Goal: Task Accomplishment & Management: Manage account settings

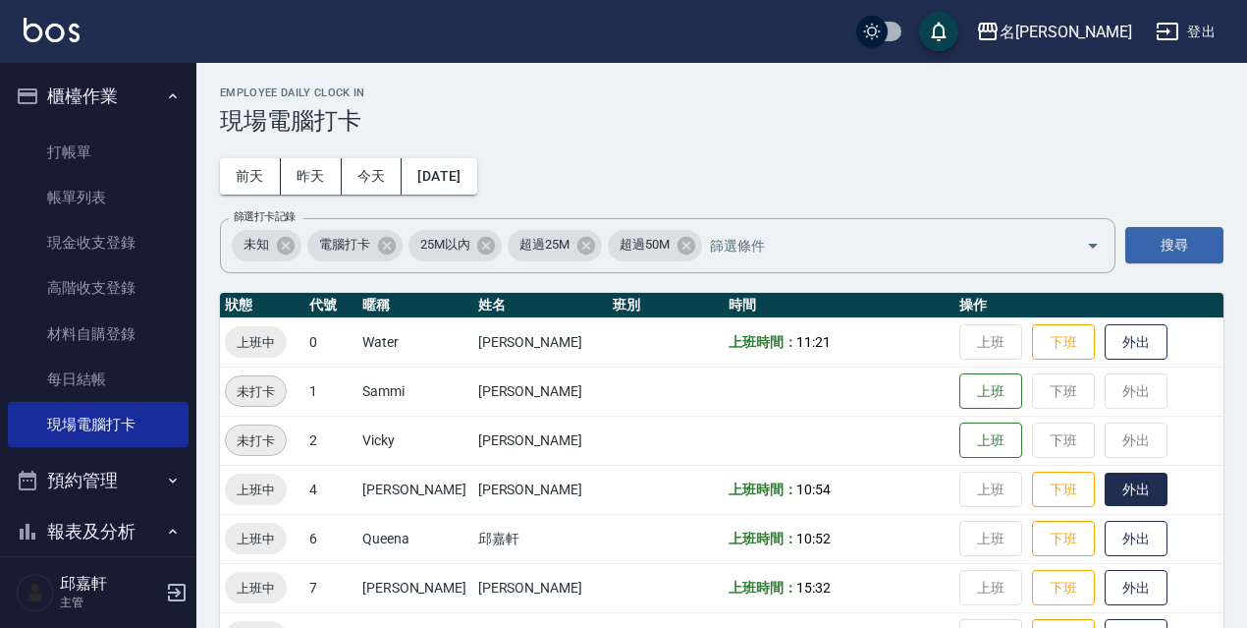
scroll to position [329, 0]
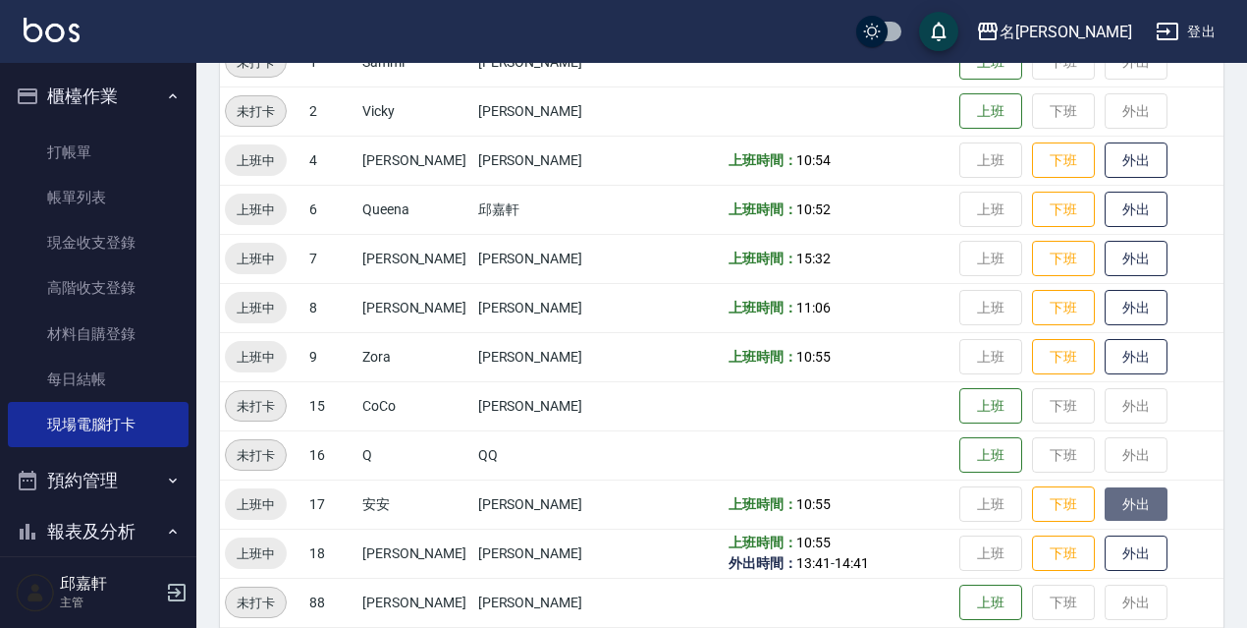
click at [1105, 509] on button "外出" at bounding box center [1136, 504] width 63 height 34
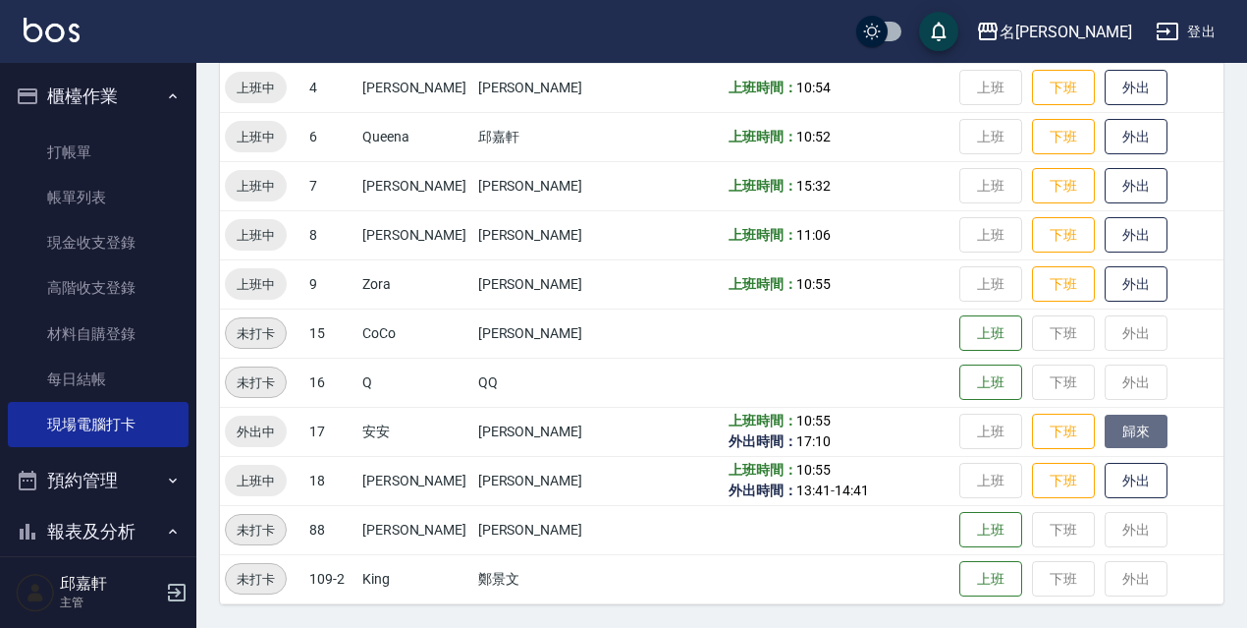
click at [1131, 432] on button "歸來" at bounding box center [1136, 431] width 63 height 34
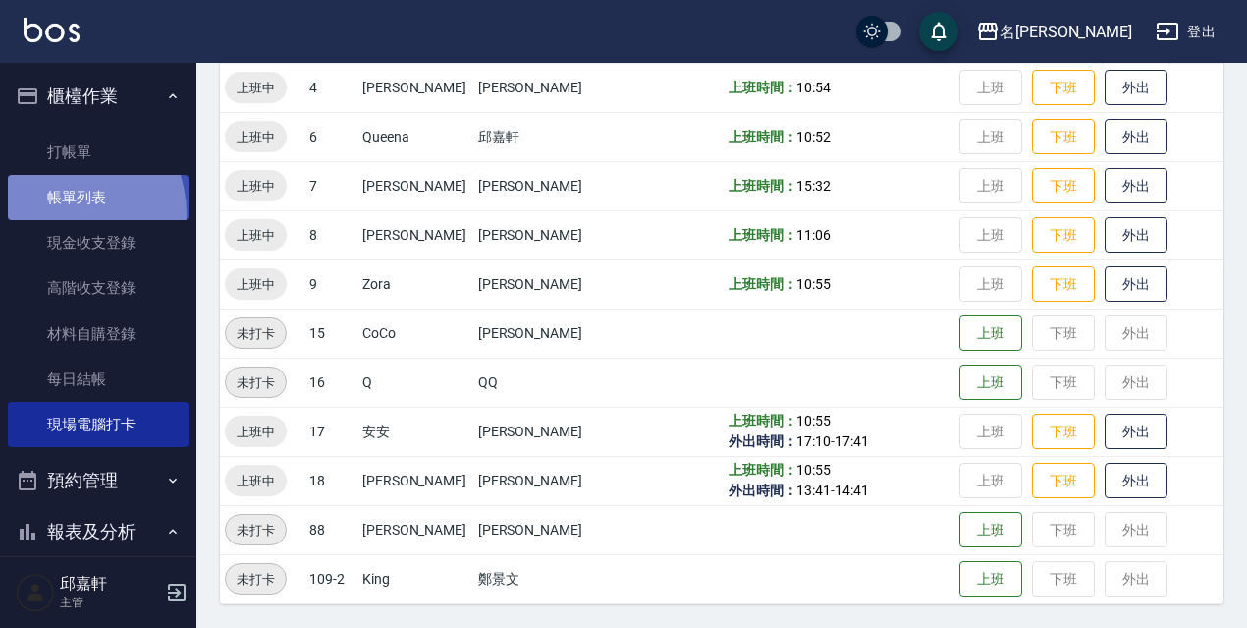
click at [59, 214] on link "帳單列表" at bounding box center [98, 197] width 181 height 45
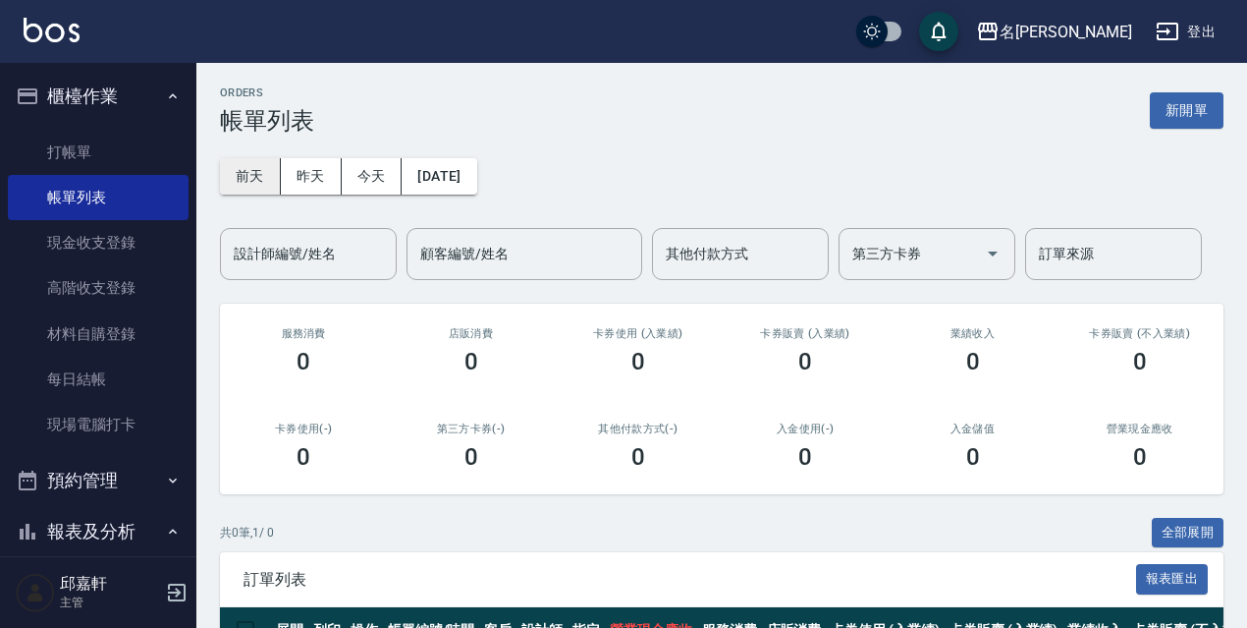
click at [259, 182] on button "前天" at bounding box center [250, 176] width 61 height 36
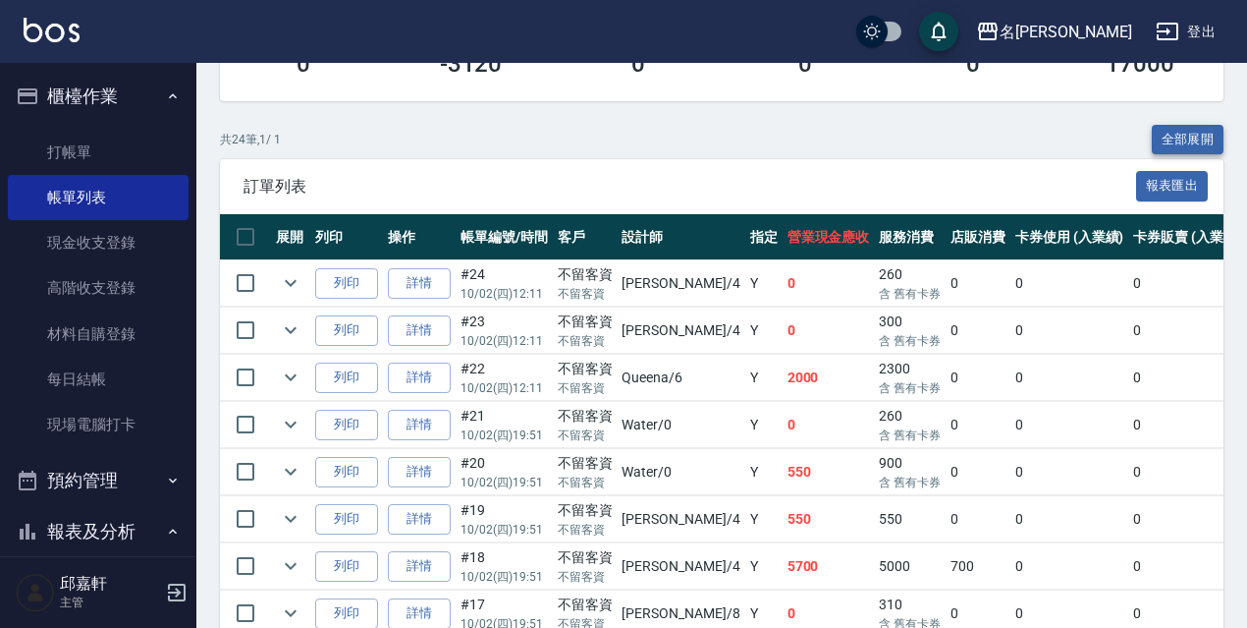
scroll to position [295, 0]
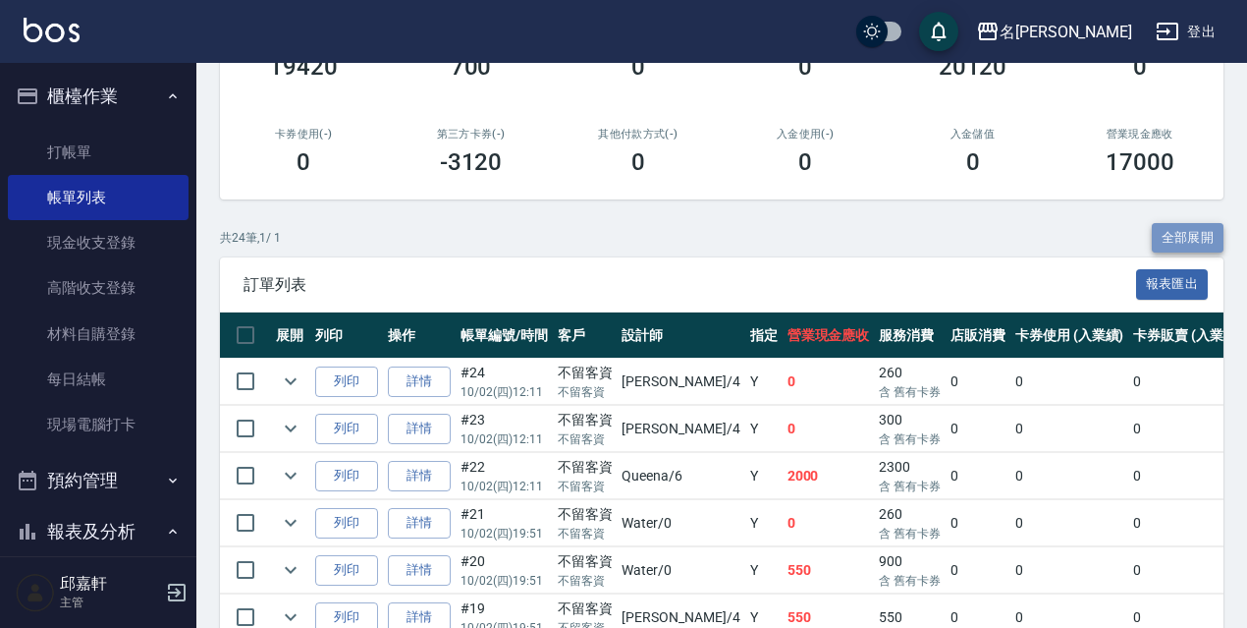
click at [1213, 241] on button "全部展開" at bounding box center [1188, 238] width 73 height 30
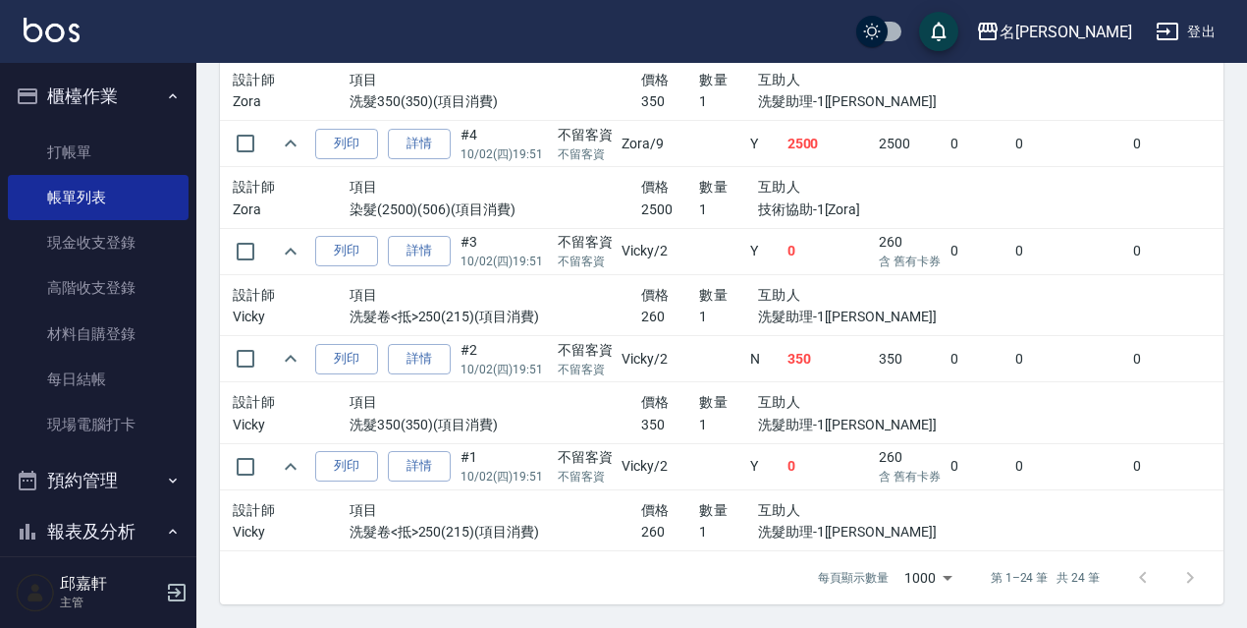
click at [989, 387] on td at bounding box center [1235, 413] width 579 height 62
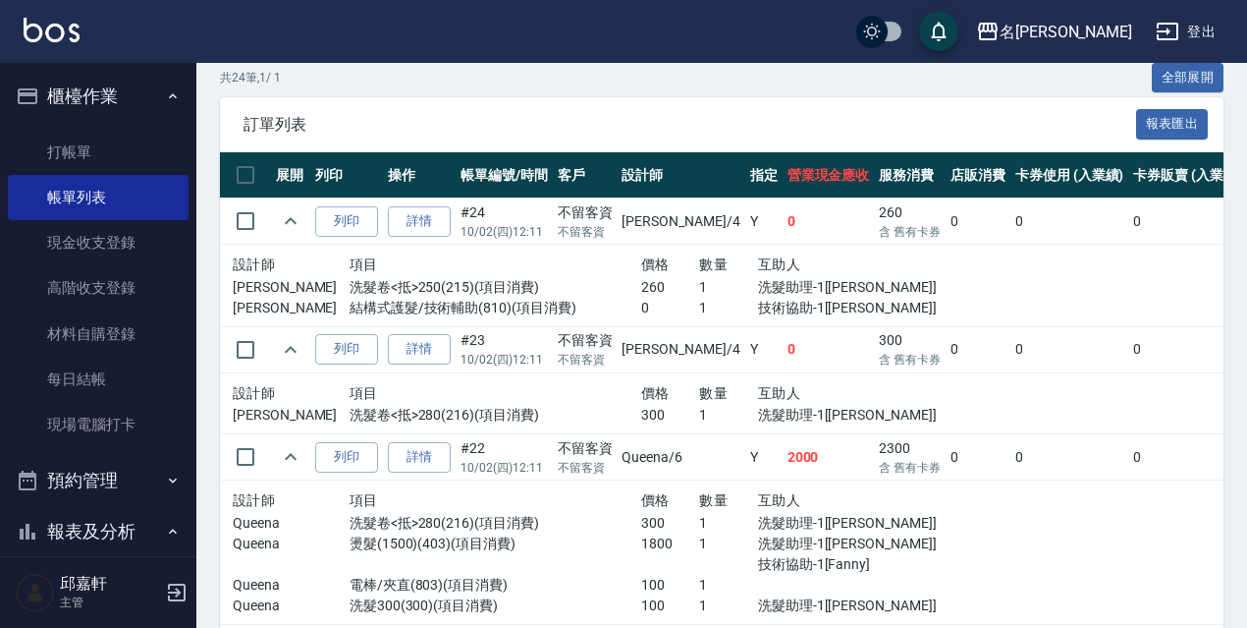
scroll to position [553, 0]
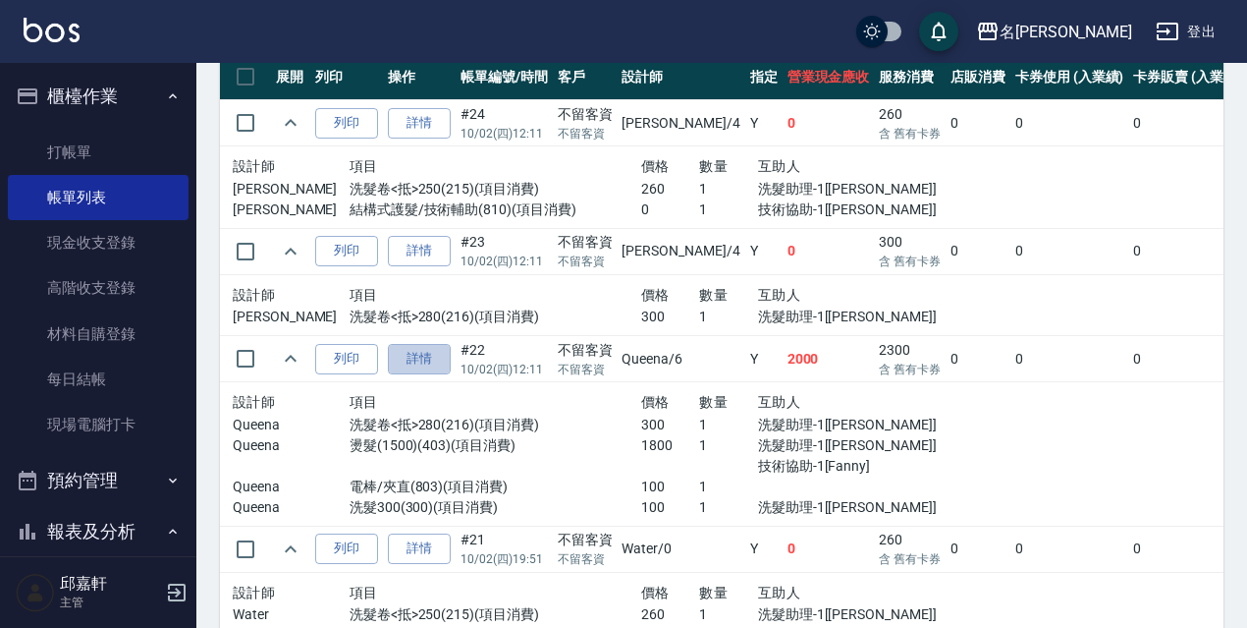
click at [435, 370] on link "詳情" at bounding box center [419, 359] width 63 height 30
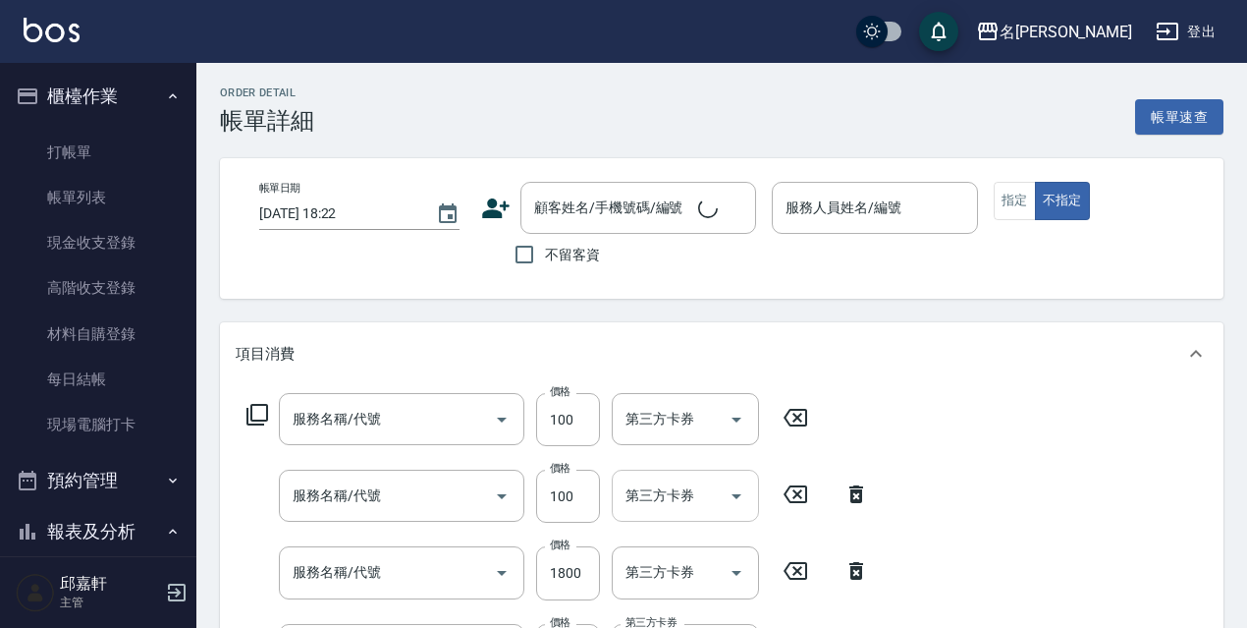
type input "2025/10/02 12:11"
checkbox input "true"
type input "Queena-6"
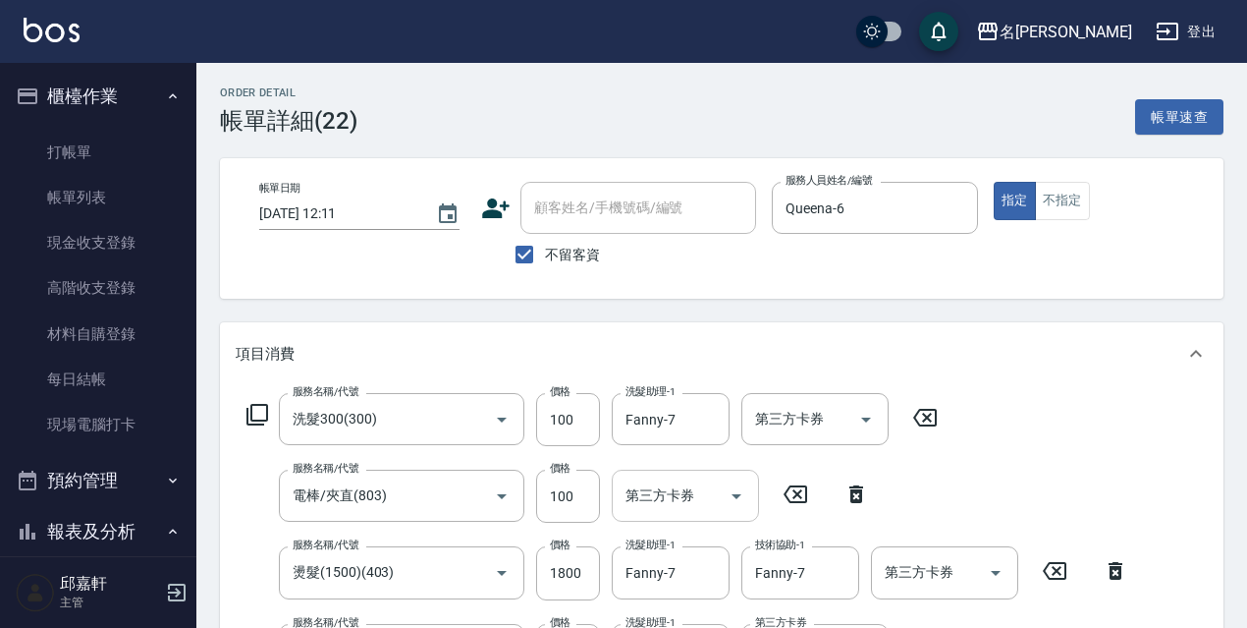
type input "洗髮300(300)"
type input "電棒/夾直(803)"
type input "燙髮(1500)(403)"
type input "洗髮卷<抵>280(216)"
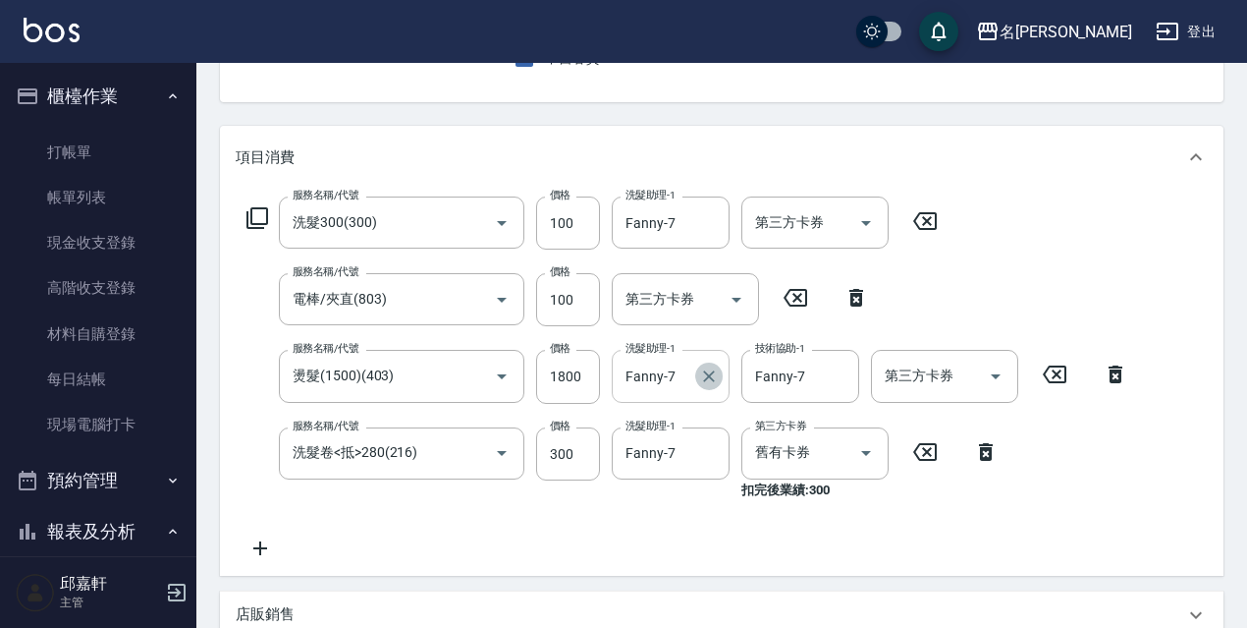
click at [700, 376] on icon "Clear" at bounding box center [709, 376] width 20 height 20
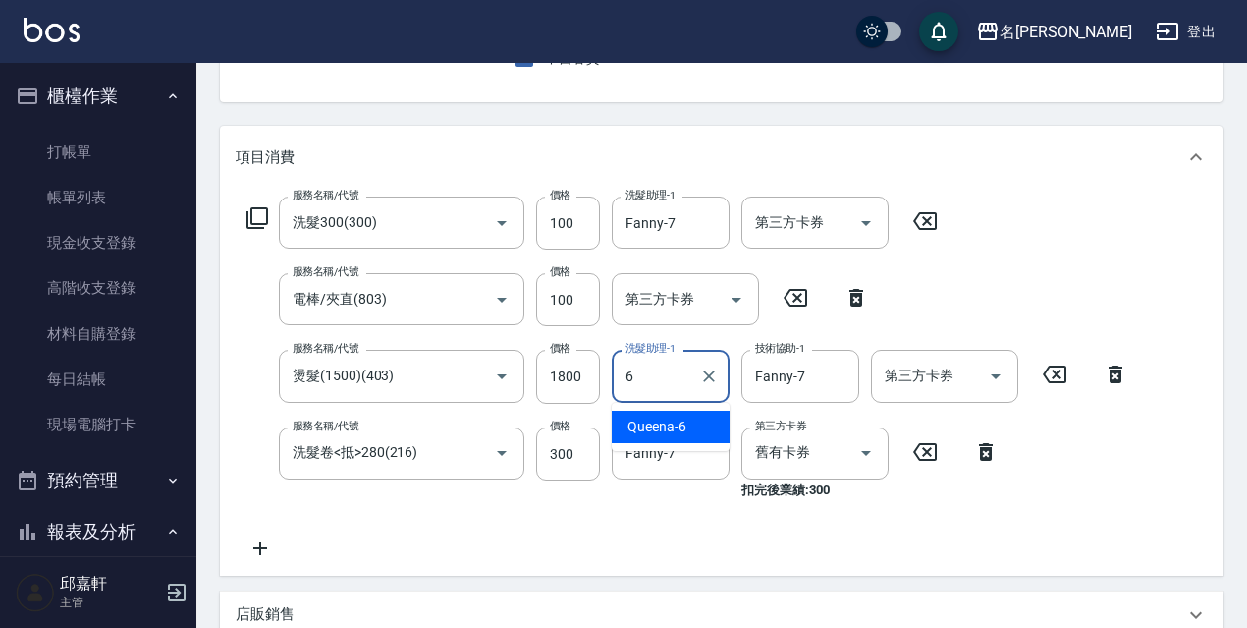
type input "Queena-6"
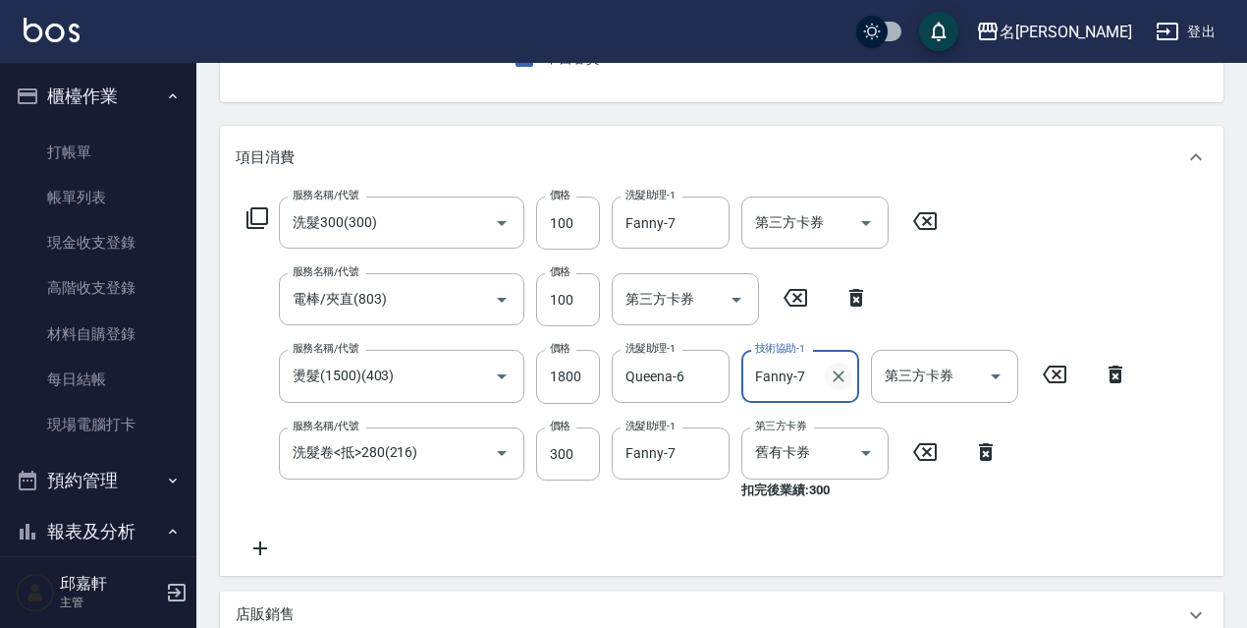
click at [841, 376] on icon "Clear" at bounding box center [839, 376] width 20 height 20
type input "Queena-6"
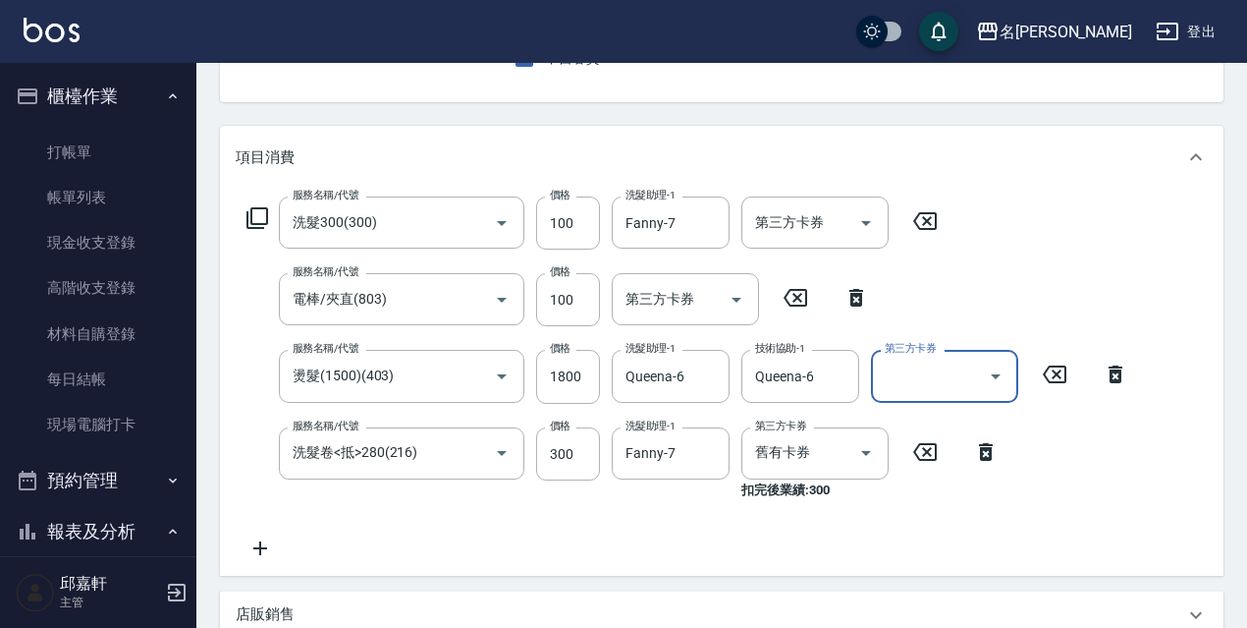
scroll to position [589, 0]
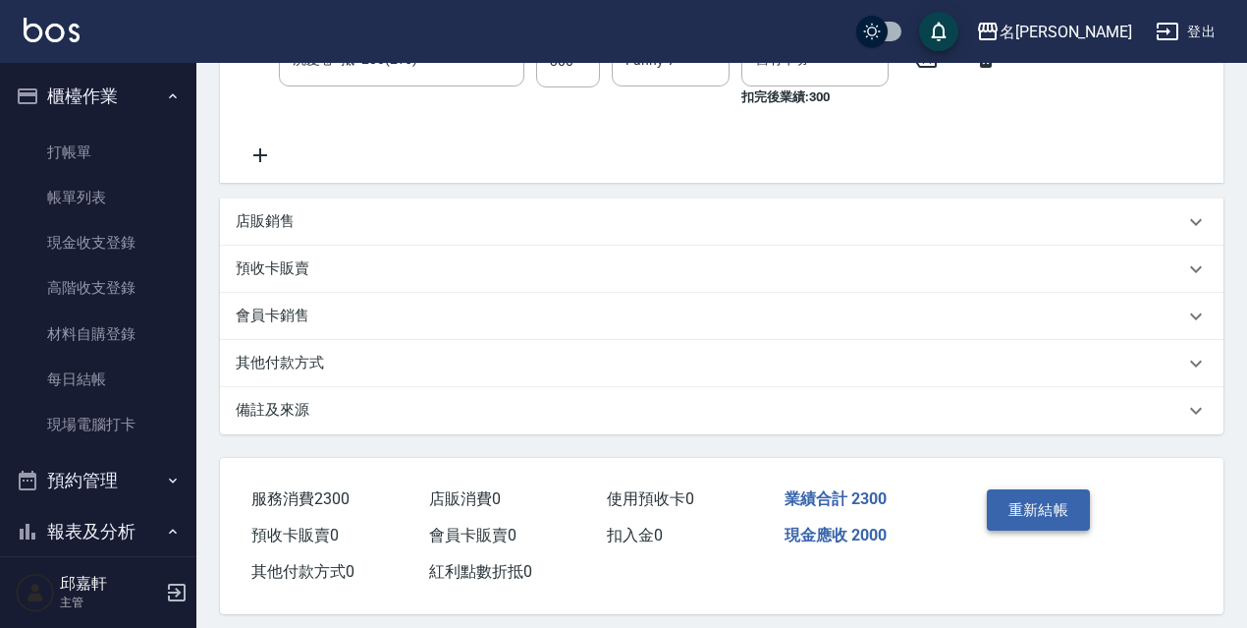
click at [1026, 511] on button "重新結帳" at bounding box center [1039, 509] width 104 height 41
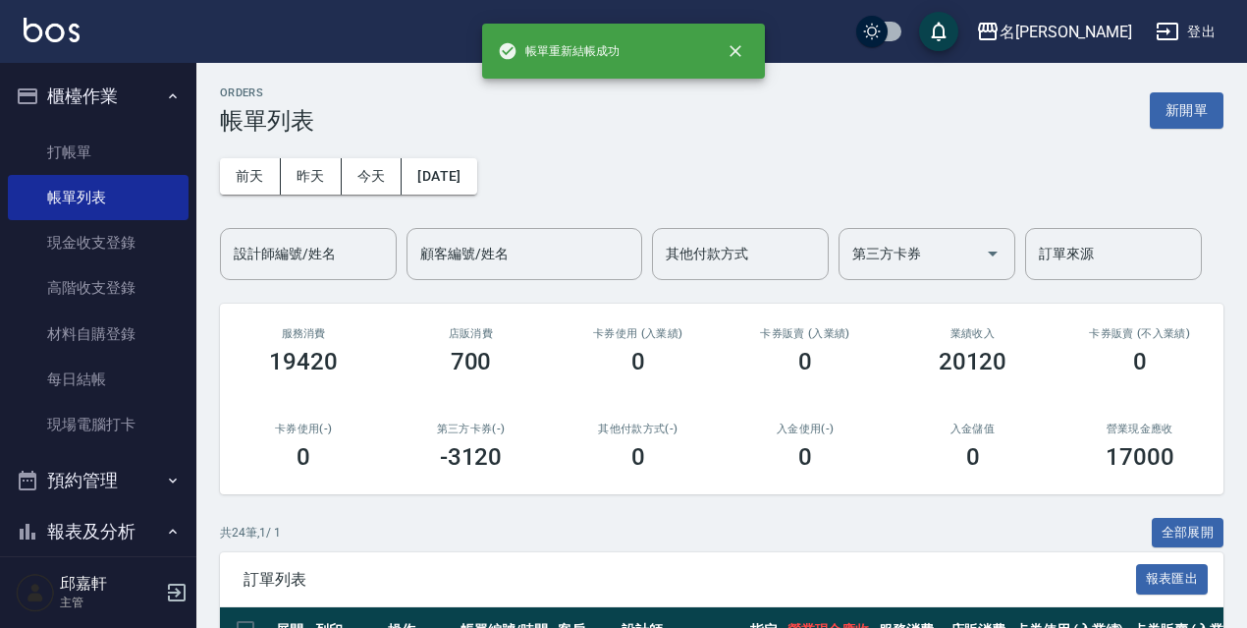
scroll to position [98, 0]
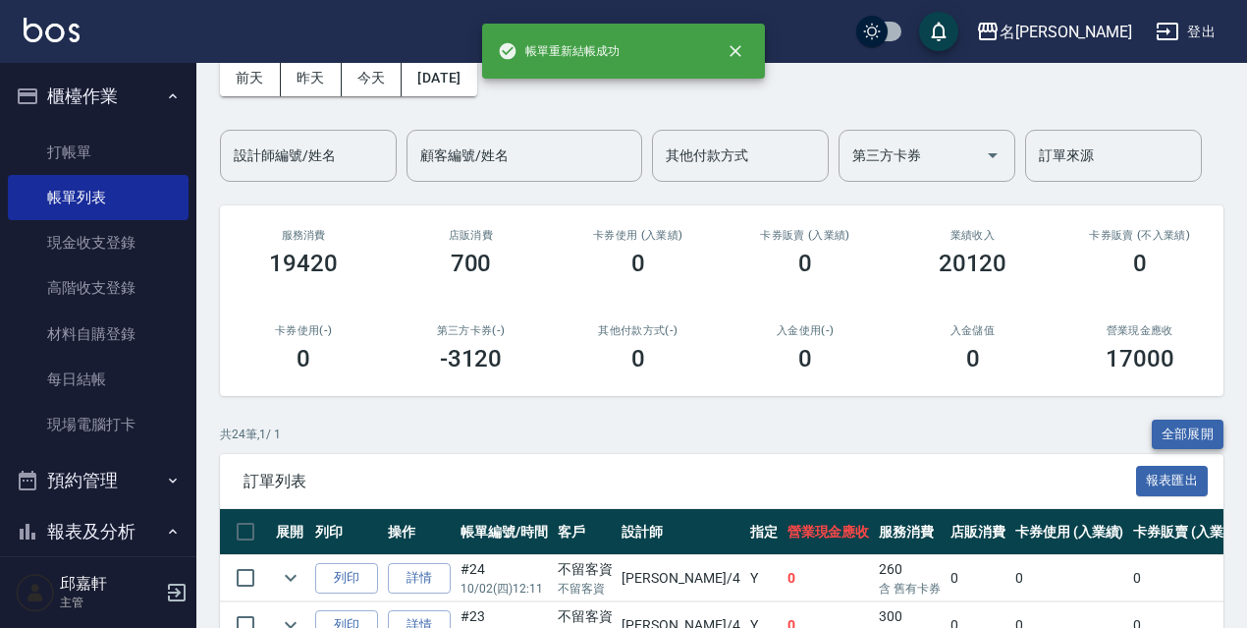
click at [1164, 429] on button "全部展開" at bounding box center [1188, 434] width 73 height 30
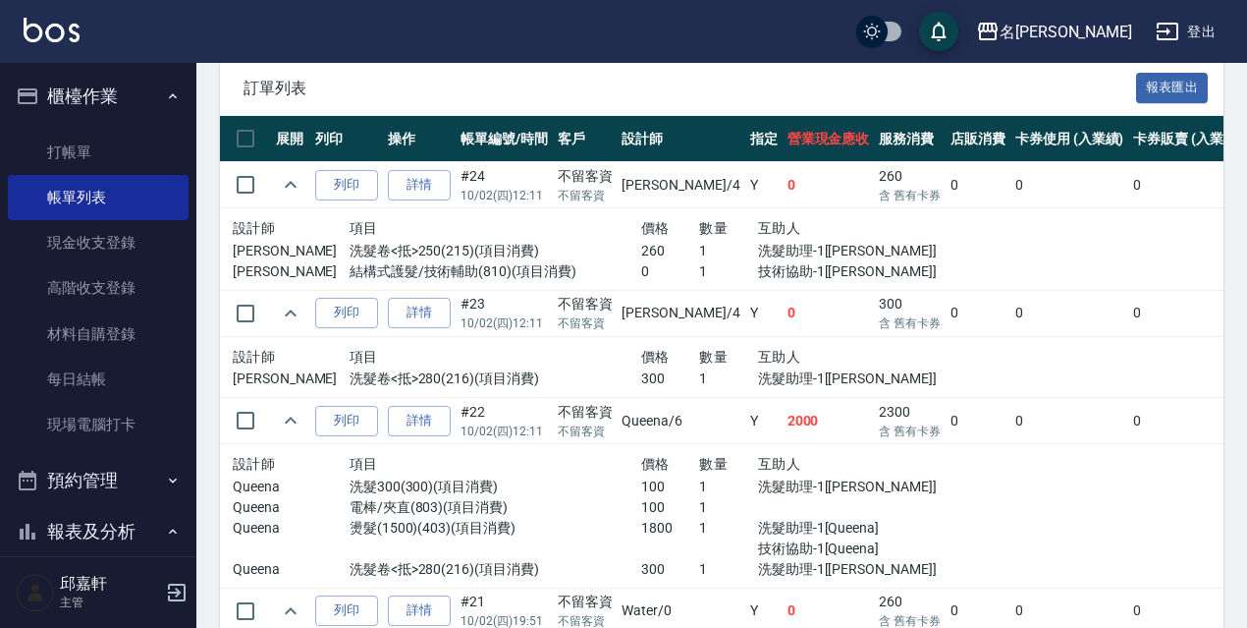
scroll to position [196, 0]
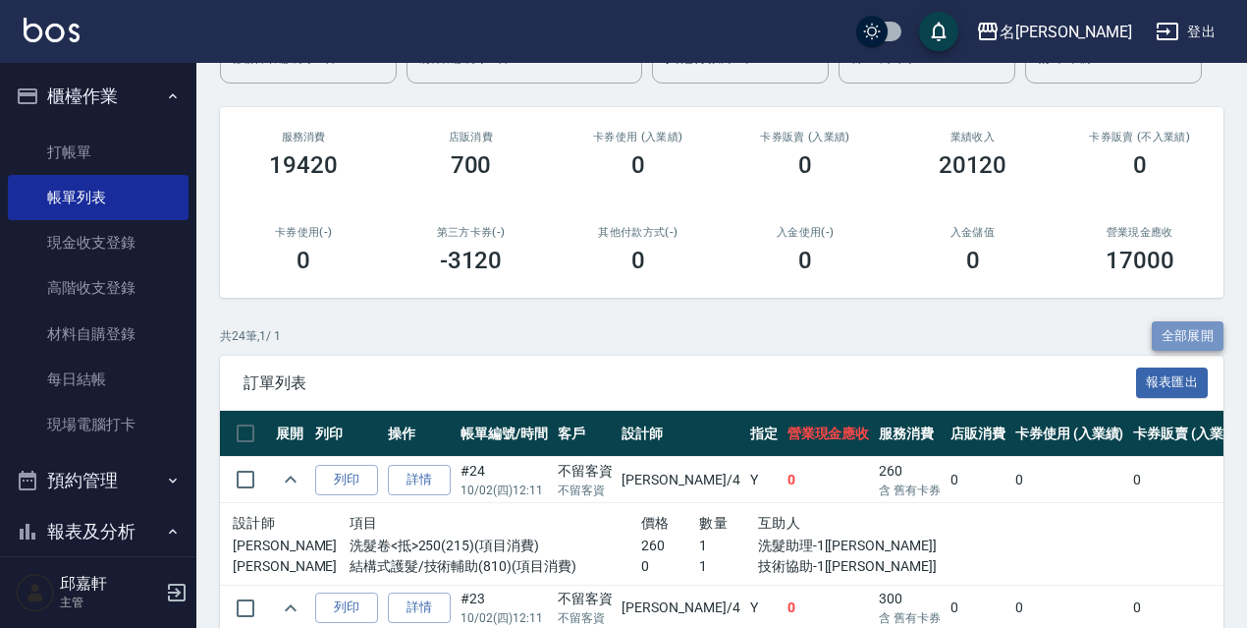
click at [1211, 324] on button "全部展開" at bounding box center [1188, 336] width 73 height 30
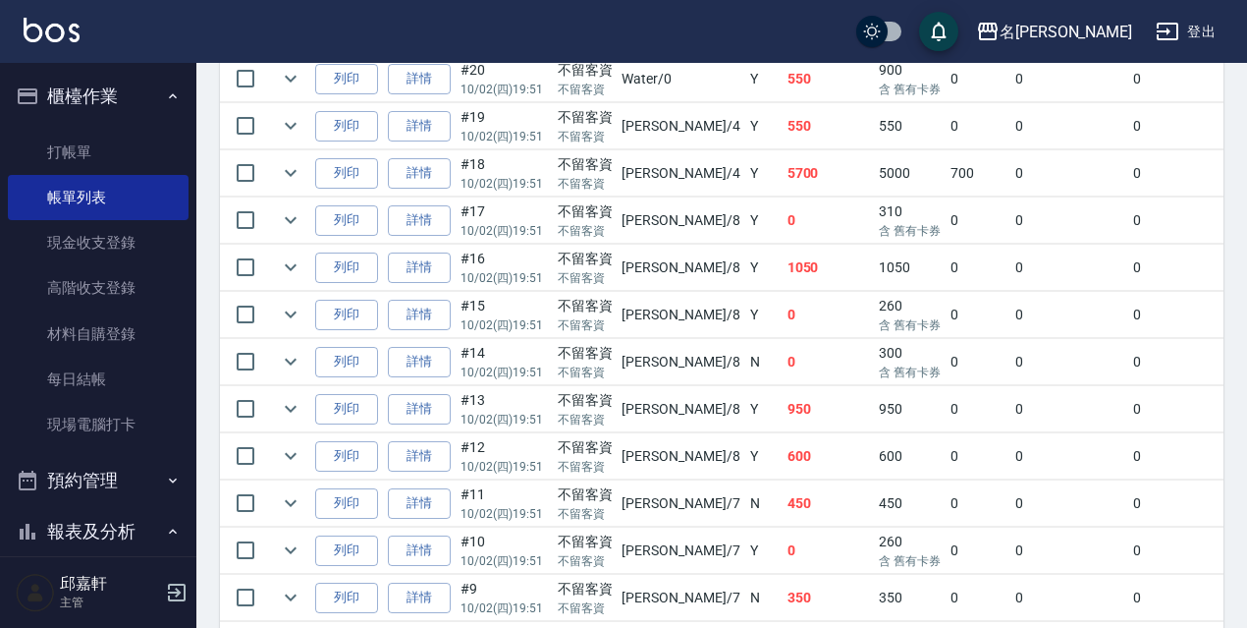
scroll to position [1248, 0]
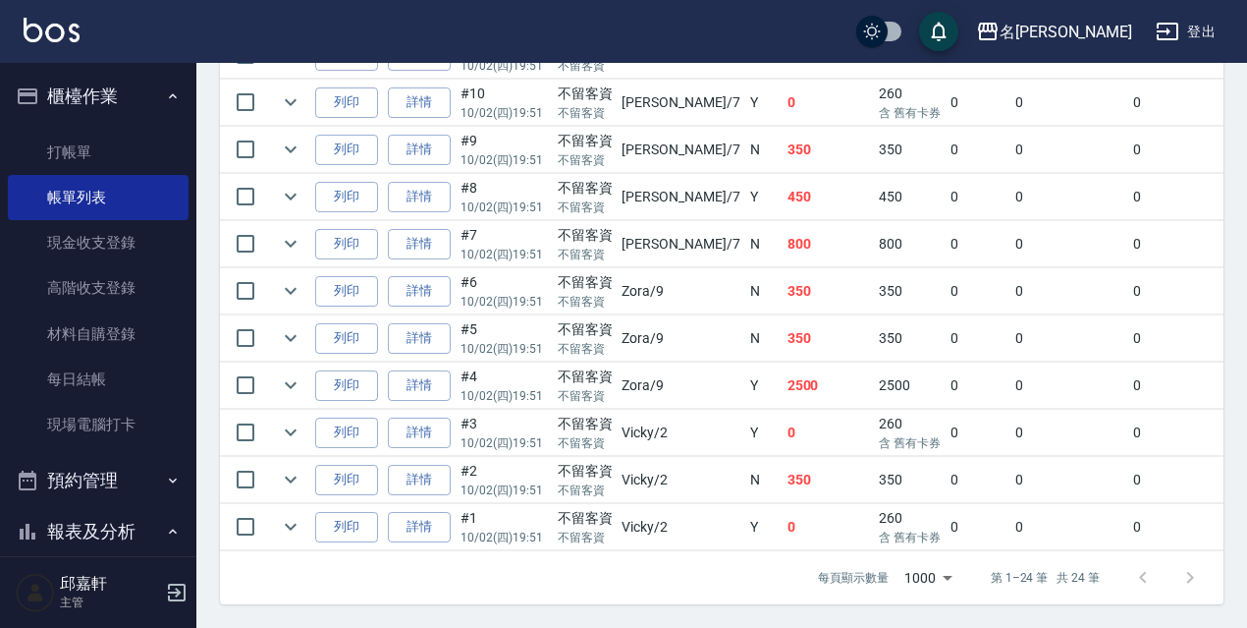
click at [874, 268] on td "350" at bounding box center [910, 291] width 72 height 46
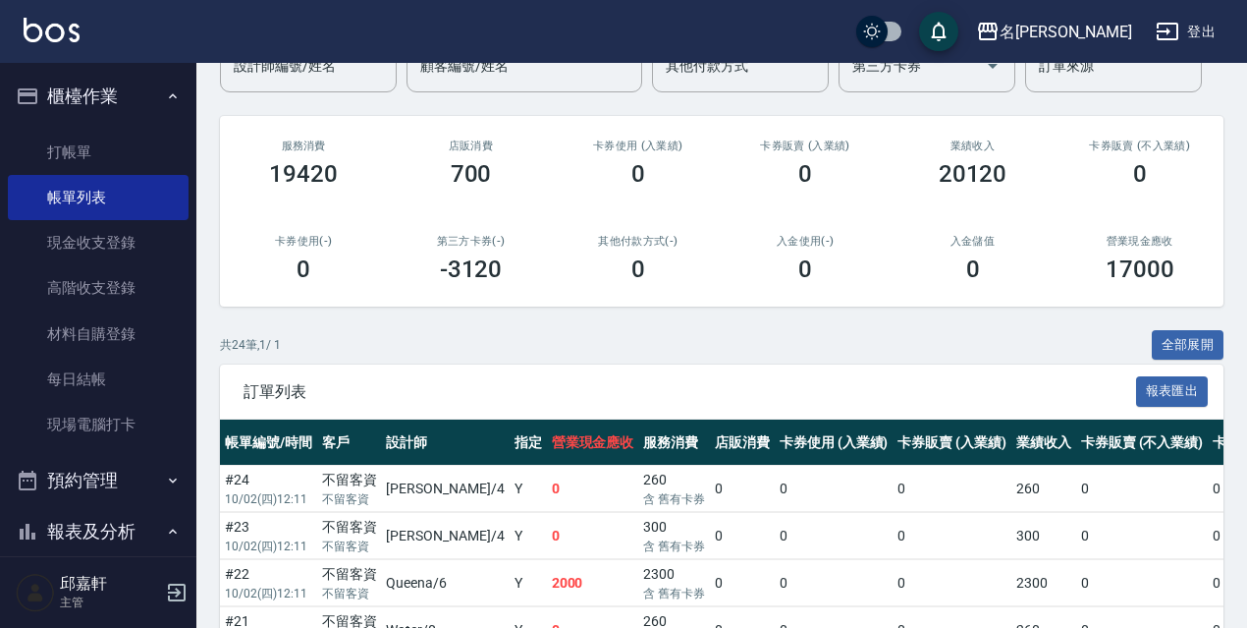
scroll to position [0, 0]
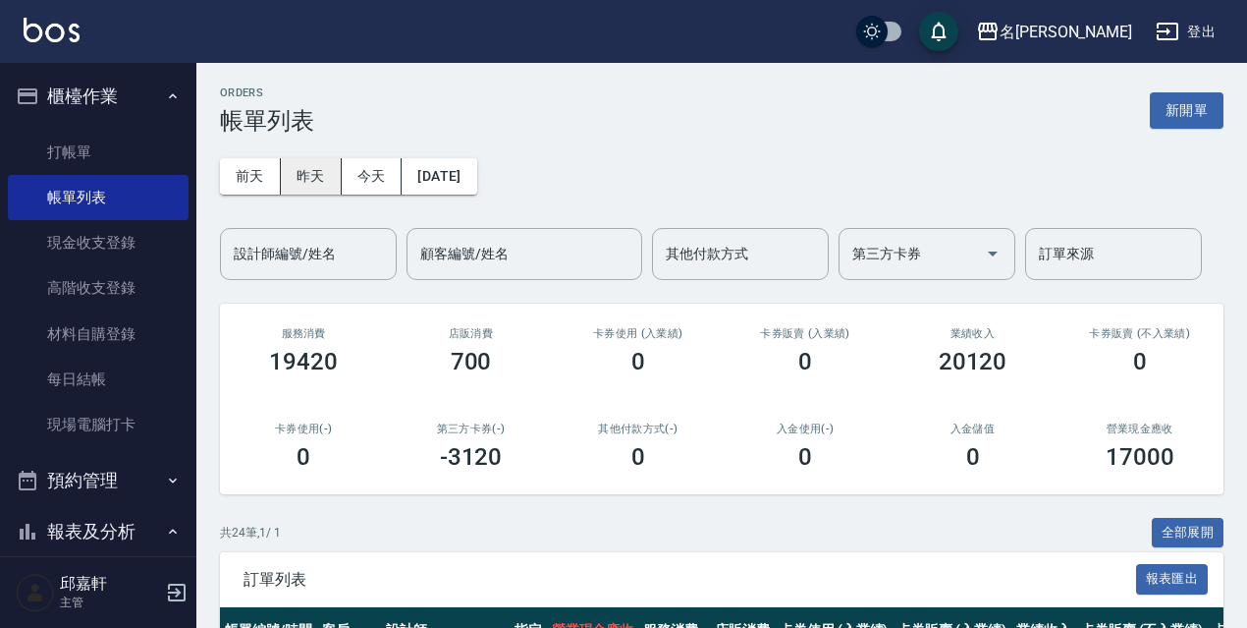
click at [329, 167] on button "昨天" at bounding box center [311, 176] width 61 height 36
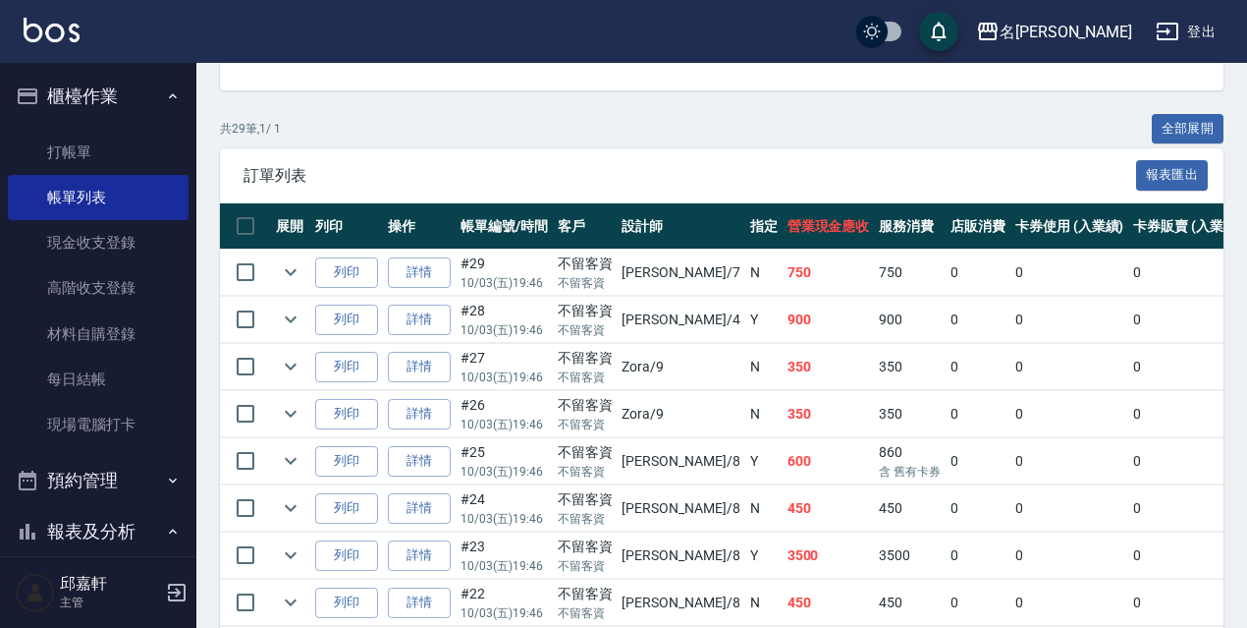
scroll to position [109, 0]
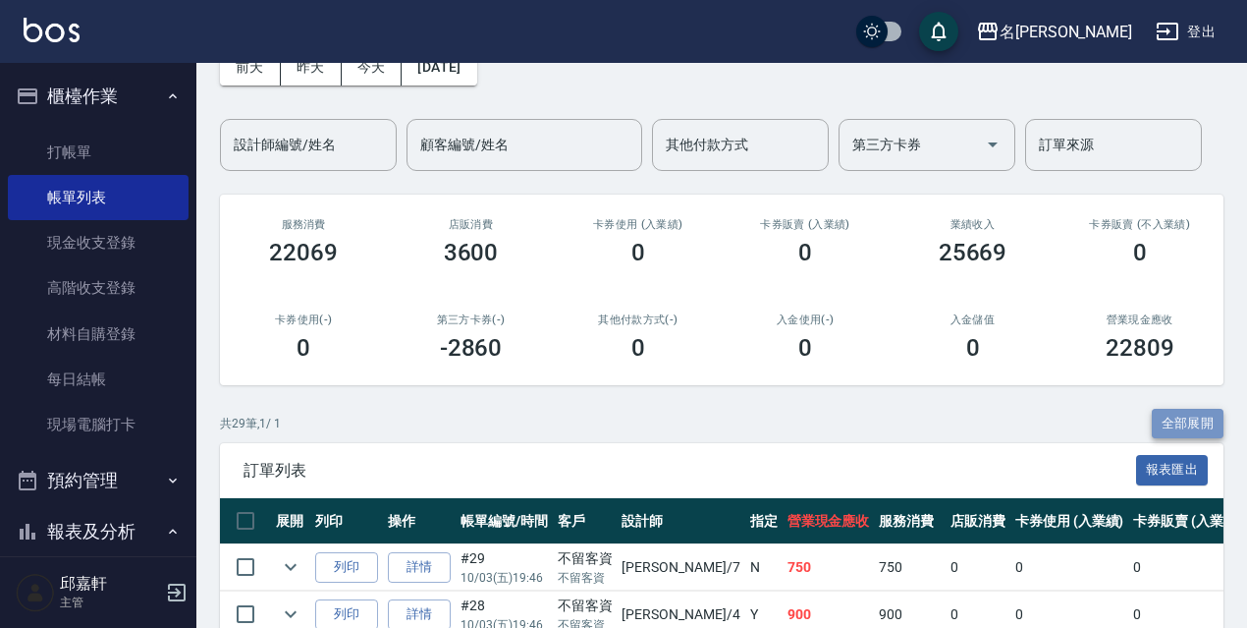
click at [1167, 415] on button "全部展開" at bounding box center [1188, 424] width 73 height 30
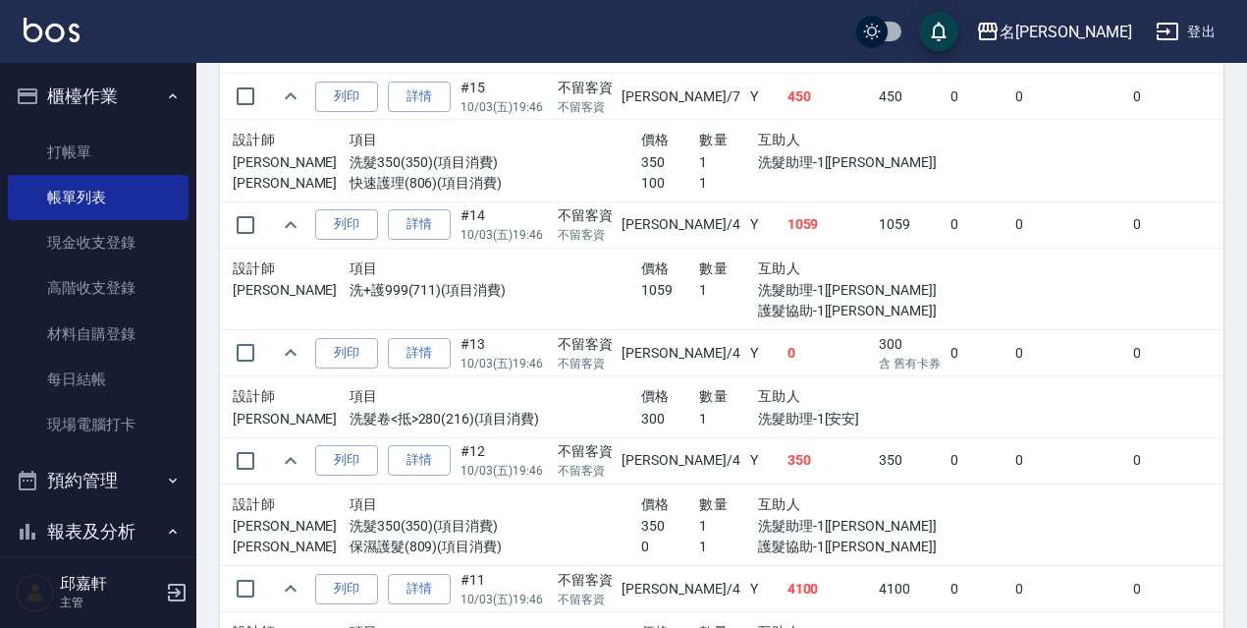
scroll to position [3690, 0]
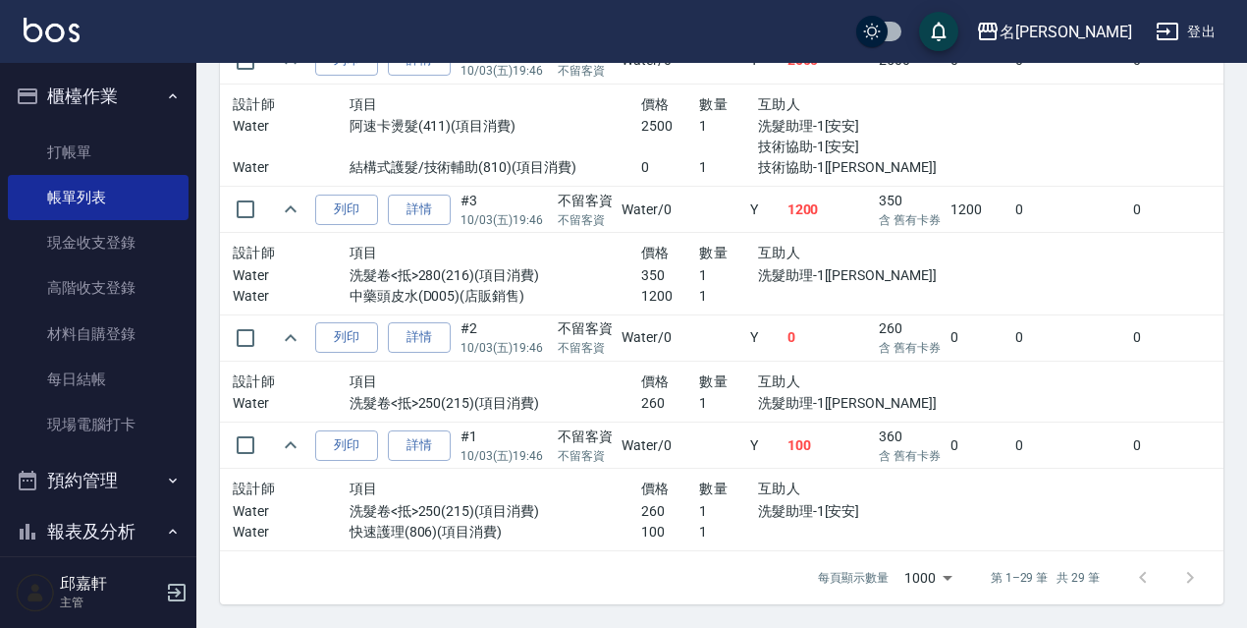
click at [1011, 422] on td "0" at bounding box center [1070, 445] width 119 height 46
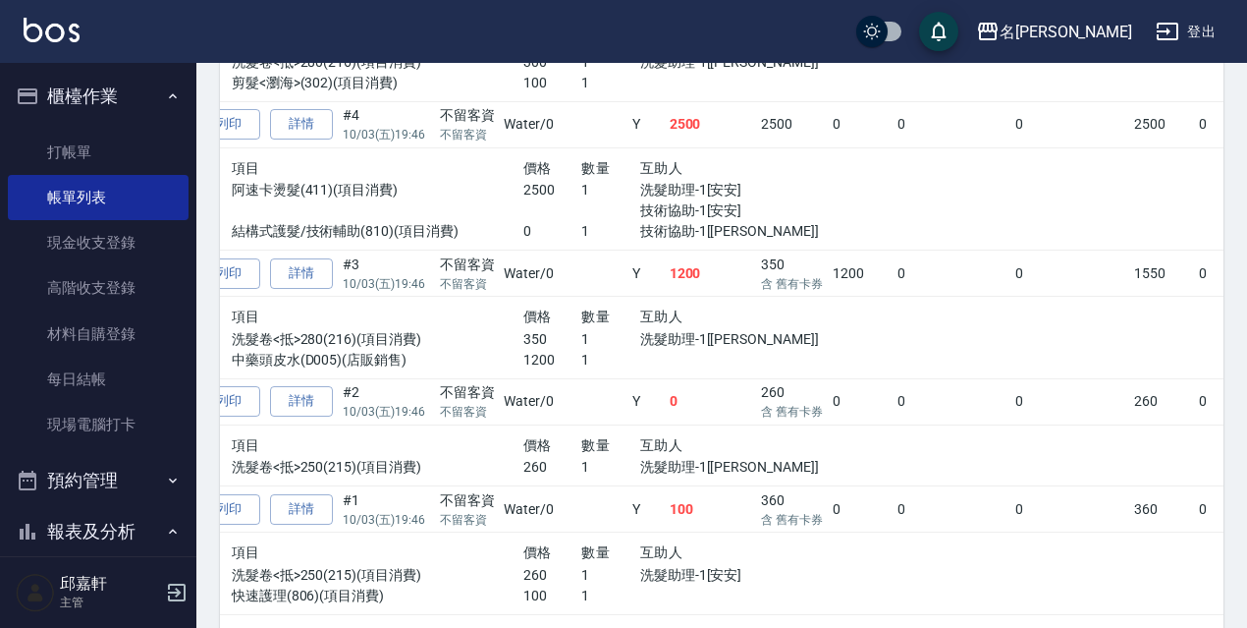
scroll to position [0, 79]
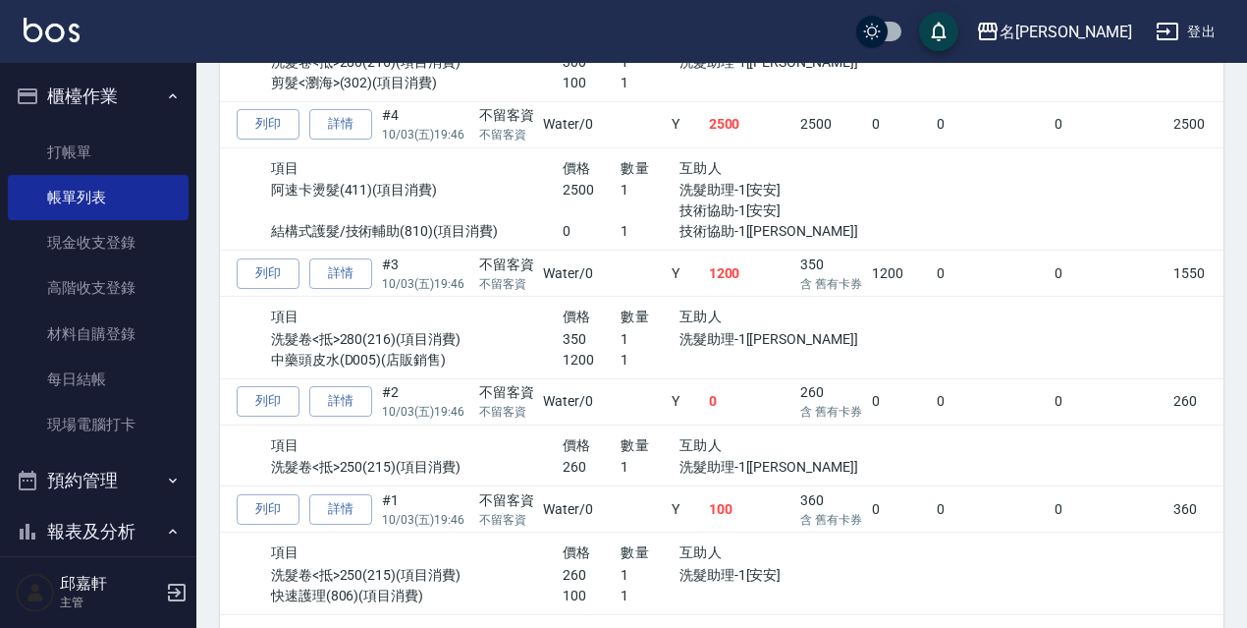
click at [867, 271] on td "1200" at bounding box center [899, 273] width 65 height 46
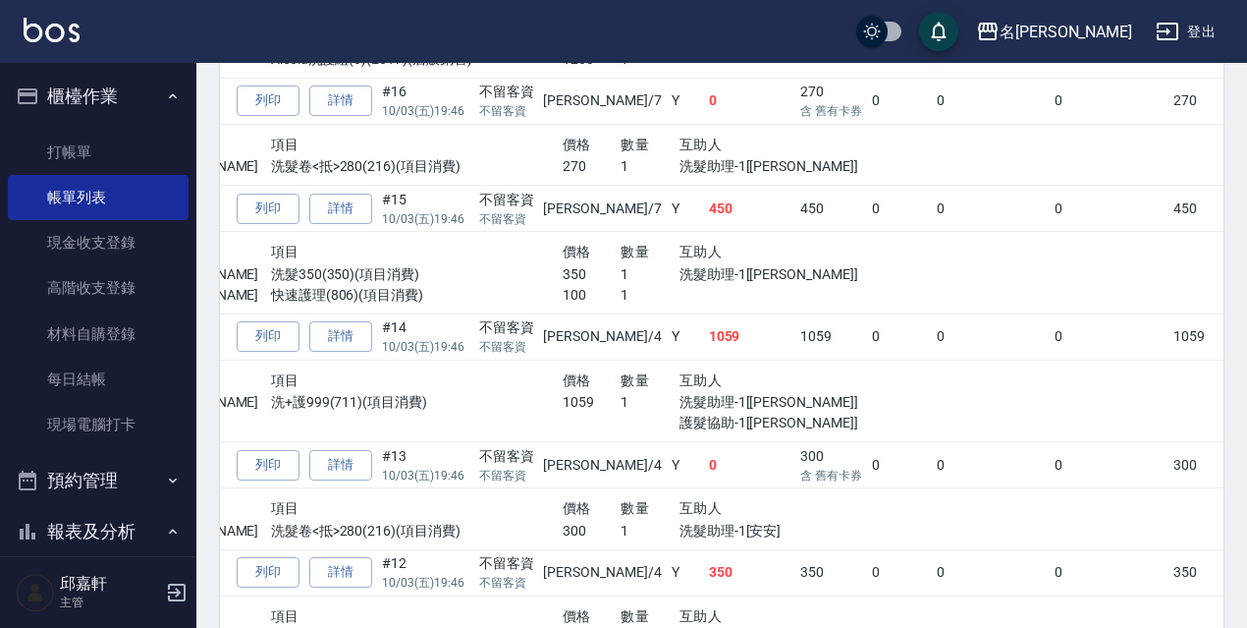
scroll to position [2237, 0]
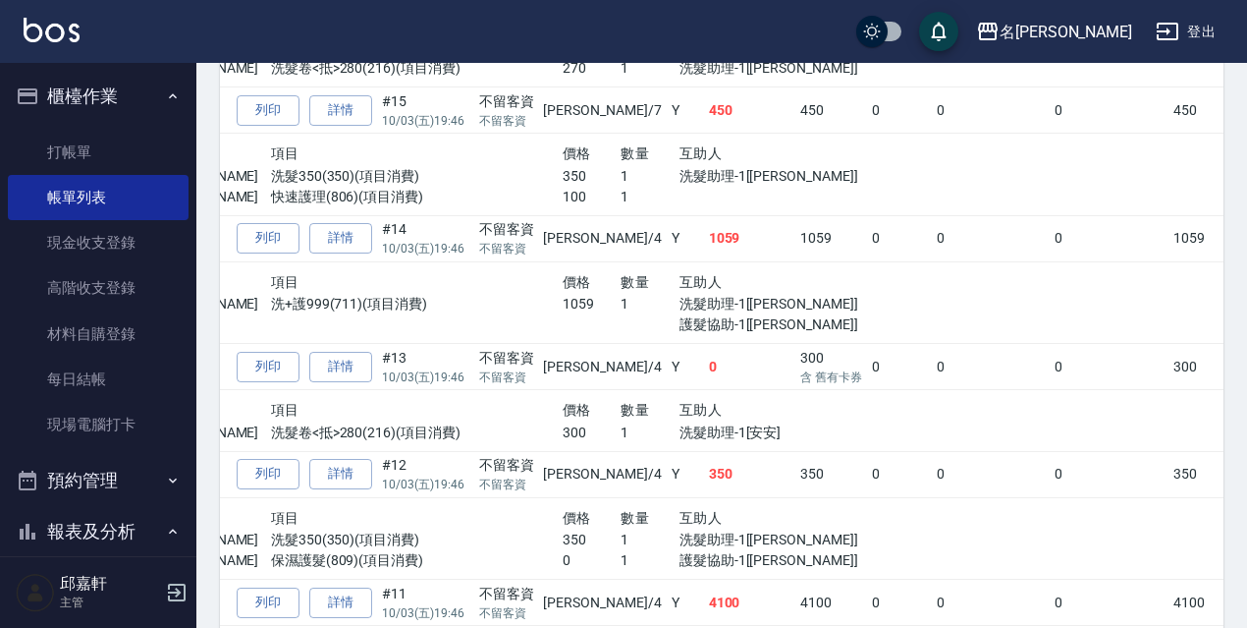
click at [692, 405] on div "互助人" at bounding box center [767, 410] width 175 height 25
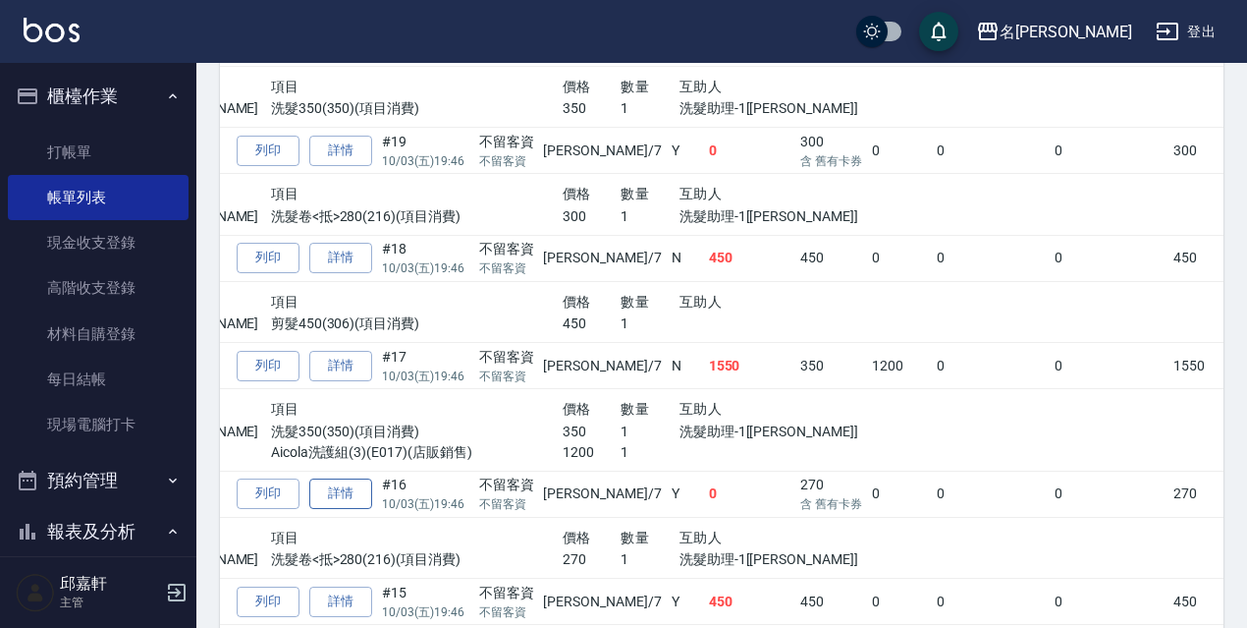
click at [352, 488] on link "詳情" at bounding box center [340, 493] width 63 height 30
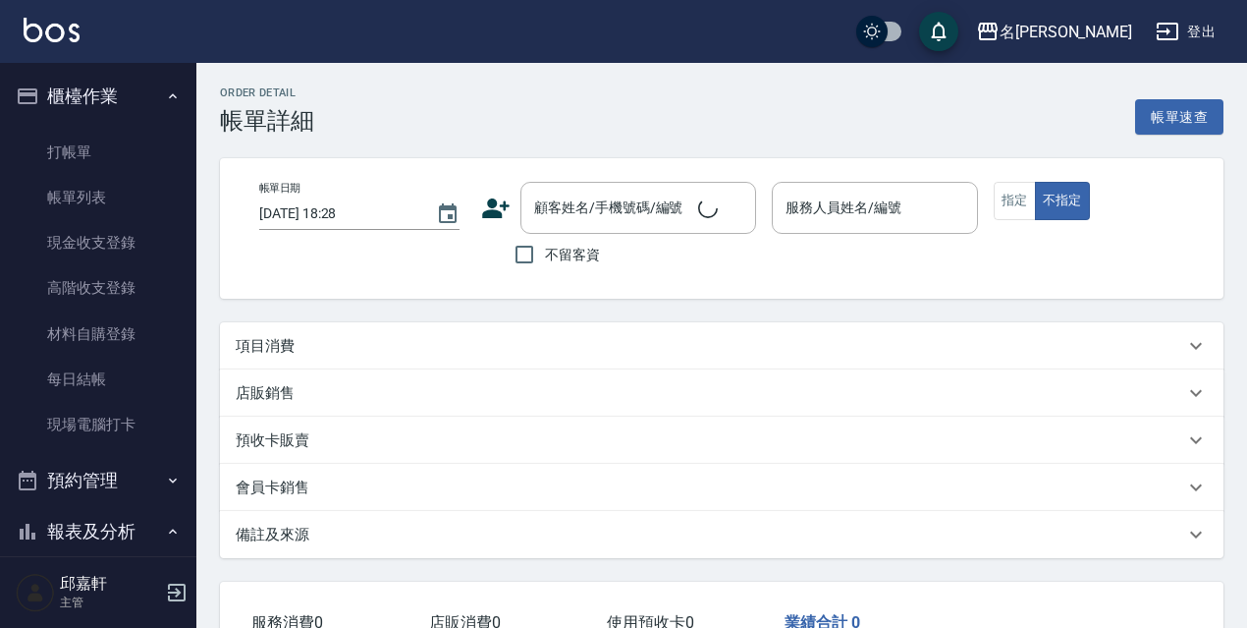
type input "2025/10/03 19:46"
checkbox input "true"
type input "Fanny-7"
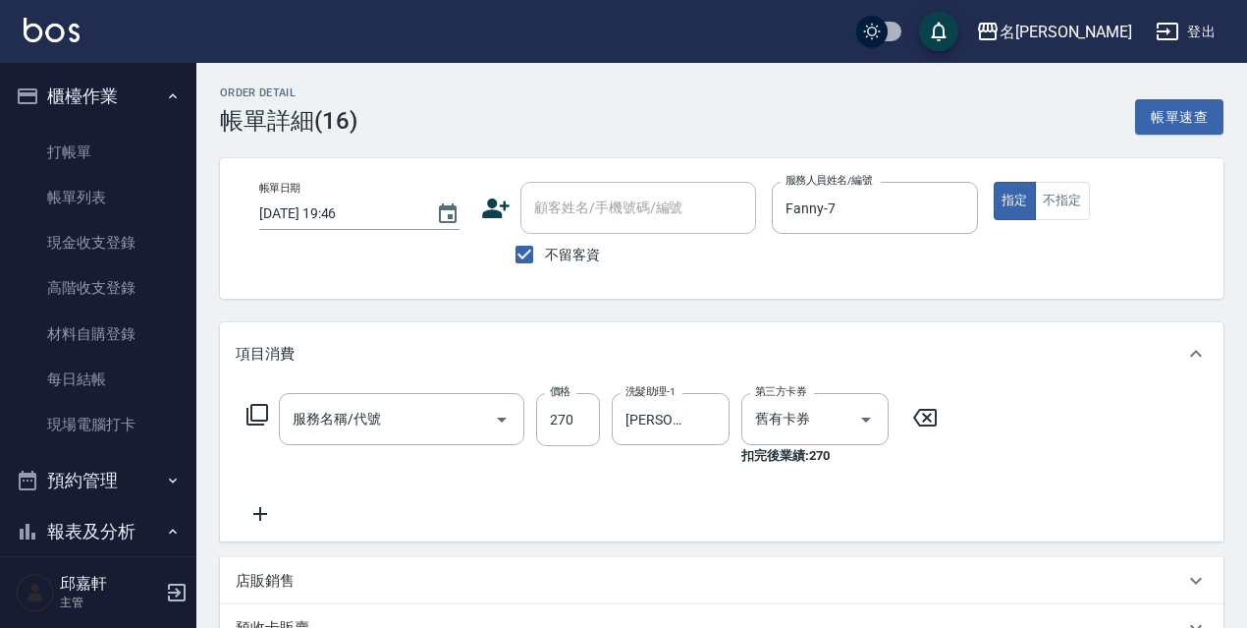
type input "洗髮卷<抵>280(216)"
click at [706, 422] on icon "Clear" at bounding box center [709, 420] width 12 height 12
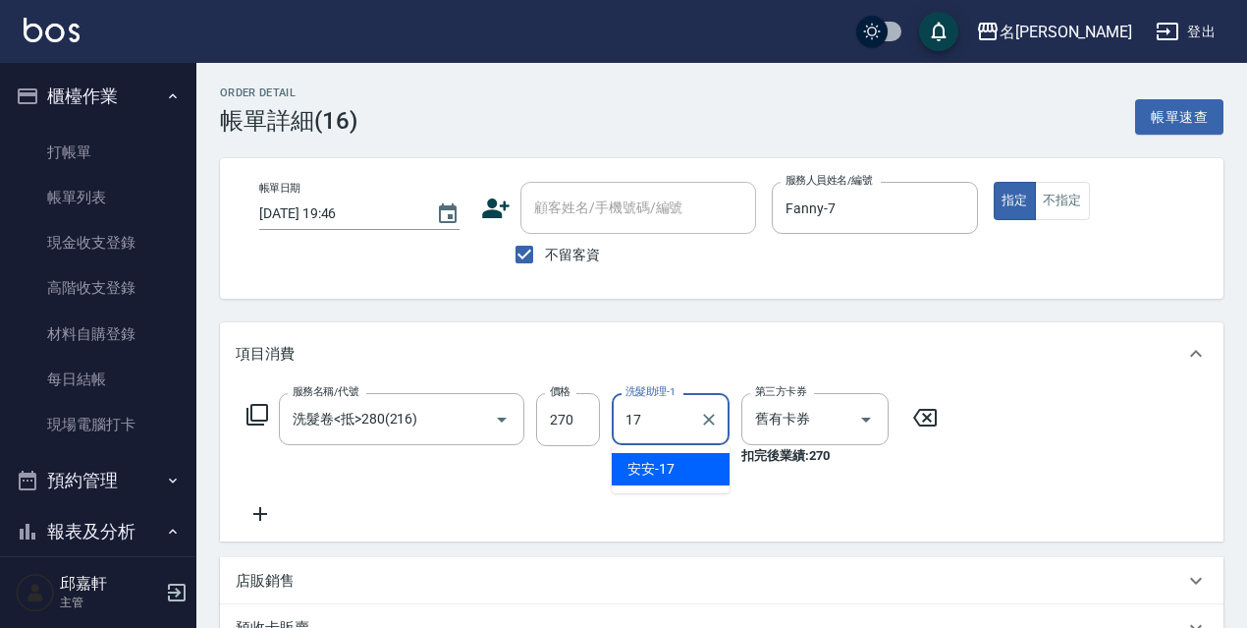
type input "安安-17"
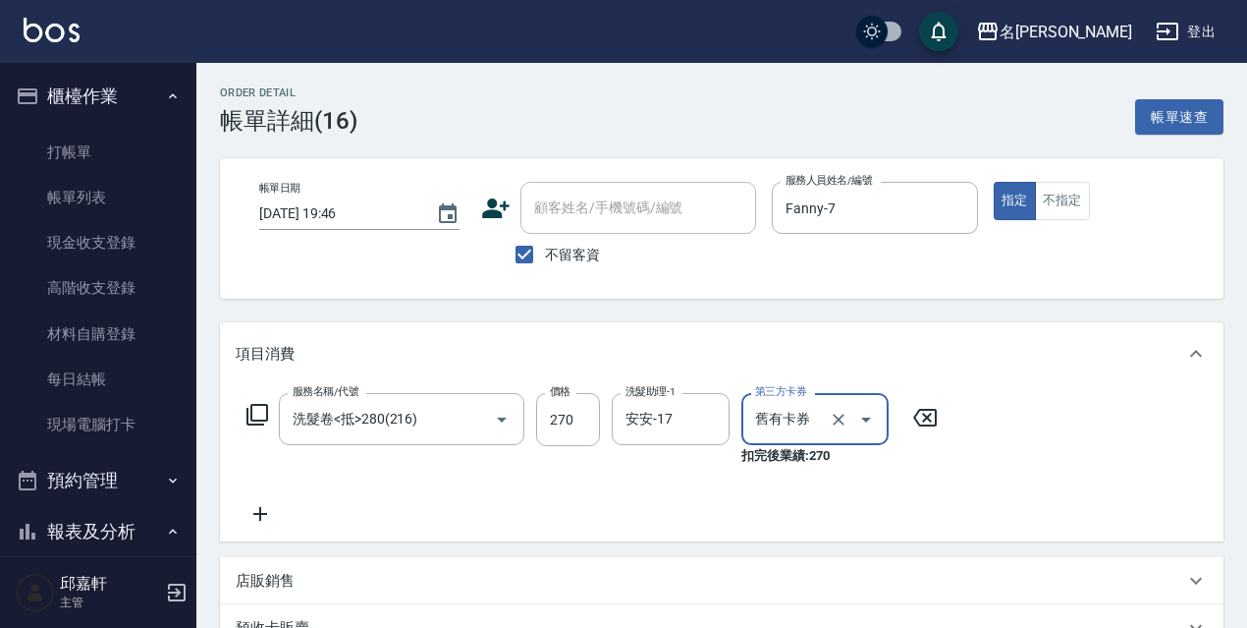
scroll to position [377, 0]
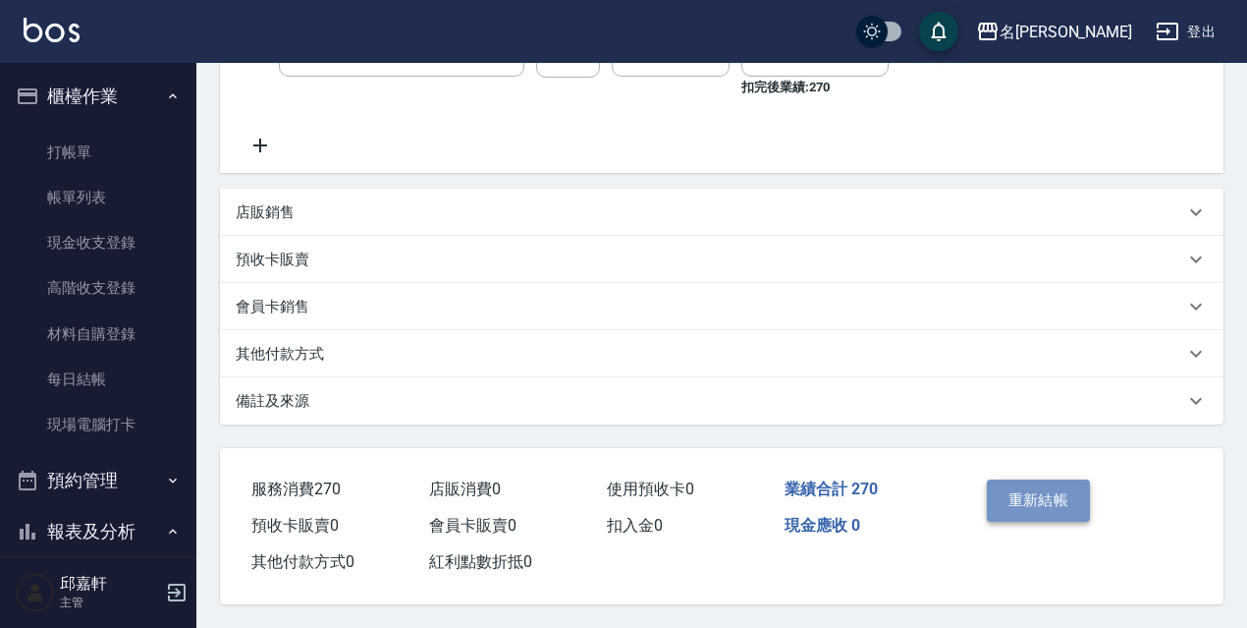
click at [1038, 509] on button "重新結帳" at bounding box center [1039, 499] width 104 height 41
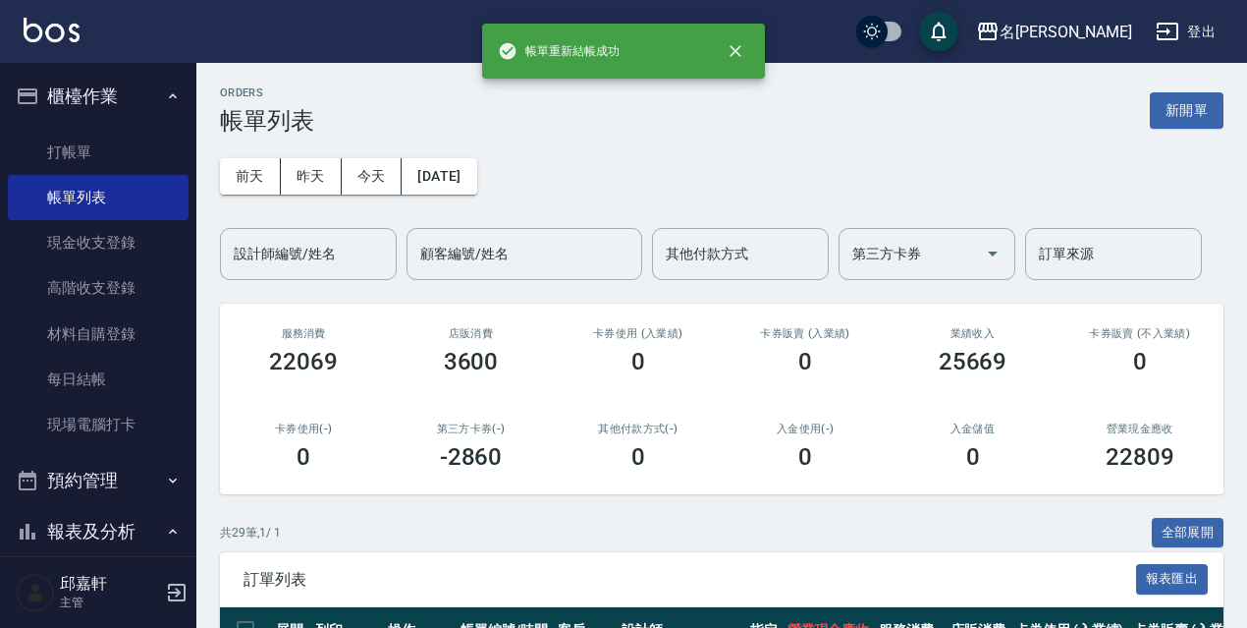
scroll to position [196, 0]
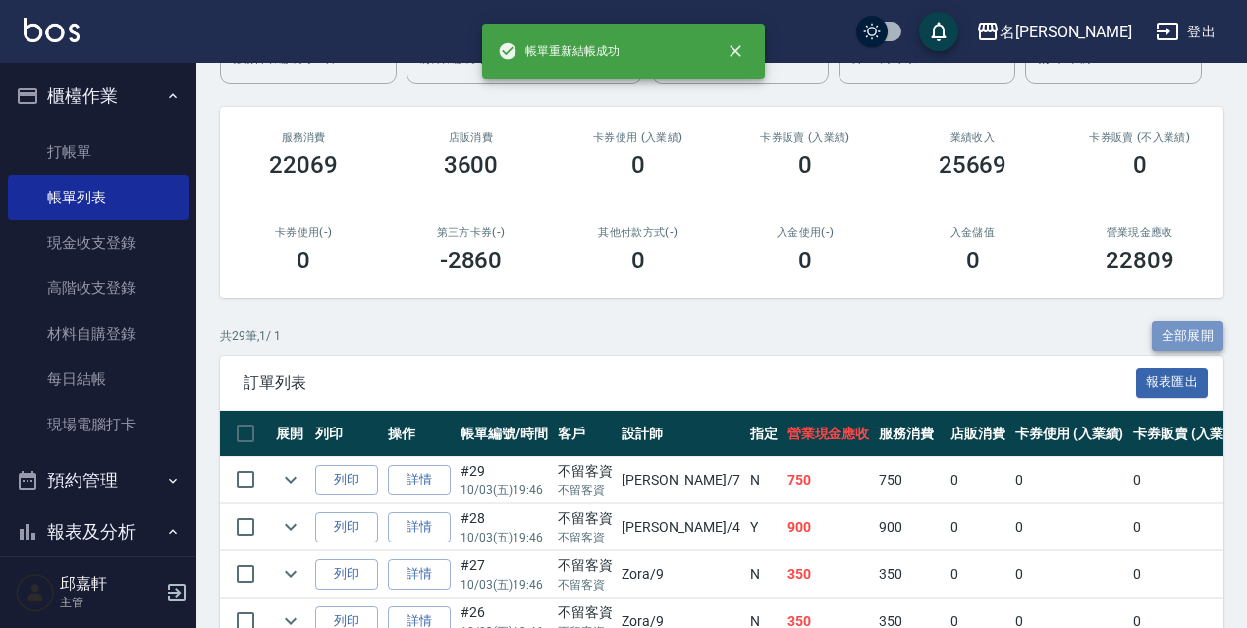
click at [1175, 337] on button "全部展開" at bounding box center [1188, 336] width 73 height 30
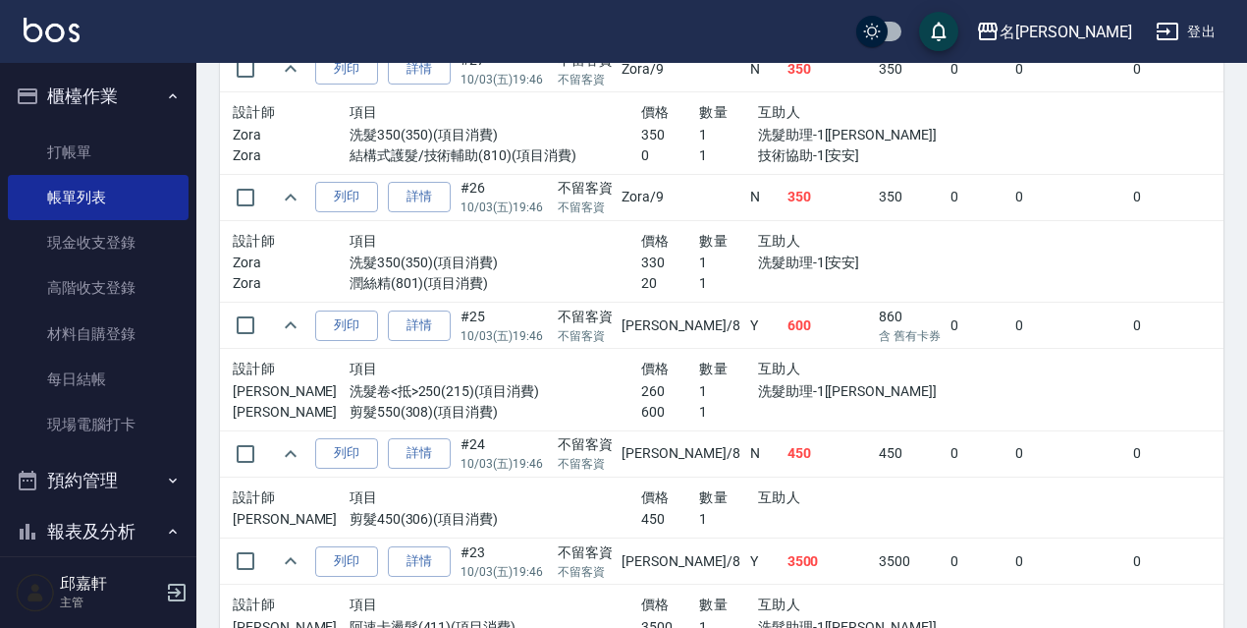
scroll to position [393, 0]
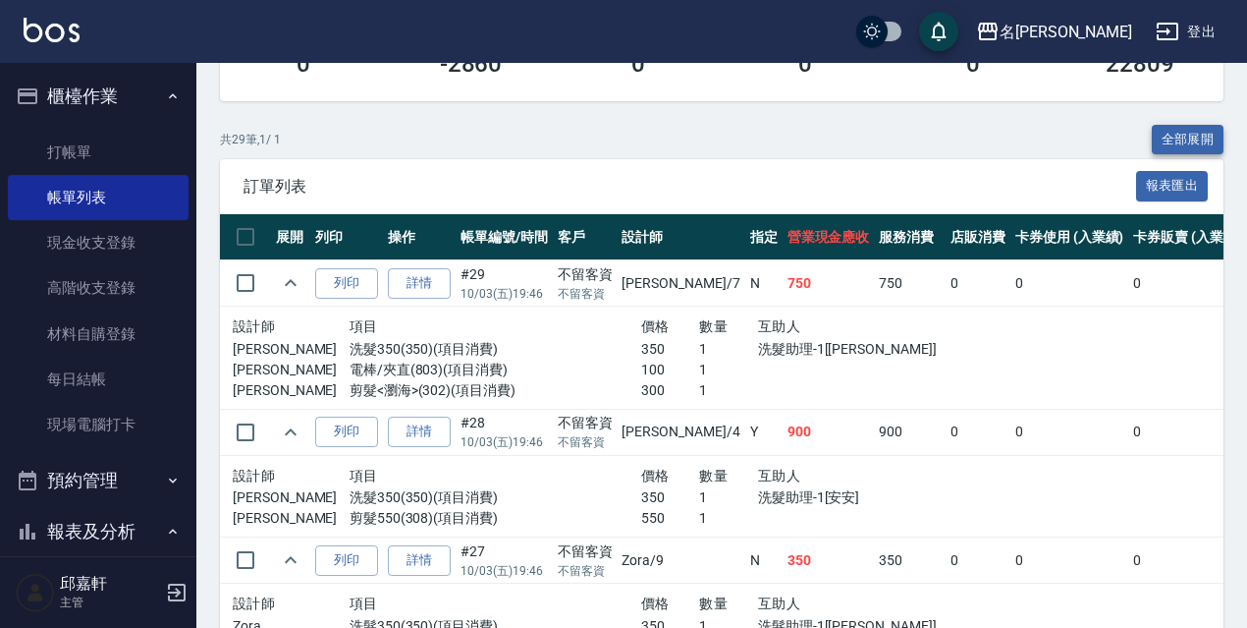
click at [1199, 126] on button "全部展開" at bounding box center [1188, 140] width 73 height 30
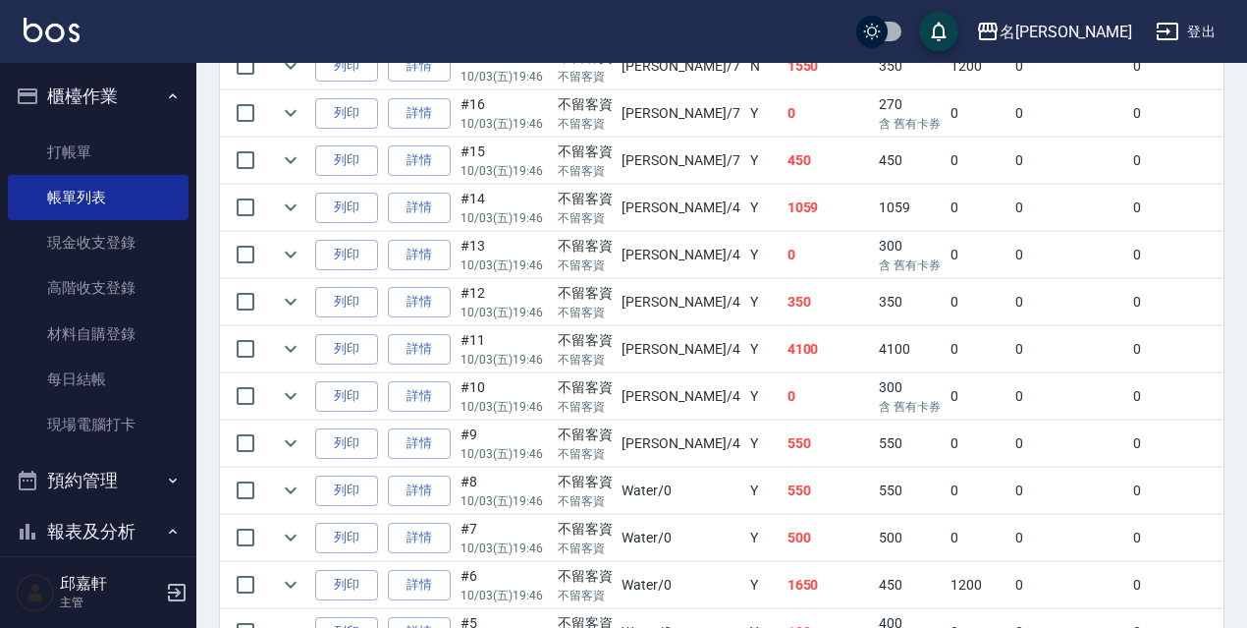
scroll to position [1484, 0]
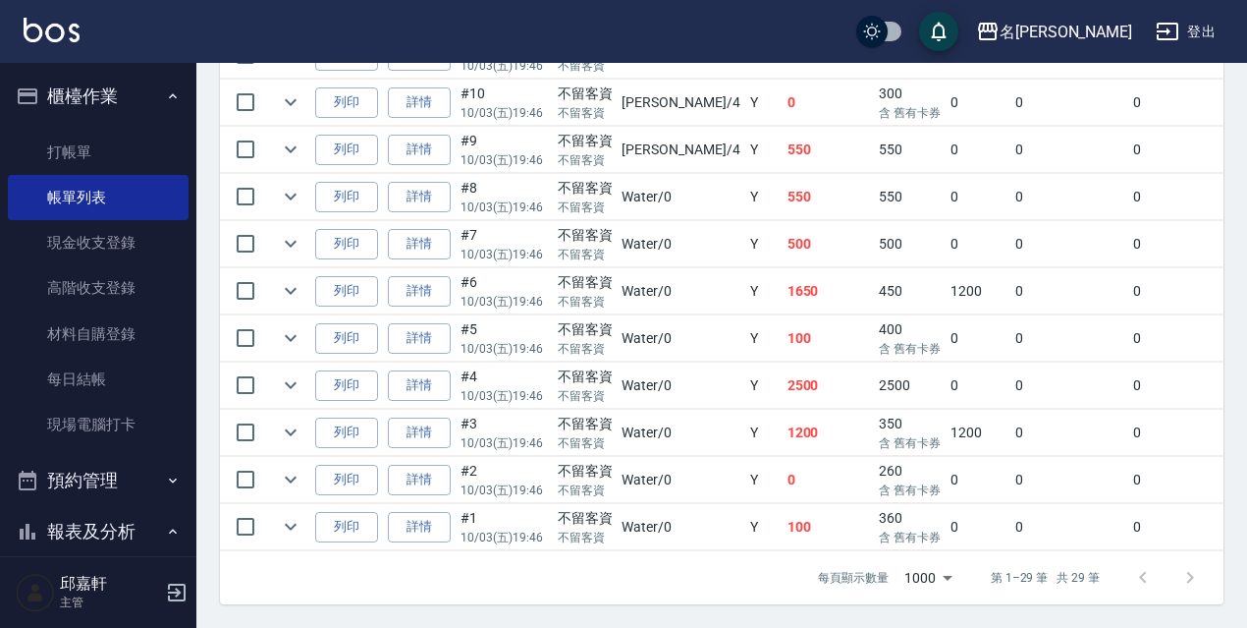
click at [946, 362] on td "0" at bounding box center [978, 385] width 65 height 46
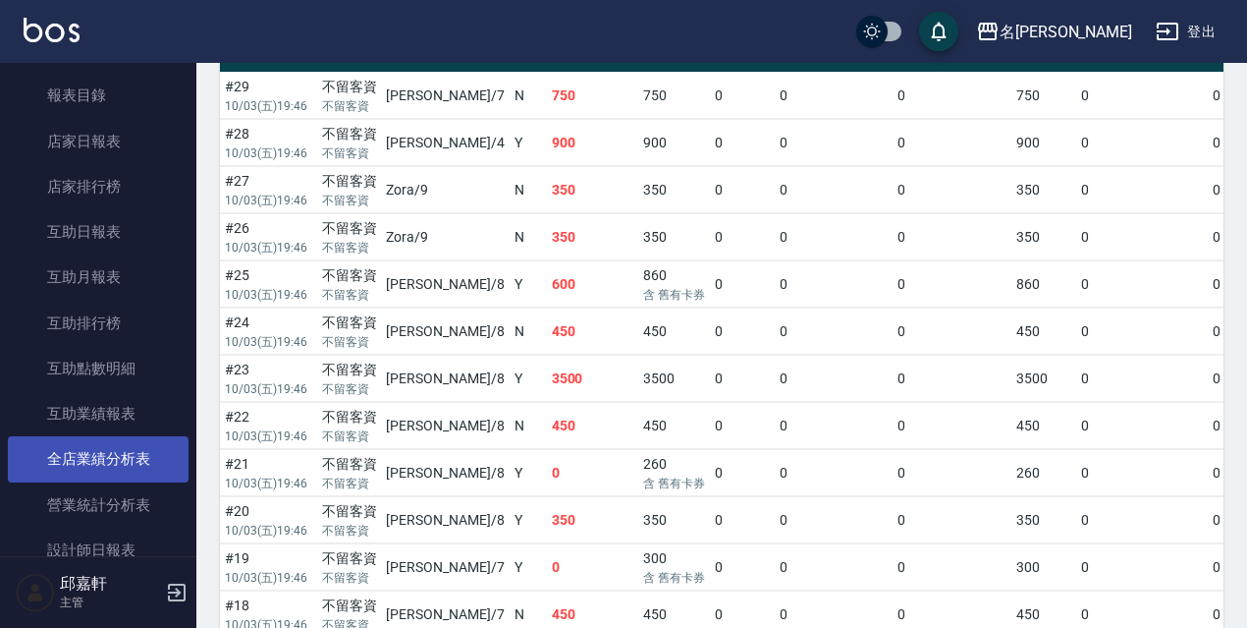
scroll to position [295, 0]
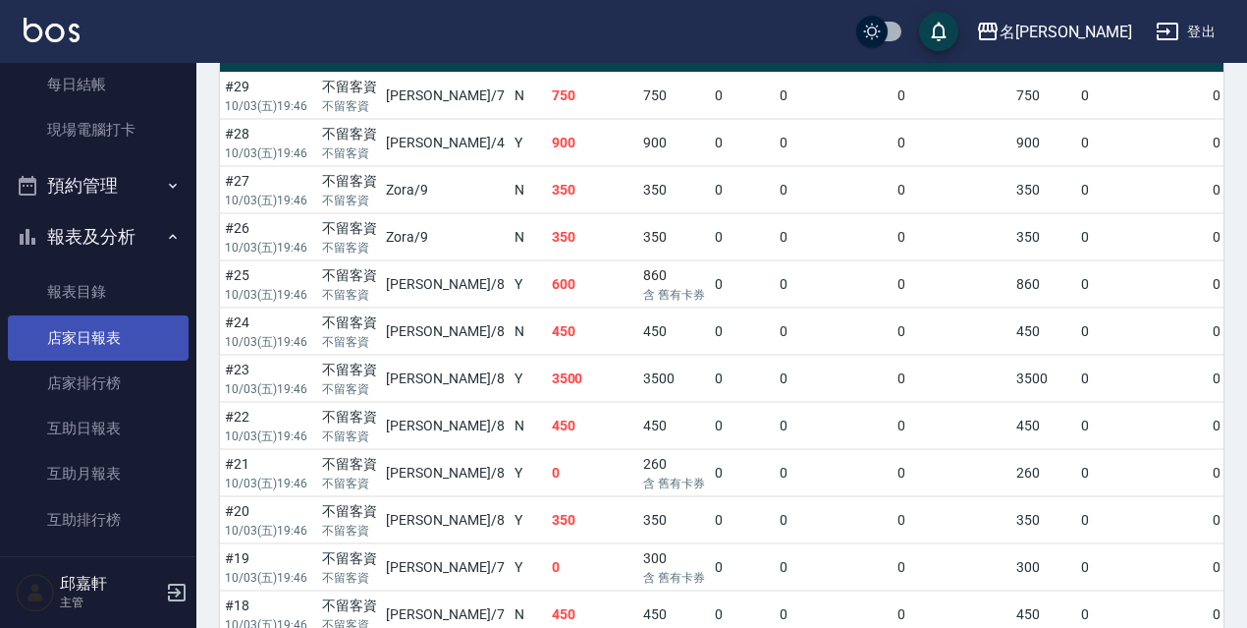
click at [114, 353] on link "店家日報表" at bounding box center [98, 337] width 181 height 45
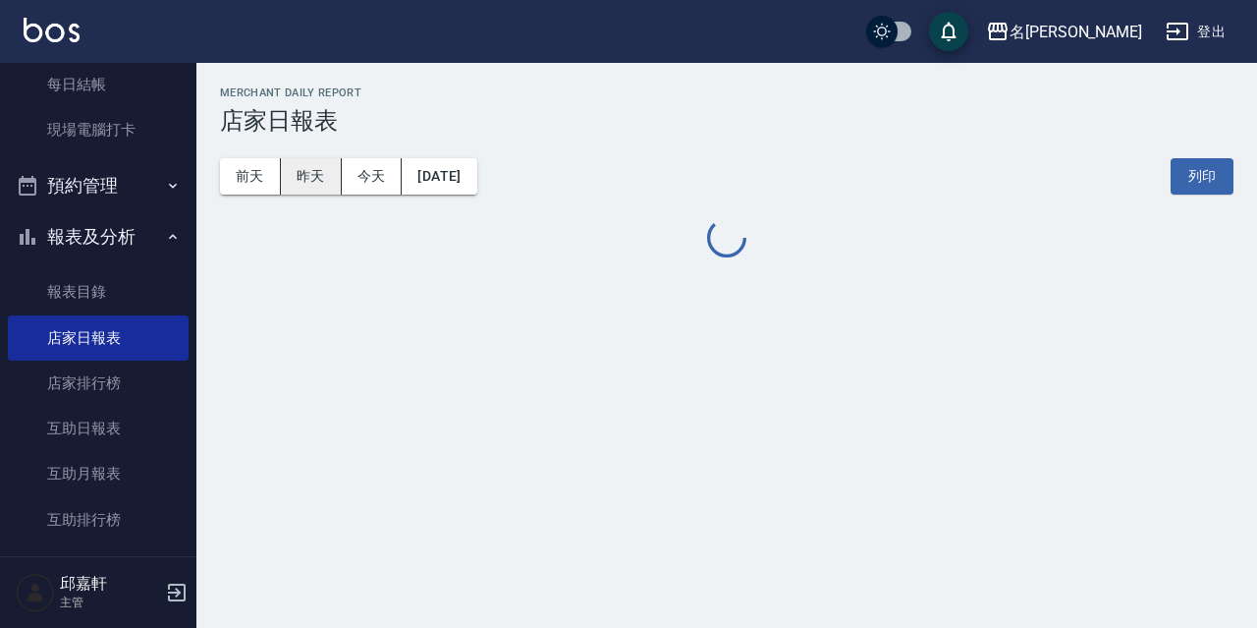
click at [311, 185] on button "昨天" at bounding box center [311, 176] width 61 height 36
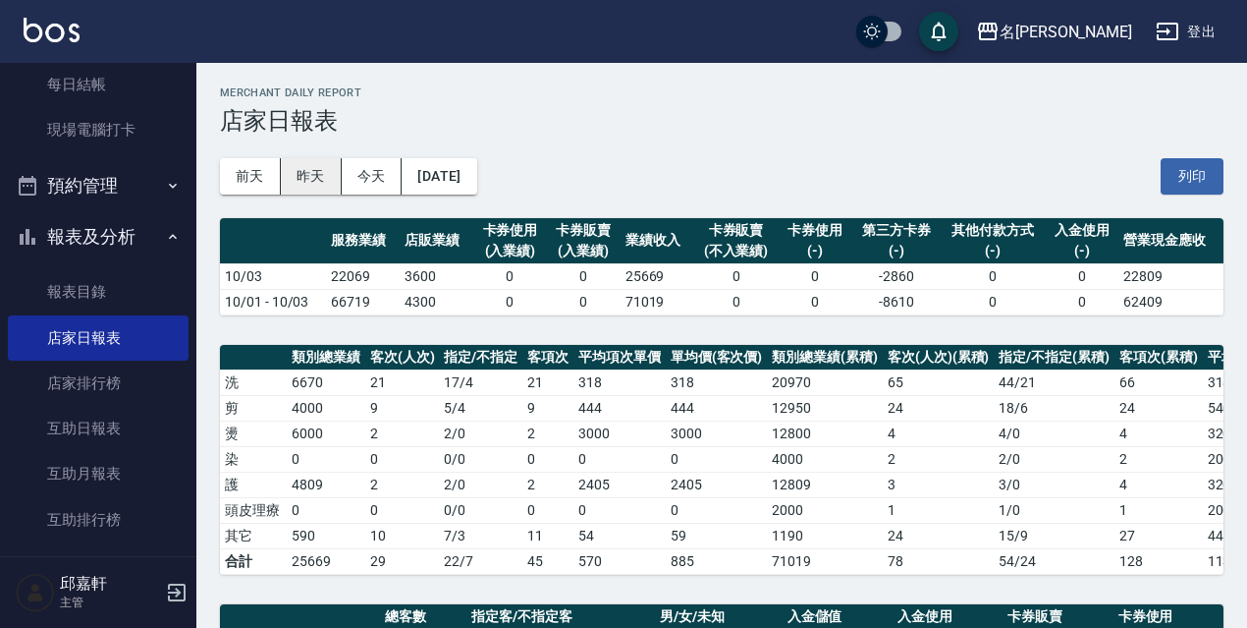
click at [320, 185] on button "昨天" at bounding box center [311, 176] width 61 height 36
click at [251, 178] on button "前天" at bounding box center [250, 176] width 61 height 36
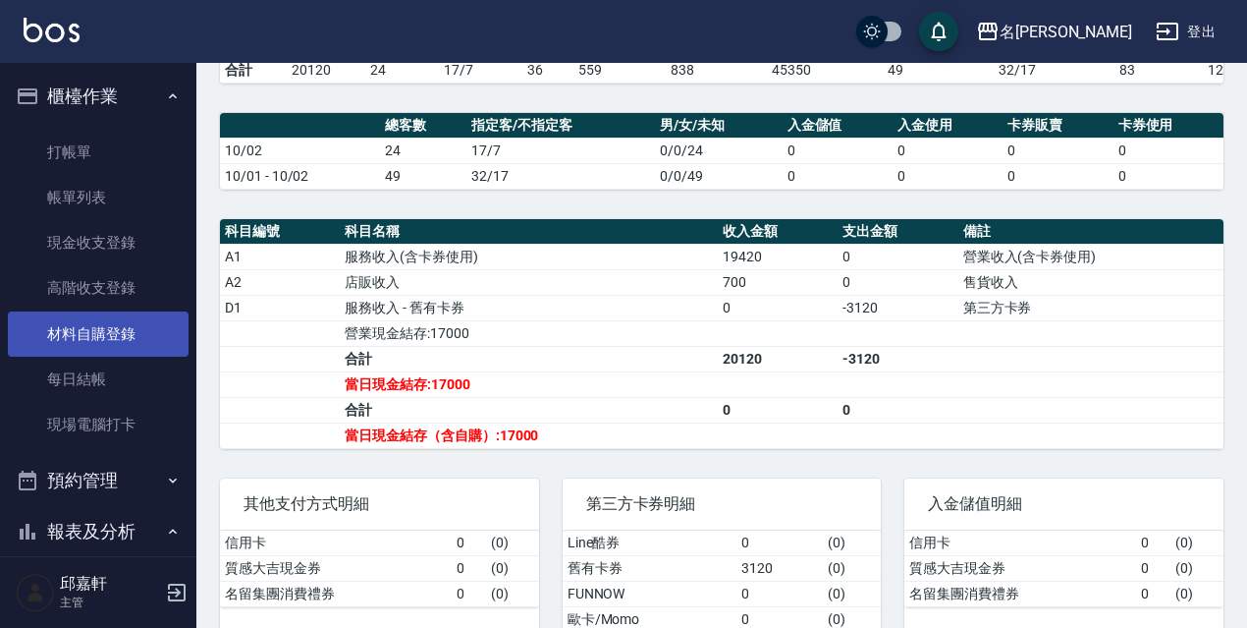
scroll to position [295, 0]
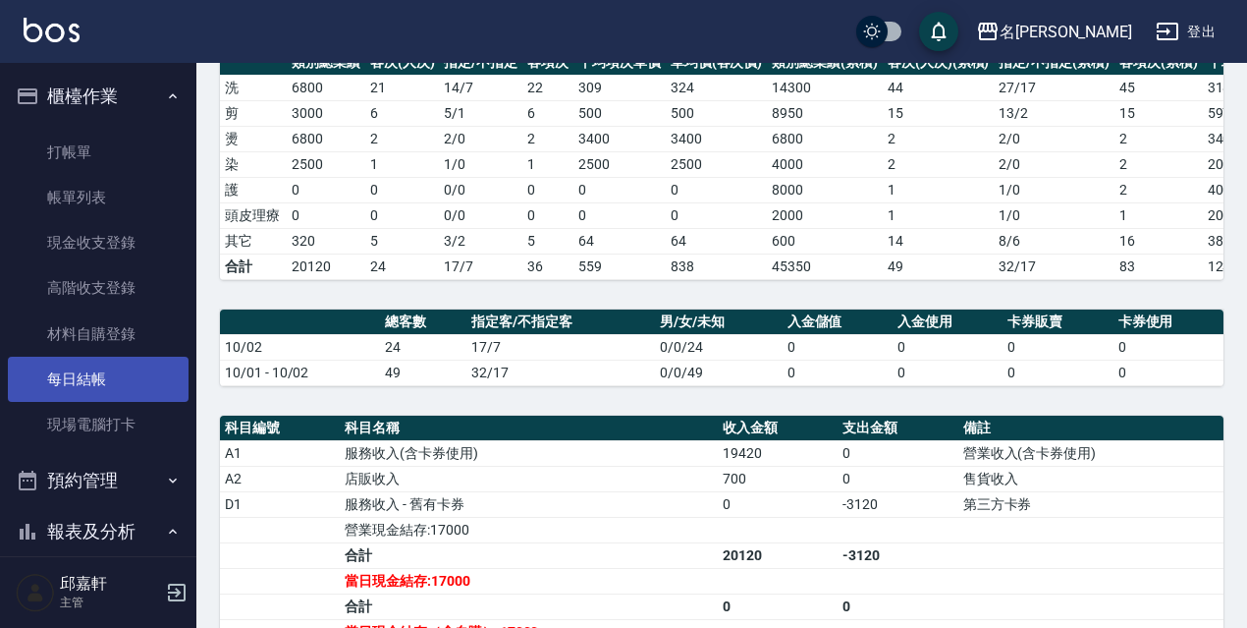
click at [123, 371] on link "每日結帳" at bounding box center [98, 379] width 181 height 45
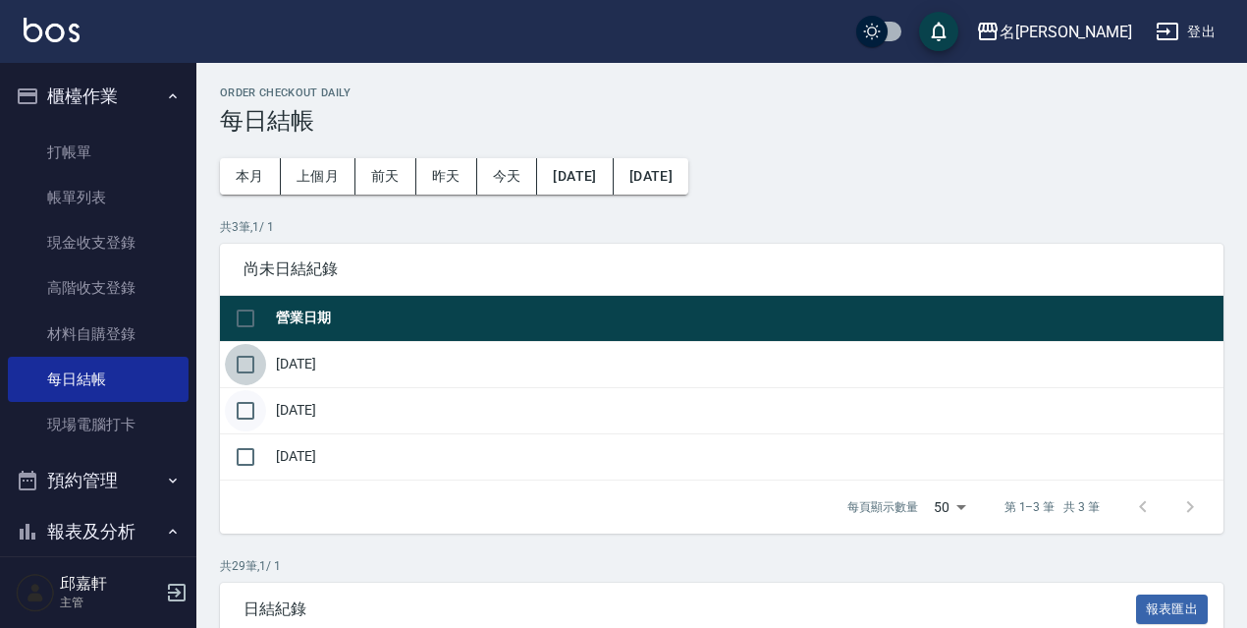
drag, startPoint x: 247, startPoint y: 359, endPoint x: 249, endPoint y: 409, distance: 49.2
click at [247, 362] on input "checkbox" at bounding box center [245, 364] width 41 height 41
checkbox input "true"
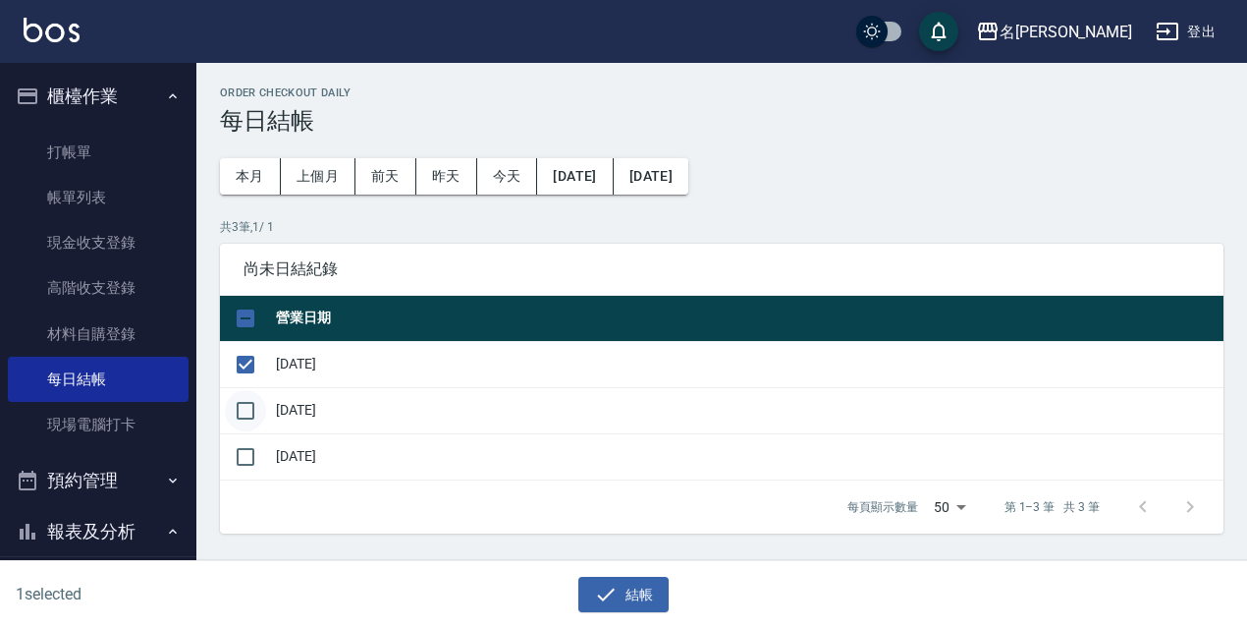
click at [257, 409] on input "checkbox" at bounding box center [245, 410] width 41 height 41
checkbox input "true"
click at [663, 603] on div "結帳" at bounding box center [624, 595] width 600 height 36
click at [644, 588] on button "結帳" at bounding box center [624, 595] width 91 height 36
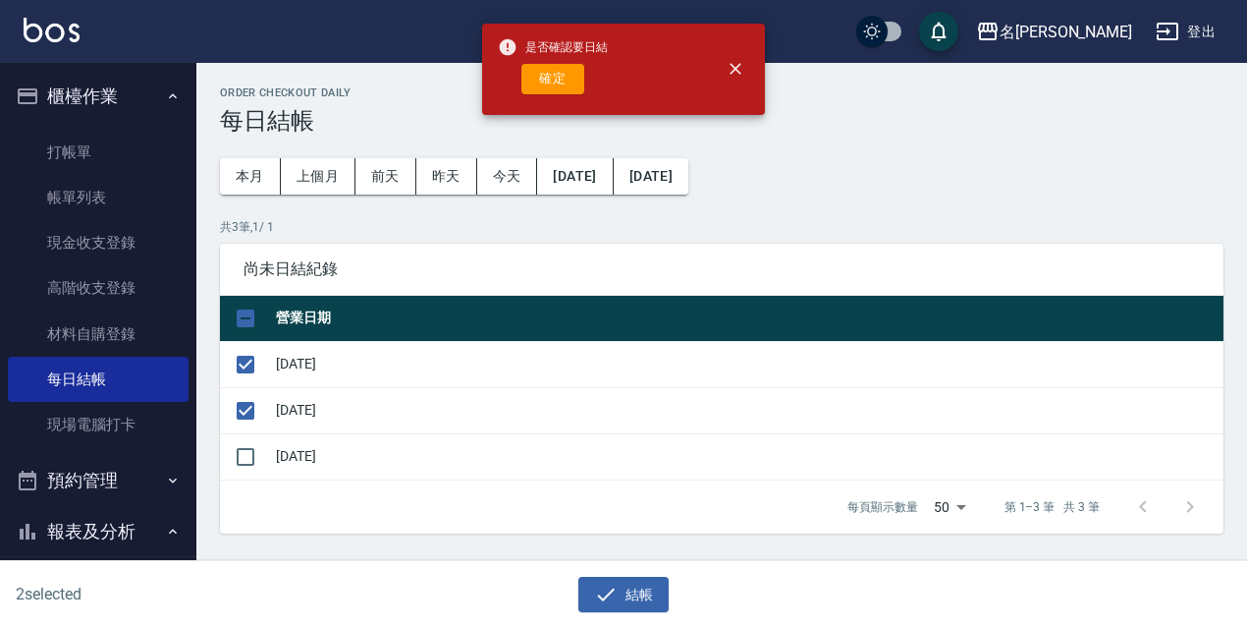
drag, startPoint x: 577, startPoint y: 91, endPoint x: 566, endPoint y: 84, distance: 12.8
click at [567, 85] on button "確定" at bounding box center [553, 79] width 63 height 30
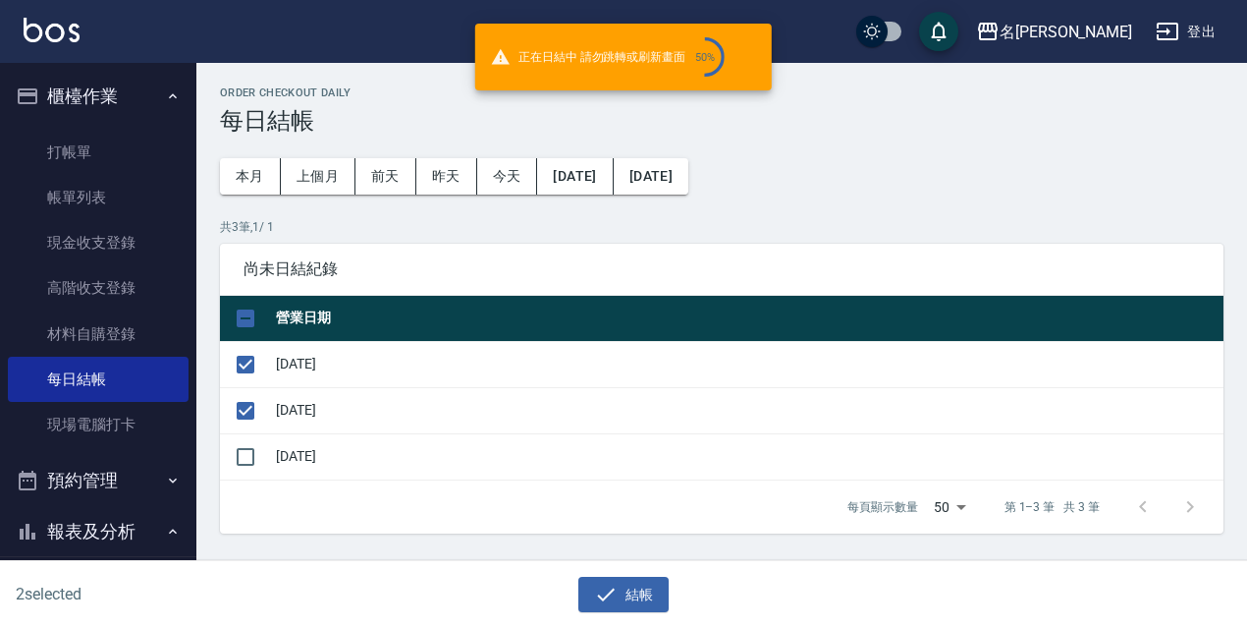
checkbox input "false"
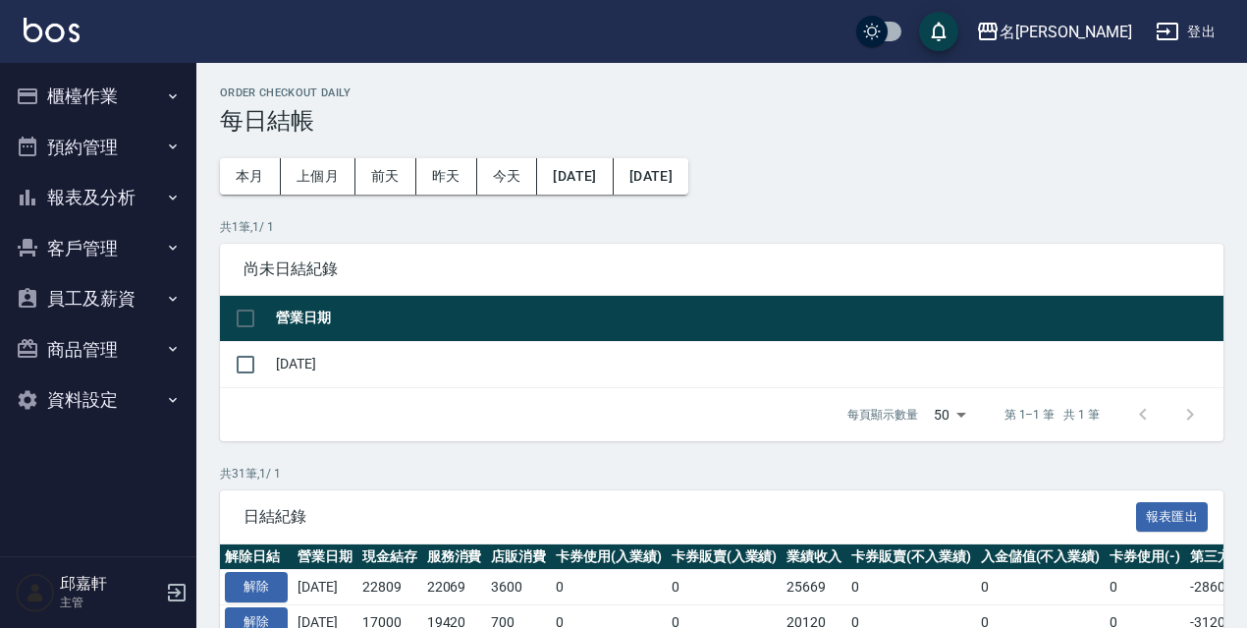
drag, startPoint x: 121, startPoint y: 61, endPoint x: 130, endPoint y: 113, distance: 52.8
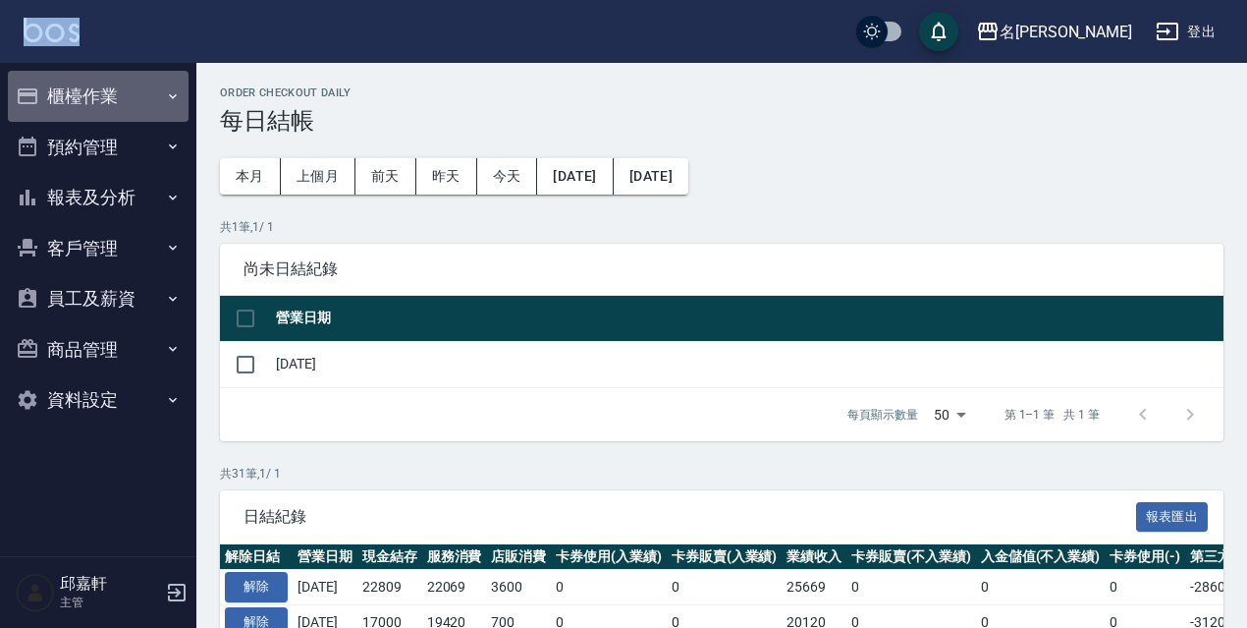
click at [138, 119] on button "櫃檯作業" at bounding box center [98, 96] width 181 height 51
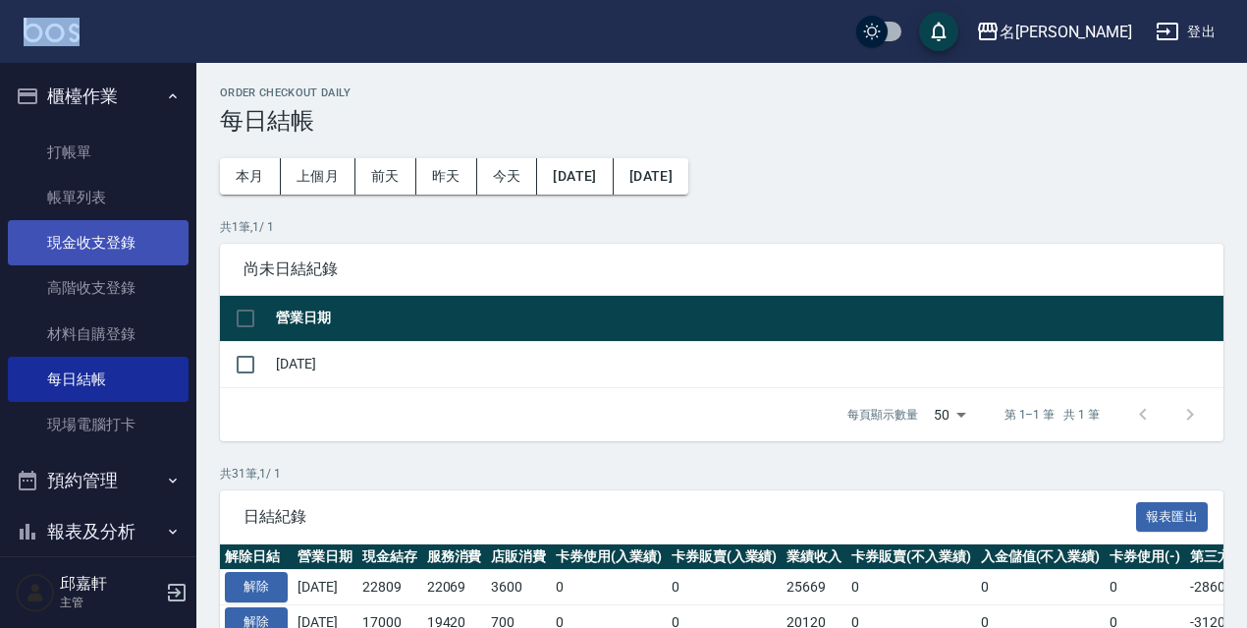
click at [135, 226] on link "現金收支登錄" at bounding box center [98, 242] width 181 height 45
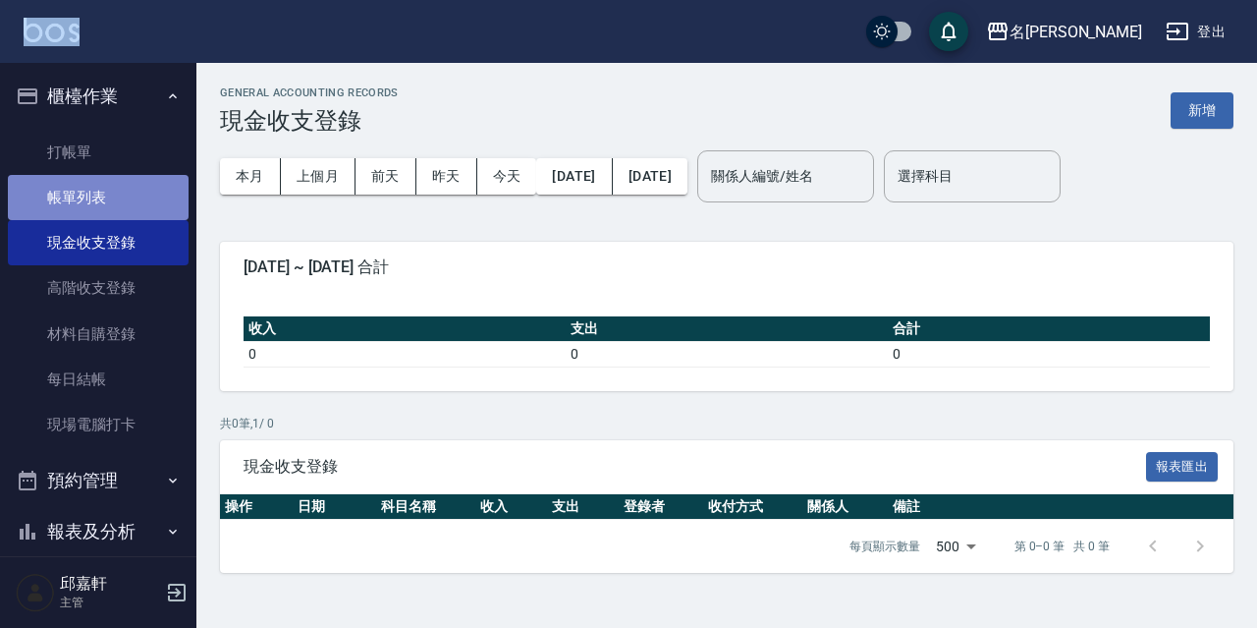
click at [159, 202] on link "帳單列表" at bounding box center [98, 197] width 181 height 45
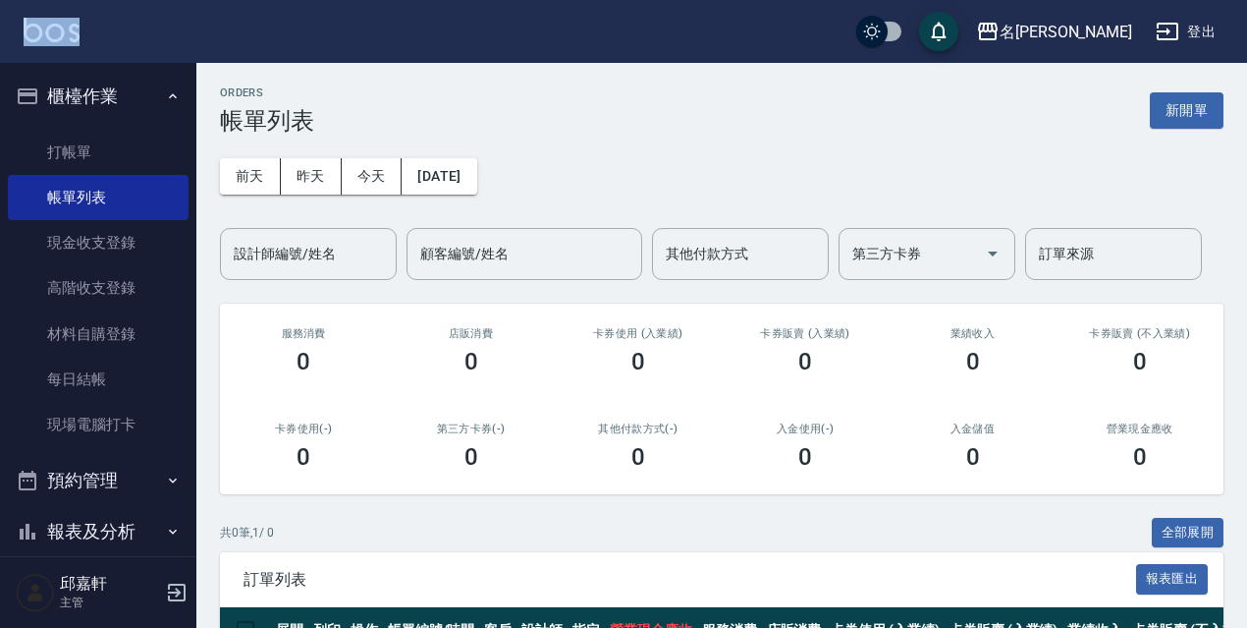
scroll to position [98, 0]
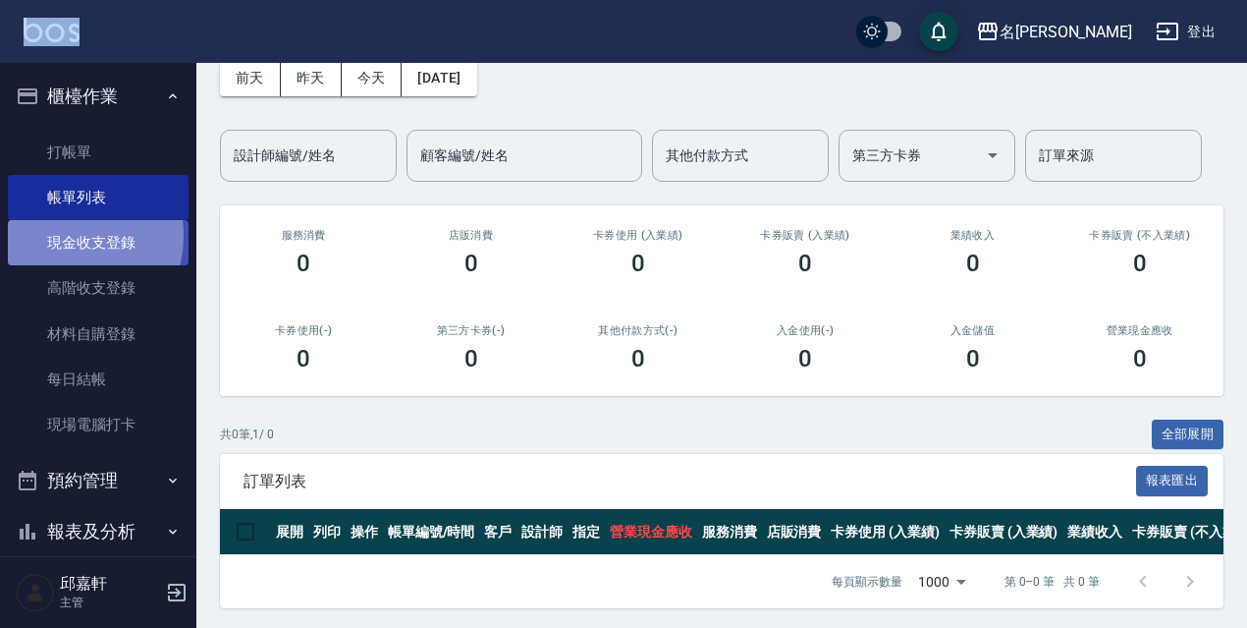
click at [50, 235] on link "現金收支登錄" at bounding box center [98, 242] width 181 height 45
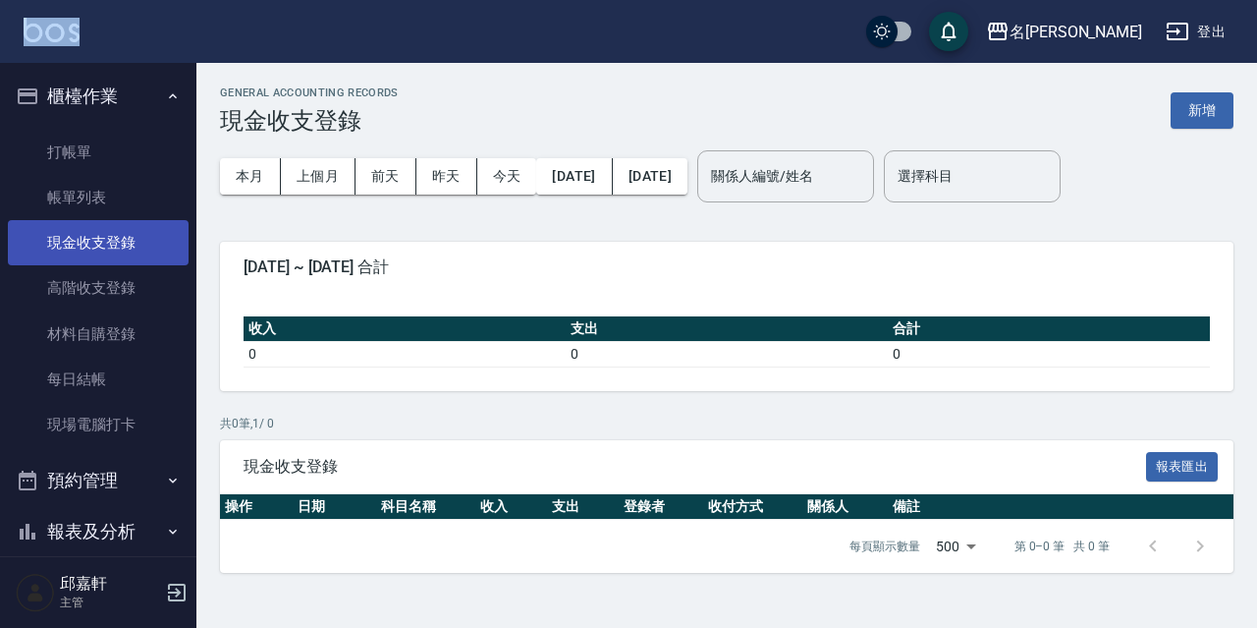
click at [123, 252] on link "現金收支登錄" at bounding box center [98, 242] width 181 height 45
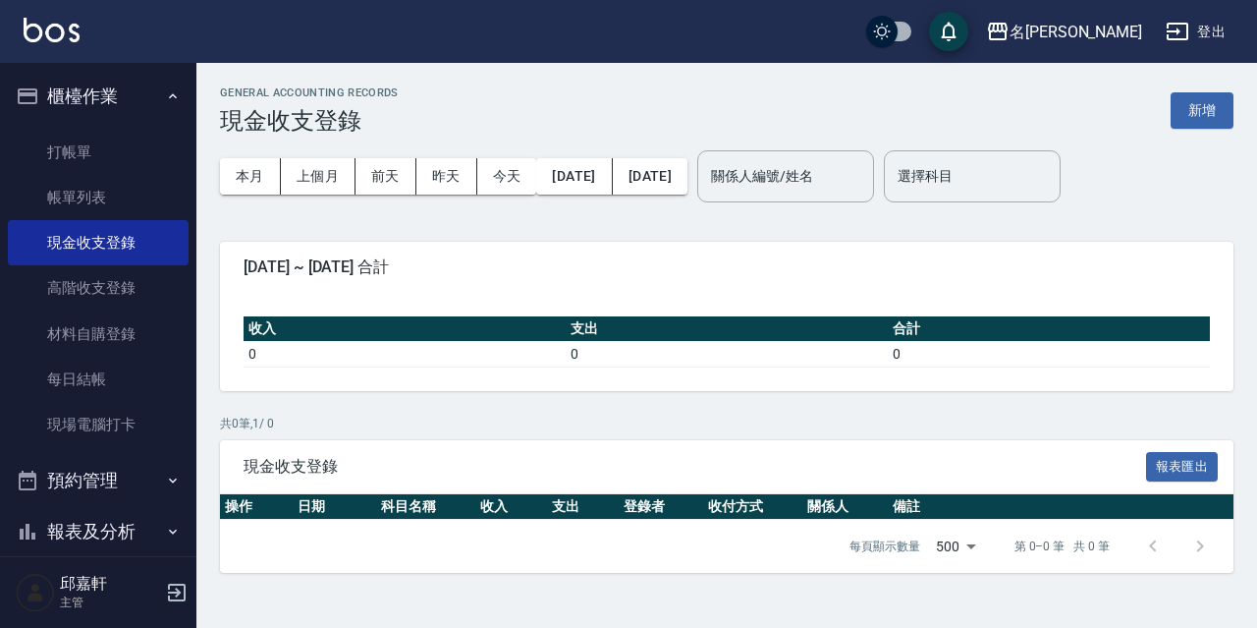
click at [1196, 86] on div "GENERAL ACCOUNTING RECORDS 現金收支登錄 新增" at bounding box center [727, 110] width 1014 height 48
click at [1204, 107] on button "新增" at bounding box center [1202, 110] width 63 height 36
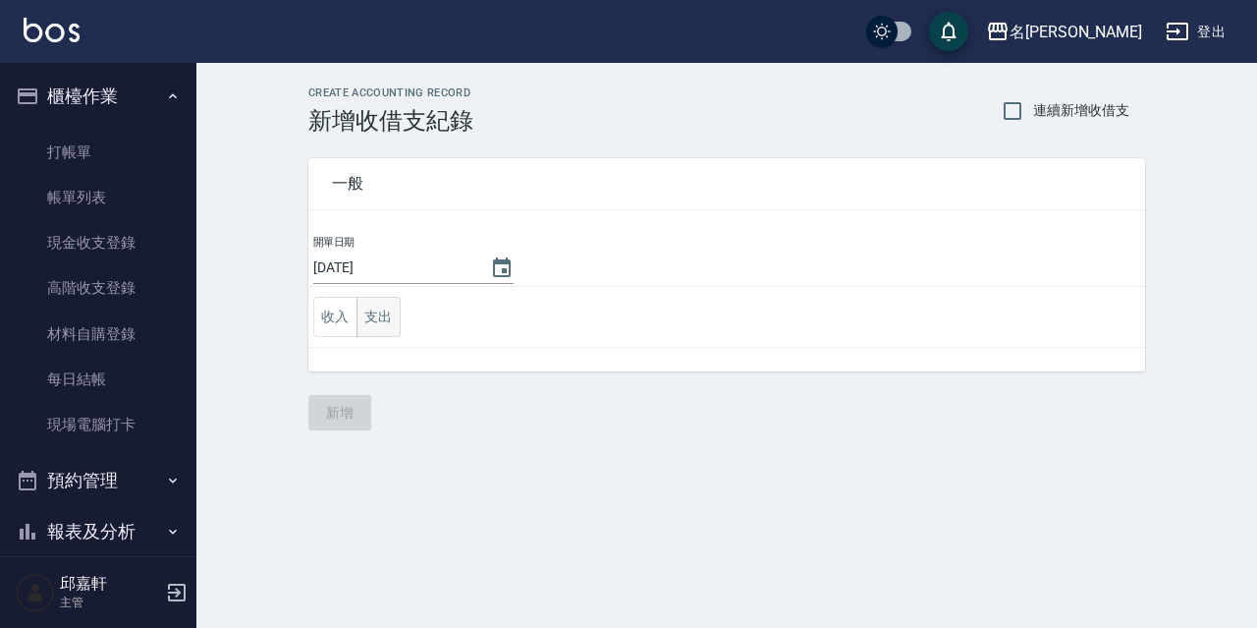
click at [394, 307] on button "支出" at bounding box center [379, 317] width 44 height 40
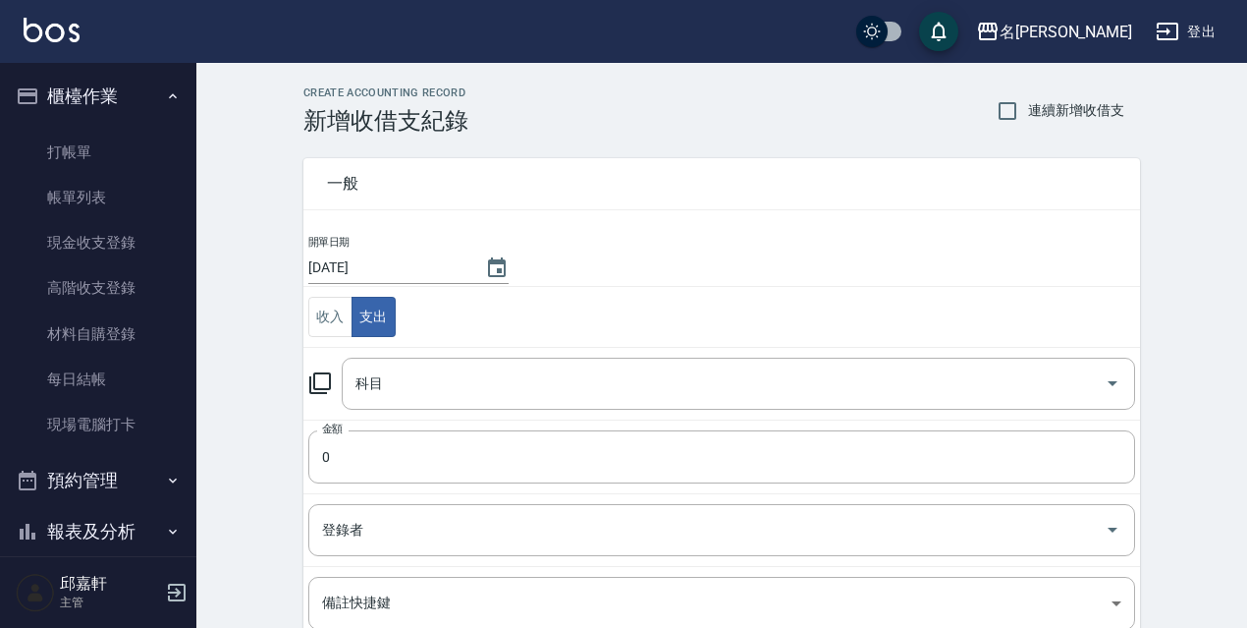
click at [325, 382] on icon at bounding box center [320, 383] width 24 height 24
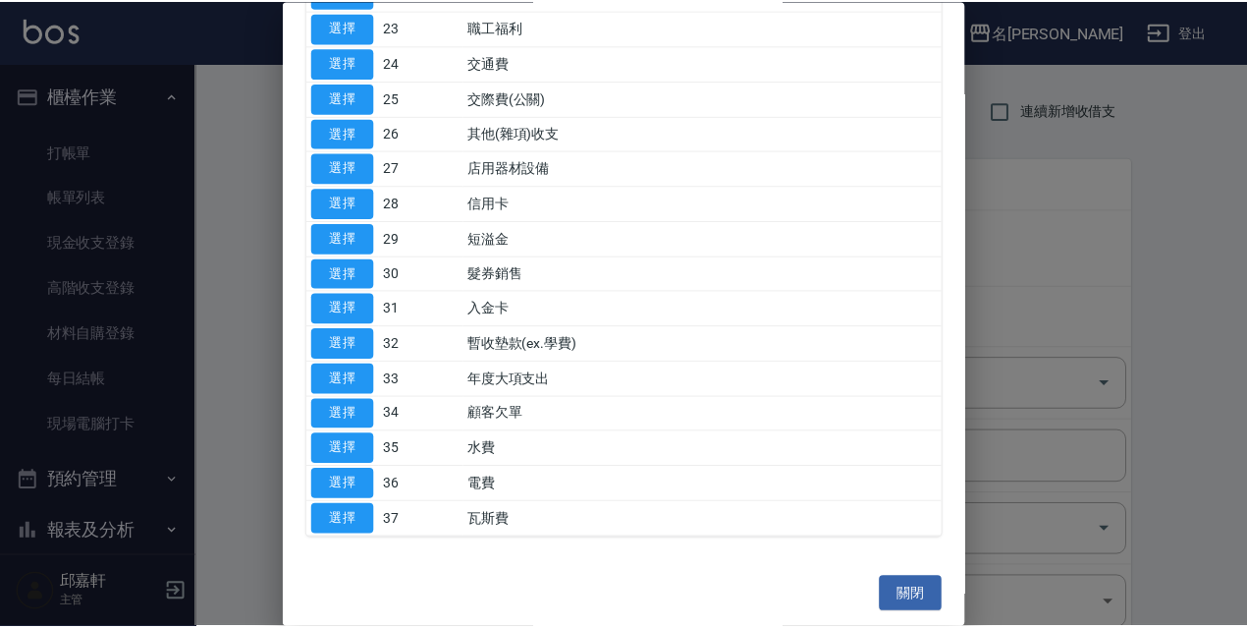
scroll to position [522, 0]
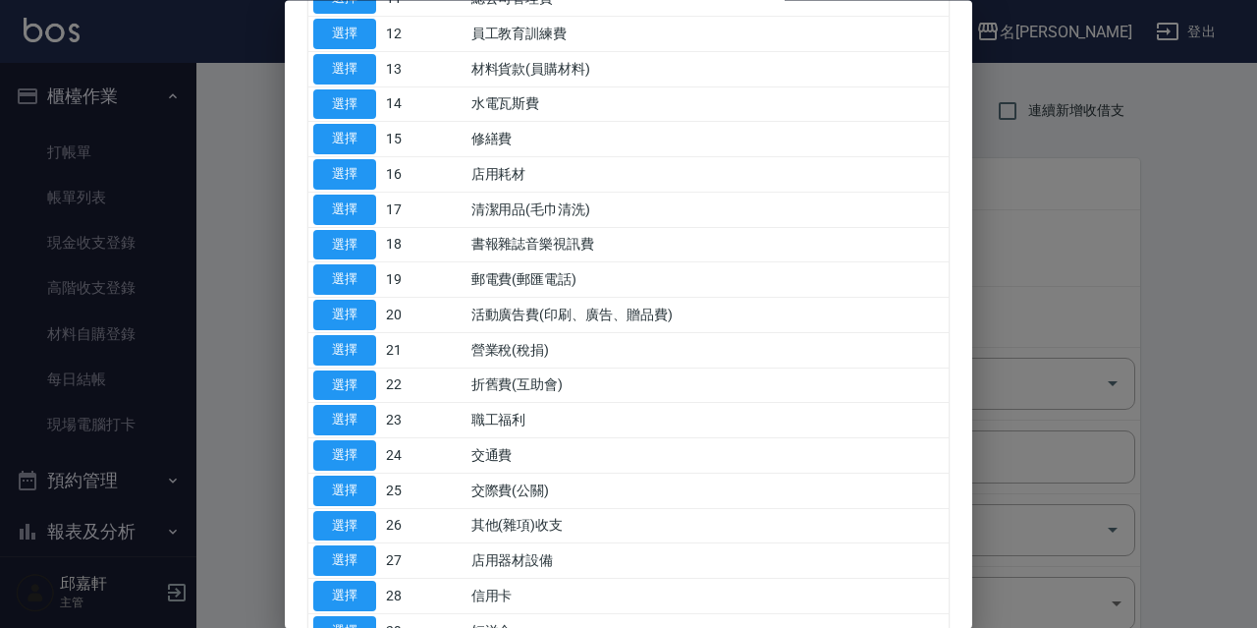
drag, startPoint x: 335, startPoint y: 275, endPoint x: 325, endPoint y: 281, distance: 11.5
click at [331, 276] on button "選擇" at bounding box center [344, 280] width 63 height 30
type input "19 郵電費(郵匯電話)"
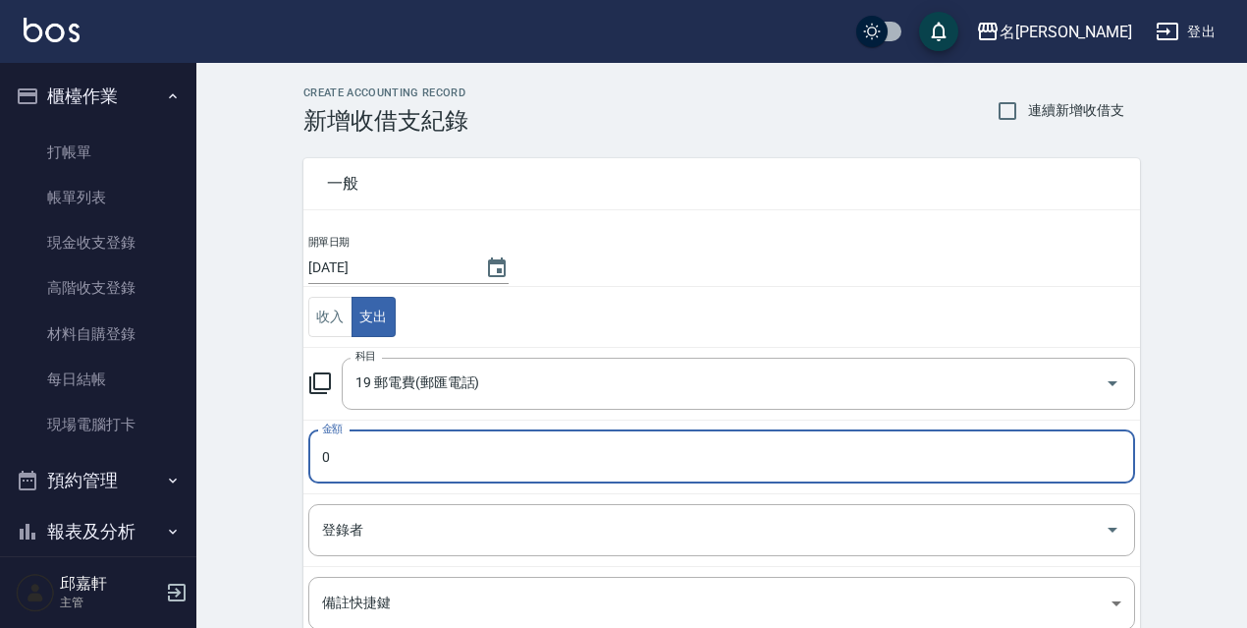
click at [359, 442] on input "0" at bounding box center [721, 456] width 827 height 53
type input "737"
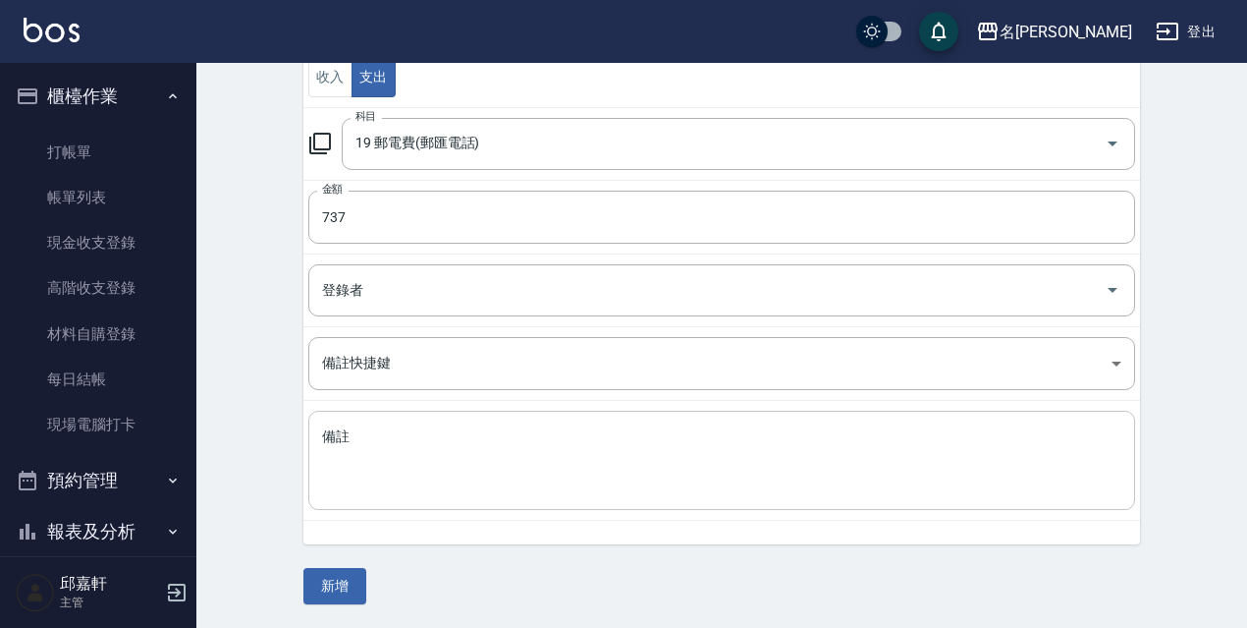
click at [366, 441] on textarea "備註" at bounding box center [722, 460] width 800 height 67
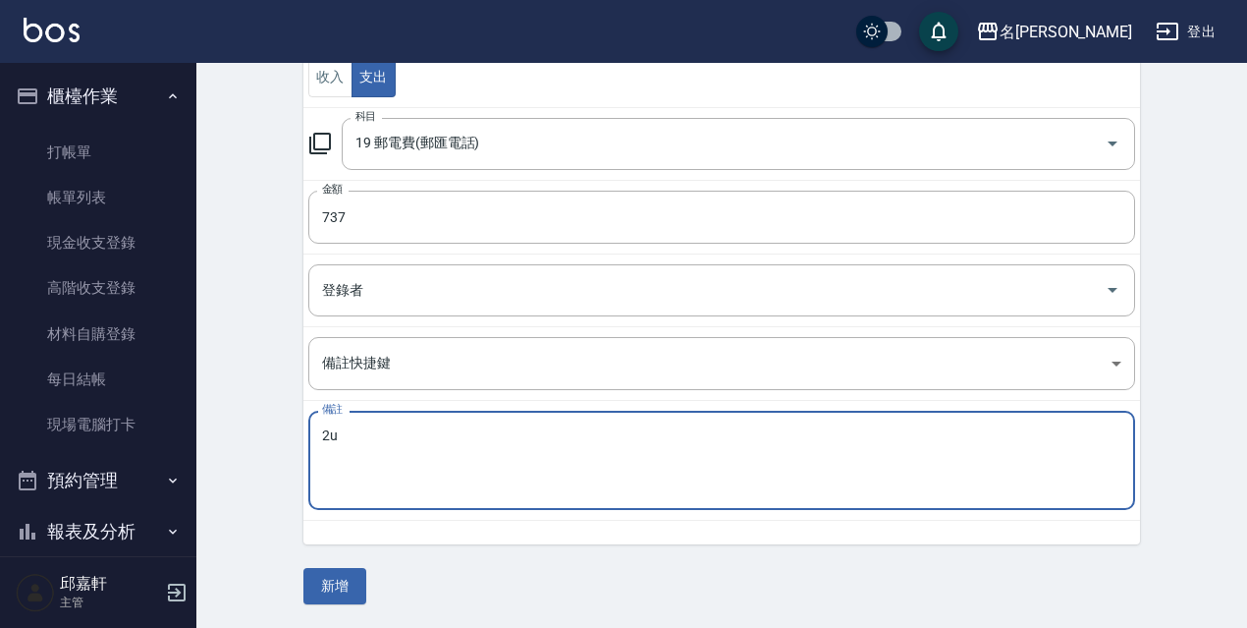
type textarea "2"
type textarea "電話費"
click at [356, 582] on button "新增" at bounding box center [335, 586] width 63 height 36
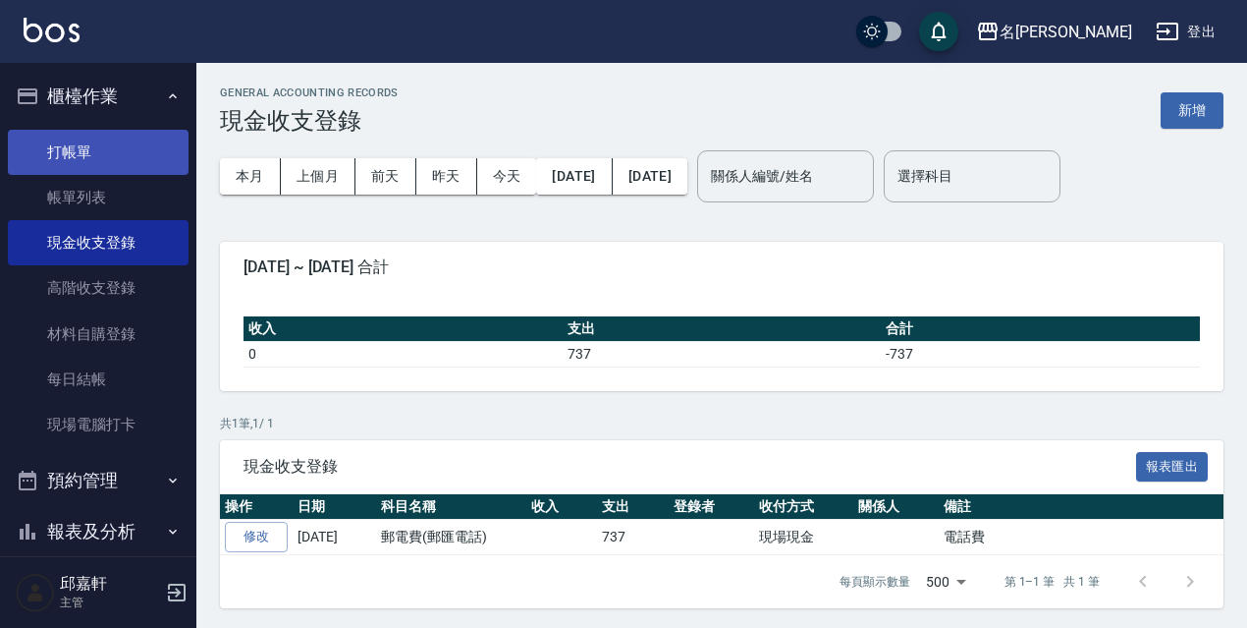
click at [87, 148] on link "打帳單" at bounding box center [98, 152] width 181 height 45
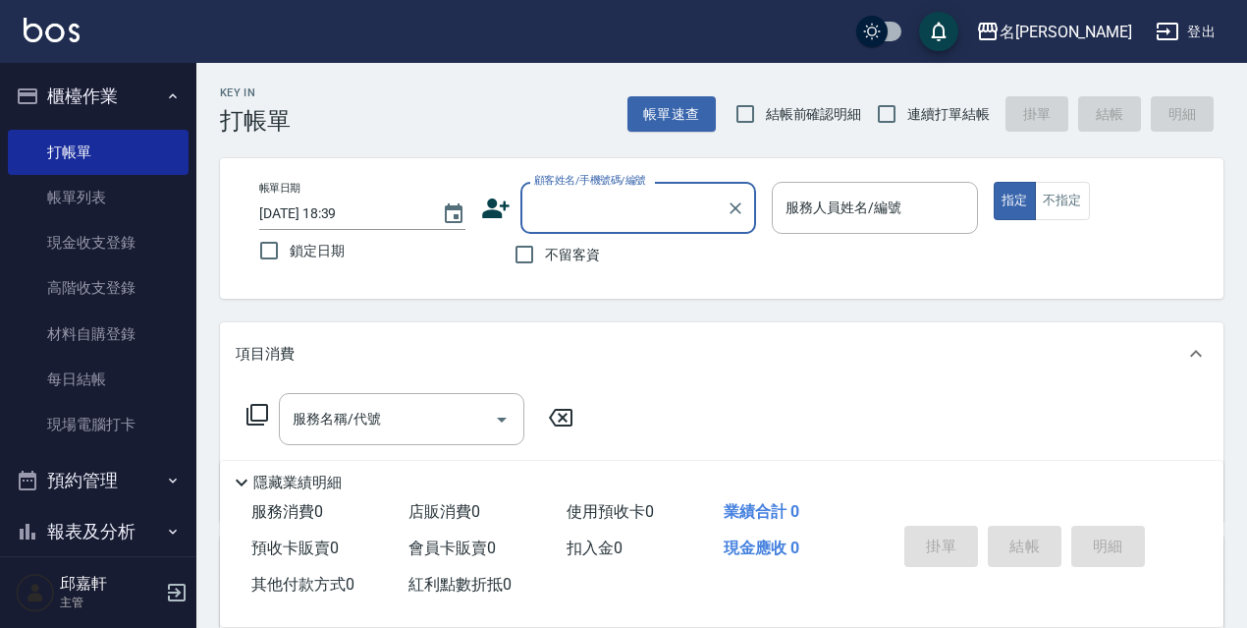
click at [312, 254] on span "鎖定日期" at bounding box center [317, 251] width 55 height 21
click at [290, 254] on input "鎖定日期" at bounding box center [269, 250] width 41 height 41
checkbox input "true"
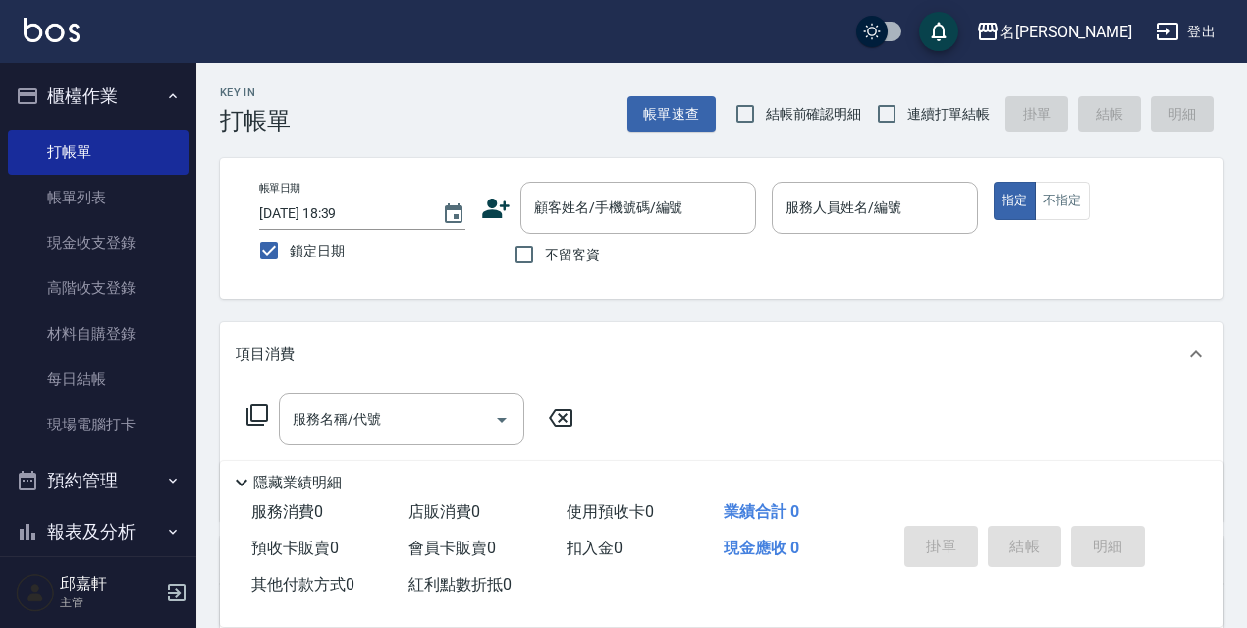
click at [552, 270] on label "不留客資" at bounding box center [552, 254] width 96 height 41
click at [545, 270] on input "不留客資" at bounding box center [524, 254] width 41 height 41
checkbox input "true"
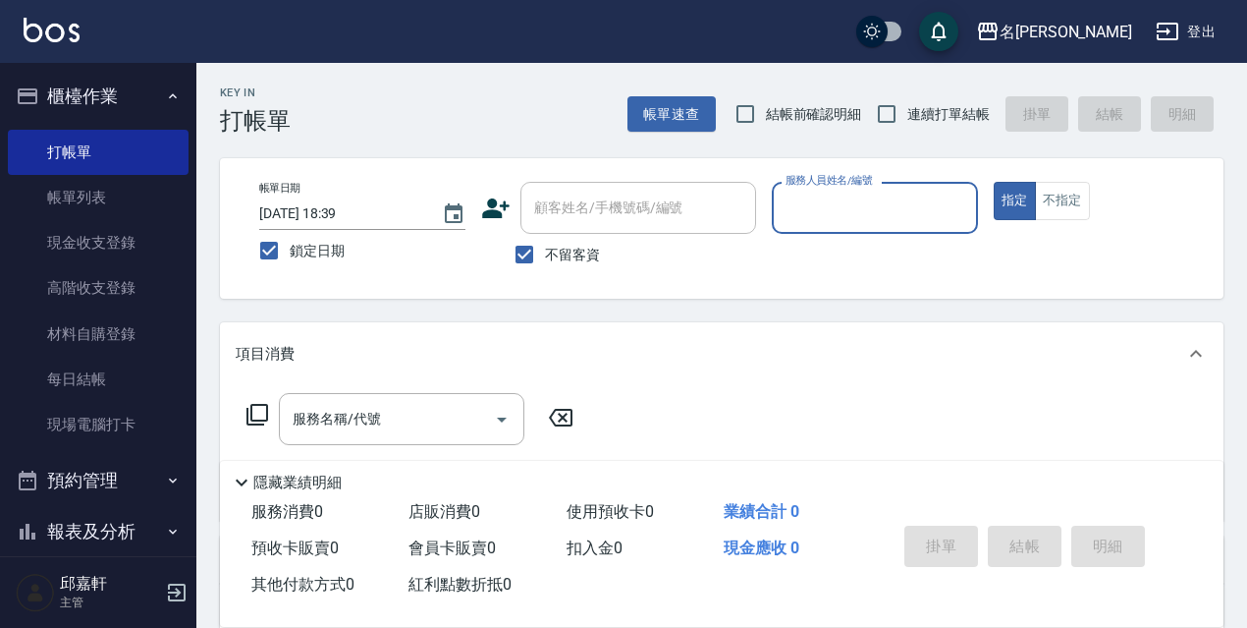
drag, startPoint x: 765, startPoint y: 124, endPoint x: 784, endPoint y: 124, distance: 18.7
click at [769, 124] on label "結帳前確認明細" at bounding box center [794, 113] width 138 height 41
click at [766, 124] on input "結帳前確認明細" at bounding box center [745, 113] width 41 height 41
checkbox input "true"
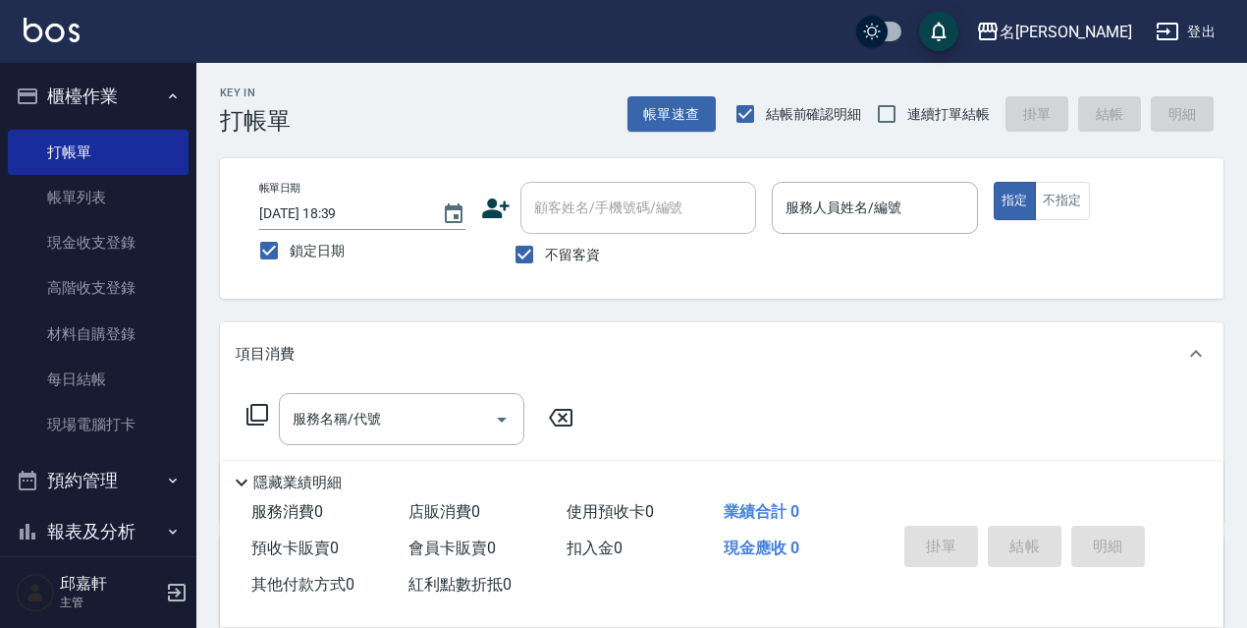
click at [945, 96] on label "連續打單結帳" at bounding box center [928, 113] width 124 height 41
click at [908, 96] on input "連續打單結帳" at bounding box center [886, 113] width 41 height 41
checkbox input "true"
click at [818, 189] on div "服務人員姓名/編號" at bounding box center [875, 208] width 206 height 52
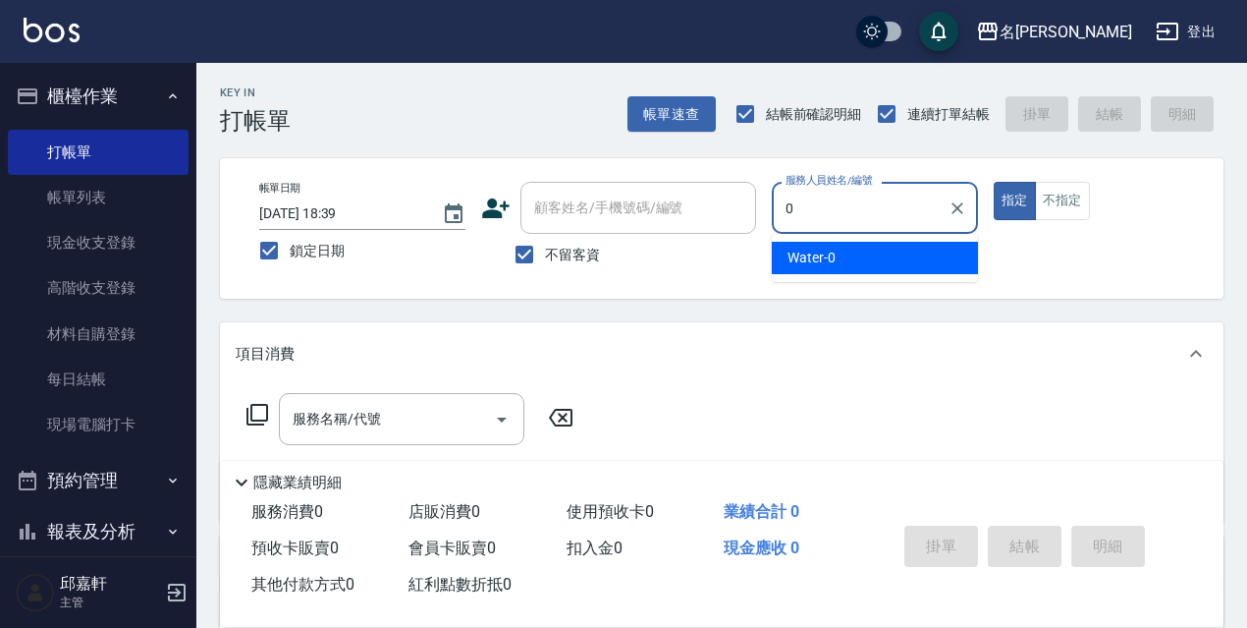
type input "Water-0"
type button "true"
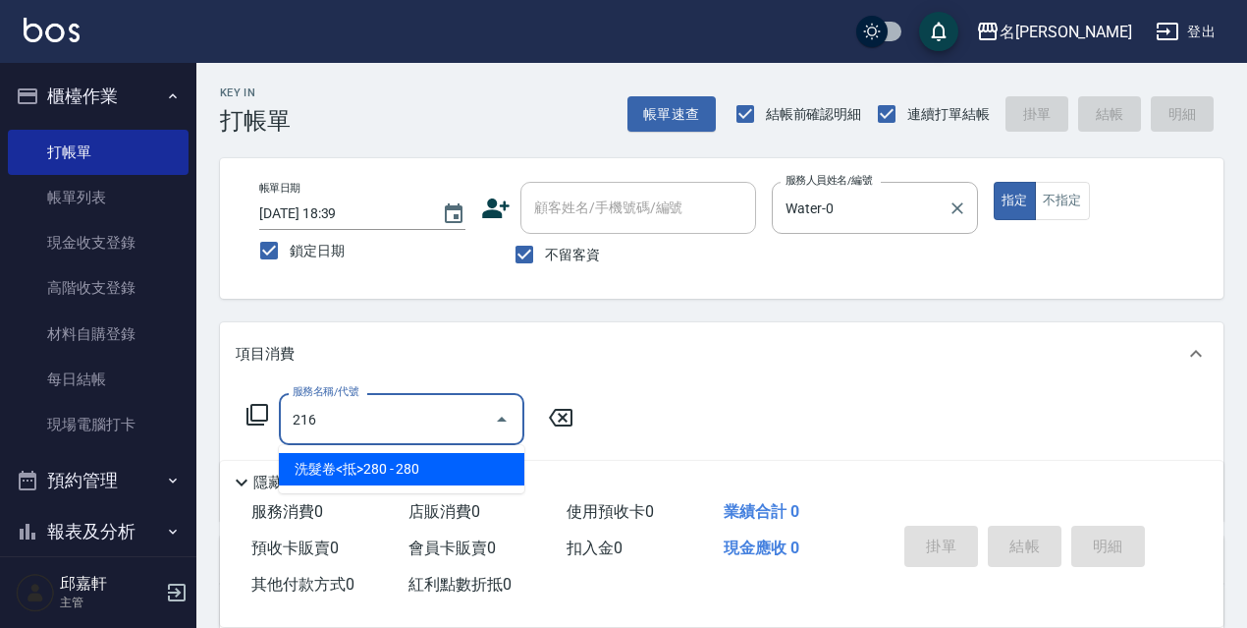
type input "洗髮卷<抵>280(216)"
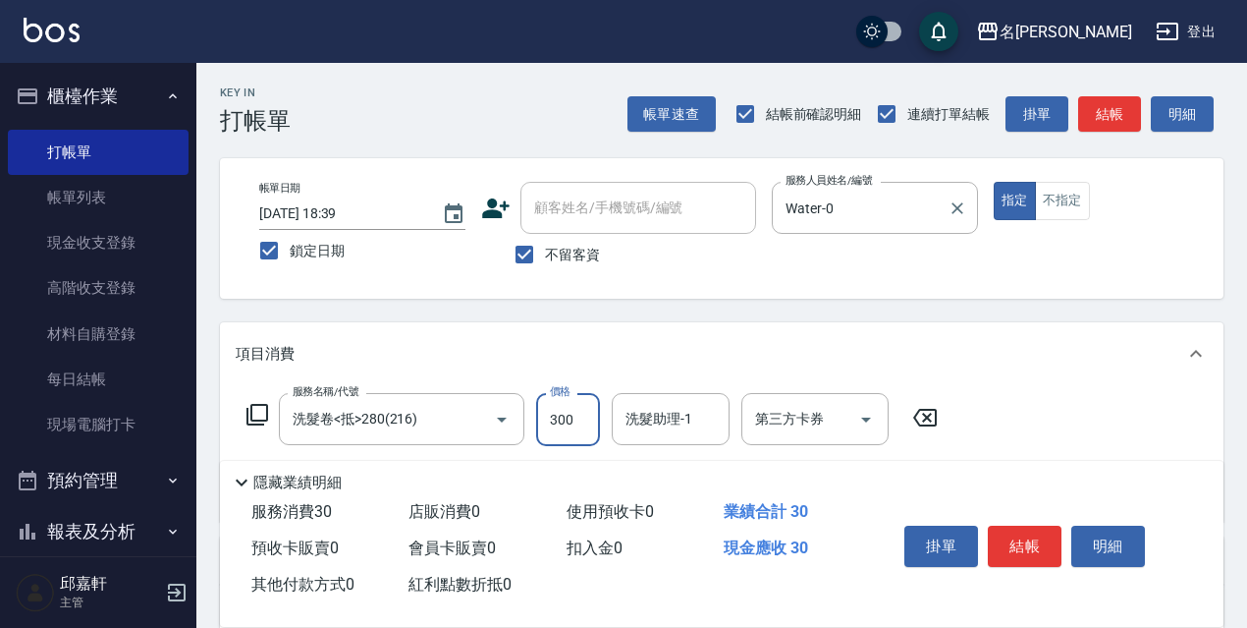
type input "300"
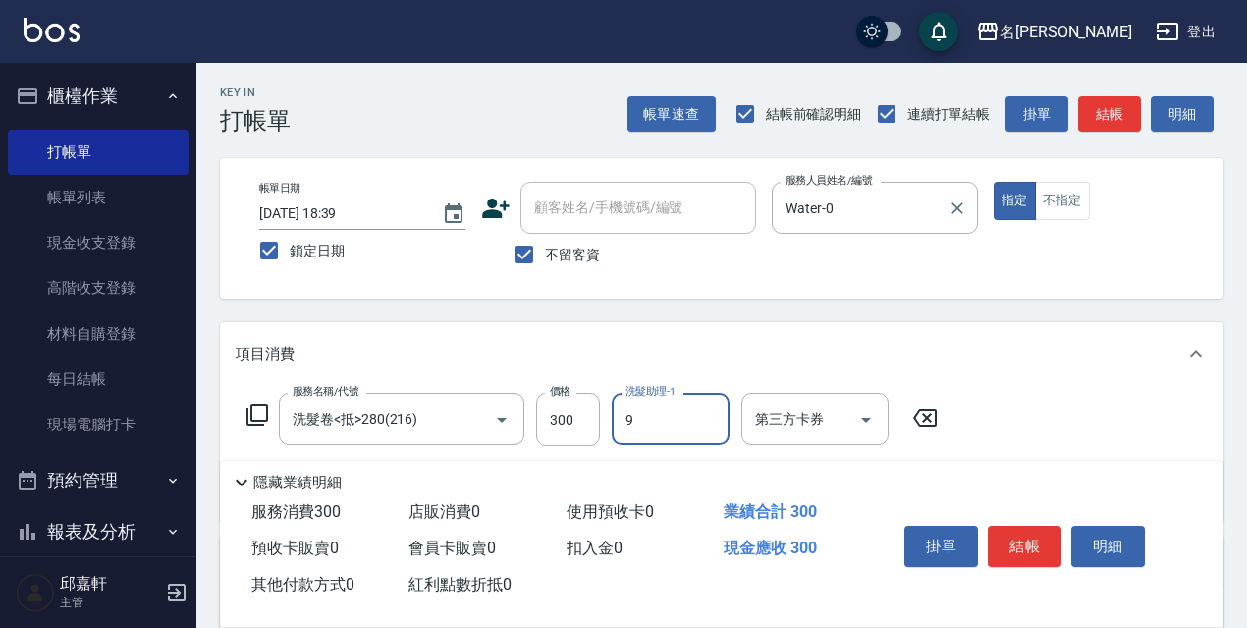
type input "Zora-9"
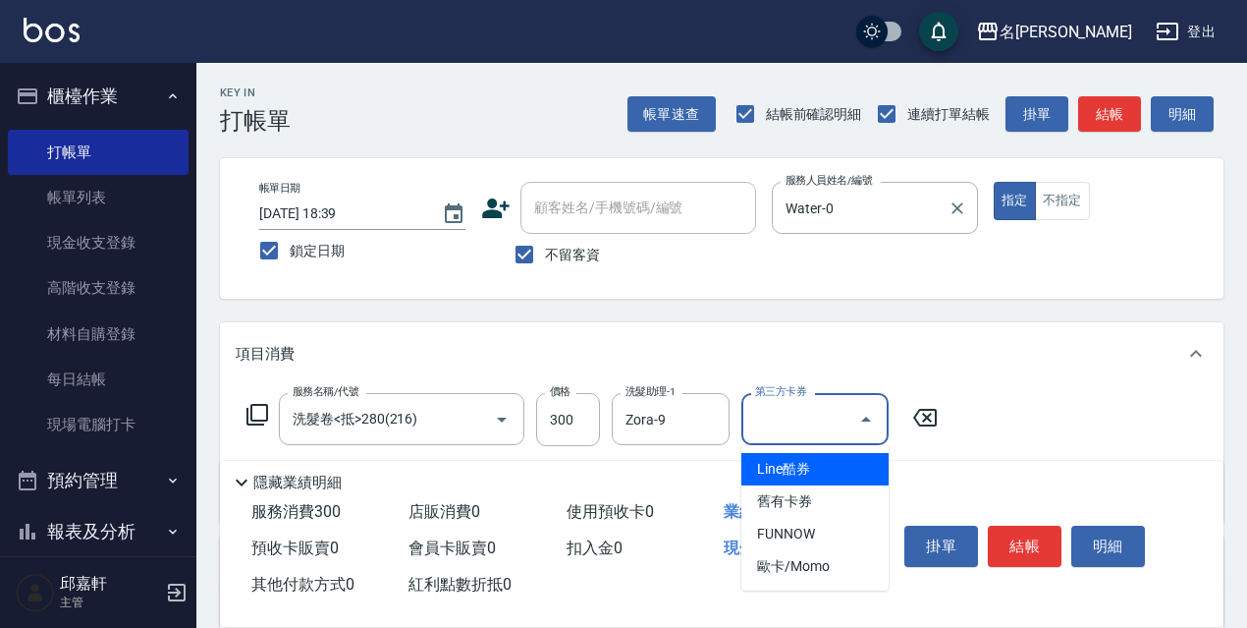
type input "舊有卡券"
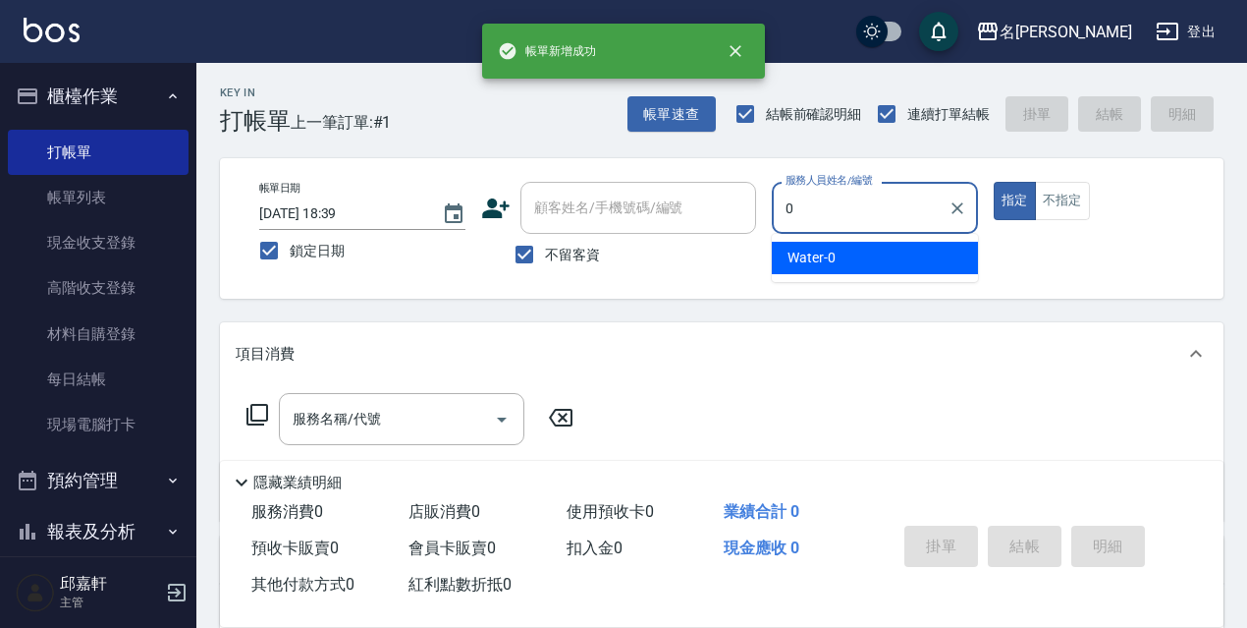
type input "Water-0"
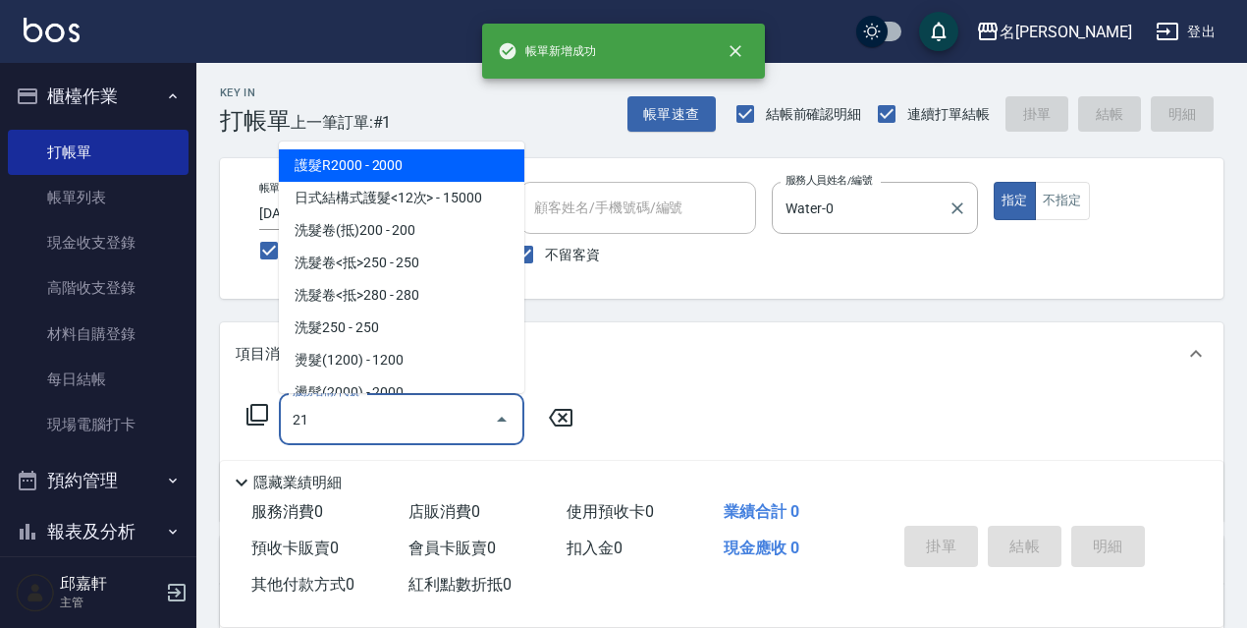
type input "216"
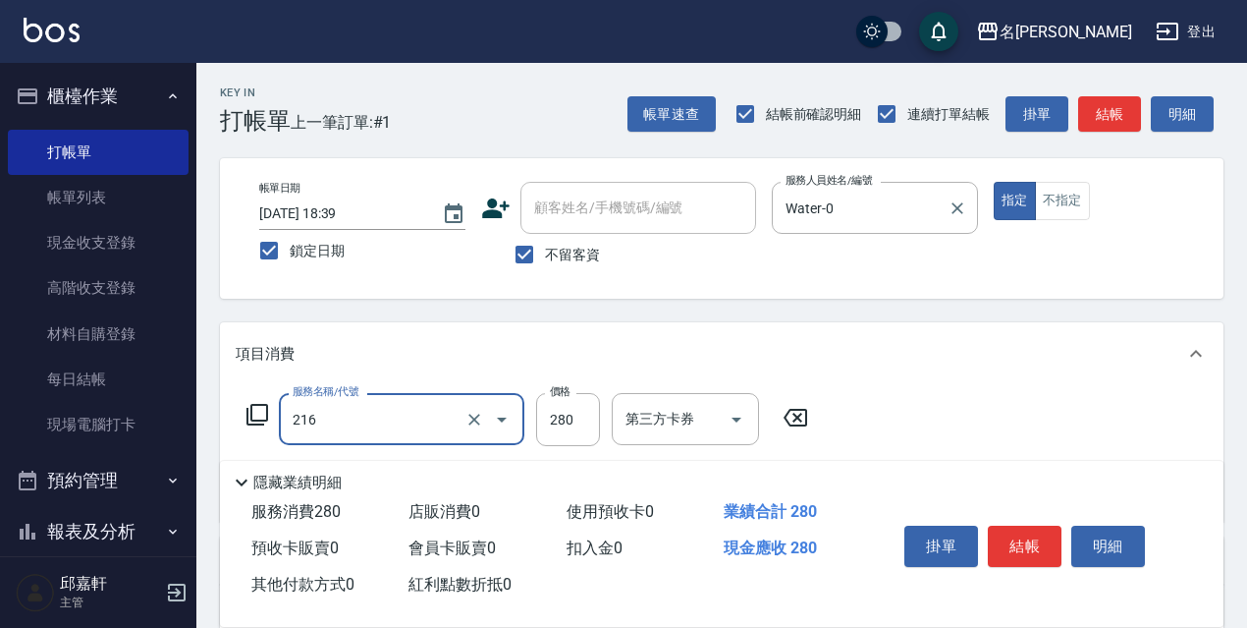
type input "洗髮卷<抵>280(216)"
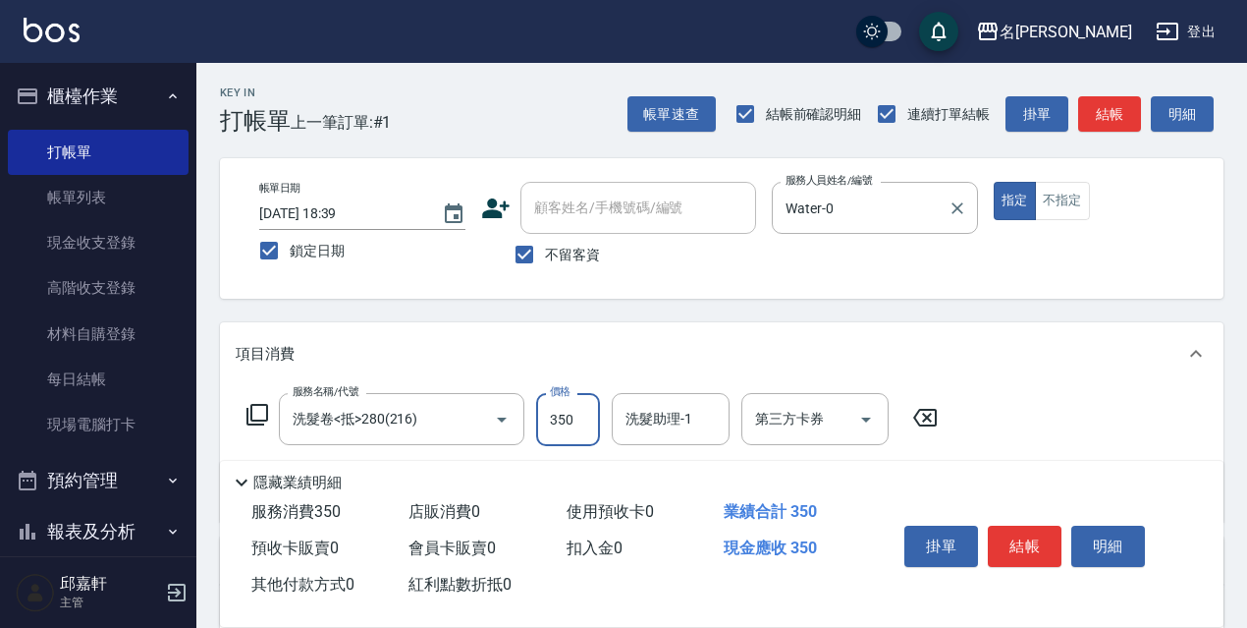
type input "350"
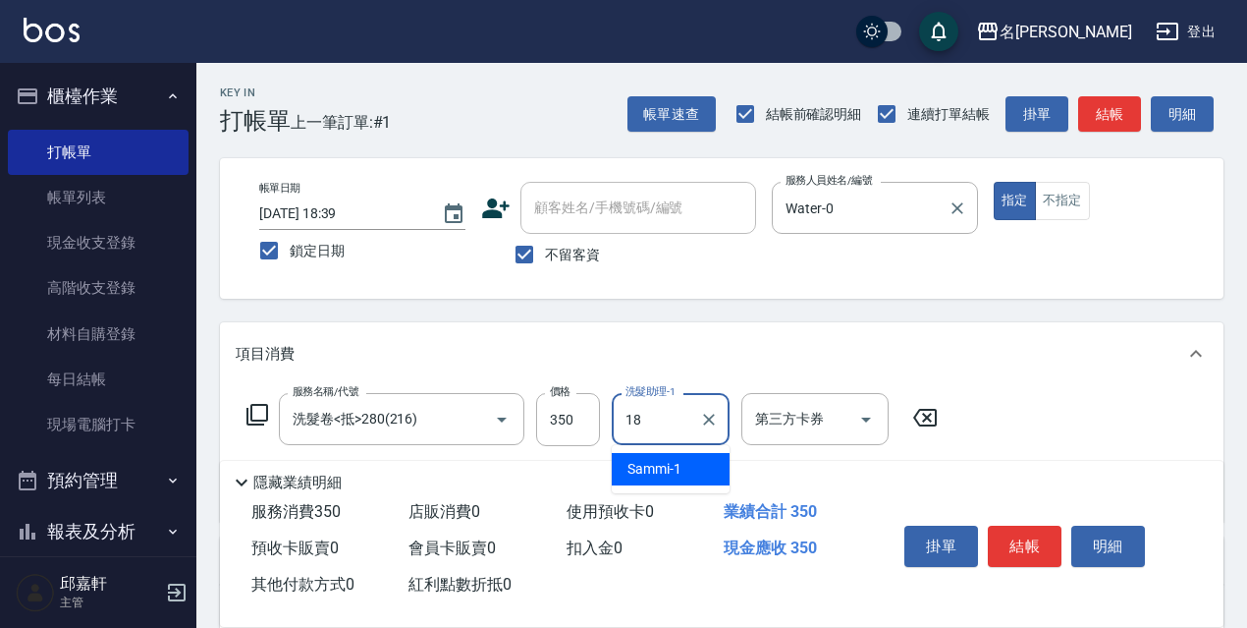
type input "倩倩-18"
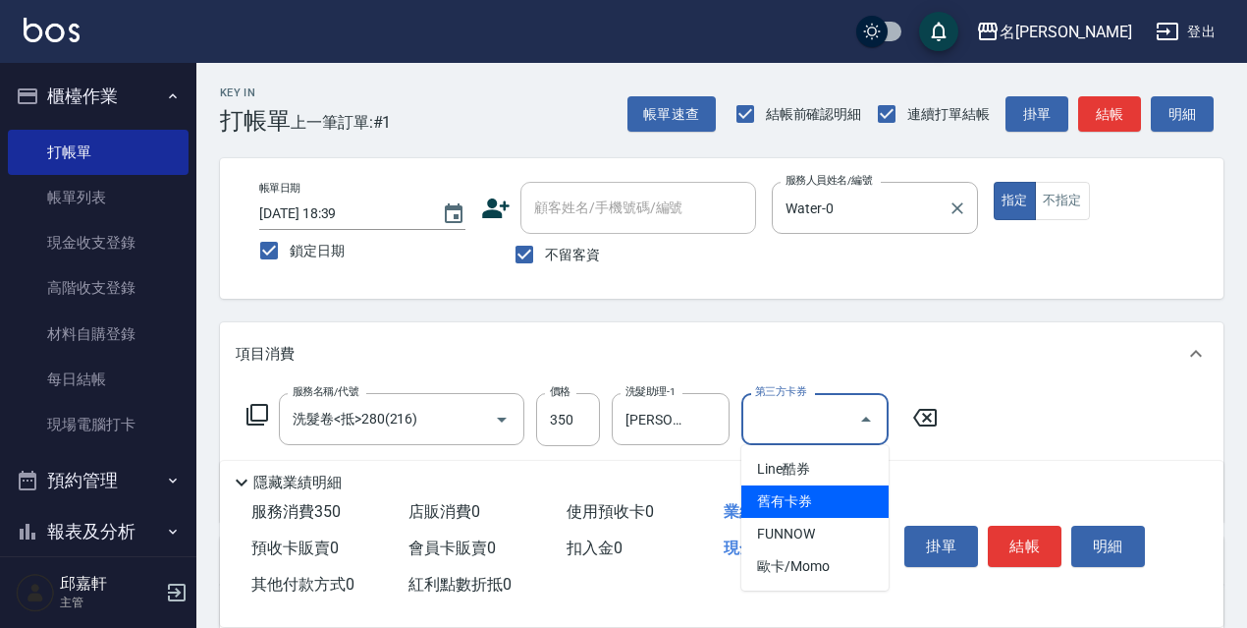
type input "舊有卡券"
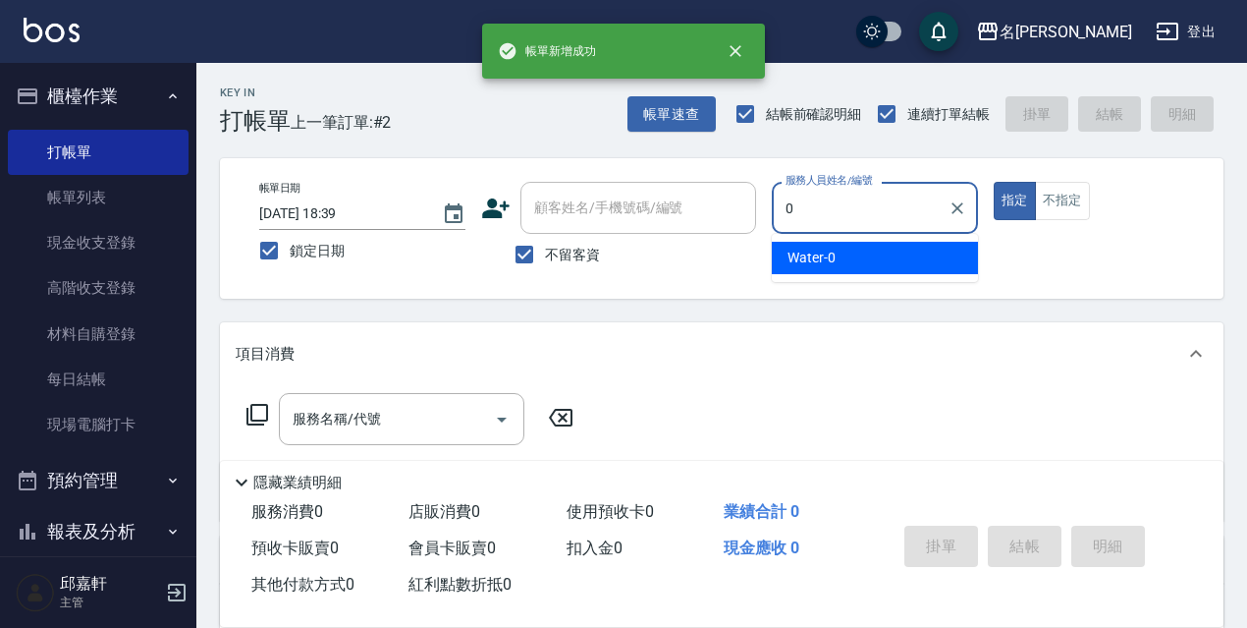
type input "Water-0"
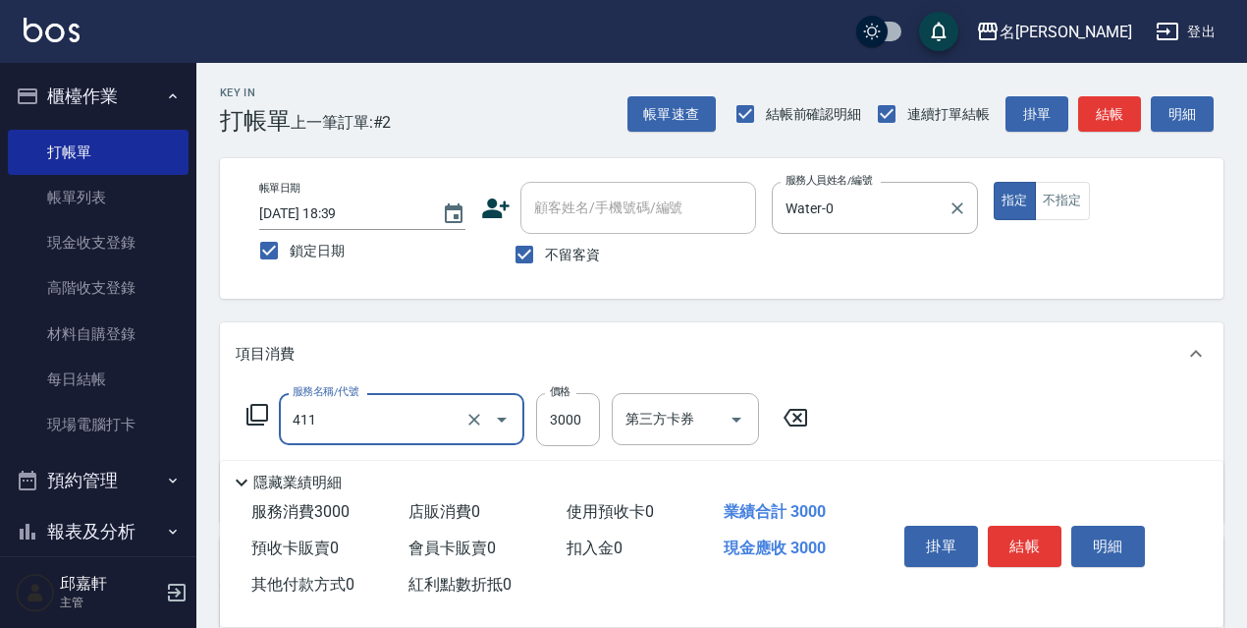
type input "阿速卡燙髮(411)"
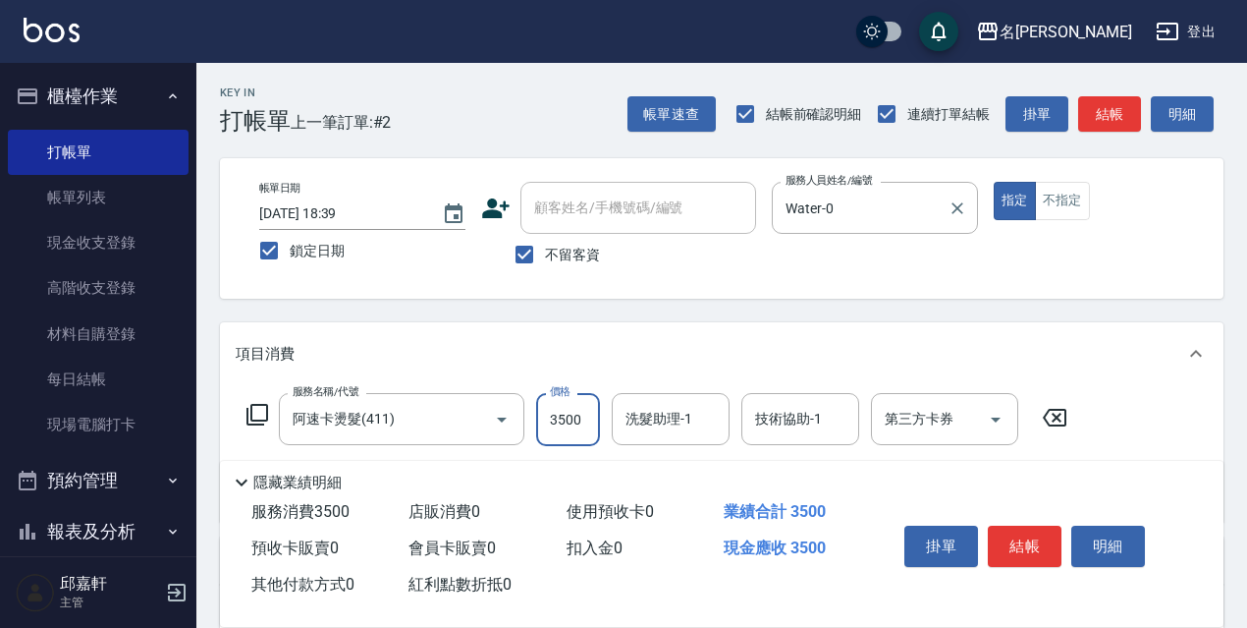
type input "3500"
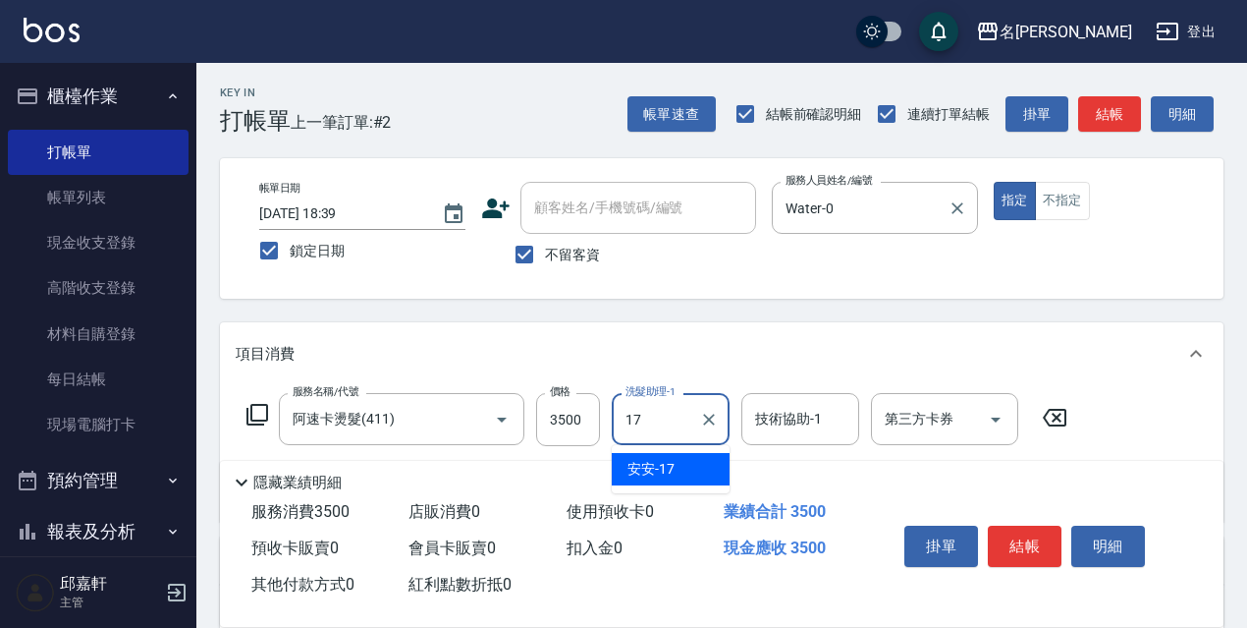
type input "安安-17"
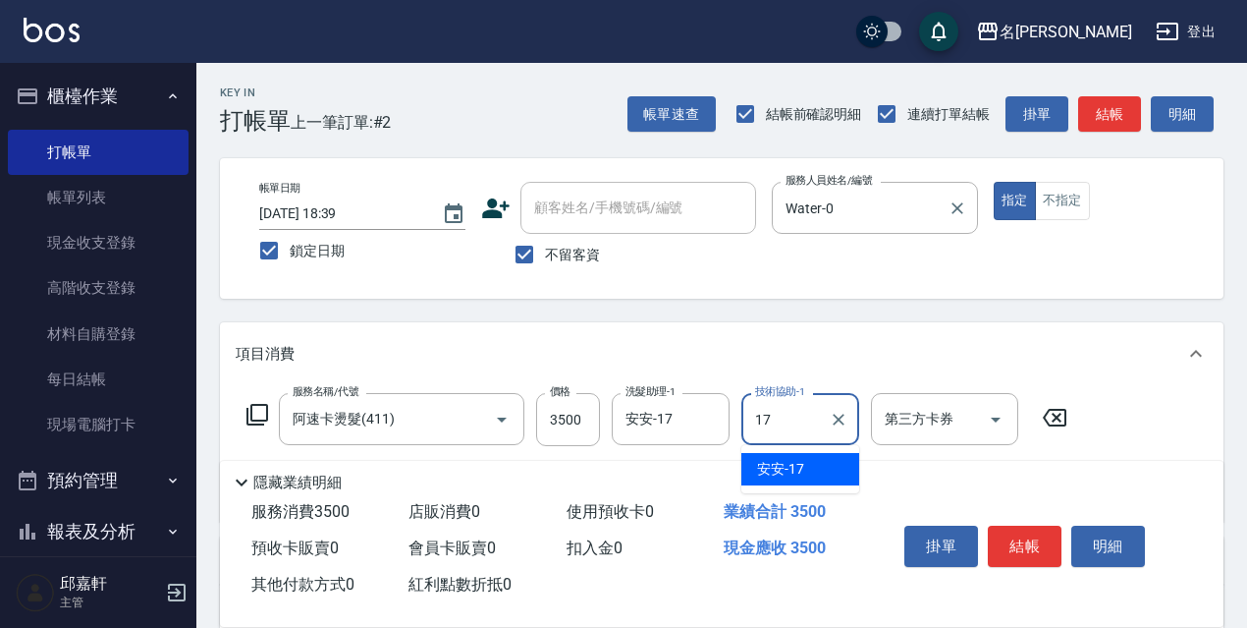
type input "安安-17"
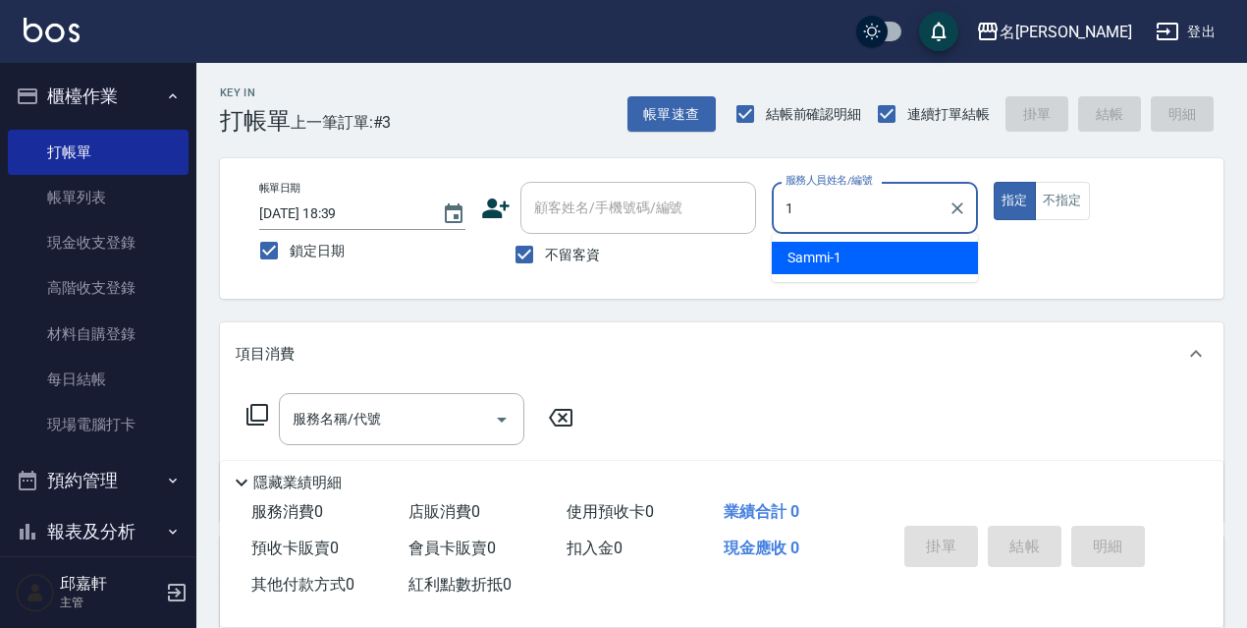
type input "Sammi-1"
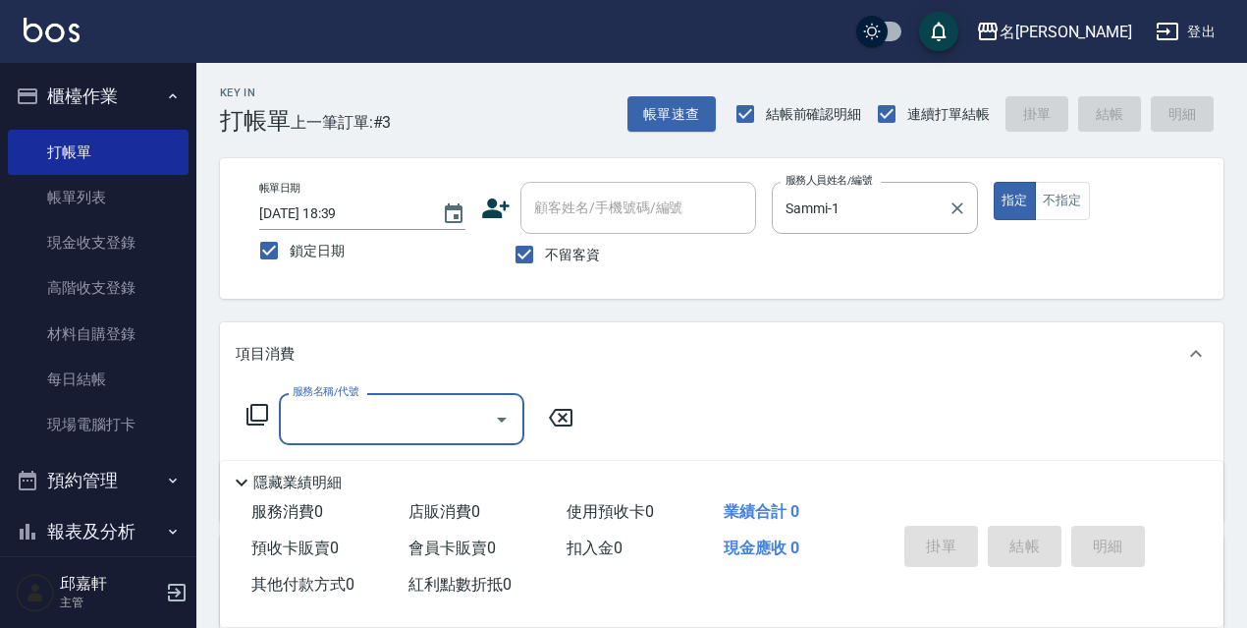
type input "1"
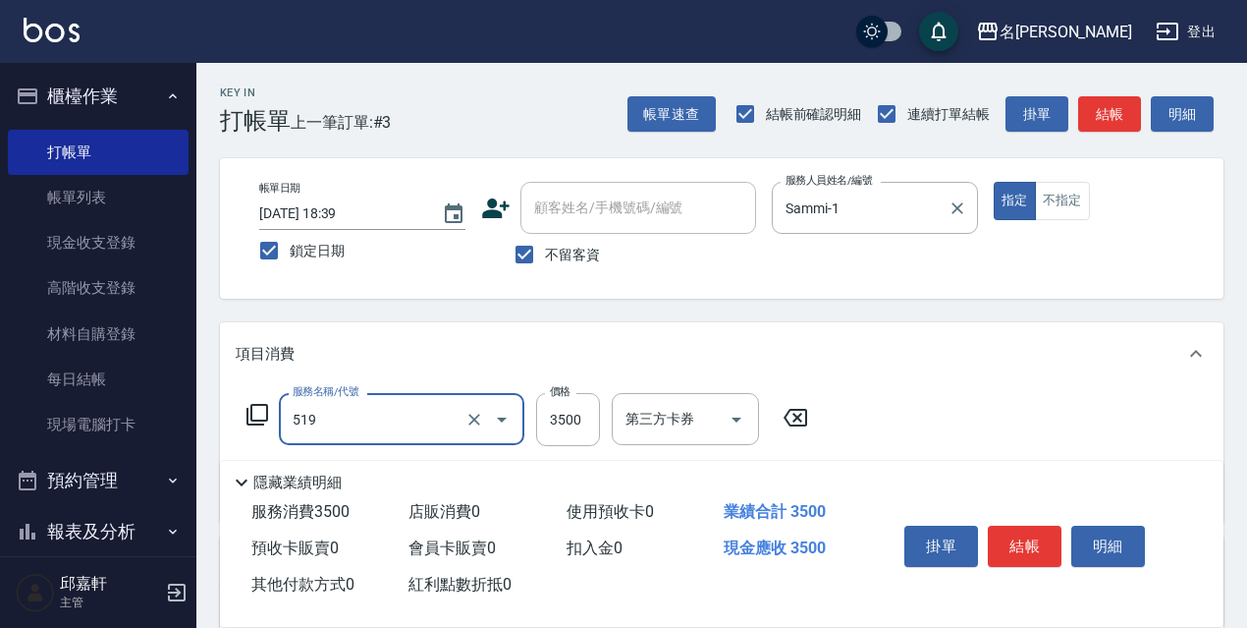
type input "阿速卡醫學染髮(519)"
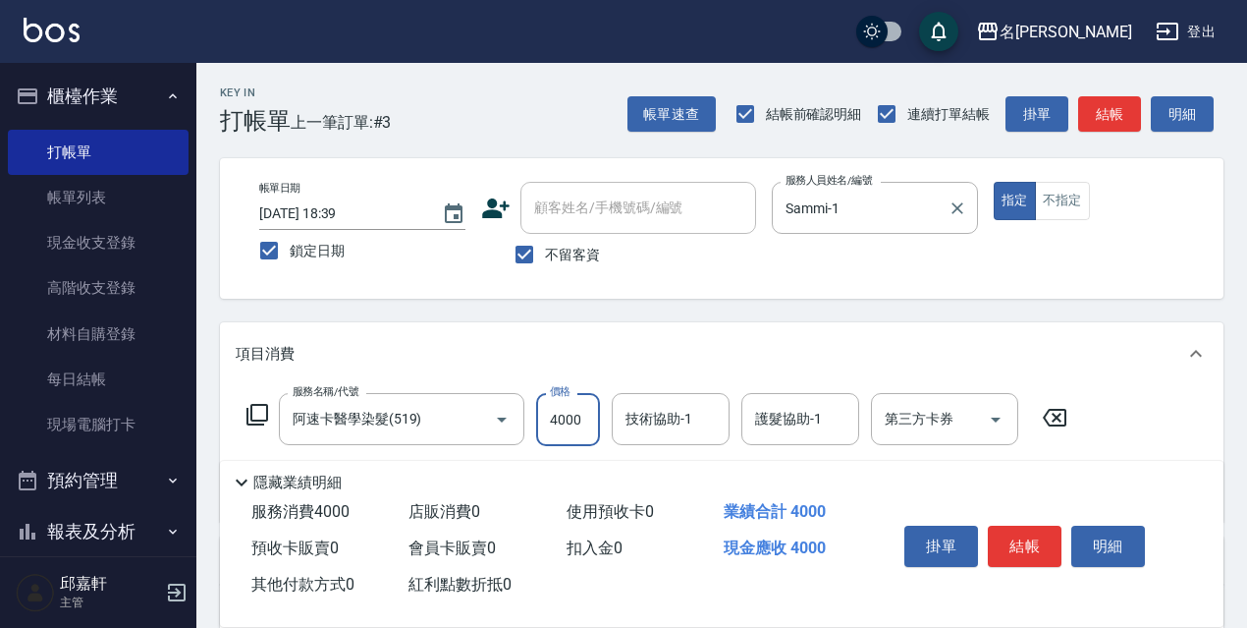
type input "4000"
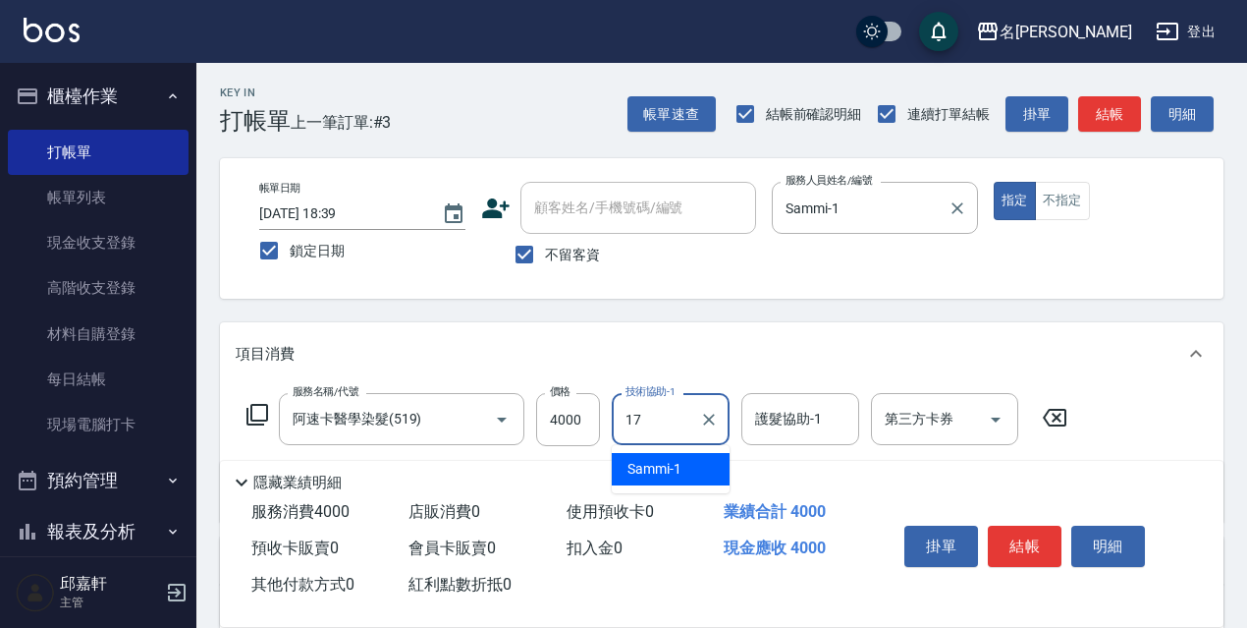
type input "安安-17"
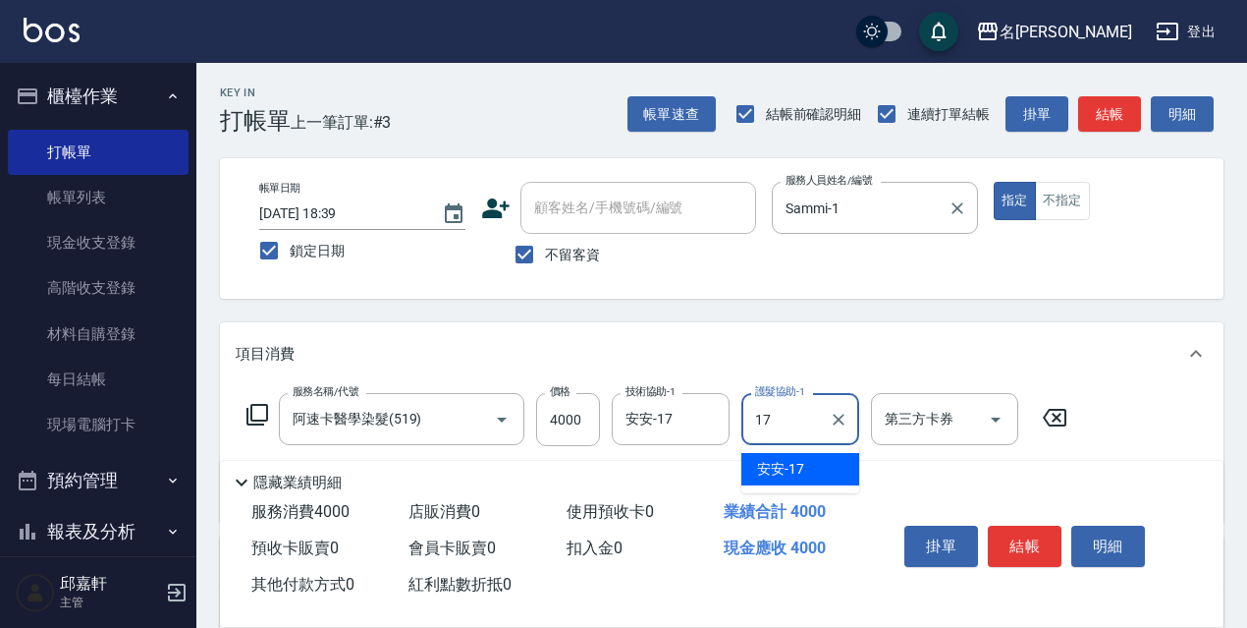
type input "安安-17"
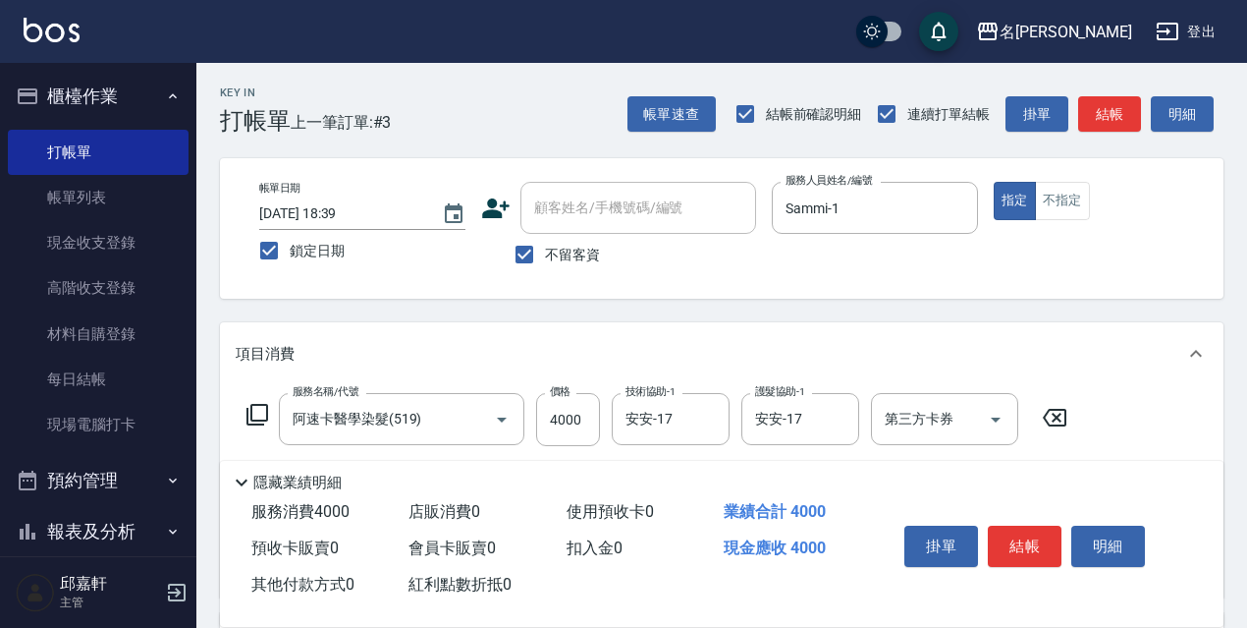
scroll to position [196, 0]
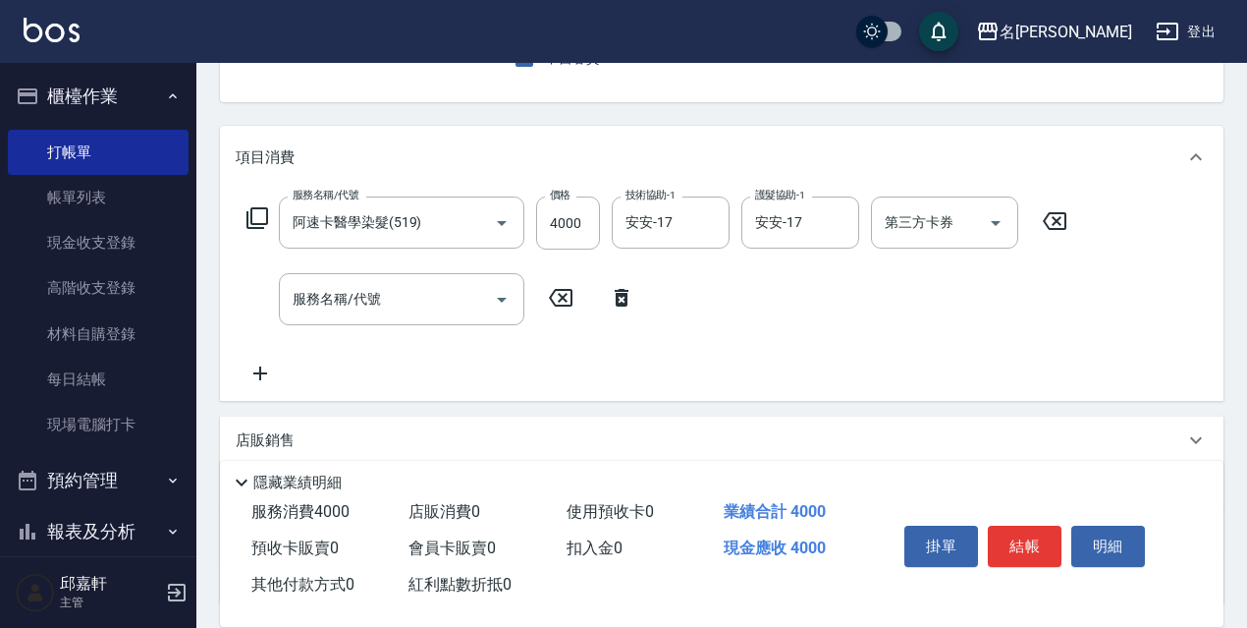
click at [289, 437] on p "店販銷售" at bounding box center [265, 440] width 59 height 21
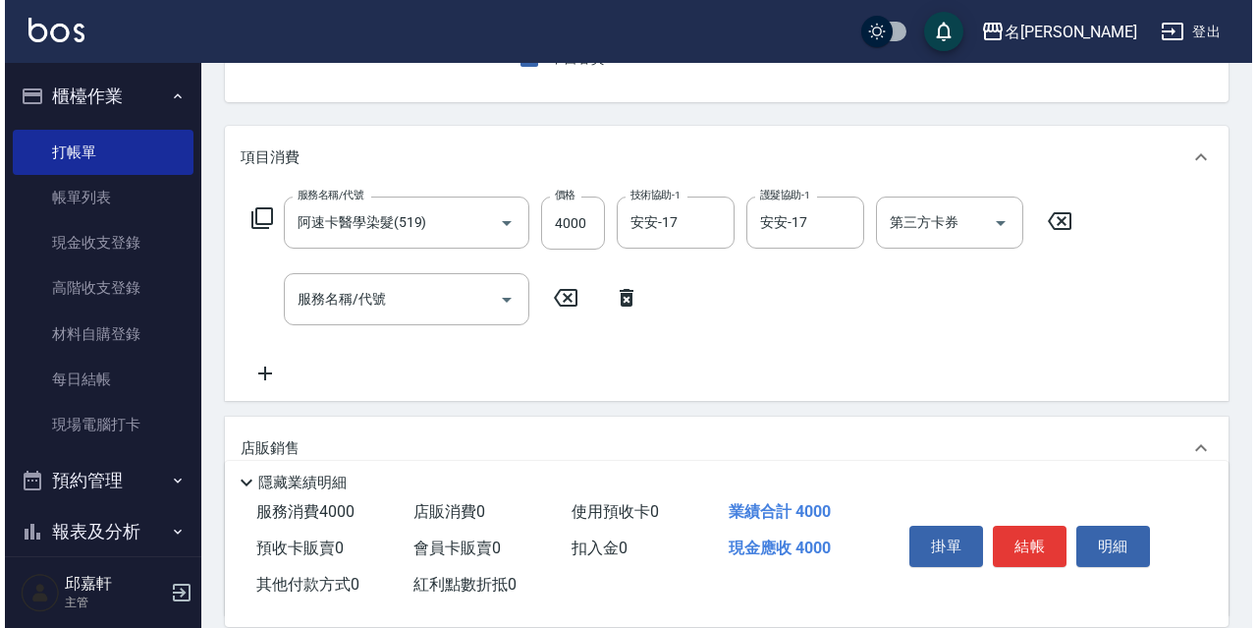
scroll to position [0, 0]
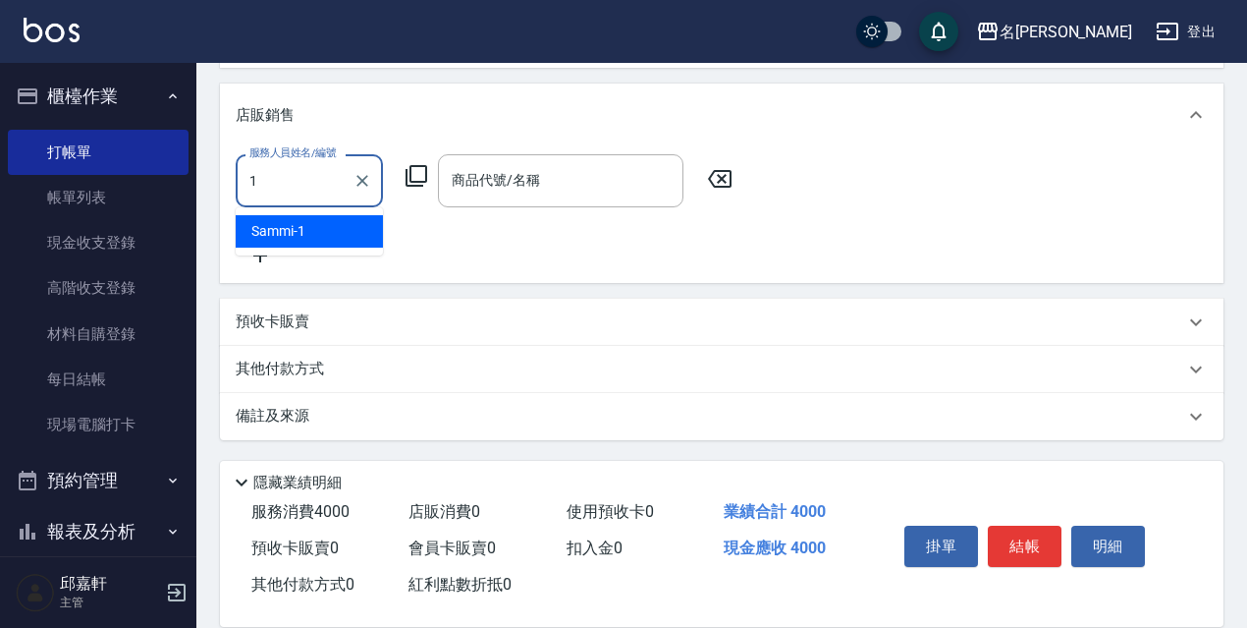
type input "Sammi-1"
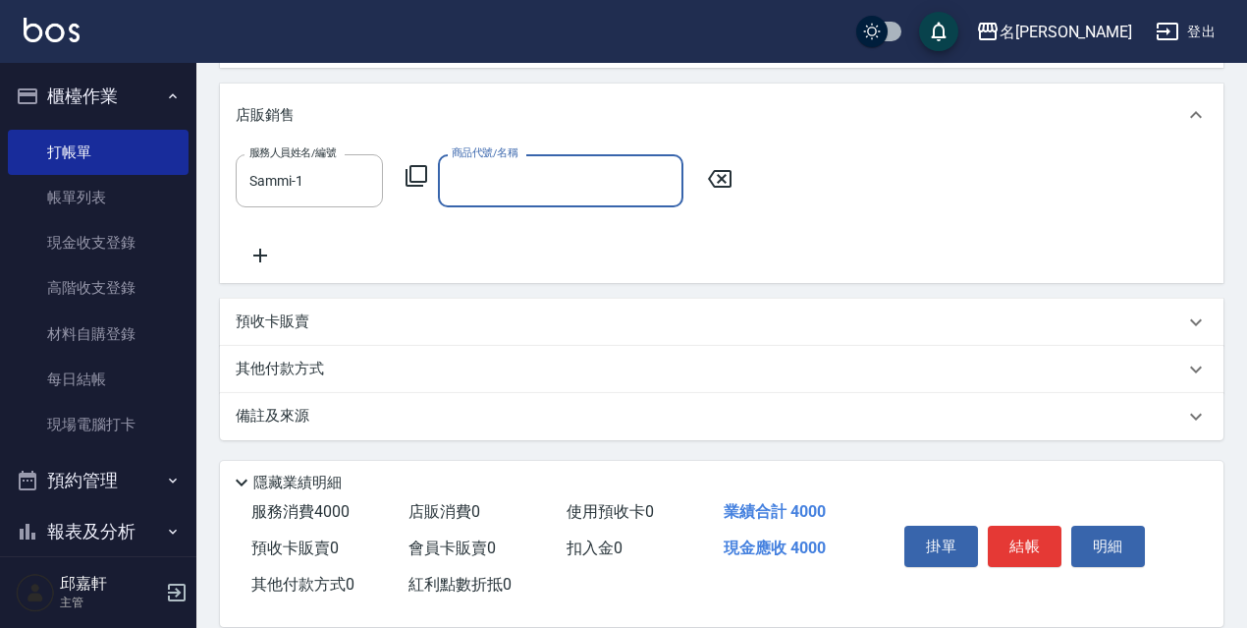
click at [414, 183] on icon at bounding box center [417, 176] width 22 height 22
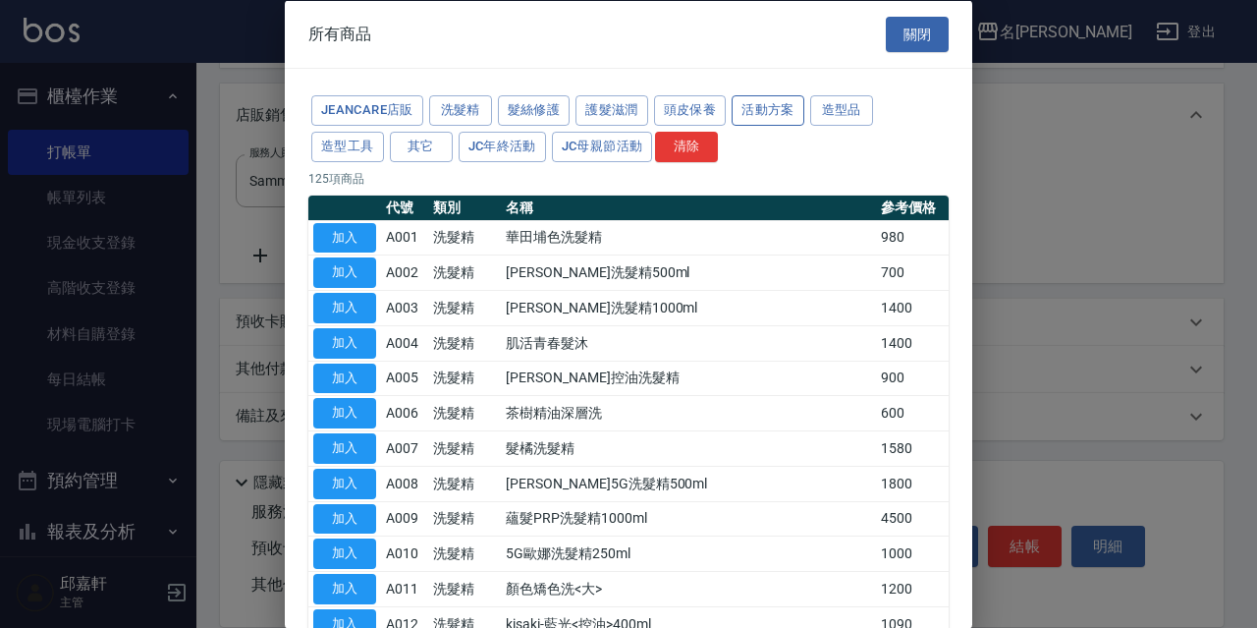
click at [803, 107] on div "JeanCare店販 洗髮精 髮絲修護 護髮滋潤 頭皮保養 活動方案 造型品 造型工具 其它 JC年終活動 JC母親節活動 清除" at bounding box center [628, 128] width 640 height 73
click at [801, 107] on button "活動方案" at bounding box center [768, 110] width 73 height 30
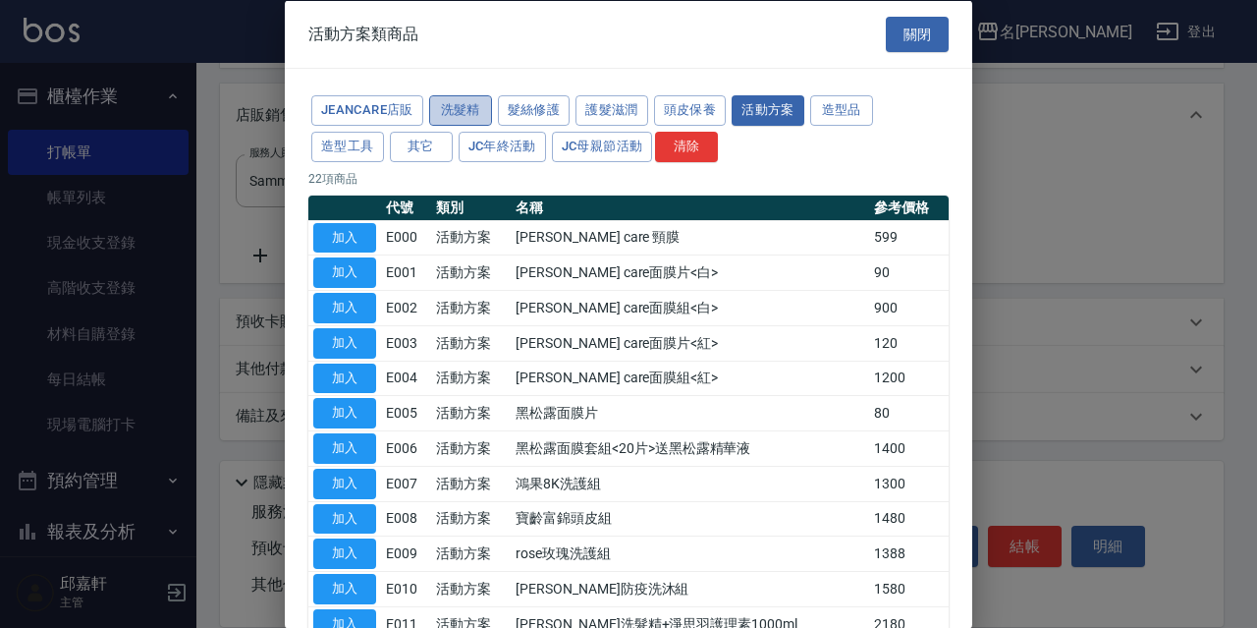
click at [488, 109] on button "洗髮精" at bounding box center [460, 110] width 63 height 30
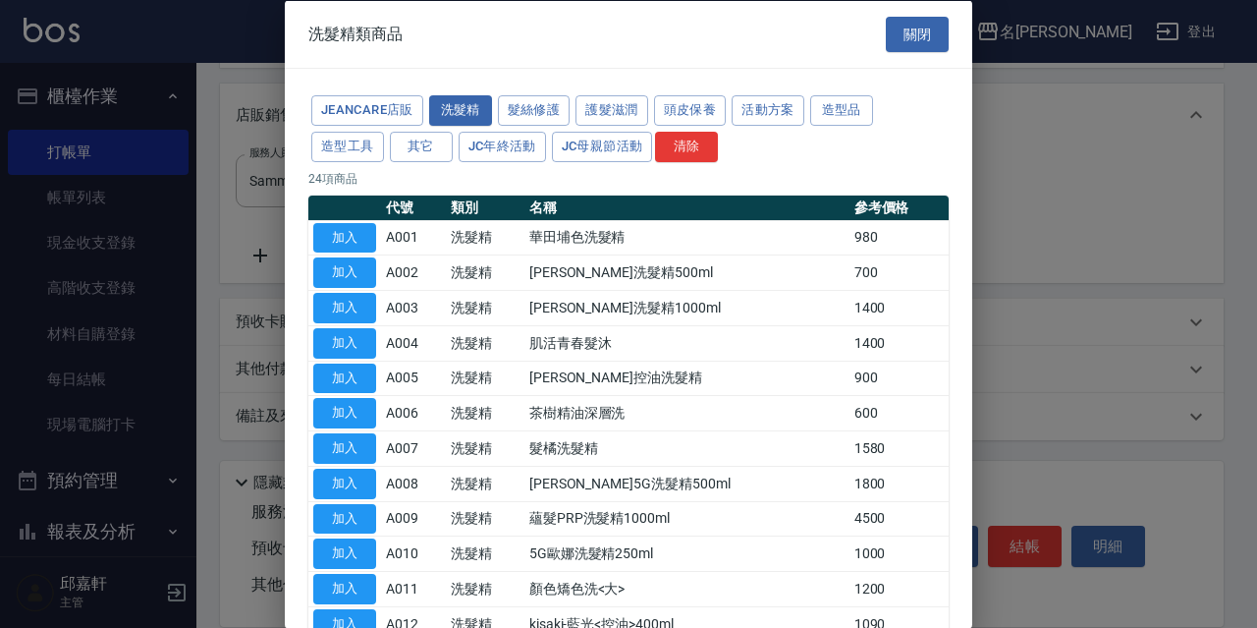
click at [360, 237] on button "加入" at bounding box center [344, 237] width 63 height 30
type input "華田埔色洗髮精"
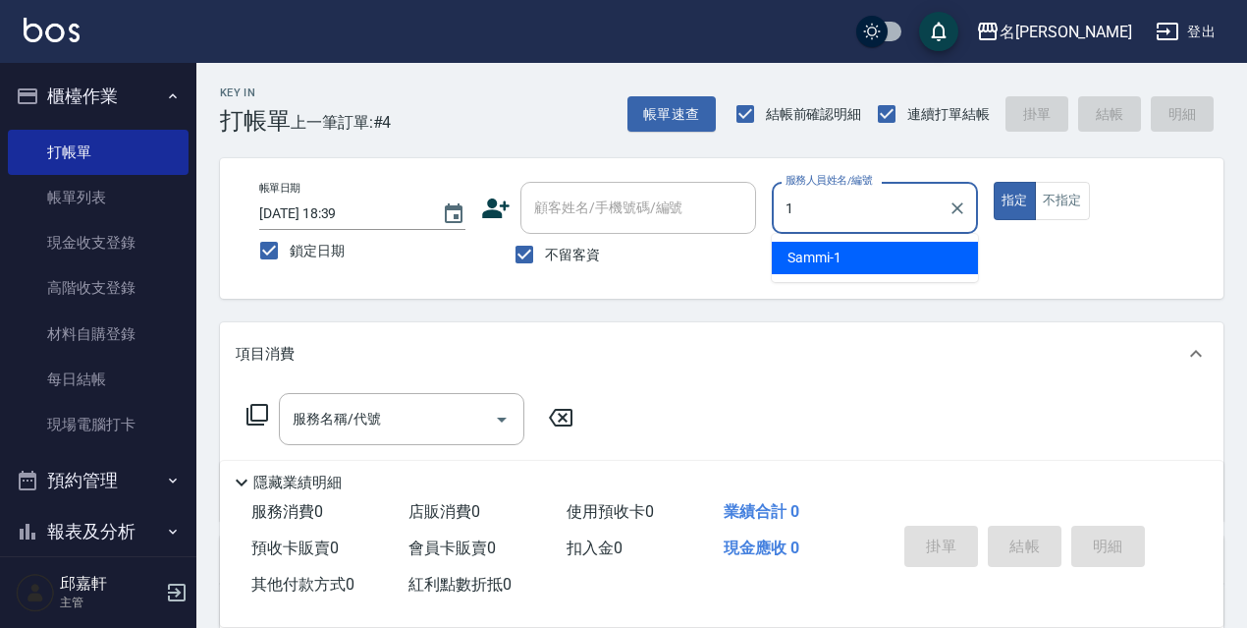
type input "Sammi-1"
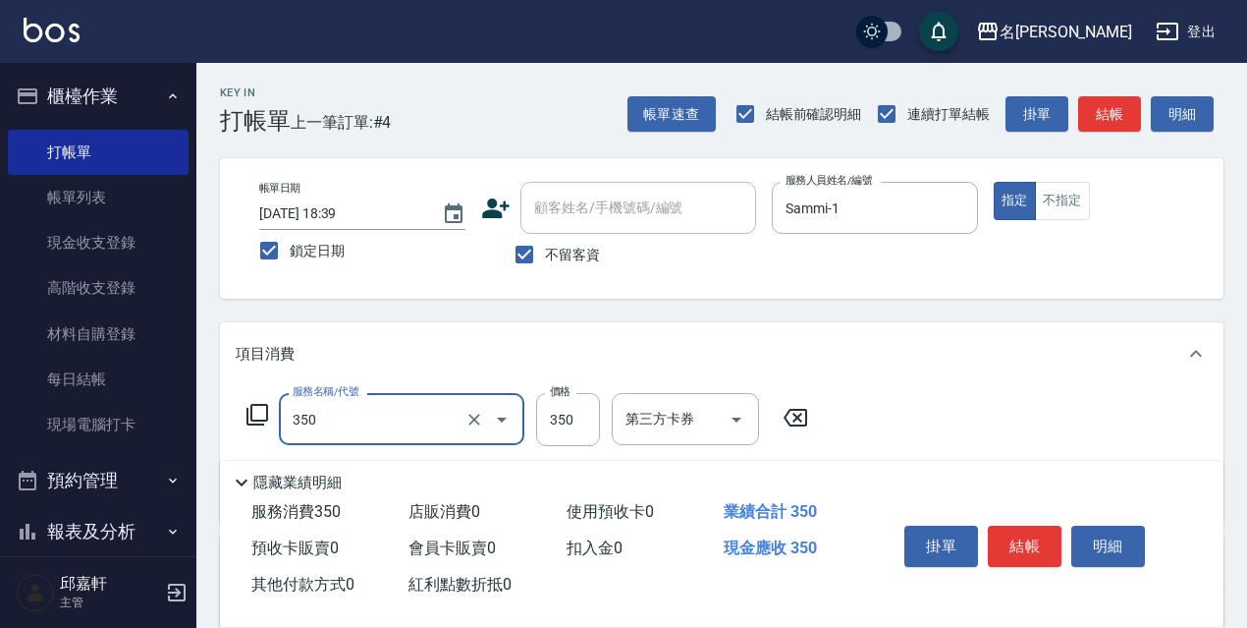
type input "洗髮350(350)"
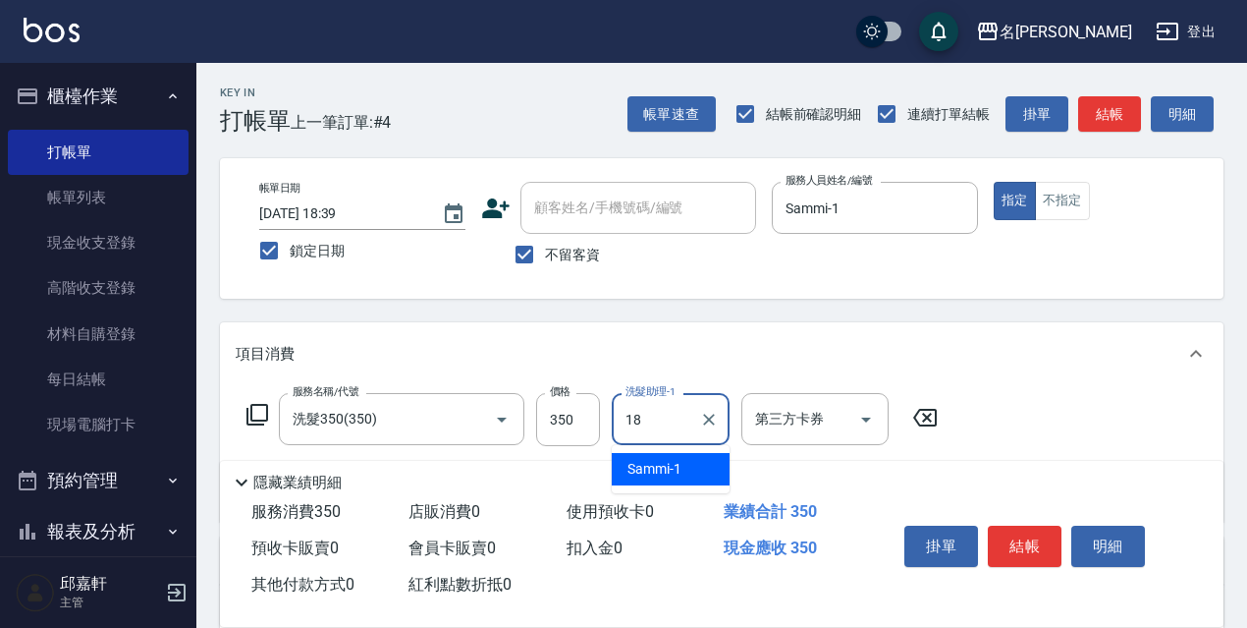
type input "倩倩-18"
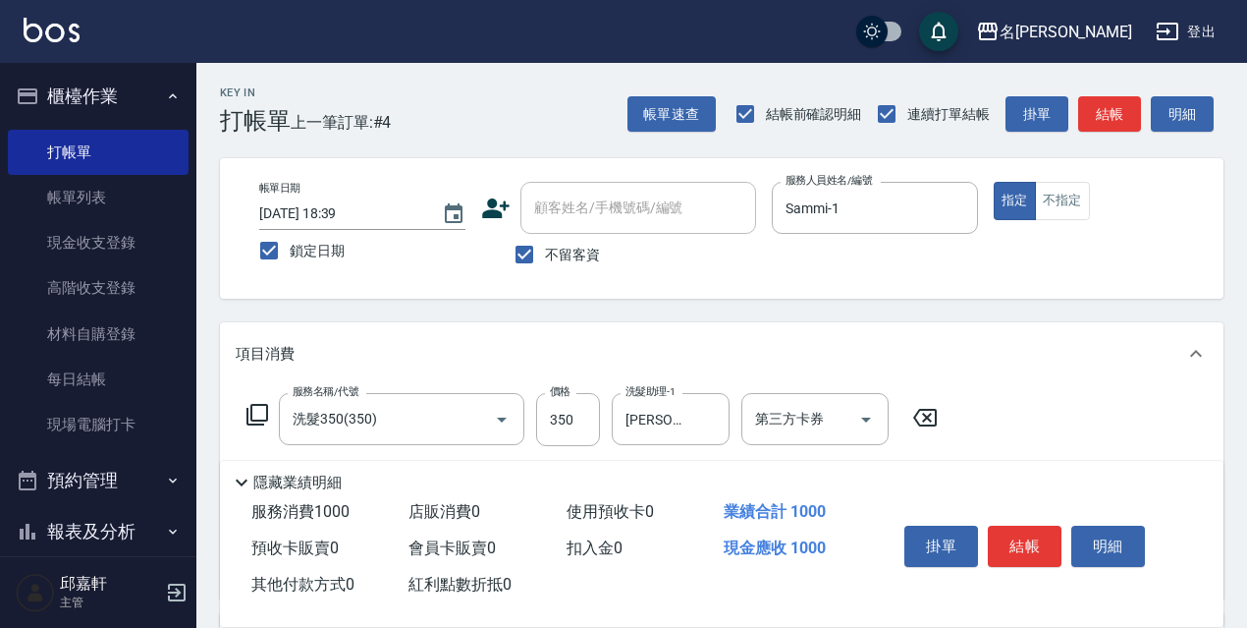
type input "剪髮650(309)"
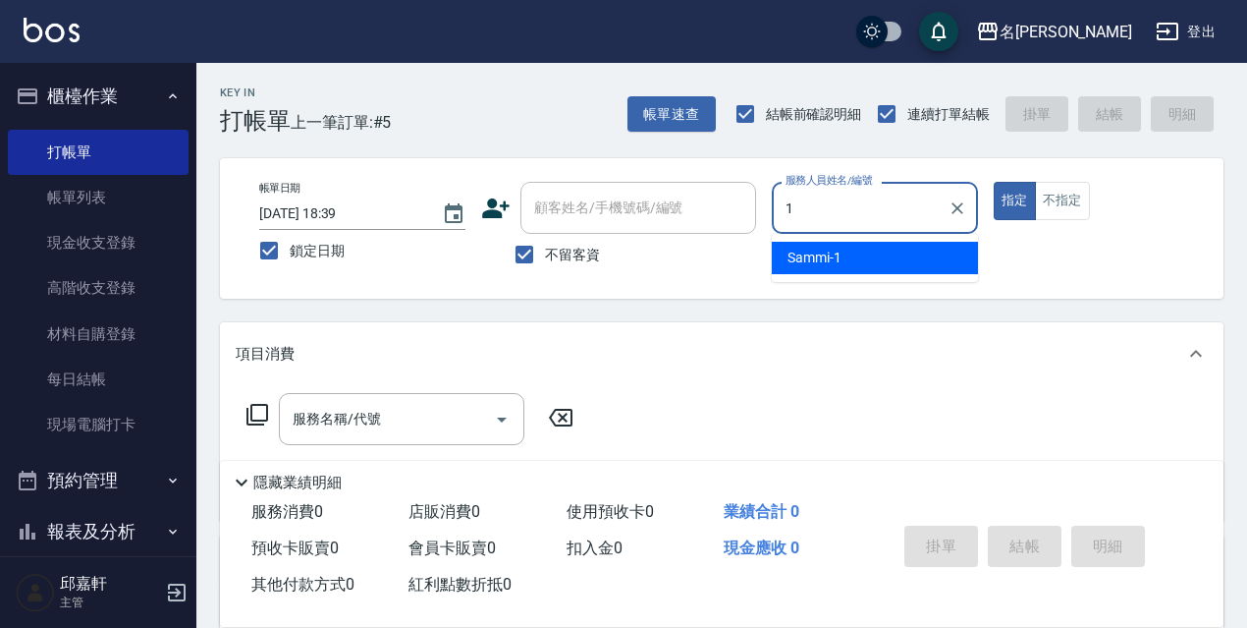
type input "Sammi-1"
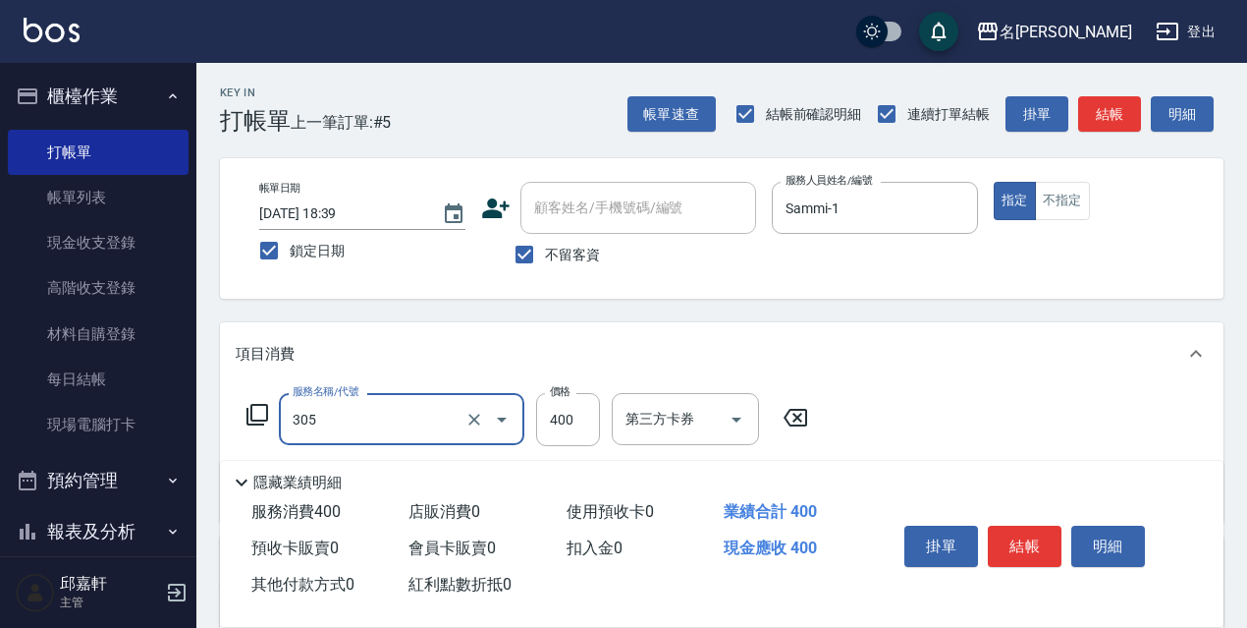
type input "剪髮400(305)"
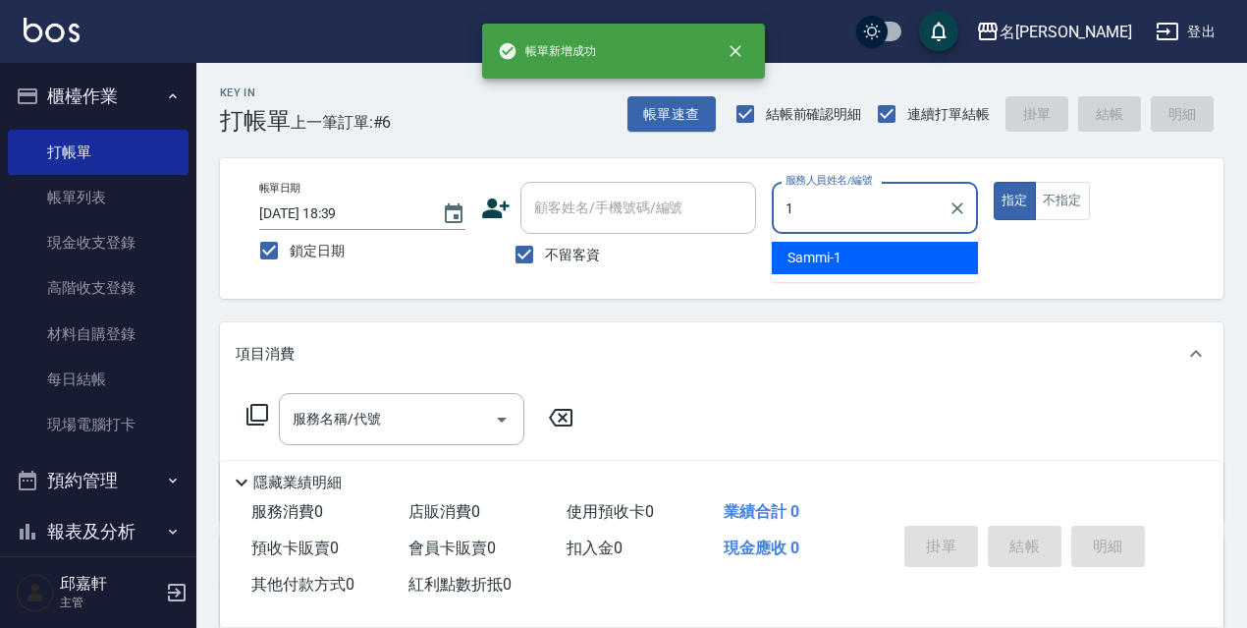
type input "Sammi-1"
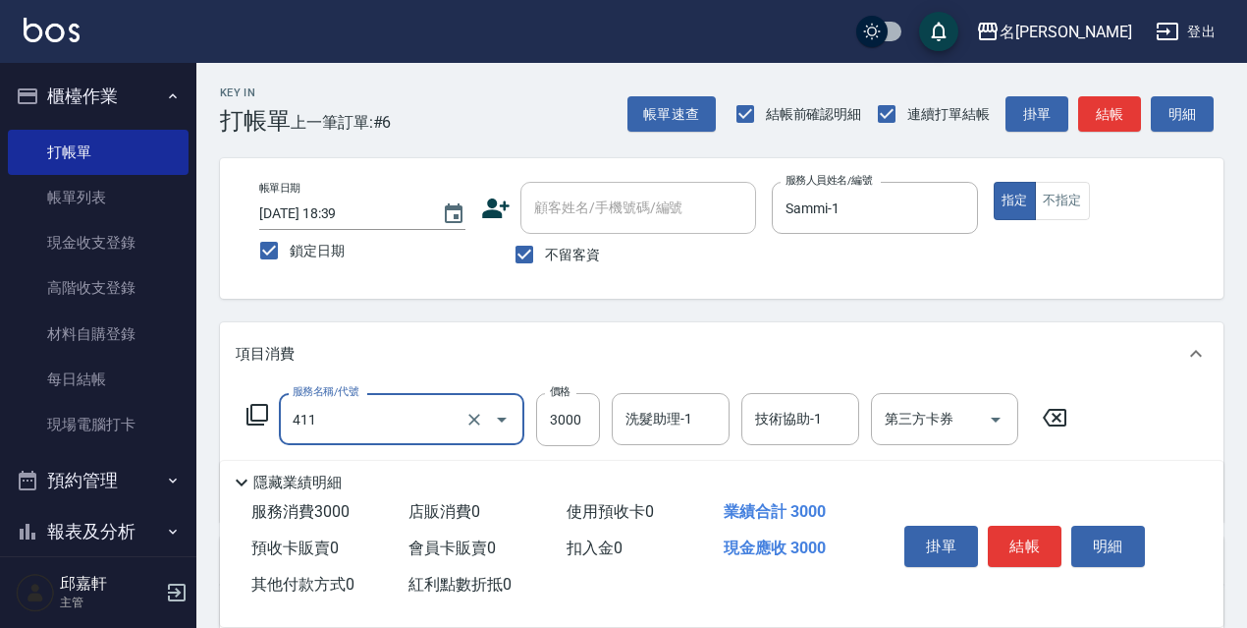
type input "阿速卡燙髮(411)"
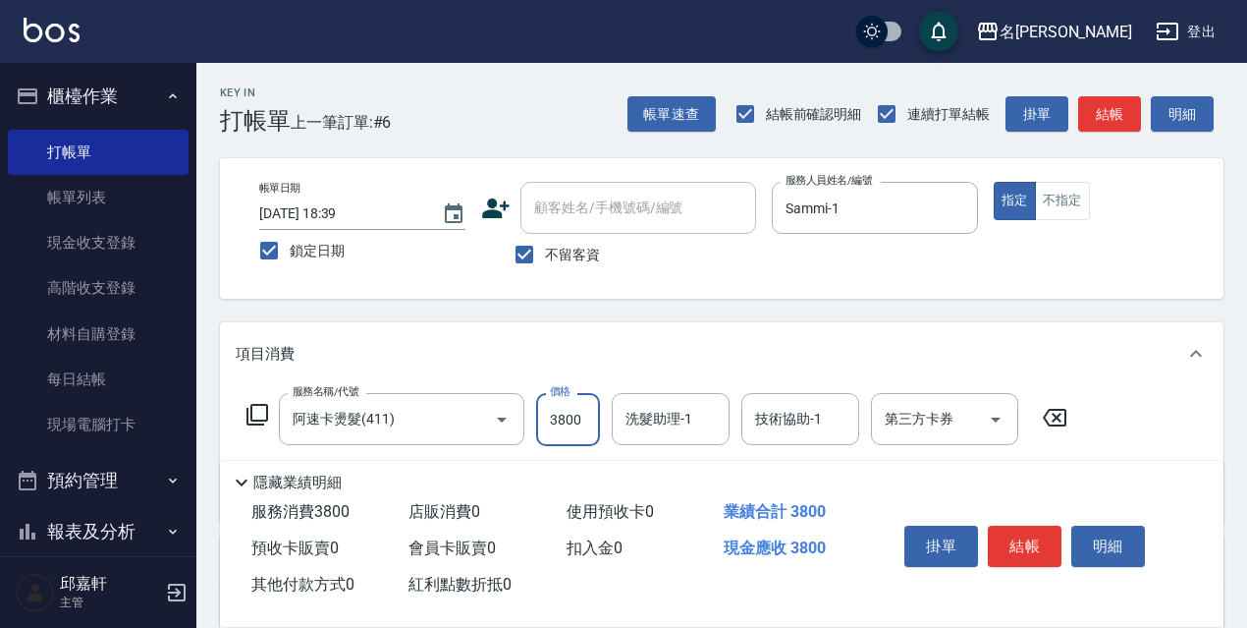
type input "3800"
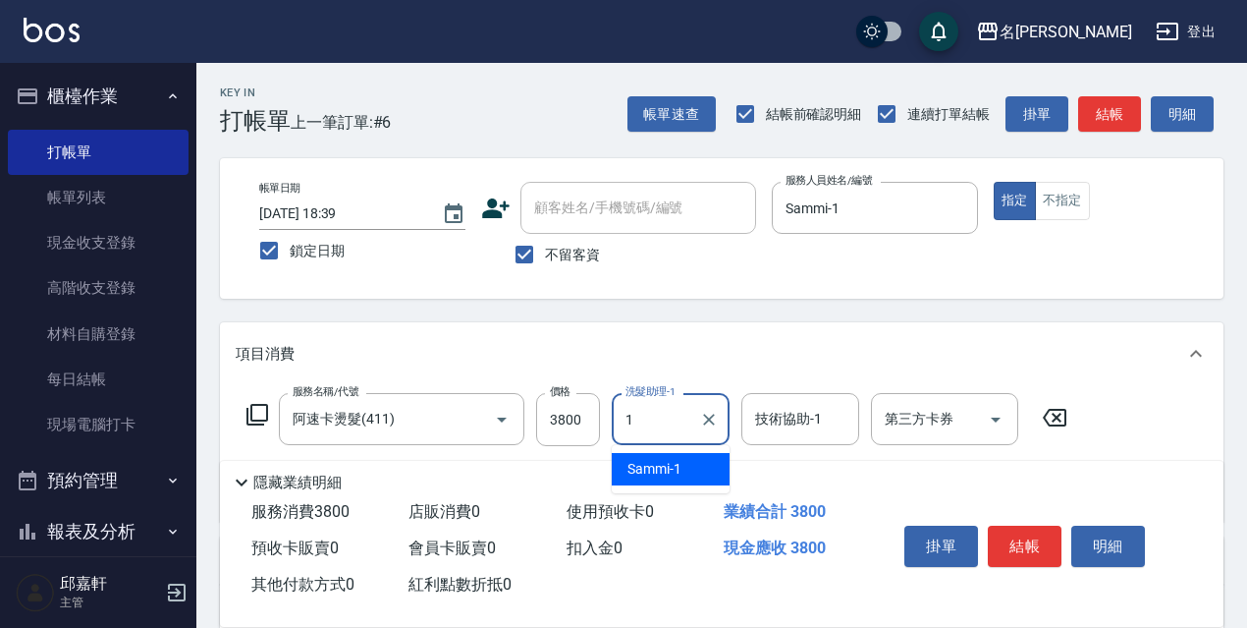
type input "Sammi-1"
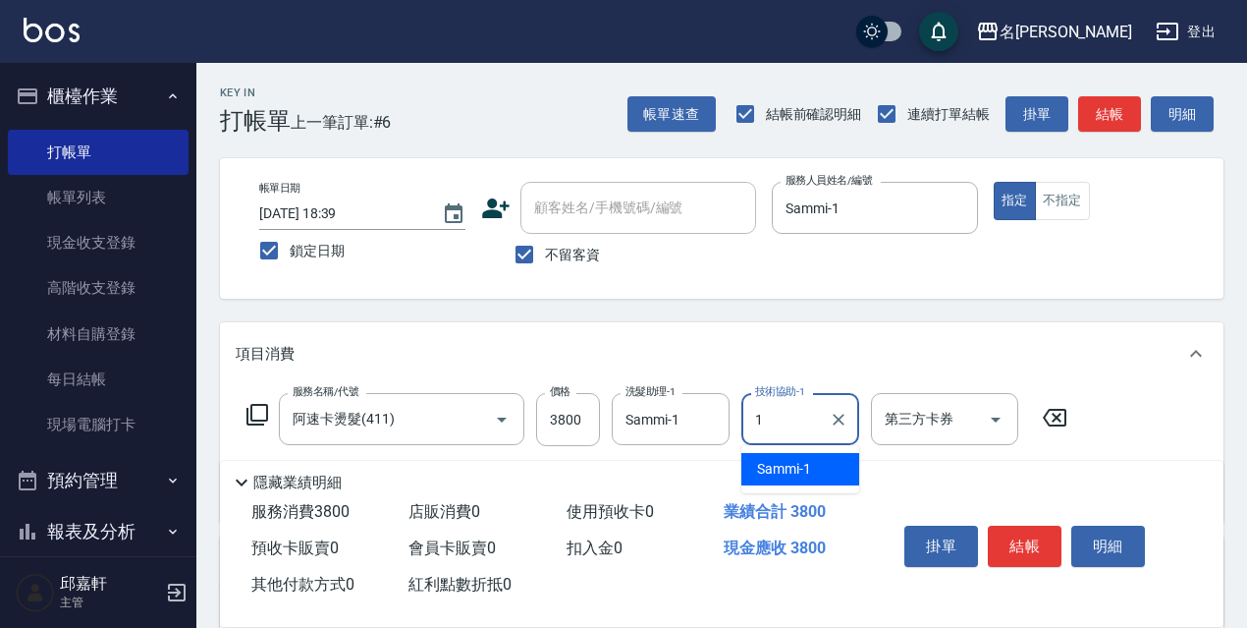
type input "Sammi-1"
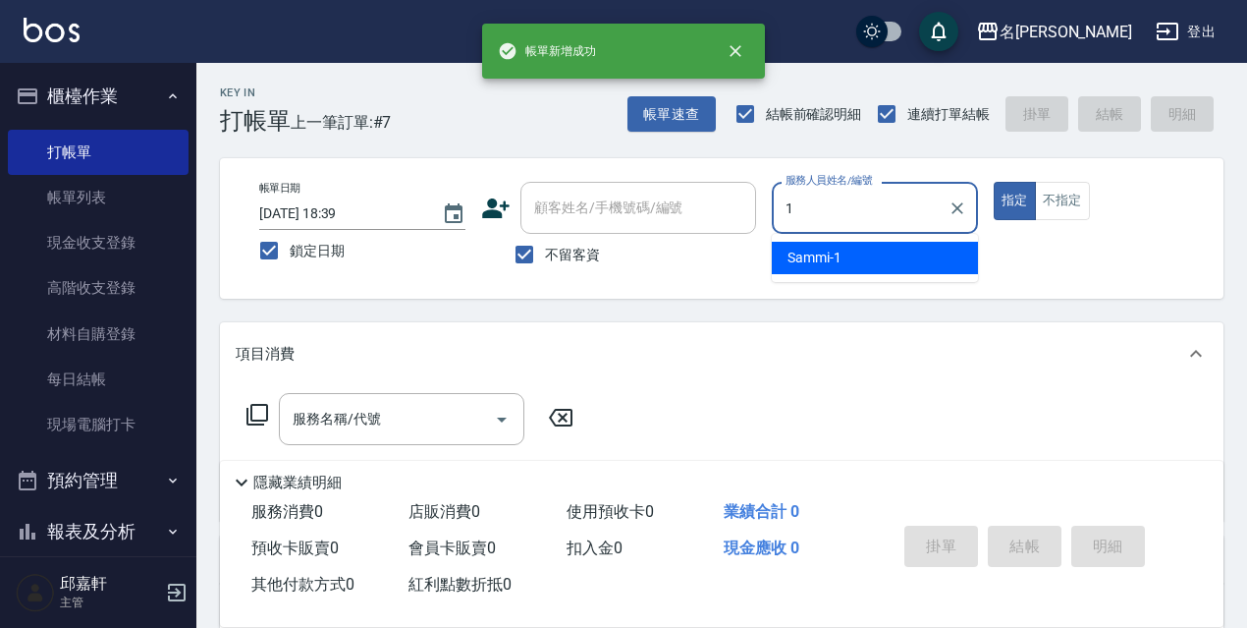
type input "Sammi-1"
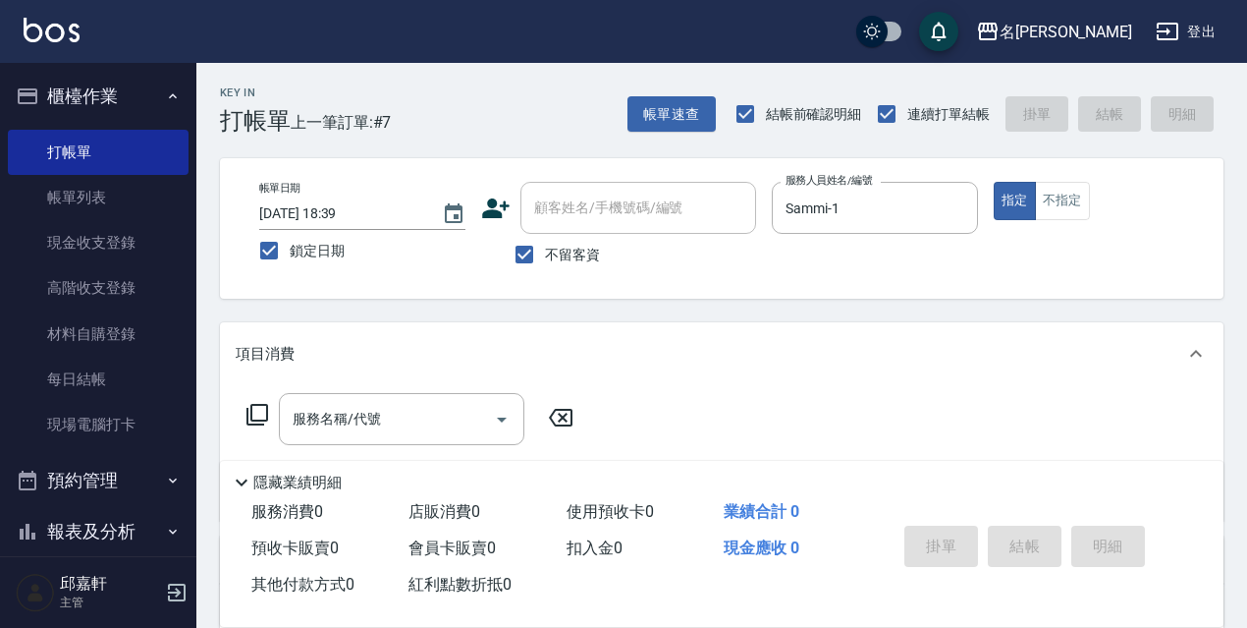
click at [256, 413] on icon at bounding box center [258, 415] width 24 height 24
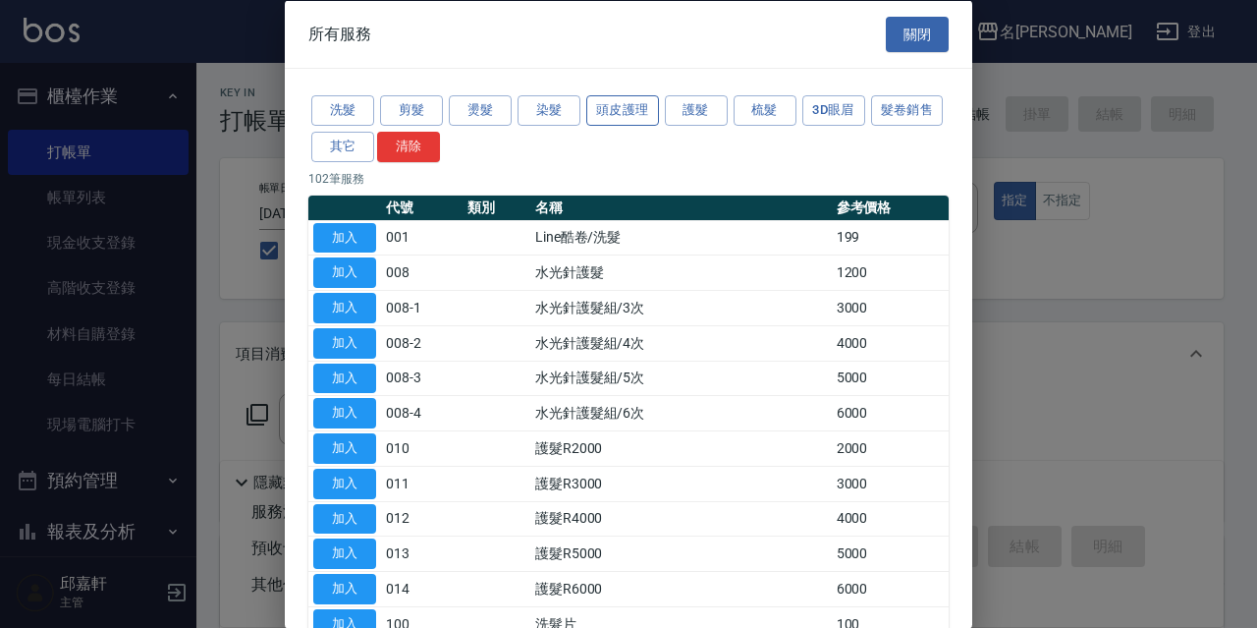
click at [636, 119] on button "頭皮護理" at bounding box center [622, 110] width 73 height 30
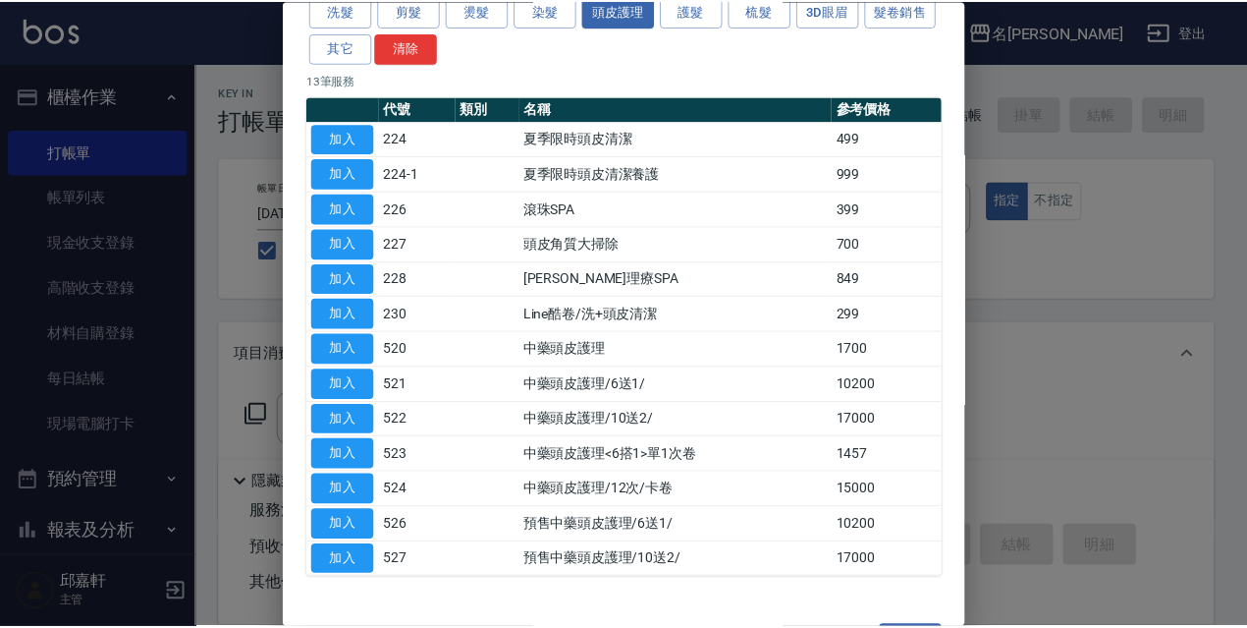
scroll to position [156, 0]
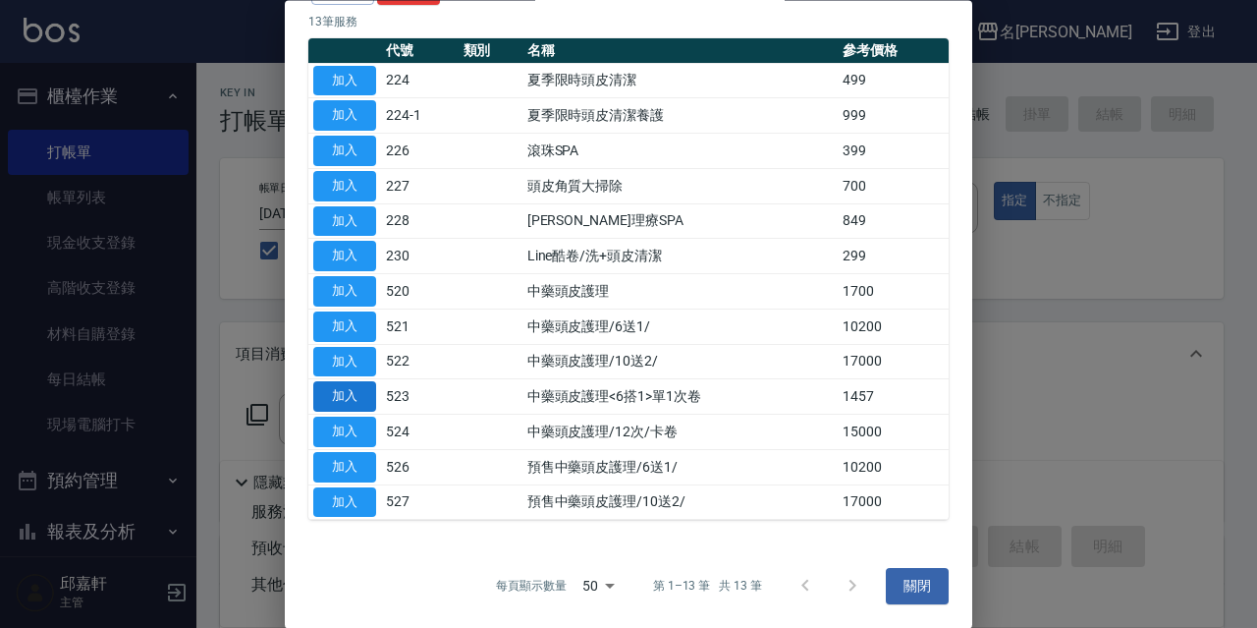
click at [360, 395] on button "加入" at bounding box center [344, 397] width 63 height 30
type input "中藥頭皮護理<6搭1>單1次卷(523)"
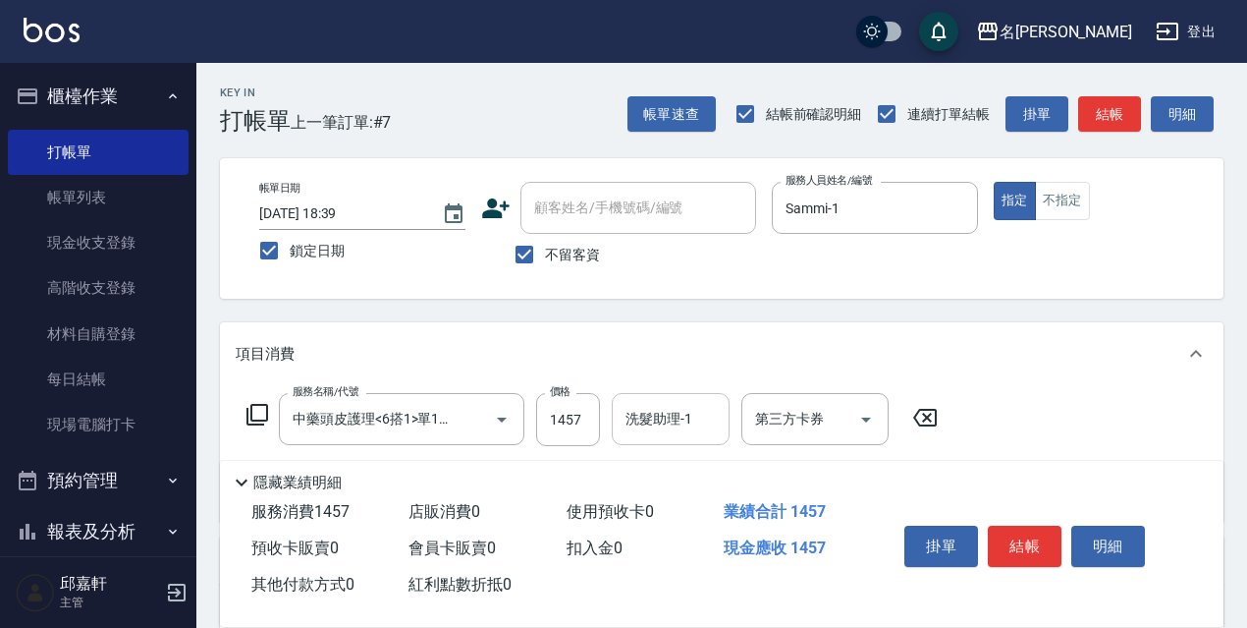
click at [663, 432] on input "洗髮助理-1" at bounding box center [671, 419] width 100 height 34
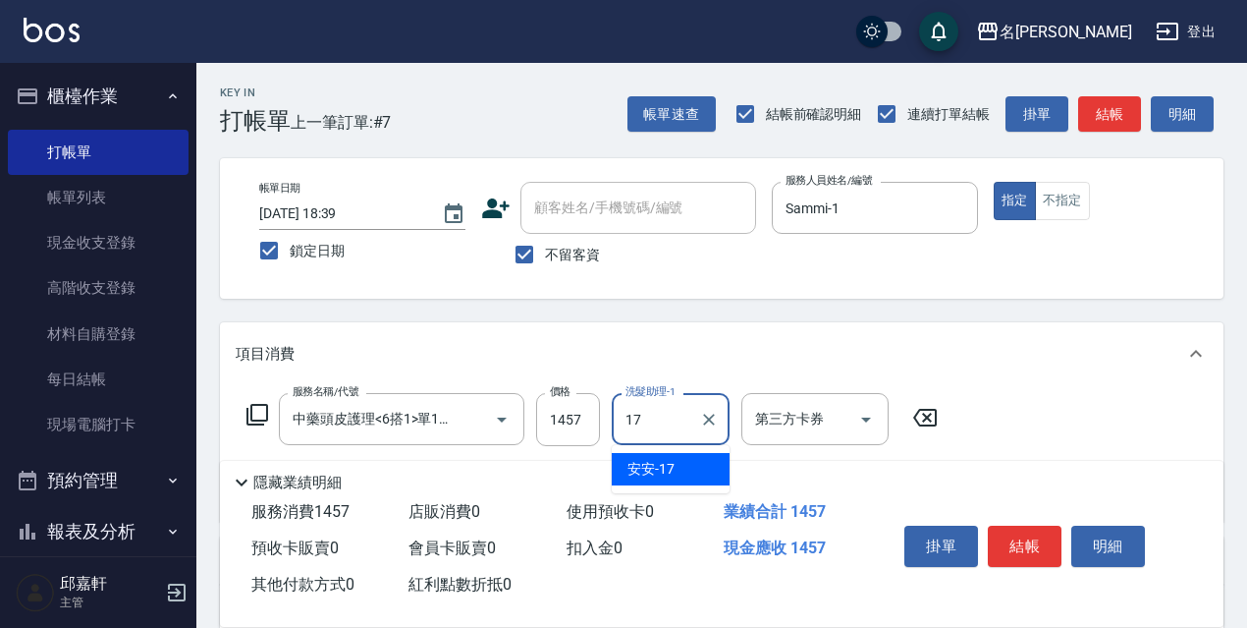
type input "安安-17"
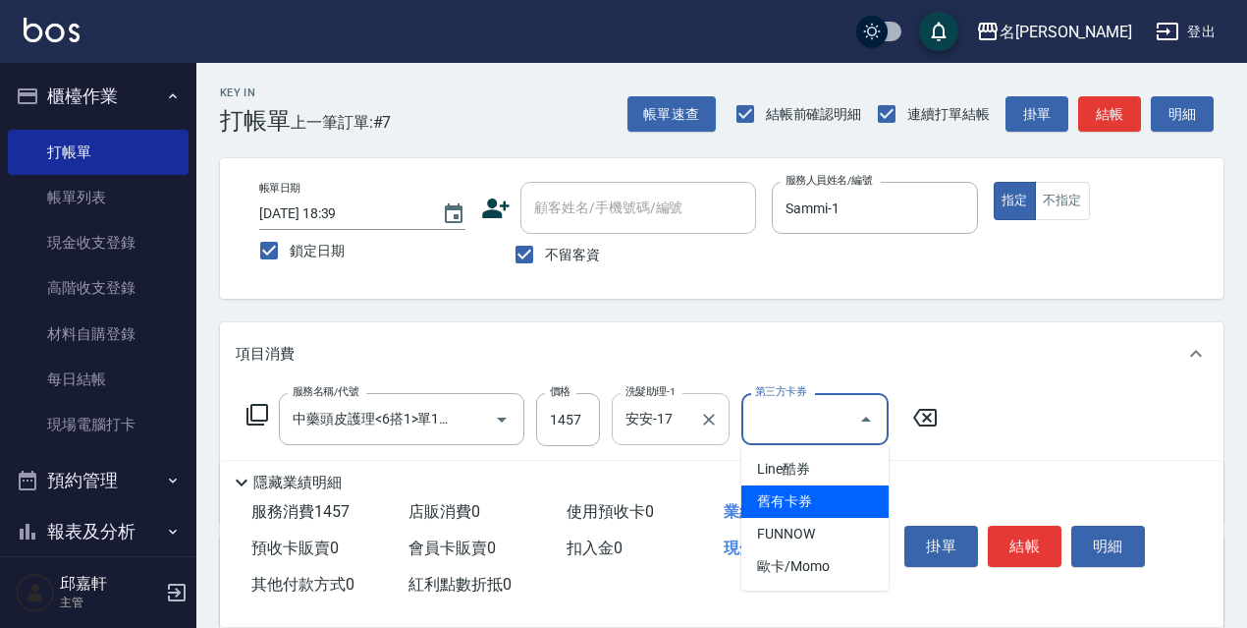
type input "舊有卡券"
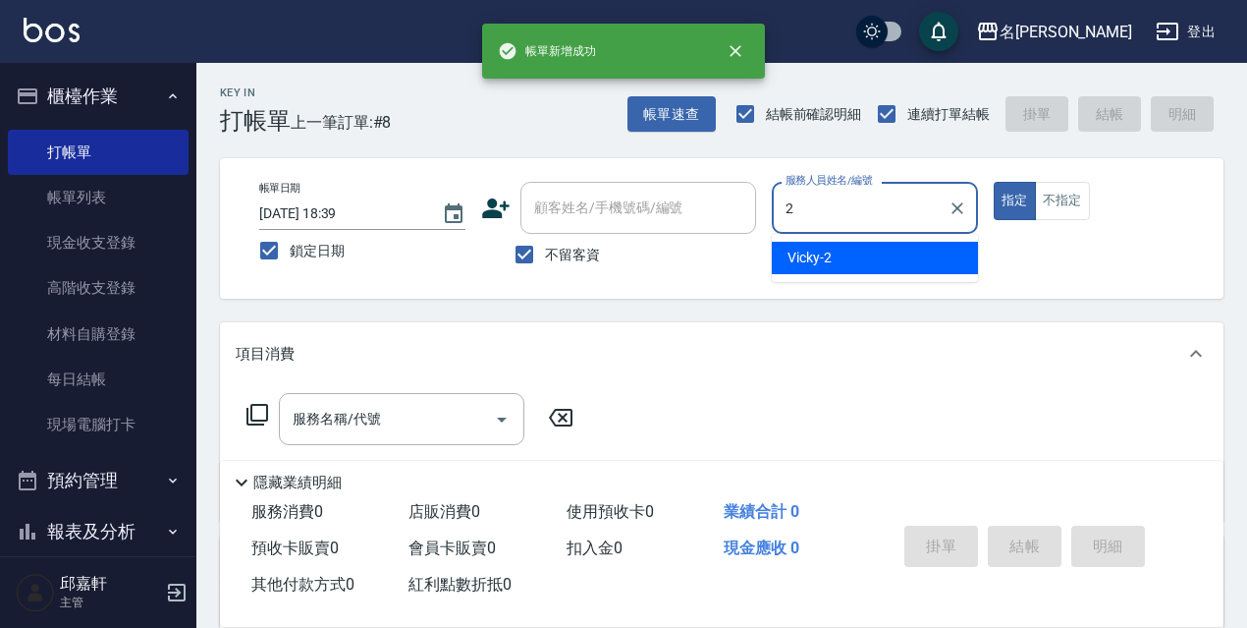
type input "Vicky-2"
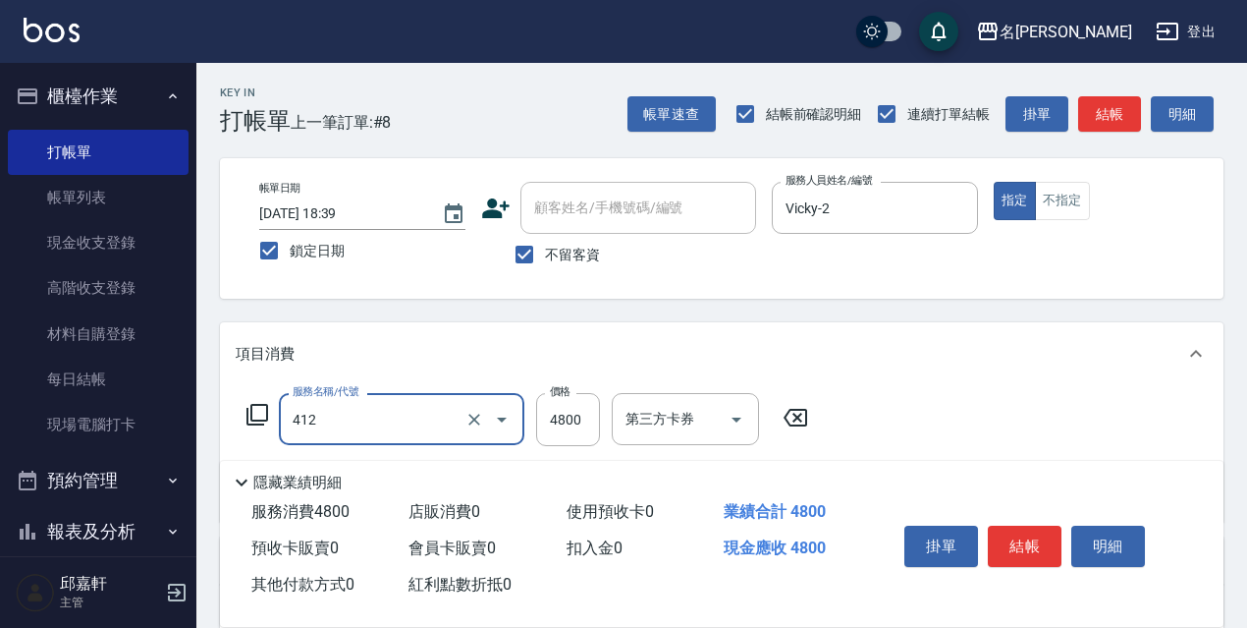
type input "阿速卡醫學燙髮(412)"
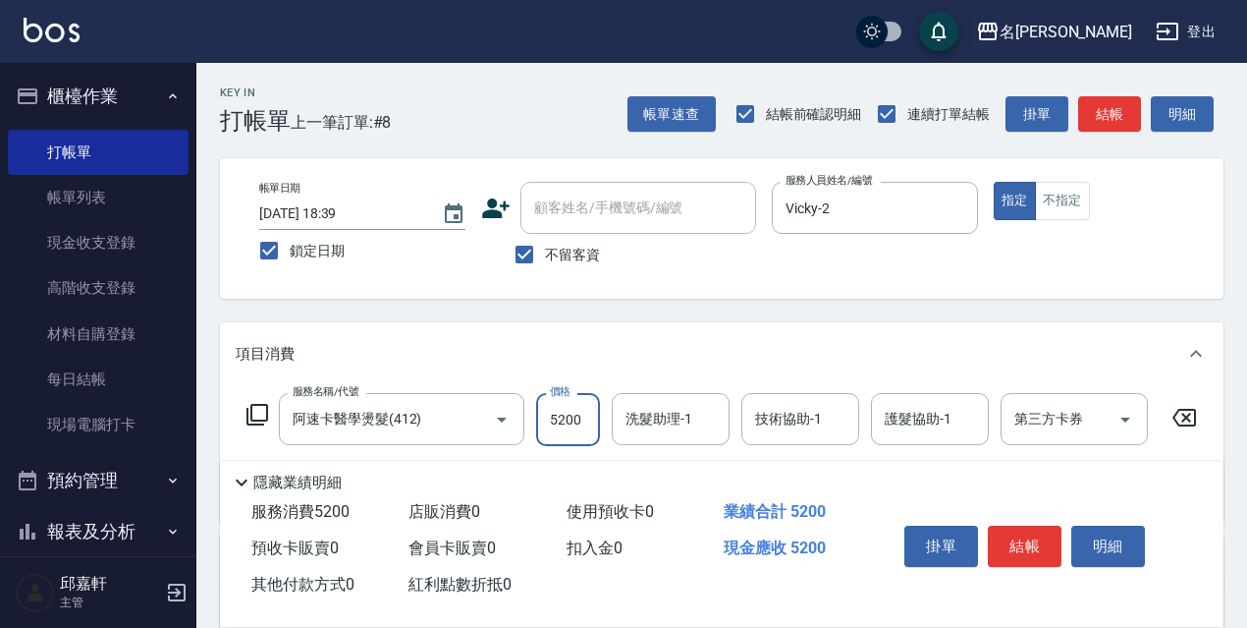
type input "5200"
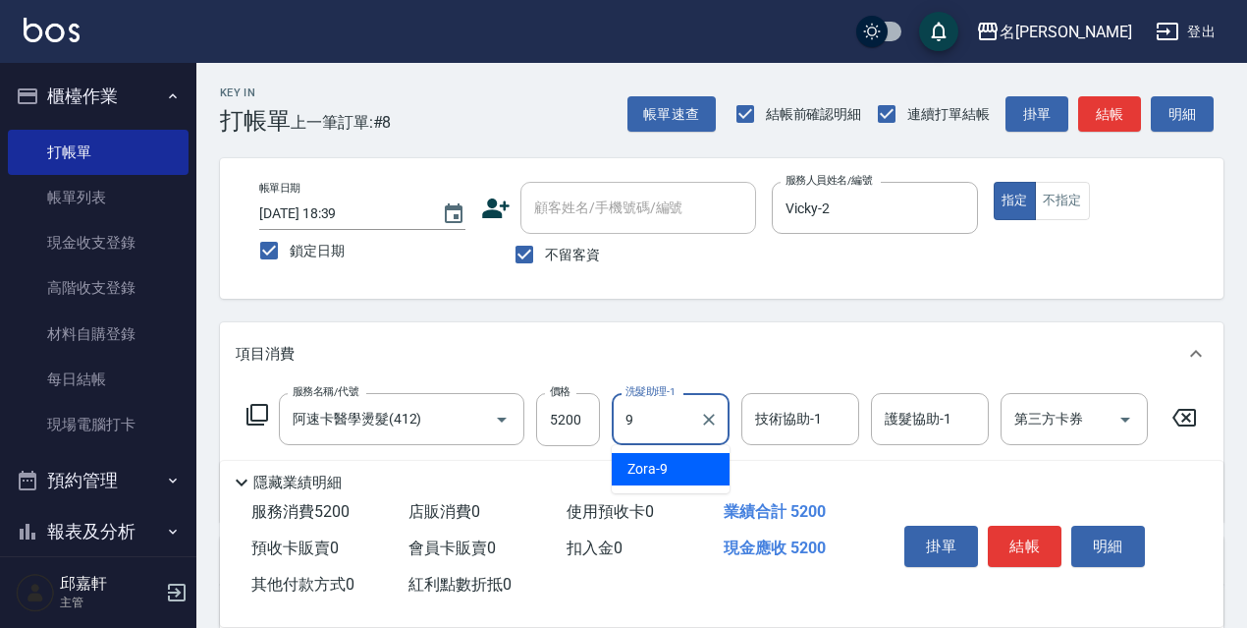
type input "Zora-9"
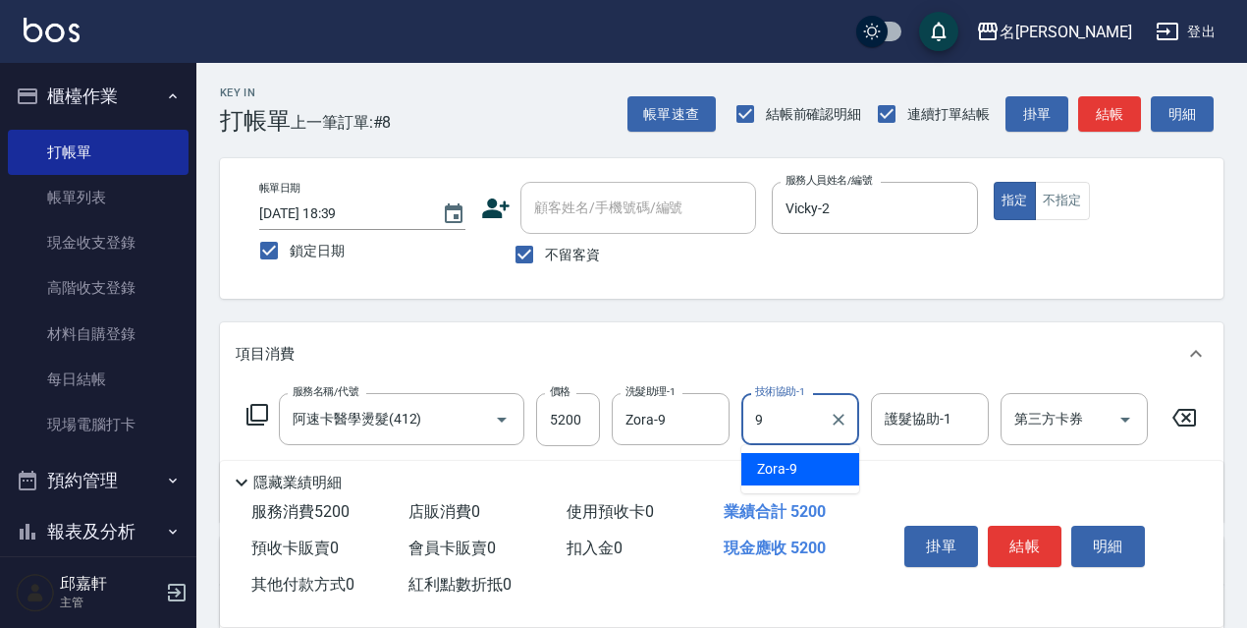
type input "Zora-9"
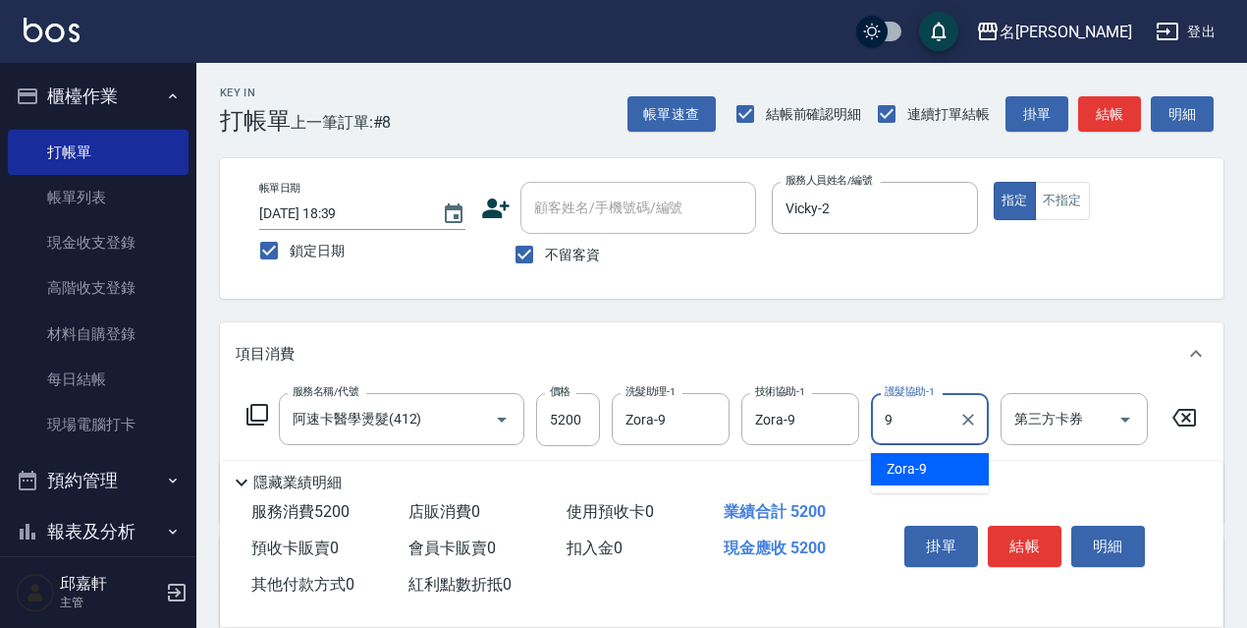
type input "Zora-9"
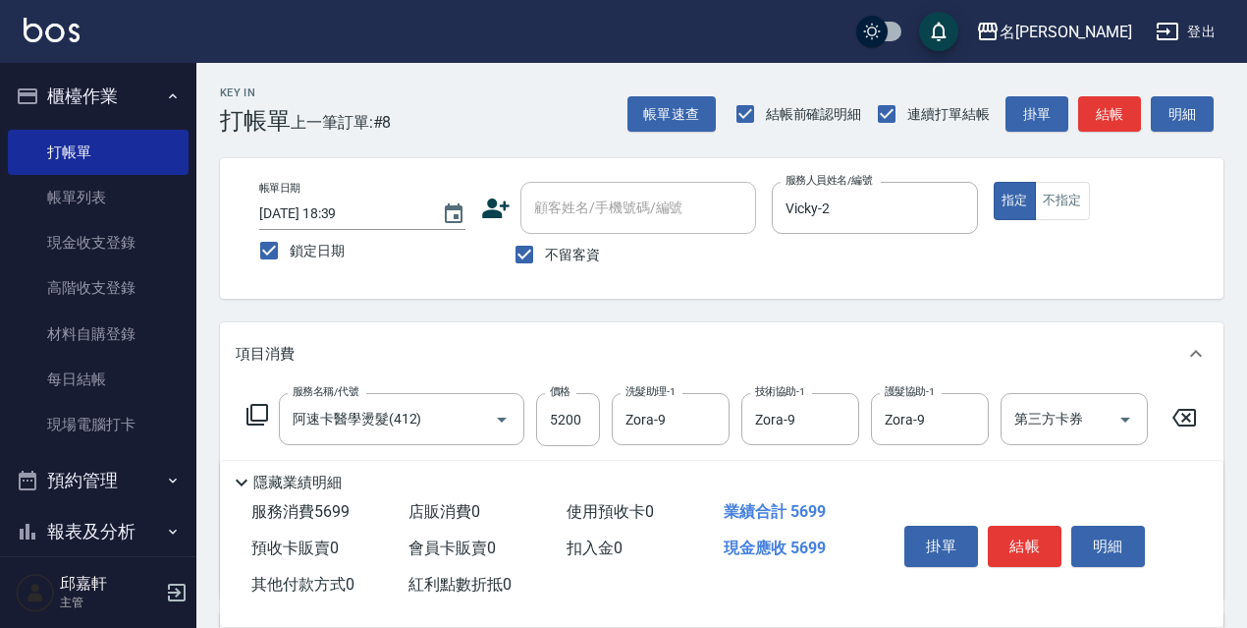
type input "頭皮隔離(700)"
type input "500"
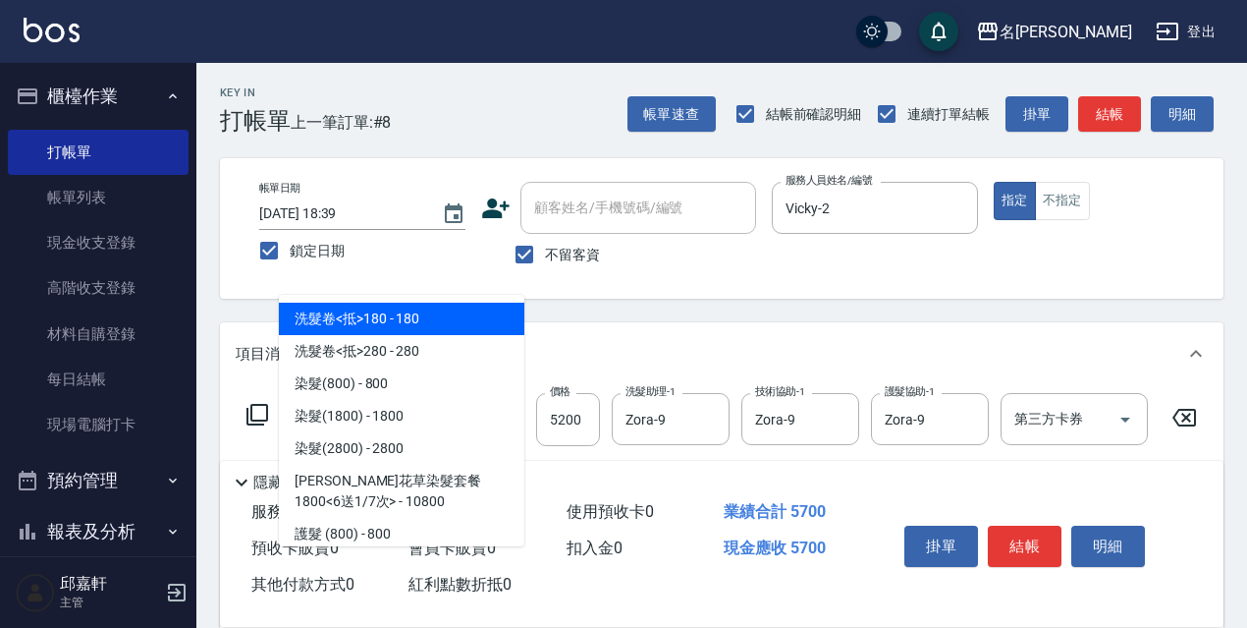
type input "洗髮卷<抵>180(213)"
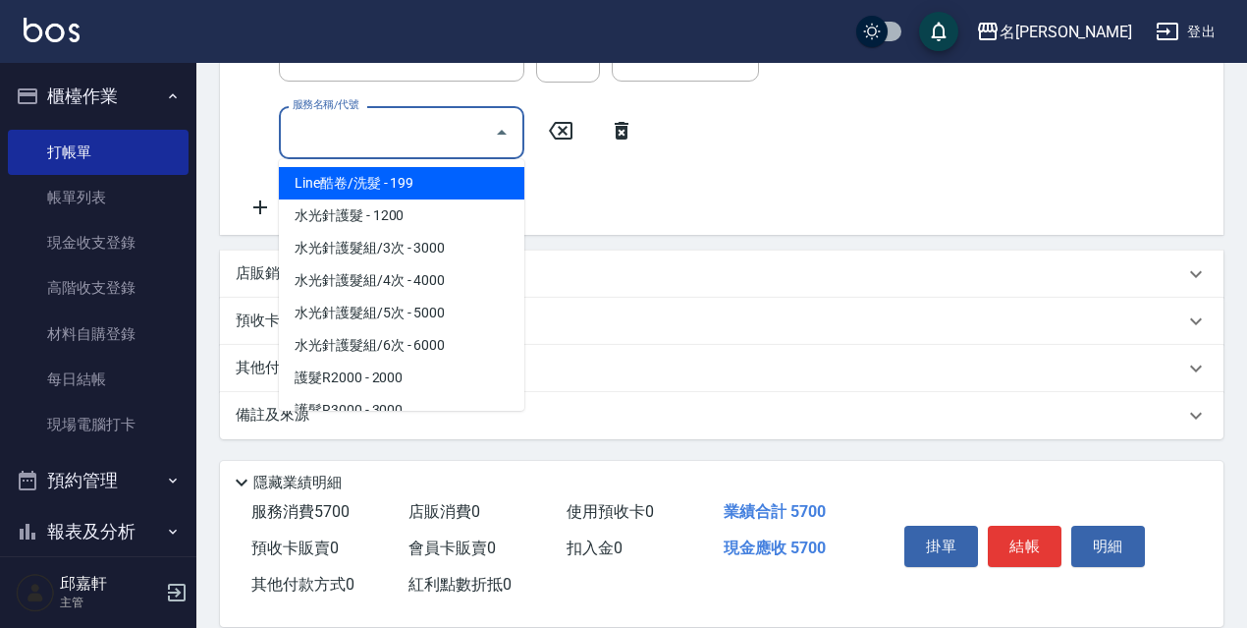
scroll to position [160, 0]
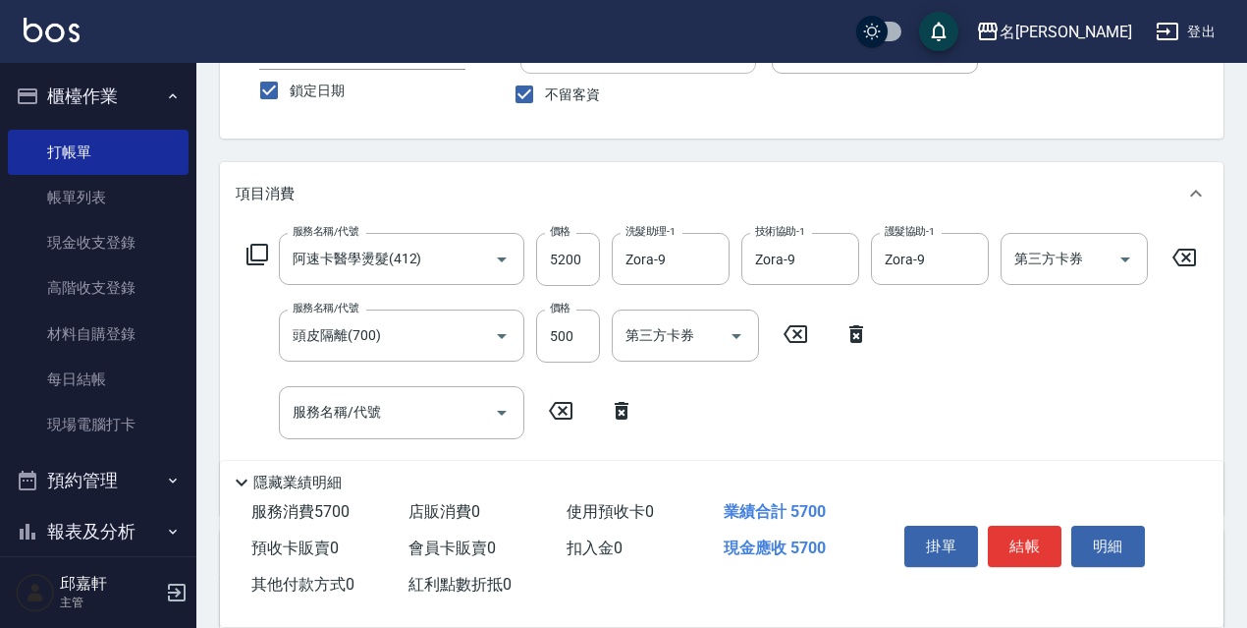
click at [971, 413] on div "服務名稱/代號 阿速卡醫學燙髮(412) 服務名稱/代號 價格 5200 價格 洗髮助理-1 Zora-9 洗髮助理-1 技術協助-1 Zora-9 技術協助…" at bounding box center [722, 365] width 973 height 265
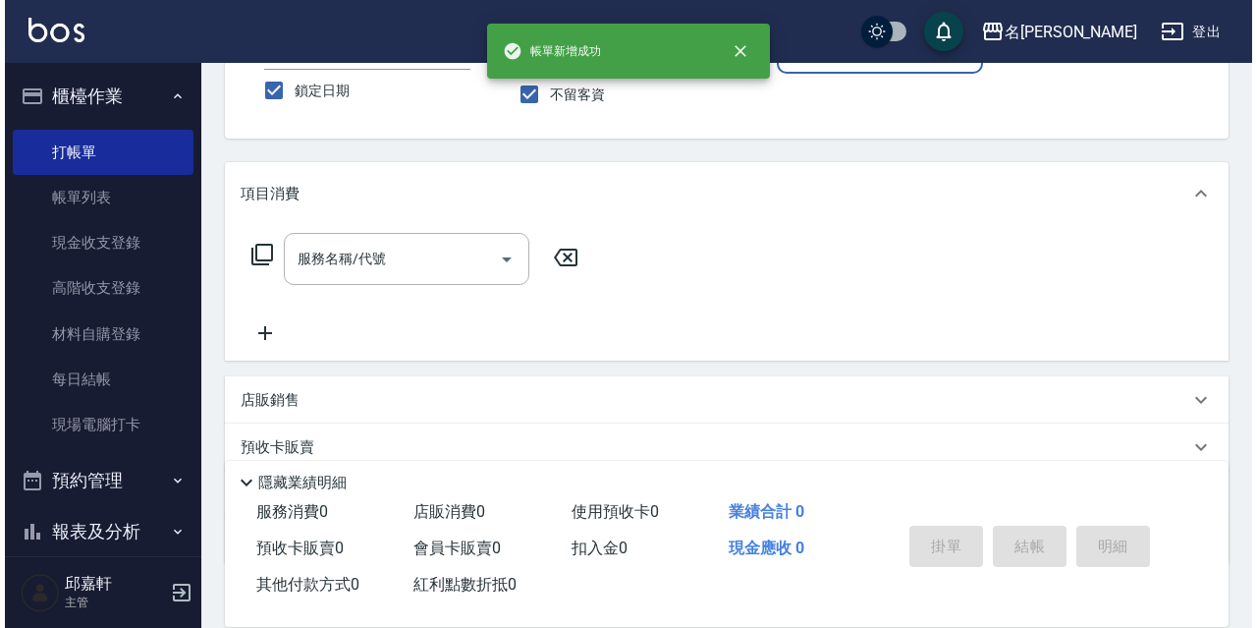
scroll to position [62, 0]
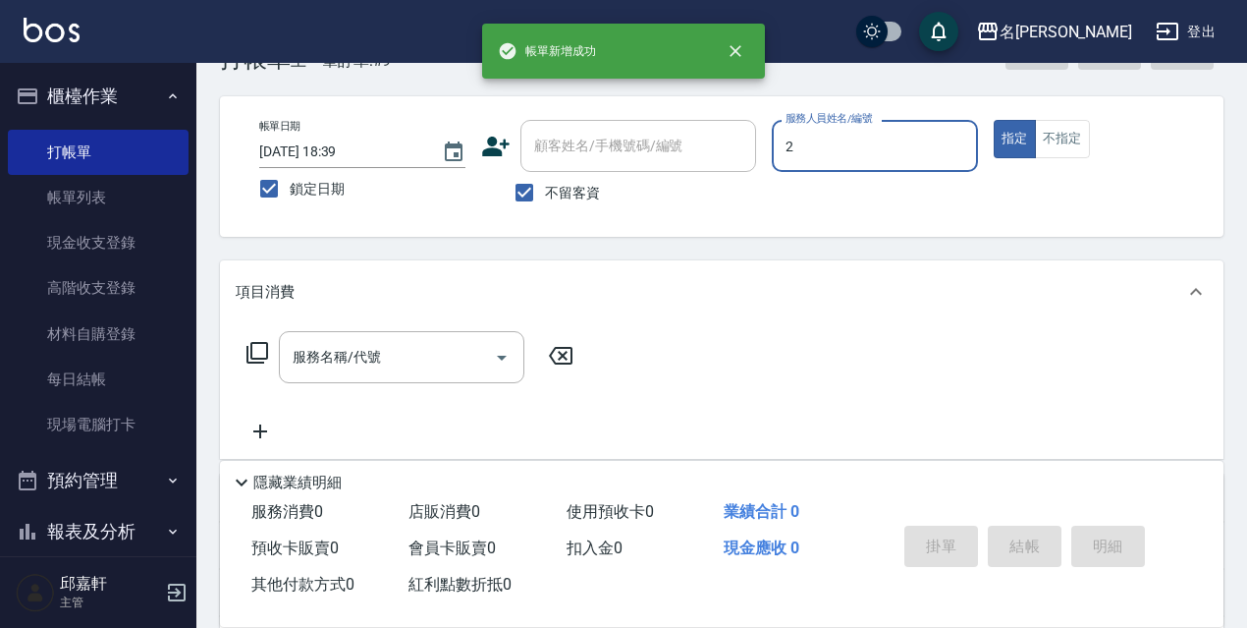
type input "Vicky-2"
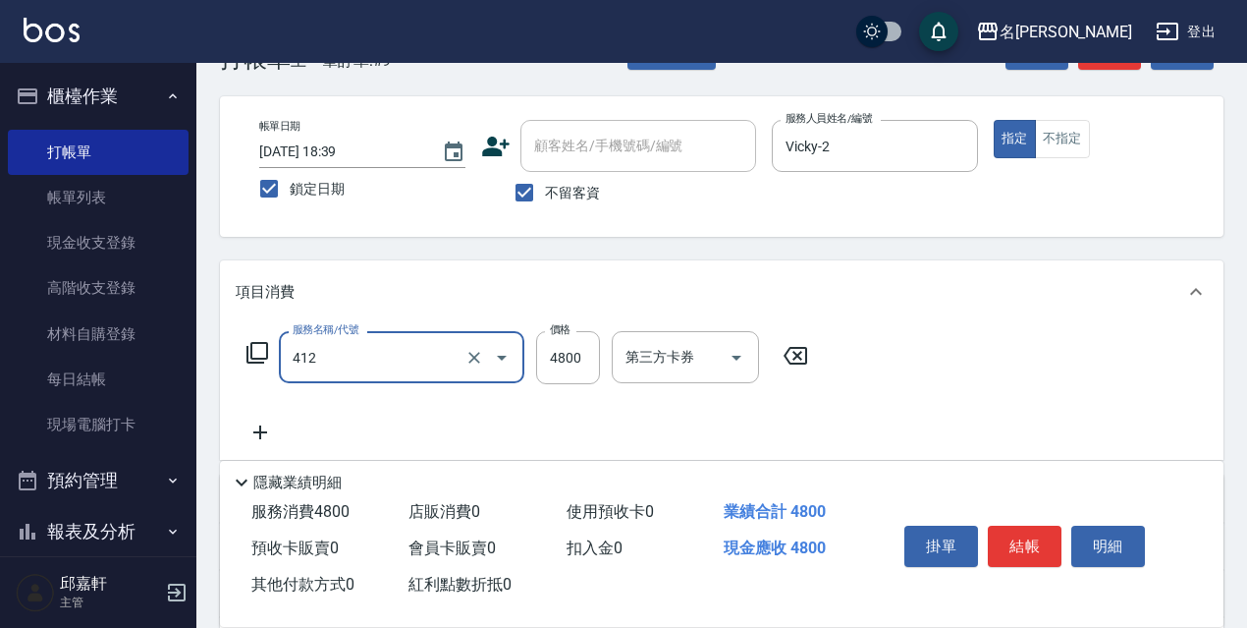
type input "阿速卡醫學燙髮(412)"
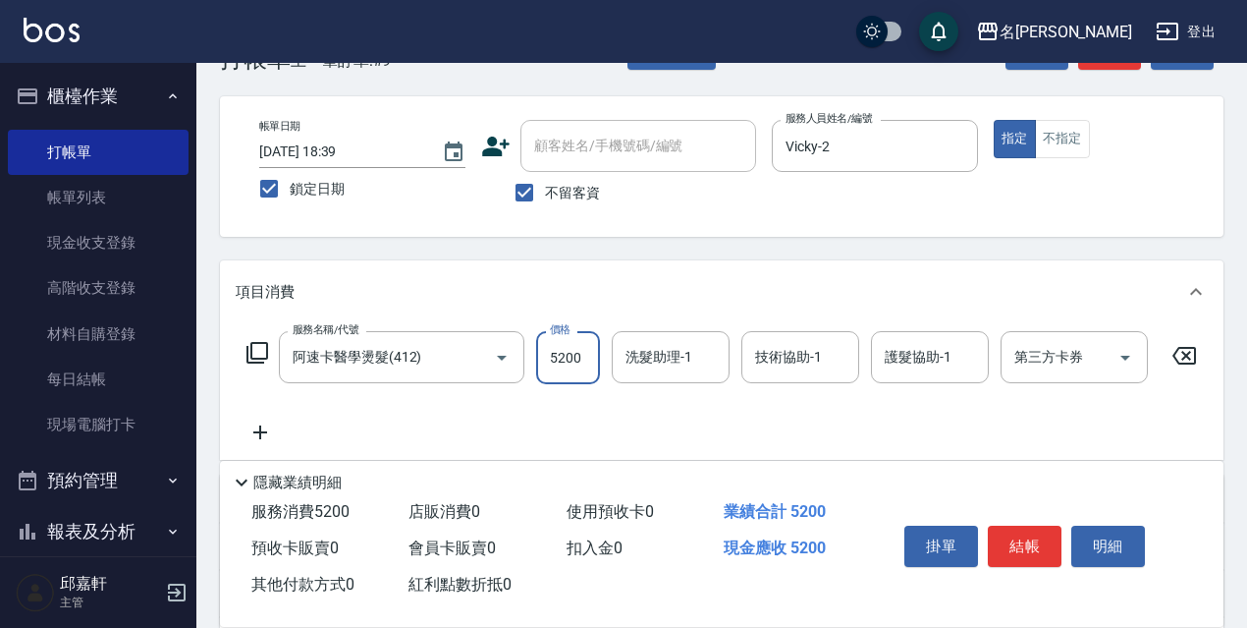
type input "5200"
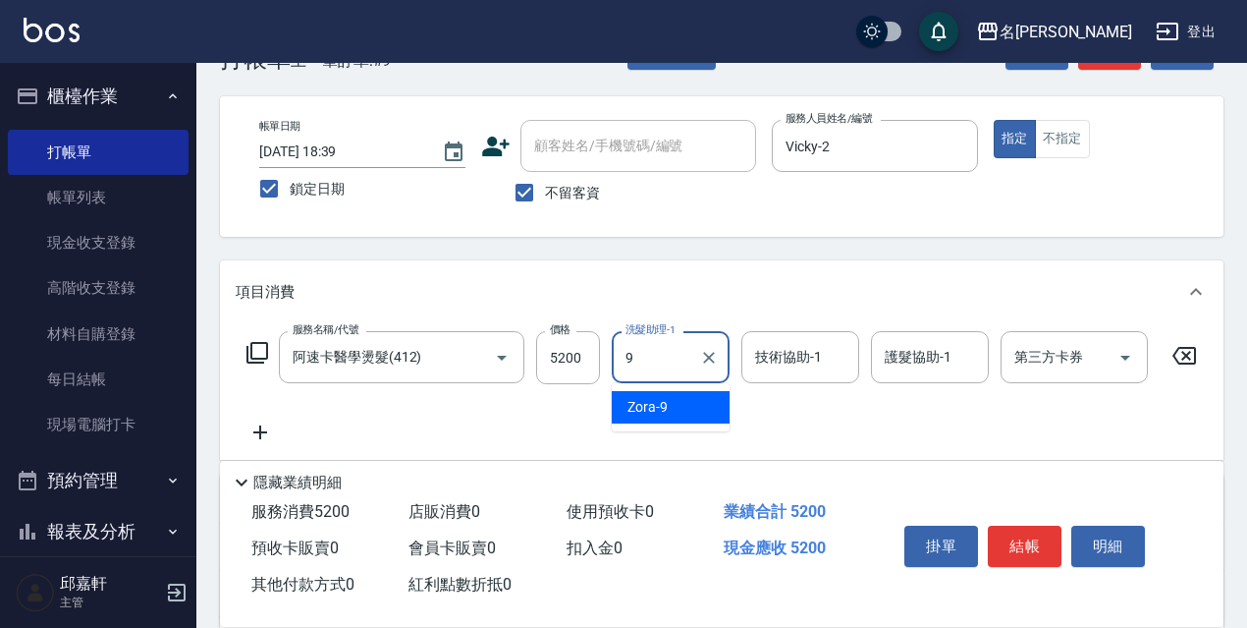
type input "Zora-9"
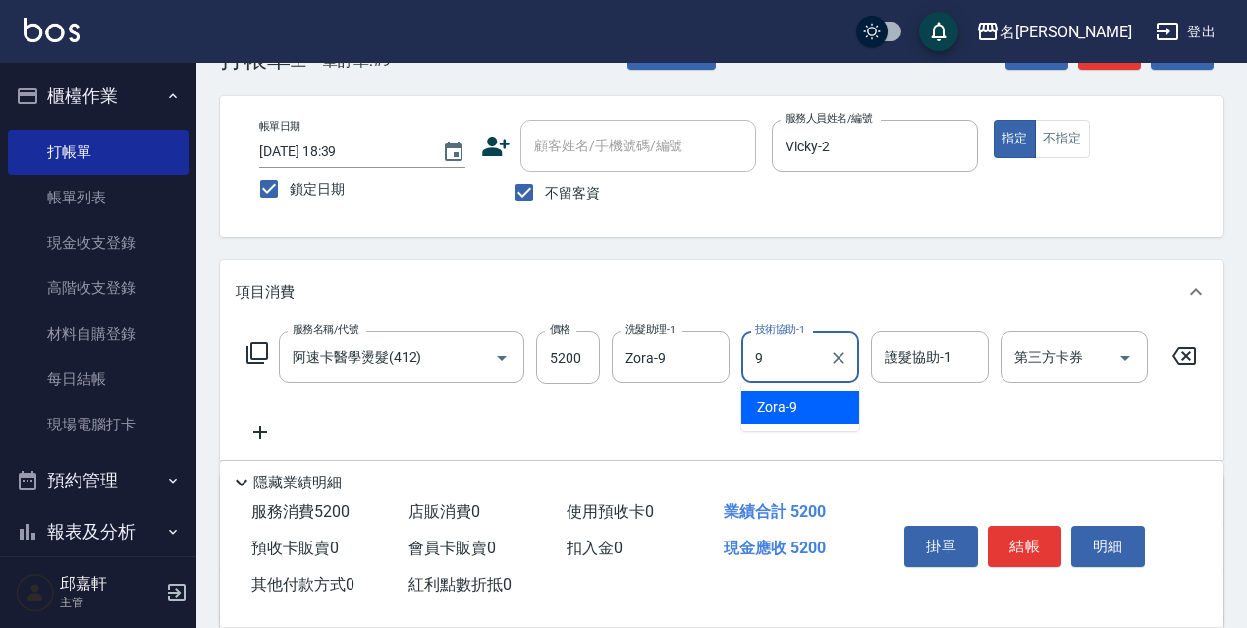
type input "Zora-9"
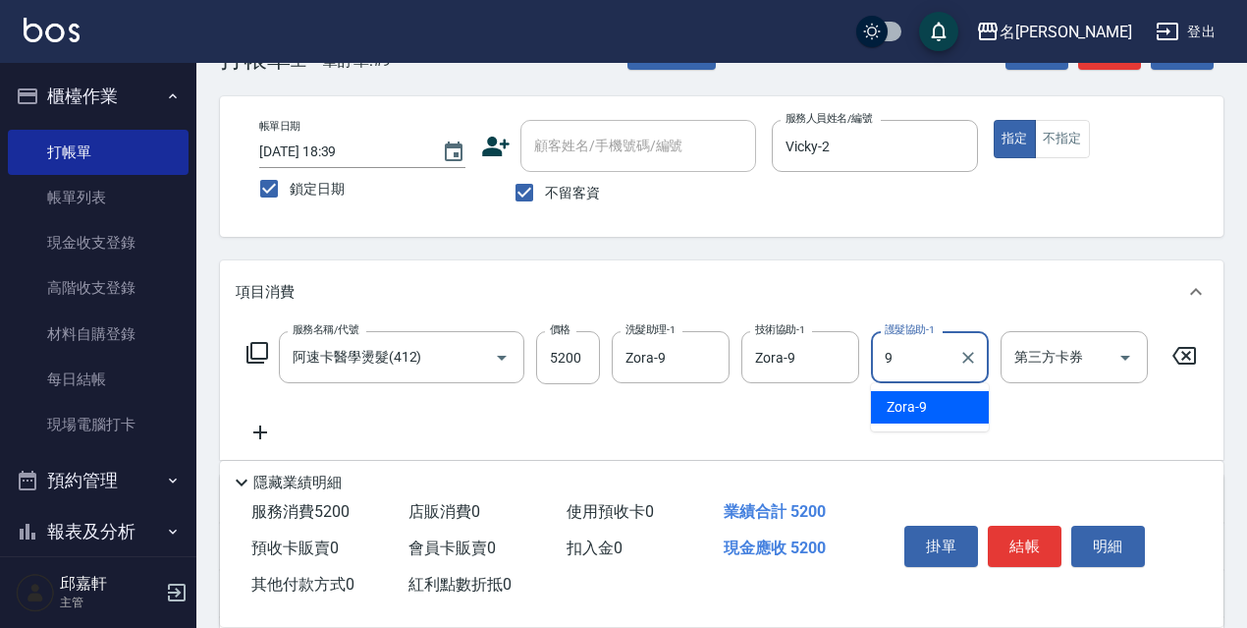
type input "Zora-9"
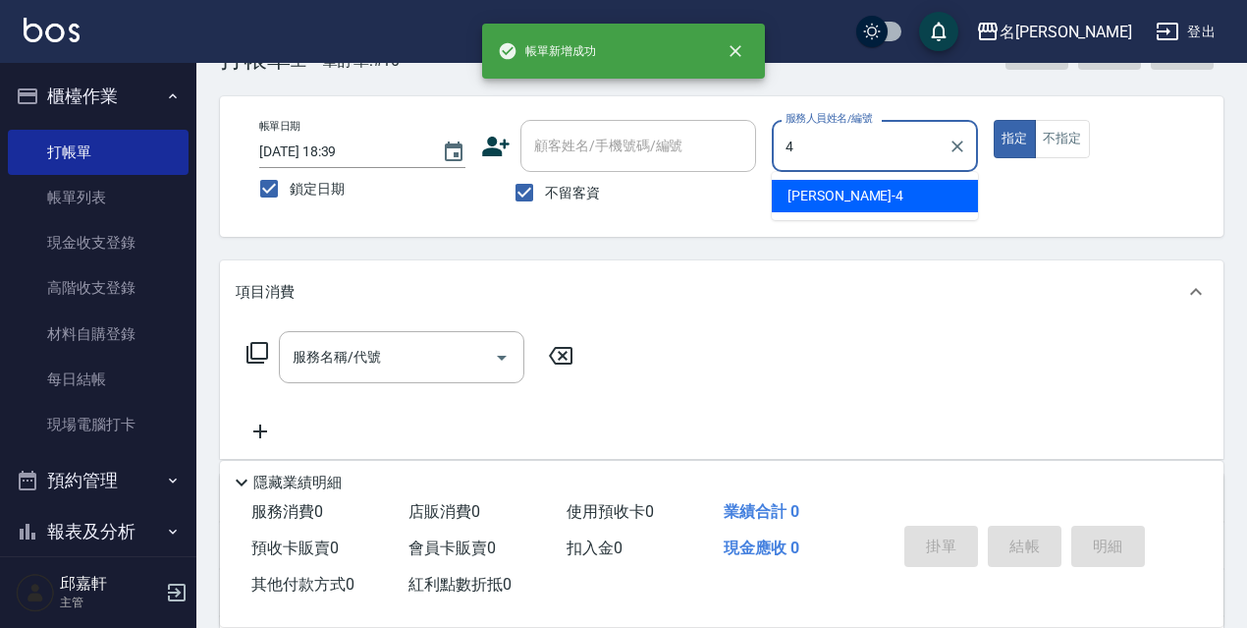
type input "小禎-4"
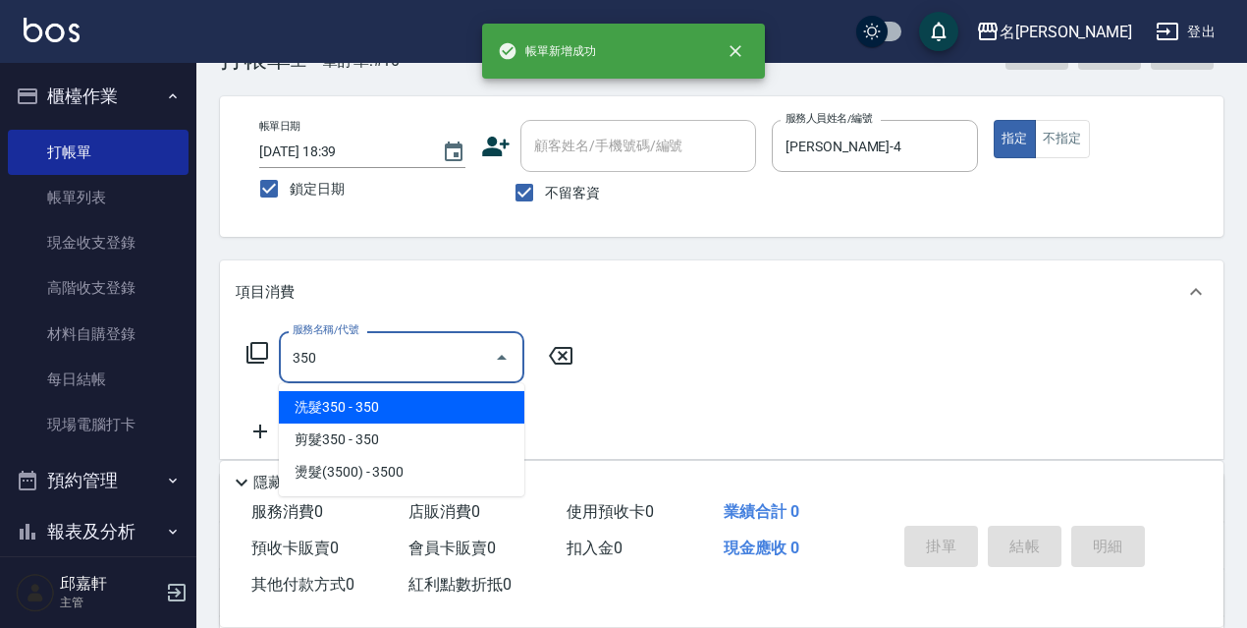
type input "洗髮350(350)"
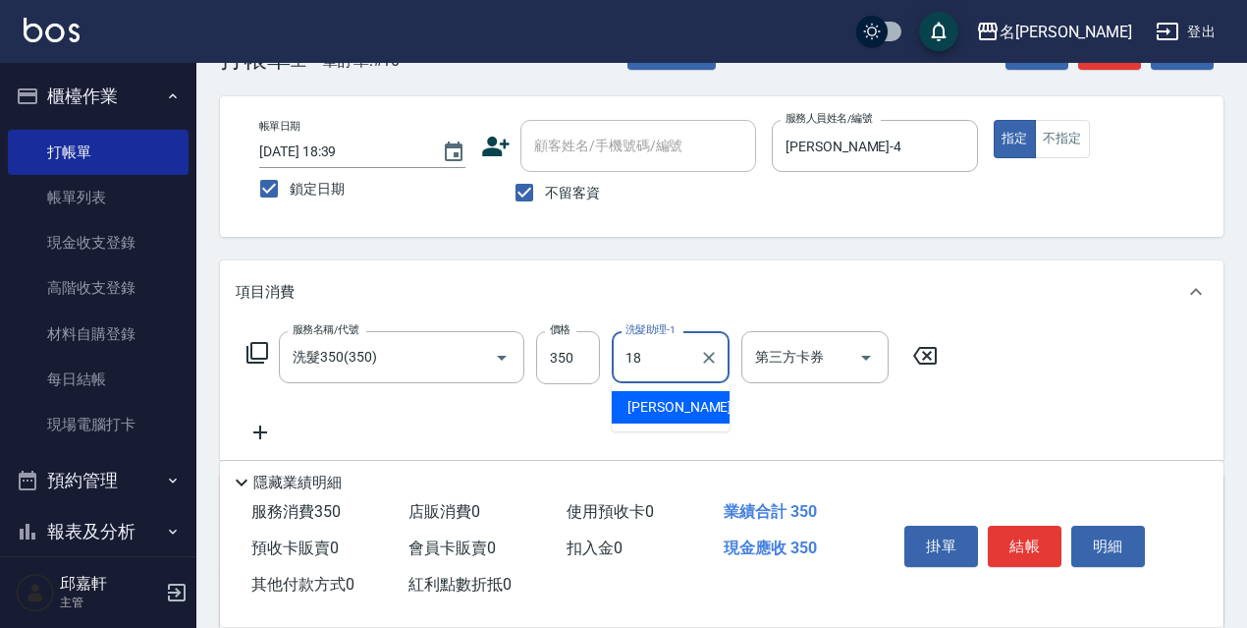
type input "倩倩-18"
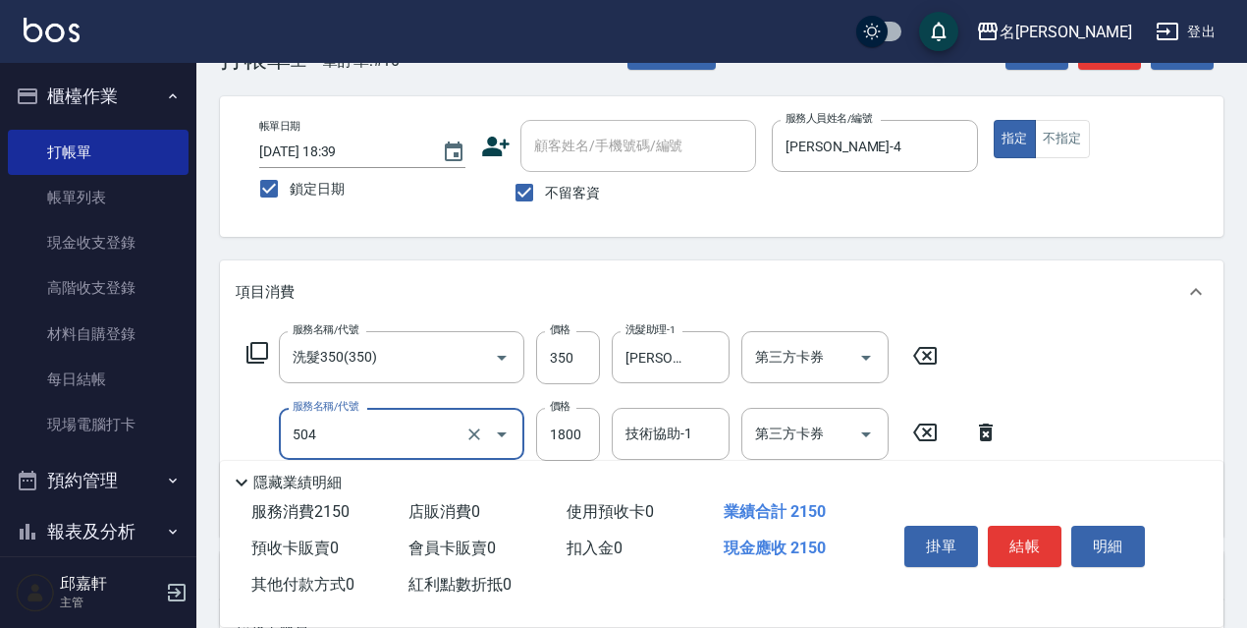
type input "染髮(1800)(504)"
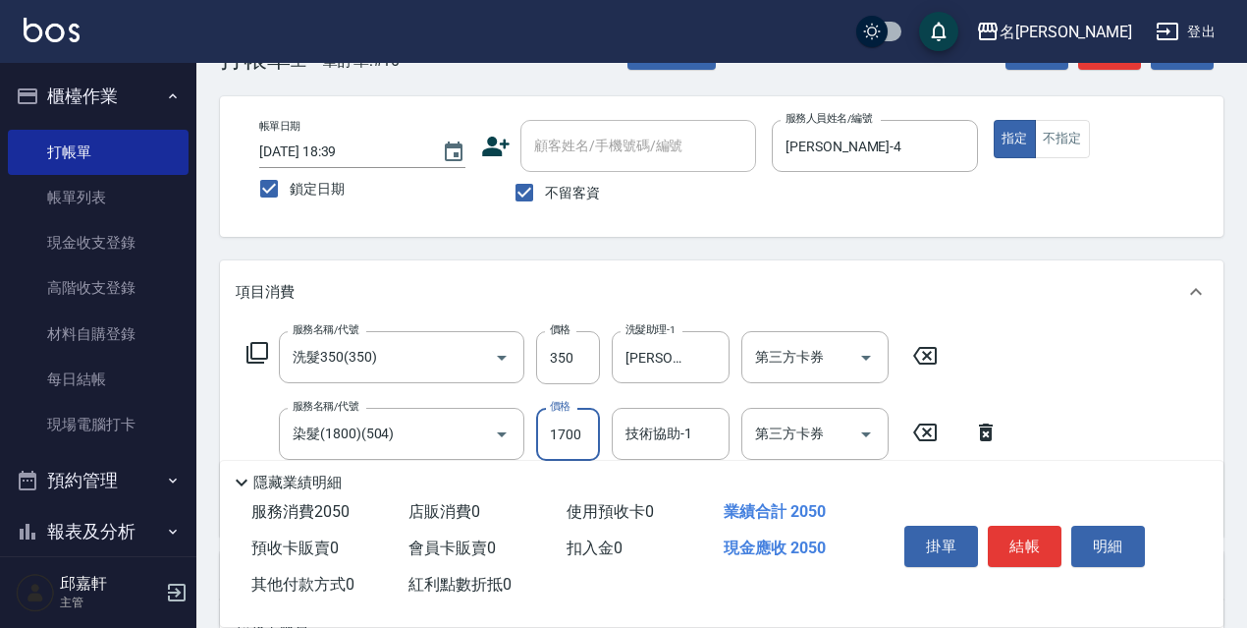
type input "1700"
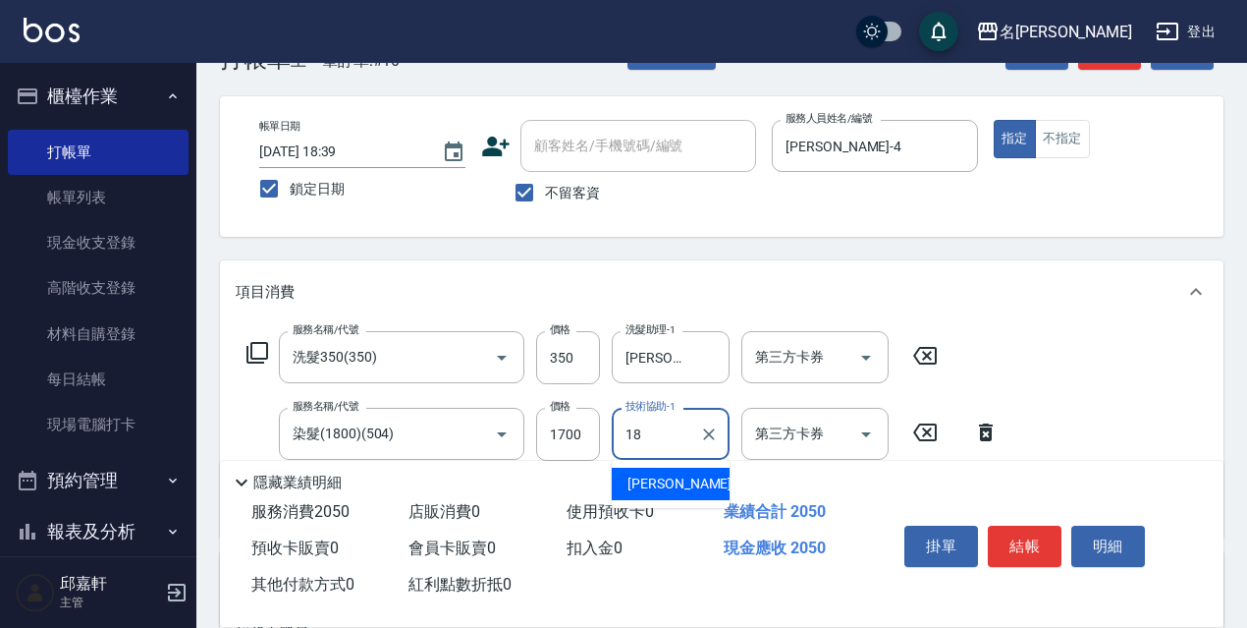
type input "倩倩-18"
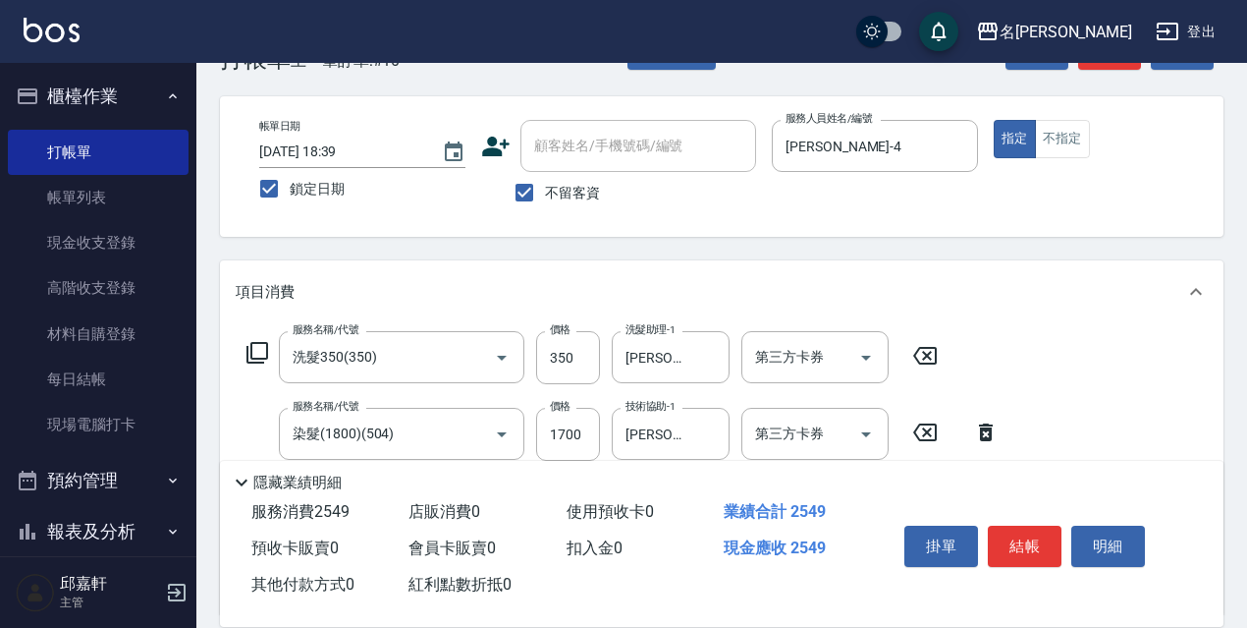
type input "頭皮隔離(700)"
click at [240, 349] on div "服務名稱/代號 洗髮350(350) 服務名稱/代號 價格 350 價格 洗髮助理-1 倩倩-18 洗髮助理-1 第三方卡券 第三方卡券" at bounding box center [593, 357] width 714 height 53
click at [272, 354] on div "服務名稱/代號 洗髮350(350) 服務名稱/代號 價格 350 價格 洗髮助理-1 倩倩-18 洗髮助理-1 第三方卡券 第三方卡券" at bounding box center [593, 357] width 714 height 53
drag, startPoint x: 213, startPoint y: 367, endPoint x: 232, endPoint y: 364, distance: 18.9
click at [212, 369] on div "Key In 打帳單 上一筆訂單:#10 帳單速查 結帳前確認明細 連續打單結帳 掛單 結帳 明細 帳單日期 2025/10/04 18:39 鎖定日期 顧客…" at bounding box center [721, 504] width 1051 height 1006
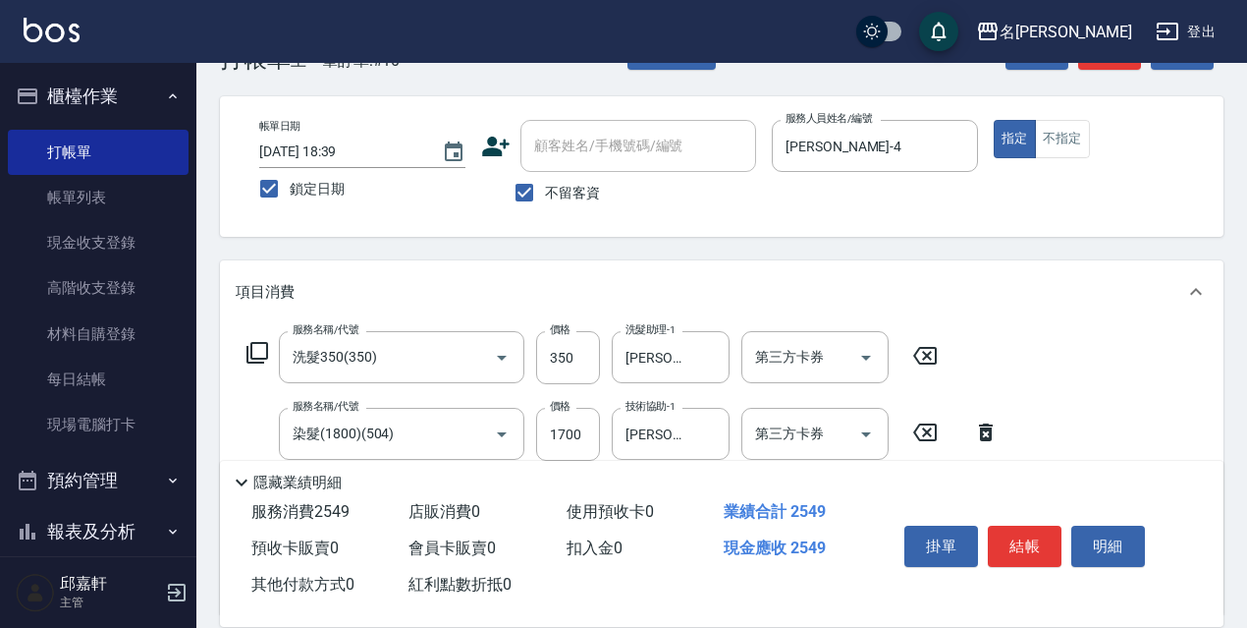
click at [272, 349] on div "服務名稱/代號 洗髮350(350) 服務名稱/代號 價格 350 價格 洗髮助理-1 倩倩-18 洗髮助理-1 第三方卡券 第三方卡券" at bounding box center [593, 357] width 714 height 53
click at [265, 353] on icon at bounding box center [258, 353] width 24 height 24
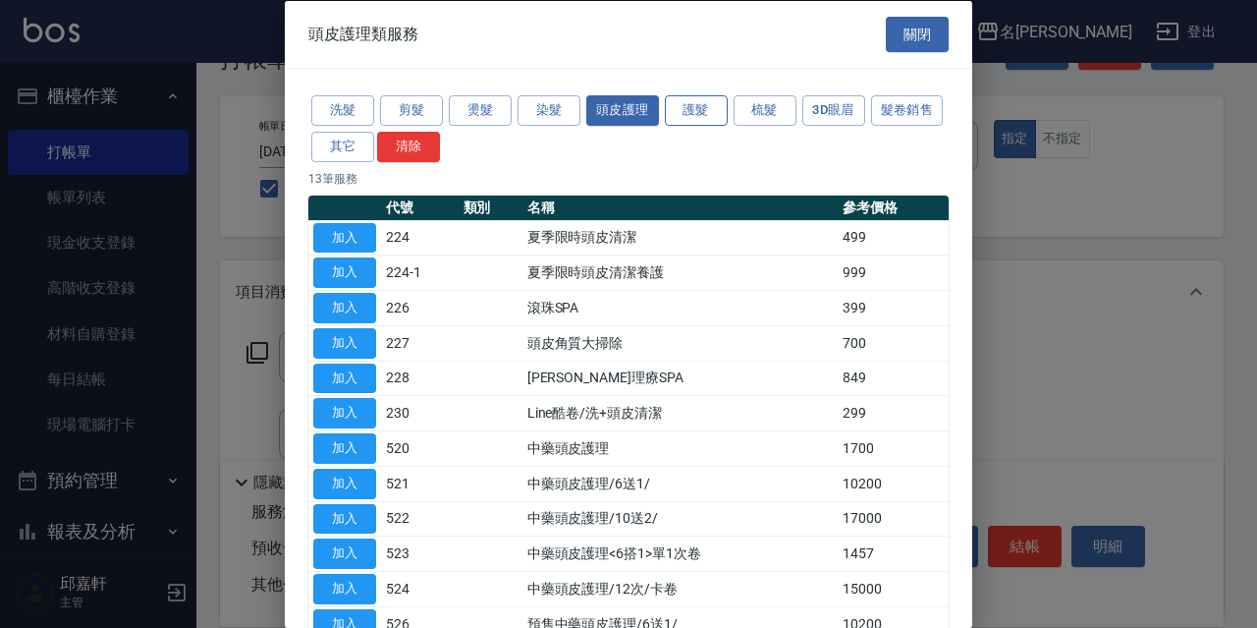
click at [707, 118] on button "護髮" at bounding box center [696, 110] width 63 height 30
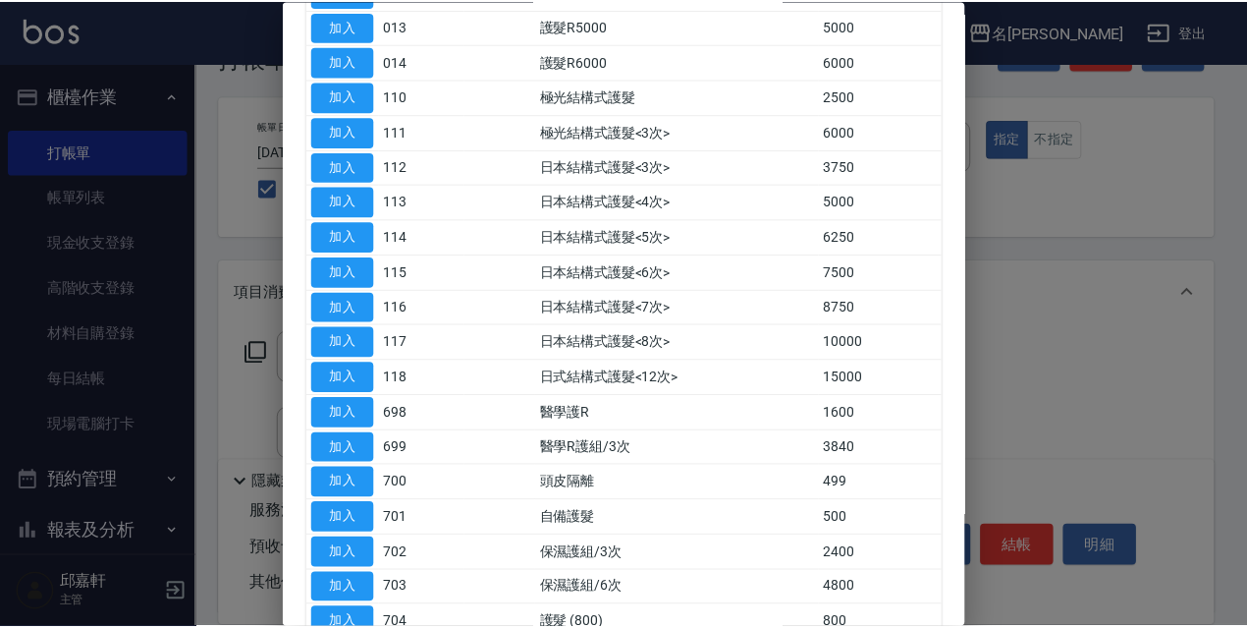
scroll to position [688, 0]
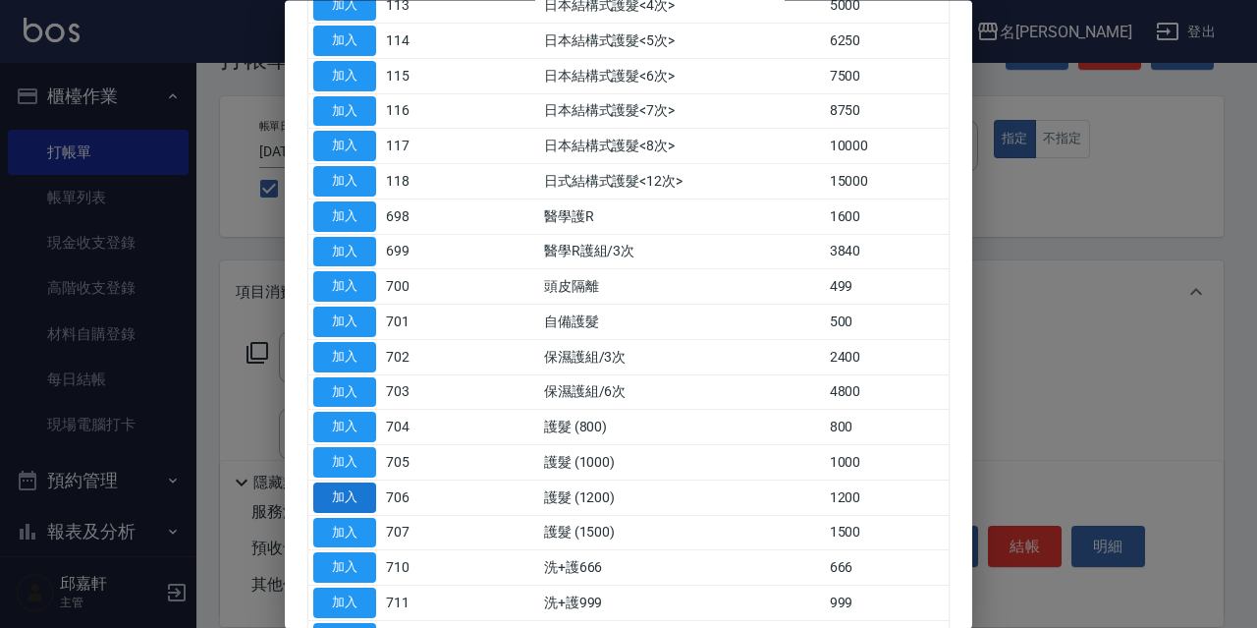
click at [342, 494] on button "加入" at bounding box center [344, 497] width 63 height 30
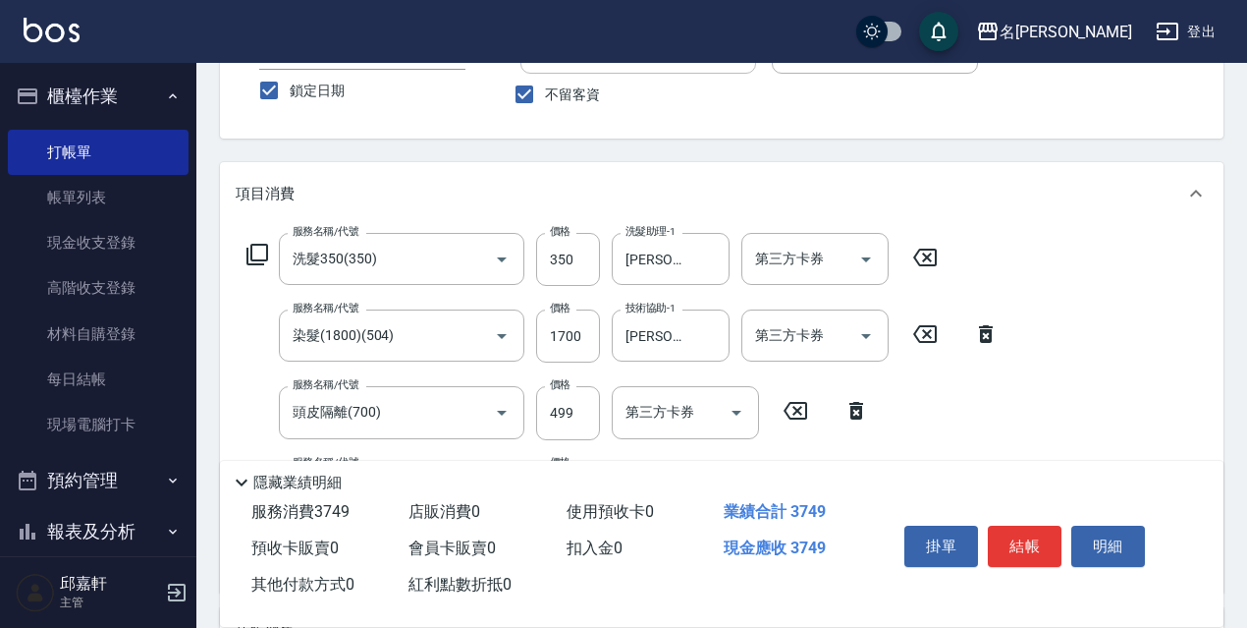
scroll to position [357, 0]
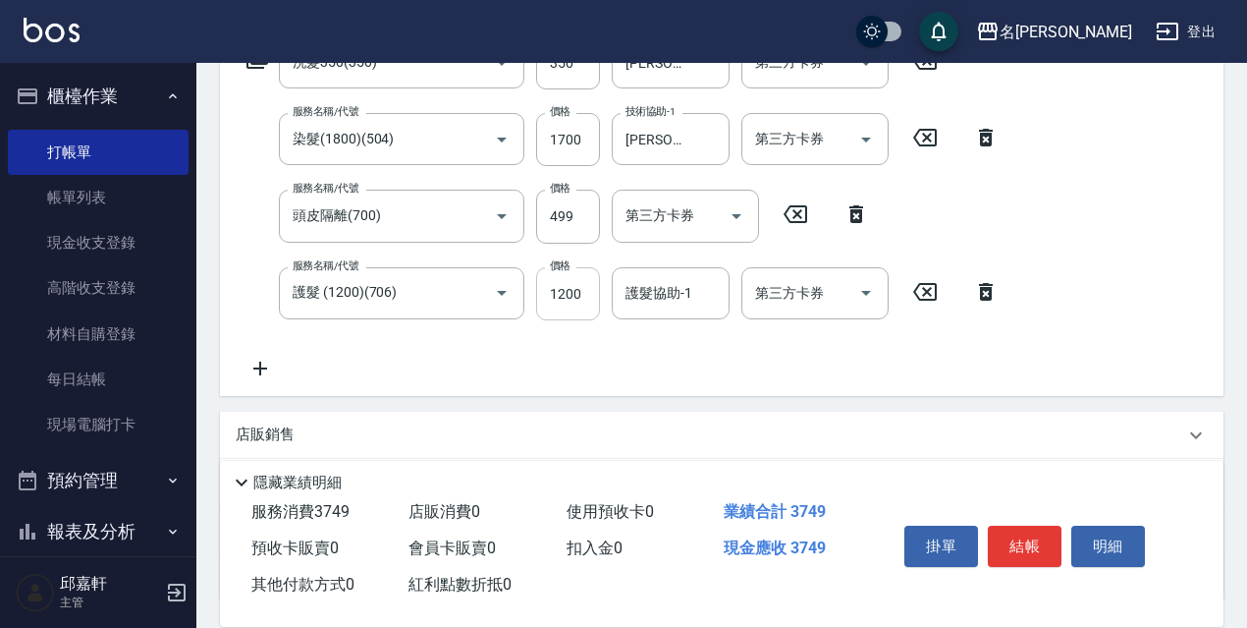
click at [566, 304] on input "1200" at bounding box center [568, 293] width 64 height 53
type input "1300"
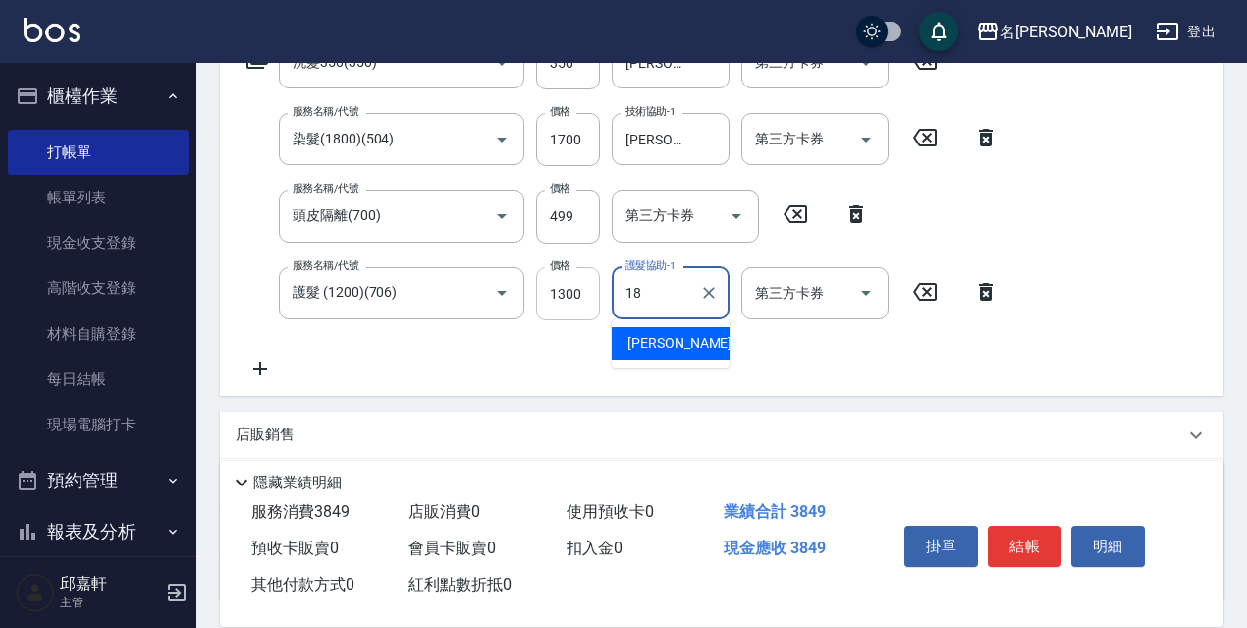
type input "倩倩-18"
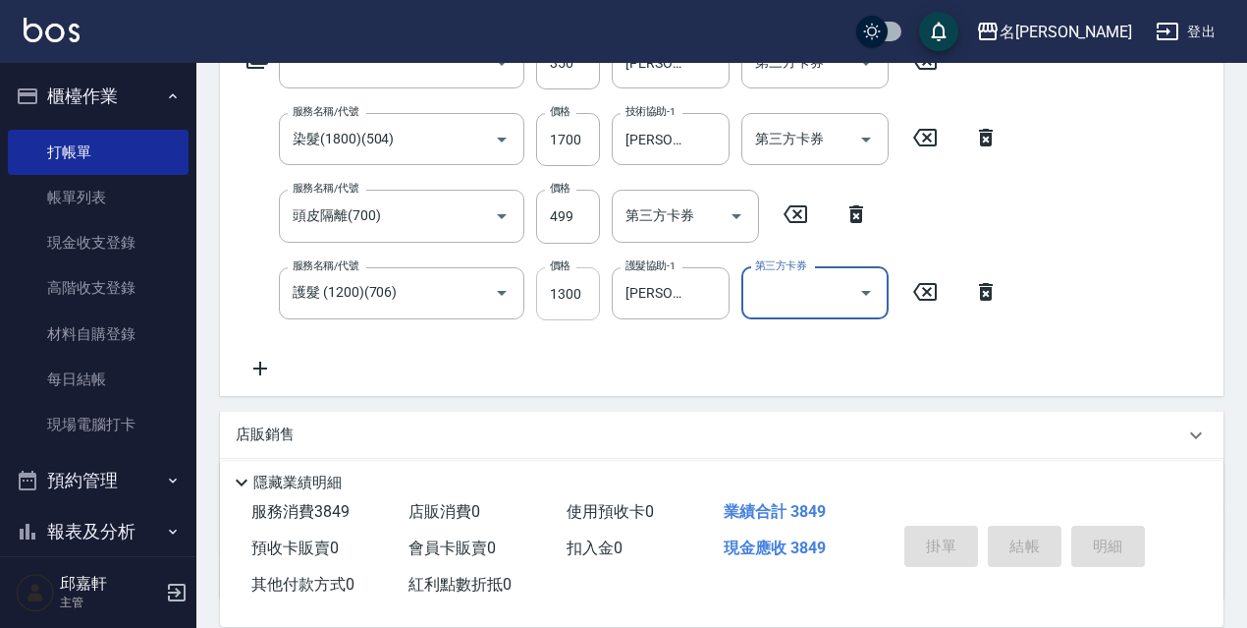
scroll to position [0, 0]
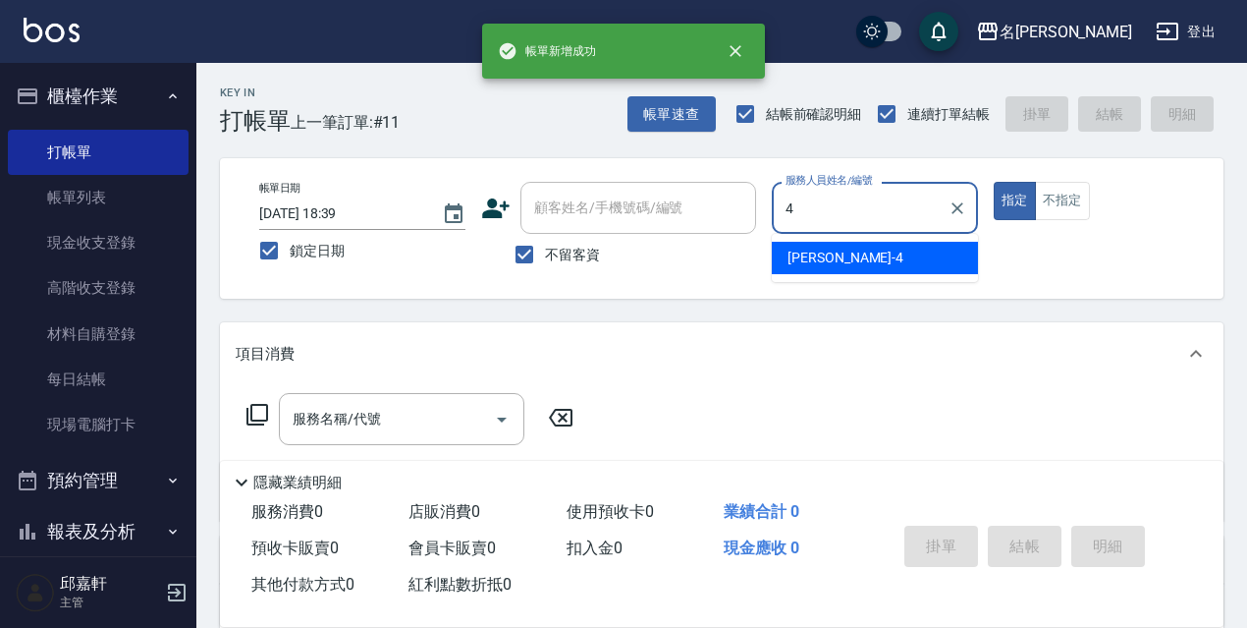
type input "小禎-4"
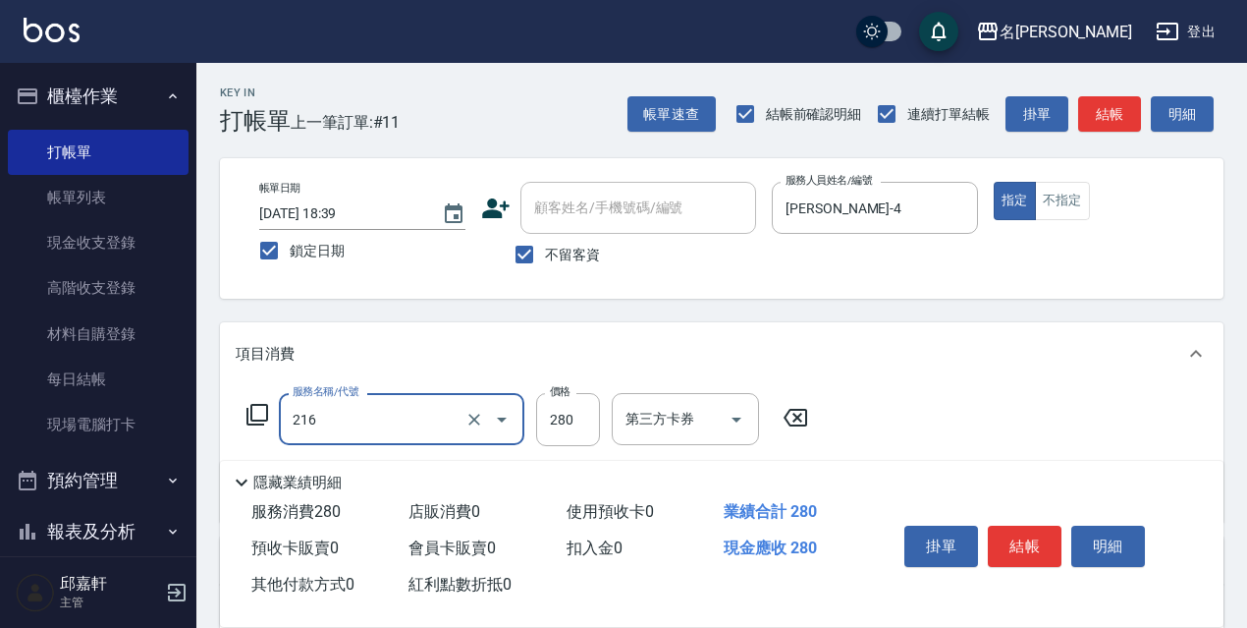
type input "洗髮卷<抵>280(216)"
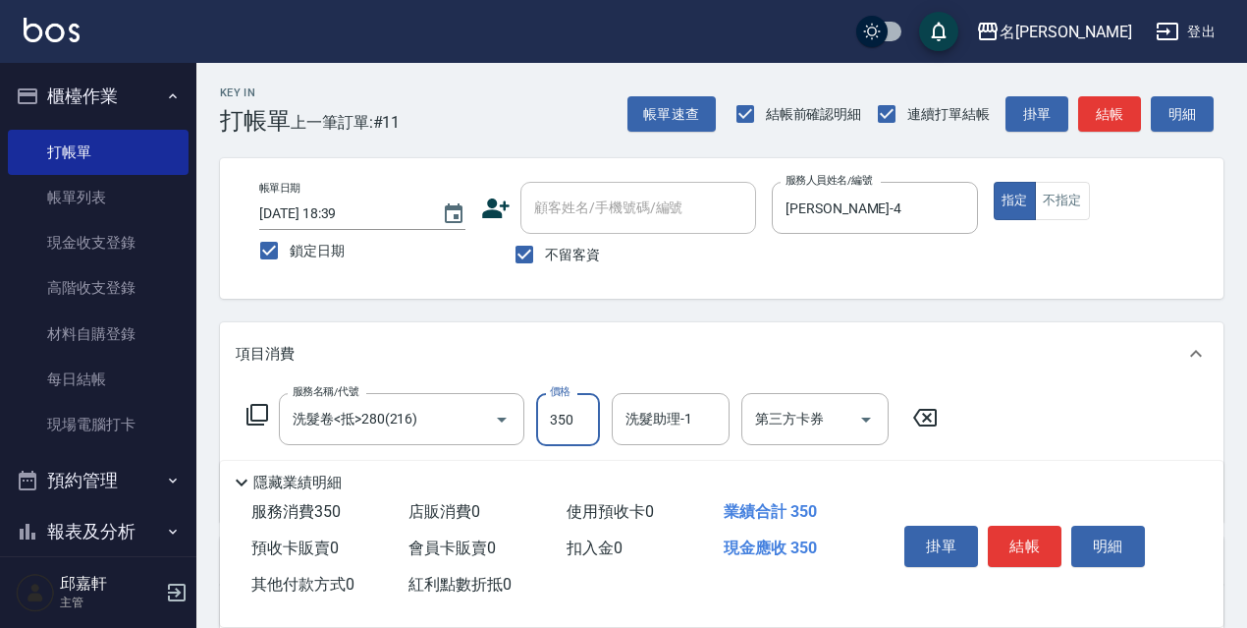
type input "350"
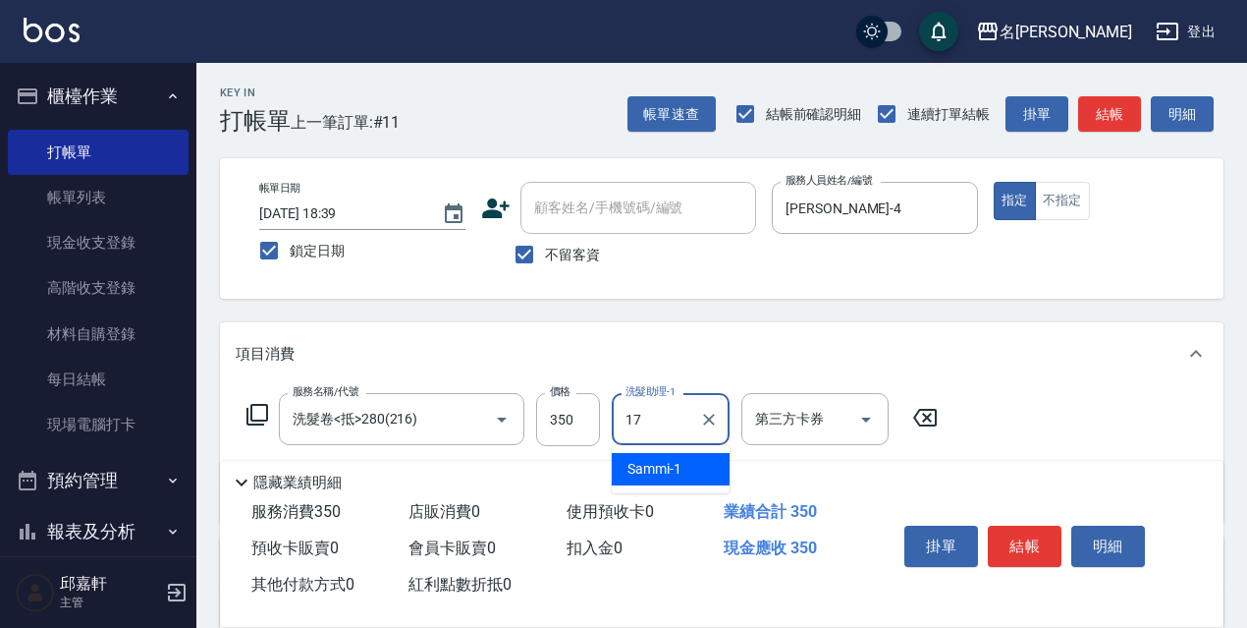
type input "安安-17"
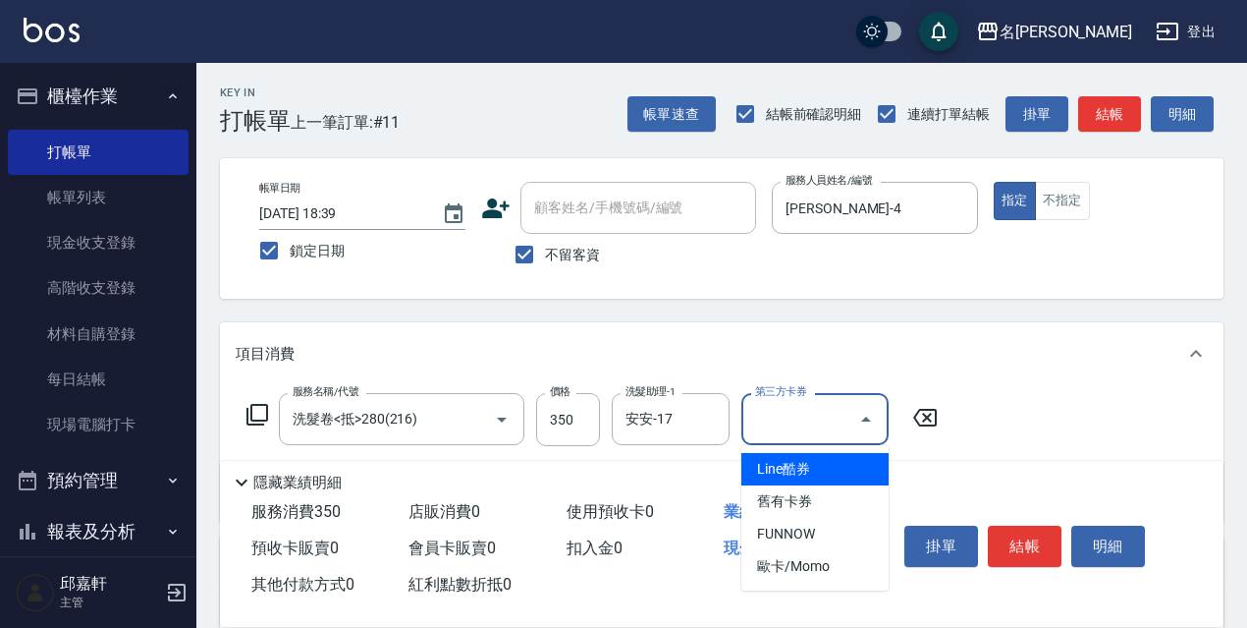
type input "舊有卡券"
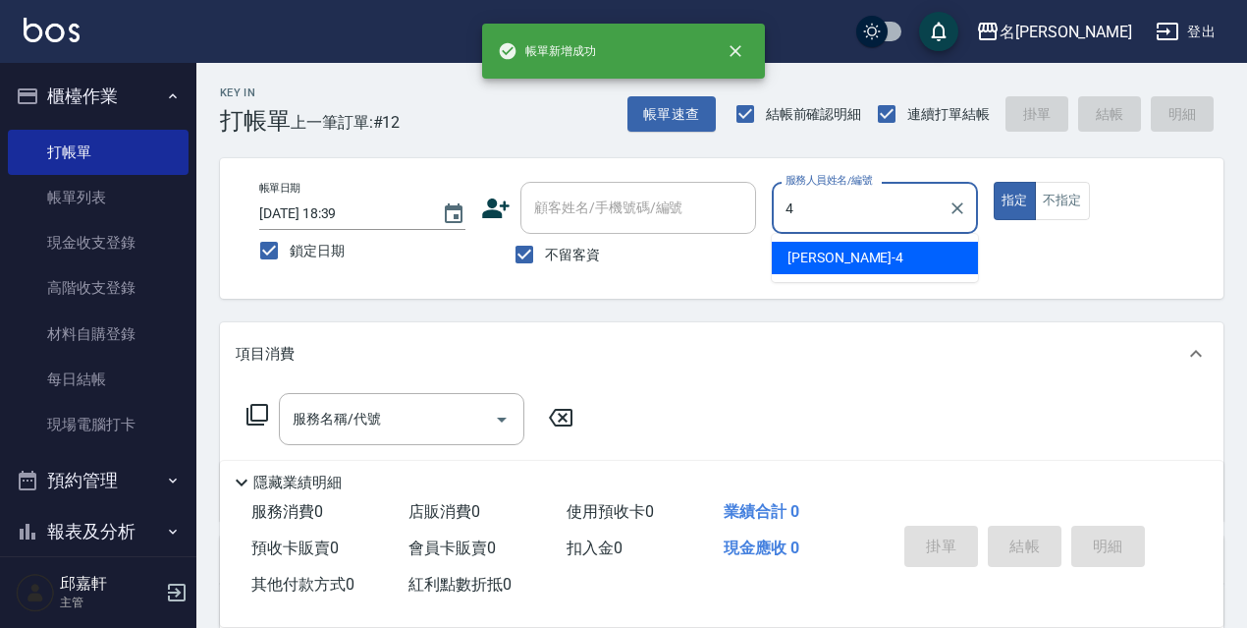
type input "小禎-4"
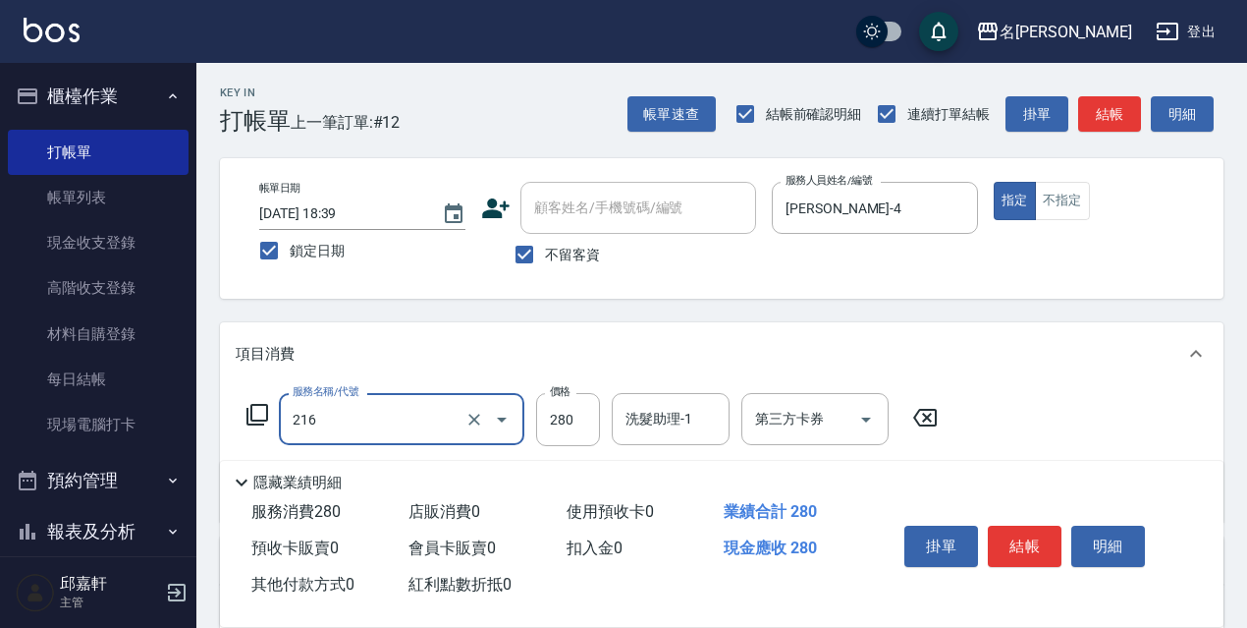
type input "洗髮卷<抵>280(216)"
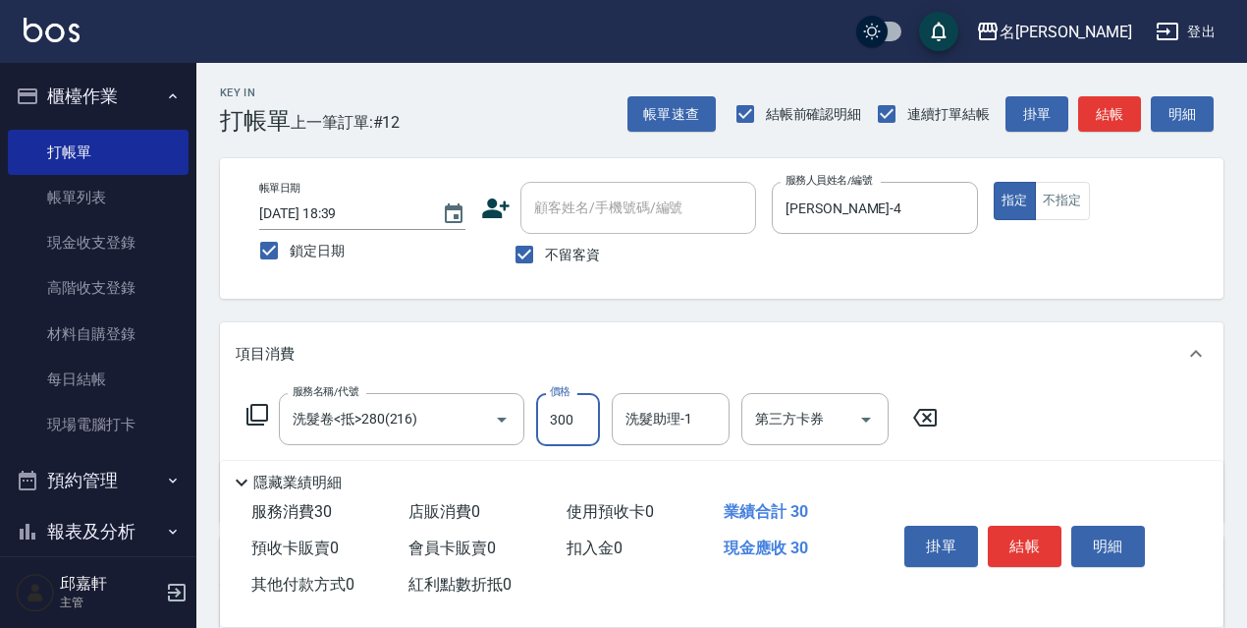
type input "300"
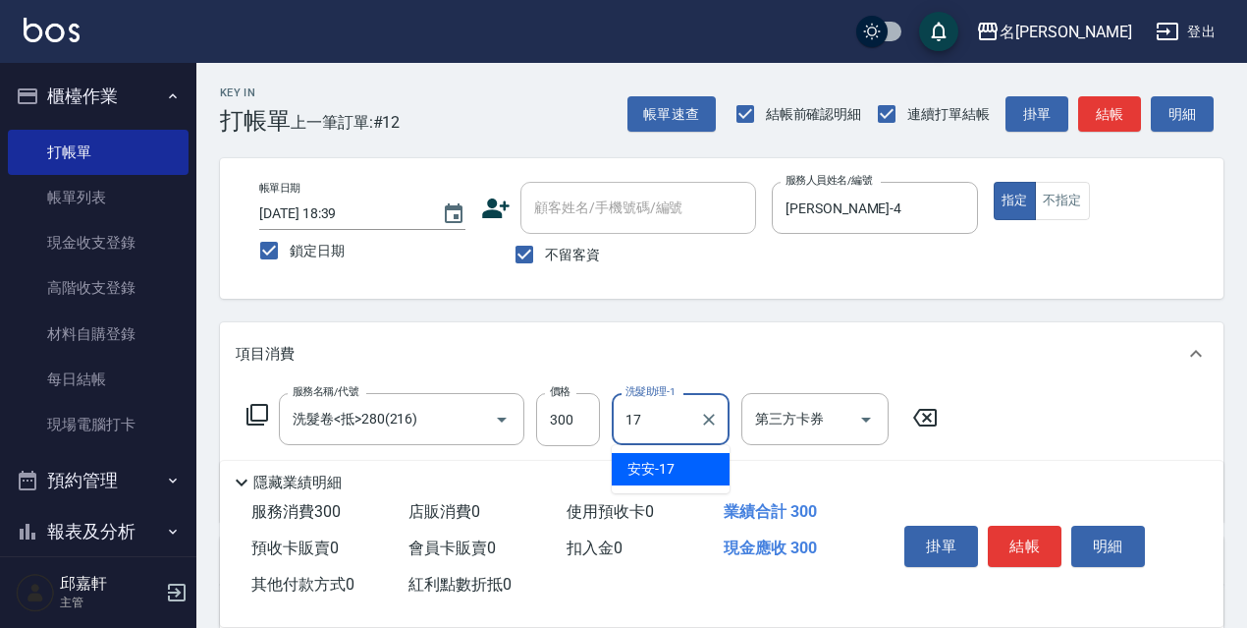
type input "安安-17"
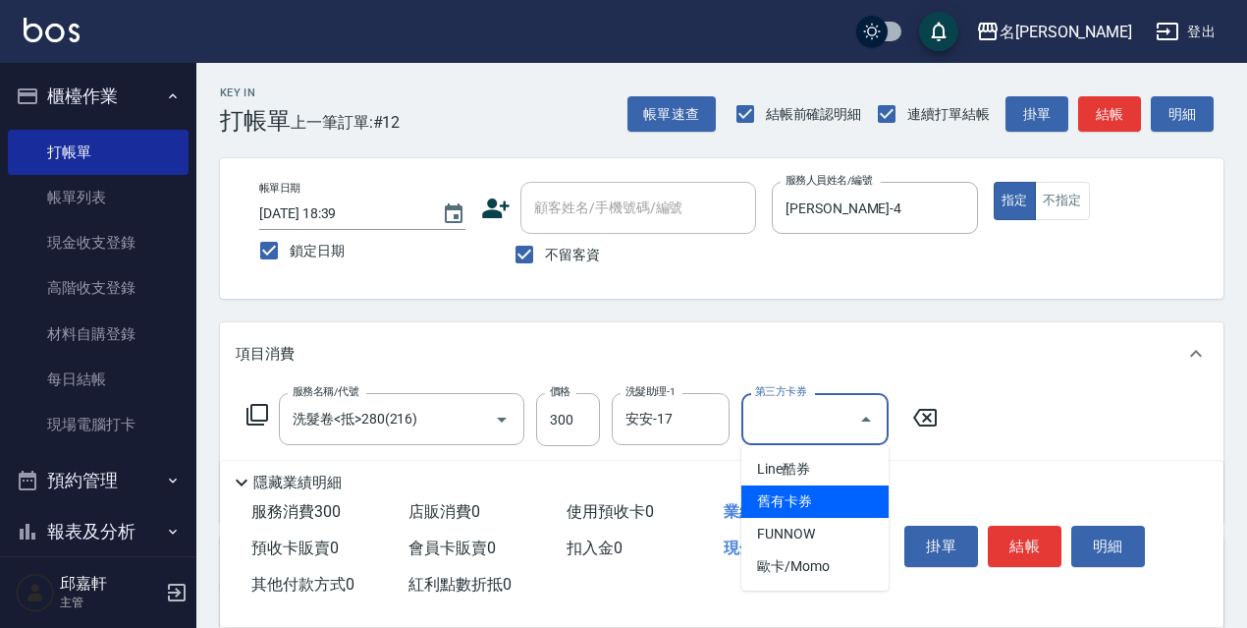
type input "舊有卡券"
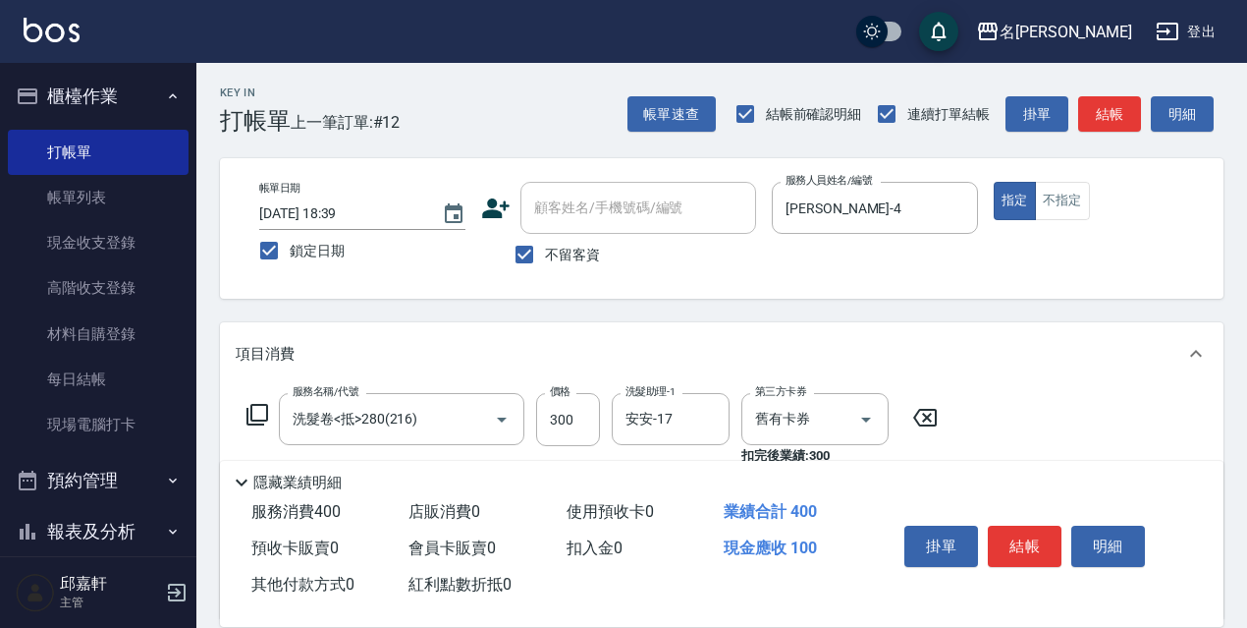
type input "電棒/夾直(803)"
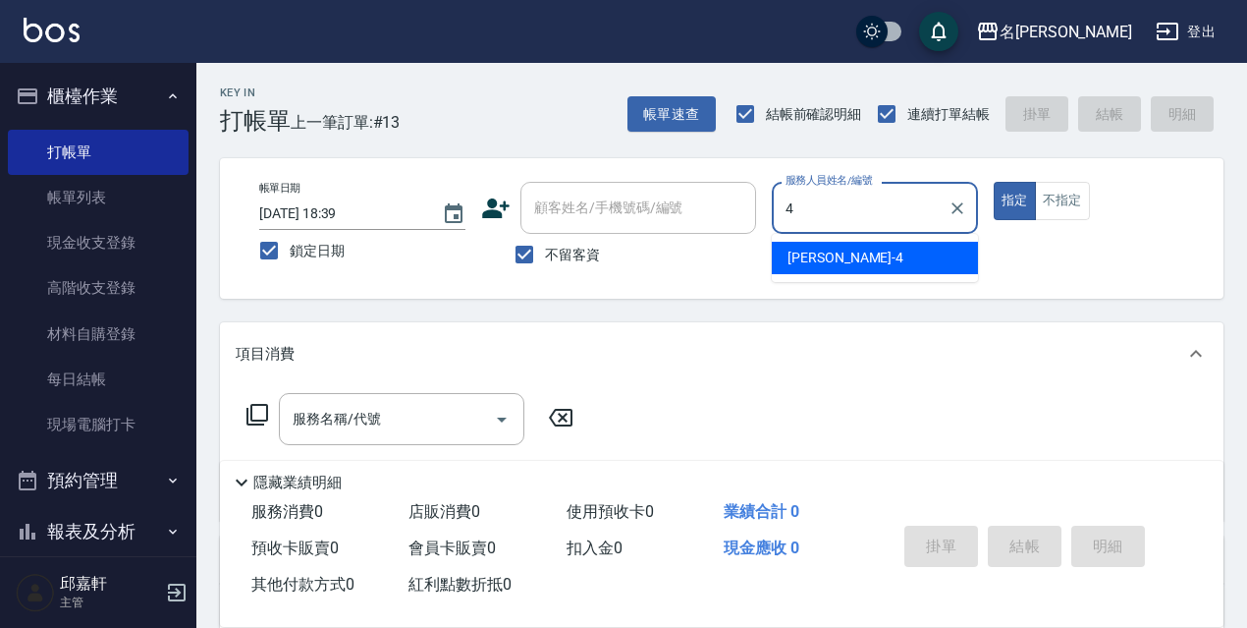
type input "小禎-4"
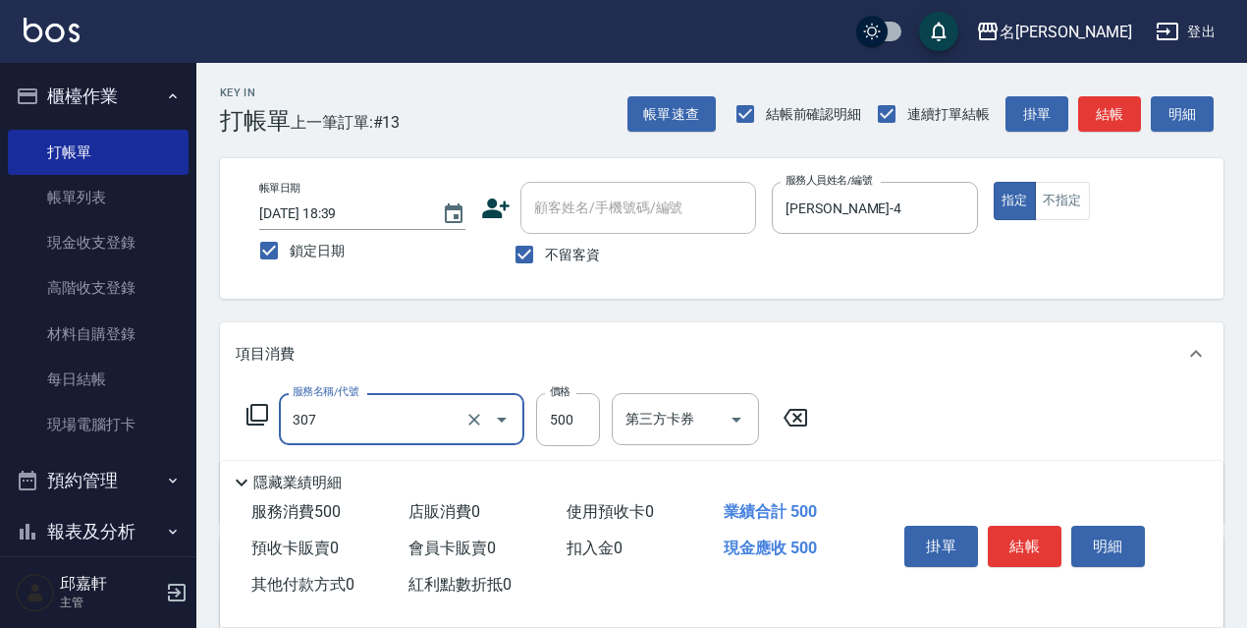
type input "剪髮500(307)"
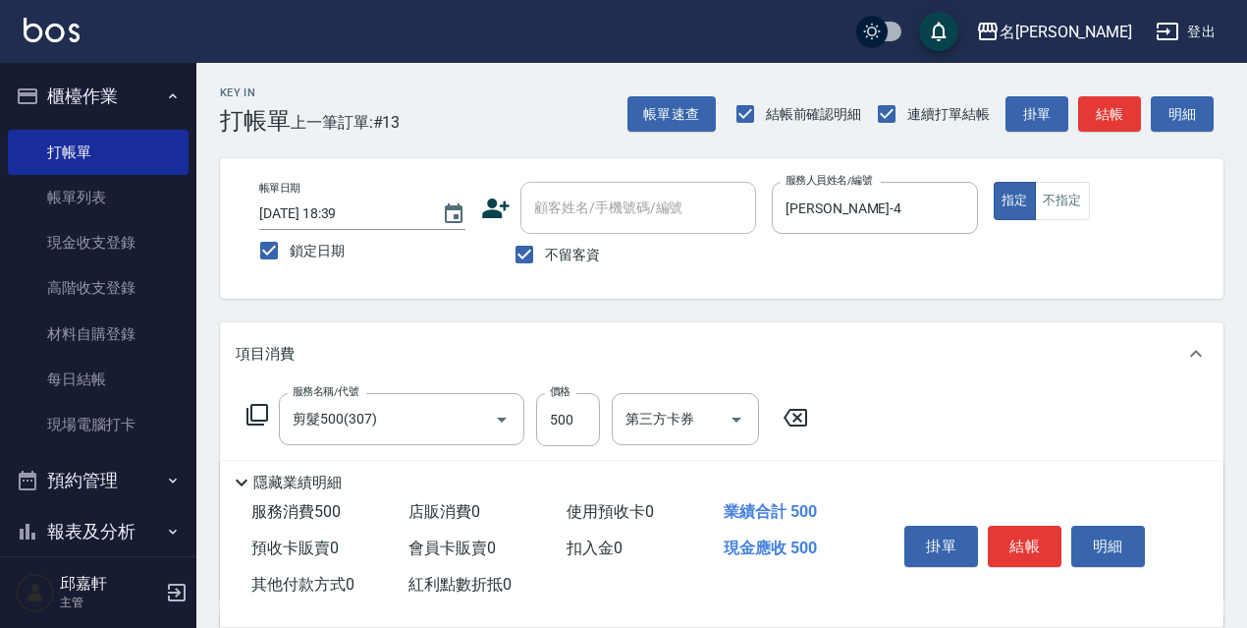
type input "結構式護髮/技術輔助(810)"
type input "小禎-4"
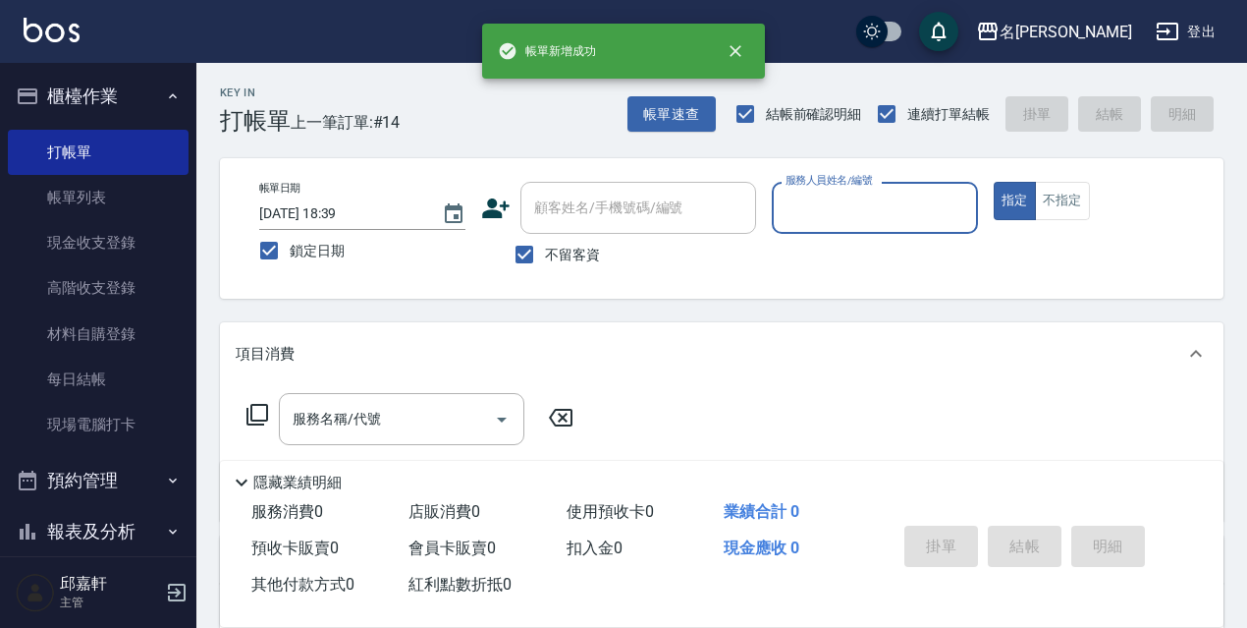
type input "8"
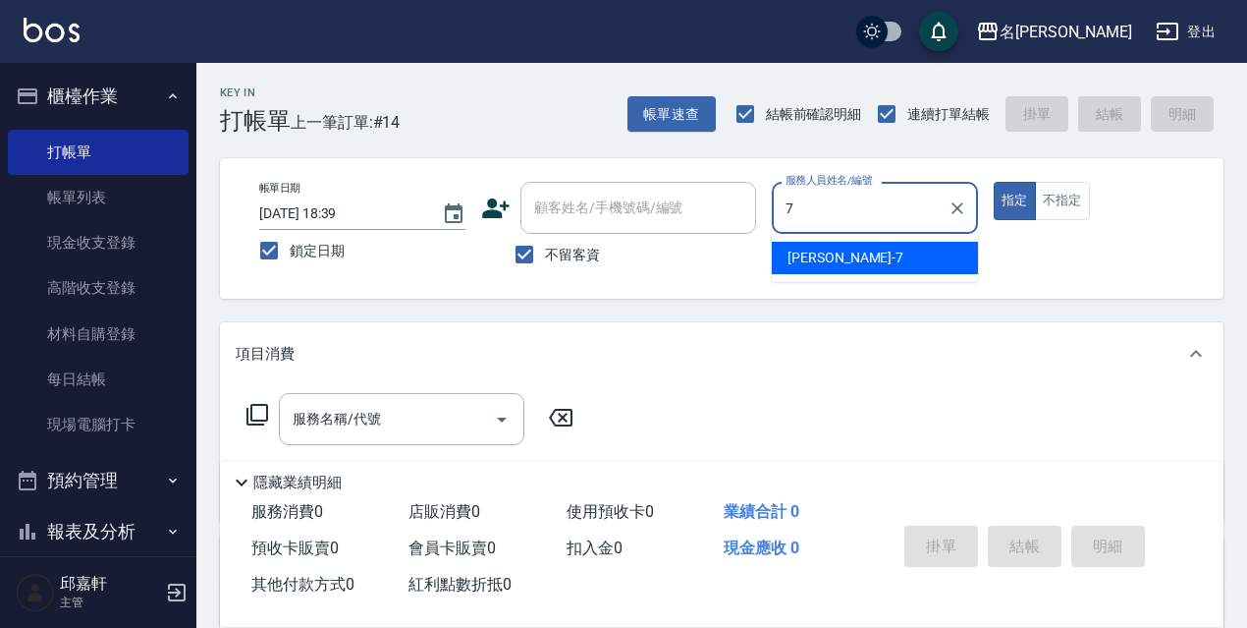
type input "Fanny-7"
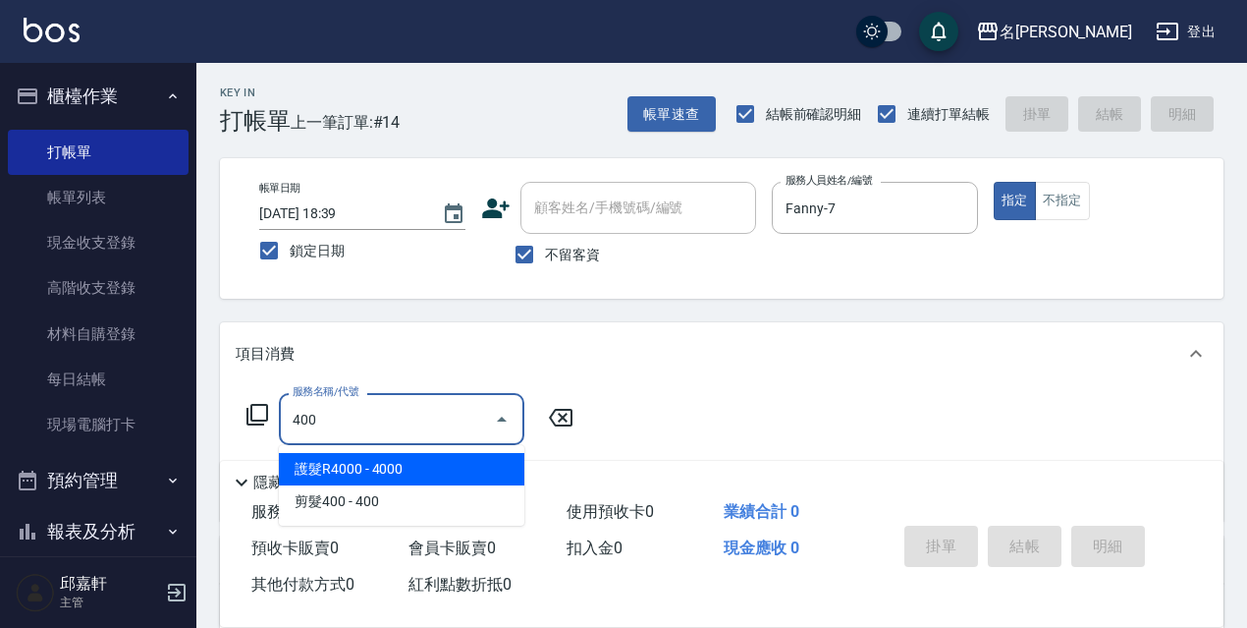
type input "護髮R4000(012)"
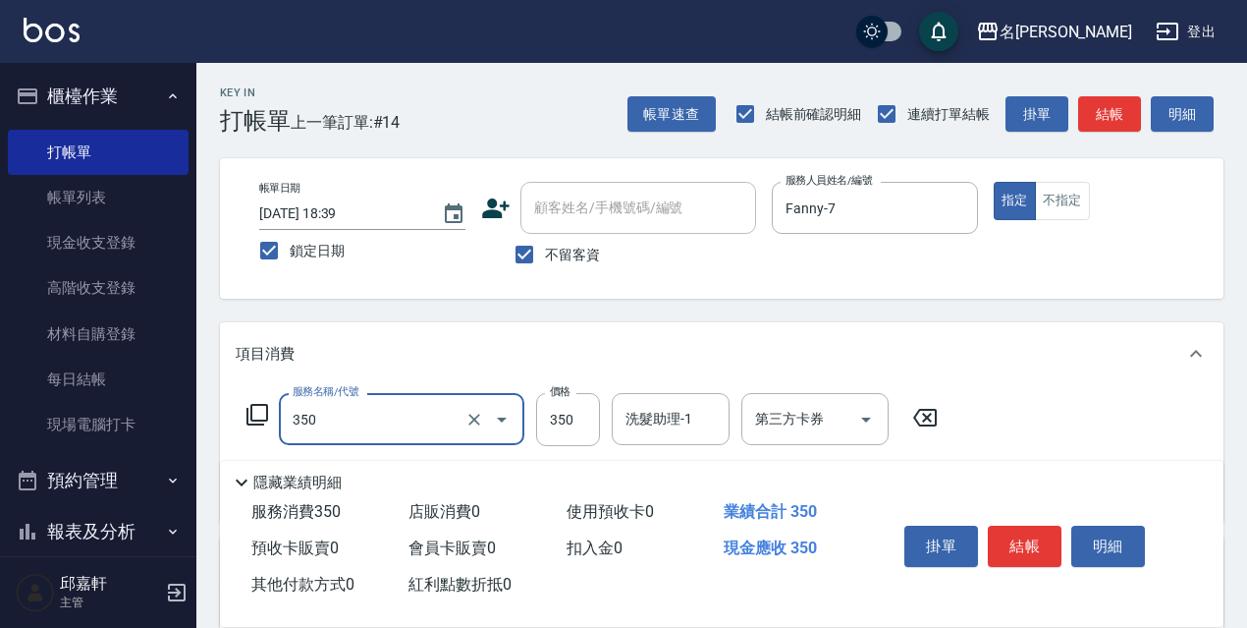
type input "洗髮350(350)"
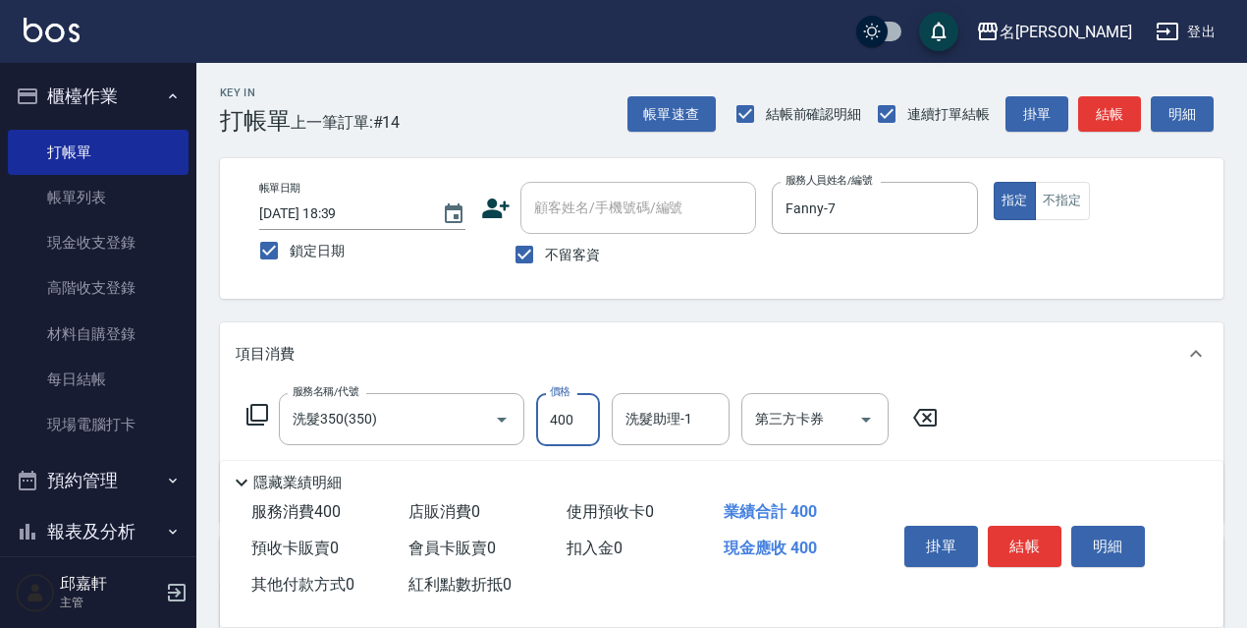
type input "400"
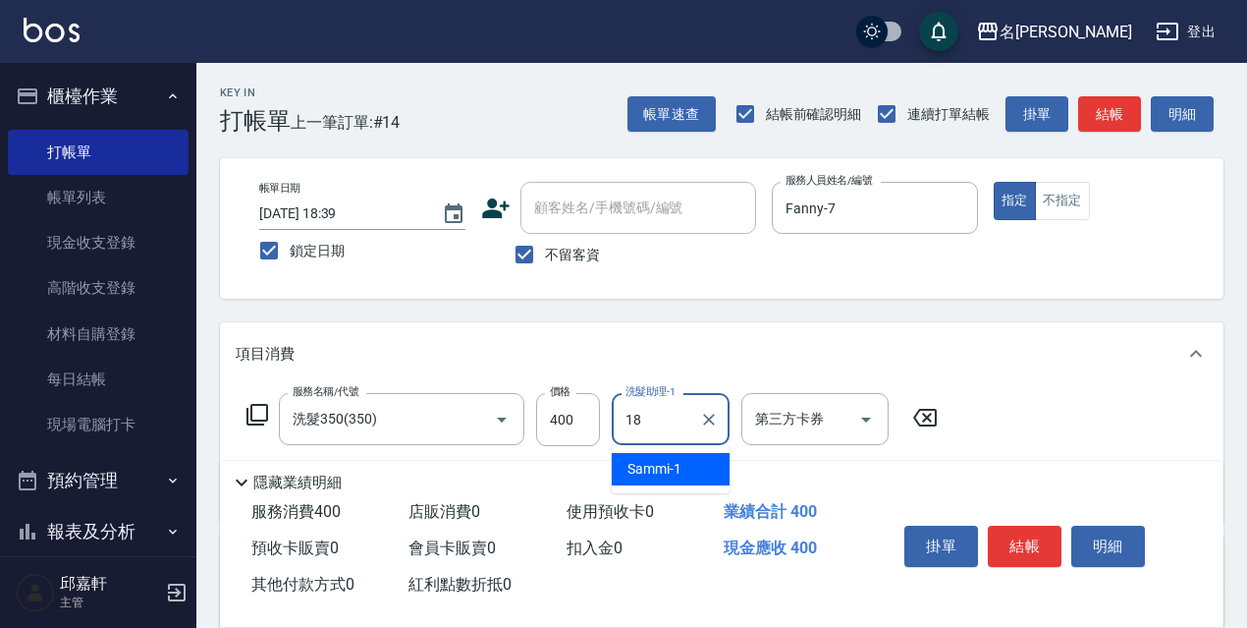
type input "倩倩-18"
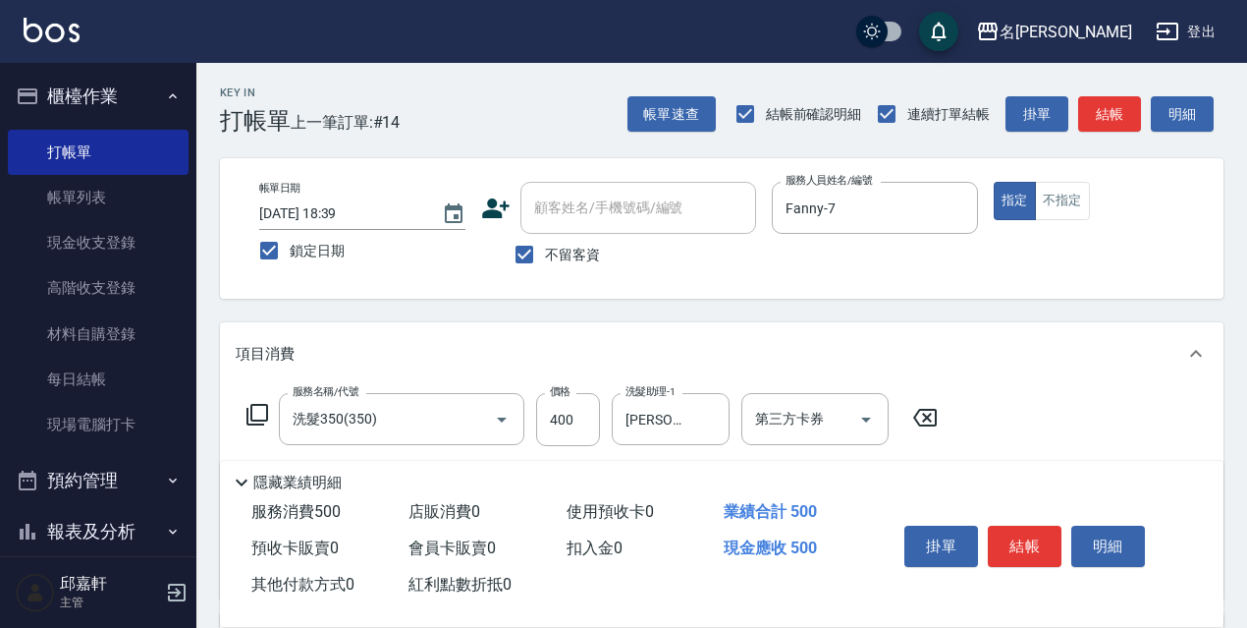
type input "電棒/夾直(803)"
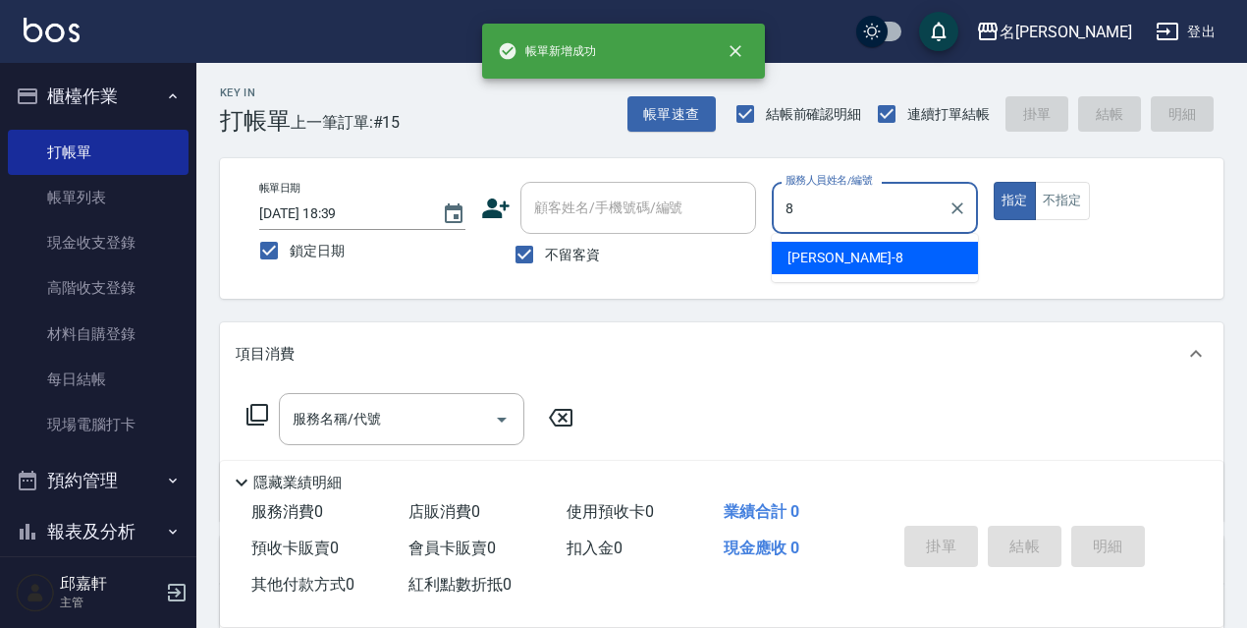
type input "Cindy-8"
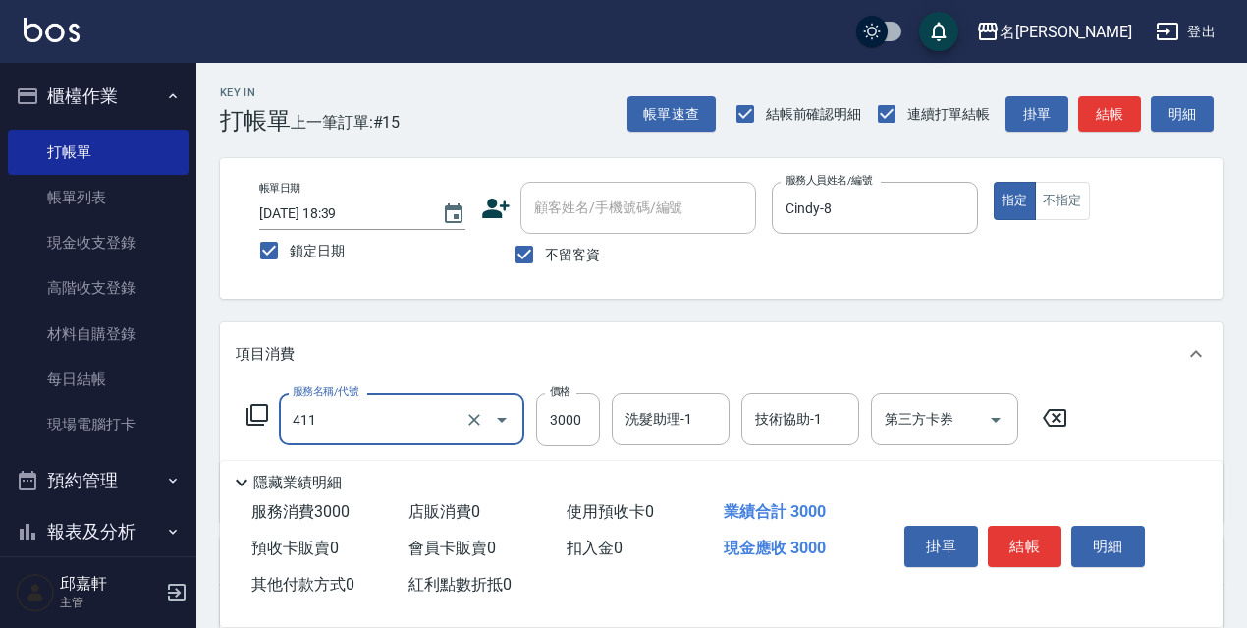
type input "阿速卡燙髮(411)"
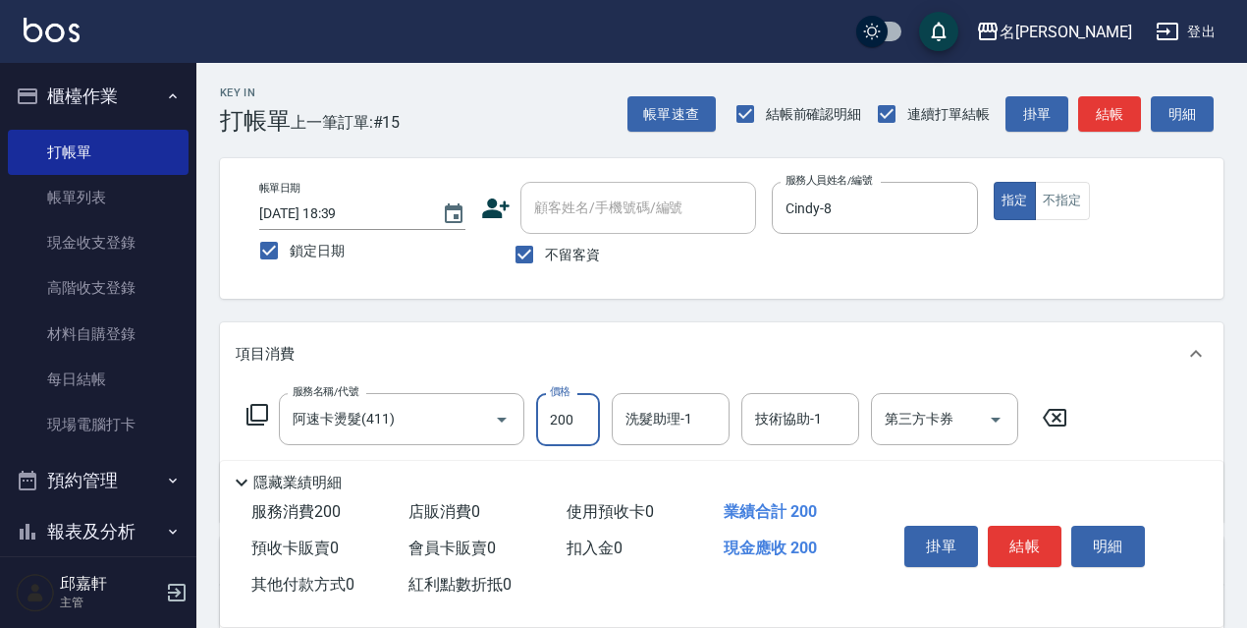
type input "200"
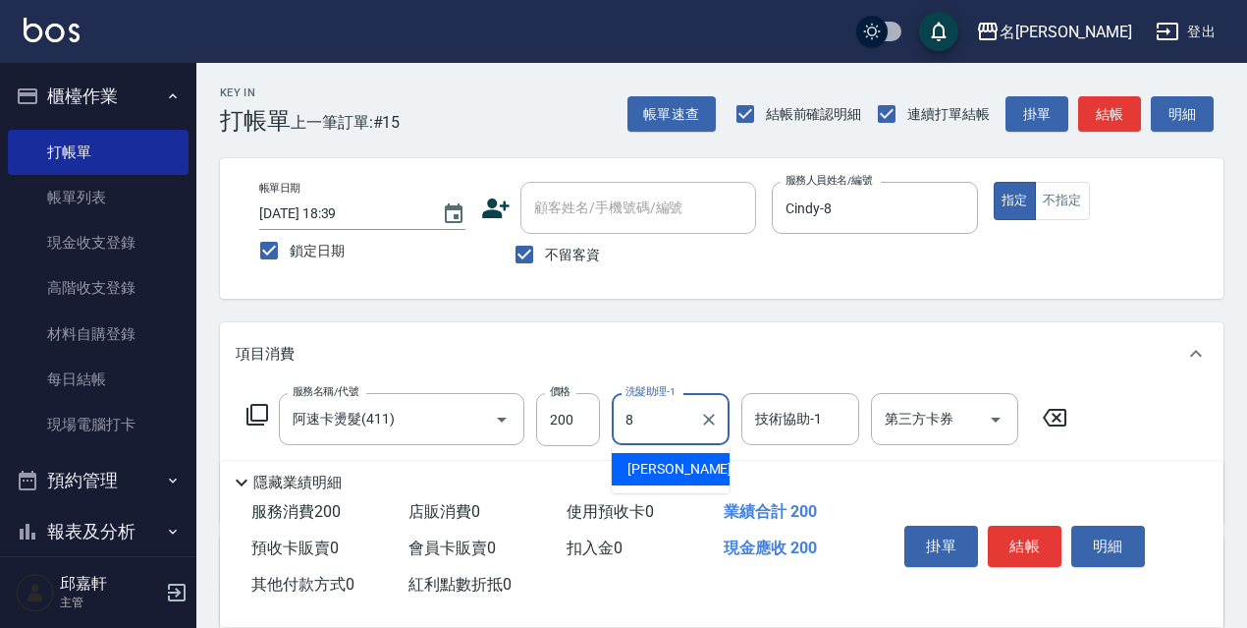
type input "Cindy-8"
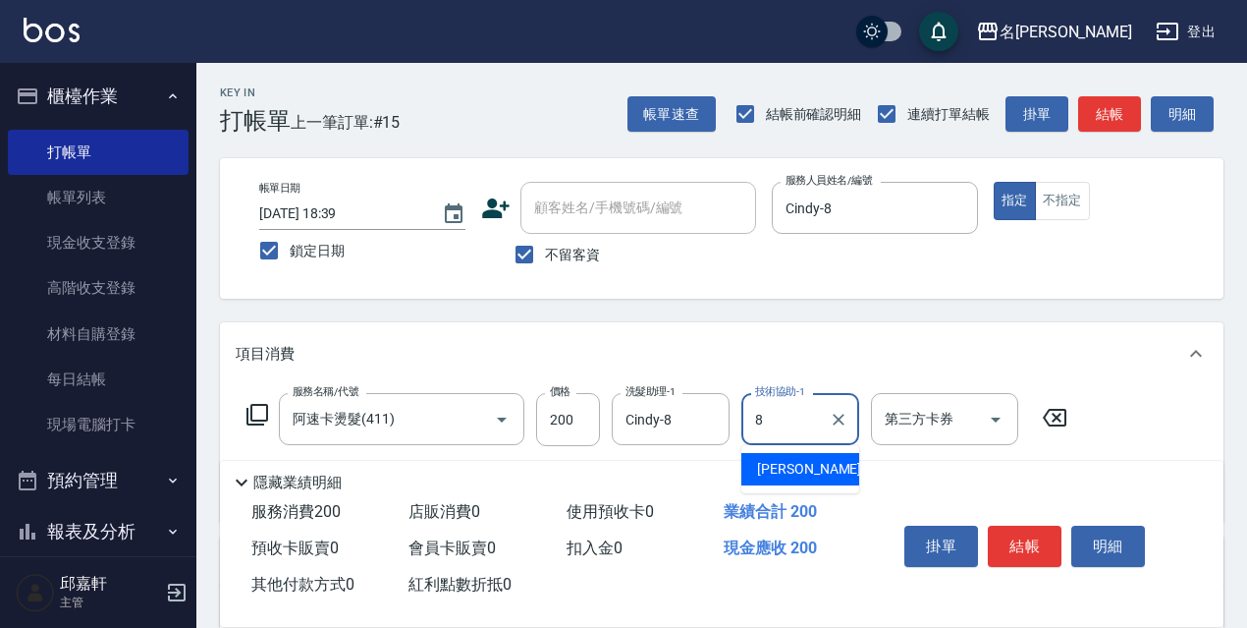
type input "Cindy-8"
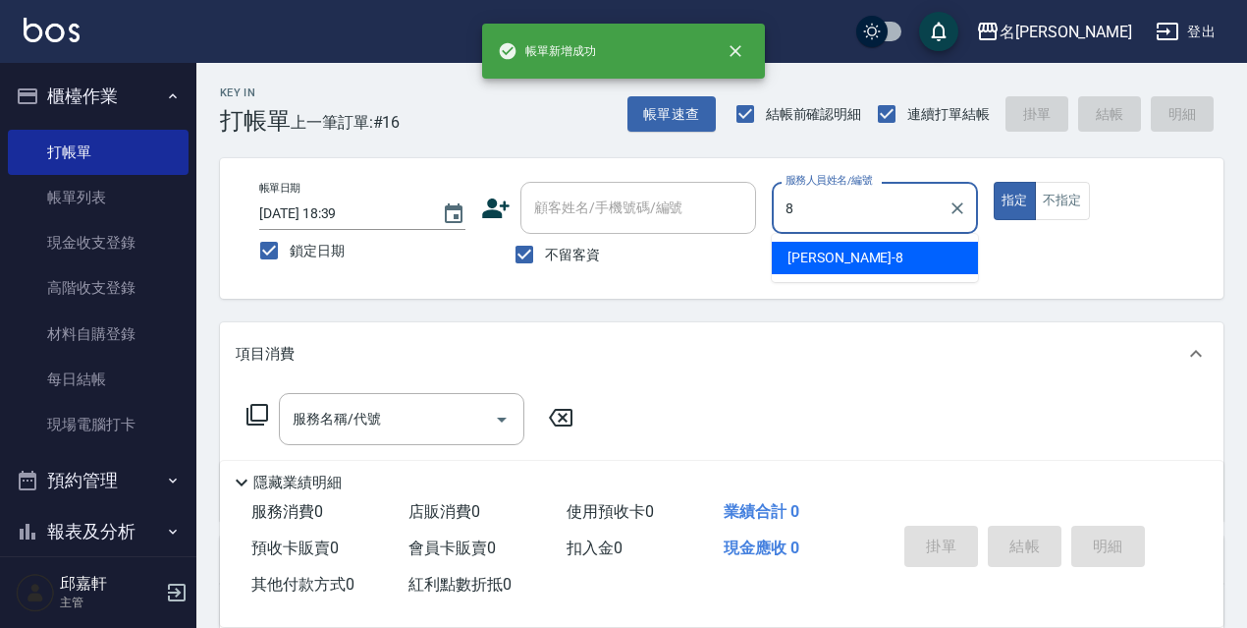
type input "Cindy-8"
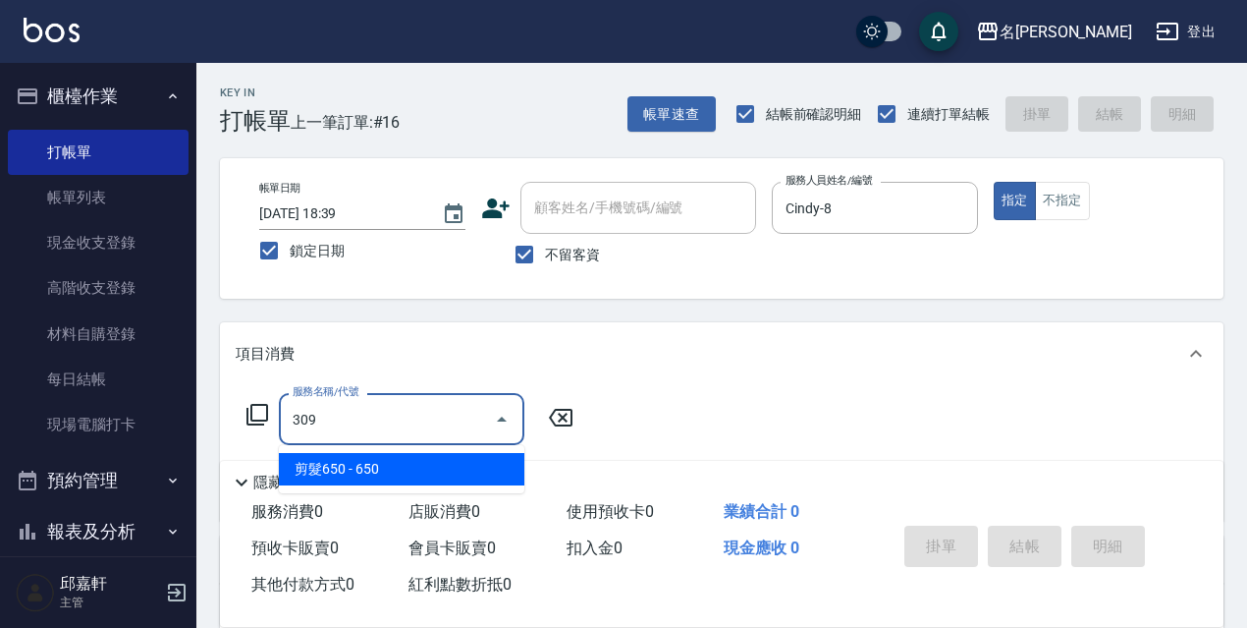
type input "剪髮650(309)"
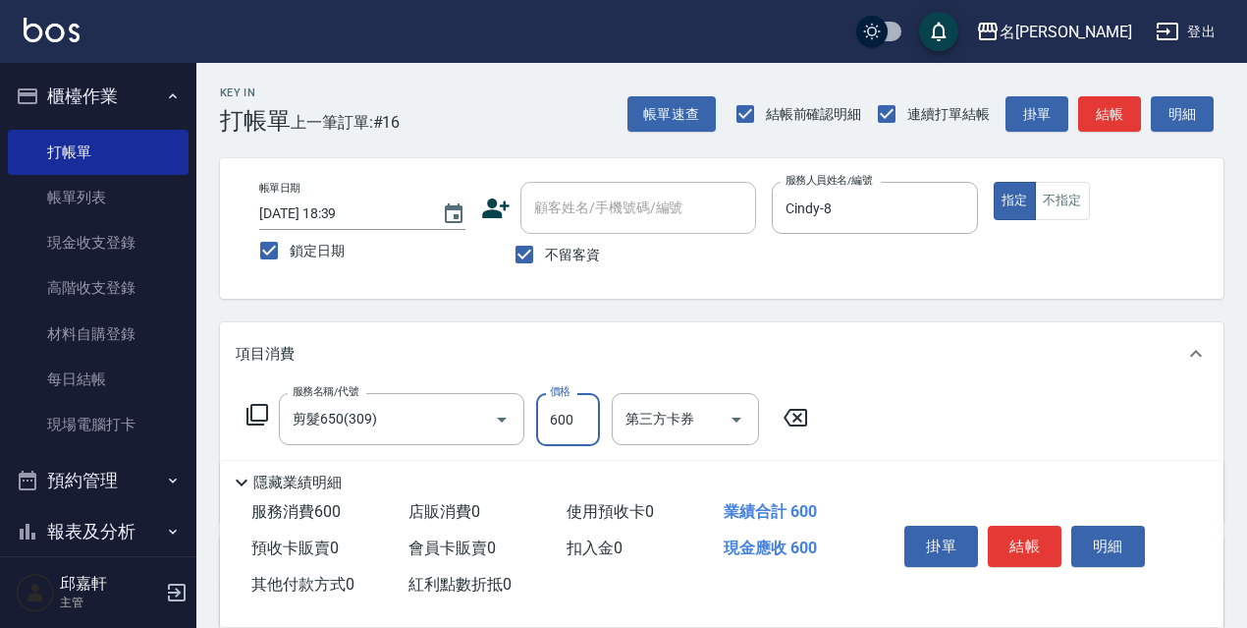
type input "600"
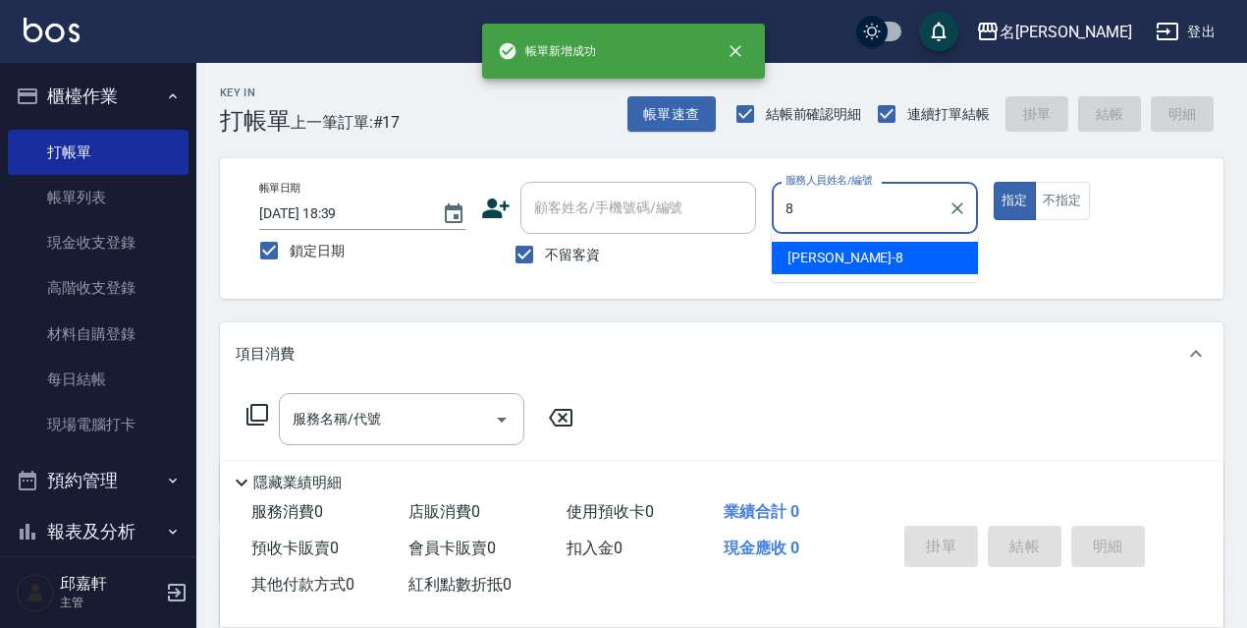
type input "Cindy-8"
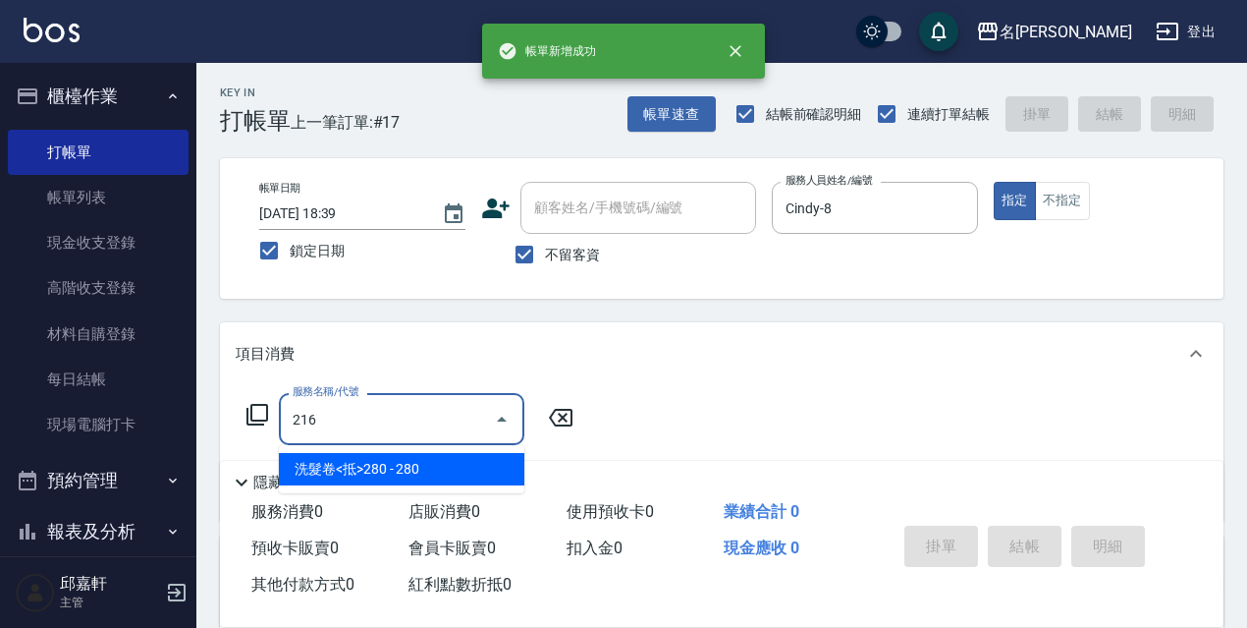
type input "洗髮卷<抵>280(216)"
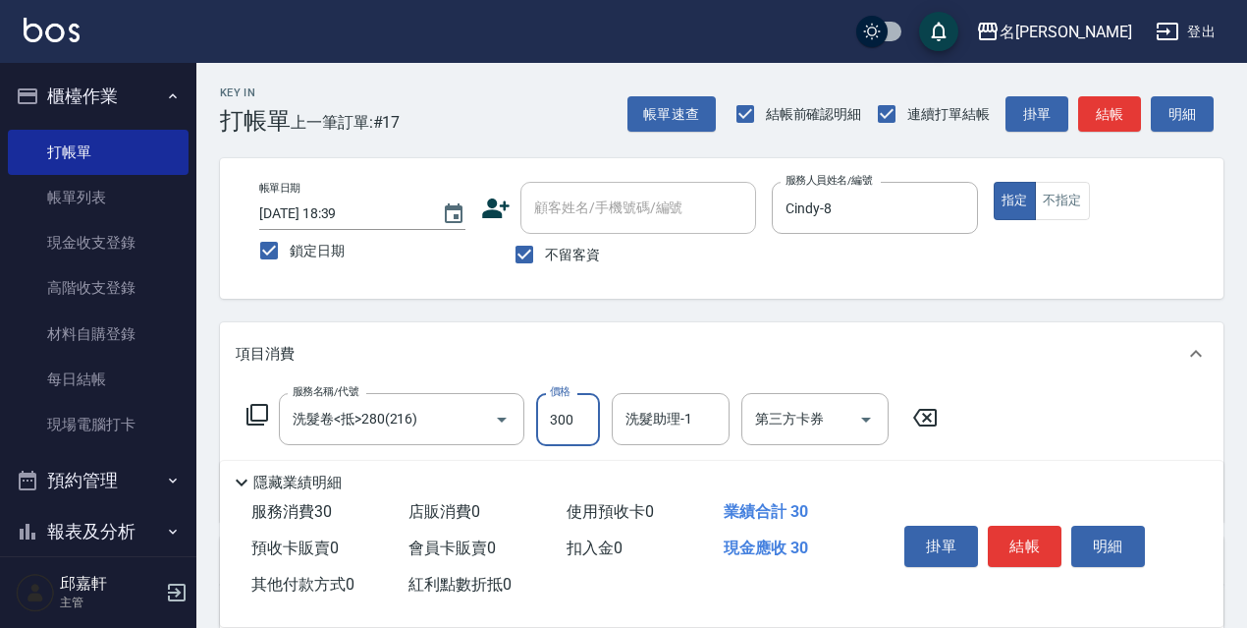
type input "300"
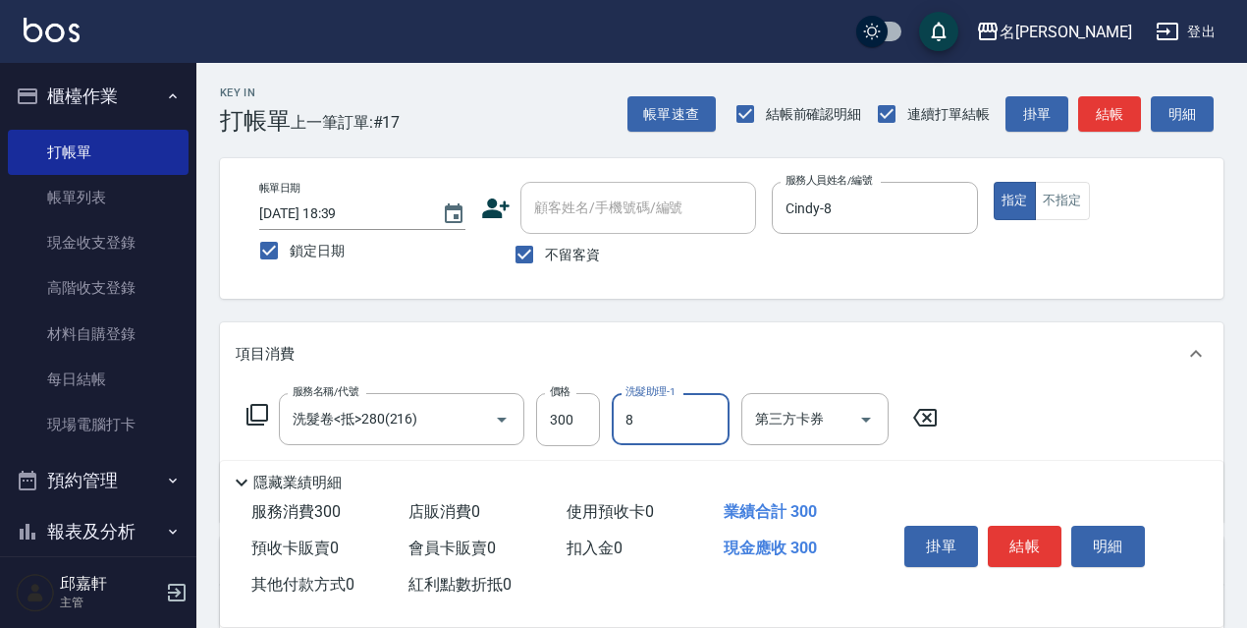
type input "Cindy-8"
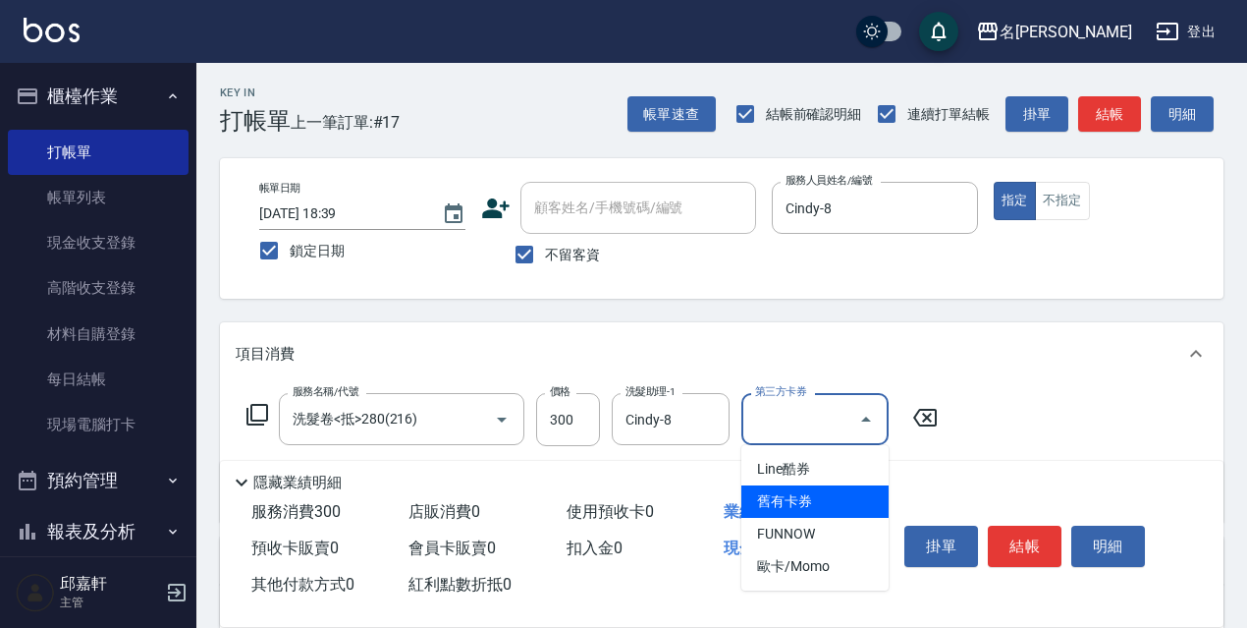
type input "舊有卡券"
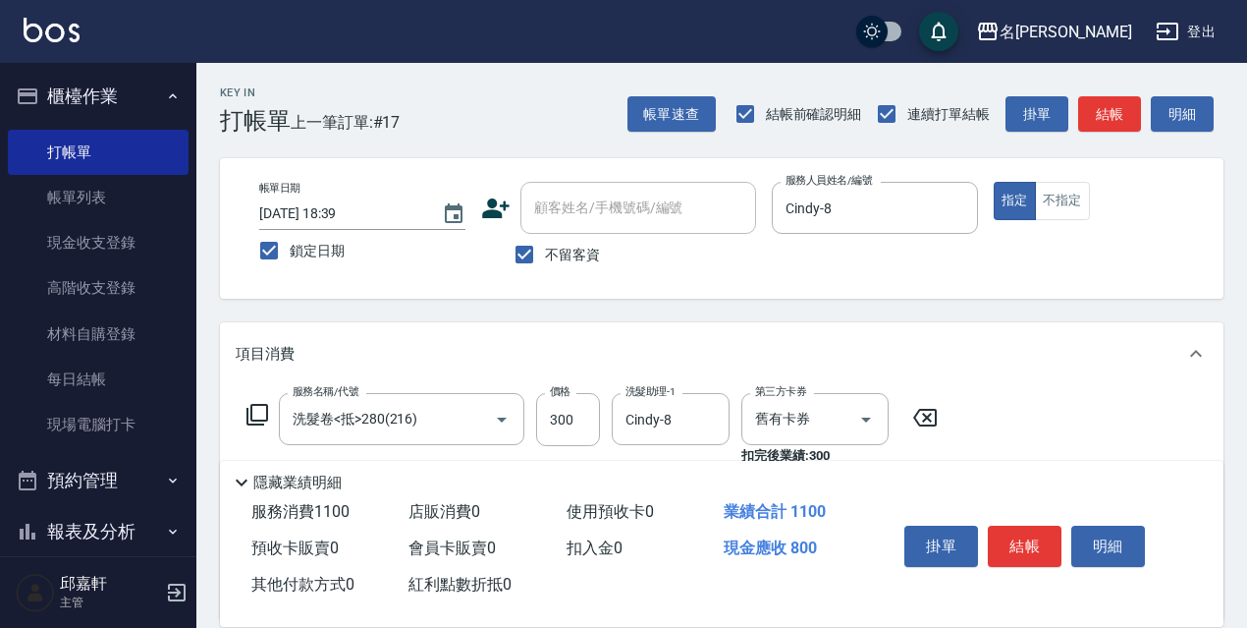
type input "染髮(800)(501)"
type input "500"
type input "Cindy-8"
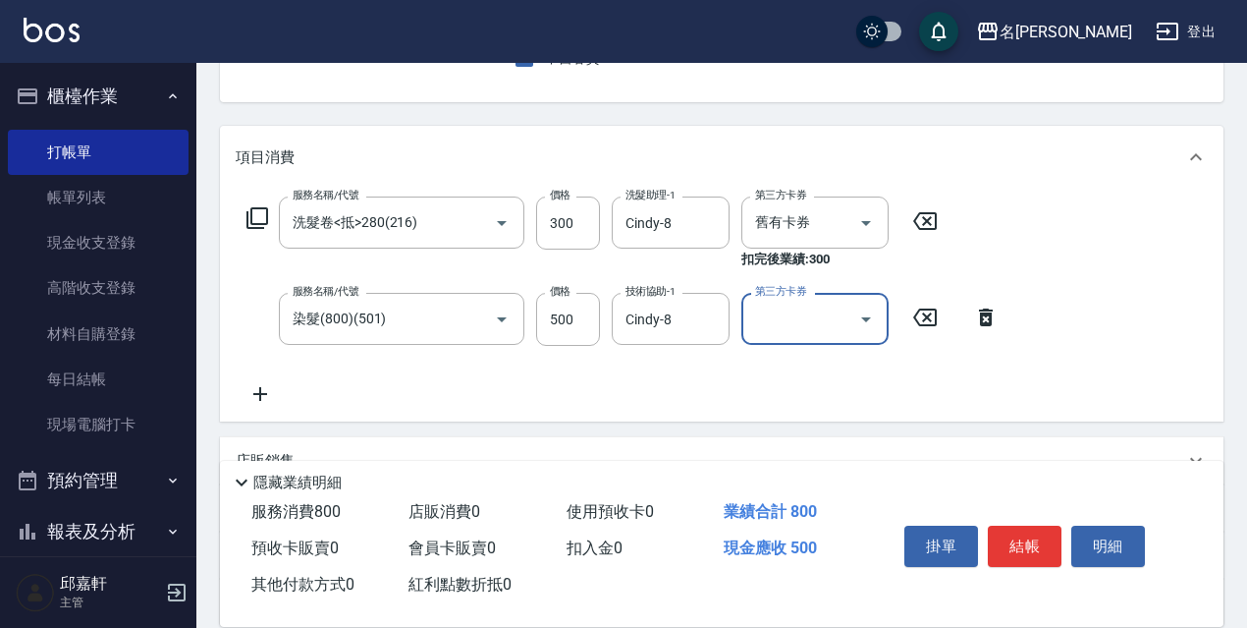
scroll to position [295, 0]
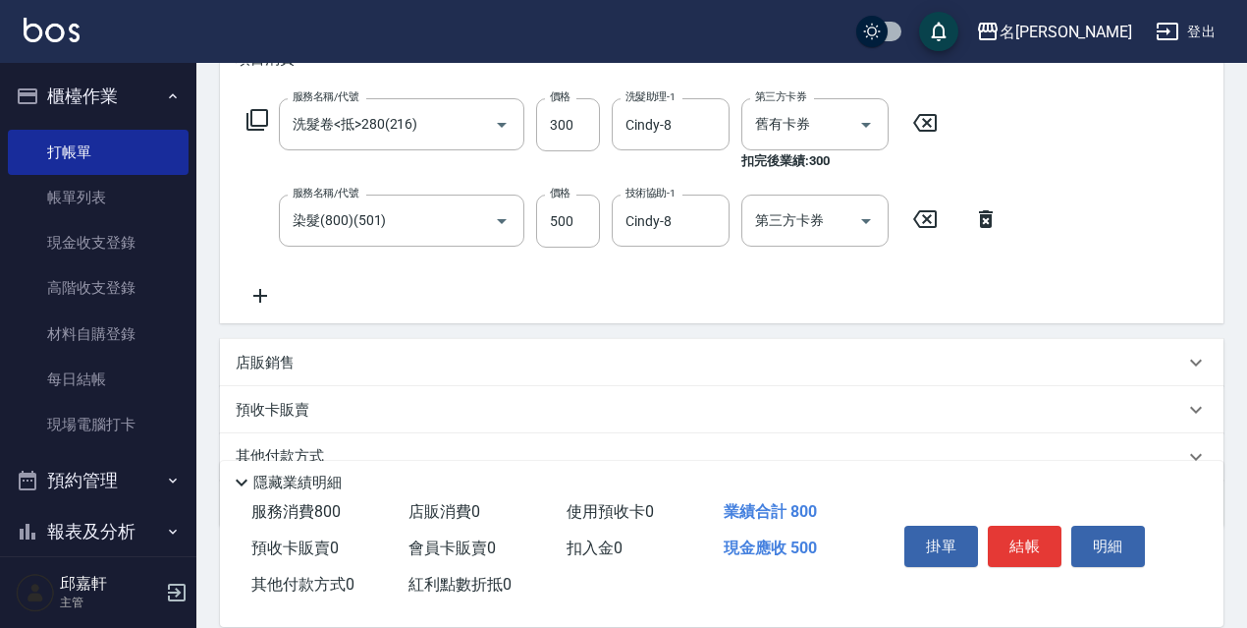
click at [318, 374] on div "店販銷售" at bounding box center [722, 362] width 1004 height 47
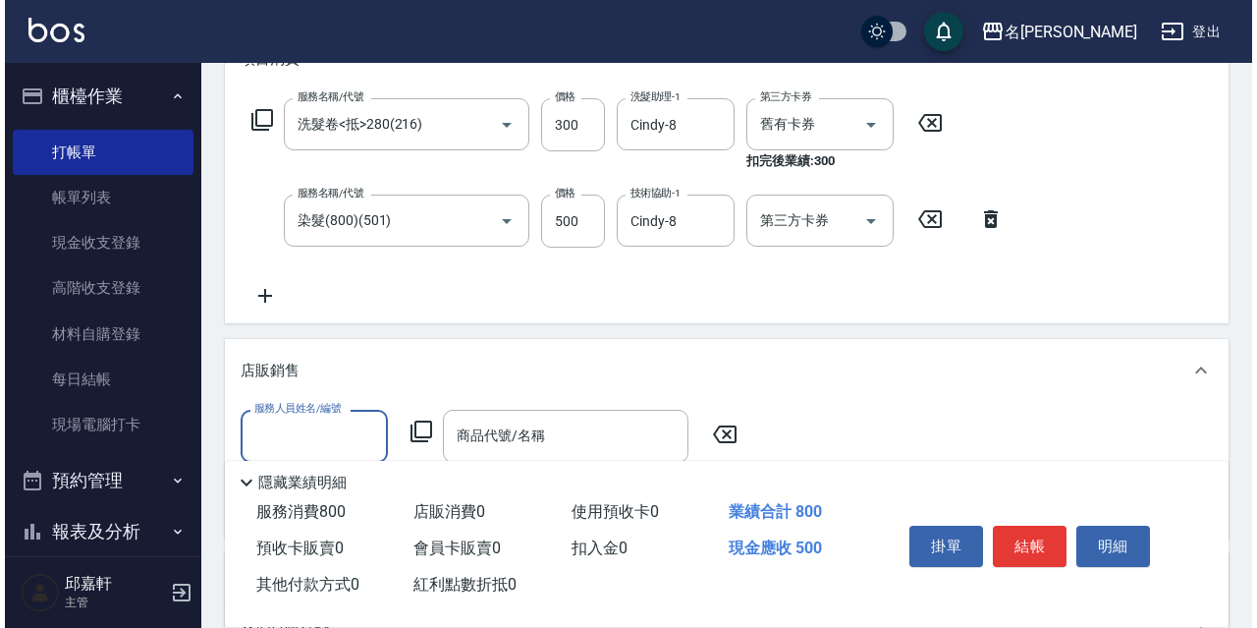
scroll to position [0, 0]
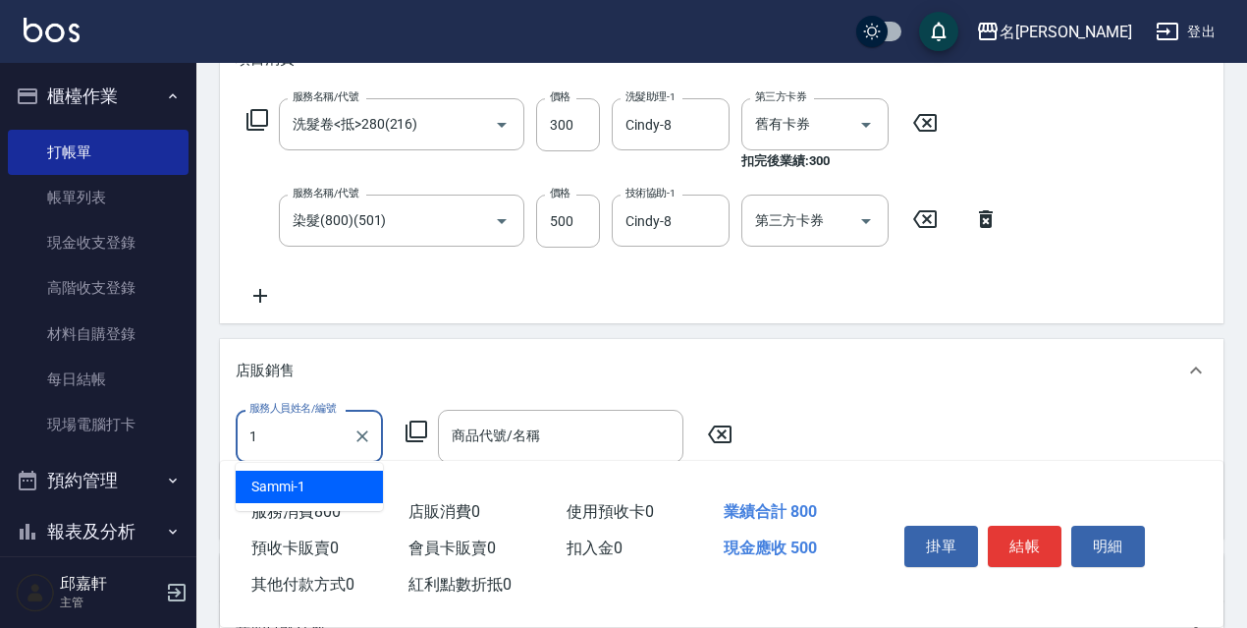
type input "Sammi-1"
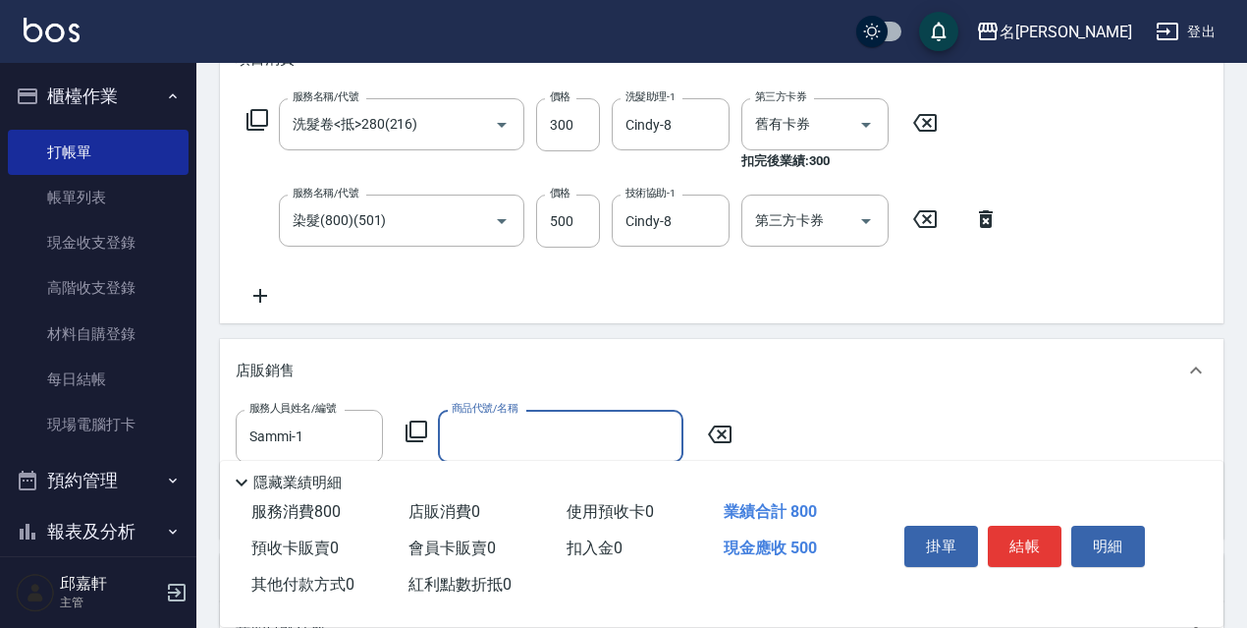
click at [411, 430] on icon at bounding box center [417, 431] width 22 height 22
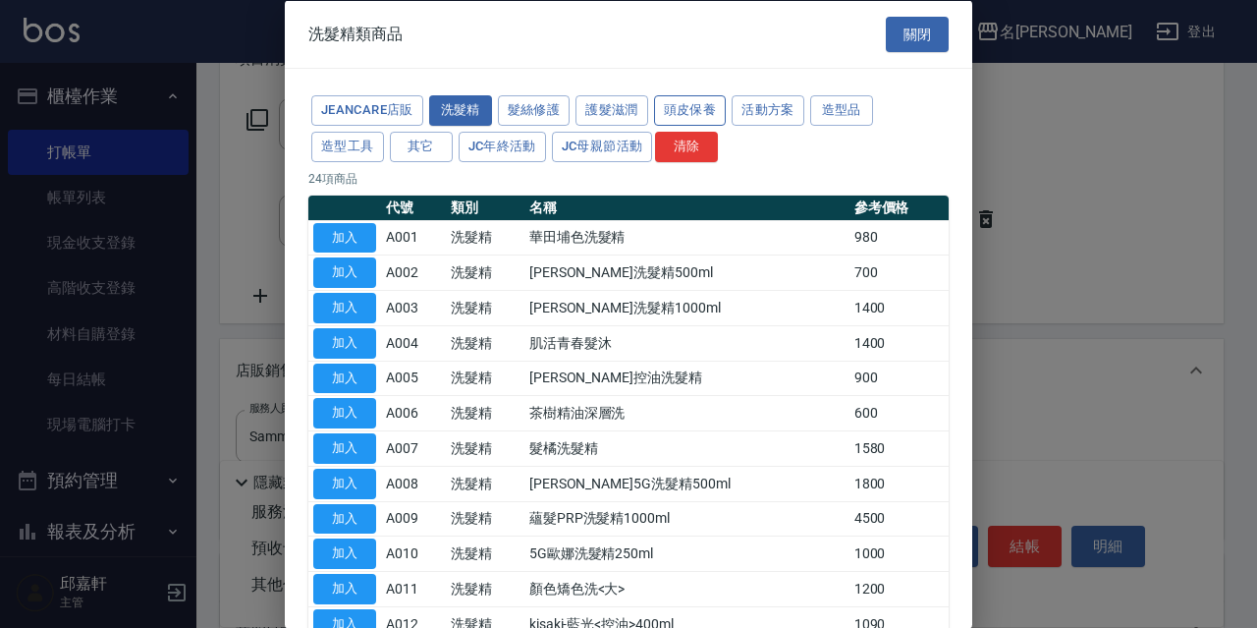
click at [700, 96] on button "頭皮保養" at bounding box center [690, 110] width 73 height 30
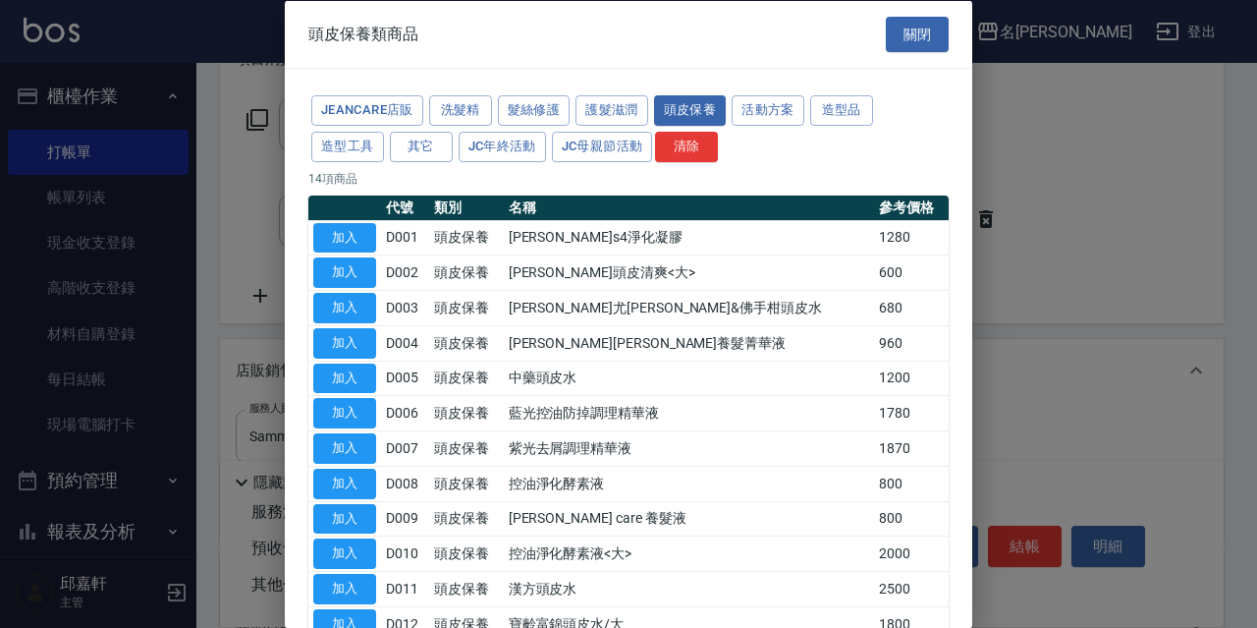
scroll to position [192, 0]
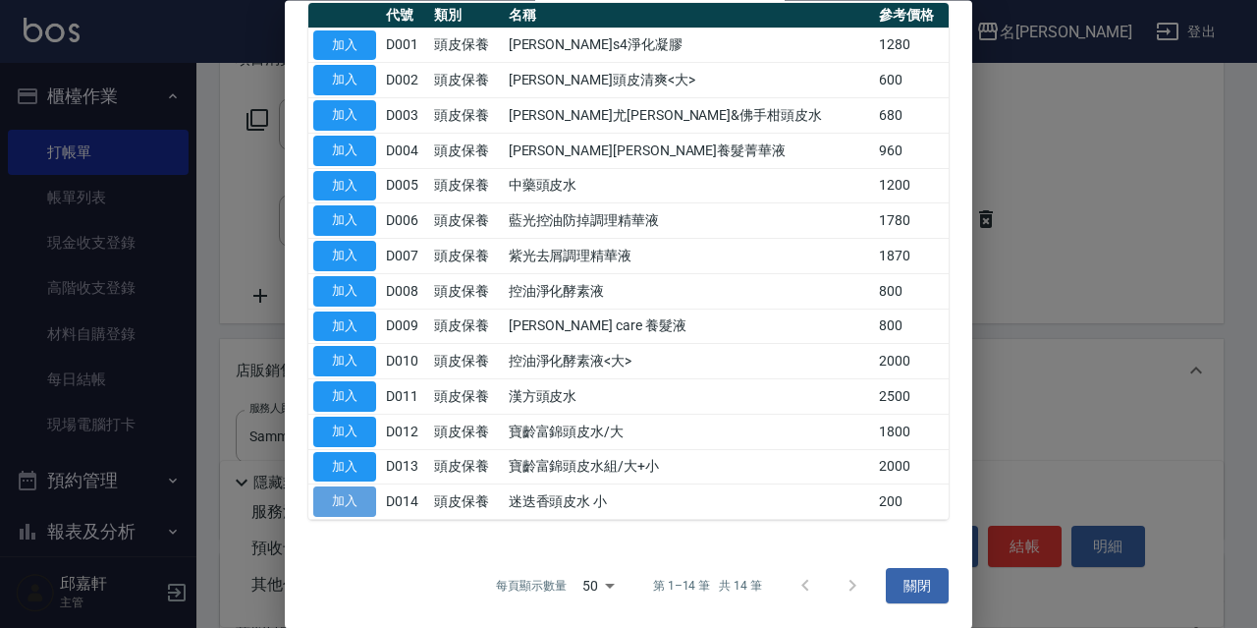
click at [334, 494] on button "加入" at bounding box center [344, 502] width 63 height 30
type input "迷迭香頭皮水 小"
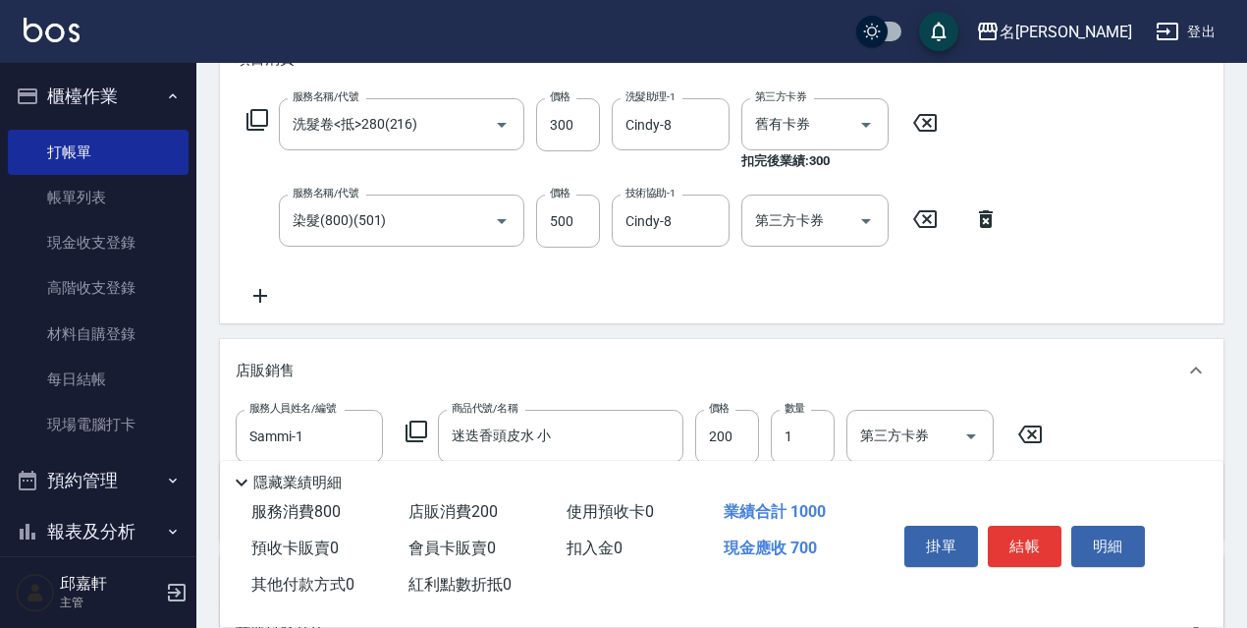
click at [411, 434] on icon at bounding box center [417, 431] width 22 height 22
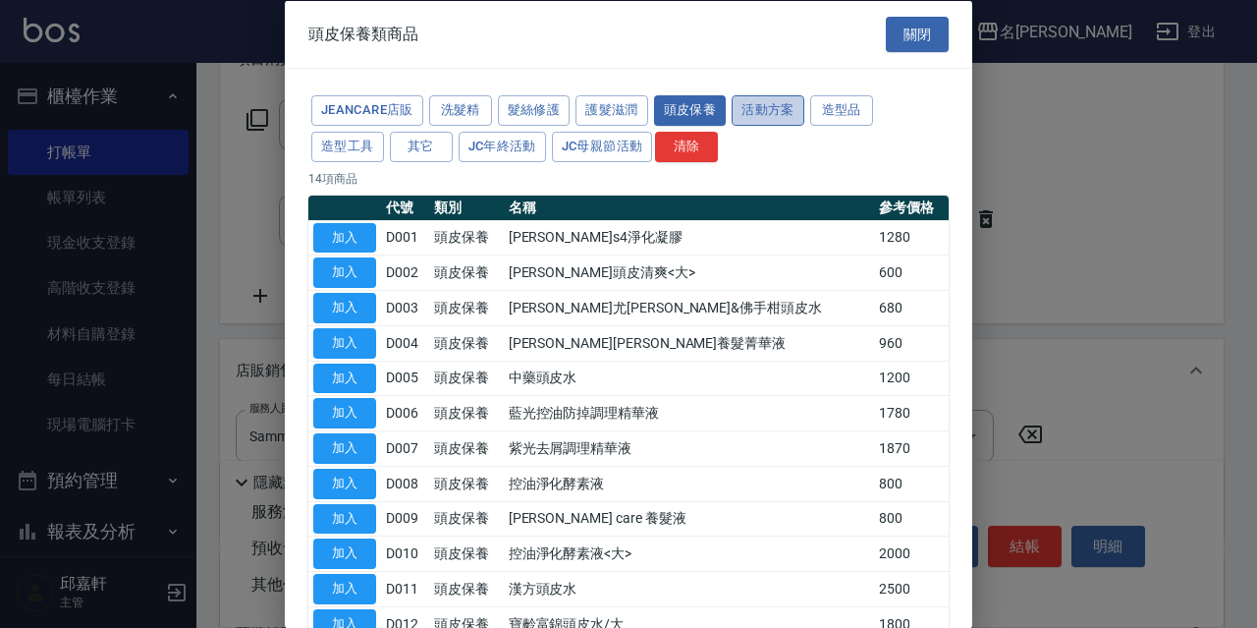
click at [771, 117] on button "活動方案" at bounding box center [768, 110] width 73 height 30
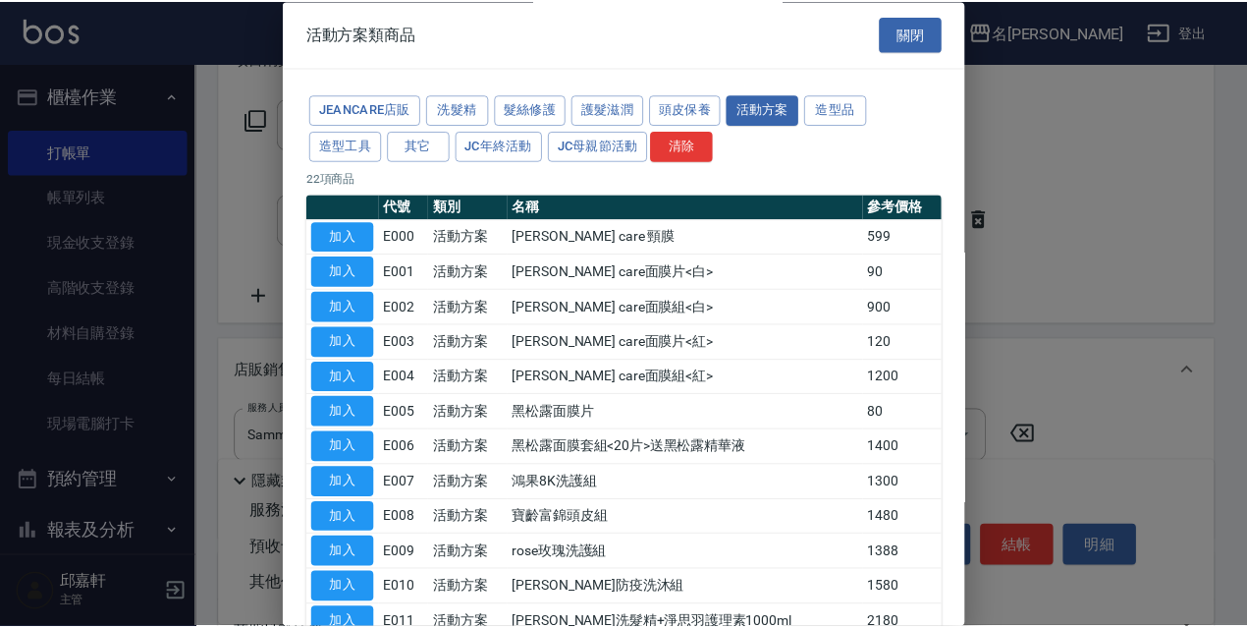
scroll to position [472, 0]
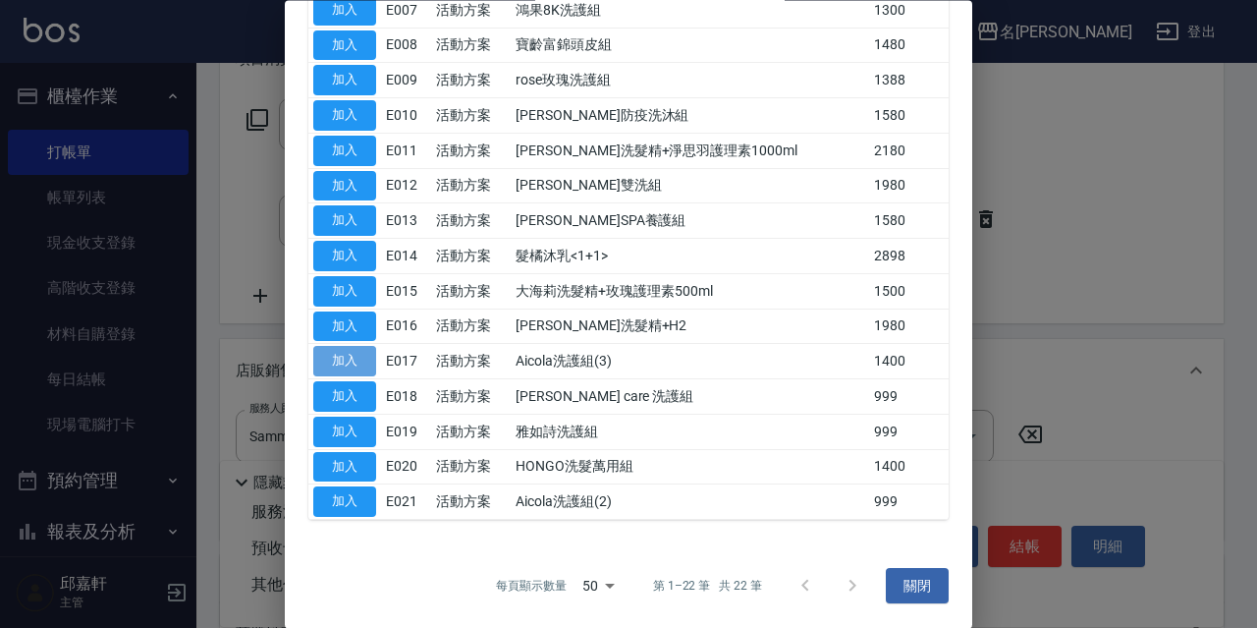
click at [359, 364] on button "加入" at bounding box center [344, 362] width 63 height 30
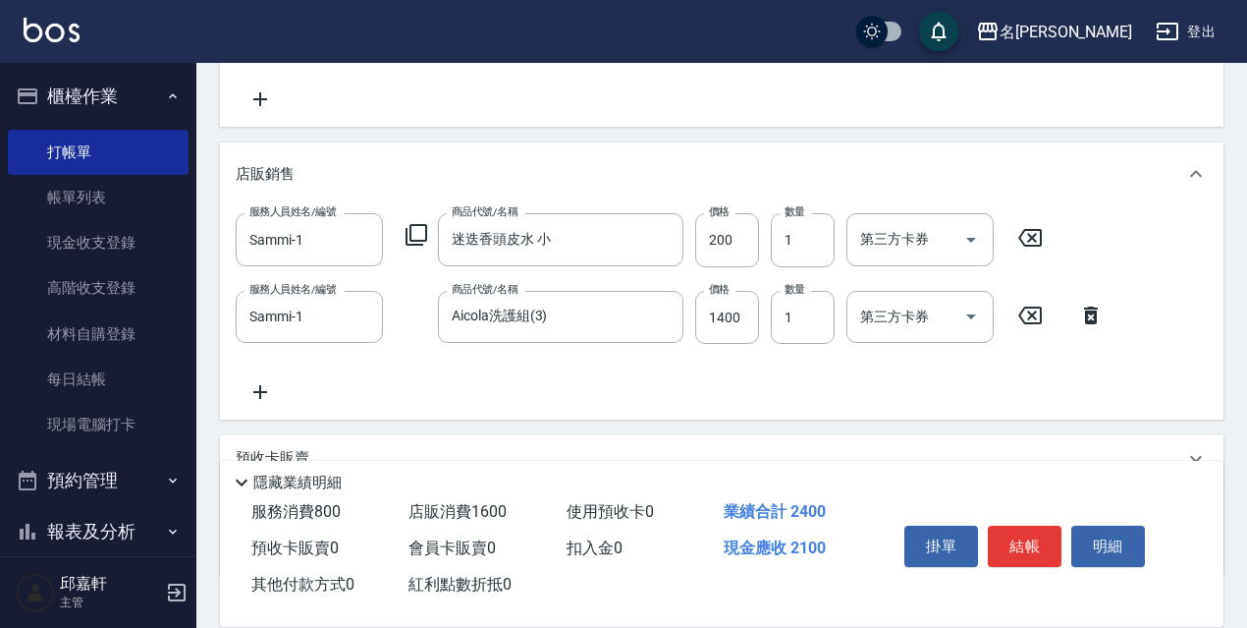
scroll to position [589, 0]
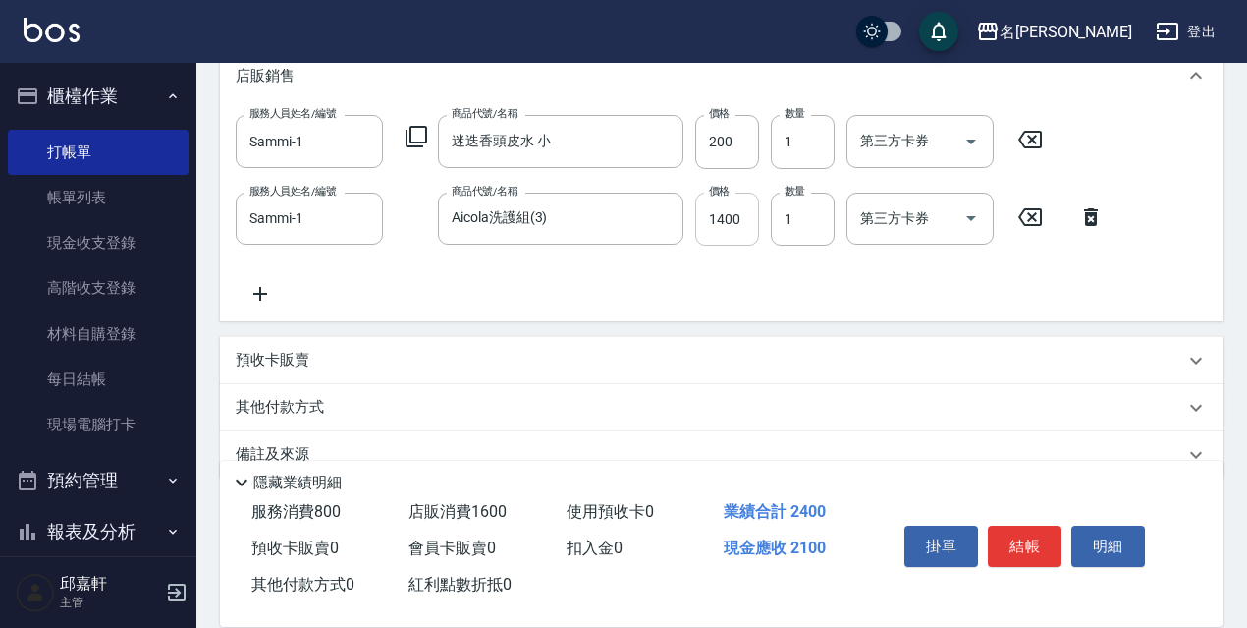
click at [741, 219] on input "1400" at bounding box center [727, 219] width 64 height 53
type input "1200"
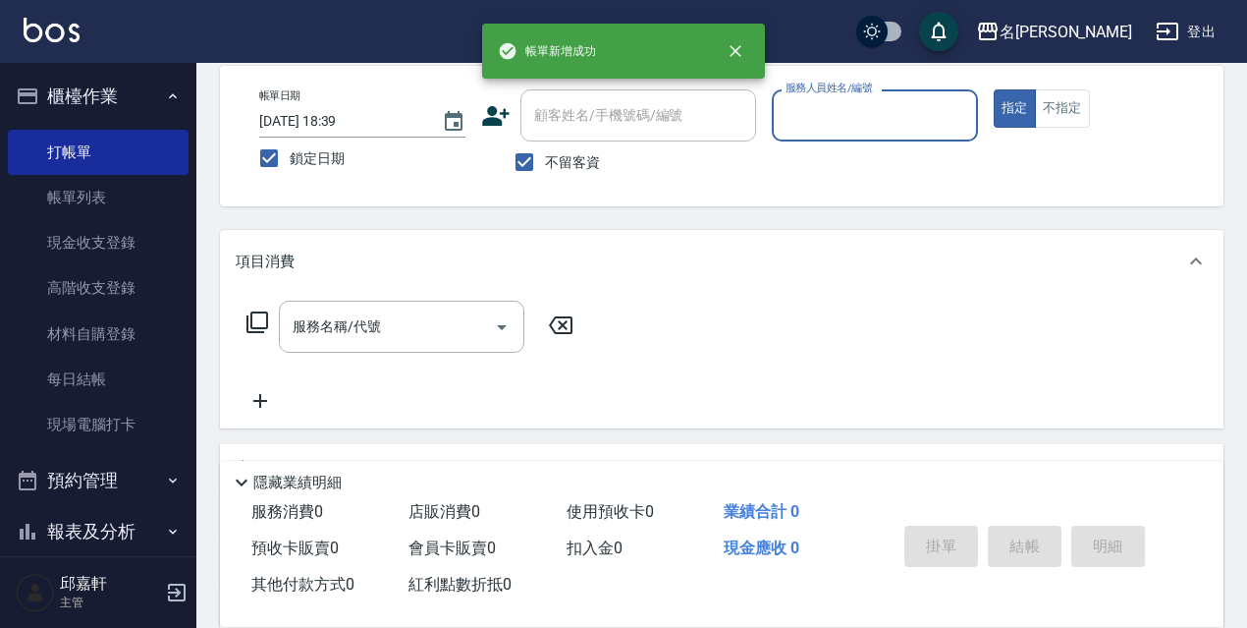
scroll to position [0, 0]
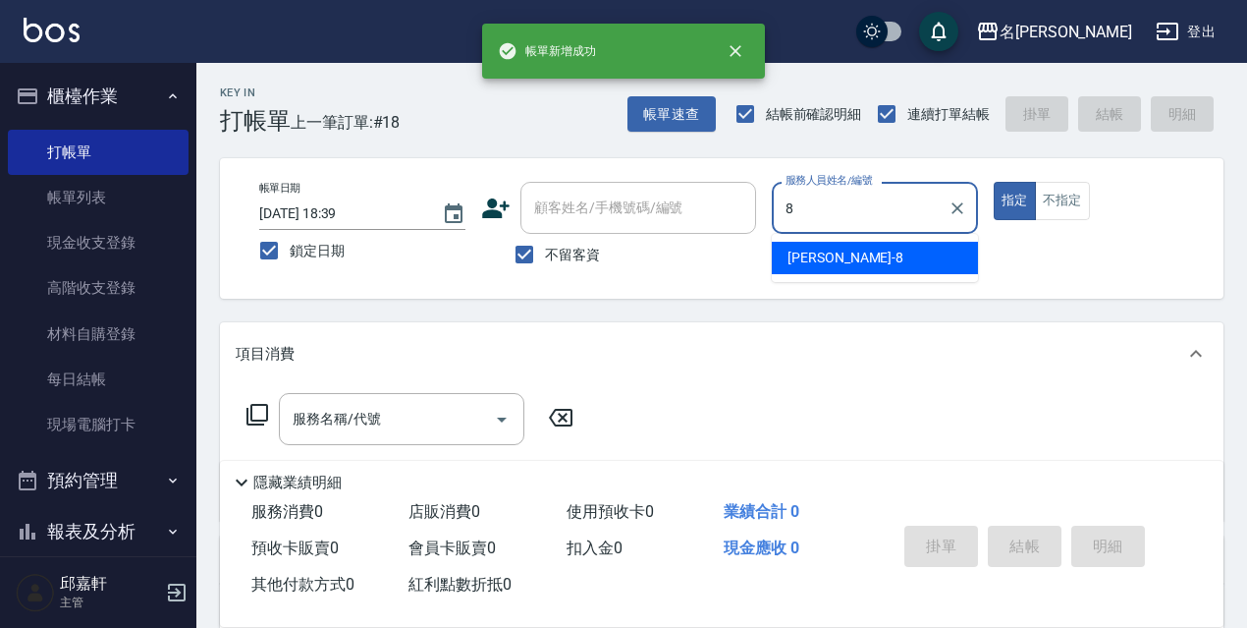
type input "Cindy-8"
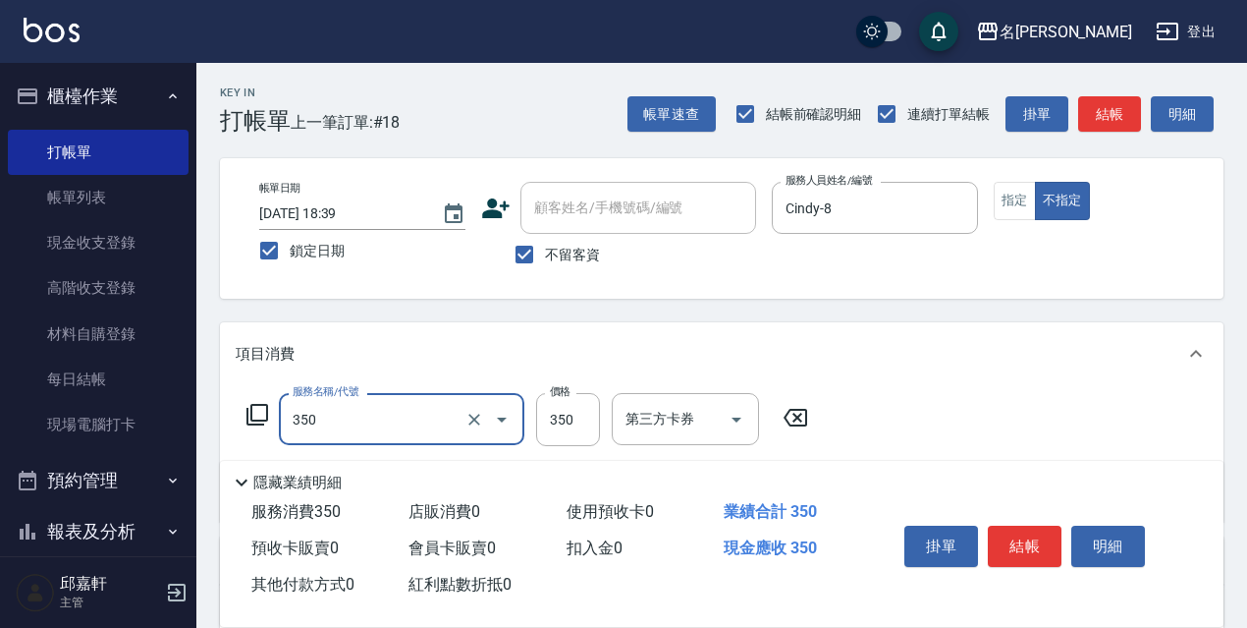
type input "洗髮350(350)"
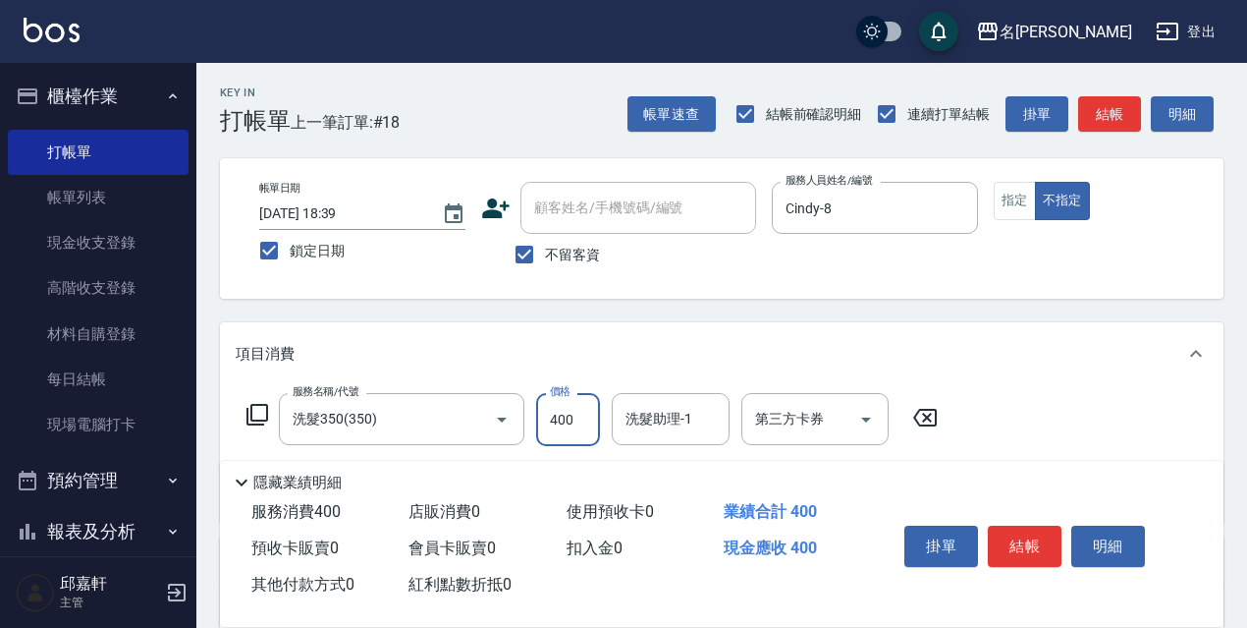
type input "400"
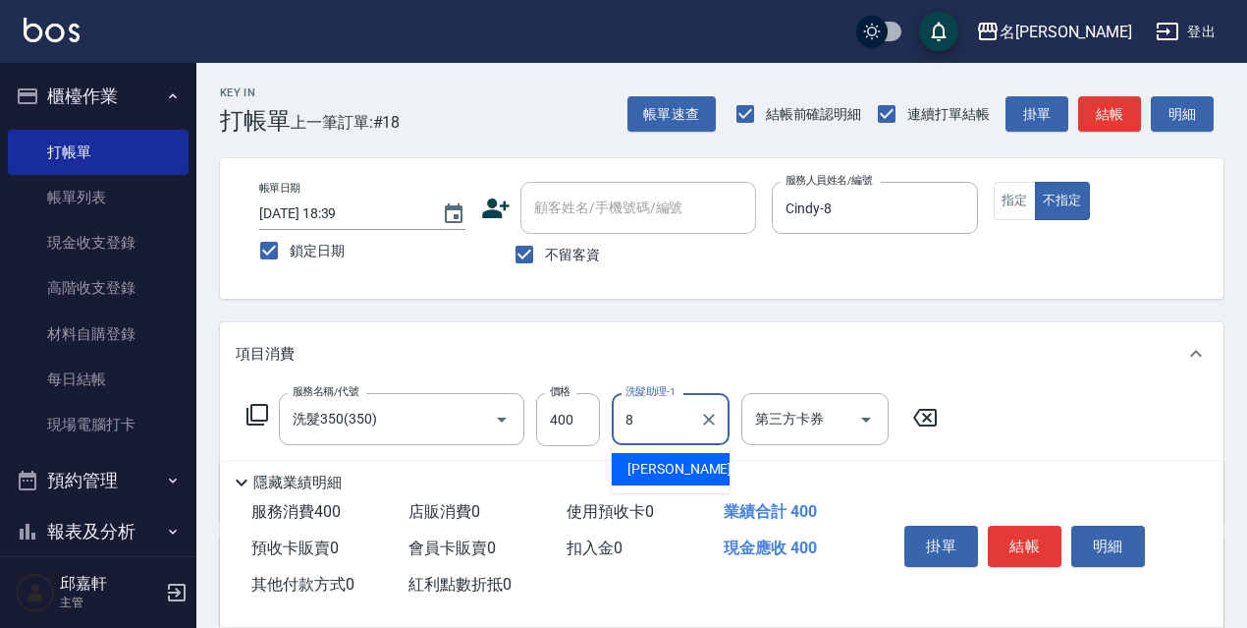
type input "Cindy-8"
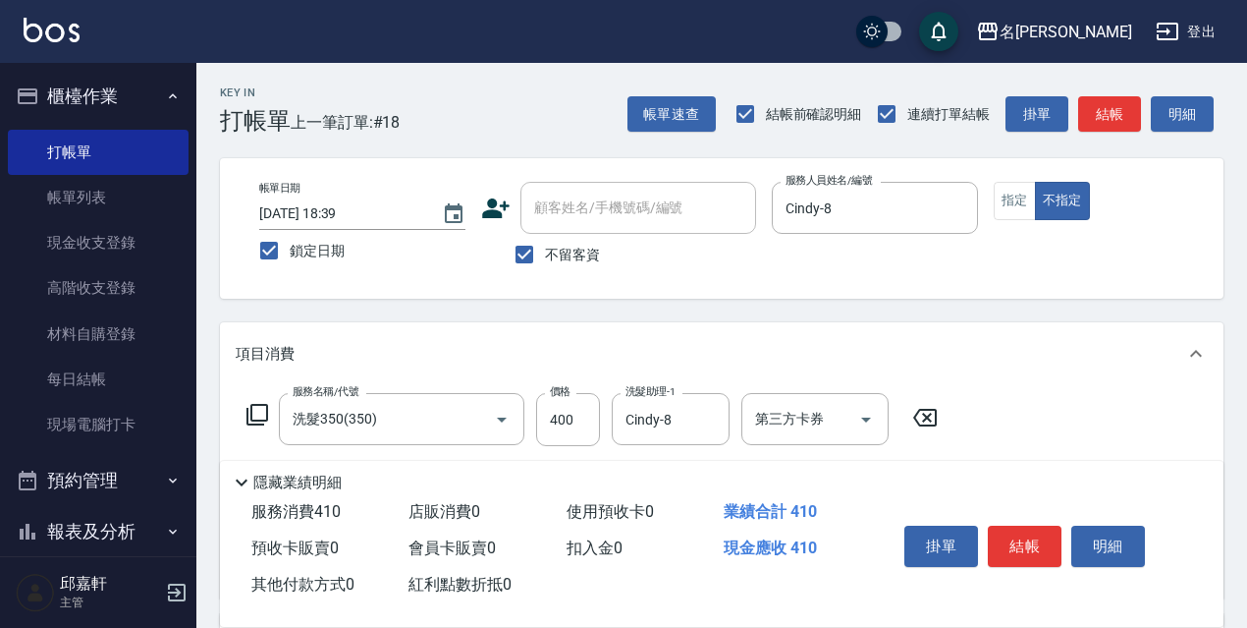
type input "潤絲精(801)"
type input "20"
drag, startPoint x: 596, startPoint y: 416, endPoint x: 557, endPoint y: 407, distance: 40.5
click at [595, 416] on input "400" at bounding box center [568, 419] width 64 height 53
click at [557, 407] on input "400" at bounding box center [568, 419] width 64 height 53
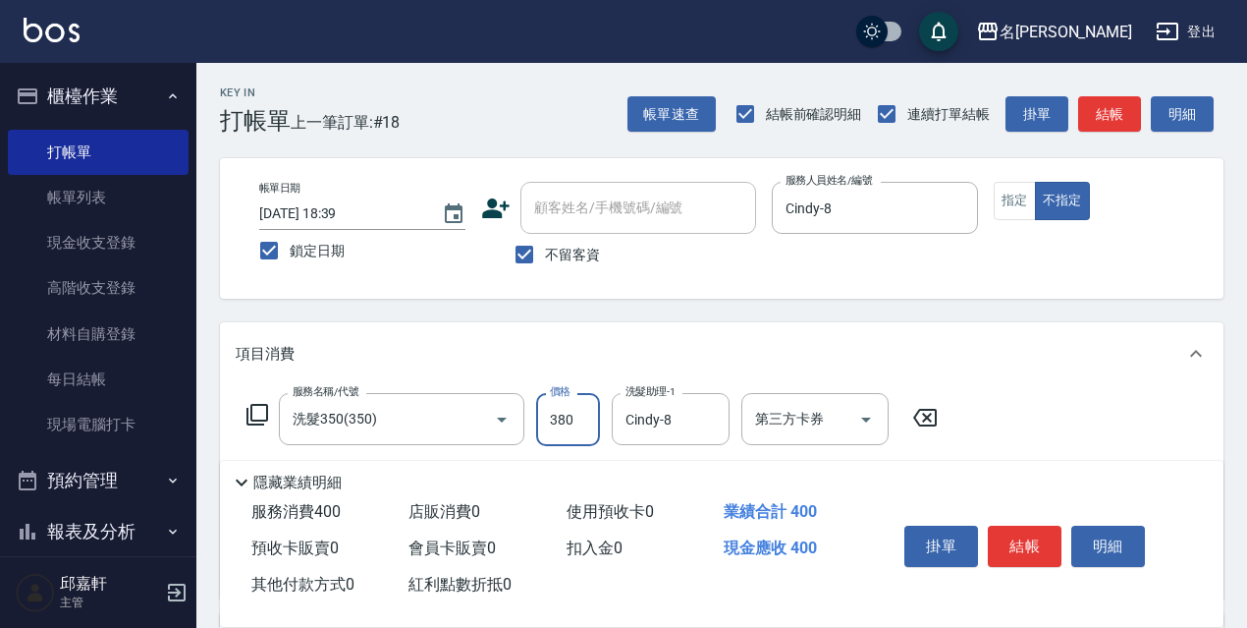
type input "380"
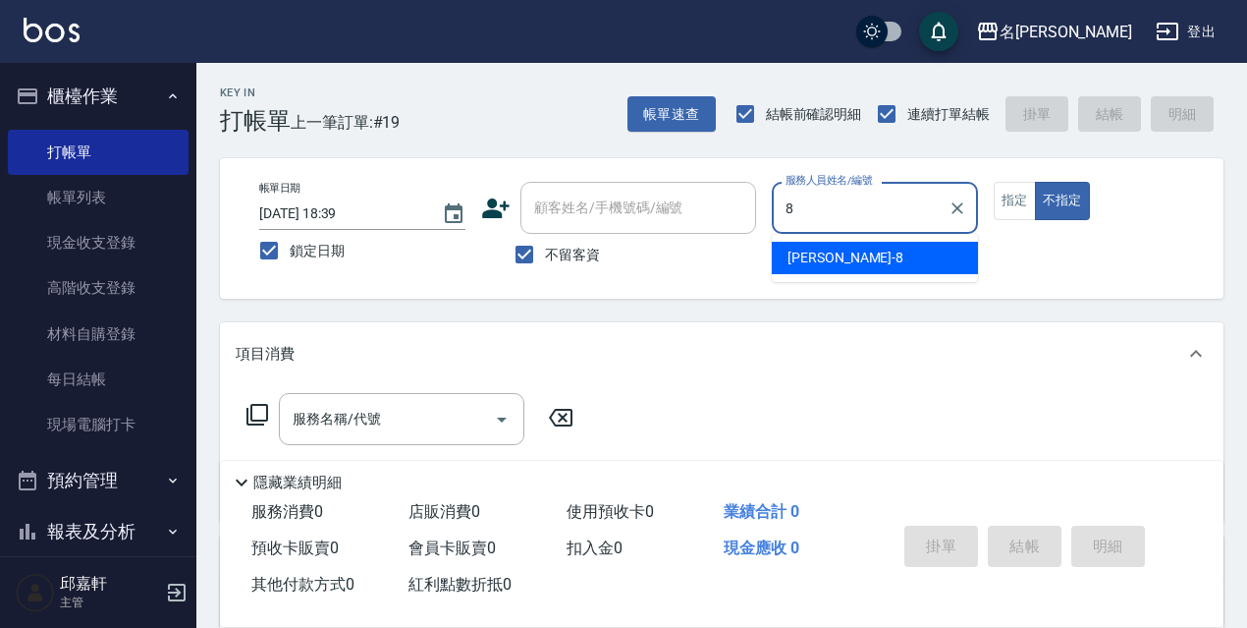
type input "Cindy-8"
type button "false"
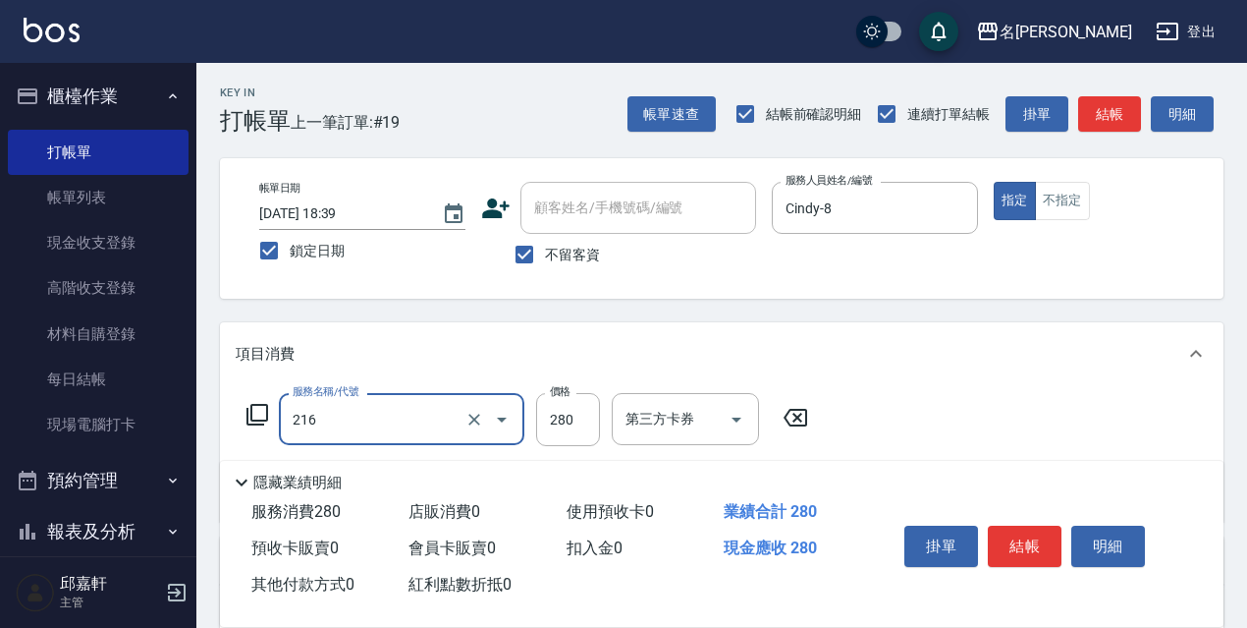
type input "洗髮卷<抵>280(216)"
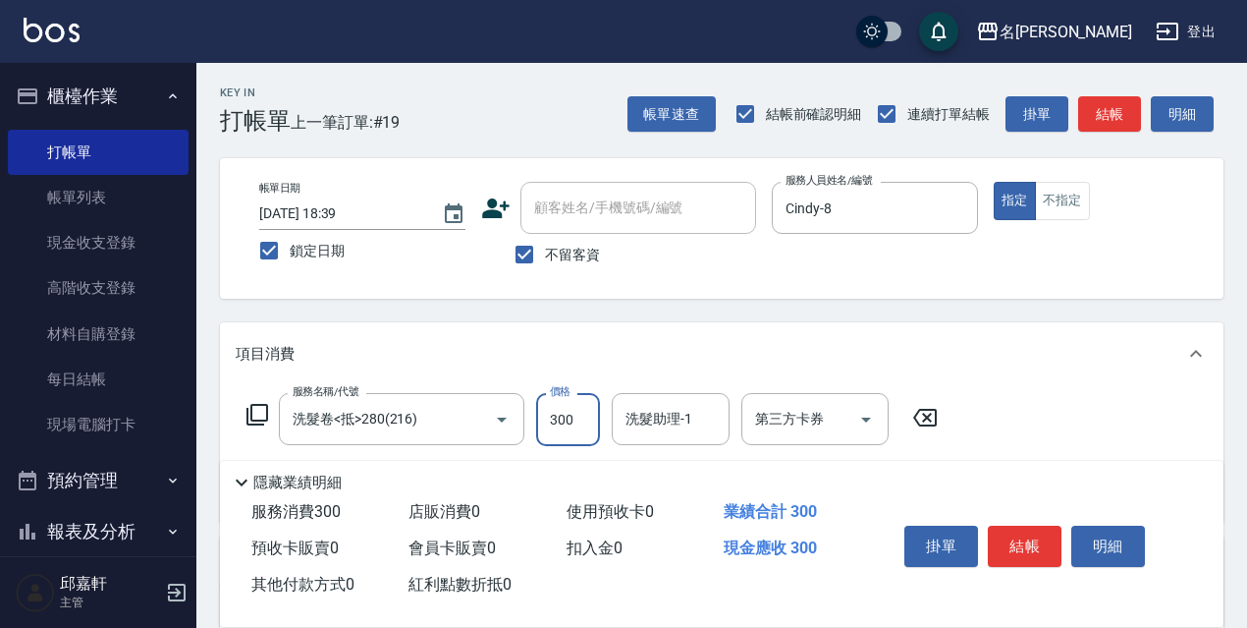
type input "300"
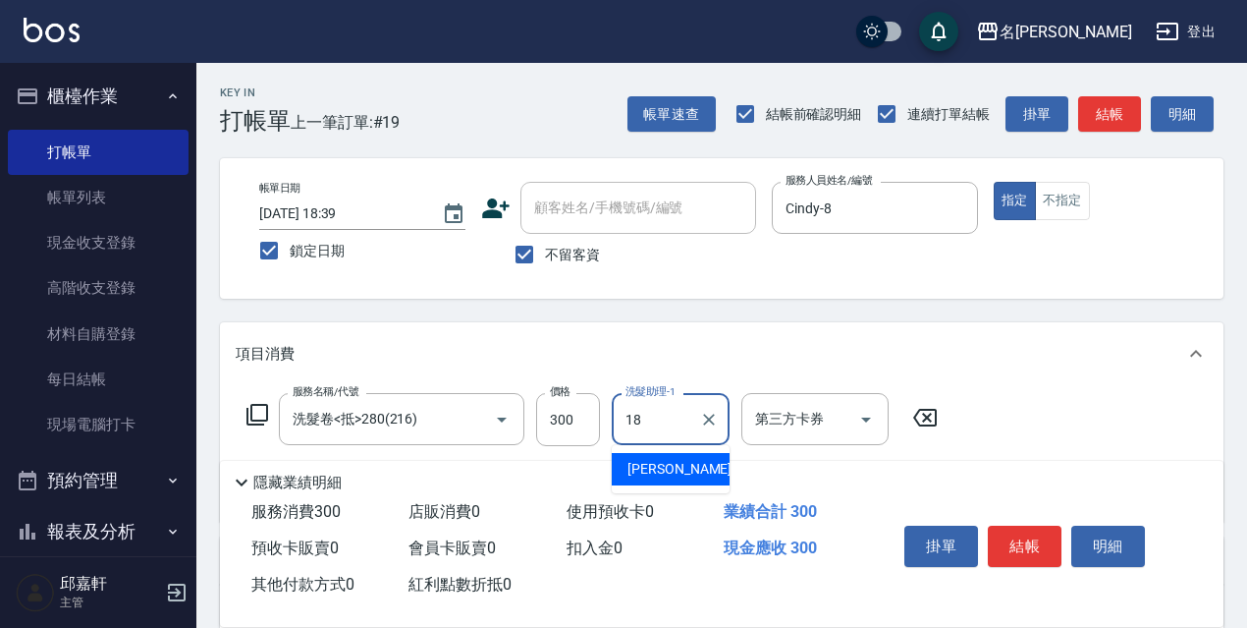
type input "倩倩-18"
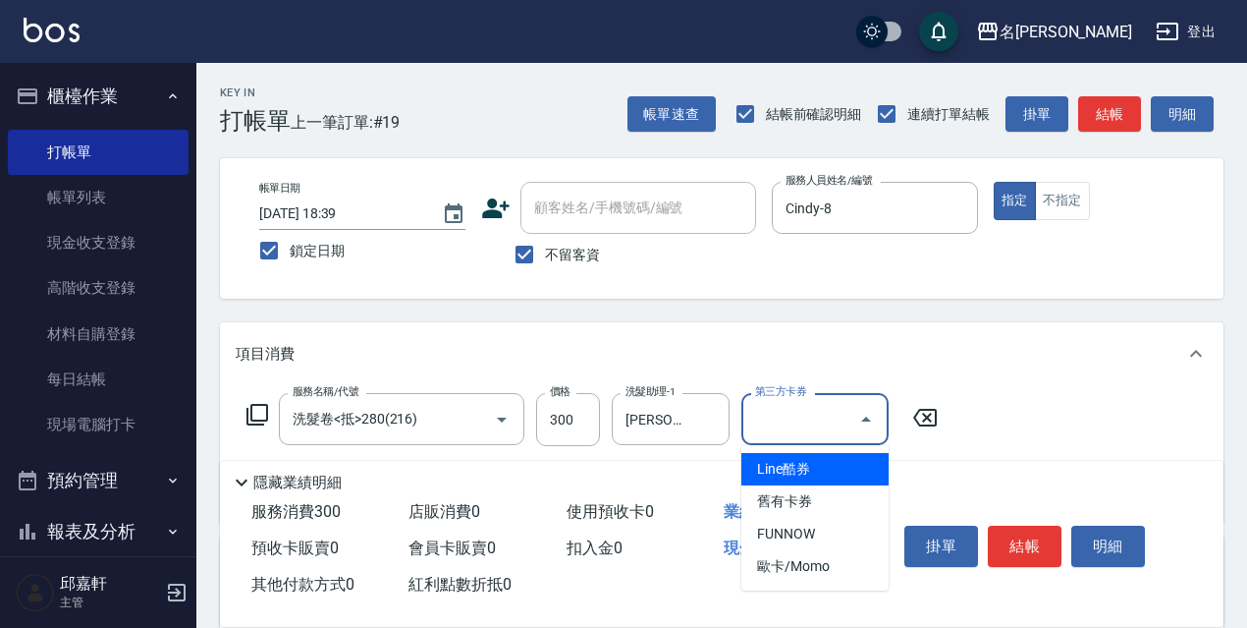
type input "舊有卡券"
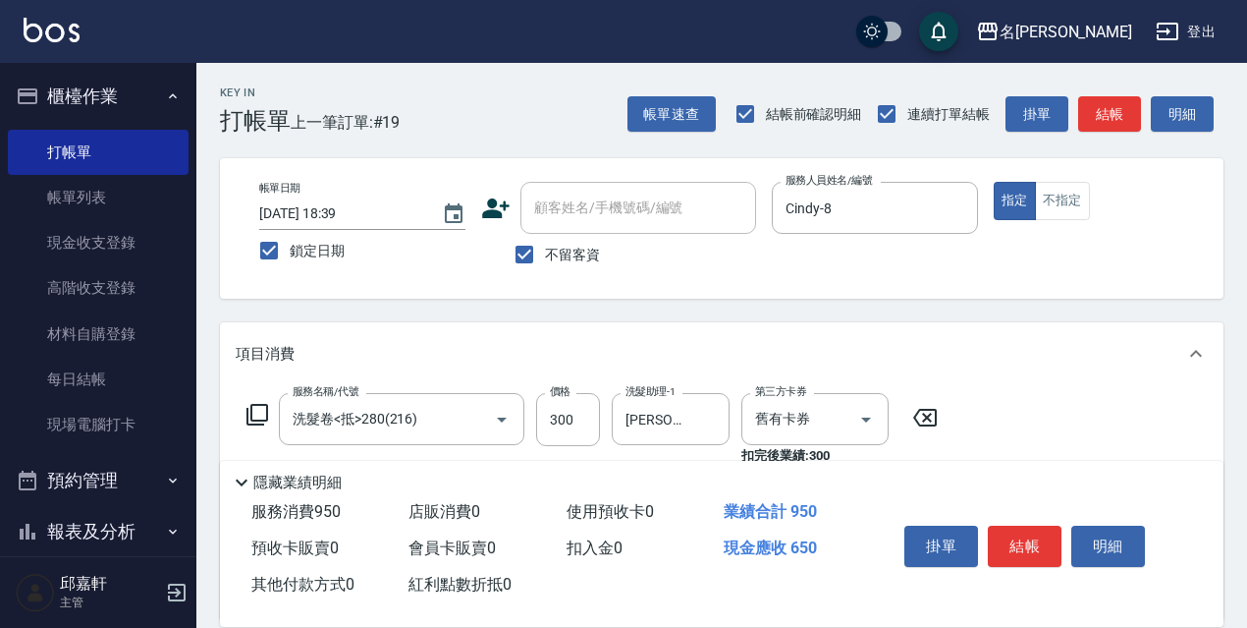
type input "剪髮650(309)"
type input "600"
type input "保濕護髮(809)"
type input "倩倩-18"
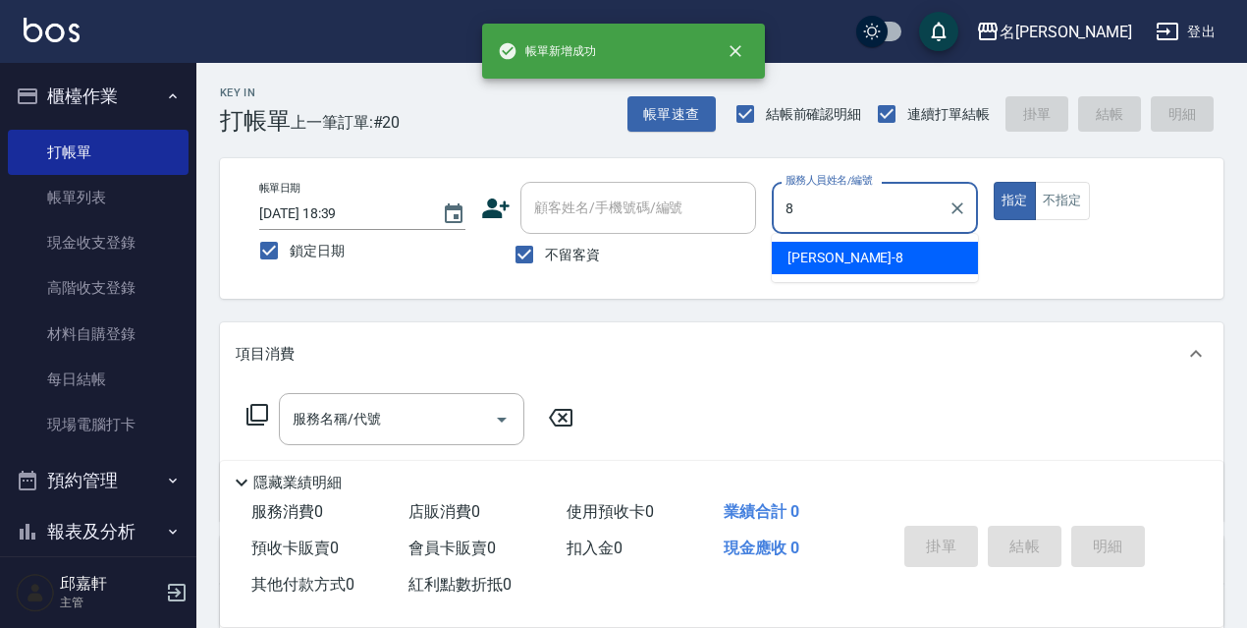
type input "Cindy-8"
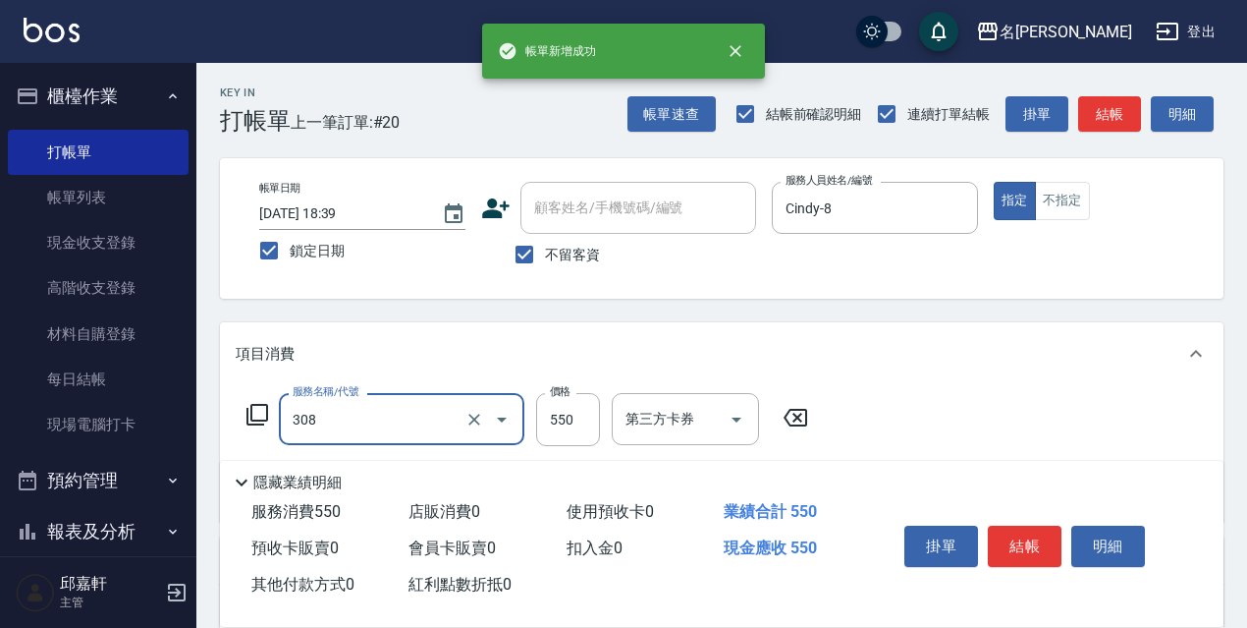
type input "剪髮550(308)"
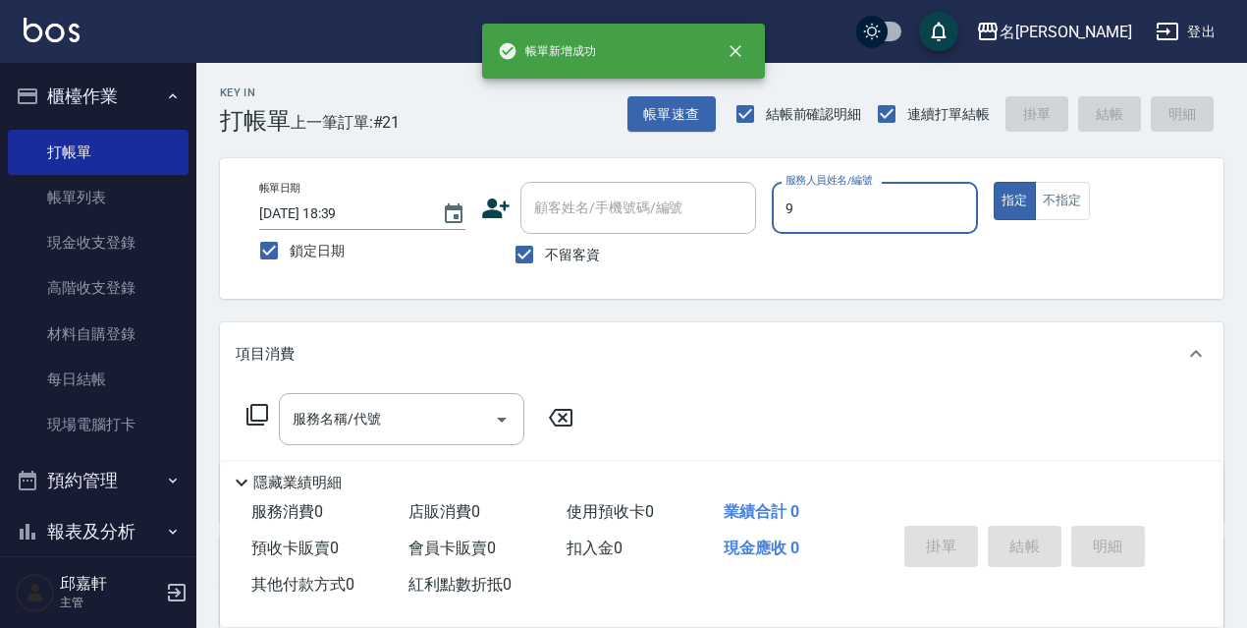
type input "Zora-9"
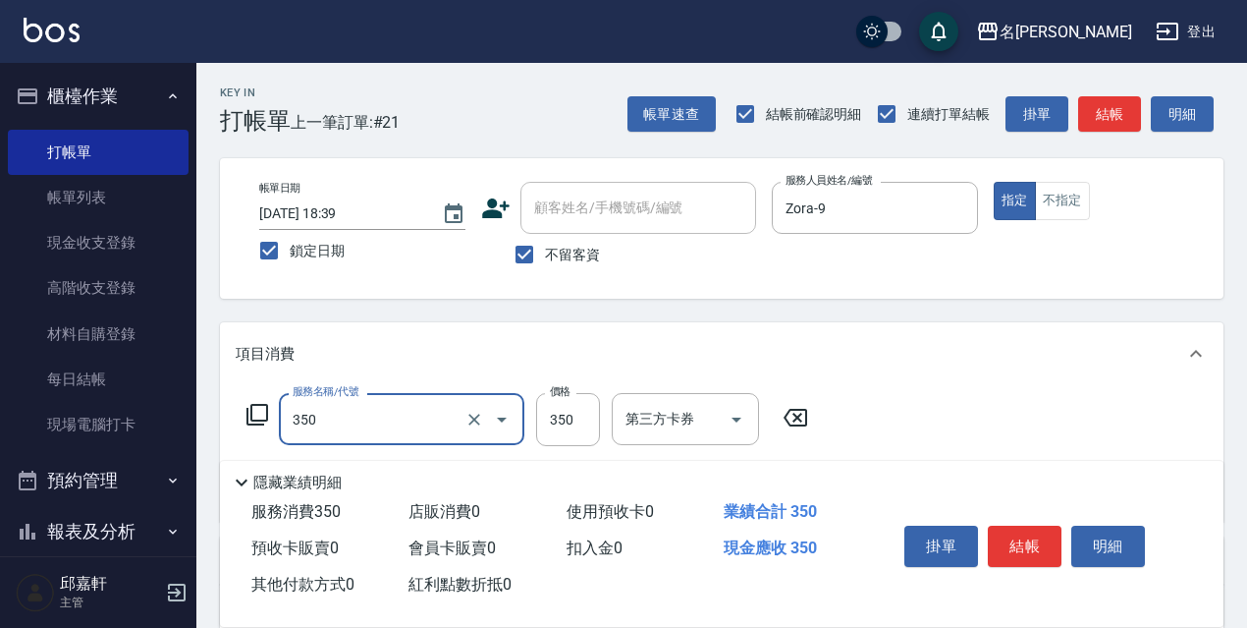
type input "洗髮350(350)"
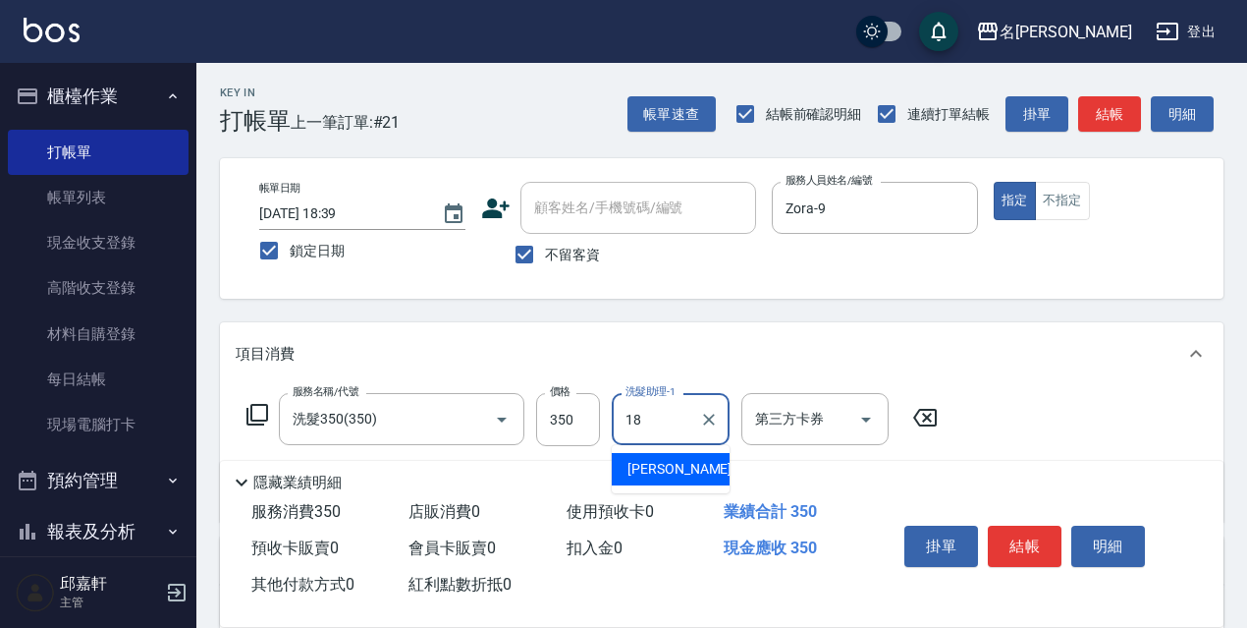
type input "倩倩-18"
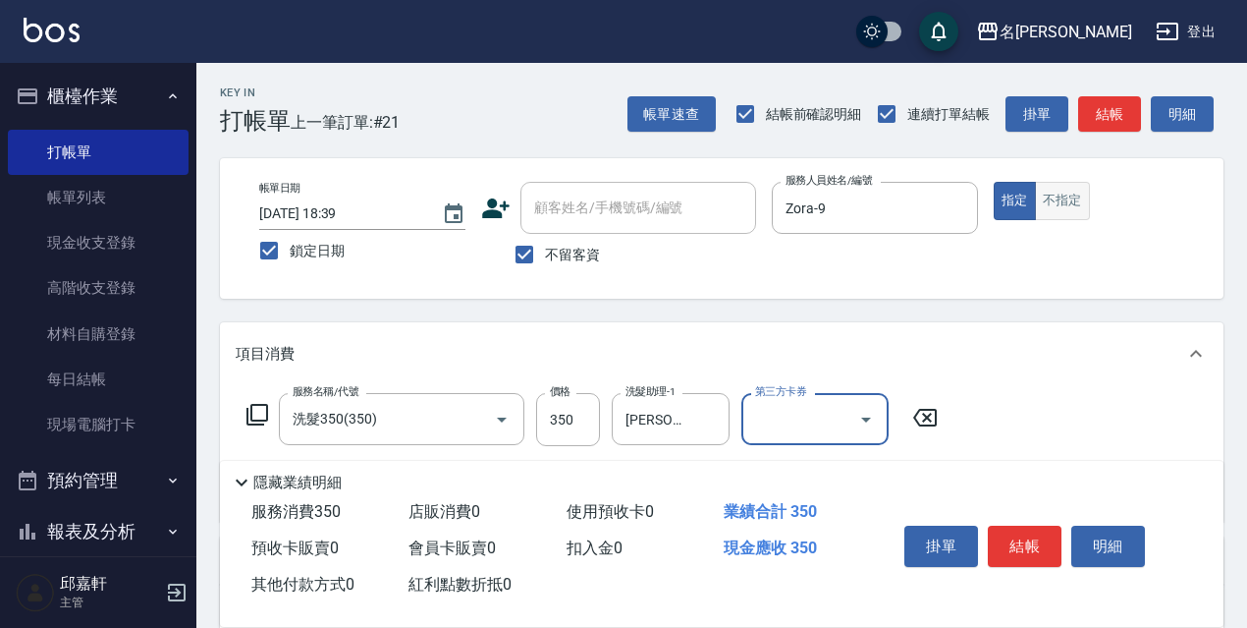
click at [1084, 201] on button "不指定" at bounding box center [1062, 201] width 55 height 38
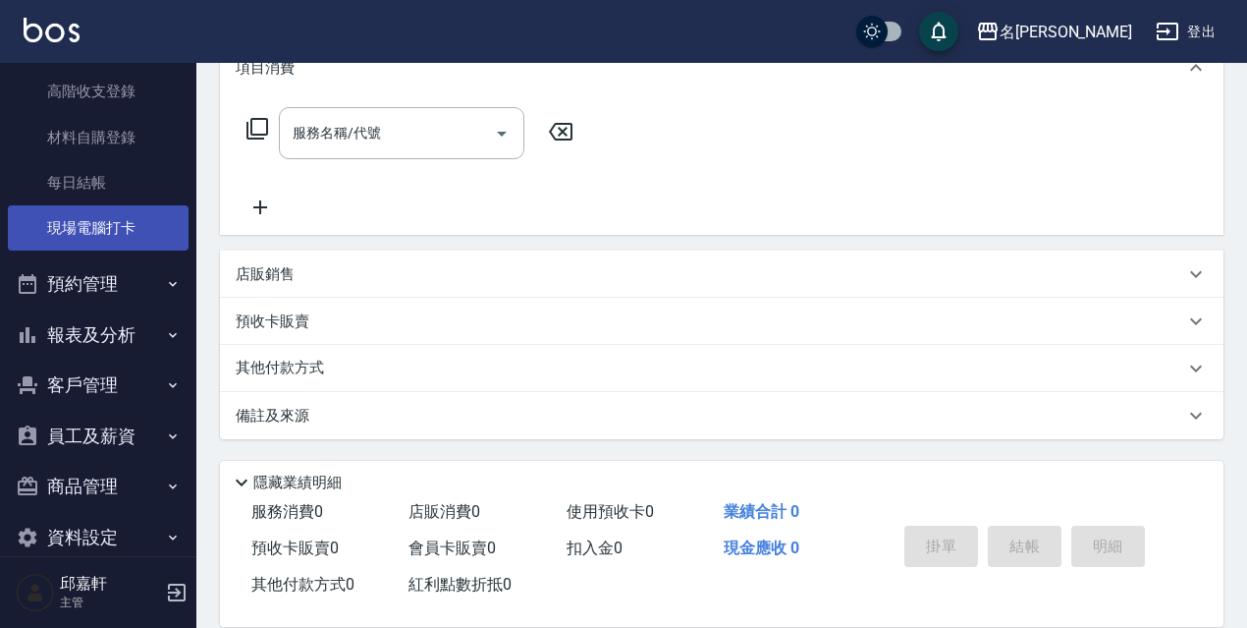
scroll to position [226, 0]
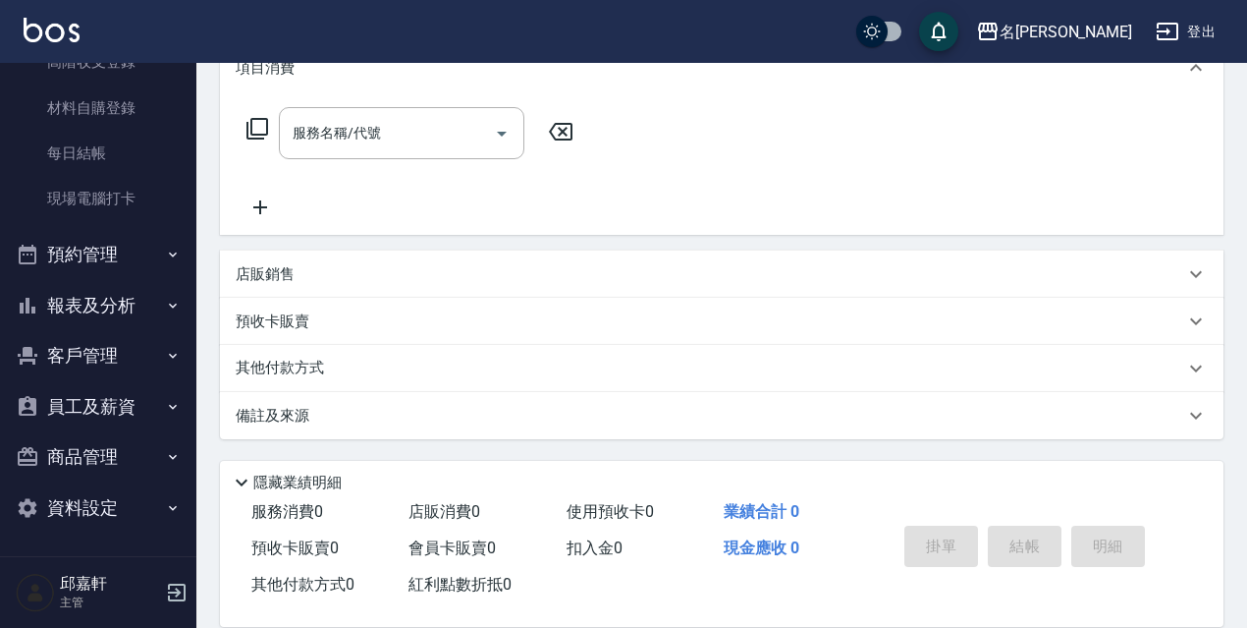
click at [100, 313] on button "報表及分析" at bounding box center [98, 305] width 181 height 51
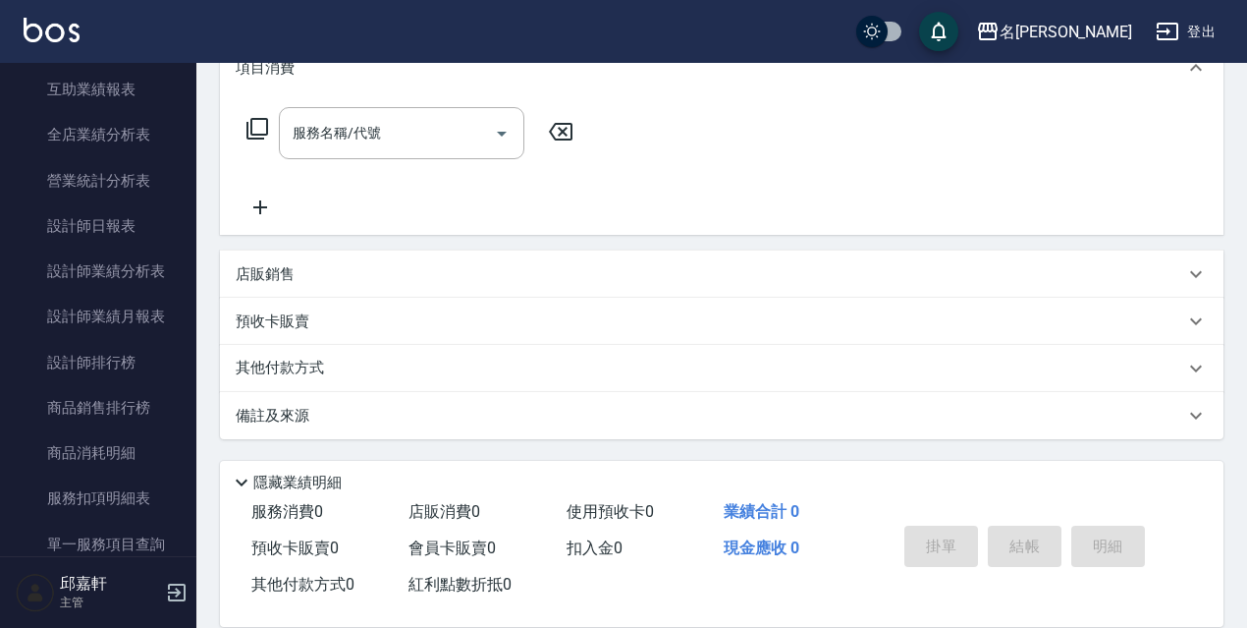
scroll to position [1405, 0]
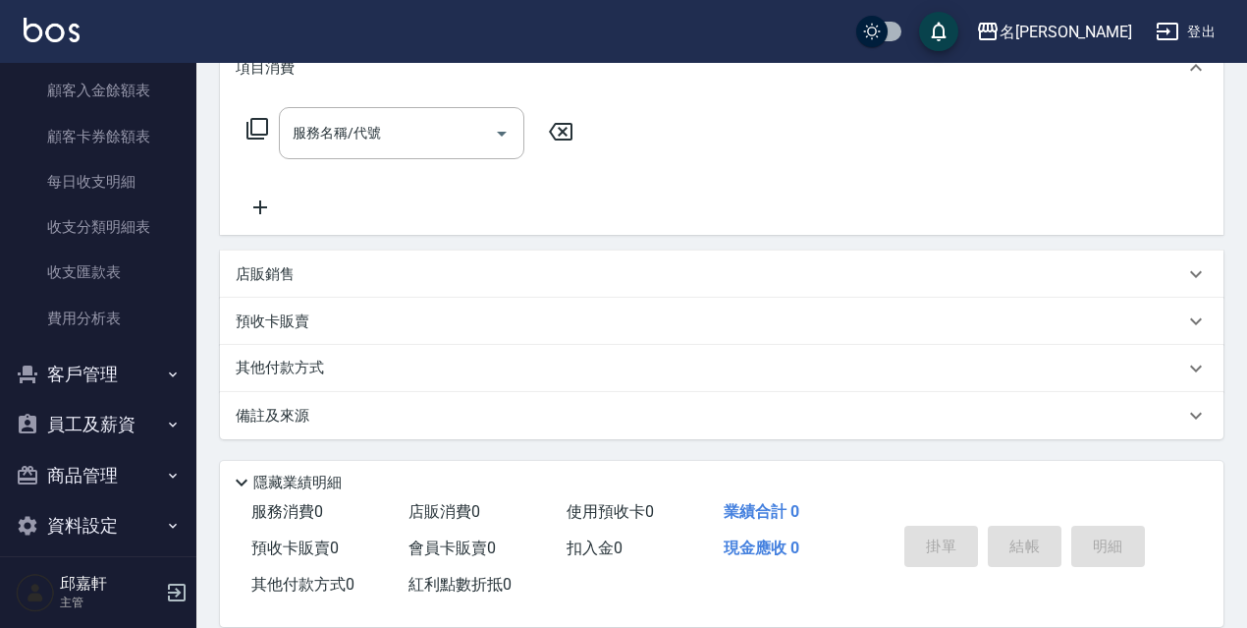
click at [54, 404] on button "員工及薪資" at bounding box center [98, 424] width 181 height 51
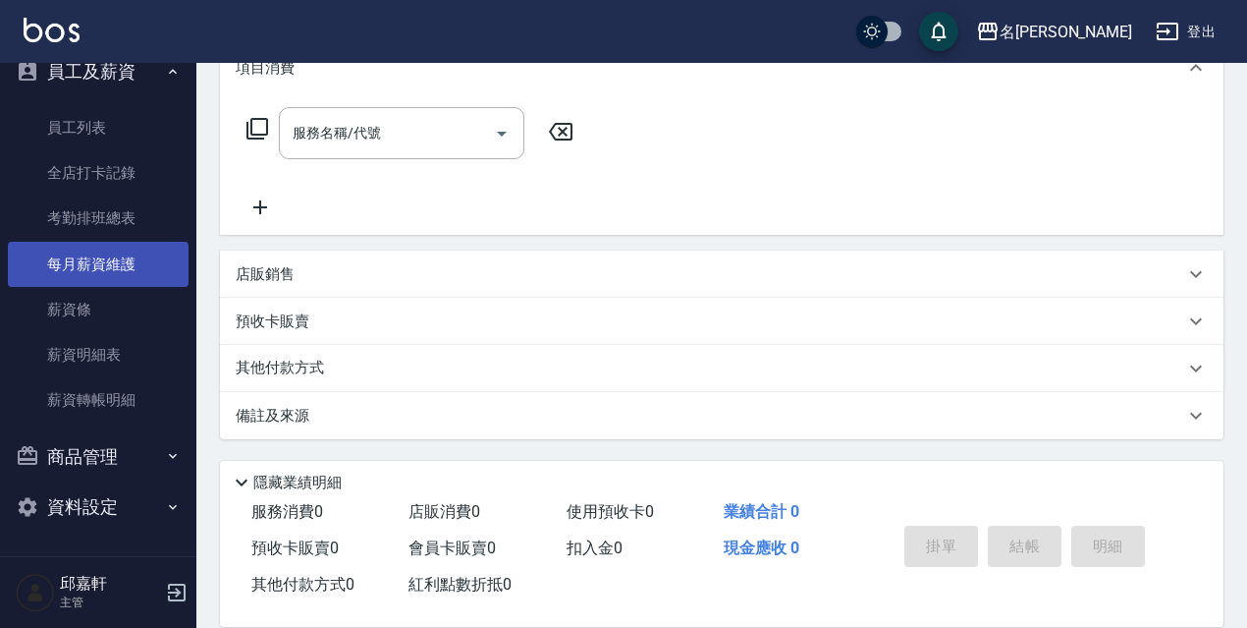
click at [96, 279] on link "每月薪資維護" at bounding box center [98, 264] width 181 height 45
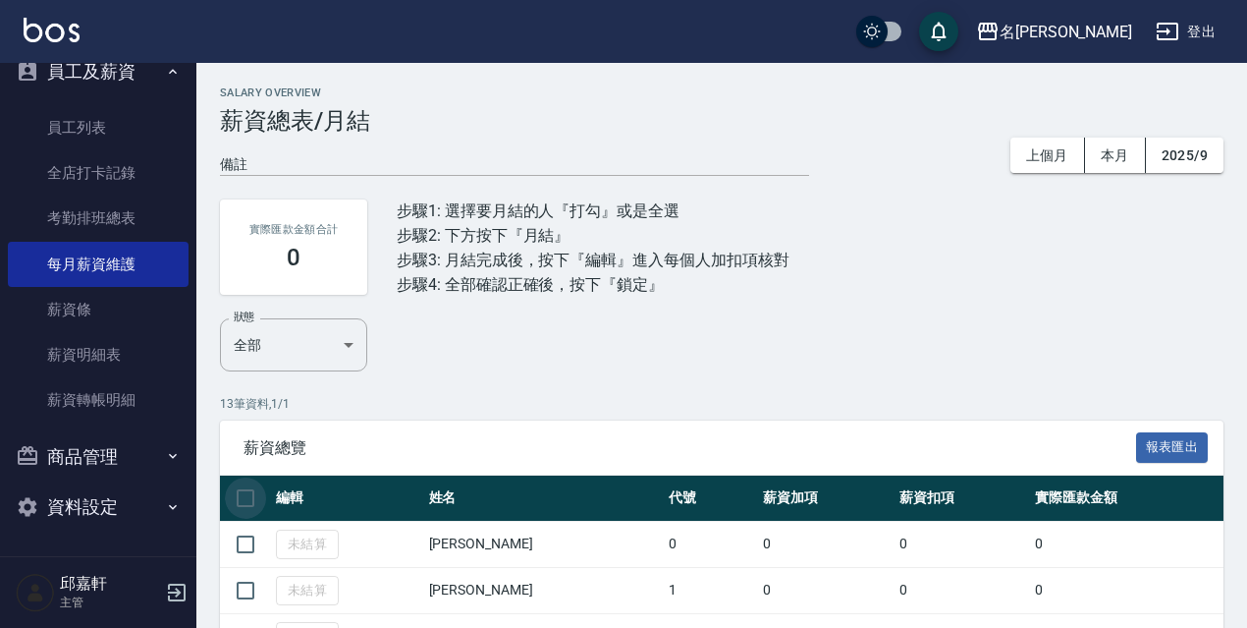
click at [249, 501] on input "checkbox" at bounding box center [245, 497] width 41 height 41
checkbox input "true"
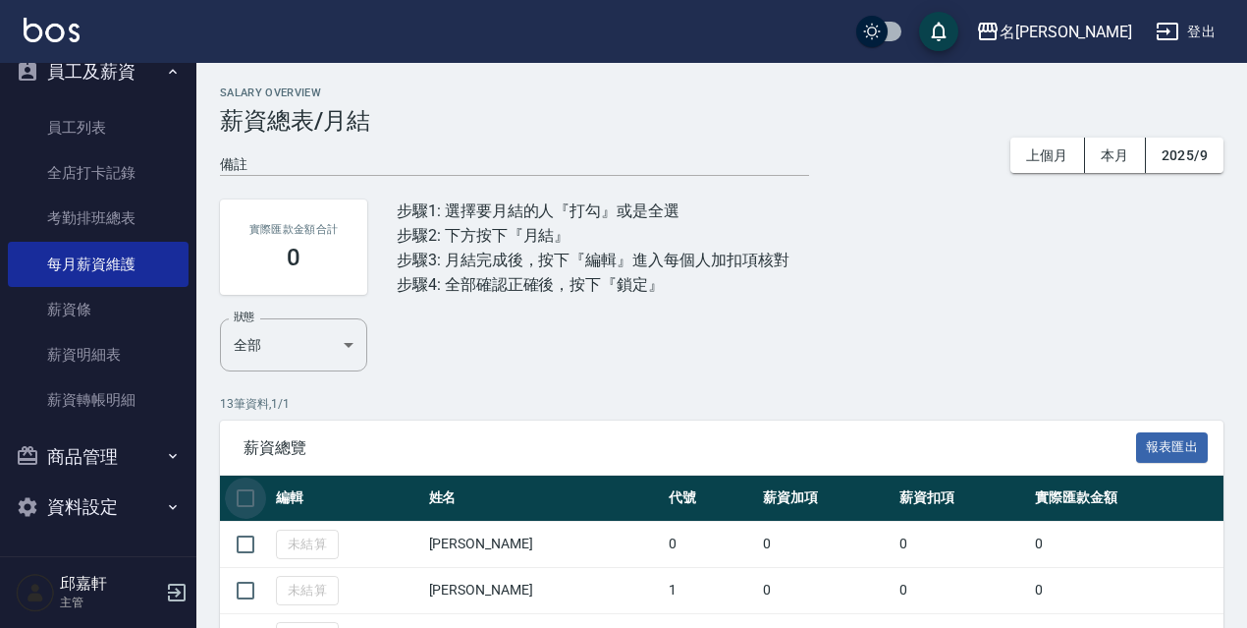
checkbox input "true"
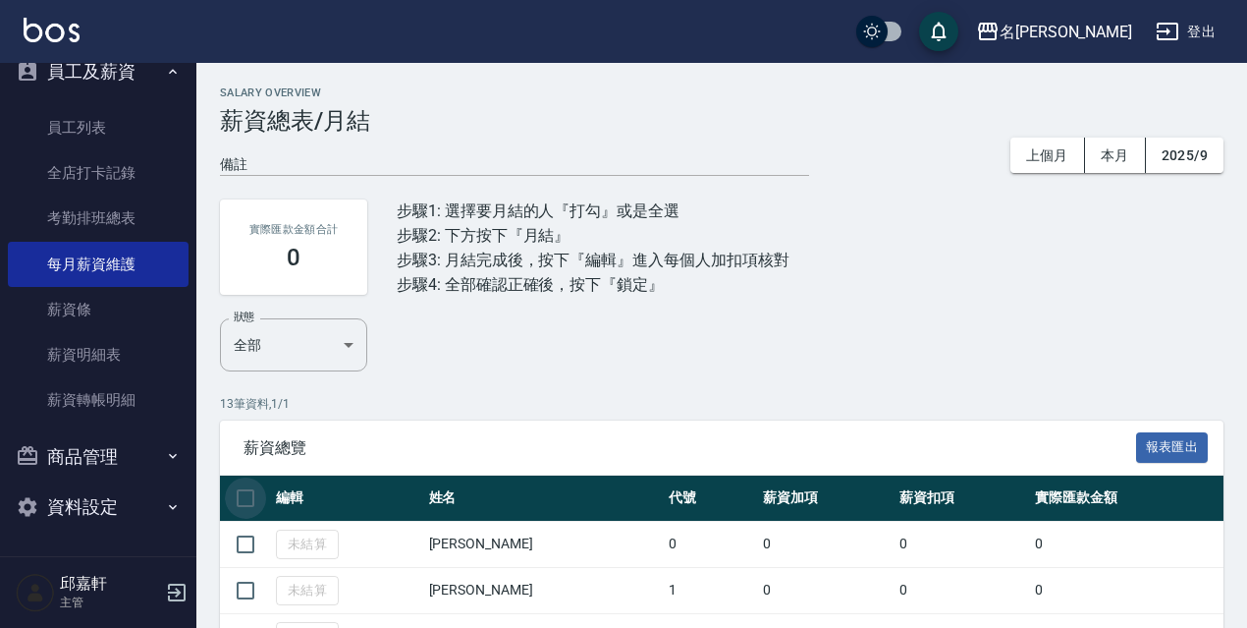
checkbox input "true"
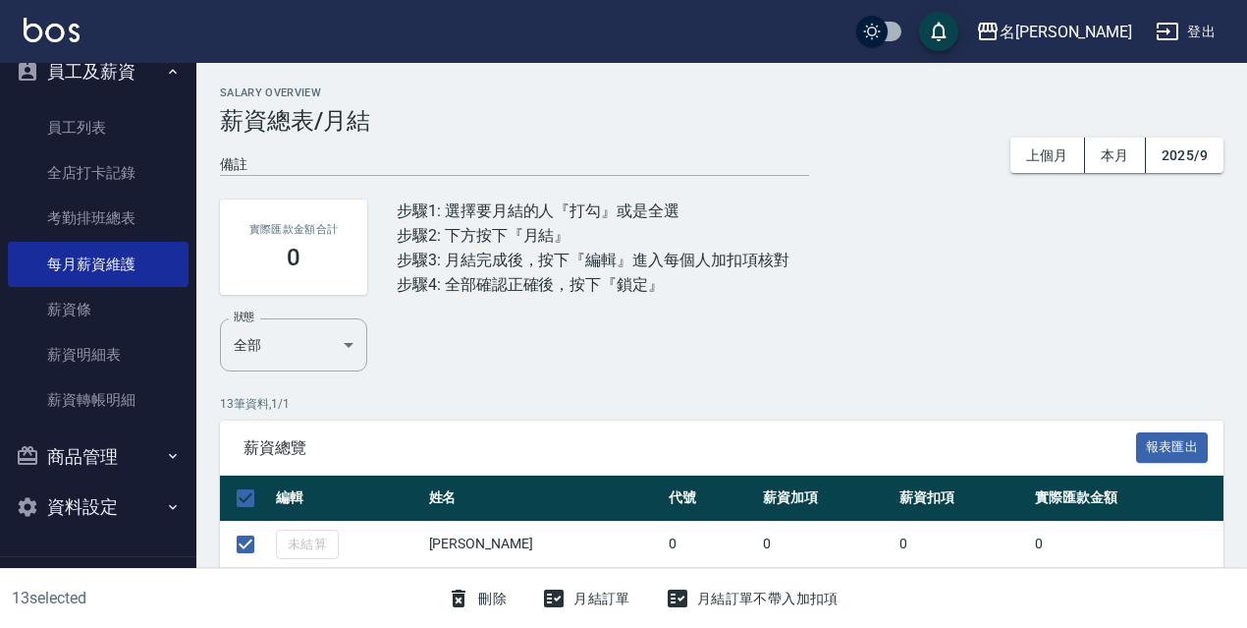
click at [594, 591] on button "月結訂單" at bounding box center [586, 598] width 104 height 36
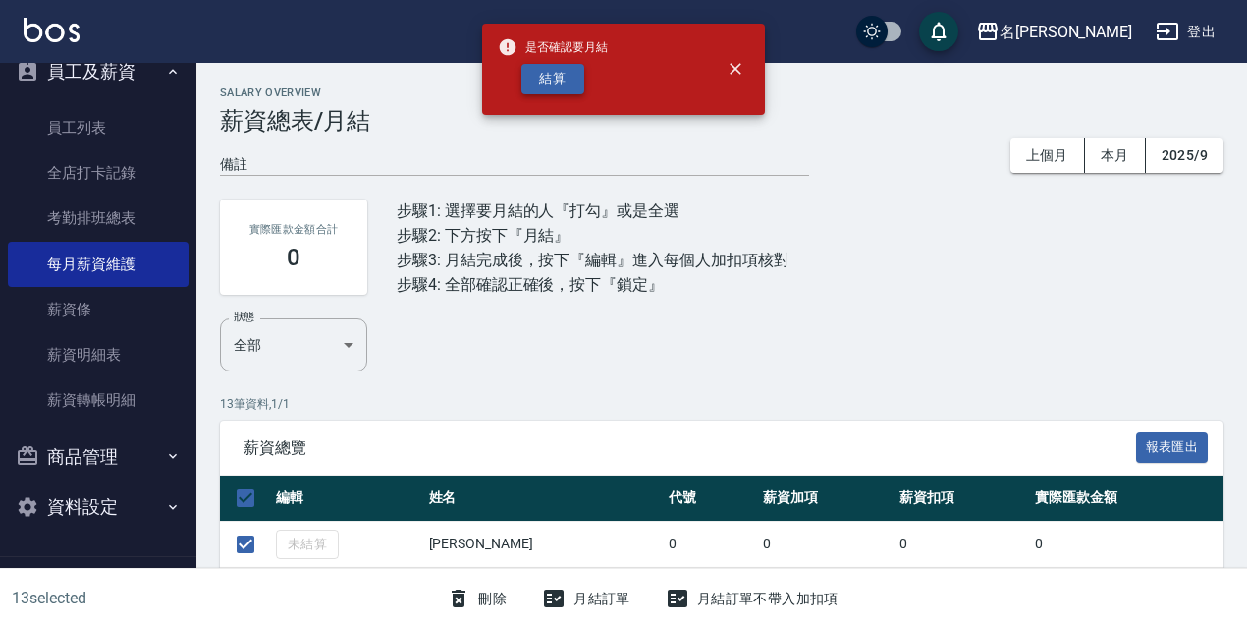
click at [550, 64] on button "結算" at bounding box center [553, 79] width 63 height 30
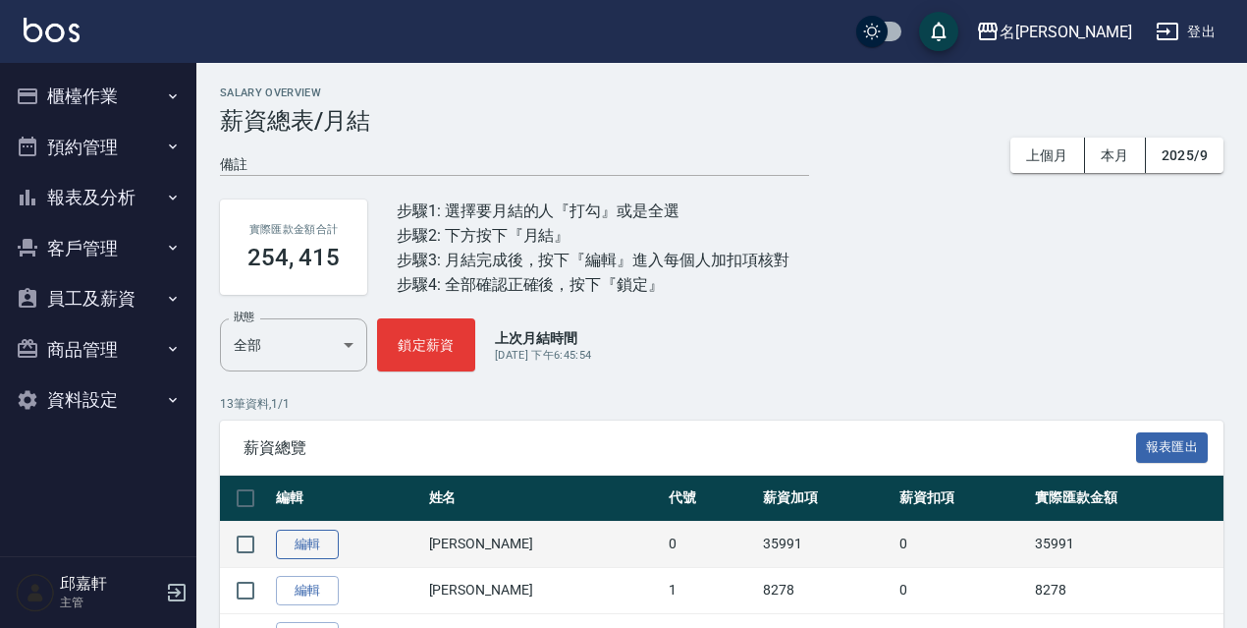
click at [305, 551] on link "編輯" at bounding box center [307, 544] width 63 height 30
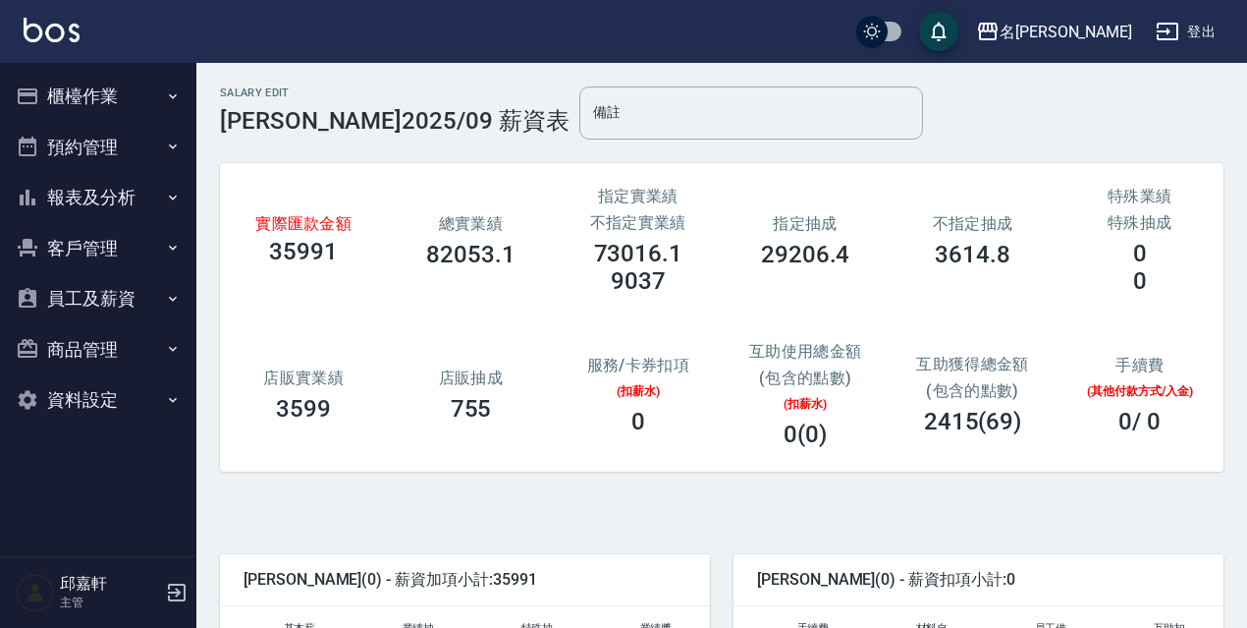
scroll to position [196, 0]
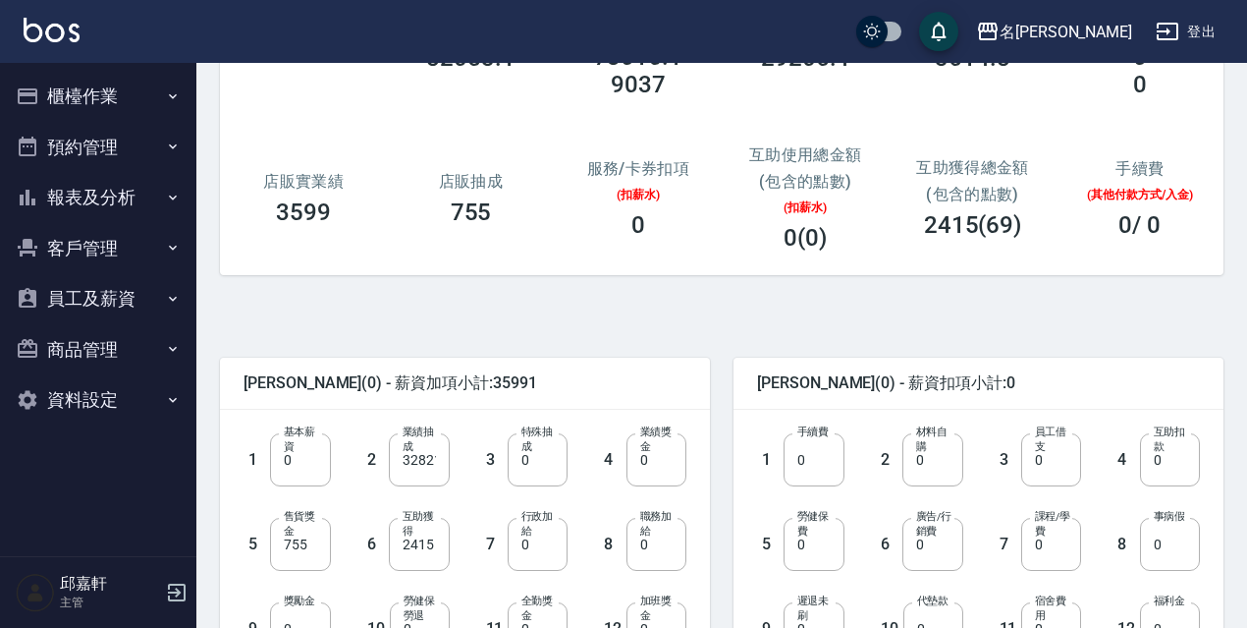
click at [312, 443] on label "基本薪資" at bounding box center [302, 438] width 36 height 29
click at [312, 443] on input "0" at bounding box center [300, 459] width 60 height 53
type input "30300"
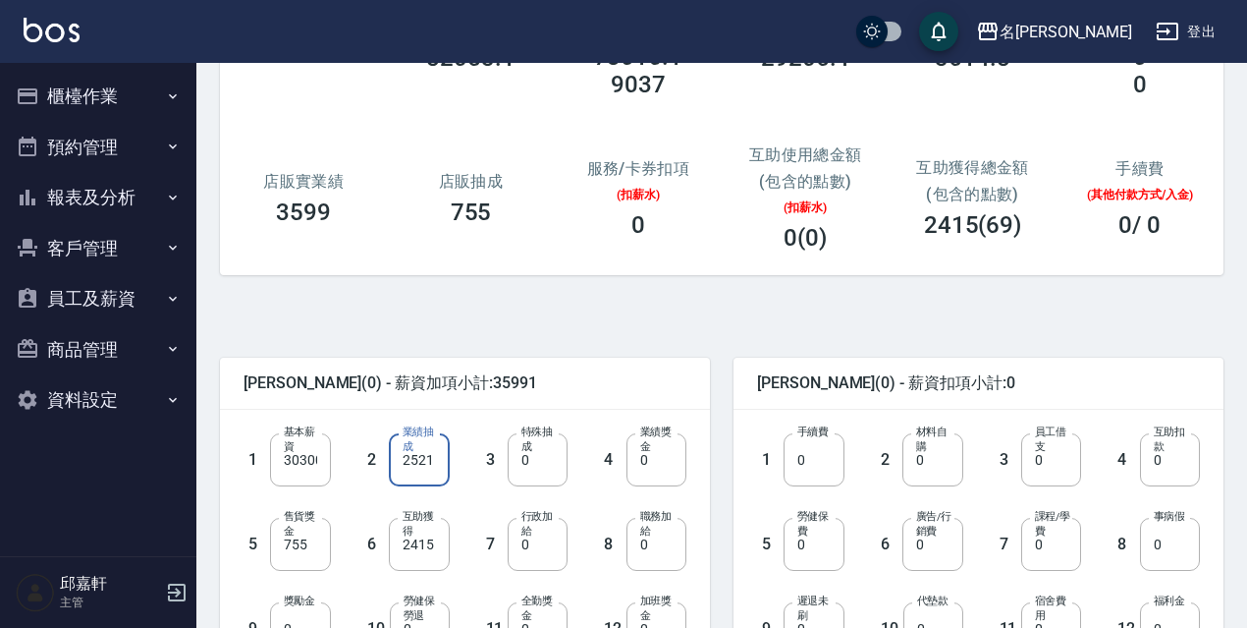
type input "2521"
type input "2760"
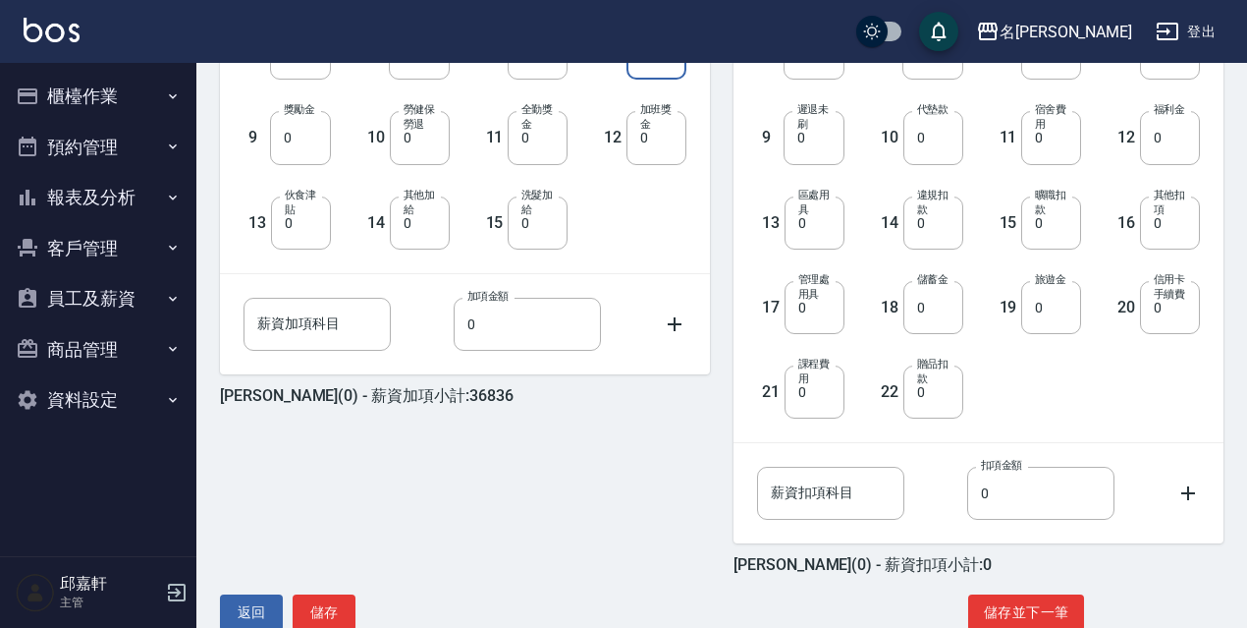
scroll to position [295, 0]
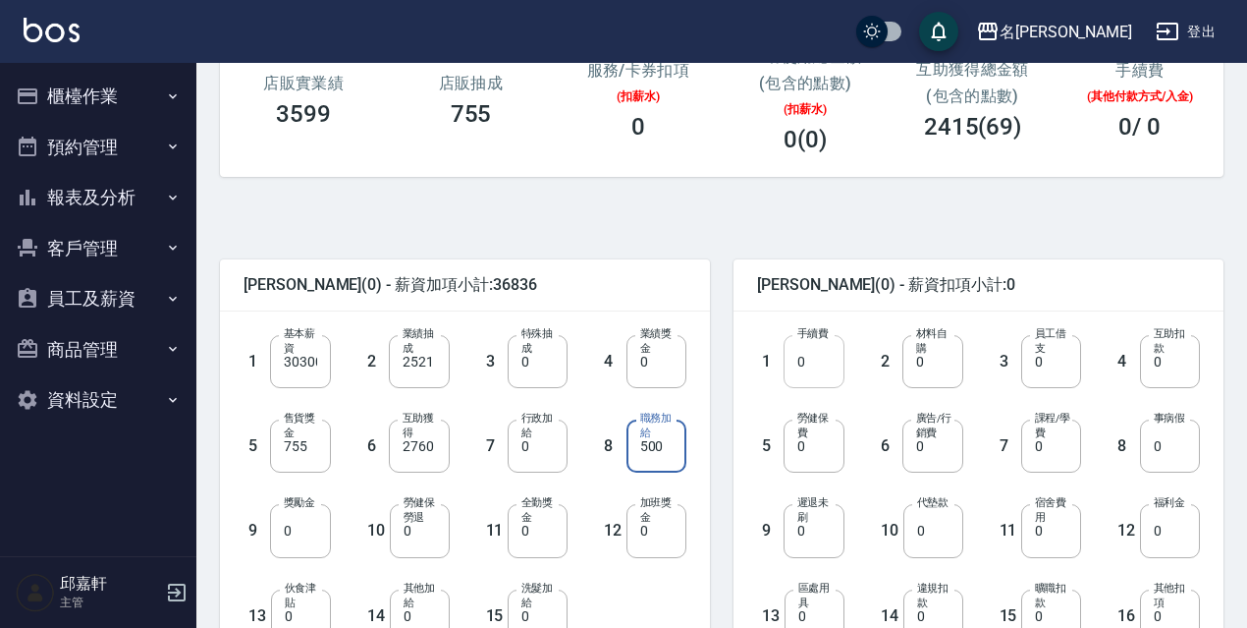
type input "500"
click at [808, 370] on input "0" at bounding box center [814, 361] width 60 height 53
click at [906, 360] on input "0" at bounding box center [933, 361] width 60 height 53
type input "5075"
type input "1228"
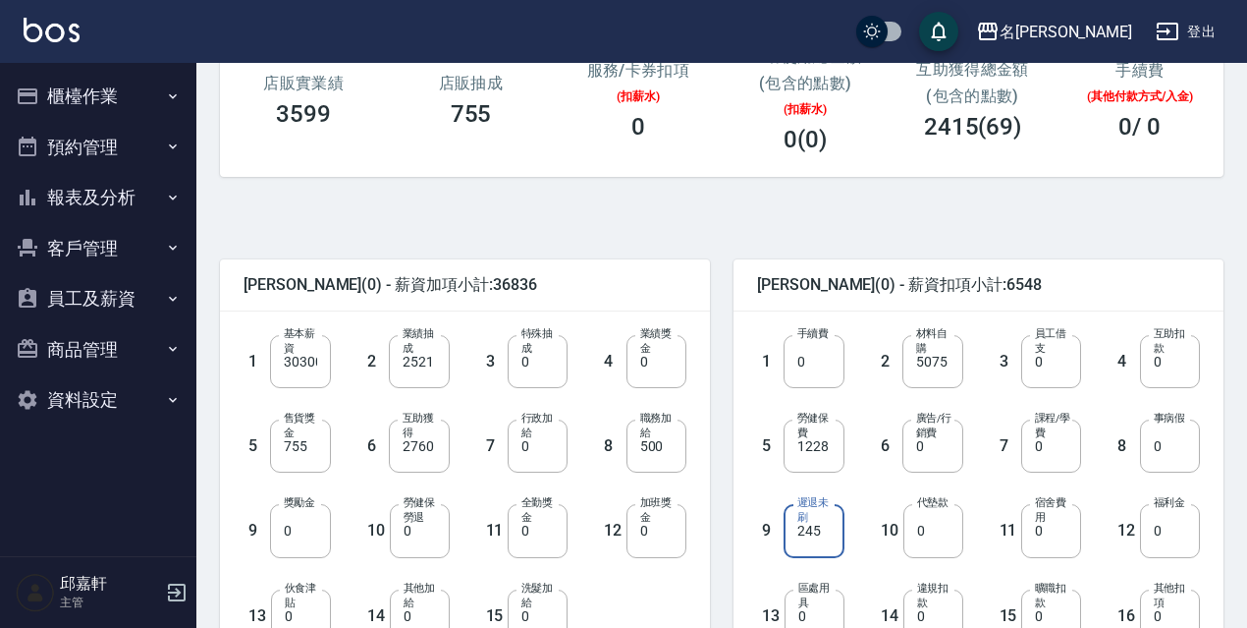
type input "245"
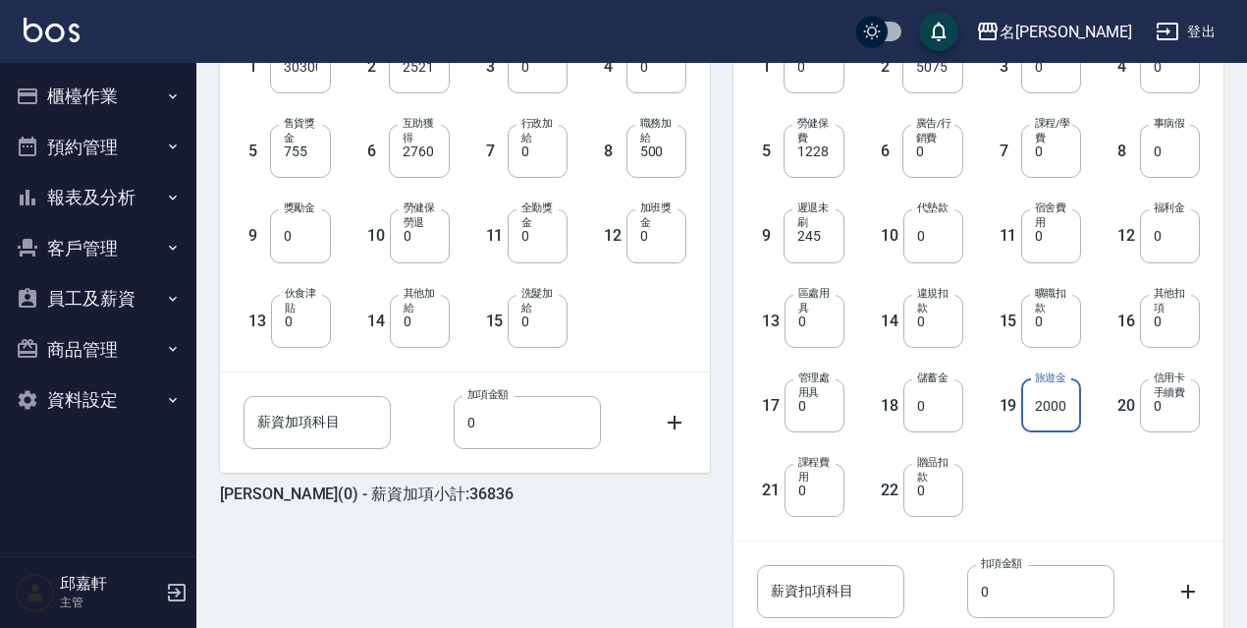
scroll to position [734, 0]
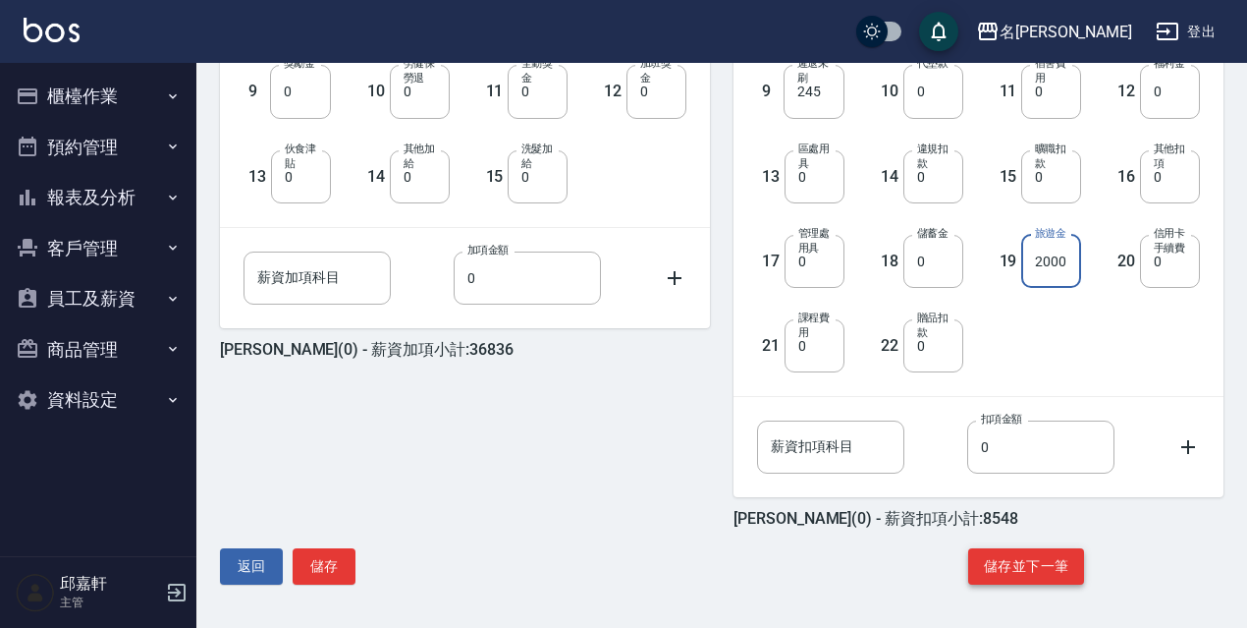
type input "2000"
click at [1004, 548] on button "儲存並下一筆" at bounding box center [1026, 566] width 116 height 36
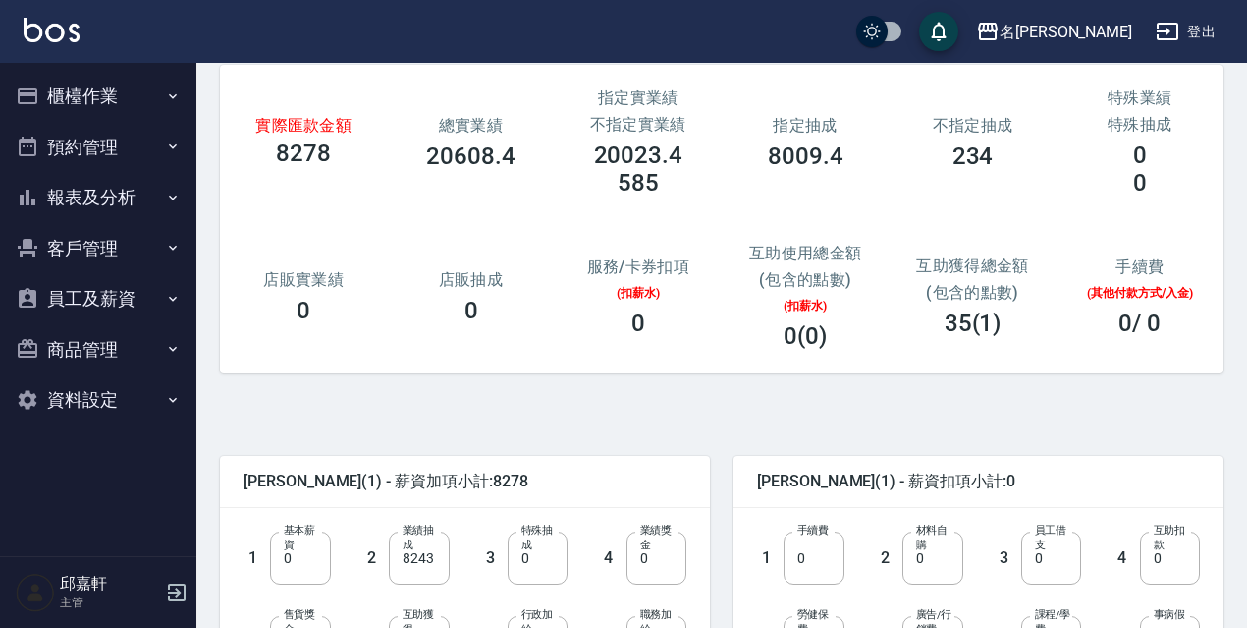
scroll to position [196, 0]
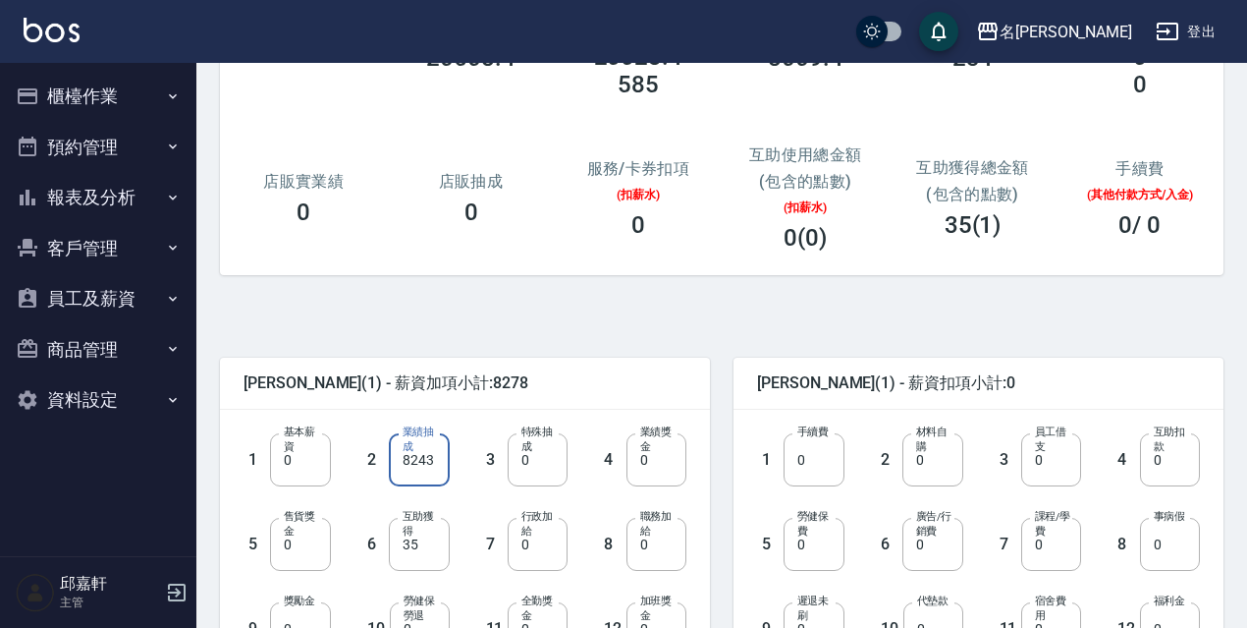
click at [429, 459] on input "8243" at bounding box center [419, 459] width 60 height 53
type input "10304"
type input "40"
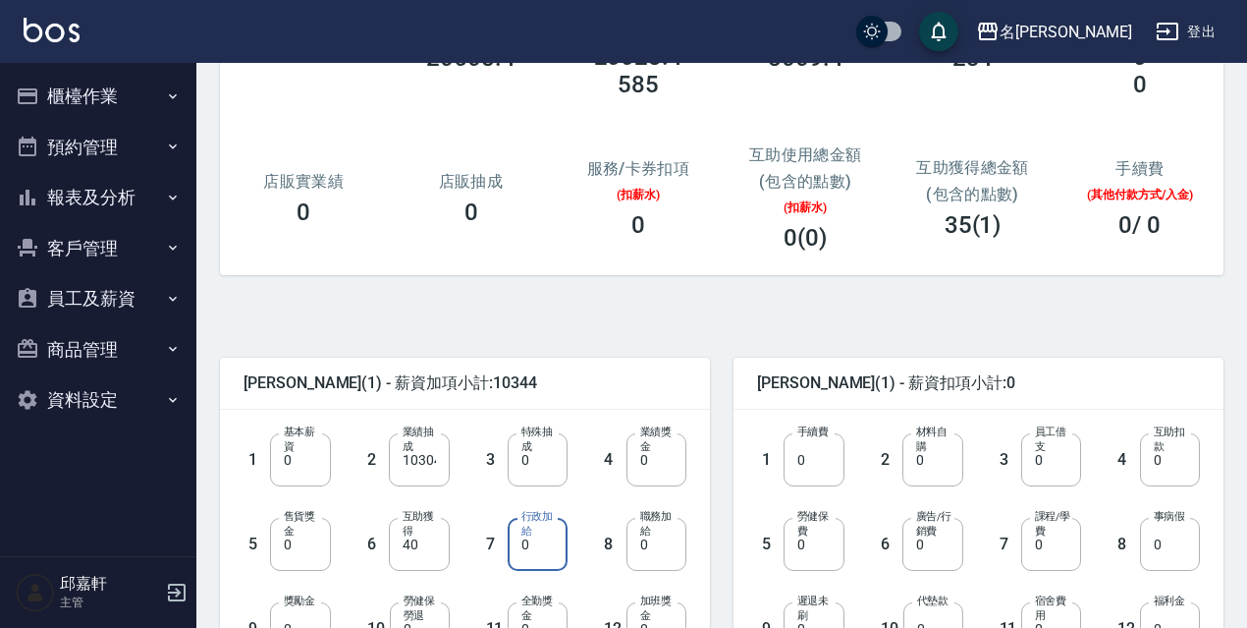
scroll to position [295, 0]
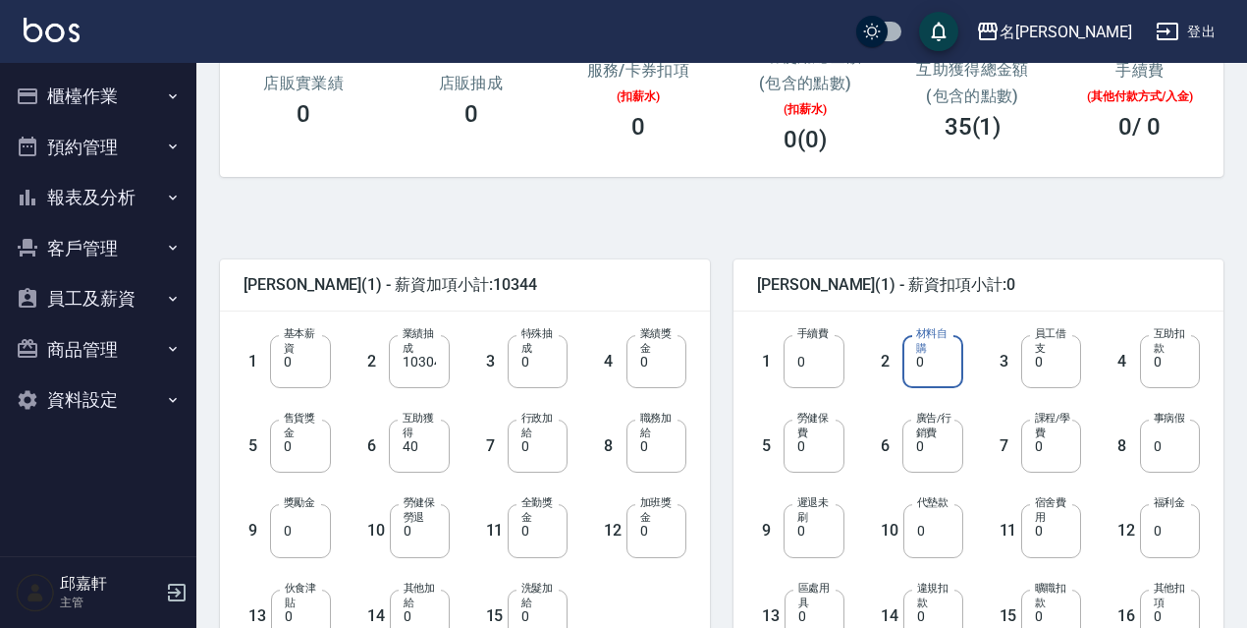
click at [931, 363] on input "0" at bounding box center [933, 361] width 60 height 53
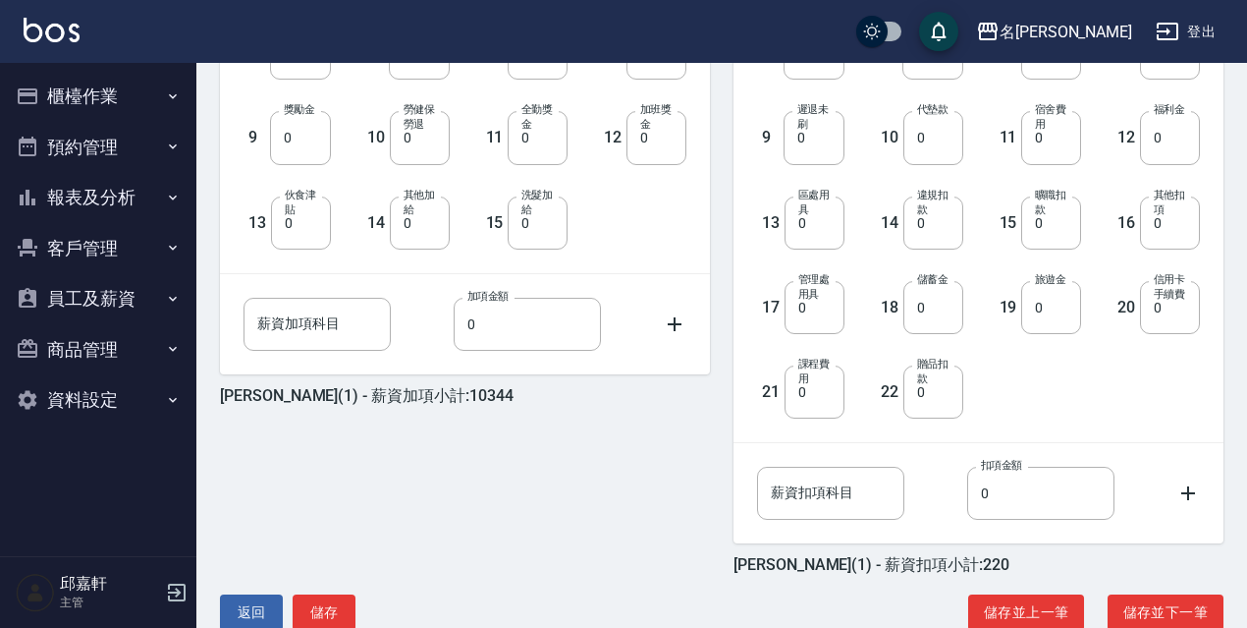
scroll to position [734, 0]
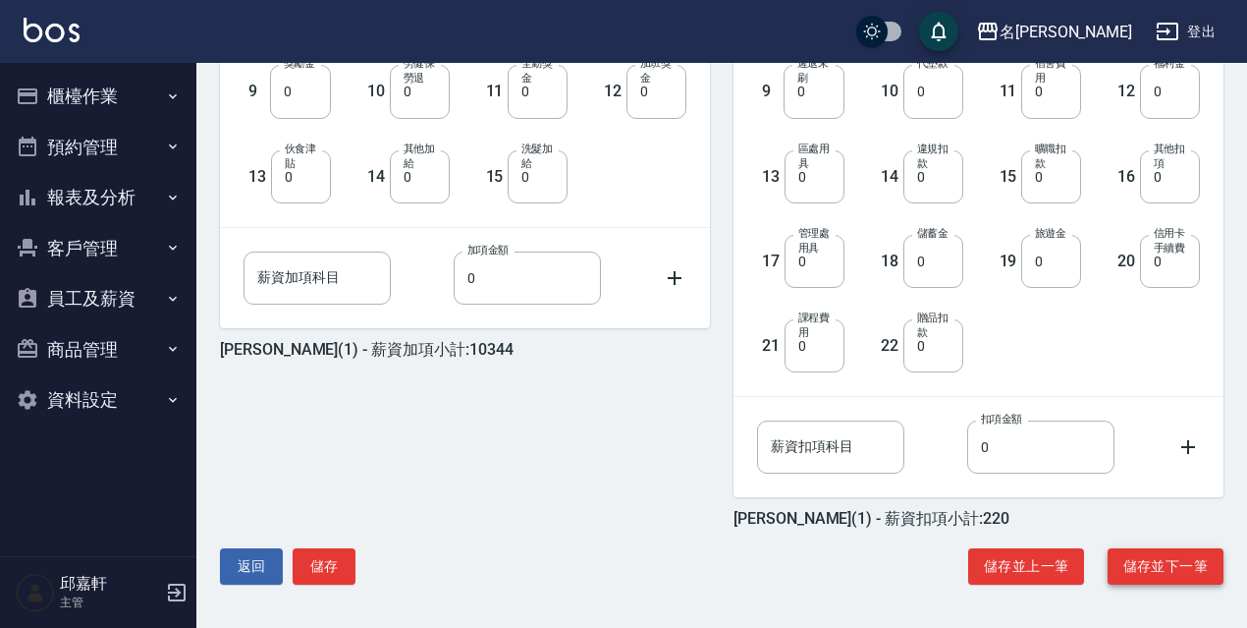
type input "220"
click at [1148, 560] on button "儲存並下一筆" at bounding box center [1166, 566] width 116 height 36
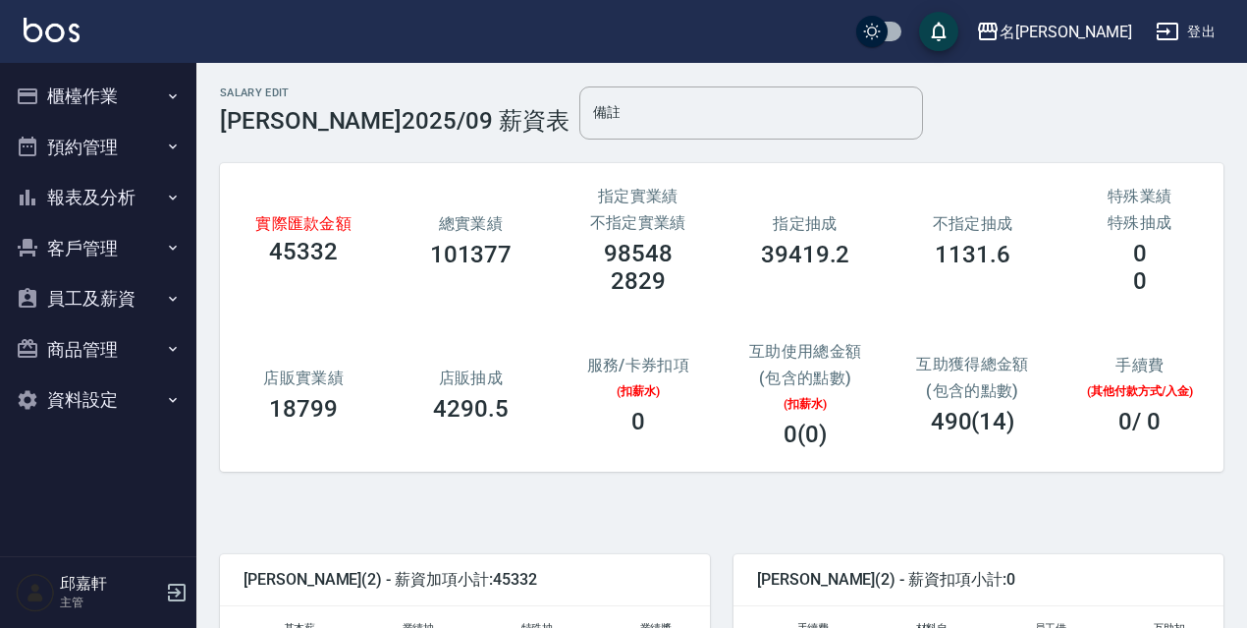
scroll to position [393, 0]
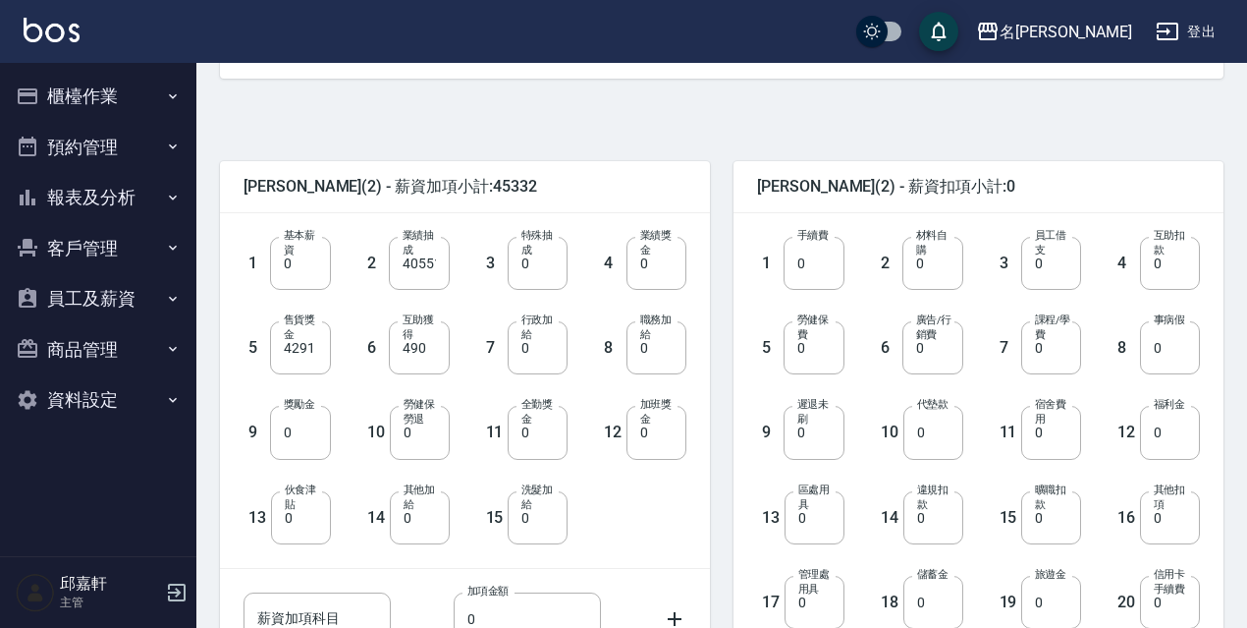
click at [308, 245] on label "基本薪資" at bounding box center [302, 242] width 36 height 29
click at [308, 245] on input "0" at bounding box center [300, 263] width 60 height 53
click at [310, 248] on label "基本薪資" at bounding box center [302, 242] width 36 height 29
click at [310, 248] on input "0" at bounding box center [300, 263] width 60 height 53
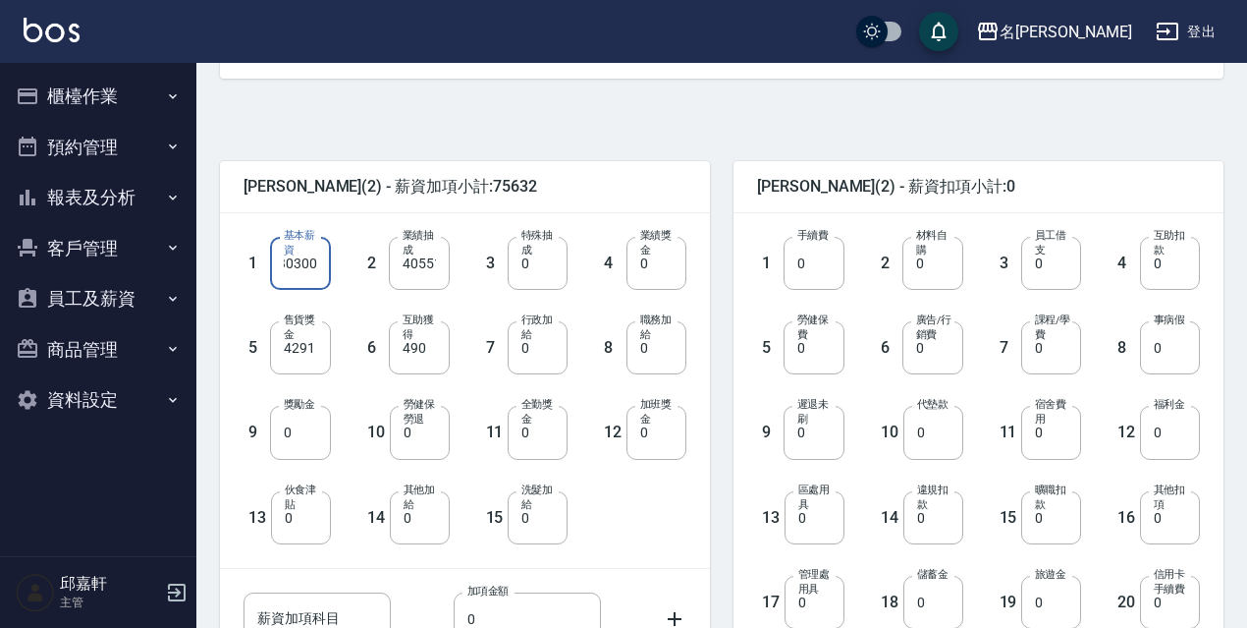
type input "30300"
type input "10251"
click at [433, 347] on input "490" at bounding box center [419, 347] width 60 height 53
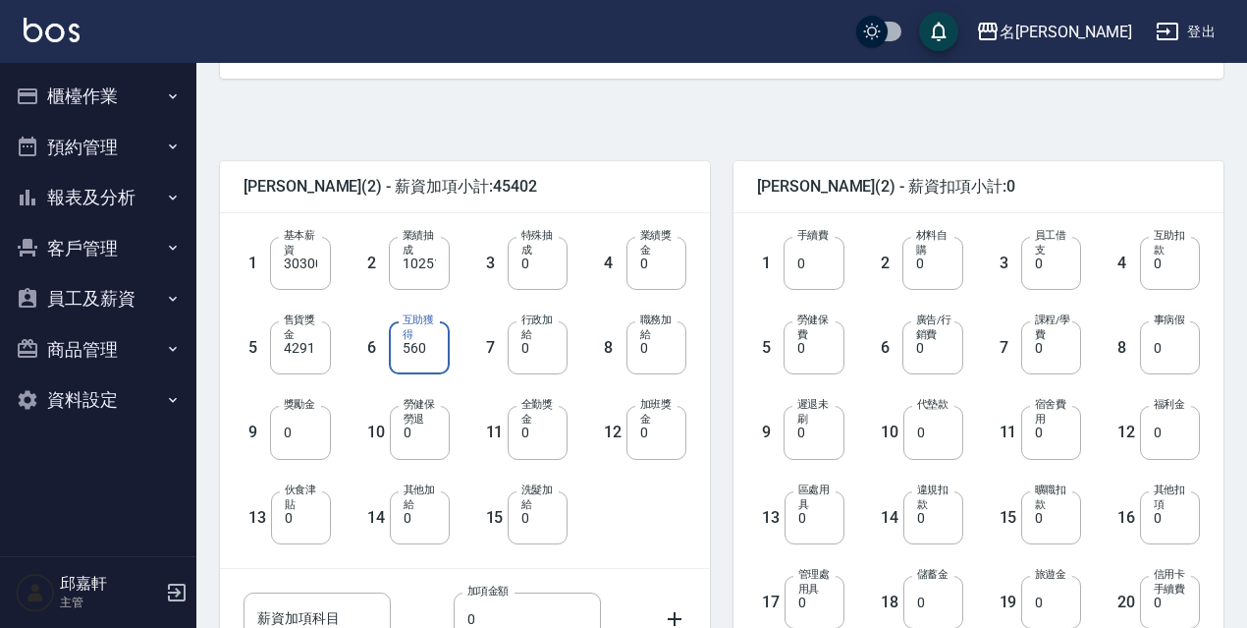
type input "560"
type input "20000"
click at [919, 255] on label "材料自購" at bounding box center [934, 242] width 36 height 29
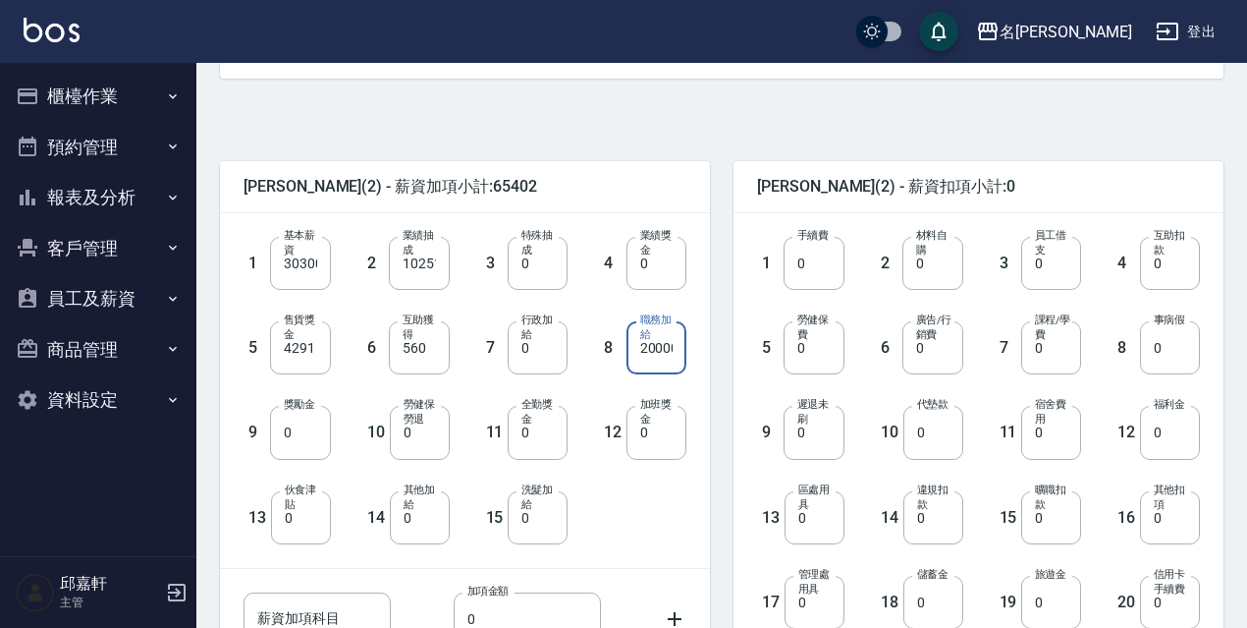
click at [919, 255] on input "0" at bounding box center [933, 263] width 60 height 53
type input "2050"
click at [834, 328] on label "勞健保費" at bounding box center [816, 326] width 36 height 29
click at [834, 328] on input "0" at bounding box center [814, 347] width 60 height 53
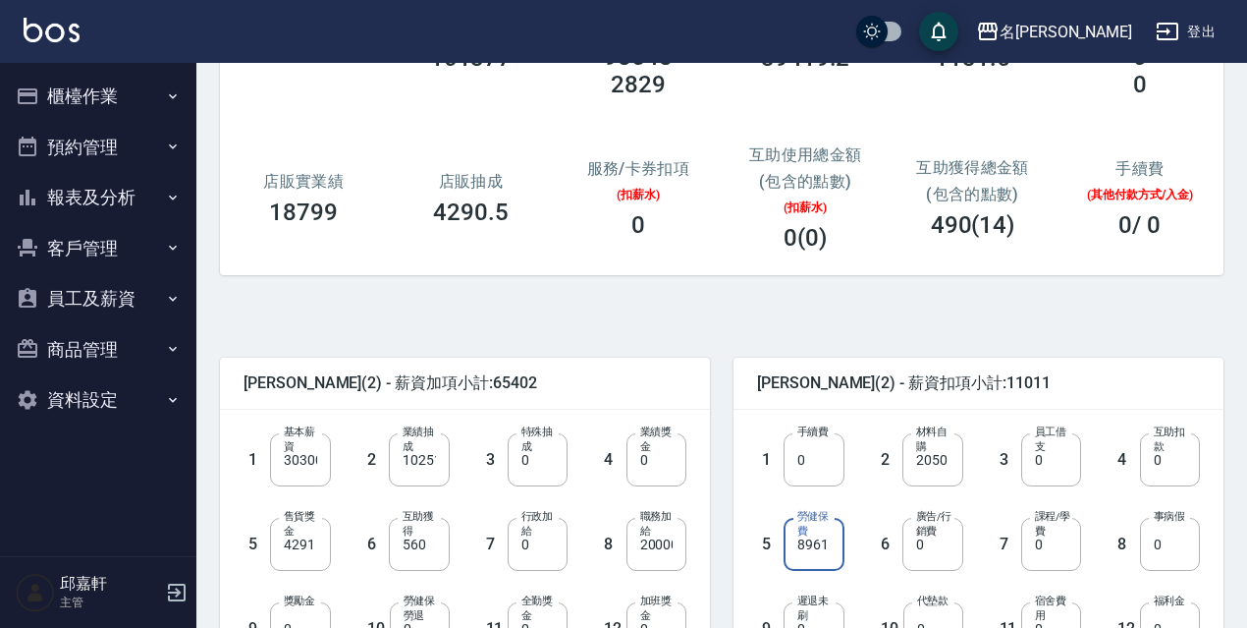
scroll to position [734, 0]
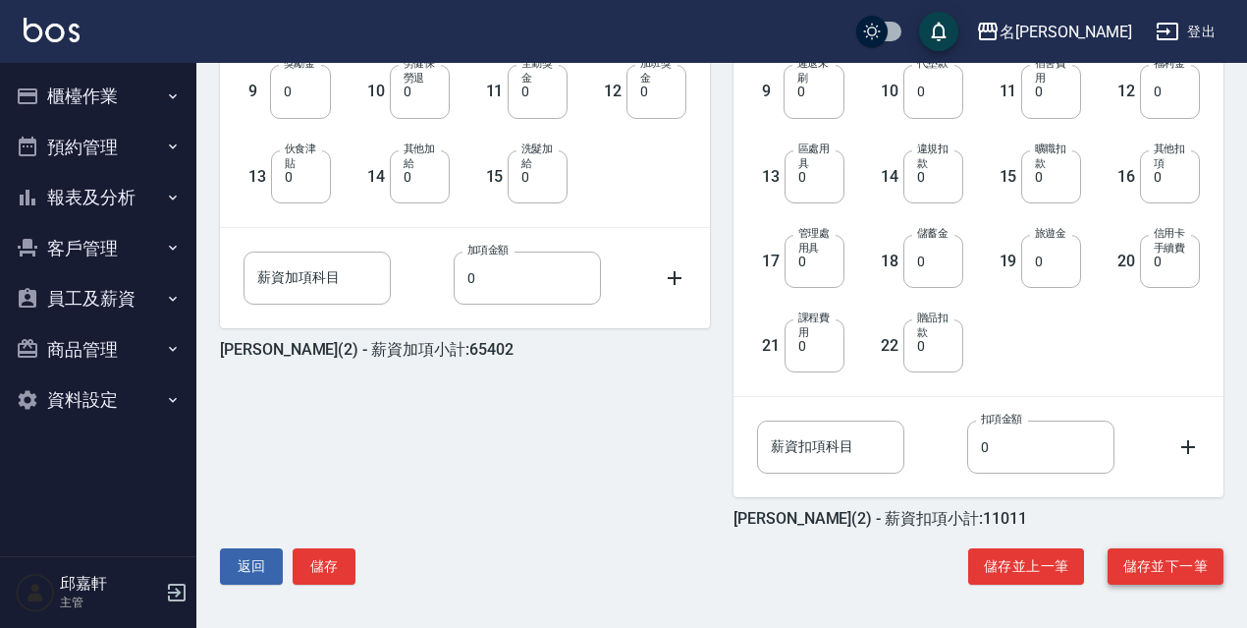
type input "8961"
click at [1158, 572] on button "儲存並下一筆" at bounding box center [1166, 566] width 116 height 36
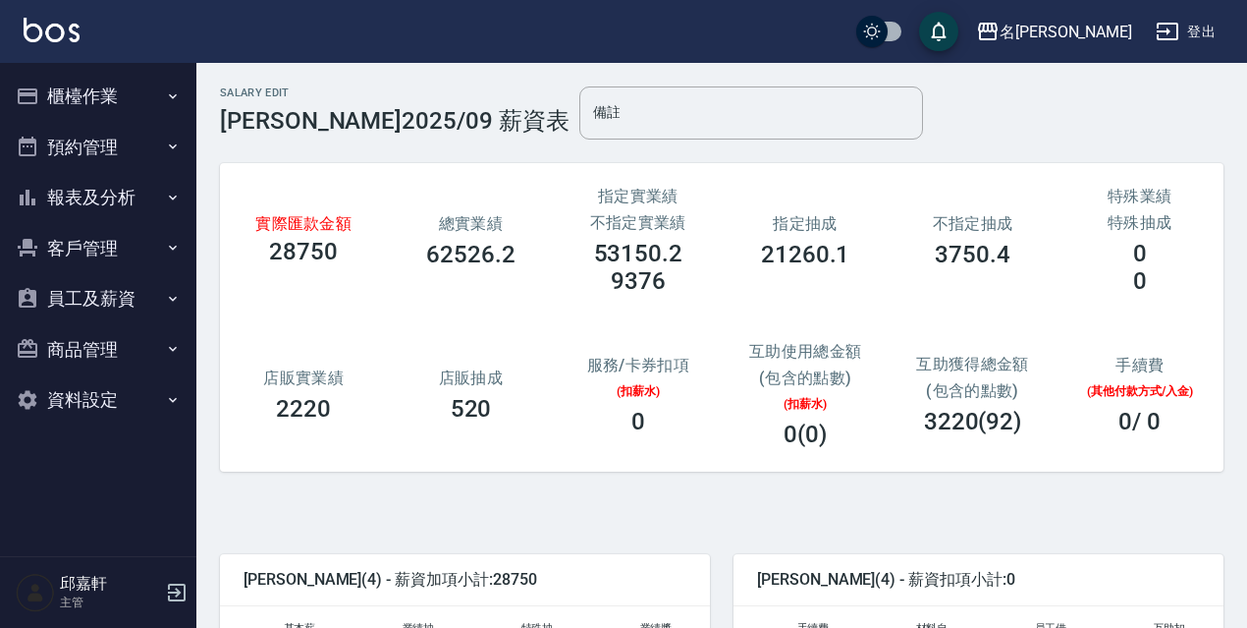
scroll to position [295, 0]
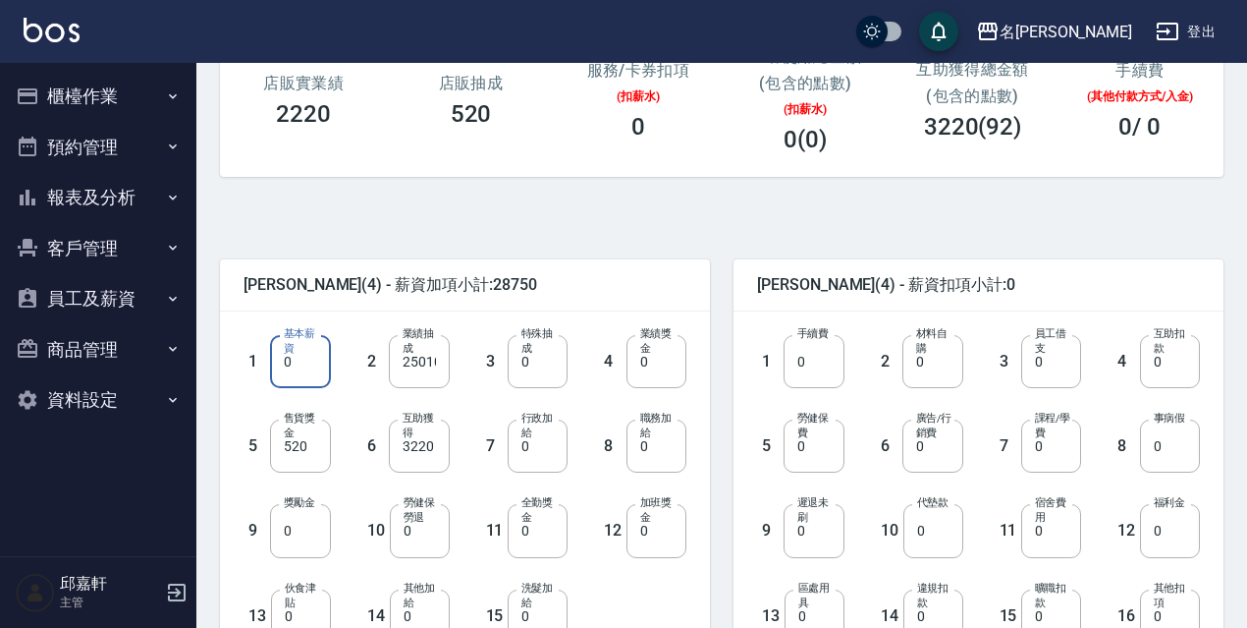
click at [318, 357] on input "0" at bounding box center [300, 361] width 60 height 53
click at [443, 446] on input "3220" at bounding box center [419, 445] width 60 height 53
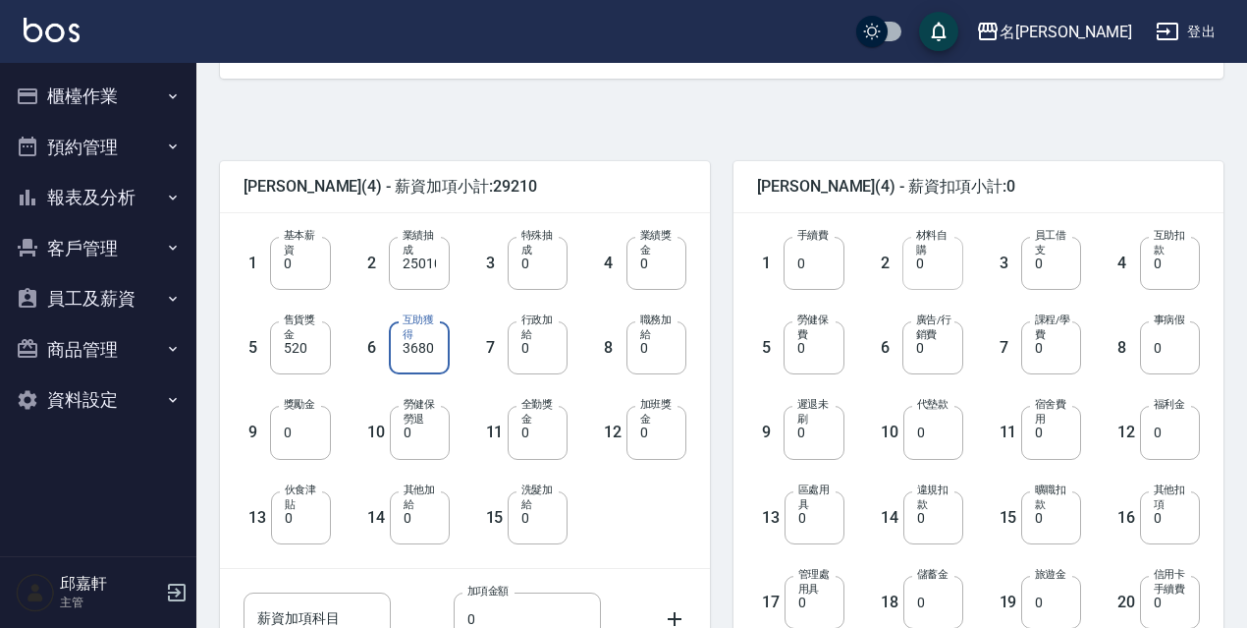
type input "3680"
click at [927, 273] on input "0" at bounding box center [933, 263] width 60 height 53
type input "245"
click at [854, 348] on div "6 廣告/行銷費 0 廣告/行銷費" at bounding box center [904, 332] width 119 height 84
click at [838, 347] on input "0" at bounding box center [814, 347] width 60 height 53
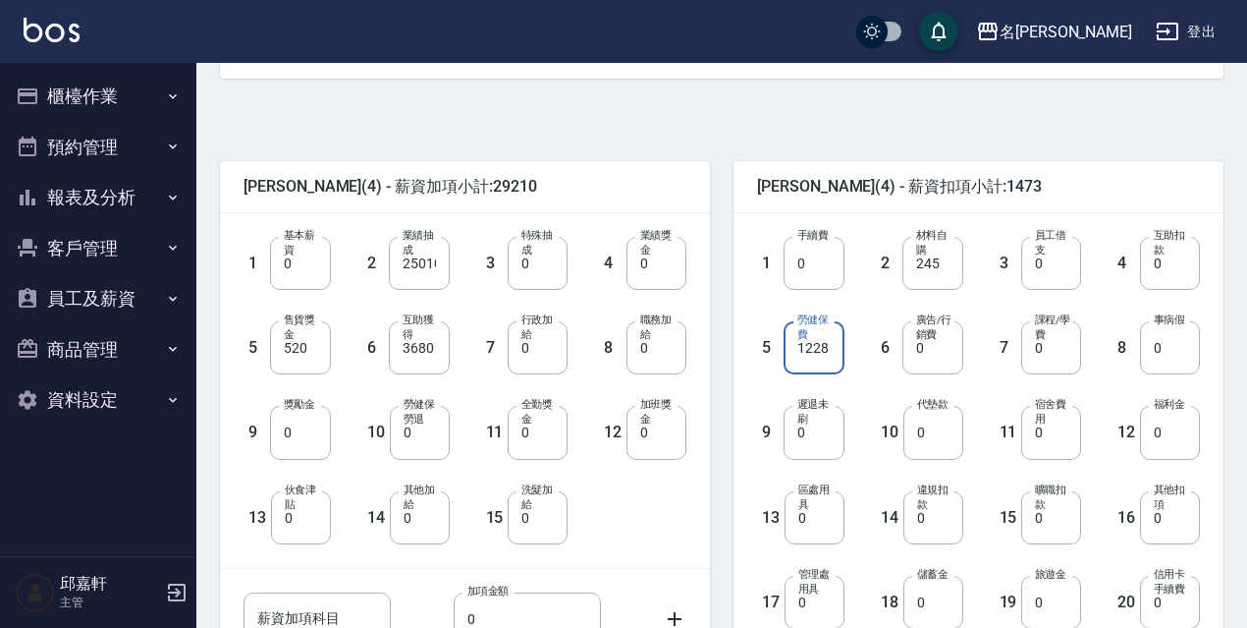
type input "1228"
click at [783, 437] on div "9 遲退未刷 0 遲退未刷" at bounding box center [785, 416] width 119 height 84
click at [815, 442] on input "0" at bounding box center [814, 432] width 60 height 53
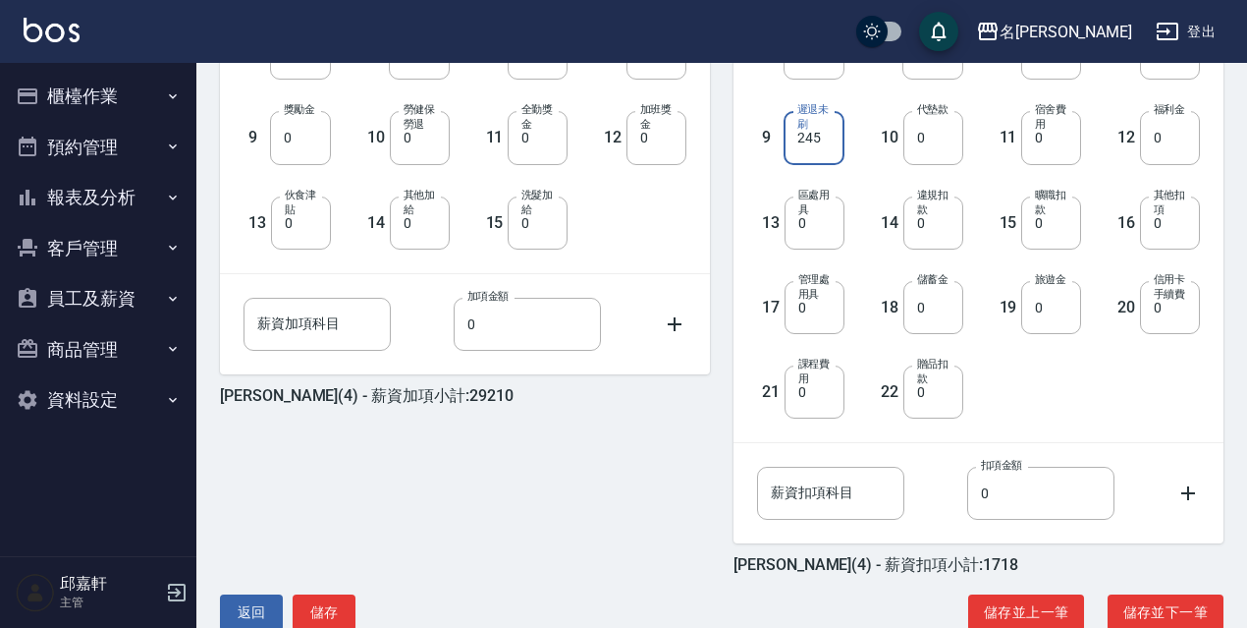
scroll to position [734, 0]
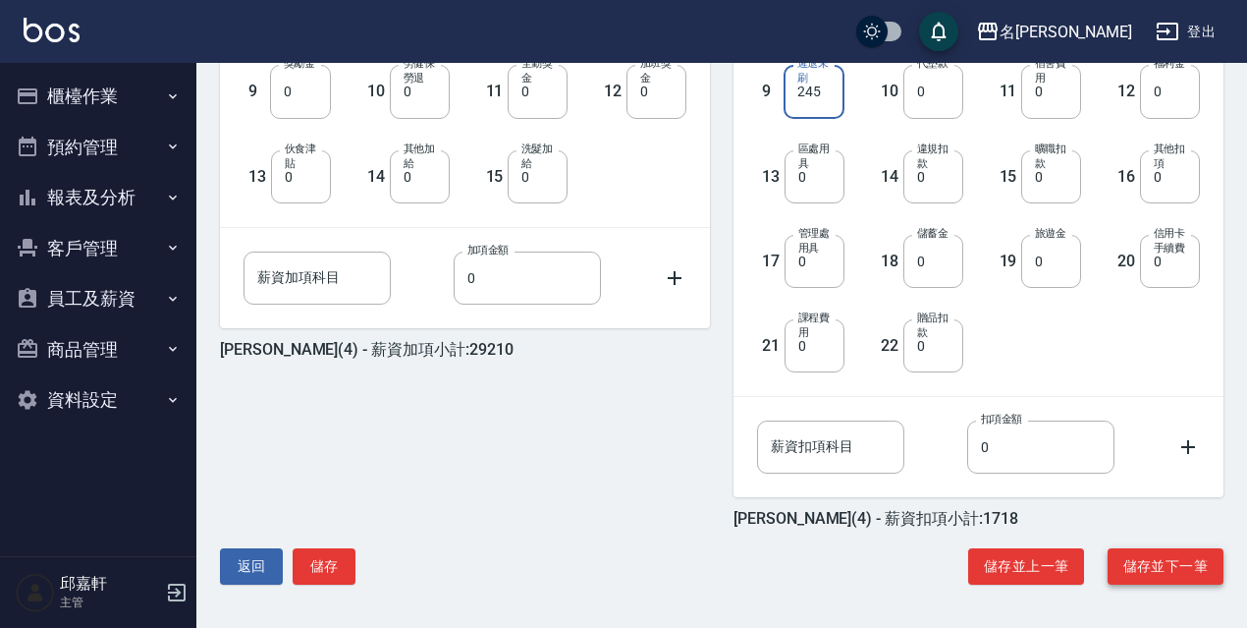
type input "245"
click at [1137, 574] on button "儲存並下一筆" at bounding box center [1166, 566] width 116 height 36
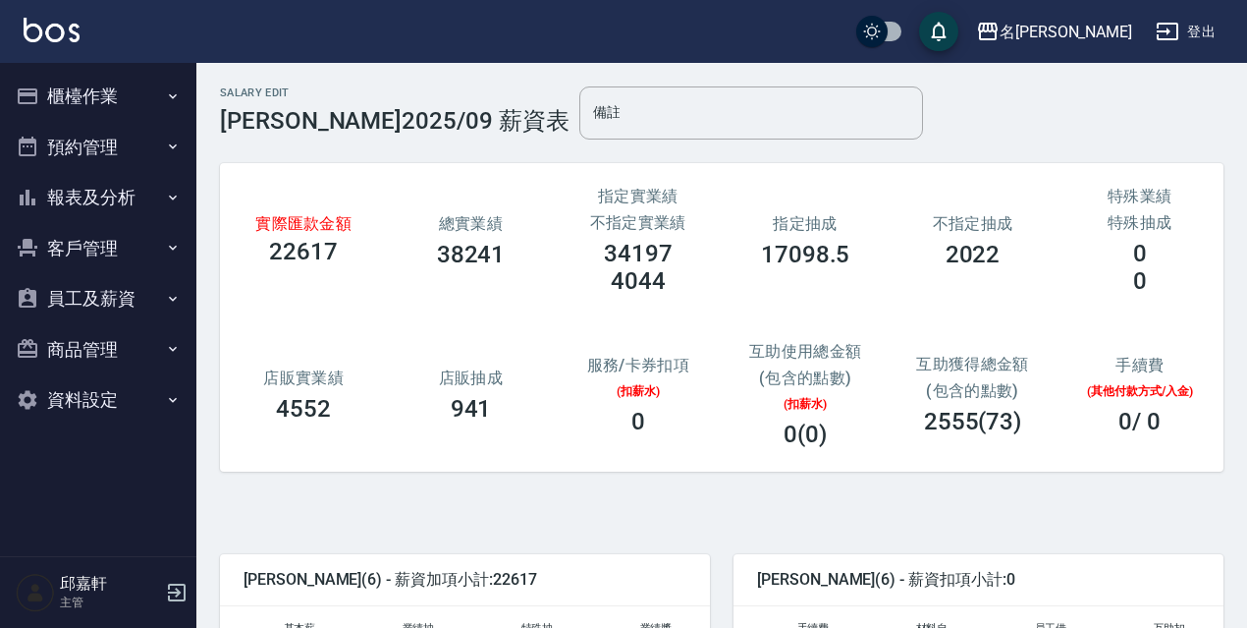
scroll to position [196, 0]
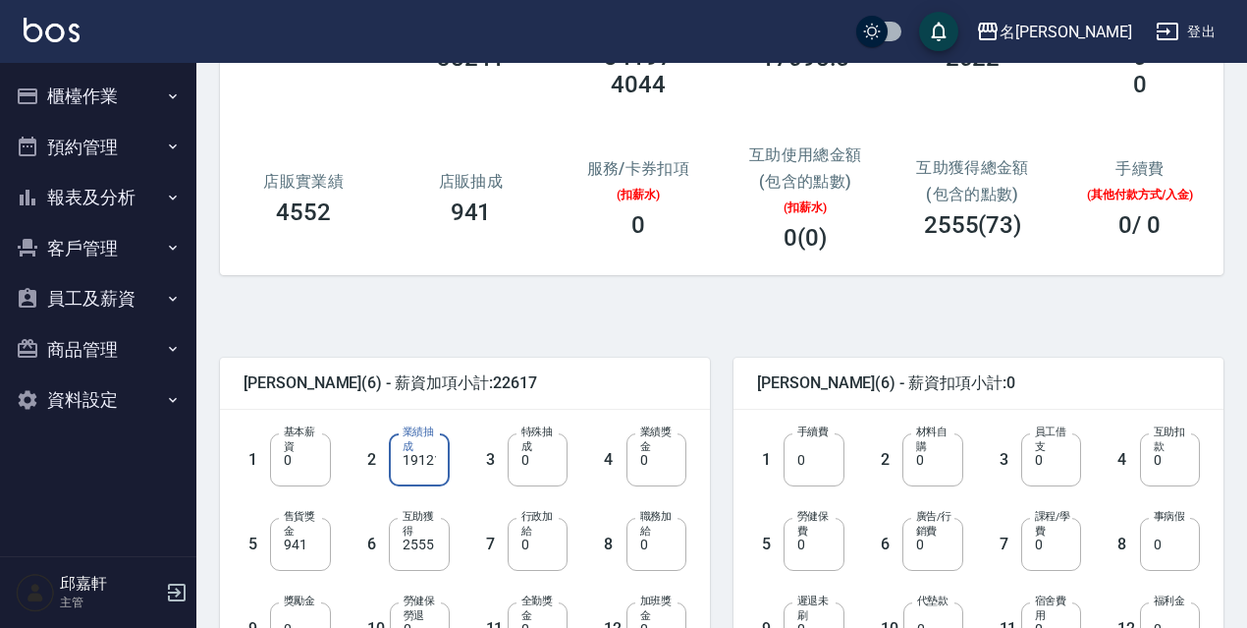
click at [443, 469] on input "19121" at bounding box center [419, 459] width 60 height 53
type input "15296"
type input "2920"
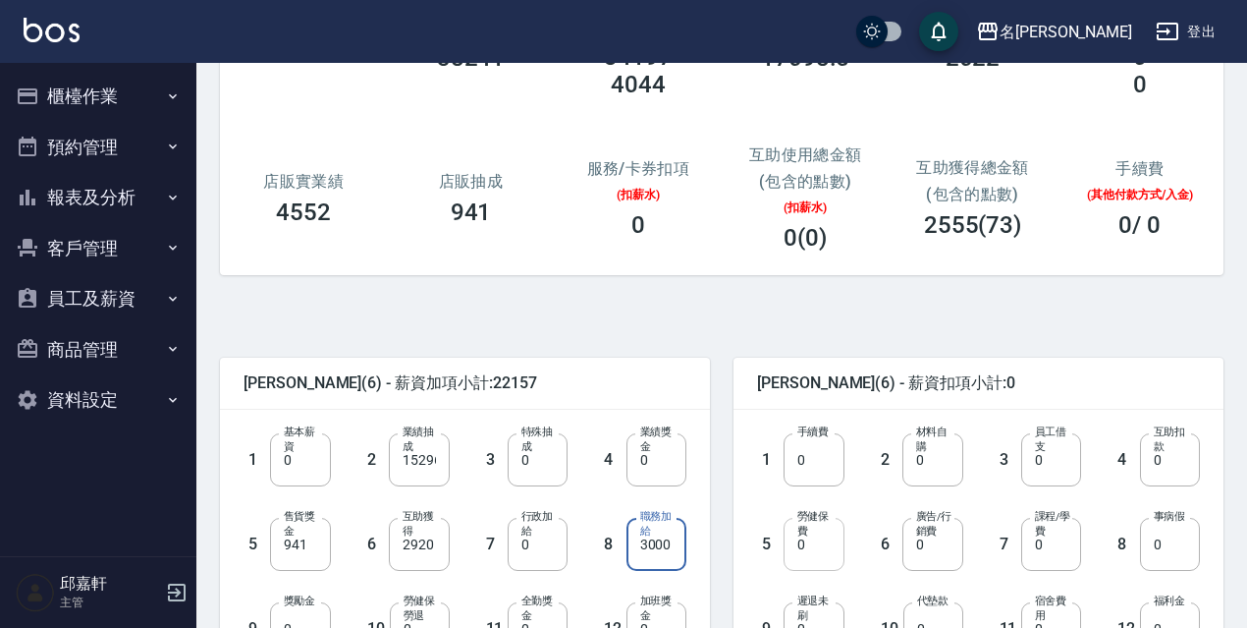
type input "3000"
click at [828, 547] on input "0" at bounding box center [814, 544] width 60 height 53
type input "1228"
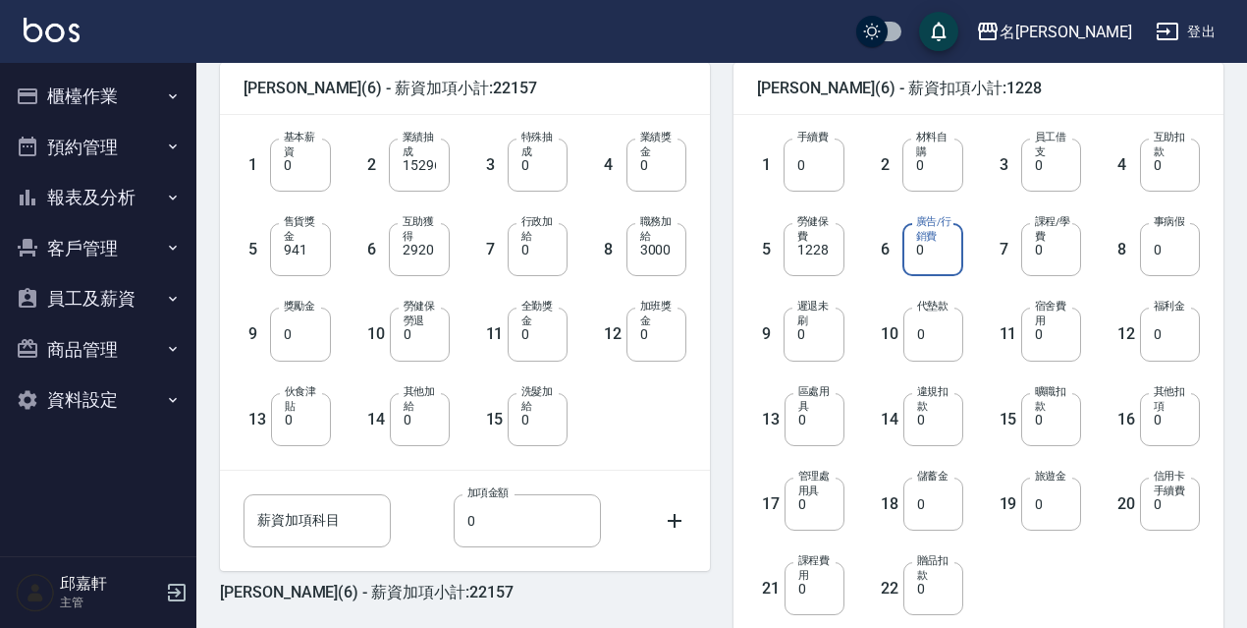
scroll to position [688, 0]
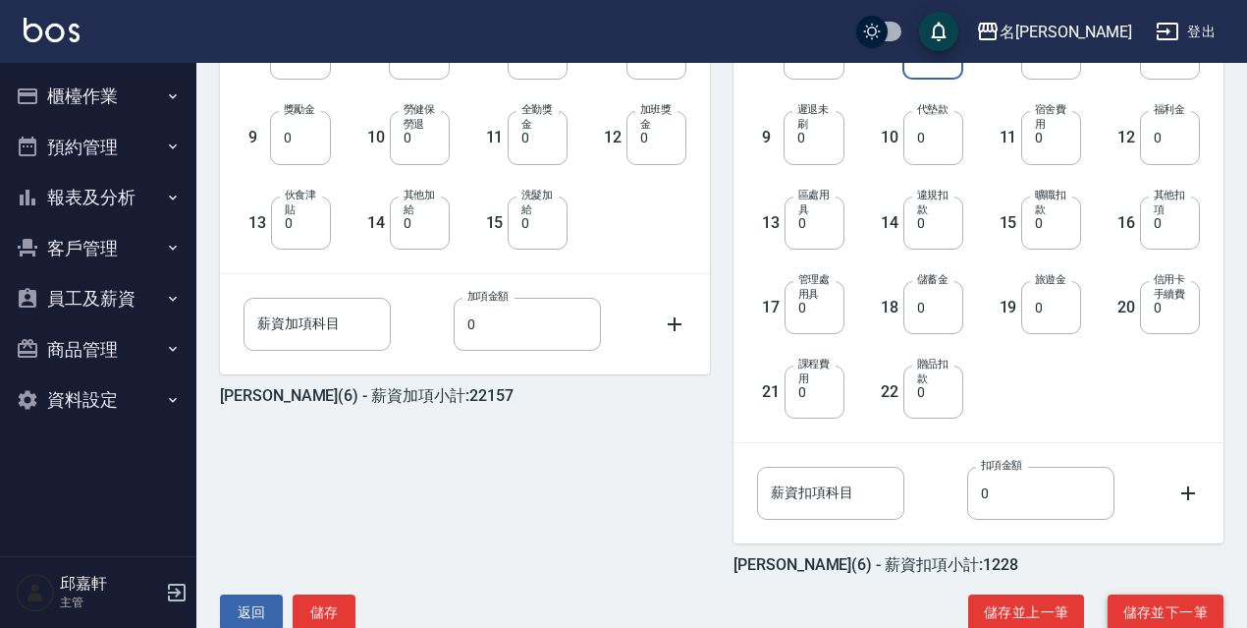
click at [1133, 599] on button "儲存並下一筆" at bounding box center [1166, 612] width 116 height 36
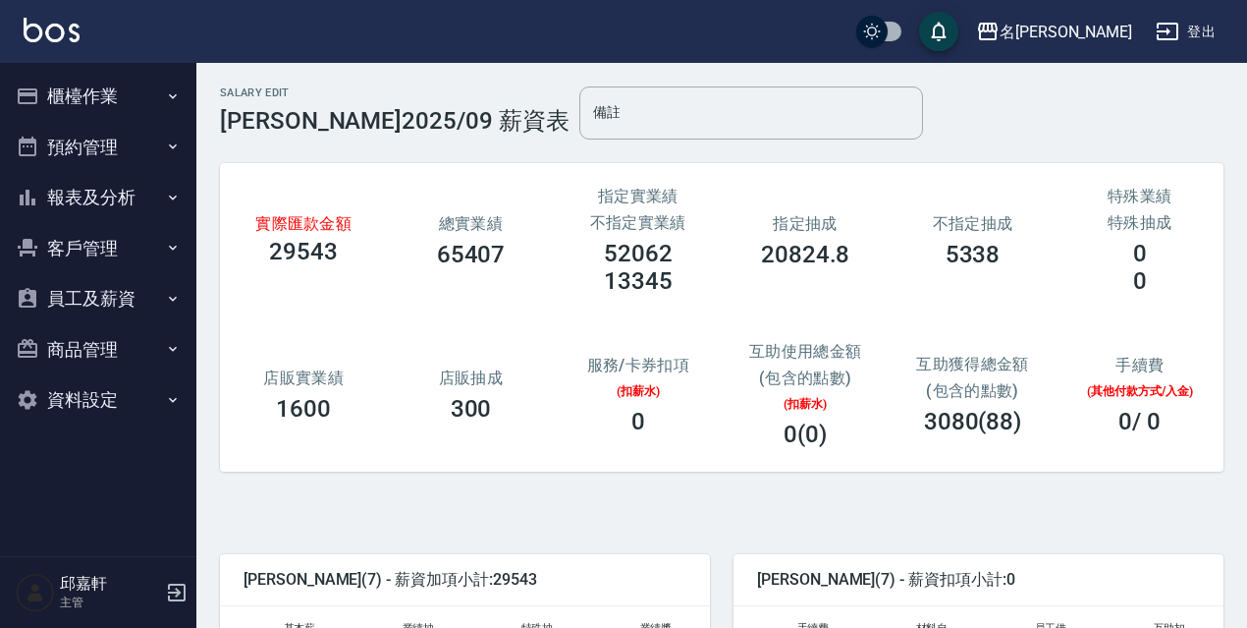
scroll to position [295, 0]
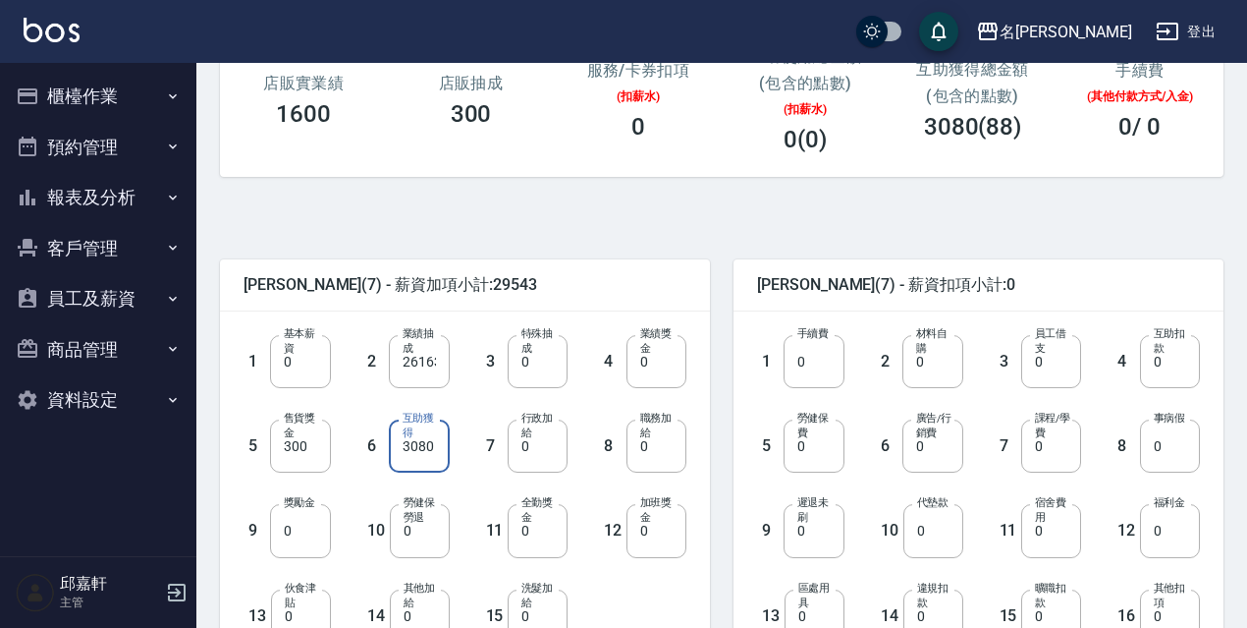
click at [409, 444] on input "3080" at bounding box center [419, 445] width 60 height 53
type input "3520"
click at [944, 373] on input "0" at bounding box center [933, 361] width 60 height 53
type input "2440"
type input "1228"
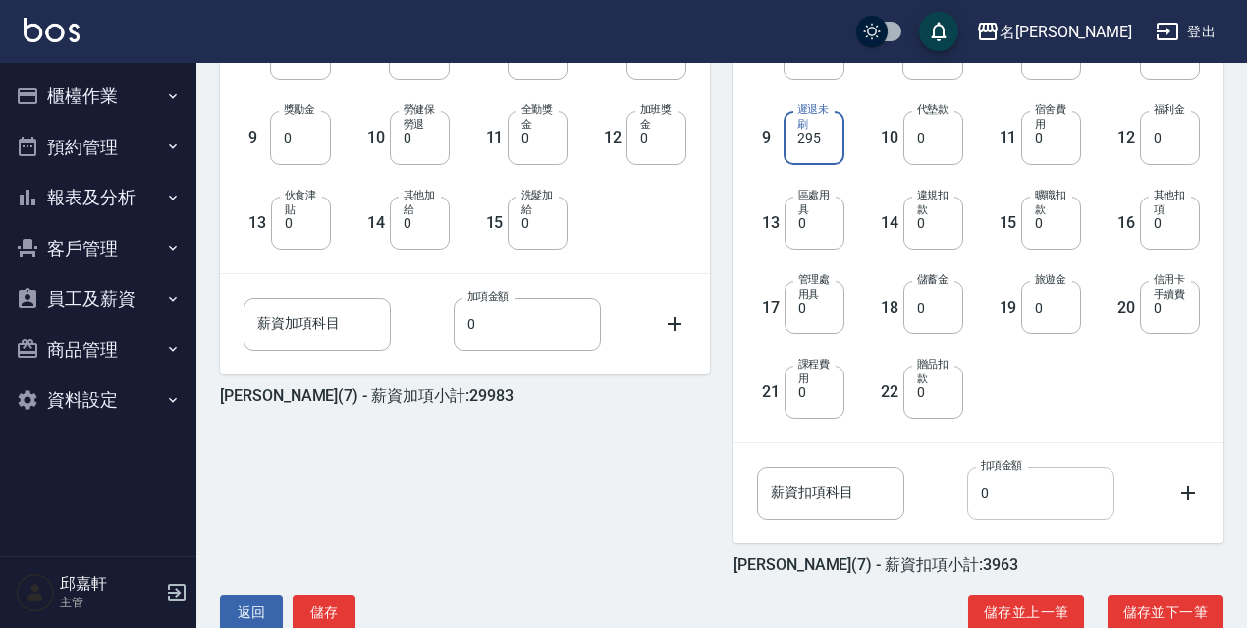
scroll to position [734, 0]
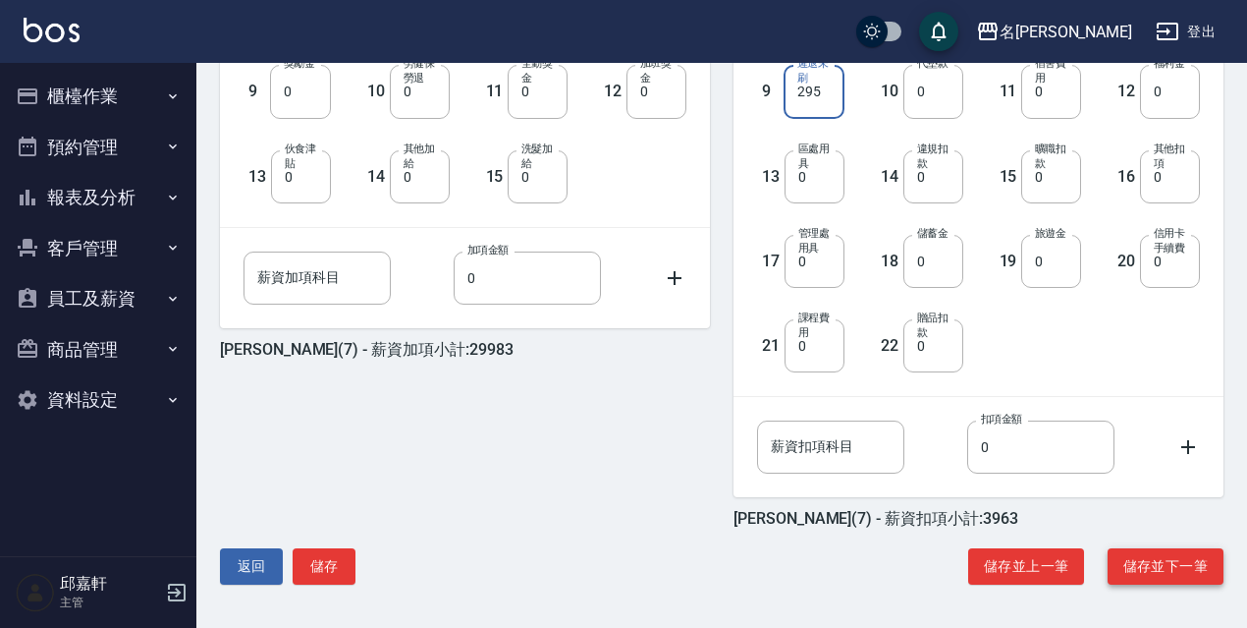
type input "295"
click at [1114, 561] on button "儲存並下一筆" at bounding box center [1166, 566] width 116 height 36
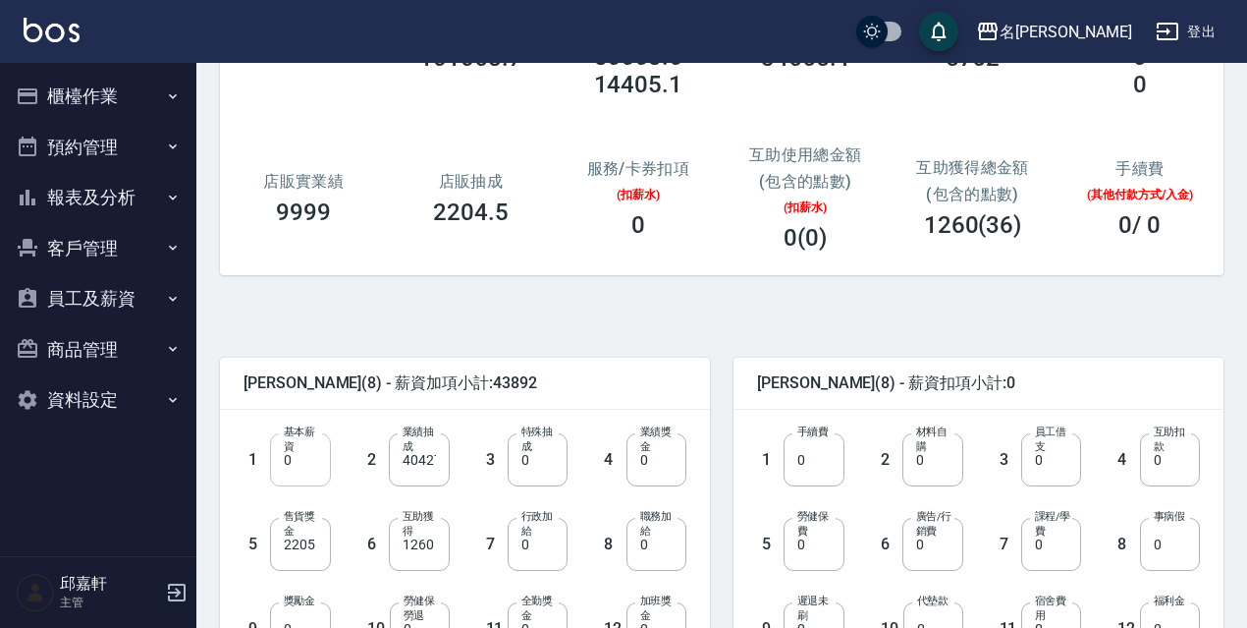
scroll to position [295, 0]
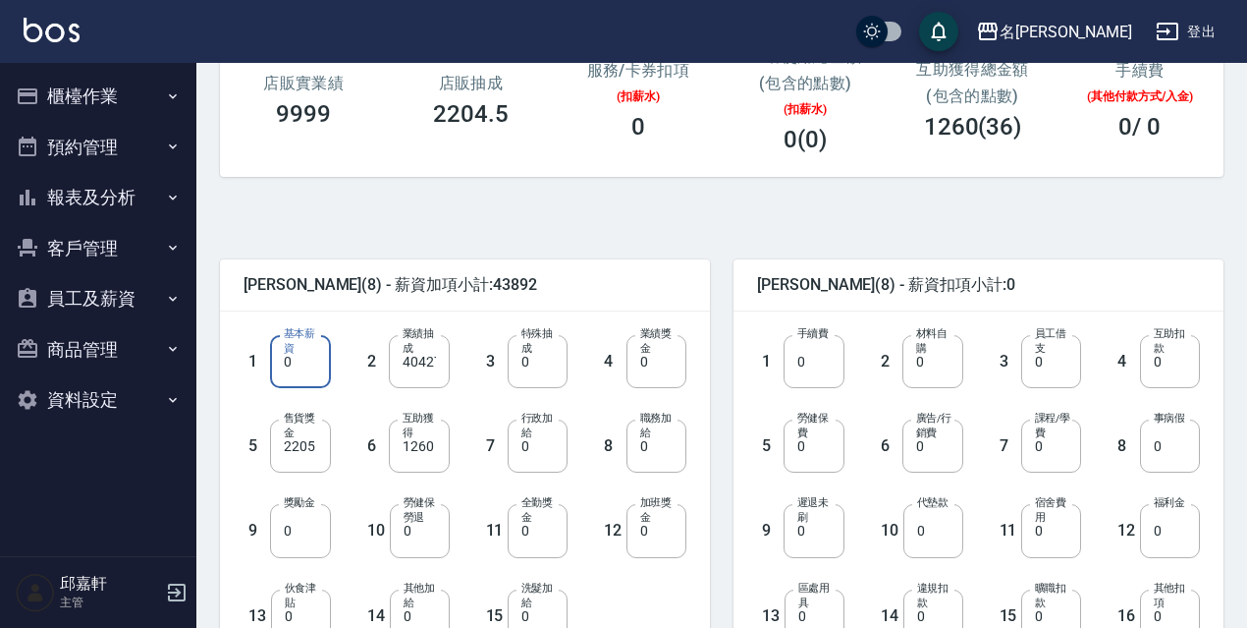
click at [320, 369] on input "0" at bounding box center [300, 361] width 60 height 53
type input "30300"
type input "10128"
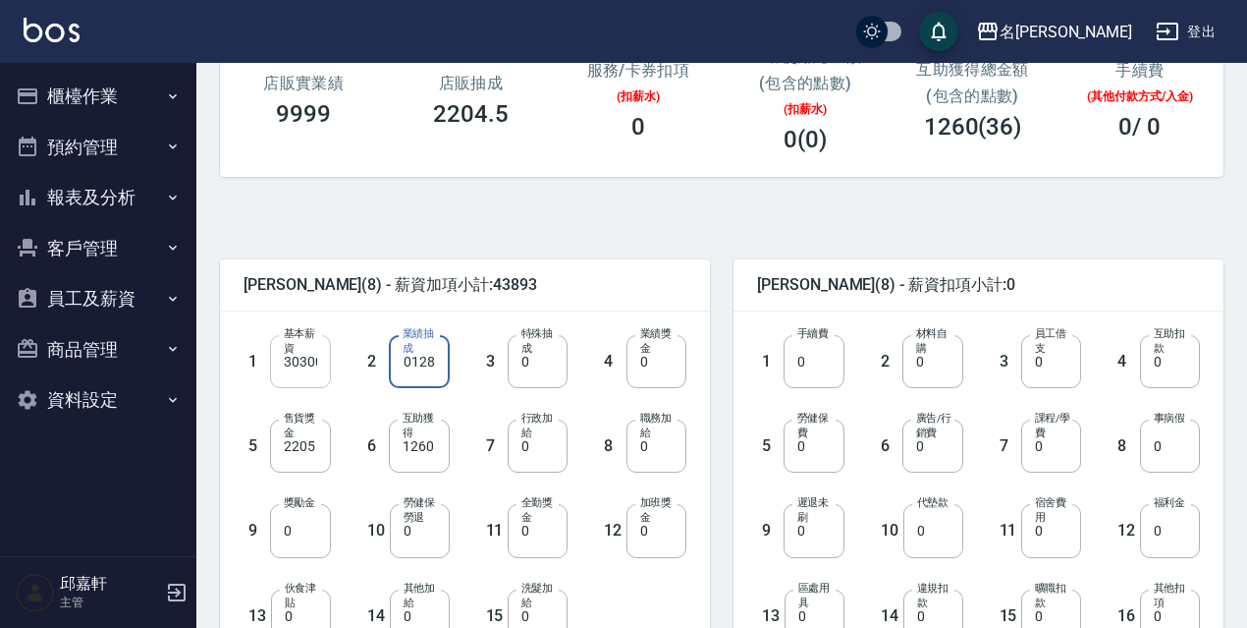
scroll to position [0, 0]
type input "1440"
click at [948, 371] on input "0" at bounding box center [933, 361] width 60 height 53
type input "3830"
type input "1228"
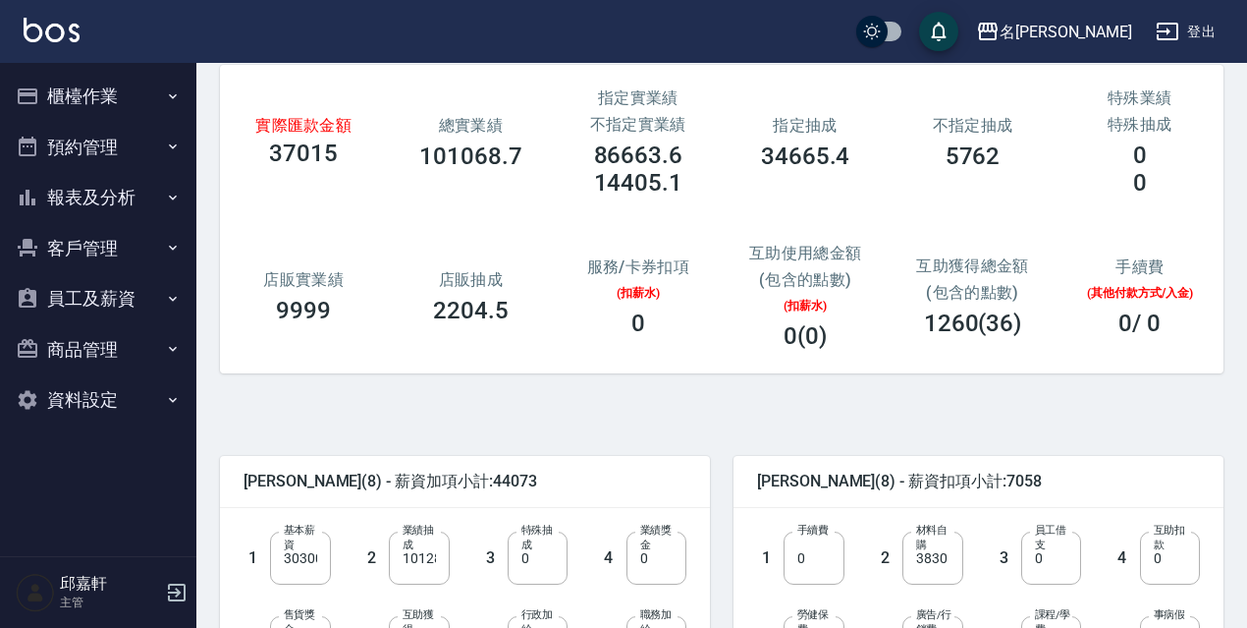
scroll to position [734, 0]
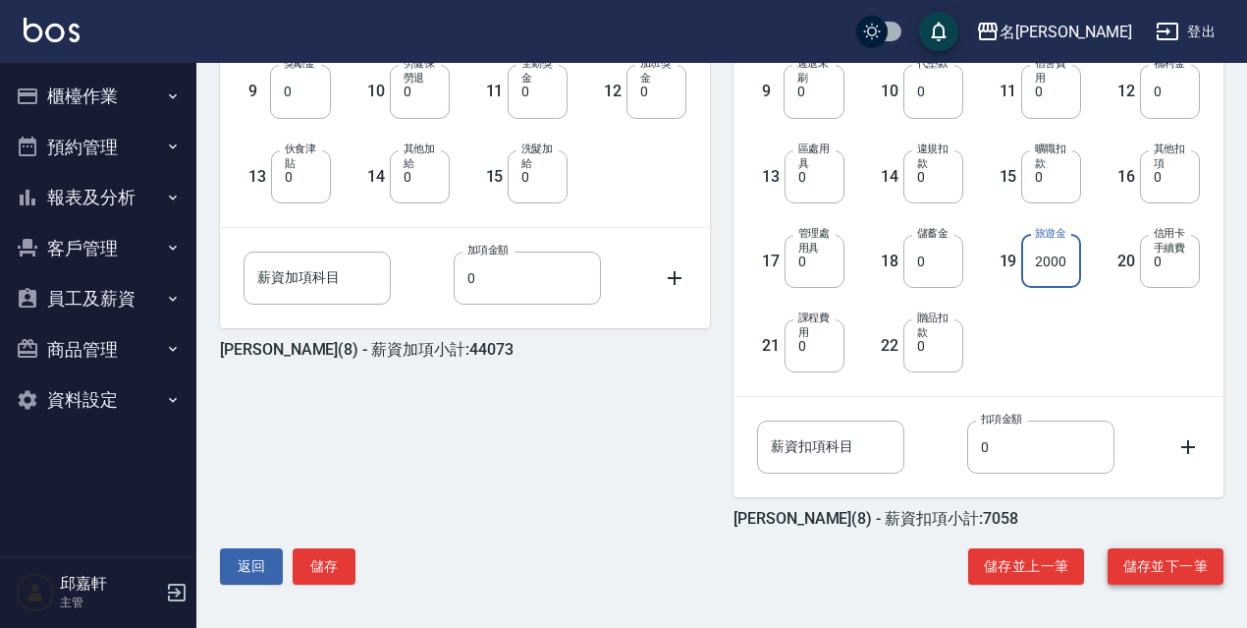
type input "2000"
click at [1183, 550] on button "儲存並下一筆" at bounding box center [1166, 566] width 116 height 36
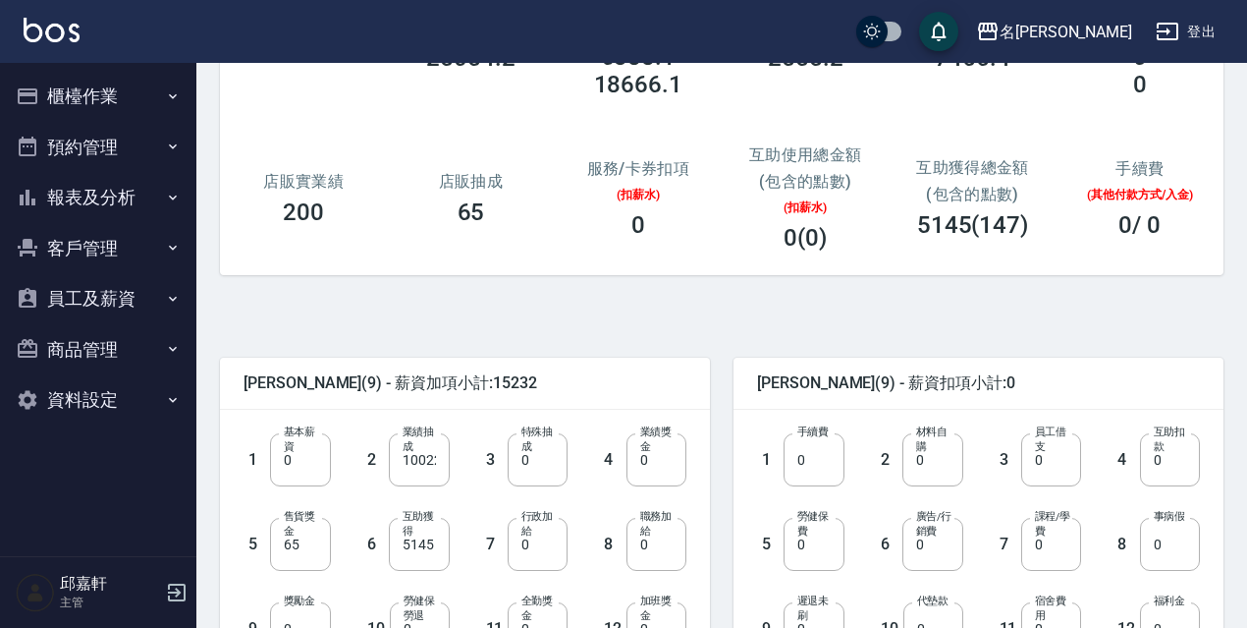
scroll to position [295, 0]
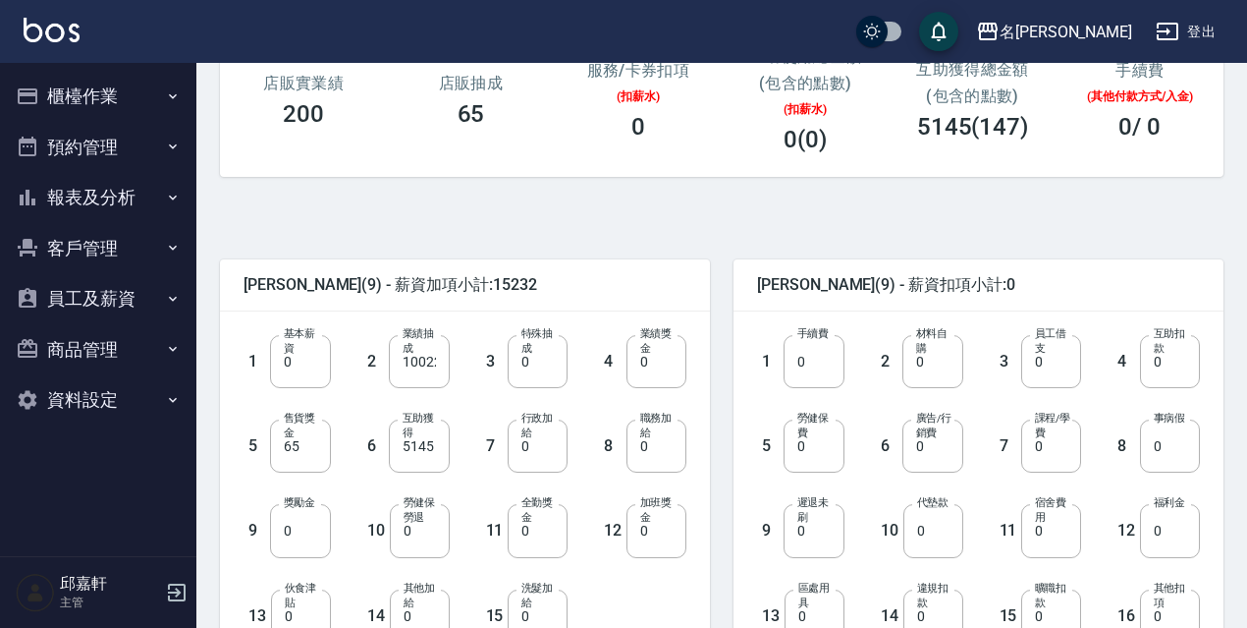
click at [168, 196] on icon "button" at bounding box center [173, 198] width 16 height 16
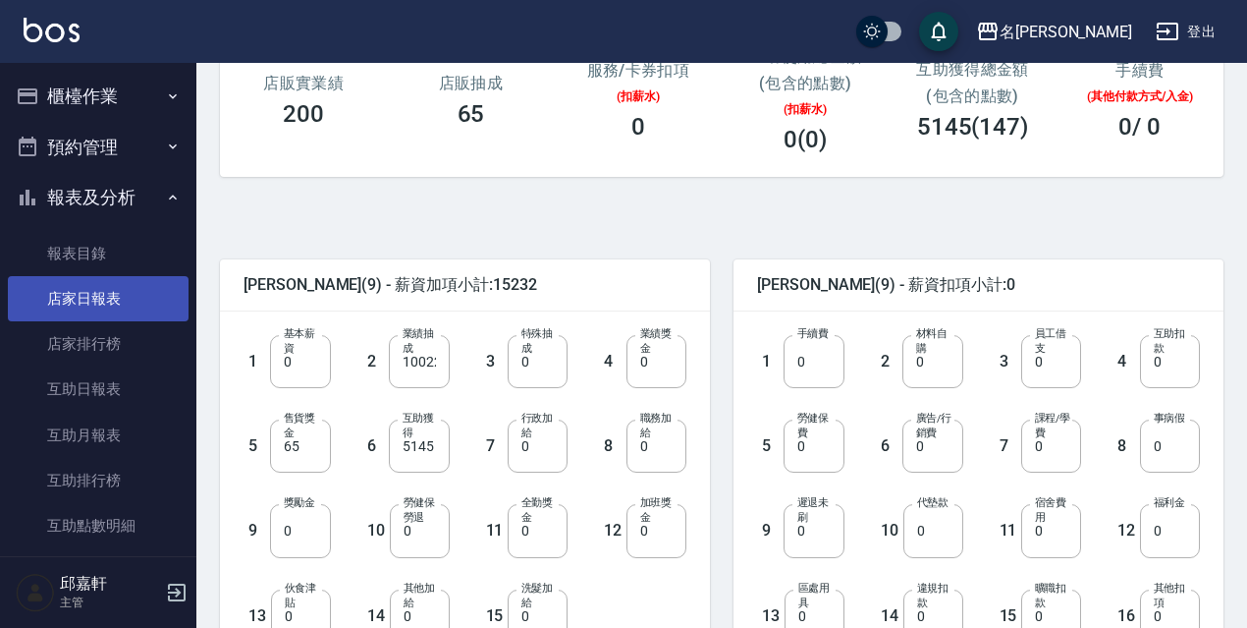
scroll to position [196, 0]
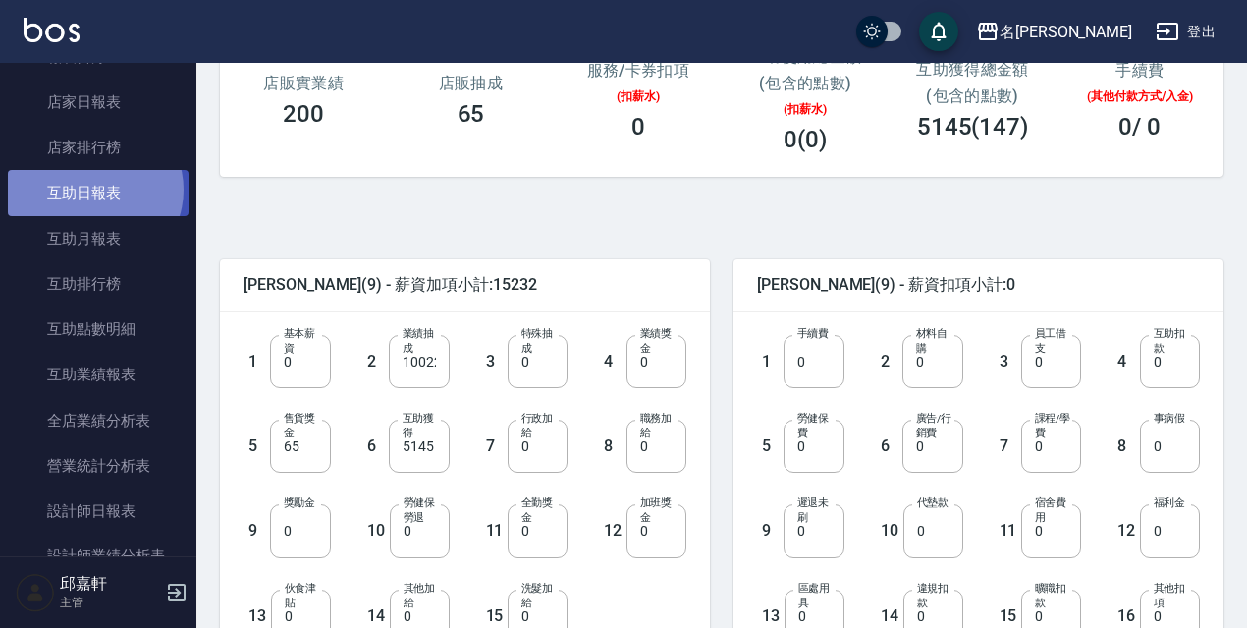
click at [93, 190] on link "互助日報表" at bounding box center [98, 192] width 181 height 45
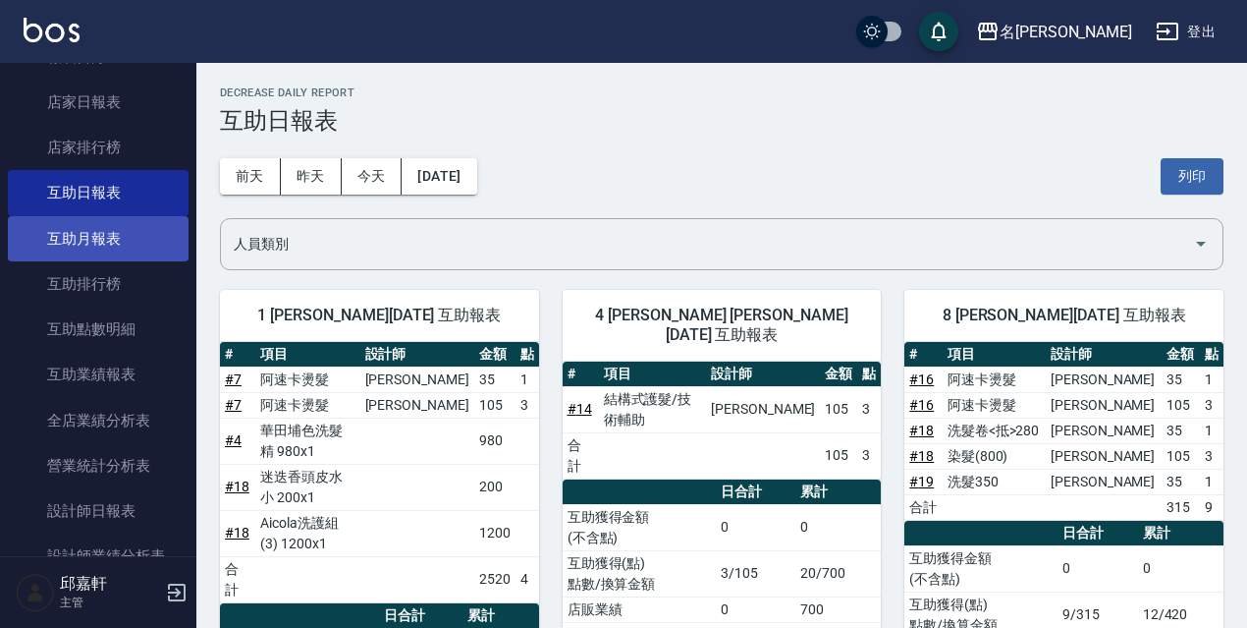
drag, startPoint x: 161, startPoint y: 287, endPoint x: 137, endPoint y: 254, distance: 40.7
click at [159, 286] on link "互助排行榜" at bounding box center [98, 283] width 181 height 45
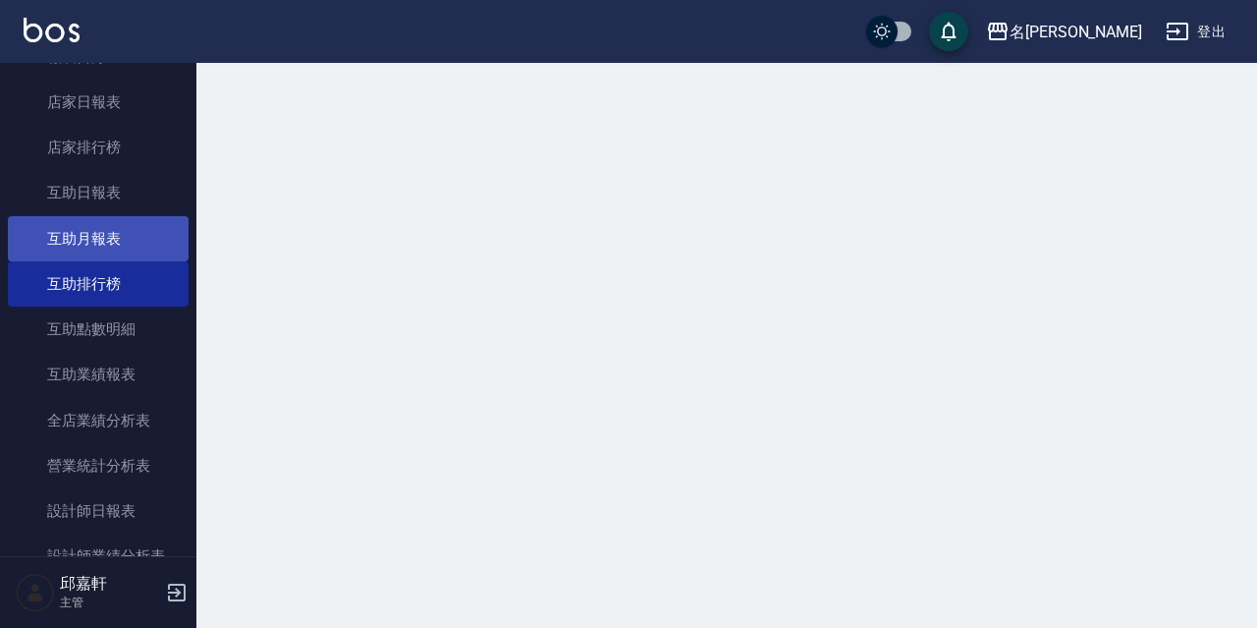
click at [122, 235] on link "互助月報表" at bounding box center [98, 238] width 181 height 45
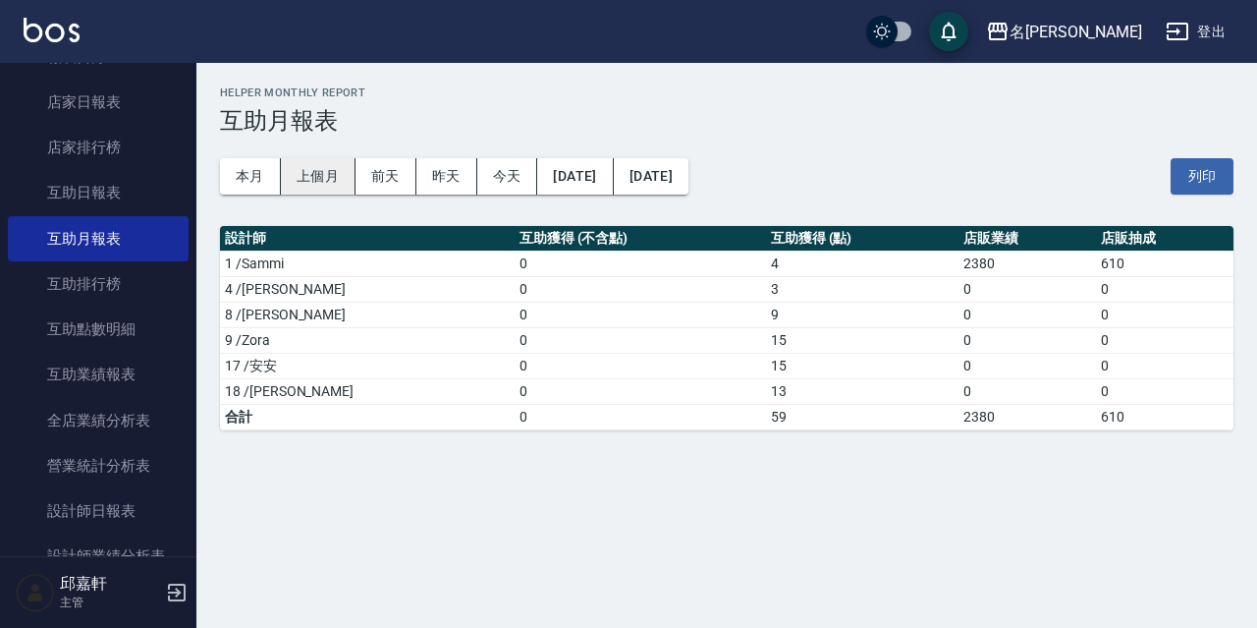
click at [321, 180] on button "上個月" at bounding box center [318, 176] width 75 height 36
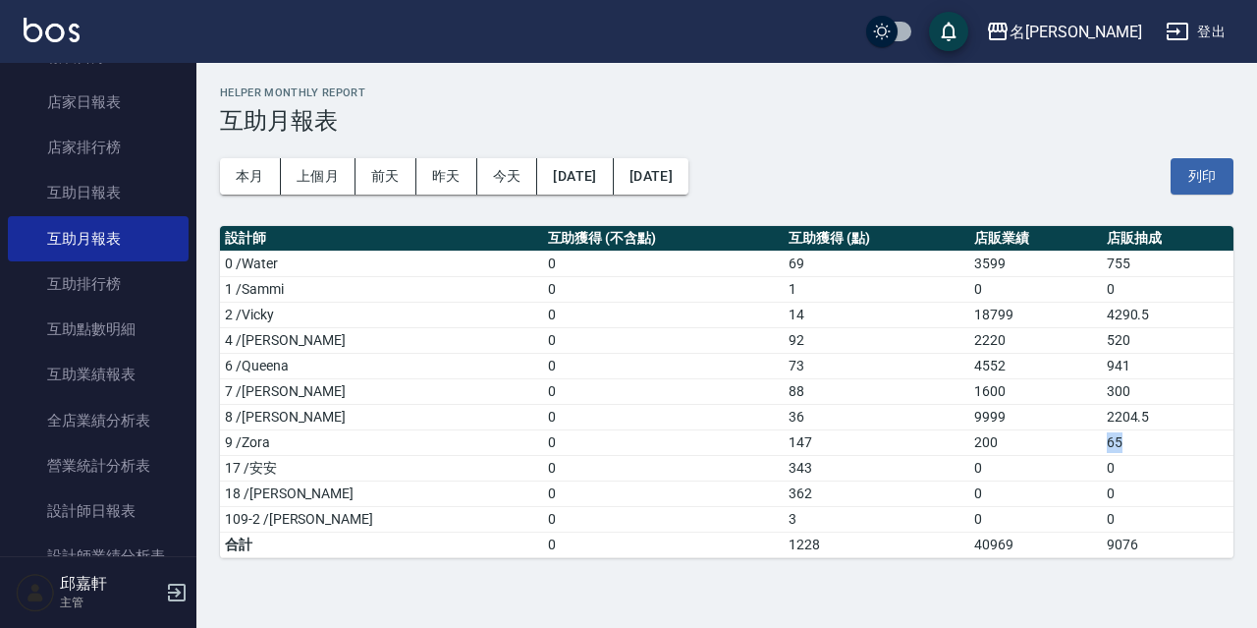
drag, startPoint x: 1106, startPoint y: 443, endPoint x: 1071, endPoint y: 448, distance: 35.7
click at [1071, 448] on tr "9 /Zora 0 147 200 65" at bounding box center [727, 442] width 1014 height 26
click at [1025, 437] on td "200" at bounding box center [1035, 442] width 132 height 26
click at [1102, 436] on td "65" at bounding box center [1168, 442] width 132 height 26
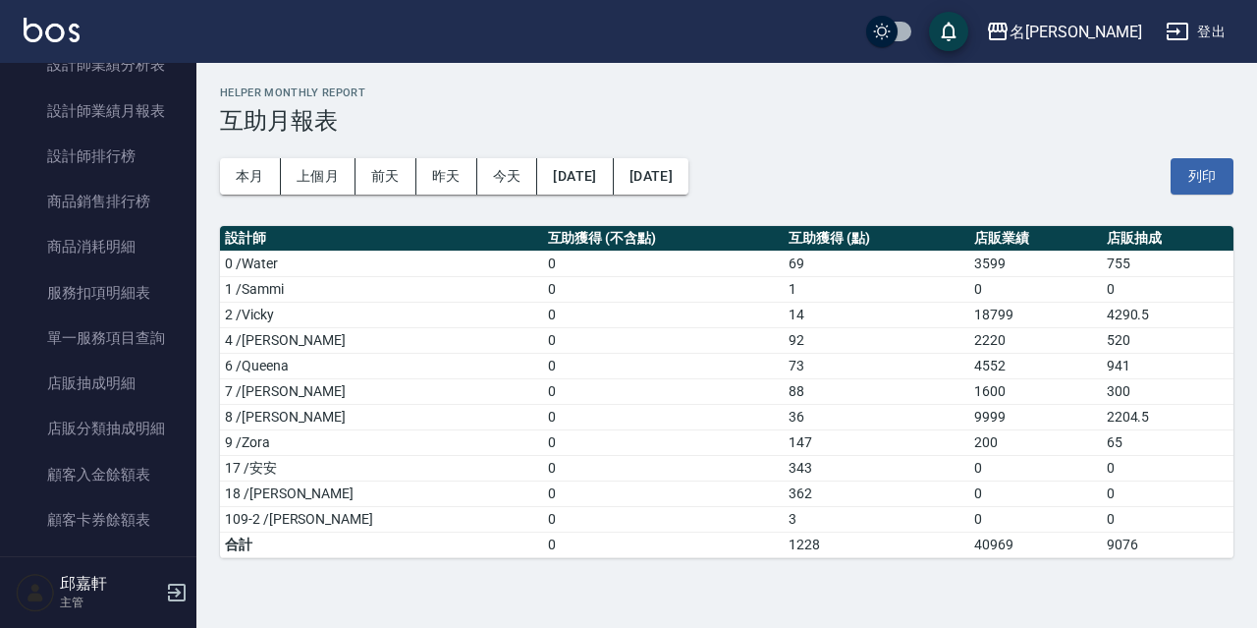
scroll to position [1089, 0]
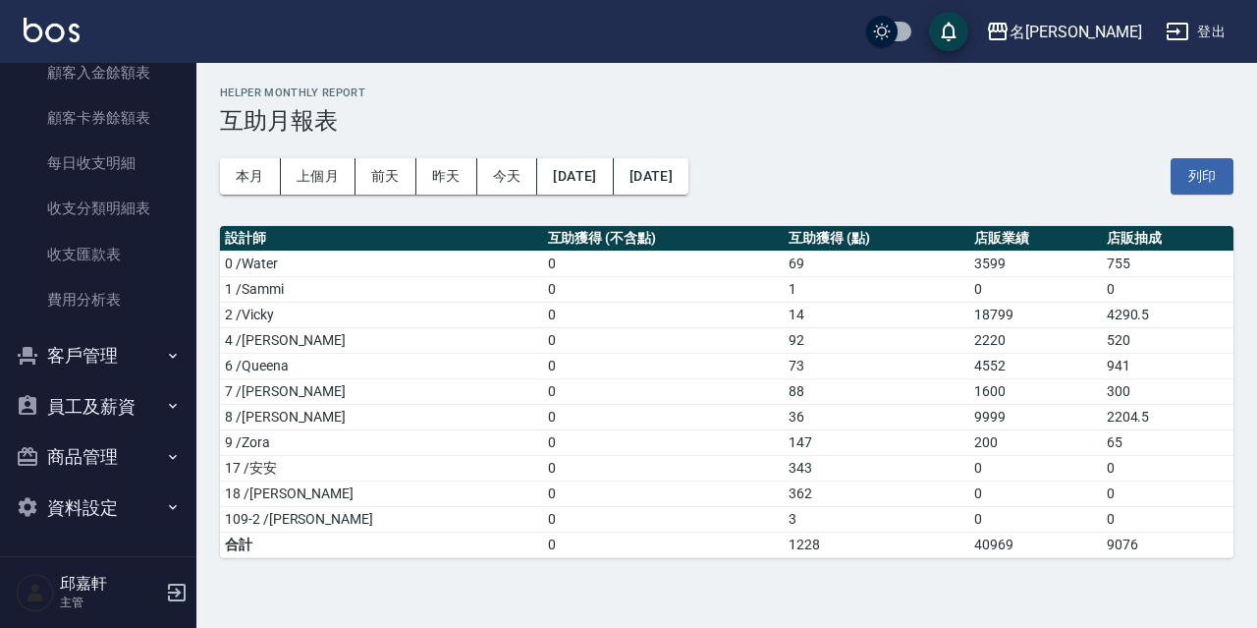
click at [101, 400] on button "員工及薪資" at bounding box center [98, 406] width 181 height 51
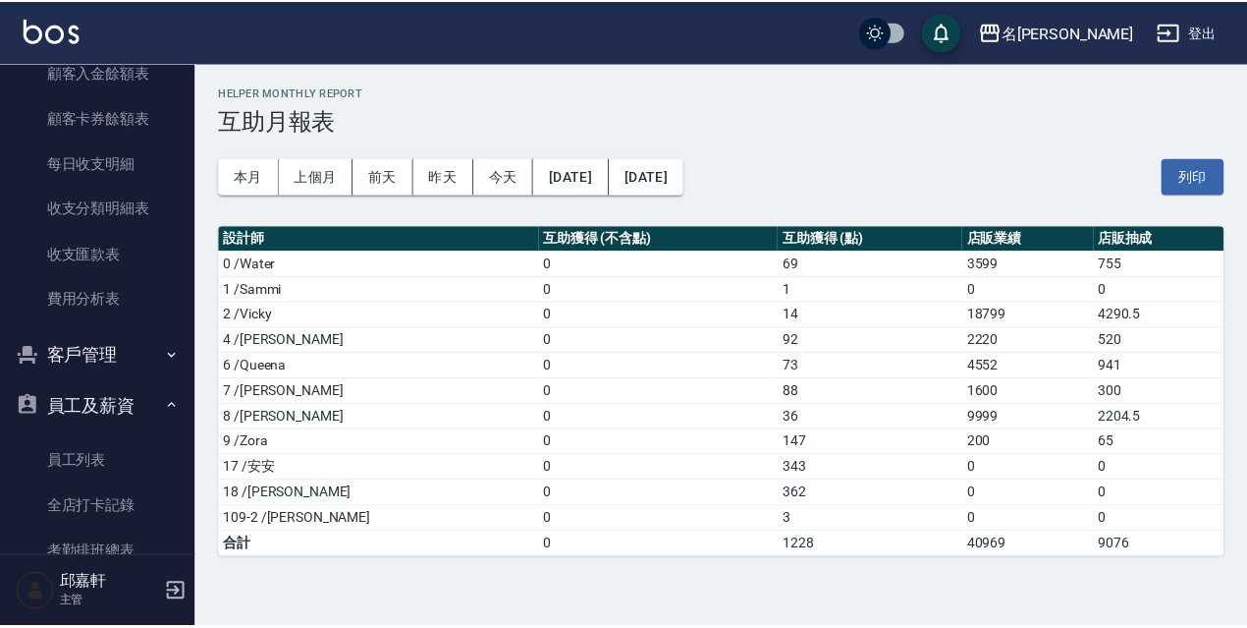
scroll to position [1410, 0]
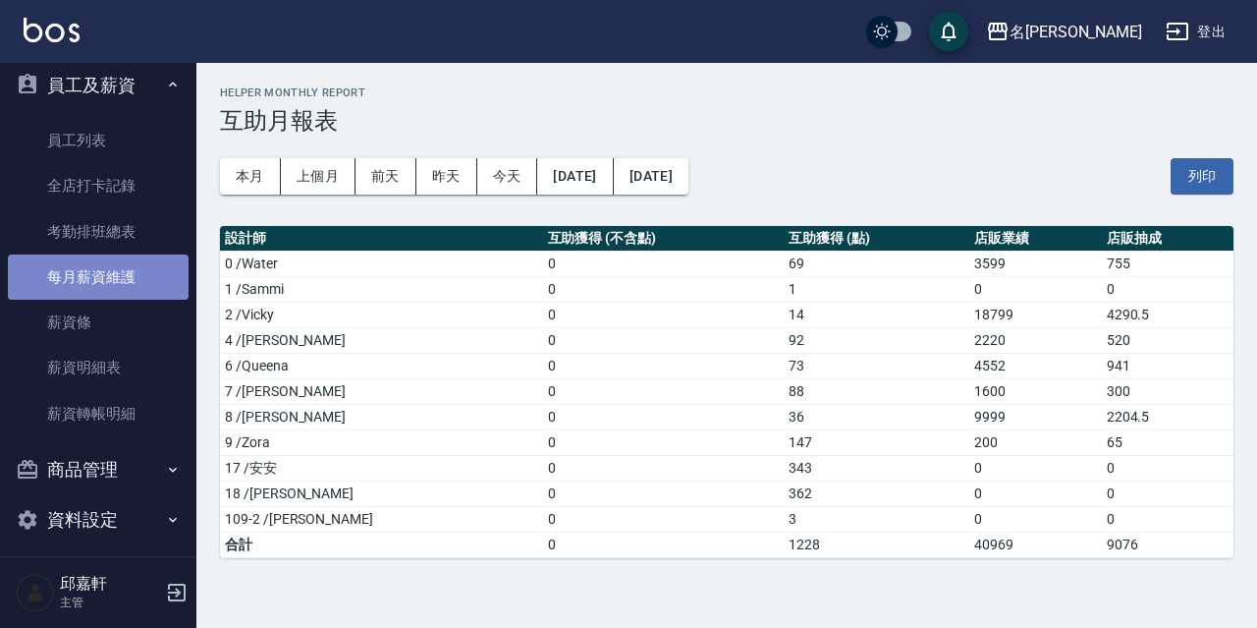
click at [114, 290] on link "每月薪資維護" at bounding box center [98, 276] width 181 height 45
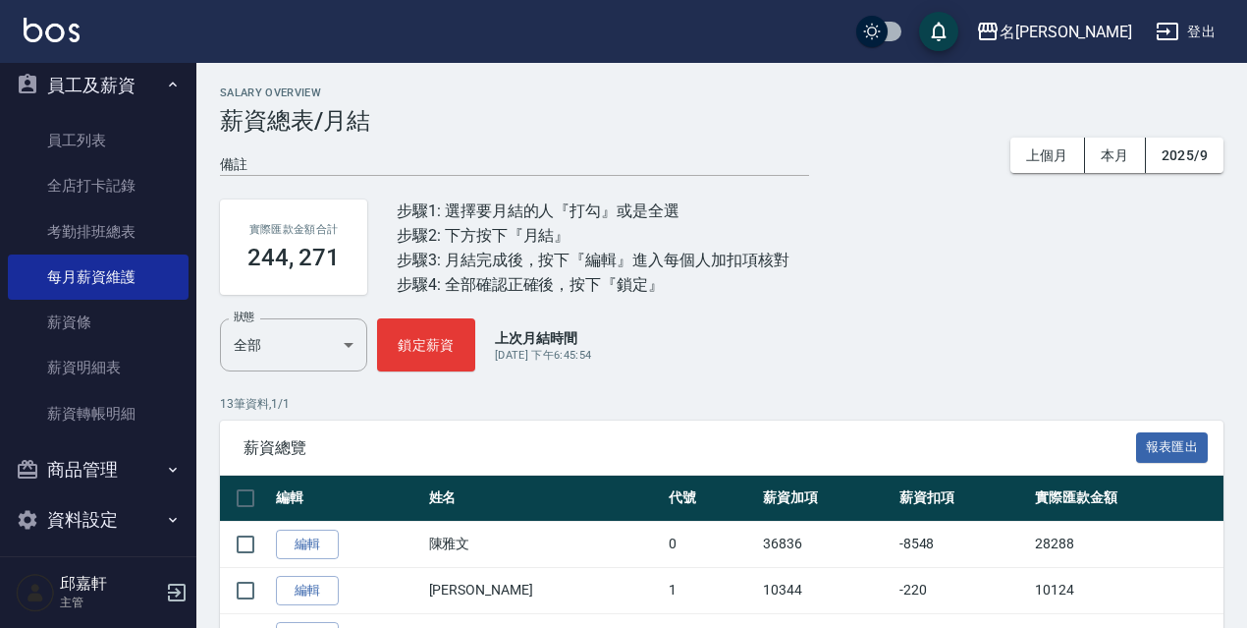
scroll to position [557, 0]
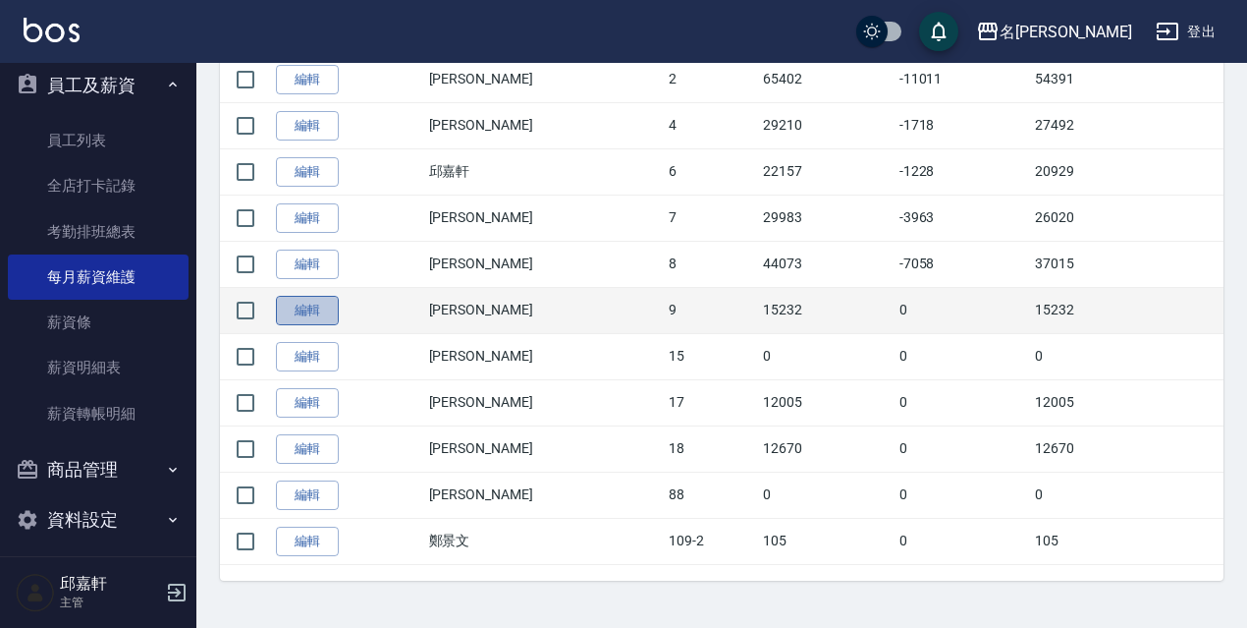
drag, startPoint x: 297, startPoint y: 309, endPoint x: 286, endPoint y: 310, distance: 10.8
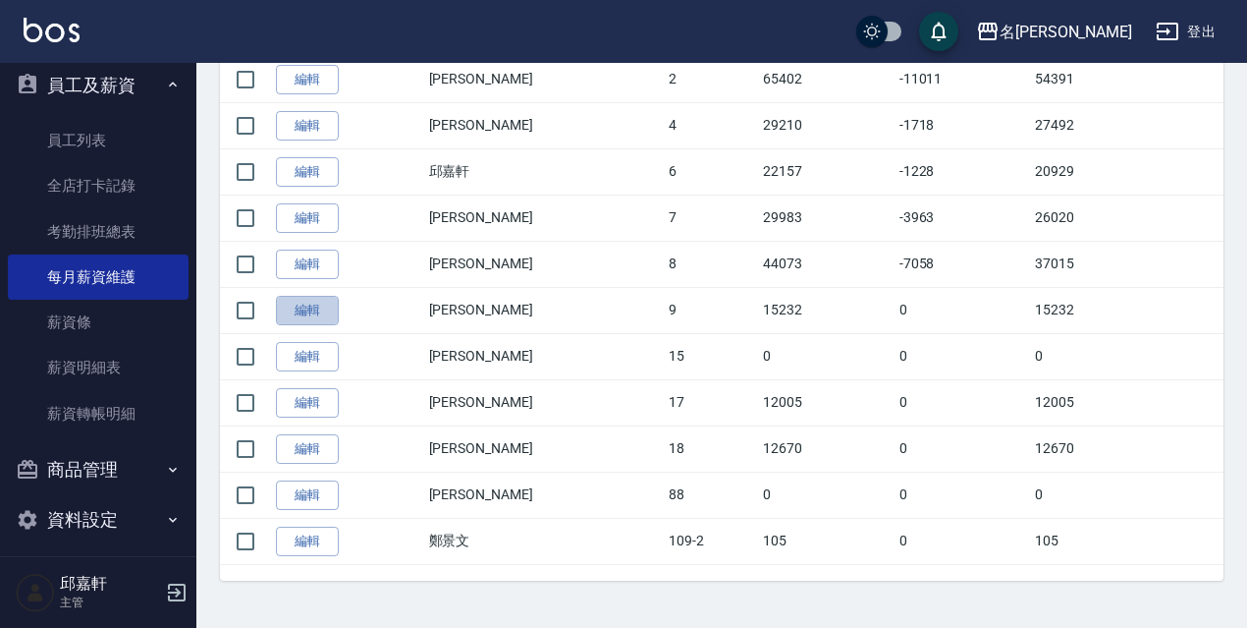
click at [296, 309] on link "編輯" at bounding box center [307, 311] width 63 height 30
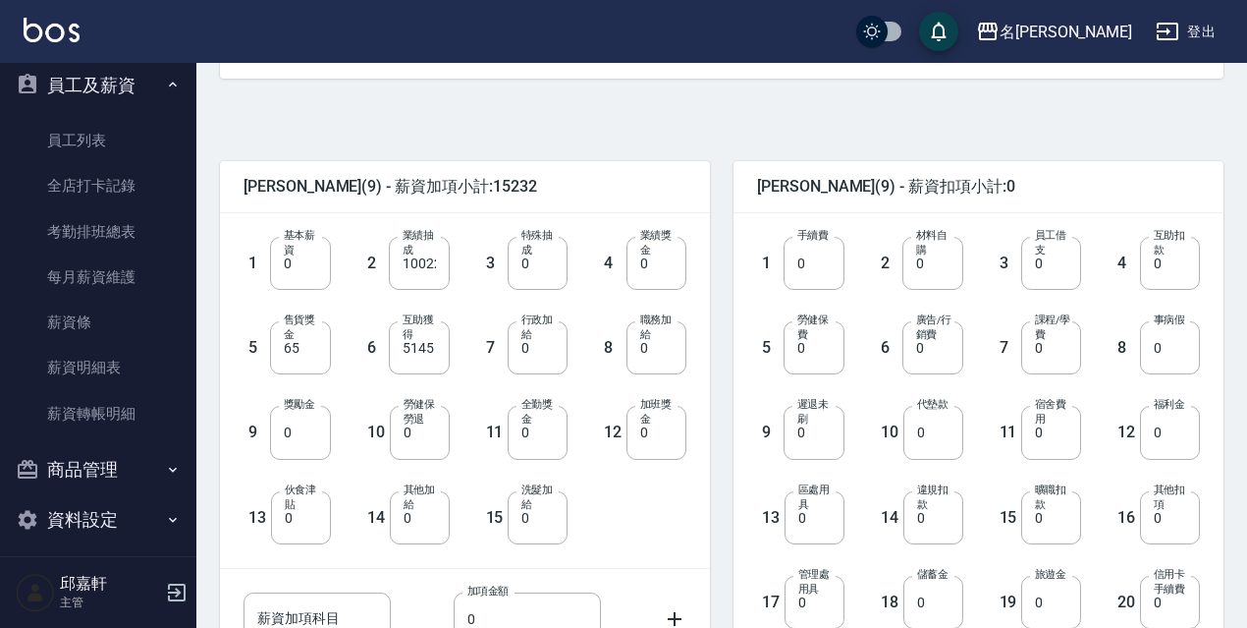
scroll to position [491, 0]
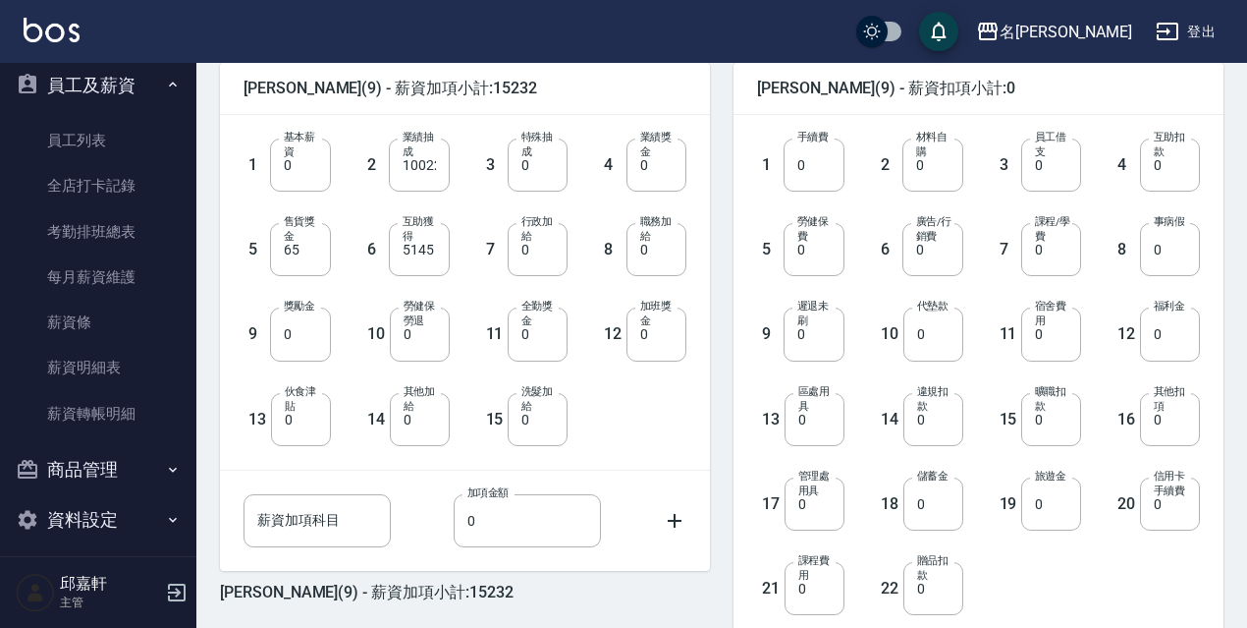
click at [318, 242] on label "售貨獎金" at bounding box center [302, 228] width 36 height 29
click at [318, 242] on input "65" at bounding box center [300, 249] width 60 height 53
click at [318, 248] on div "售貨獎金 65 售貨獎金" at bounding box center [300, 249] width 60 height 53
click at [318, 249] on input "65" at bounding box center [300, 249] width 60 height 53
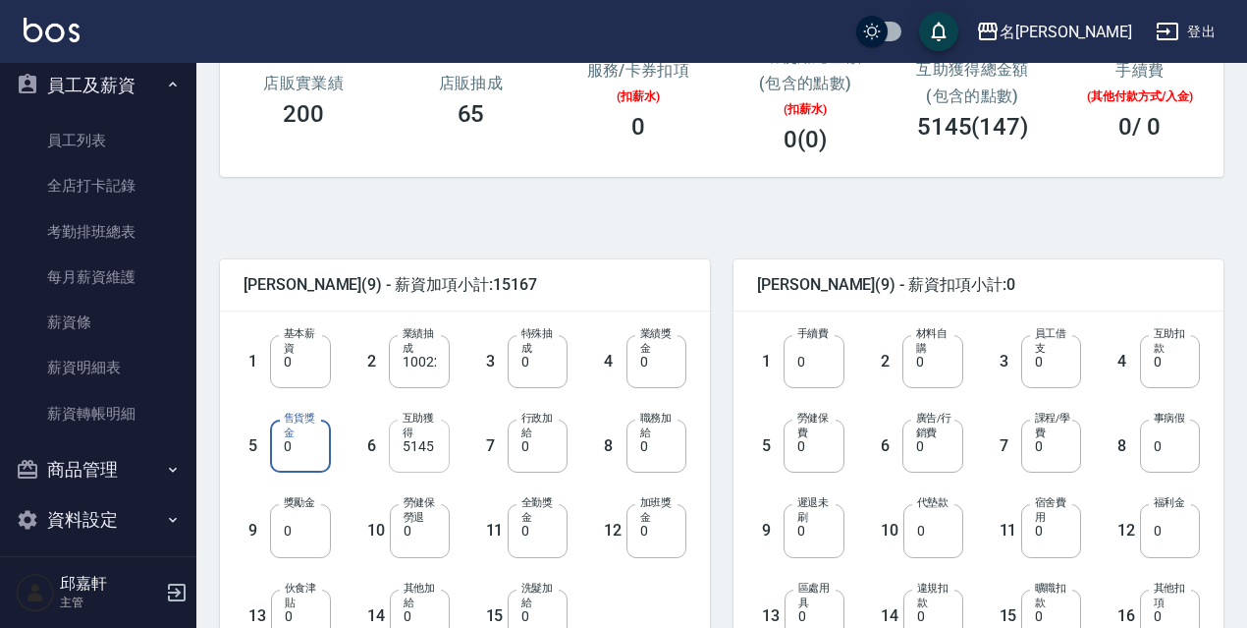
type input "0"
click at [427, 445] on input "5145" at bounding box center [419, 445] width 60 height 53
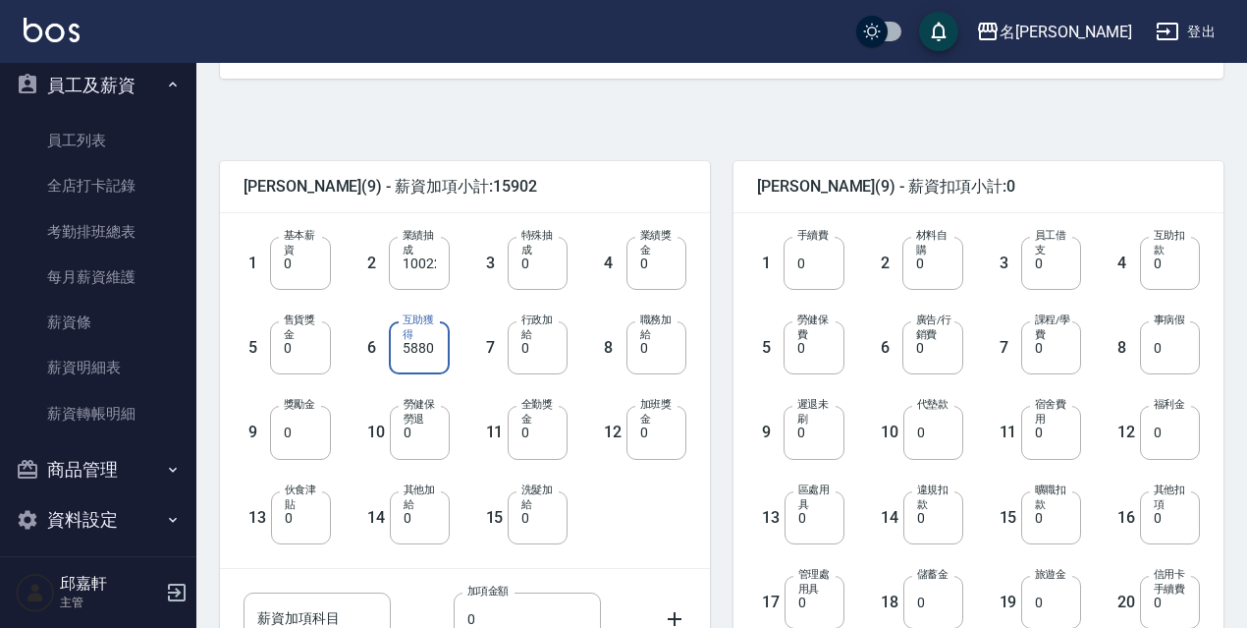
type input "5880"
click at [421, 509] on label "其他加給" at bounding box center [422, 496] width 36 height 29
click at [421, 509] on input "0" at bounding box center [420, 517] width 60 height 53
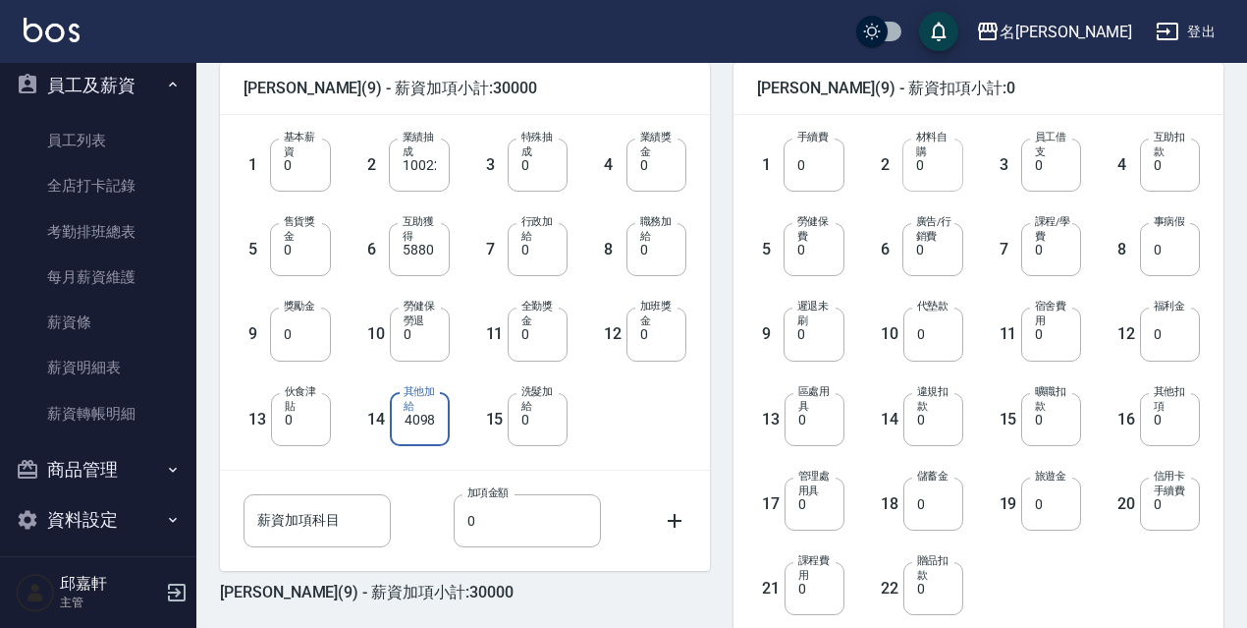
type input "14098"
click at [934, 179] on input "0" at bounding box center [933, 164] width 60 height 53
type input "480"
type input "1228"
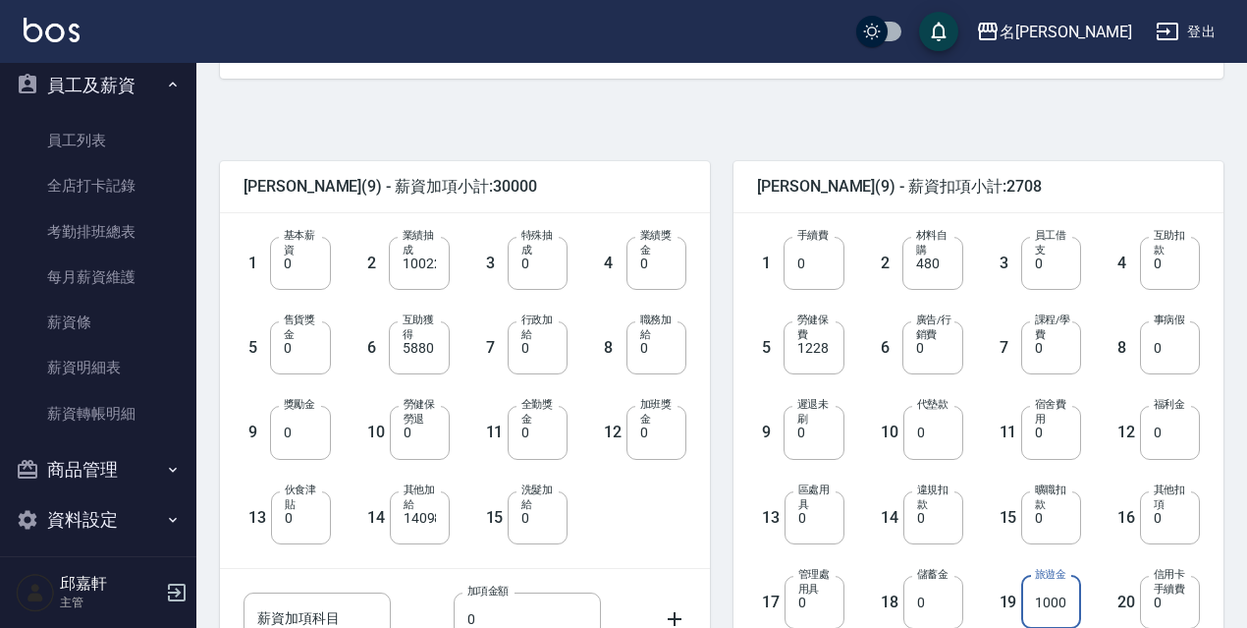
scroll to position [734, 0]
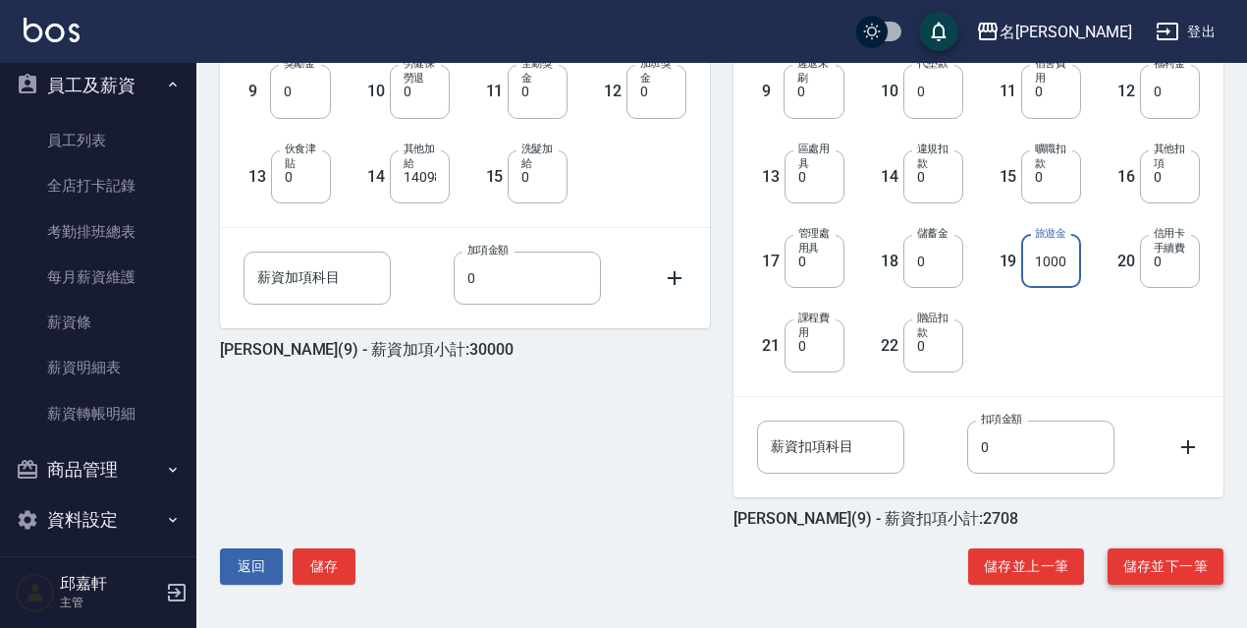
type input "1000"
click at [1186, 563] on button "儲存並下一筆" at bounding box center [1166, 566] width 116 height 36
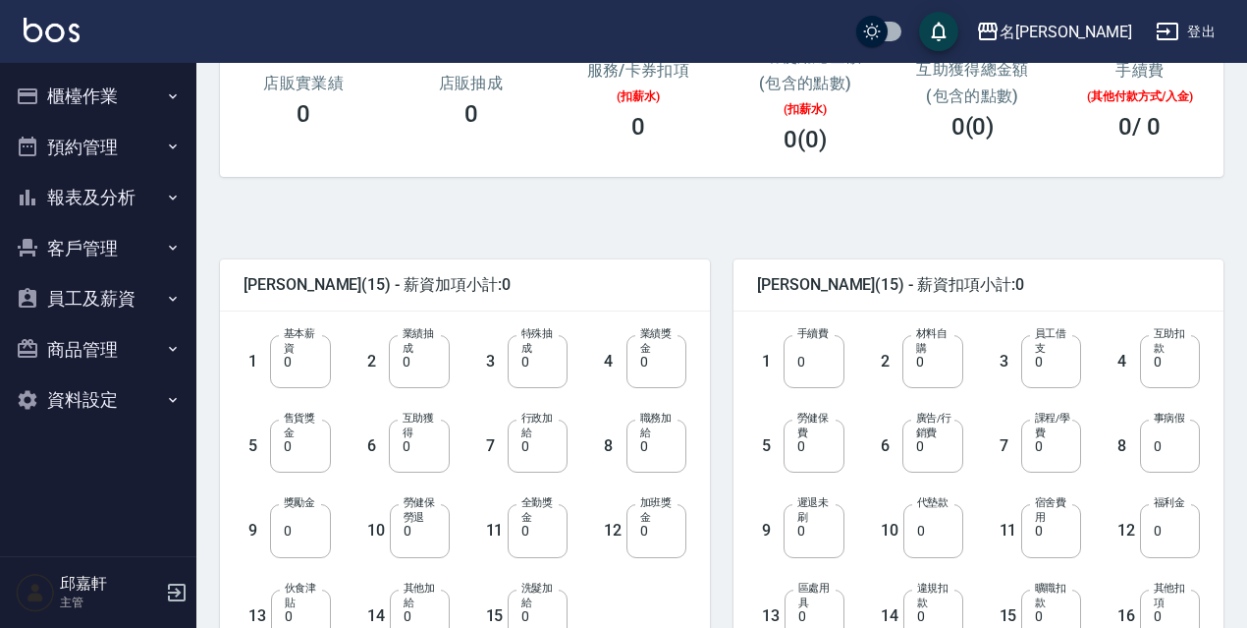
scroll to position [734, 0]
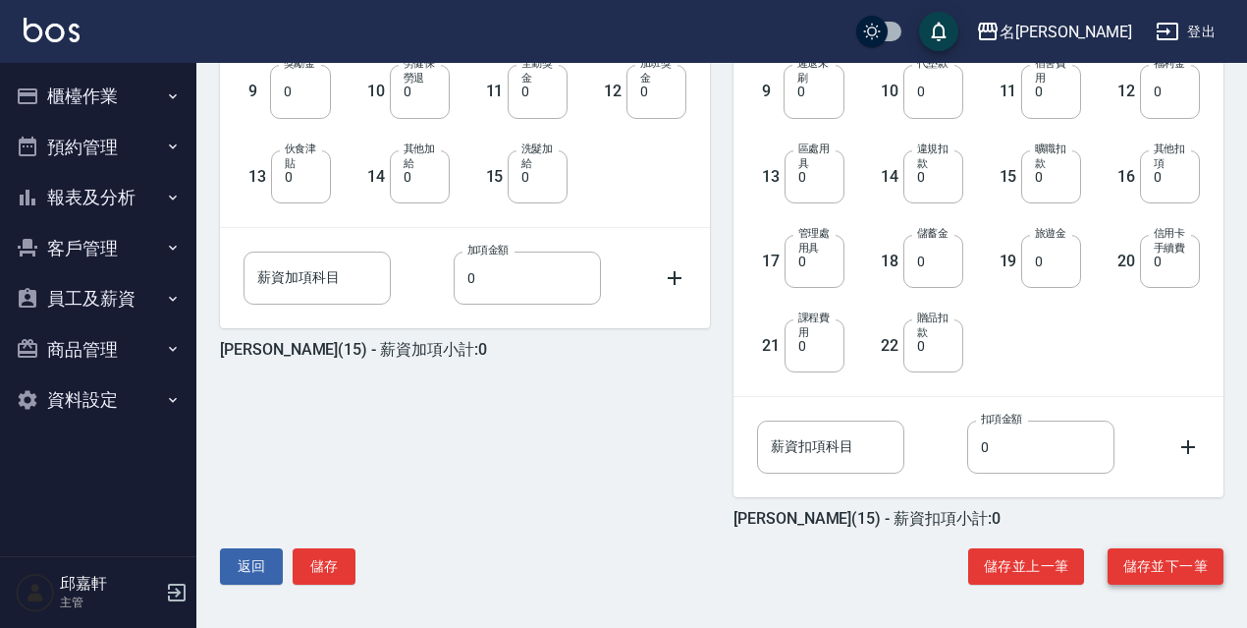
click at [1138, 552] on button "儲存並下一筆" at bounding box center [1166, 566] width 116 height 36
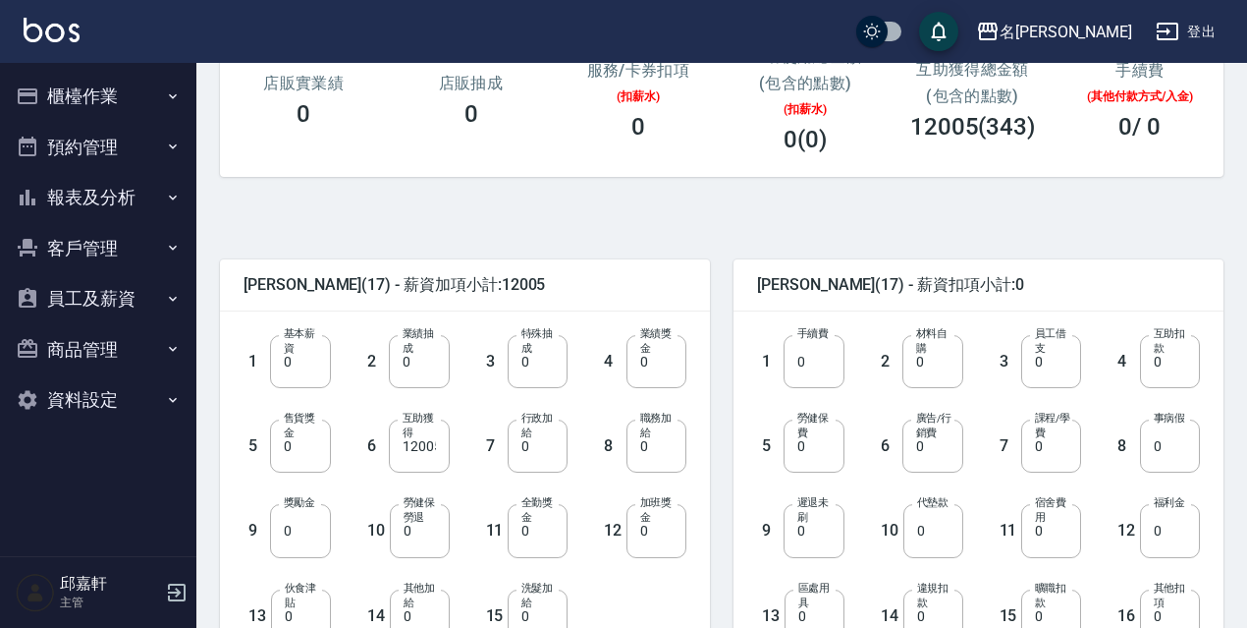
scroll to position [393, 0]
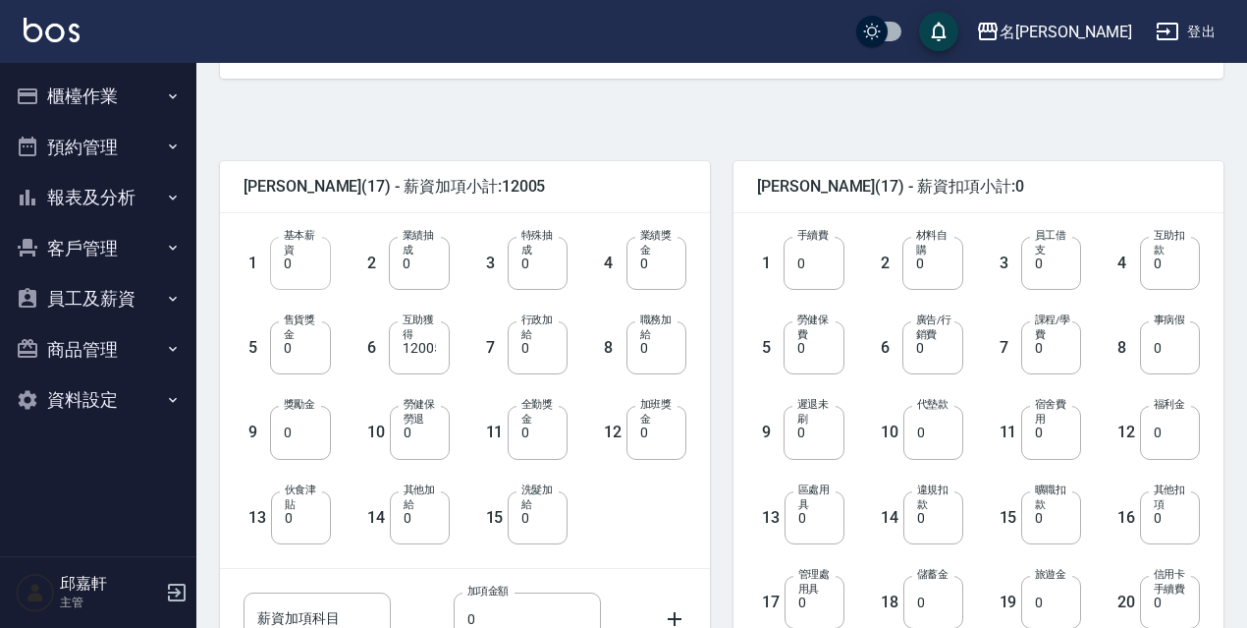
click at [293, 274] on input "0" at bounding box center [300, 263] width 60 height 53
type input "28590"
type input "0"
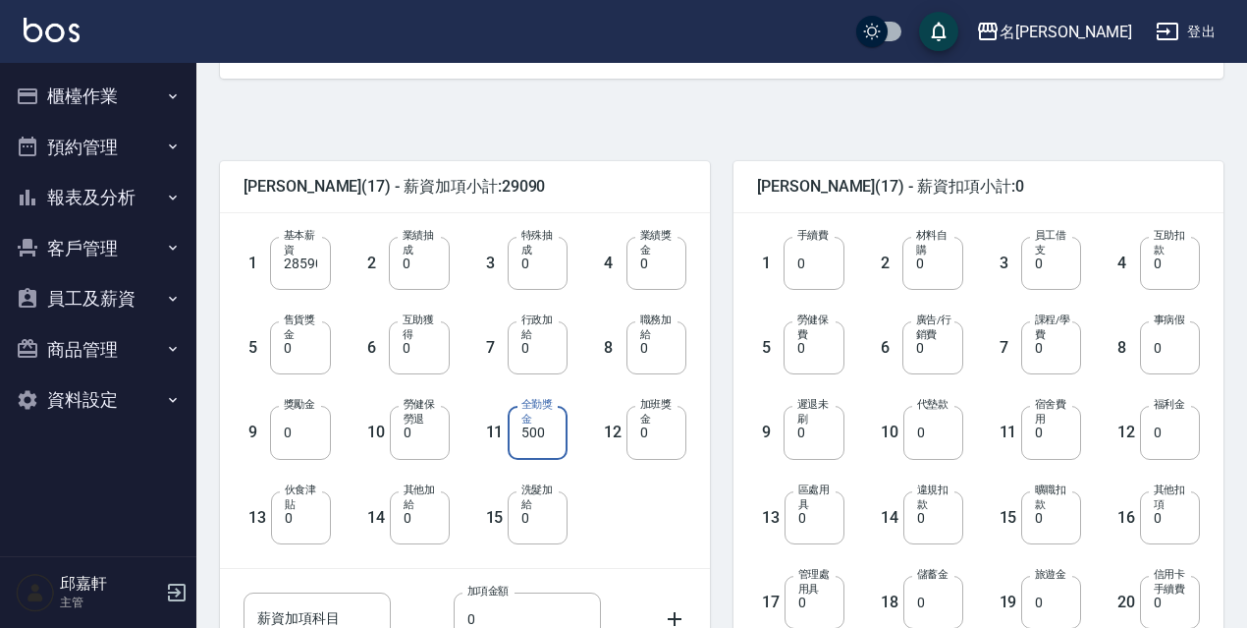
scroll to position [295, 0]
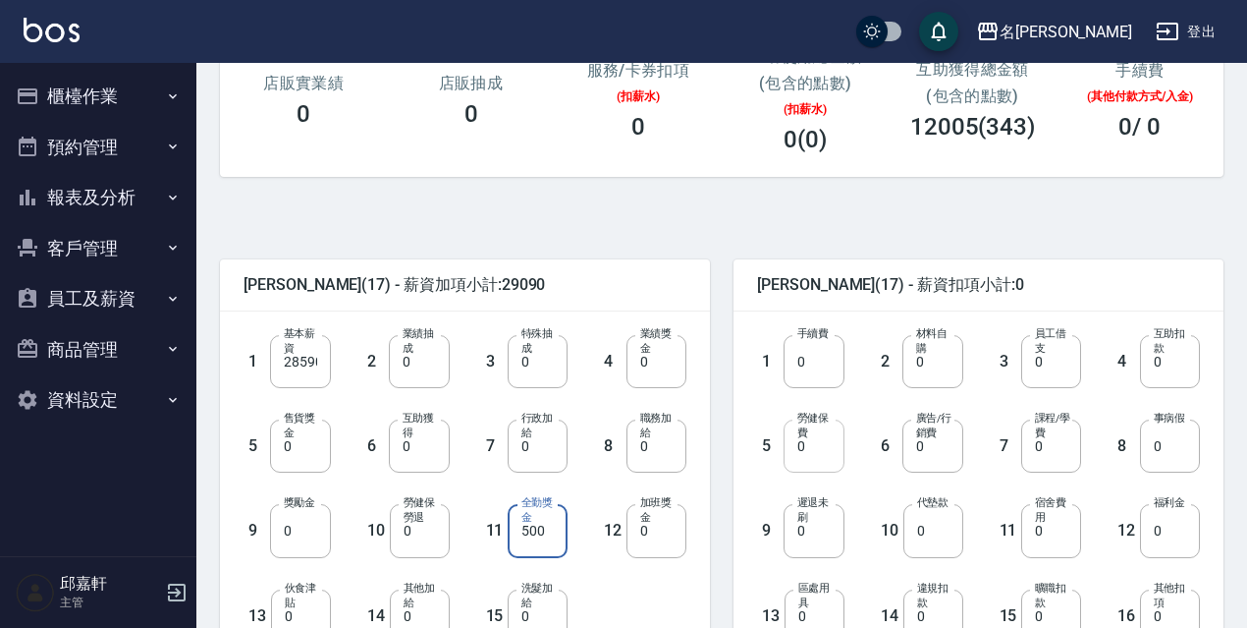
type input "500"
click at [839, 452] on input "0" at bounding box center [814, 445] width 60 height 53
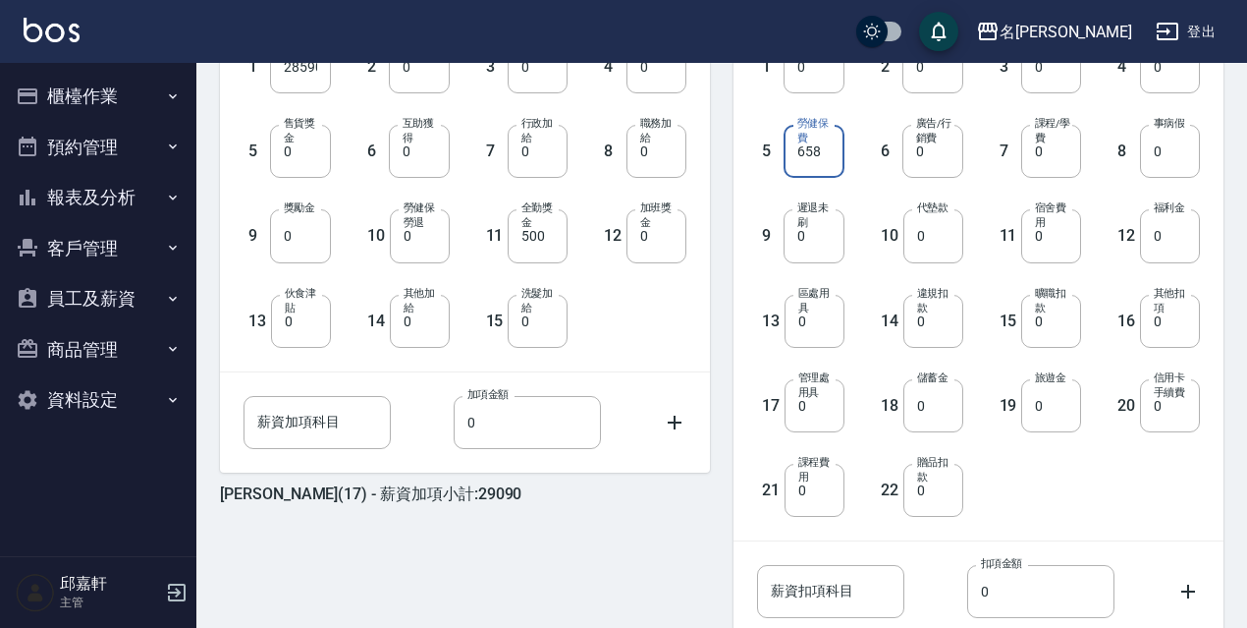
scroll to position [734, 0]
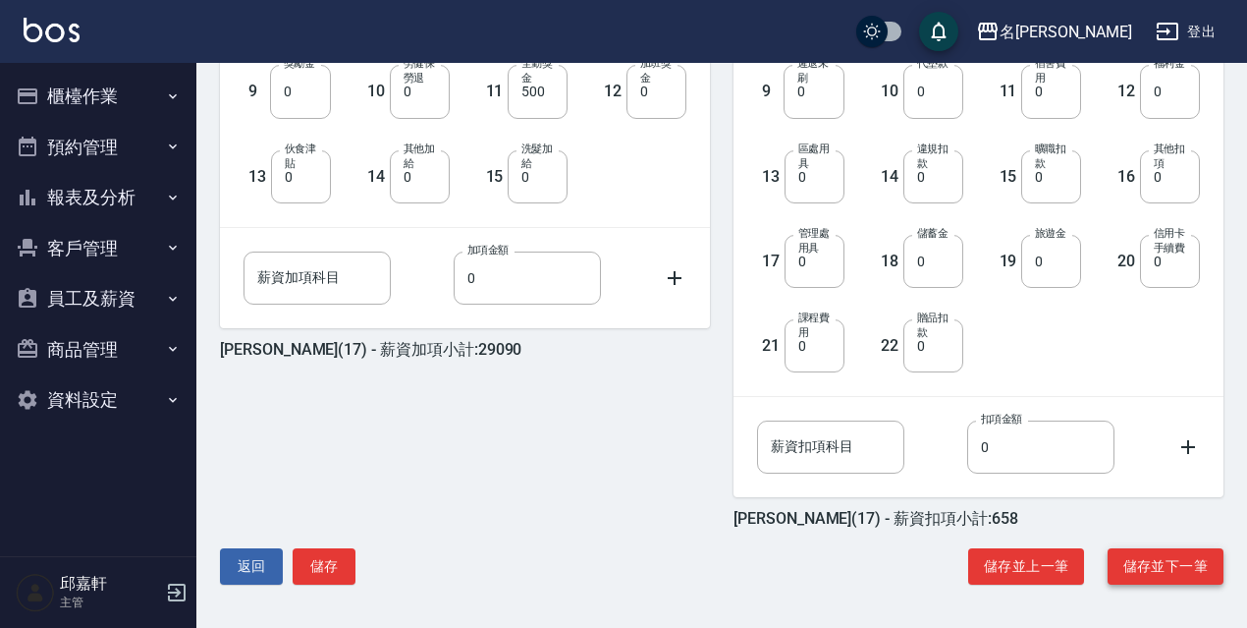
type input "658"
click at [1186, 579] on button "儲存並下一筆" at bounding box center [1166, 566] width 116 height 36
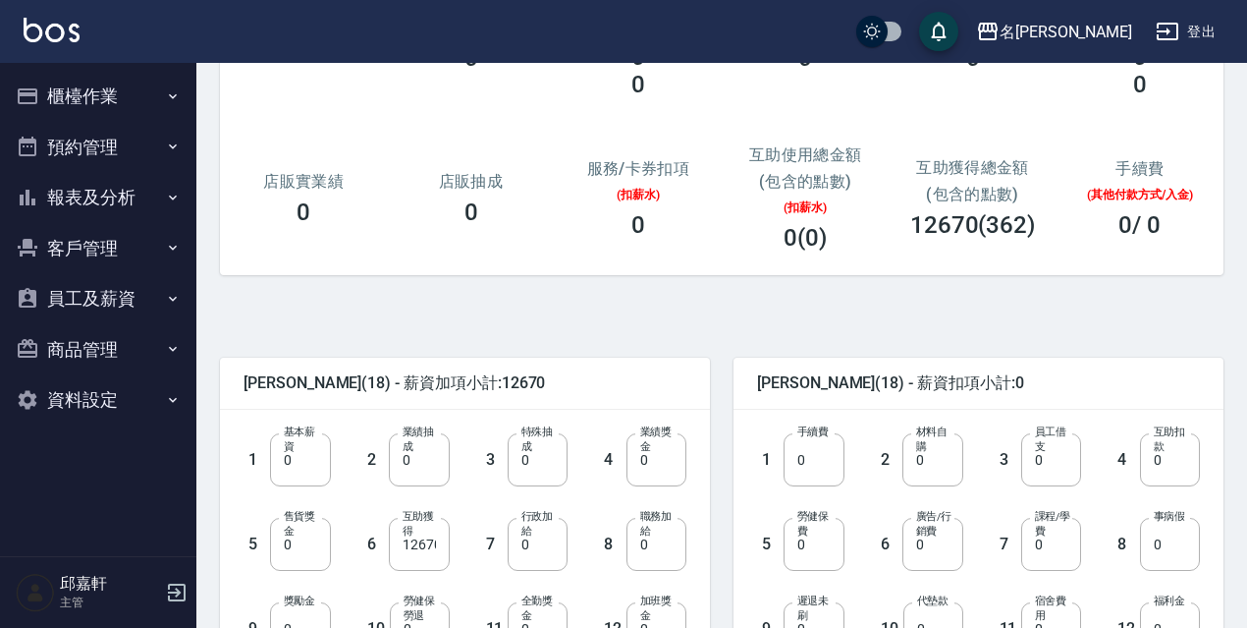
scroll to position [393, 0]
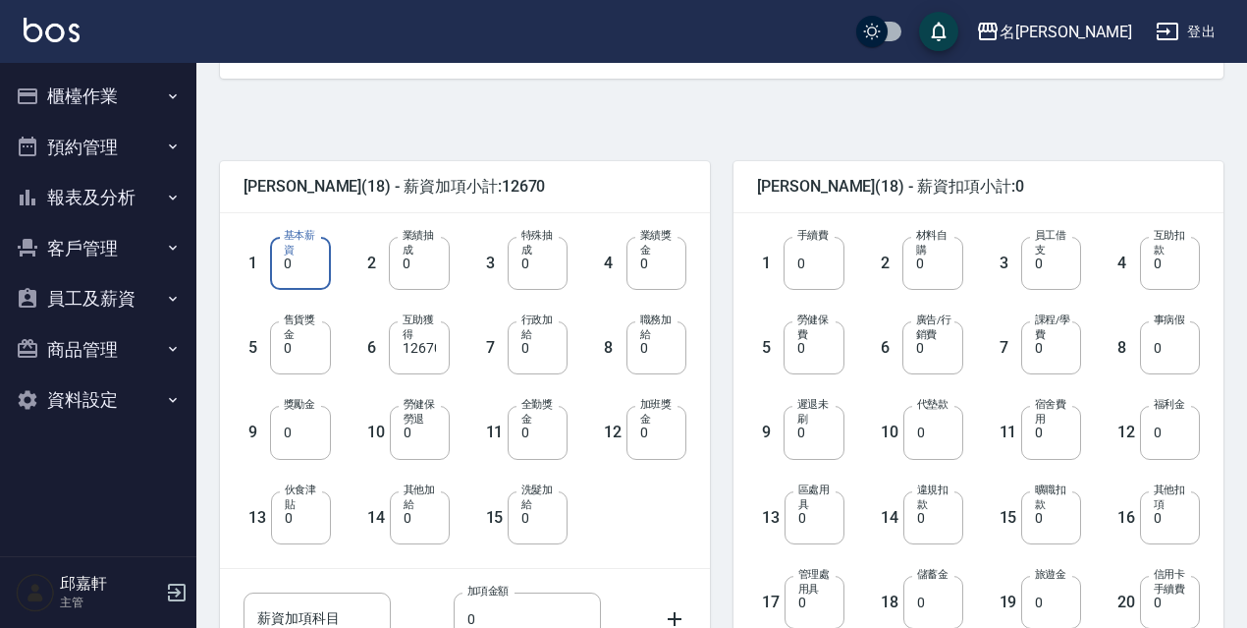
click at [295, 272] on input "0" at bounding box center [300, 263] width 60 height 53
type input "228590"
type input "0"
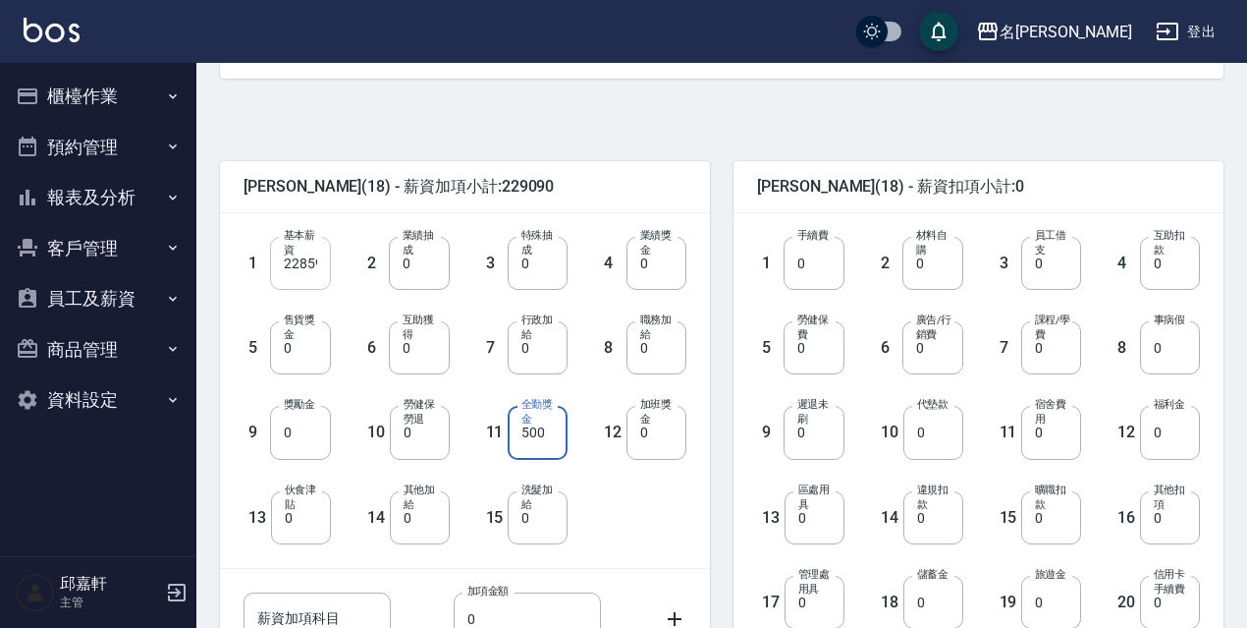
type input "500"
click at [310, 272] on input "228590" at bounding box center [300, 263] width 60 height 53
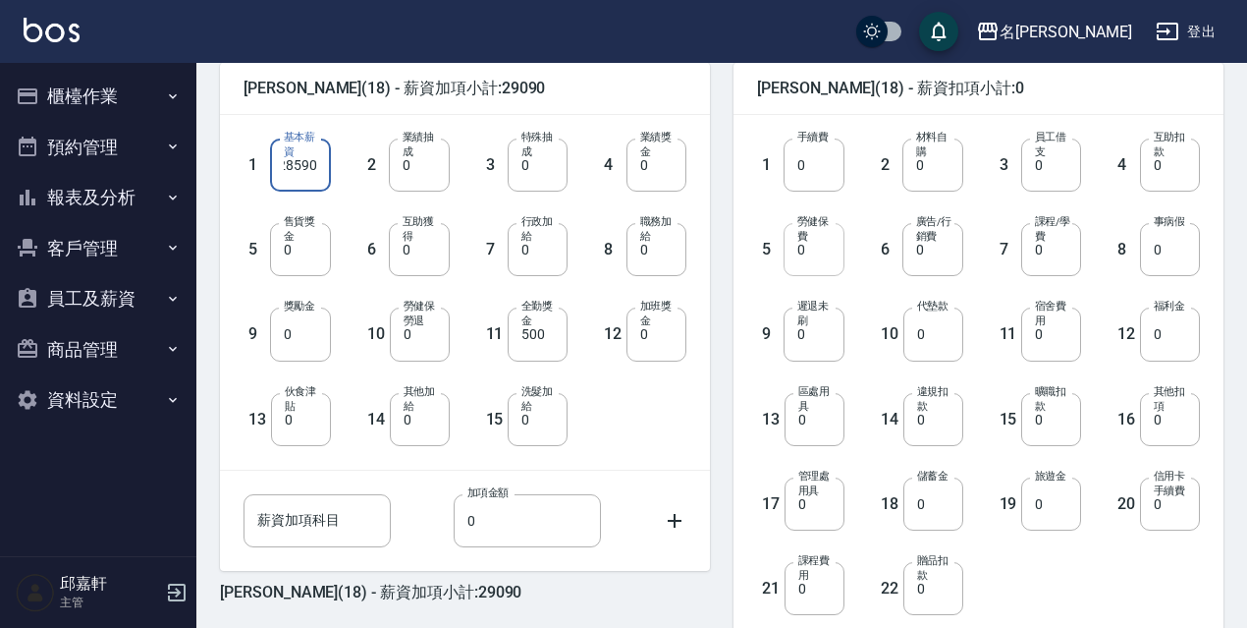
type input "28590"
click at [835, 249] on input "0" at bounding box center [814, 249] width 60 height 53
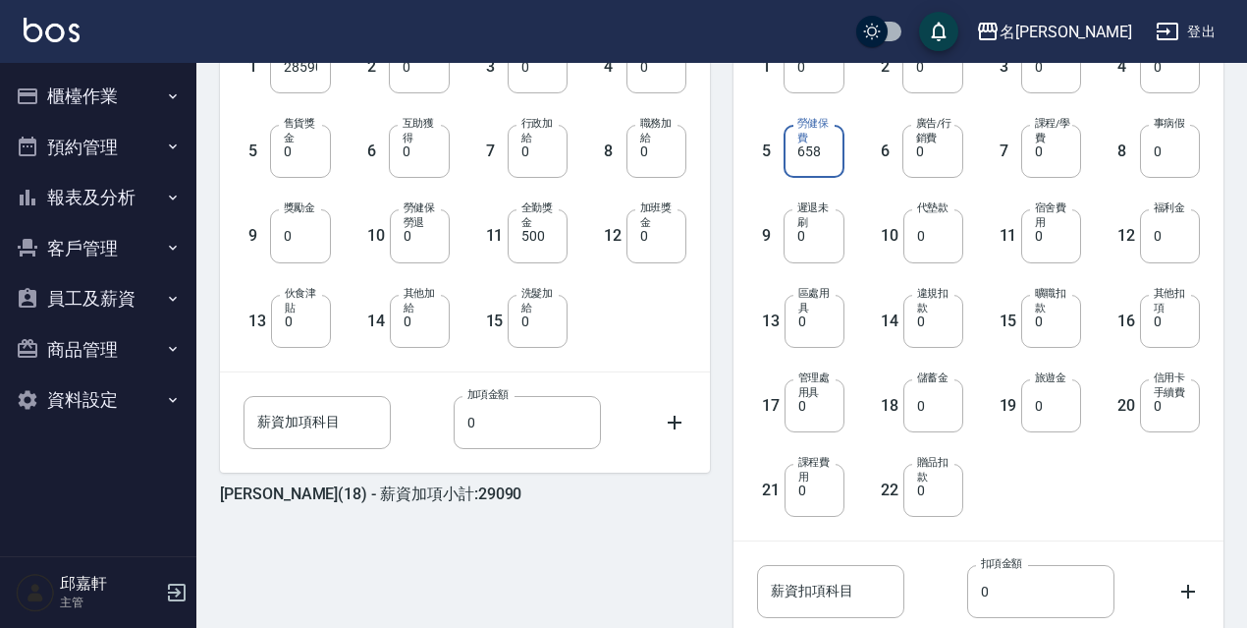
scroll to position [734, 0]
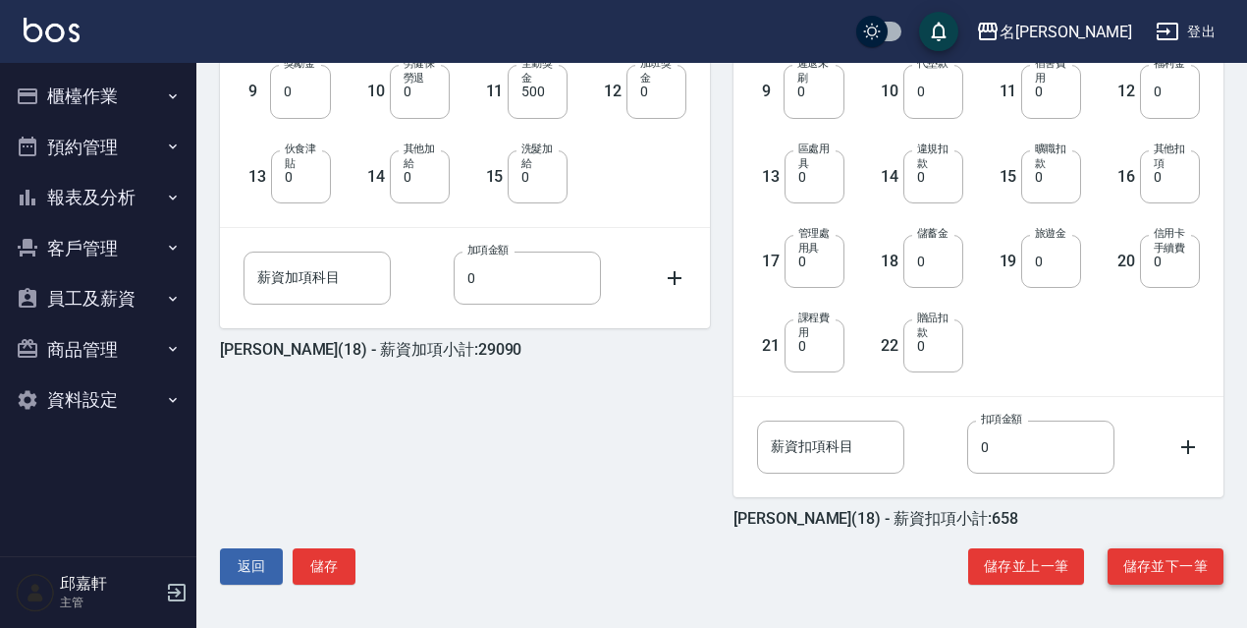
type input "658"
click at [1214, 553] on button "儲存並下一筆" at bounding box center [1166, 566] width 116 height 36
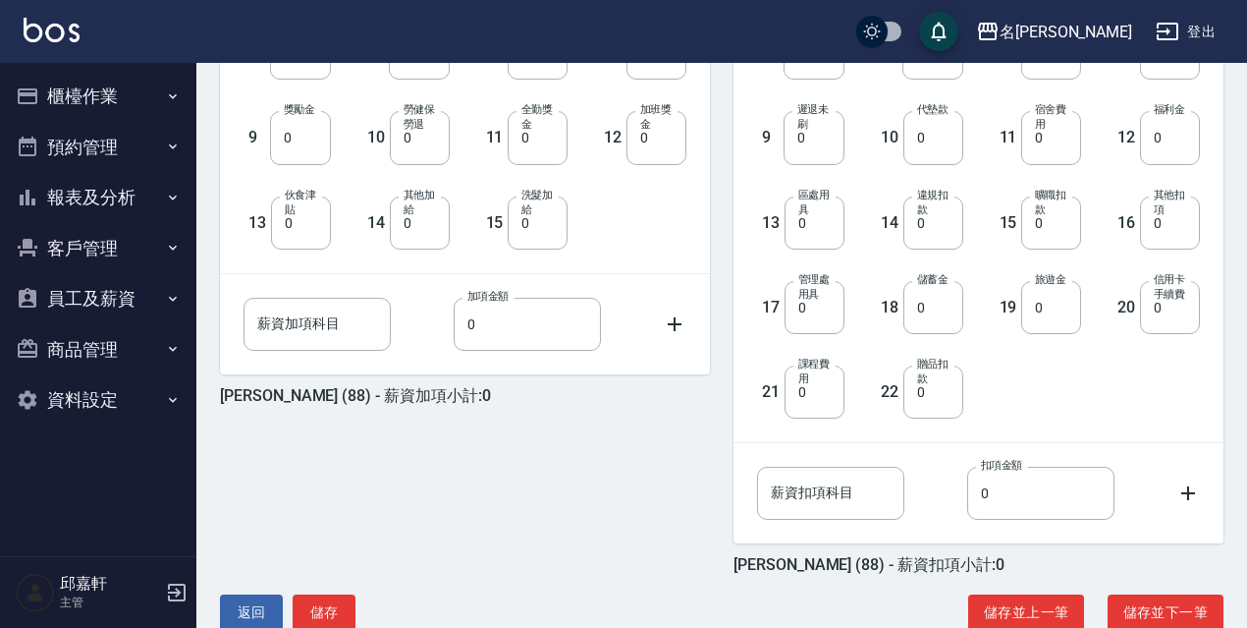
scroll to position [734, 0]
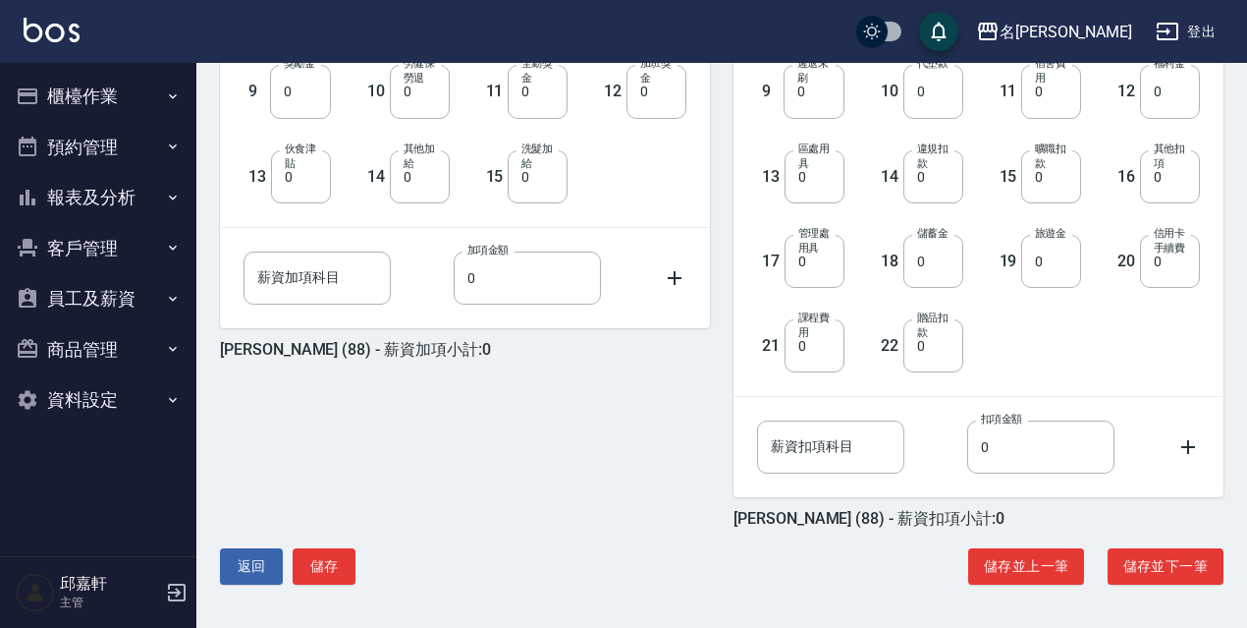
click at [357, 573] on div "返回 儲存 儲存並上一筆 儲存並下一筆" at bounding box center [722, 566] width 1004 height 36
click at [315, 568] on button "儲存" at bounding box center [324, 566] width 63 height 36
click at [246, 568] on button "返回" at bounding box center [251, 566] width 63 height 36
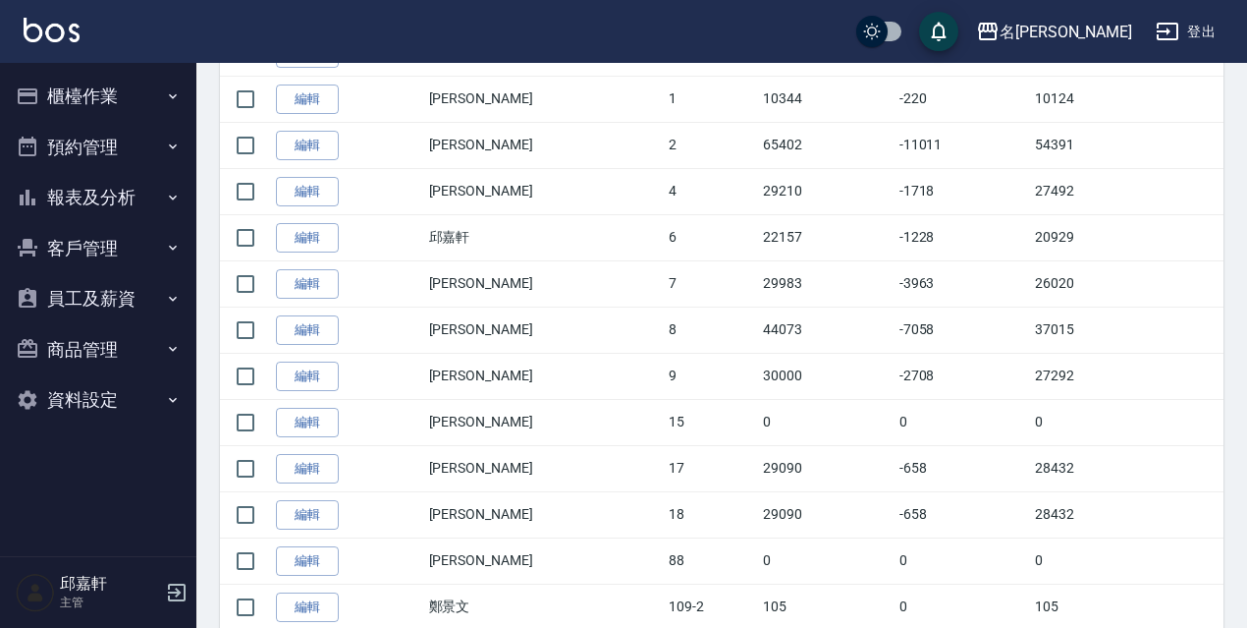
scroll to position [557, 0]
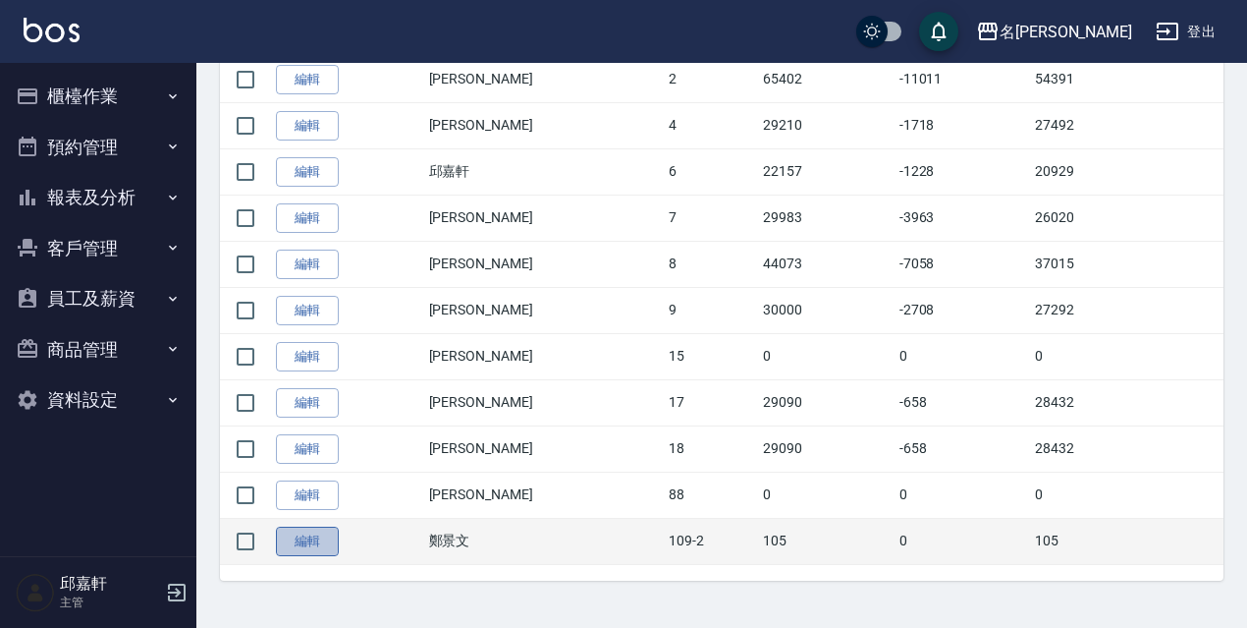
click at [285, 531] on link "編輯" at bounding box center [307, 541] width 63 height 30
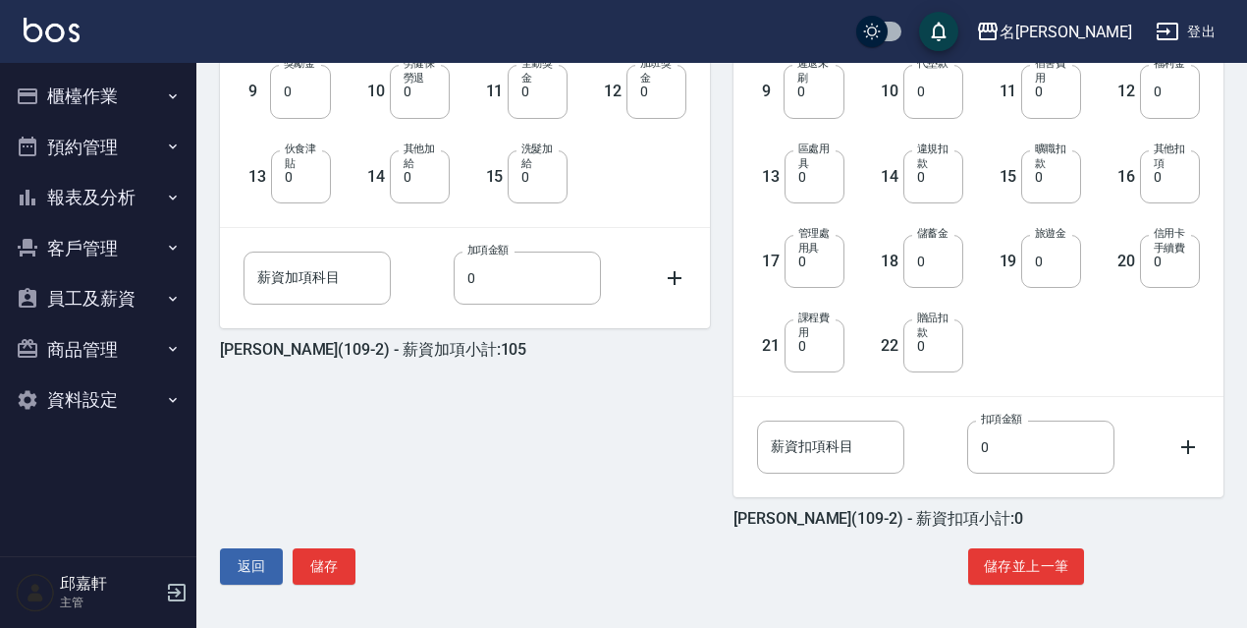
scroll to position [341, 0]
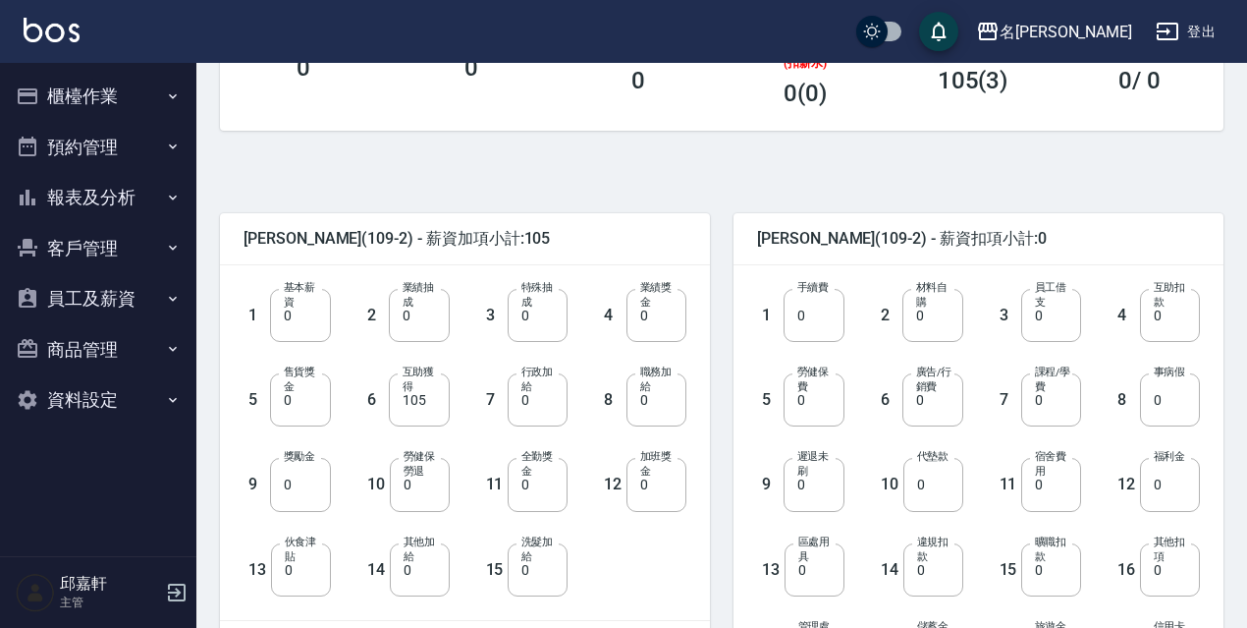
click at [439, 390] on label "互助獲得" at bounding box center [421, 378] width 36 height 29
click at [439, 390] on input "105" at bounding box center [419, 399] width 60 height 53
click at [432, 403] on input "105" at bounding box center [419, 399] width 60 height 53
drag, startPoint x: 432, startPoint y: 403, endPoint x: 335, endPoint y: 421, distance: 99.0
click at [335, 421] on div "6 互助獲得 105 互助獲得" at bounding box center [390, 384] width 119 height 84
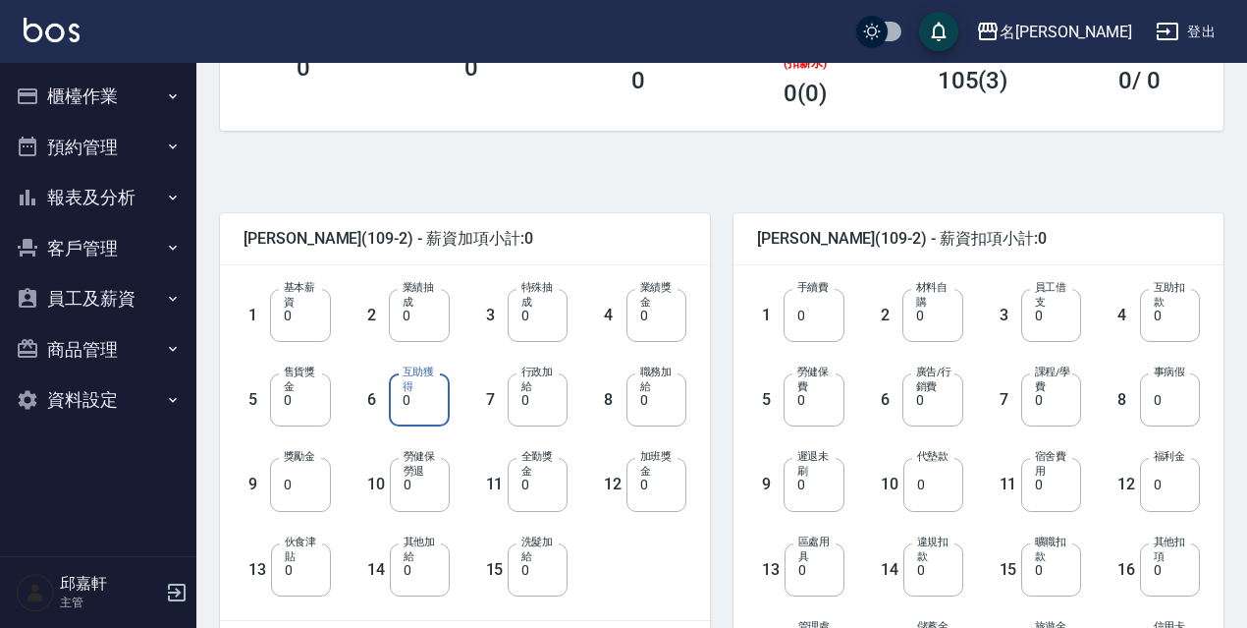
scroll to position [734, 0]
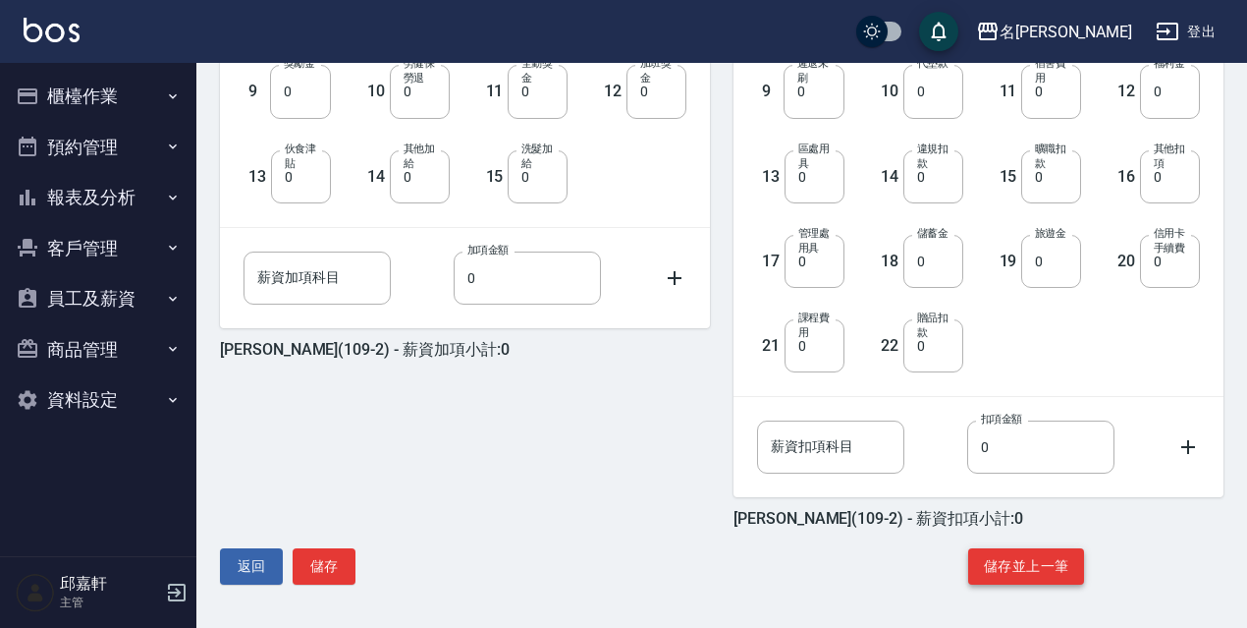
type input "0"
click at [1075, 564] on button "儲存並上一筆" at bounding box center [1026, 566] width 116 height 36
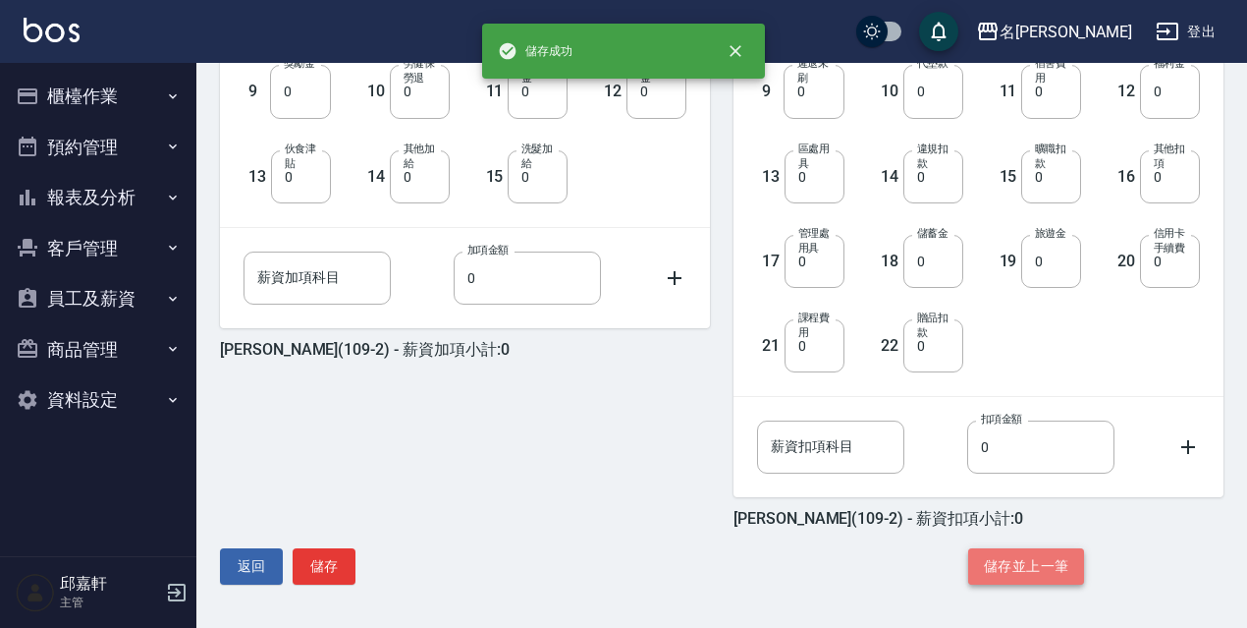
click at [1070, 565] on button "儲存並上一筆" at bounding box center [1026, 566] width 116 height 36
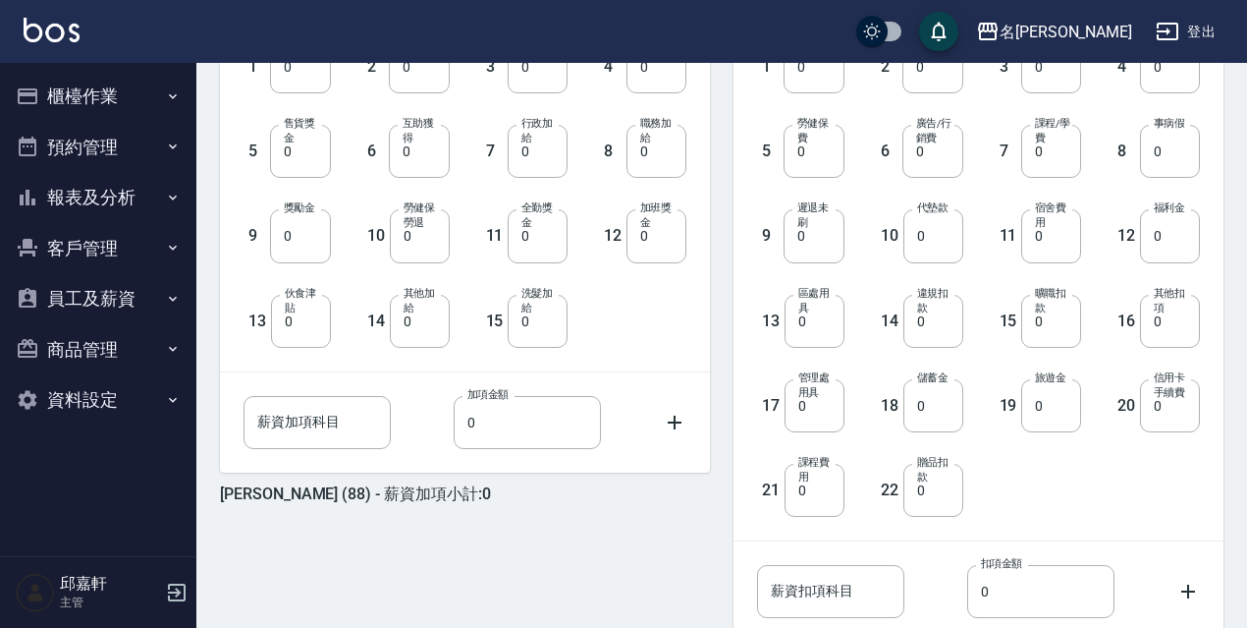
scroll to position [734, 0]
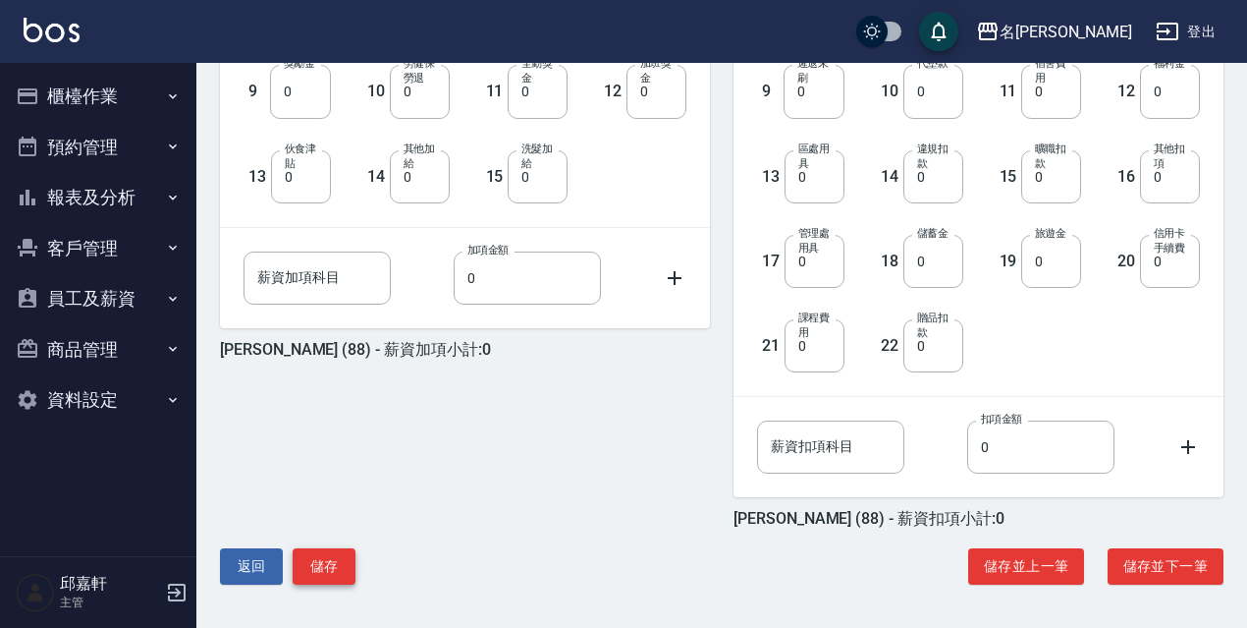
click at [318, 558] on button "儲存" at bounding box center [324, 566] width 63 height 36
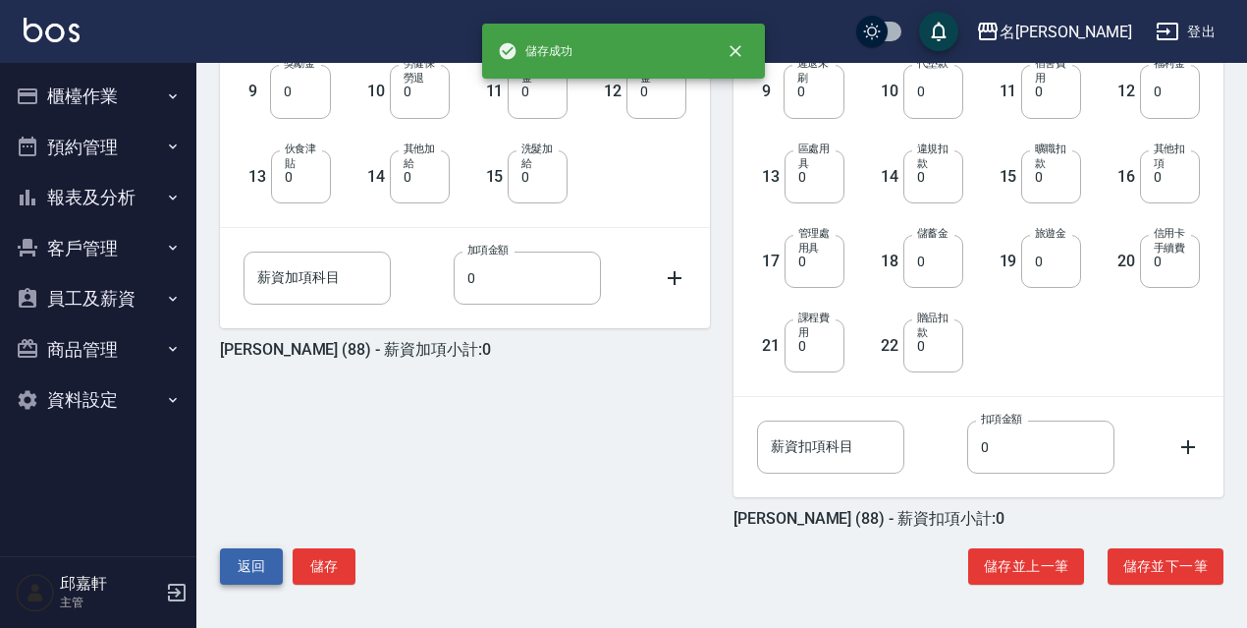
click at [260, 577] on button "返回" at bounding box center [251, 566] width 63 height 36
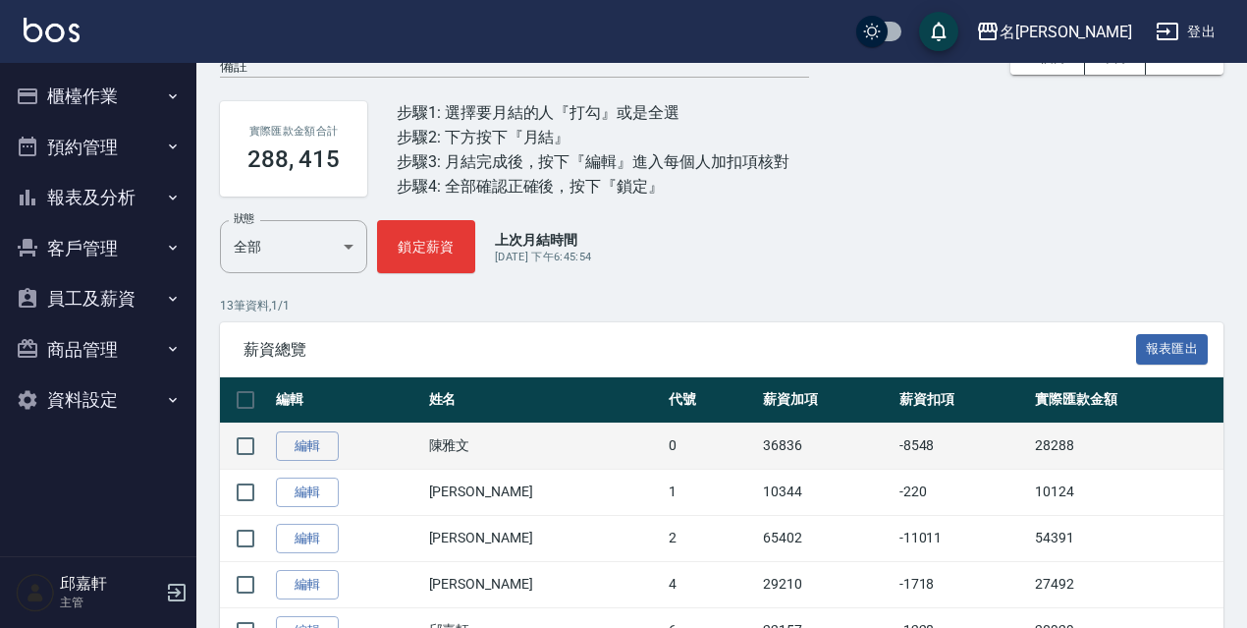
scroll to position [393, 0]
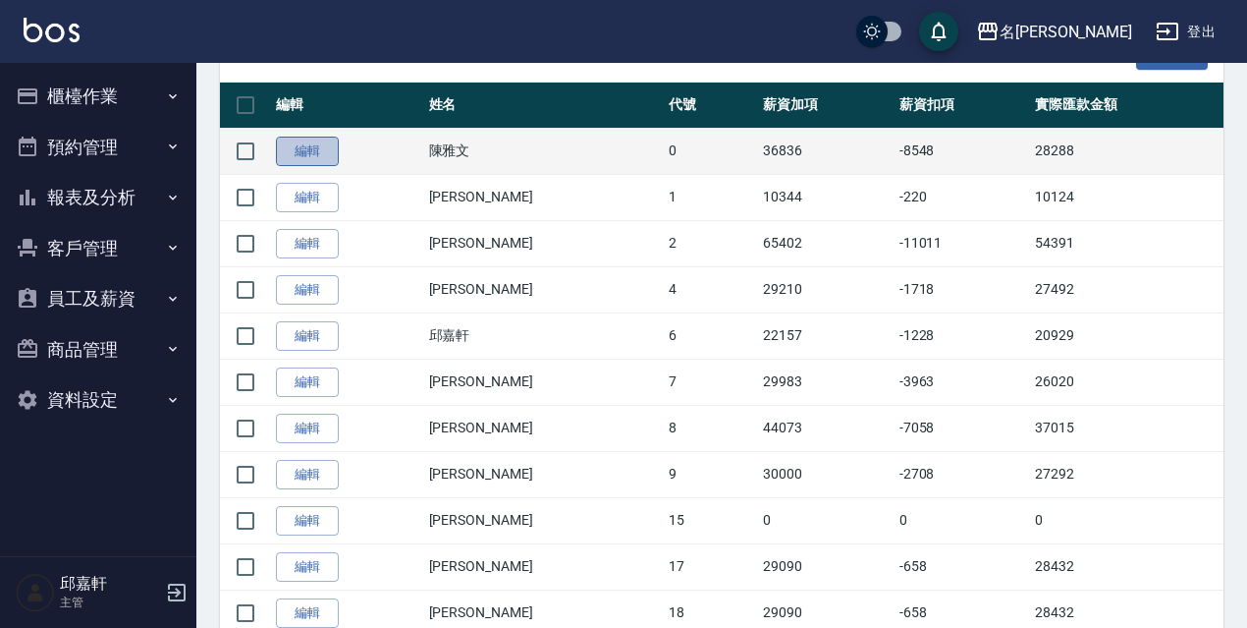
click at [308, 157] on link "編輯" at bounding box center [307, 152] width 63 height 30
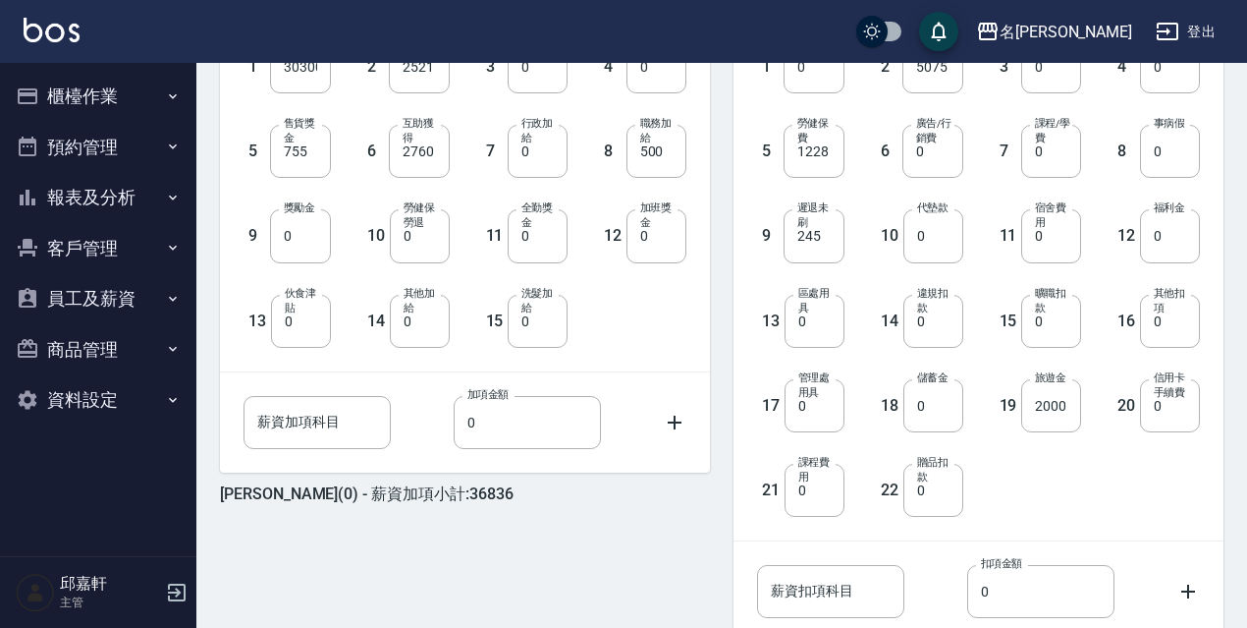
scroll to position [688, 0]
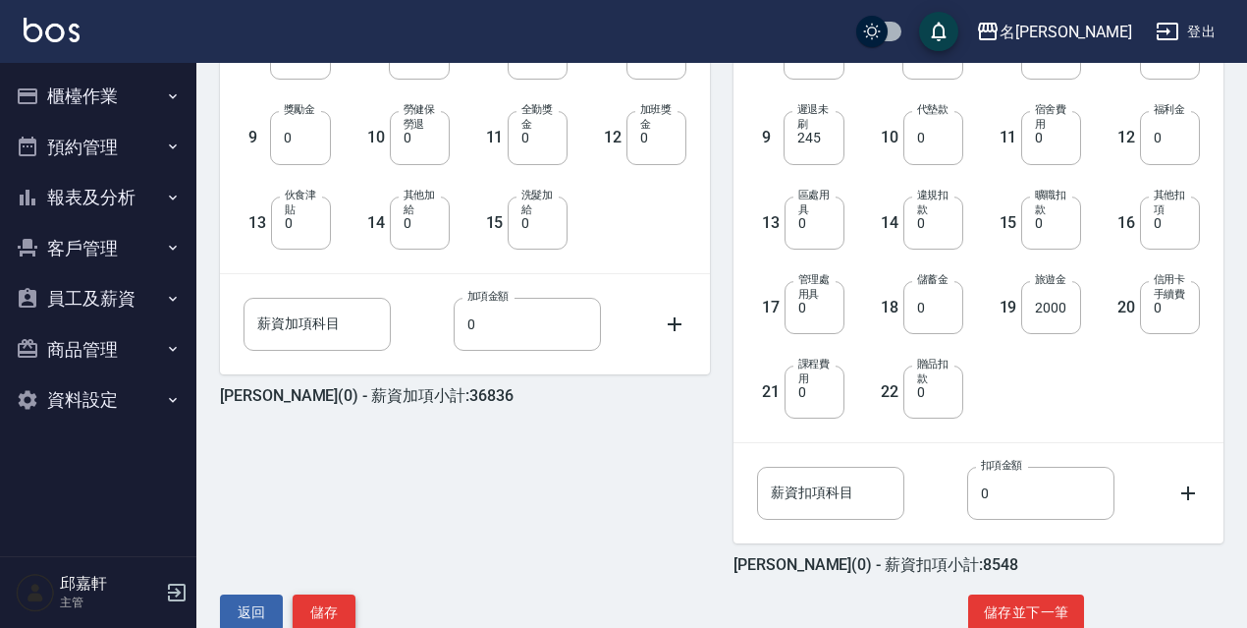
click at [326, 622] on button "儲存" at bounding box center [324, 612] width 63 height 36
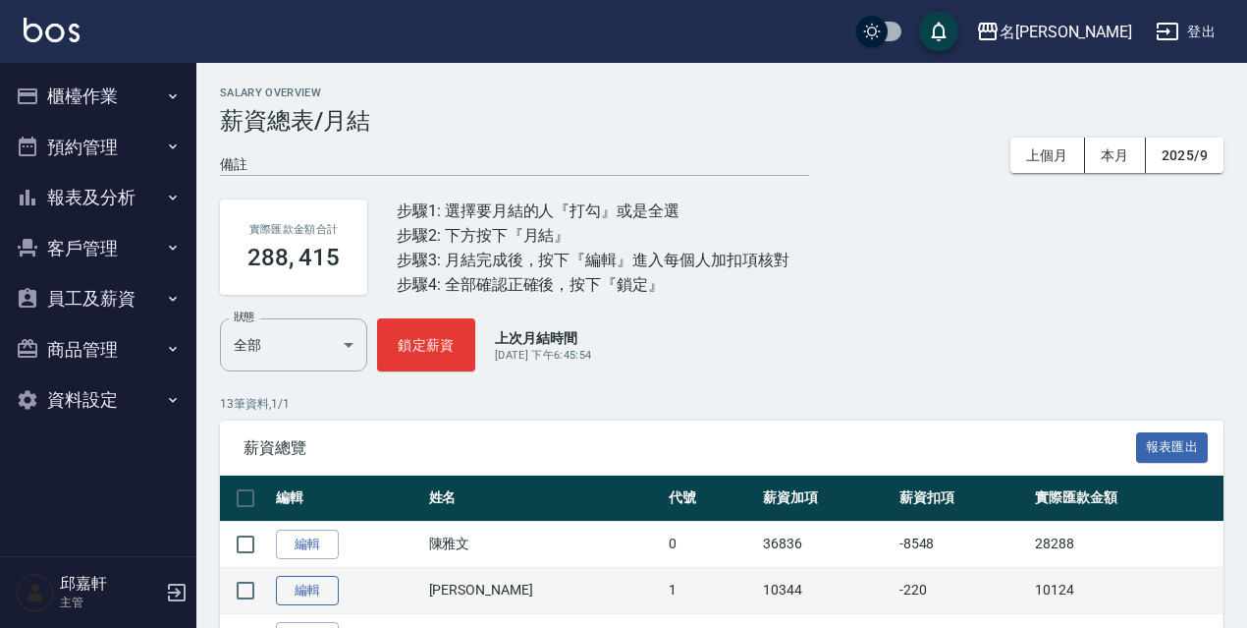
scroll to position [295, 0]
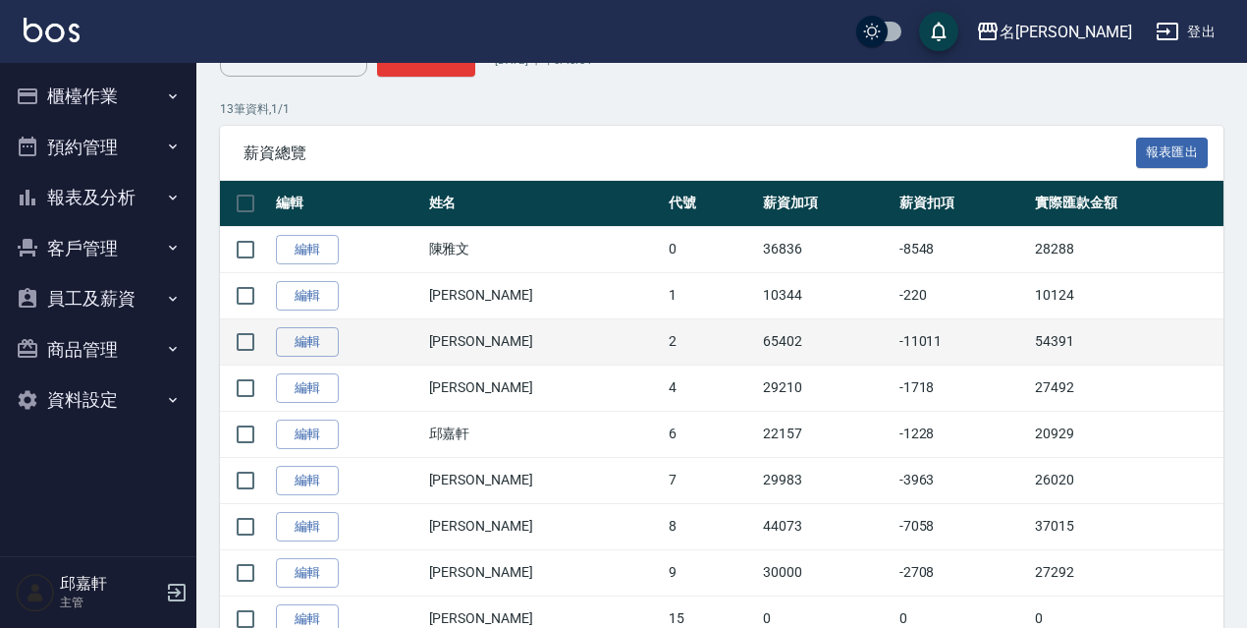
click at [1038, 343] on td "54391" at bounding box center [1126, 341] width 193 height 46
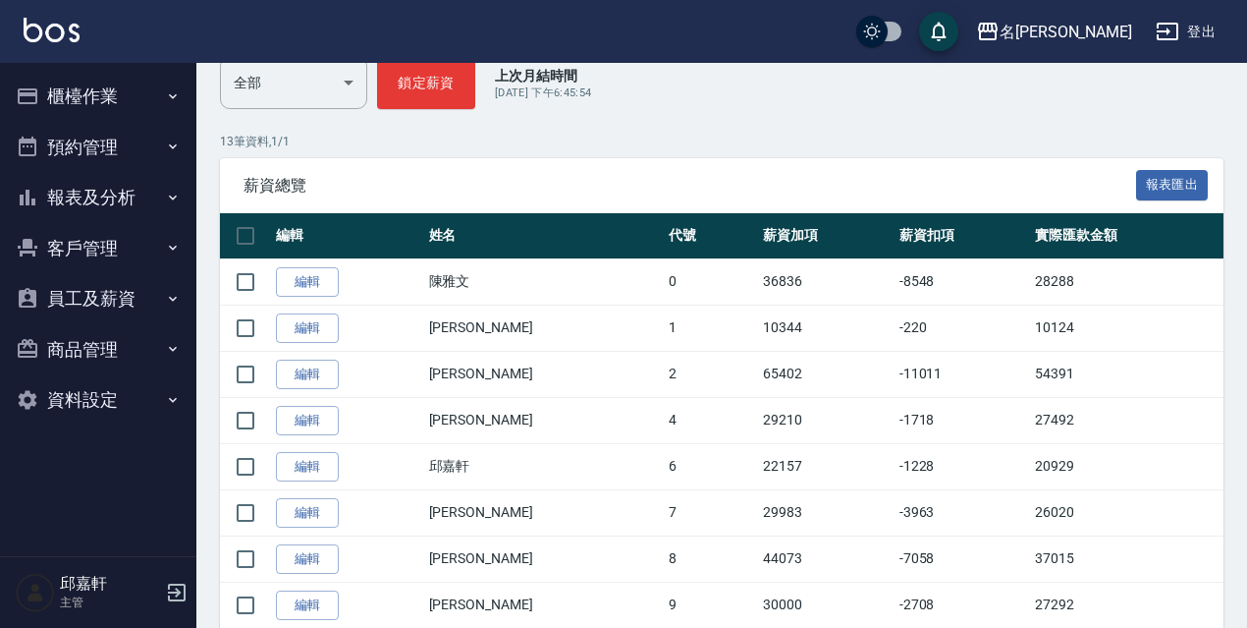
scroll to position [0, 0]
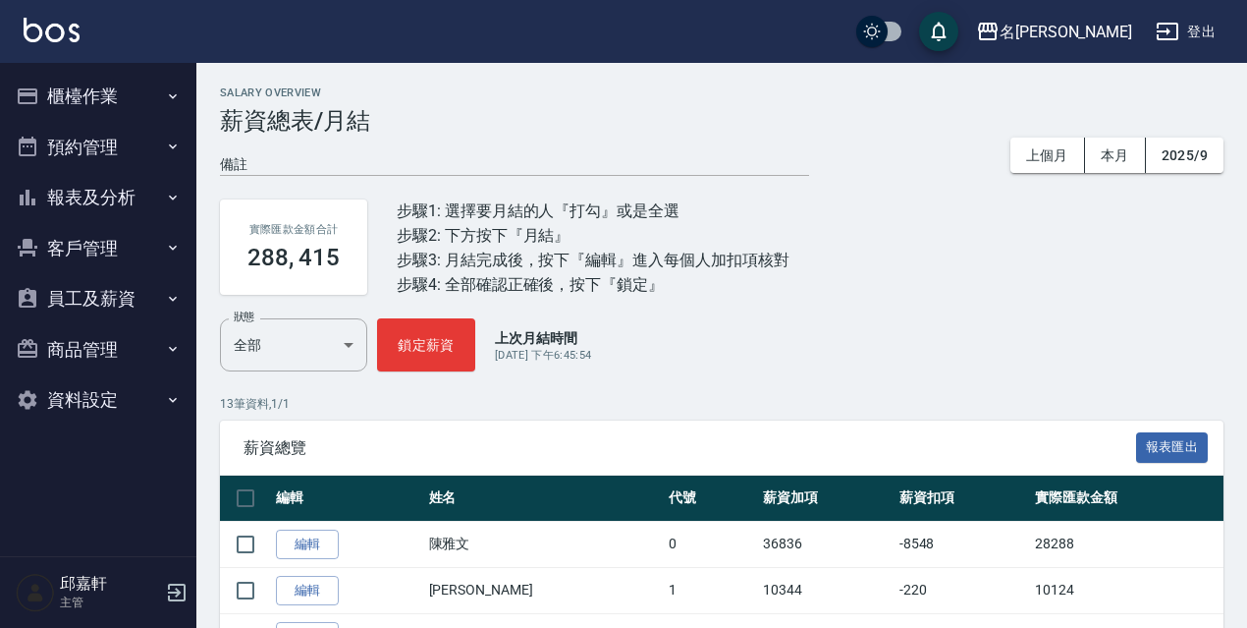
click at [139, 87] on button "櫃檯作業" at bounding box center [98, 96] width 181 height 51
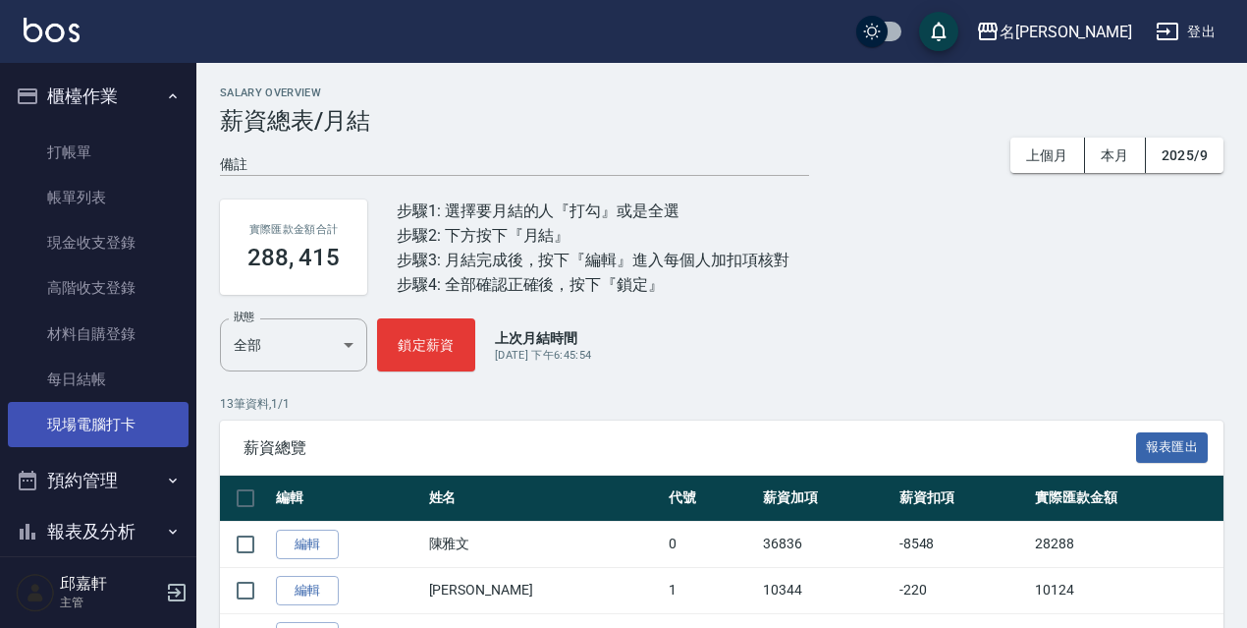
click at [92, 427] on link "現場電腦打卡" at bounding box center [98, 424] width 181 height 45
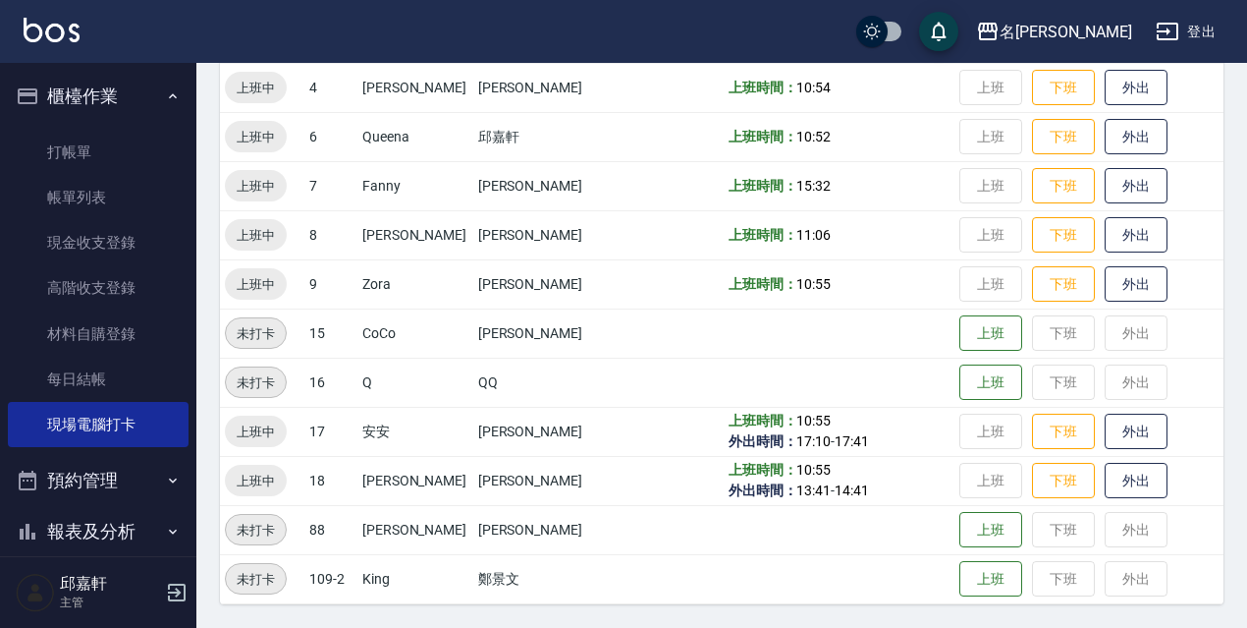
scroll to position [304, 0]
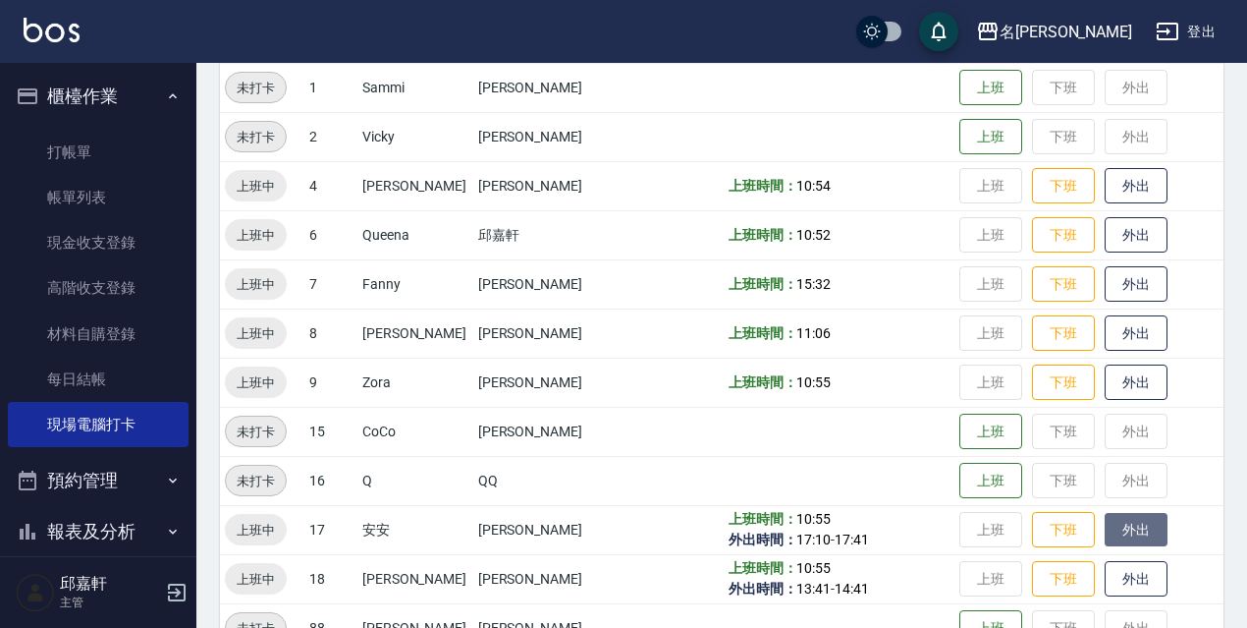
click at [1112, 530] on button "外出" at bounding box center [1136, 530] width 63 height 34
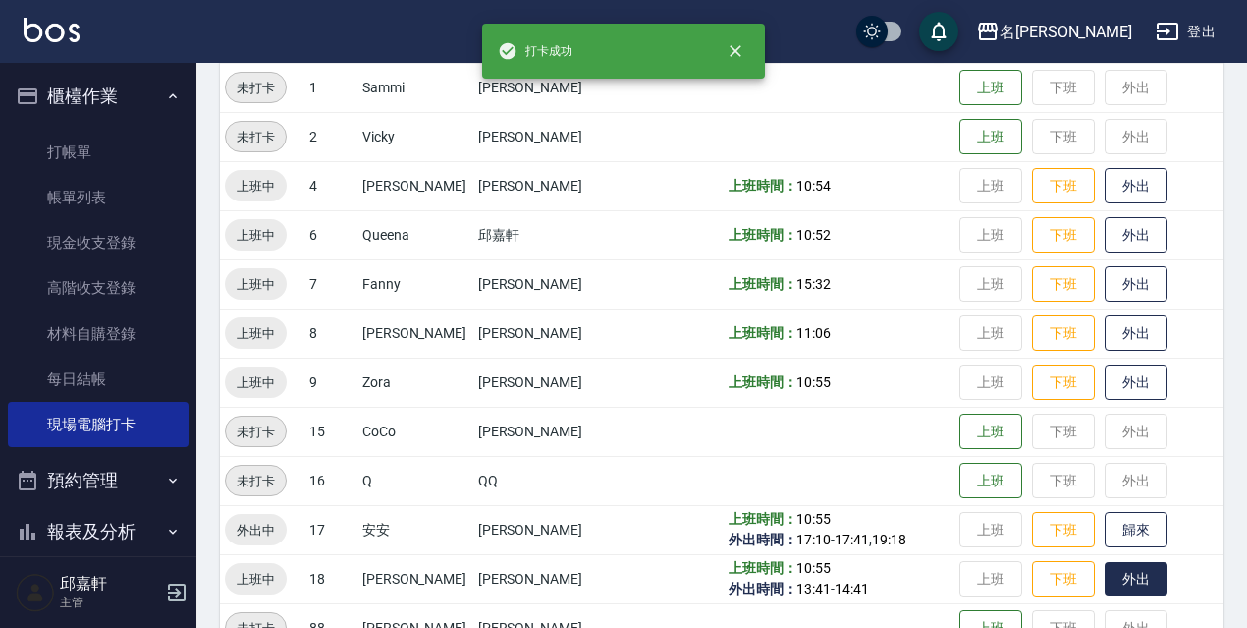
click at [1116, 579] on button "外出" at bounding box center [1136, 579] width 63 height 34
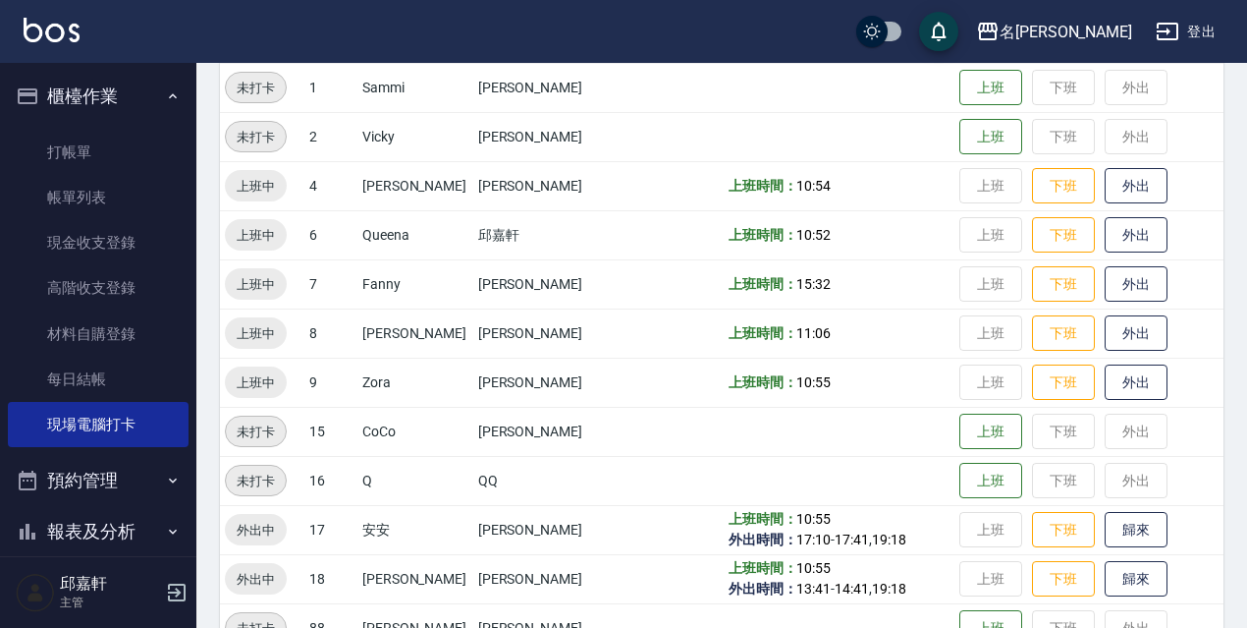
click at [119, 83] on button "櫃檯作業" at bounding box center [98, 96] width 181 height 51
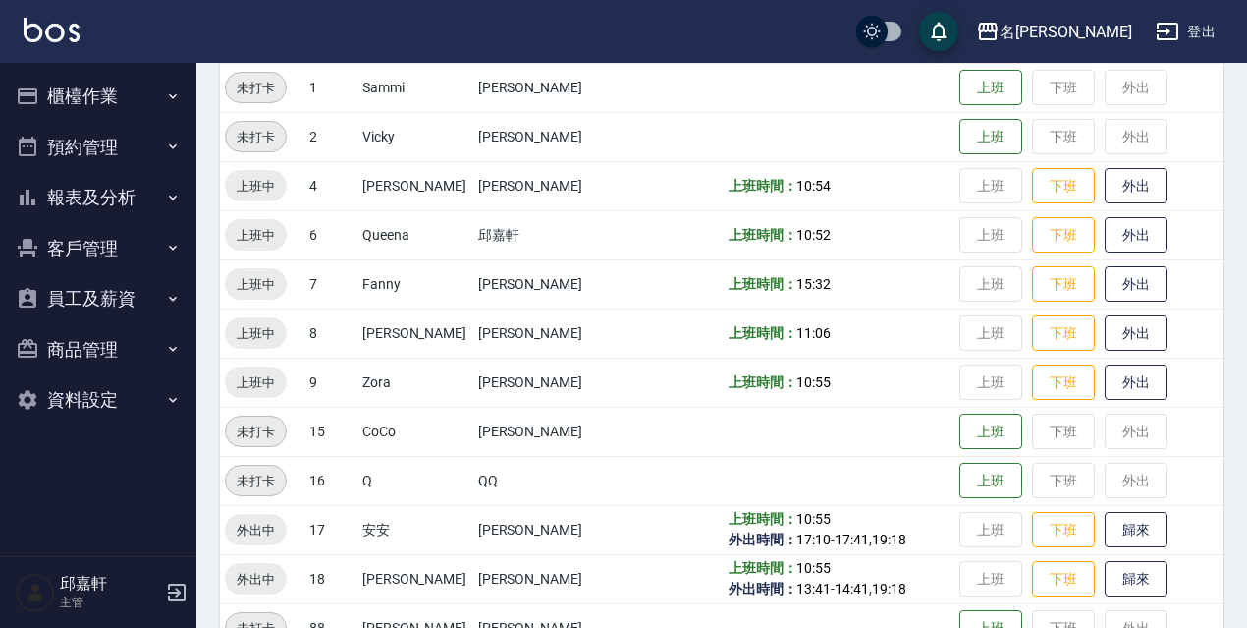
scroll to position [402, 0]
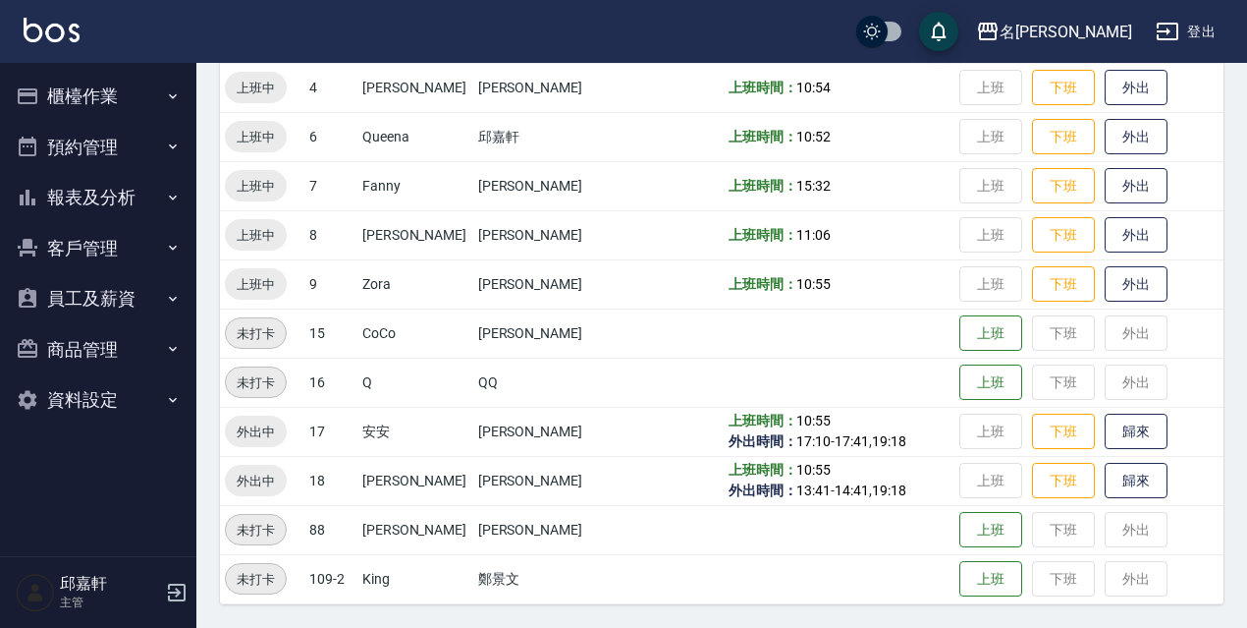
click at [133, 197] on button "報表及分析" at bounding box center [98, 197] width 181 height 51
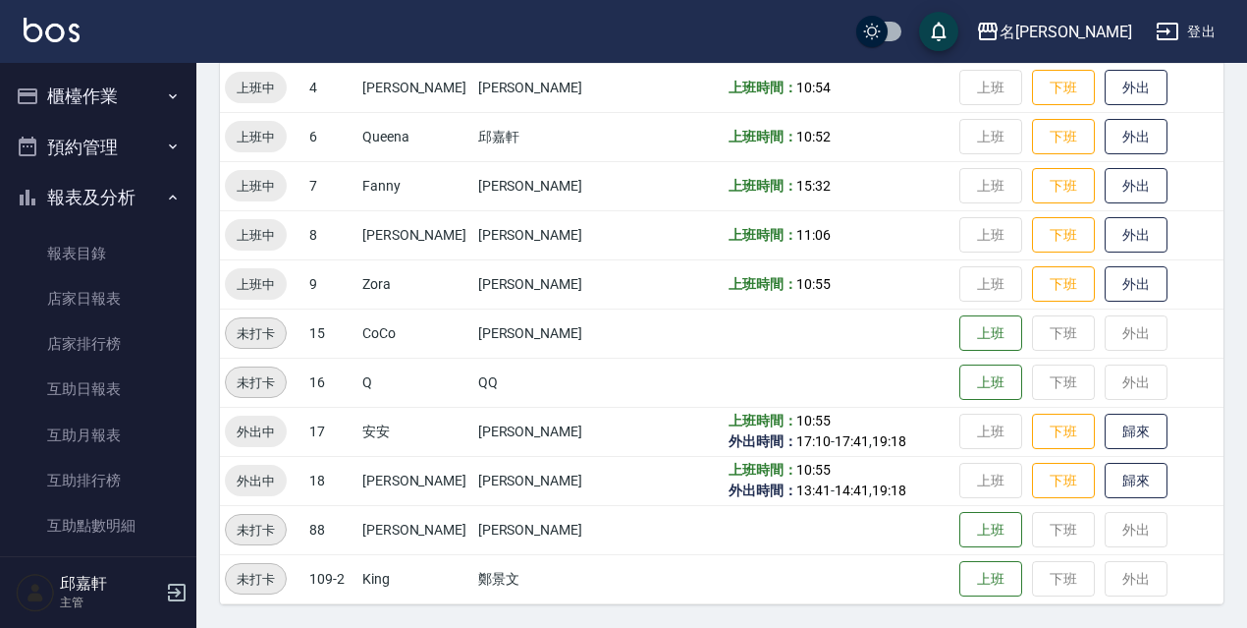
scroll to position [491, 0]
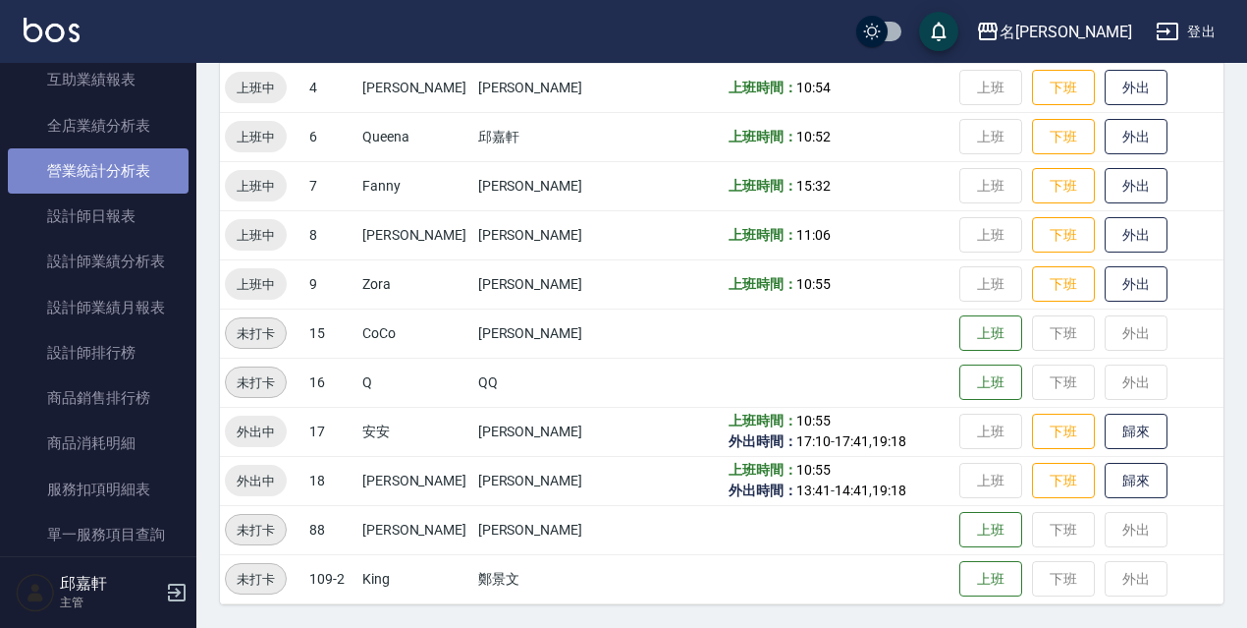
click at [132, 181] on link "營業統計分析表" at bounding box center [98, 170] width 181 height 45
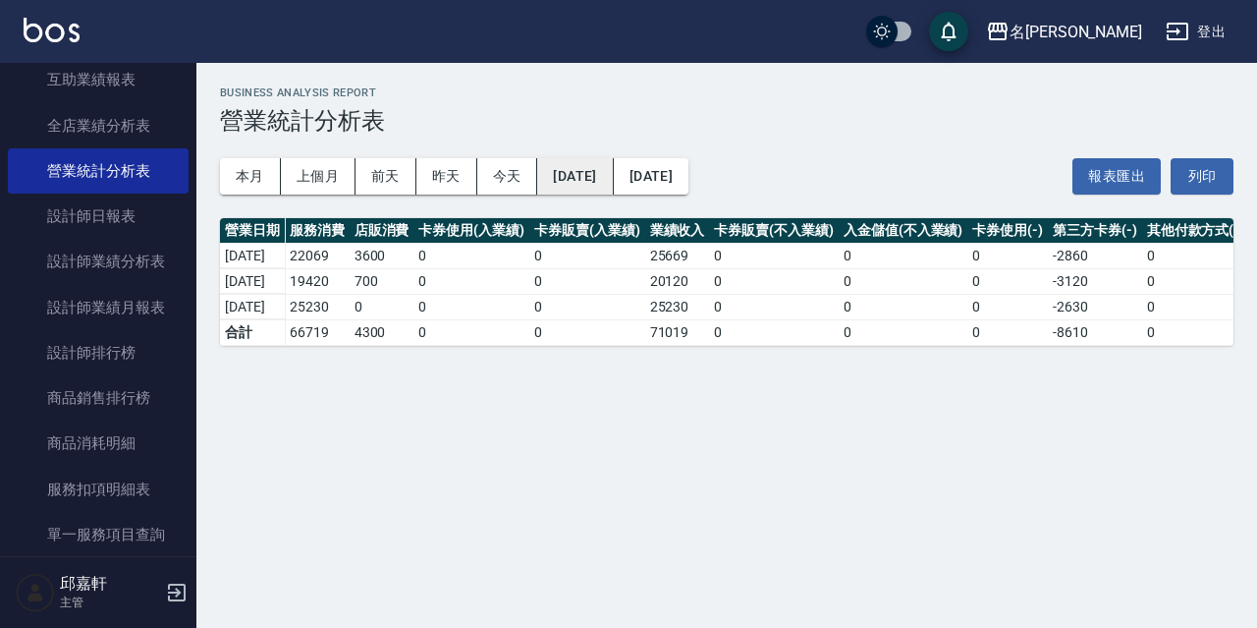
click at [610, 182] on button "2025/10/01" at bounding box center [575, 176] width 76 height 36
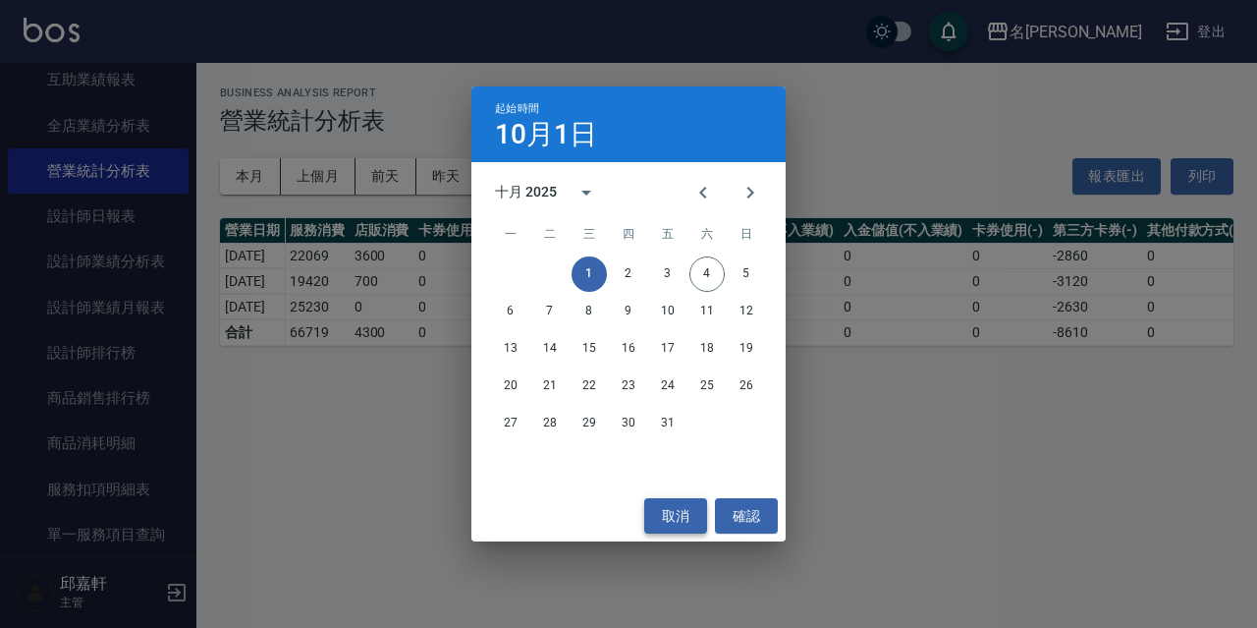
click at [669, 505] on button "取消" at bounding box center [675, 516] width 63 height 36
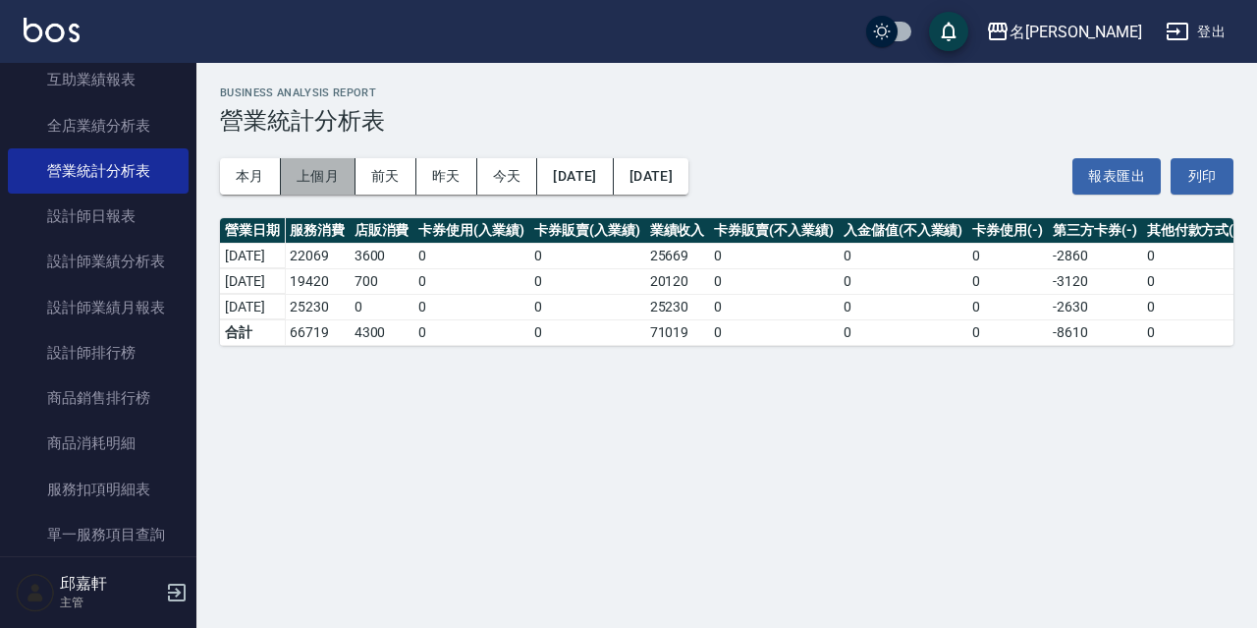
click at [322, 168] on button "上個月" at bounding box center [318, 176] width 75 height 36
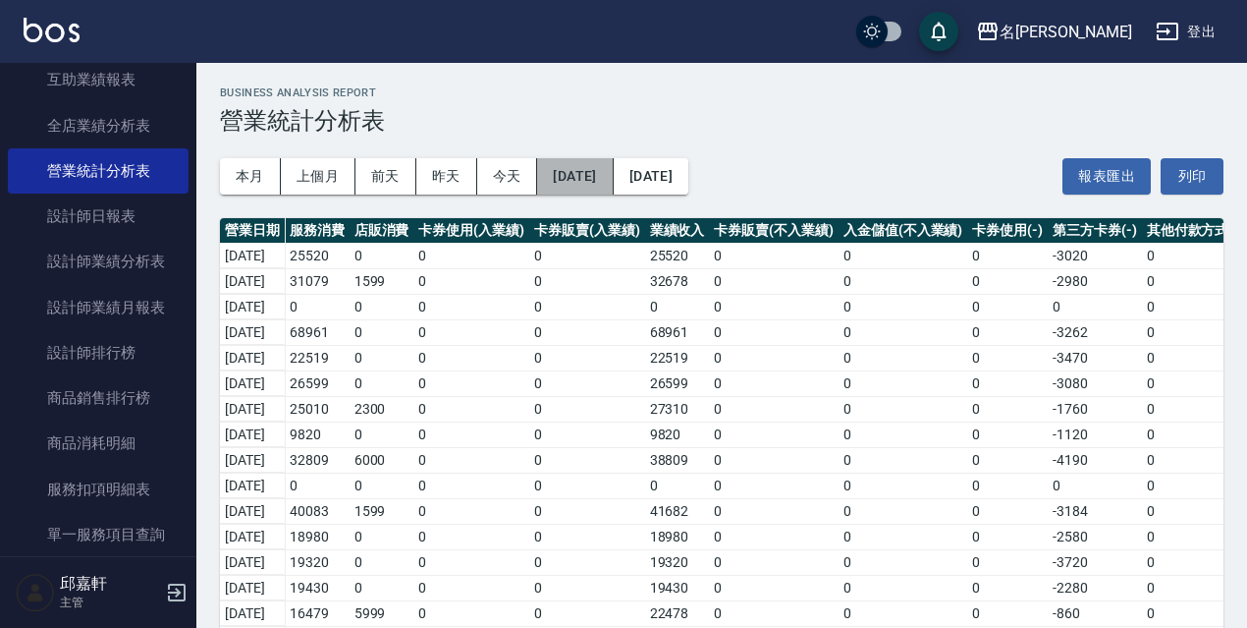
click at [593, 193] on button "2025/09/01" at bounding box center [575, 176] width 76 height 36
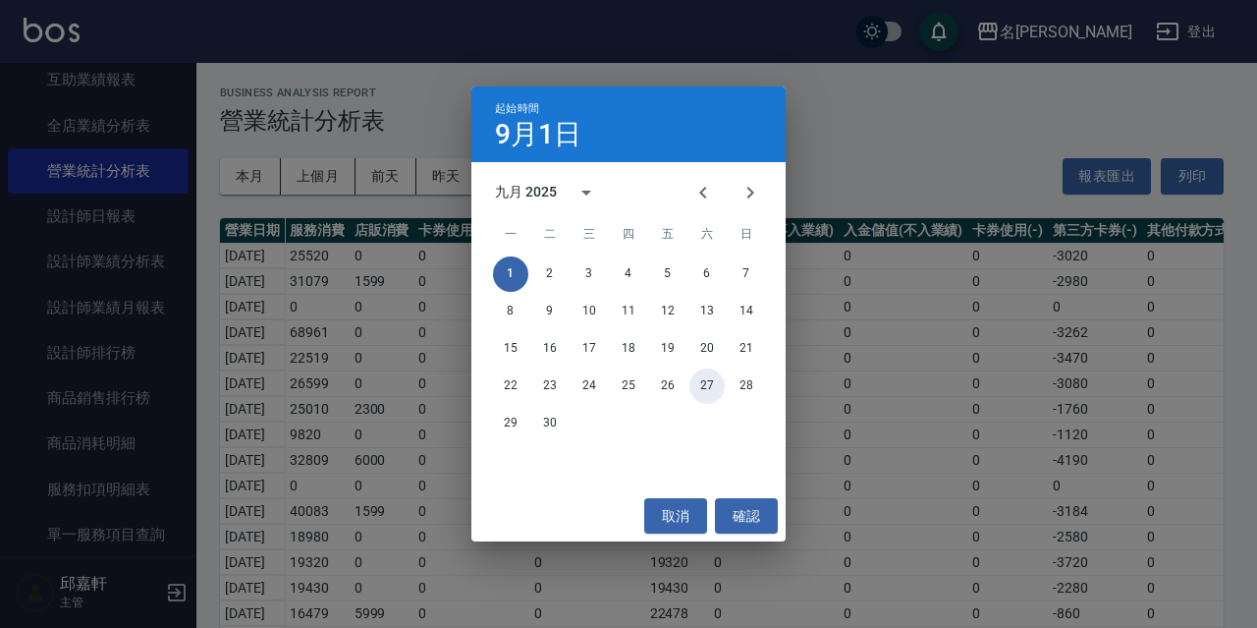
click at [711, 383] on button "27" at bounding box center [707, 385] width 35 height 35
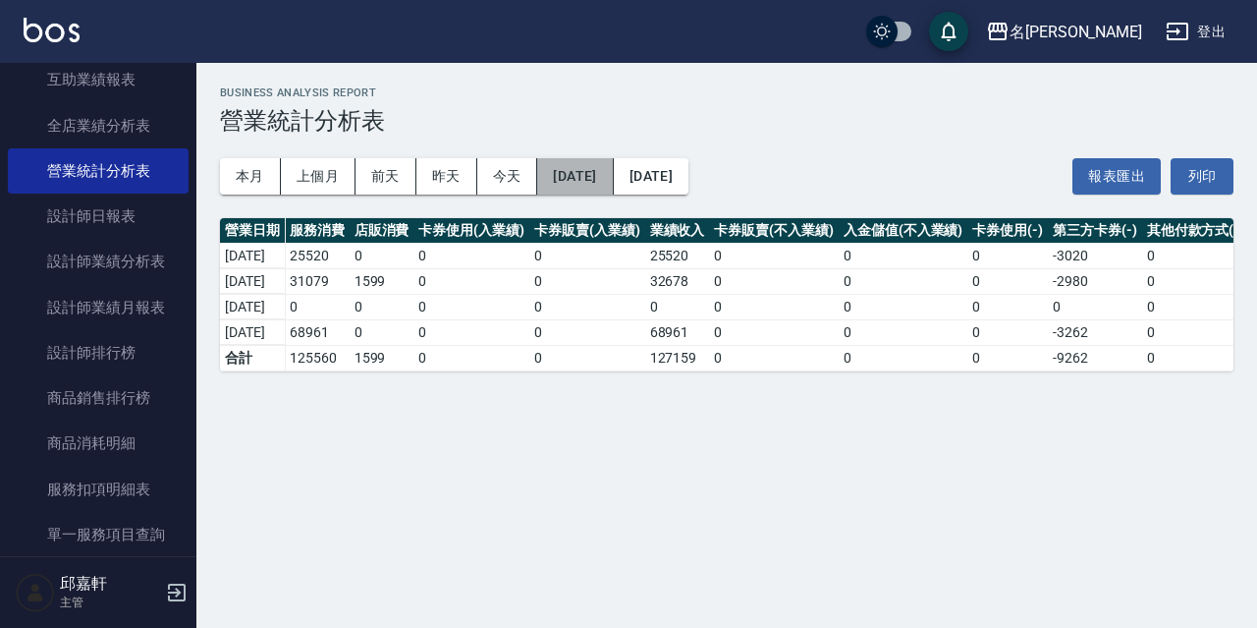
click at [564, 174] on button "2025/09/27" at bounding box center [575, 176] width 76 height 36
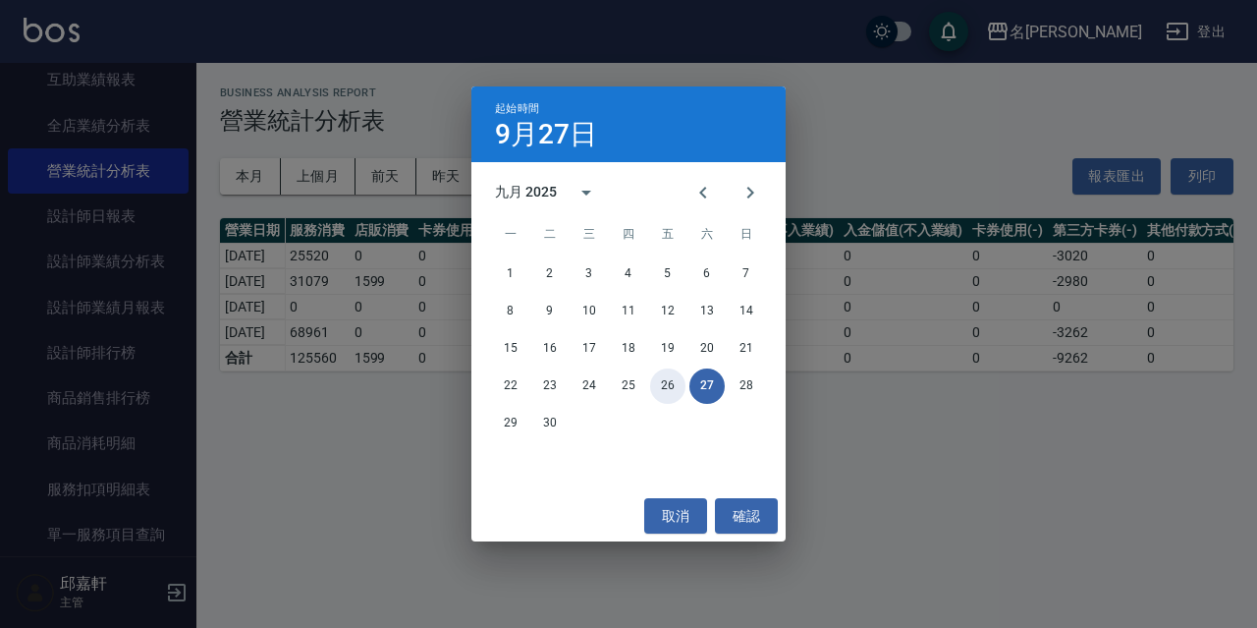
click at [670, 381] on button "26" at bounding box center [667, 385] width 35 height 35
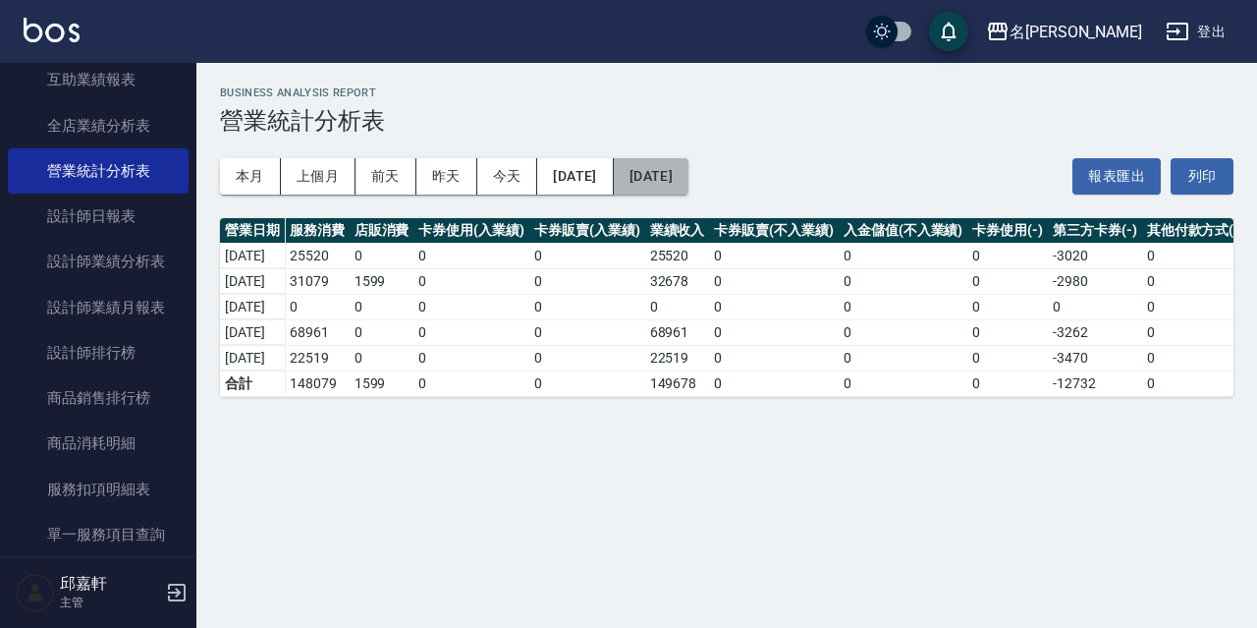
click at [672, 193] on button "2025/09/30" at bounding box center [651, 176] width 75 height 36
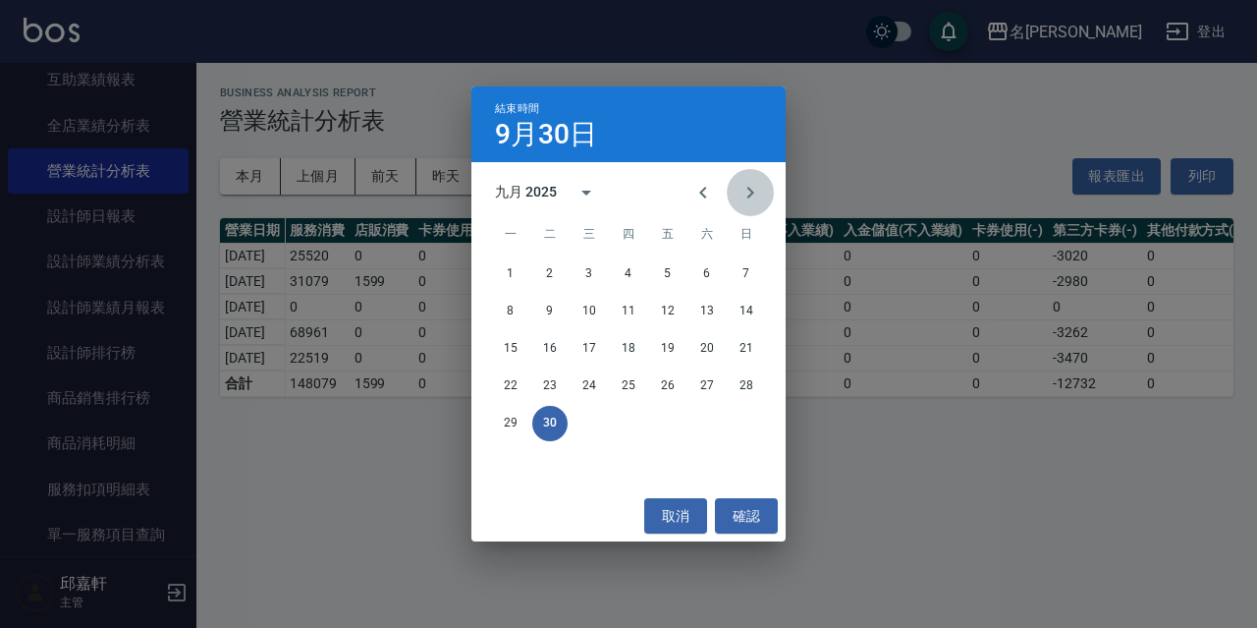
click at [752, 202] on icon "Next month" at bounding box center [751, 193] width 24 height 24
click at [633, 268] on button "2" at bounding box center [628, 273] width 35 height 35
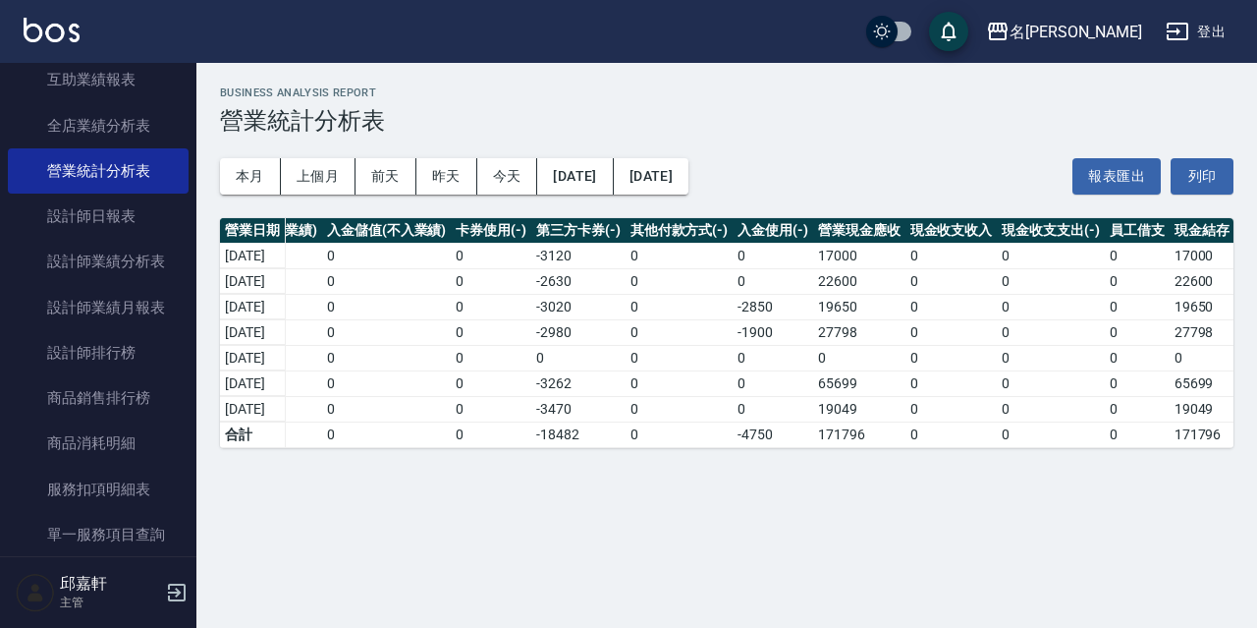
scroll to position [0, 536]
click at [594, 179] on button "2025/09/26" at bounding box center [575, 176] width 76 height 36
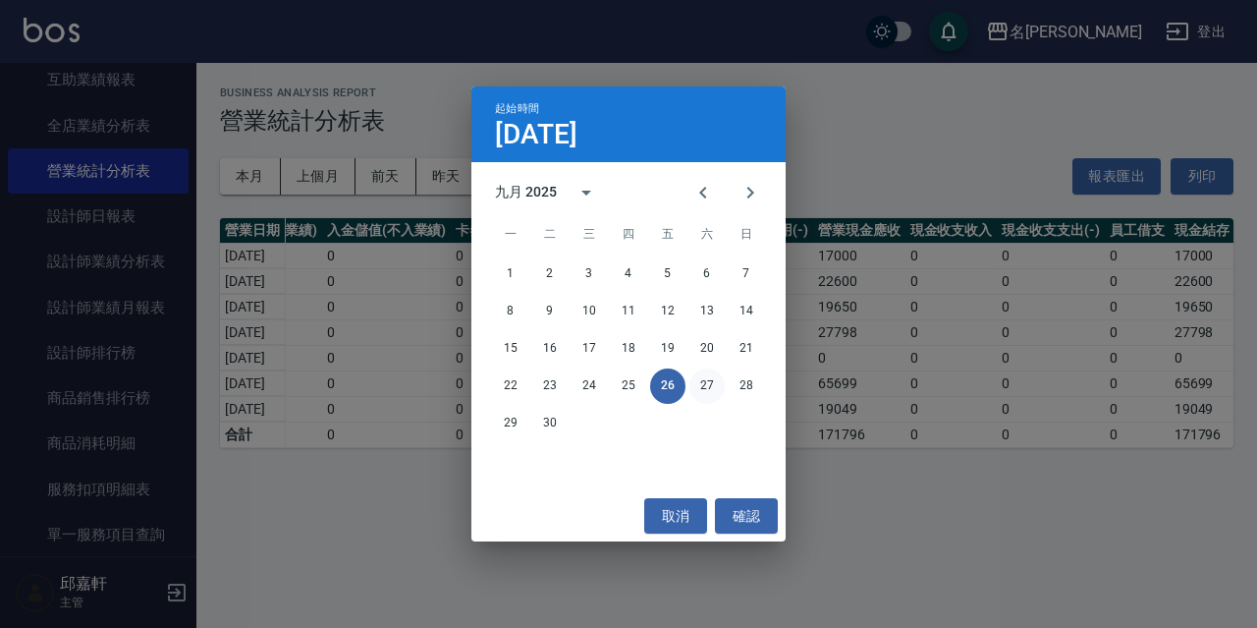
click at [701, 385] on button "27" at bounding box center [707, 385] width 35 height 35
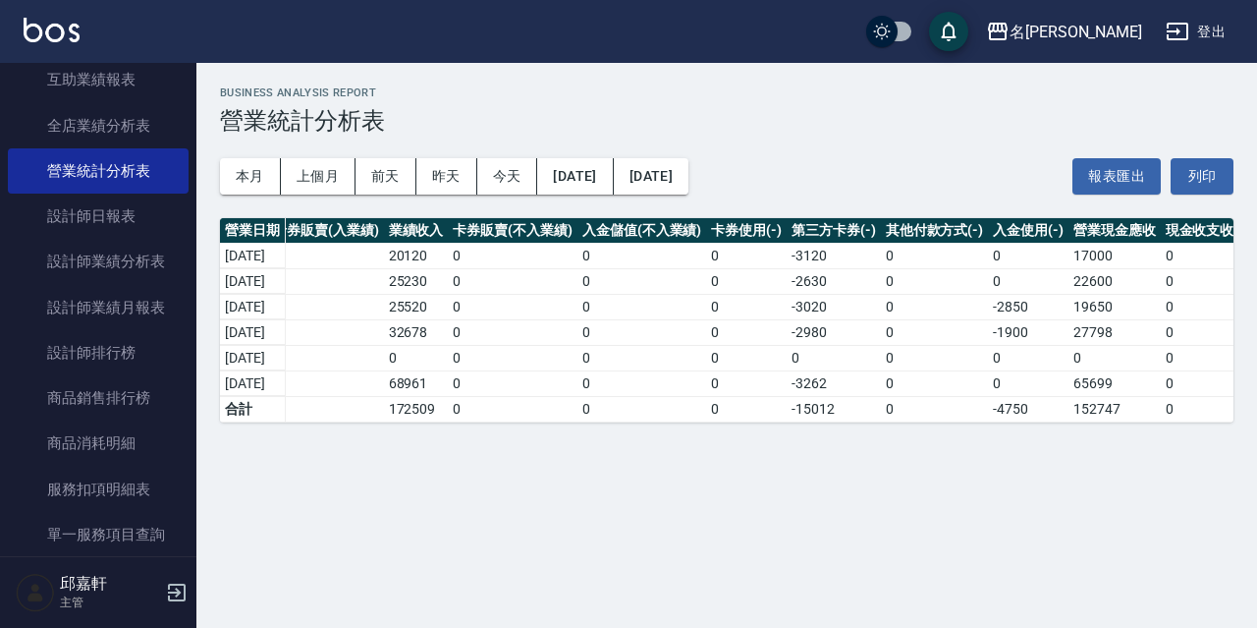
scroll to position [0, 536]
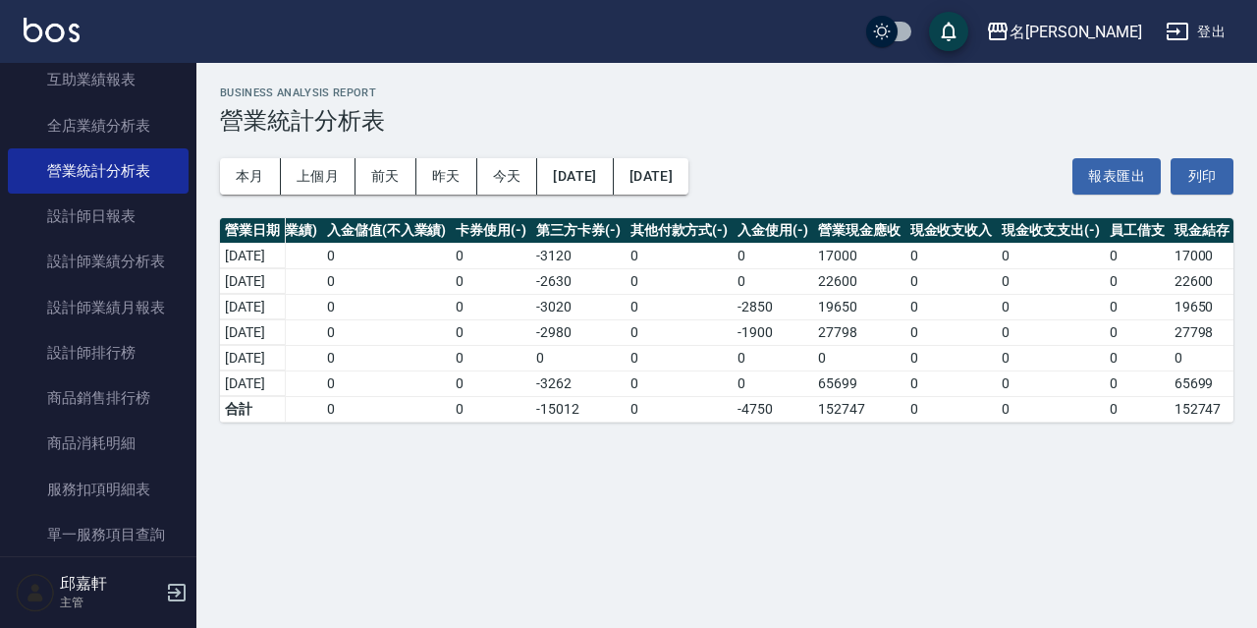
click at [1217, 366] on td "0" at bounding box center [1202, 358] width 65 height 26
click at [689, 168] on button "2025/10/02" at bounding box center [651, 176] width 75 height 36
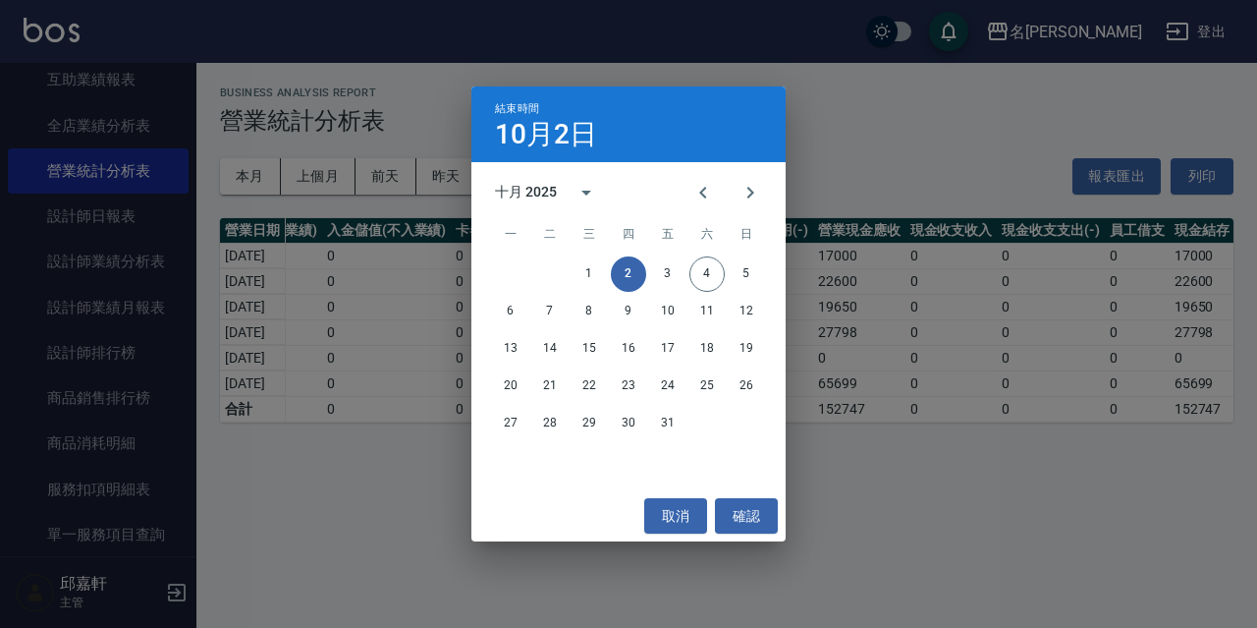
click at [896, 134] on div "結束時間 10月2日 十月 2025 一 二 三 四 五 六 日 1 2 3 4 5 6 7 8 9 10 11 12 13 14 15 16 17 18 1…" at bounding box center [628, 314] width 1257 height 628
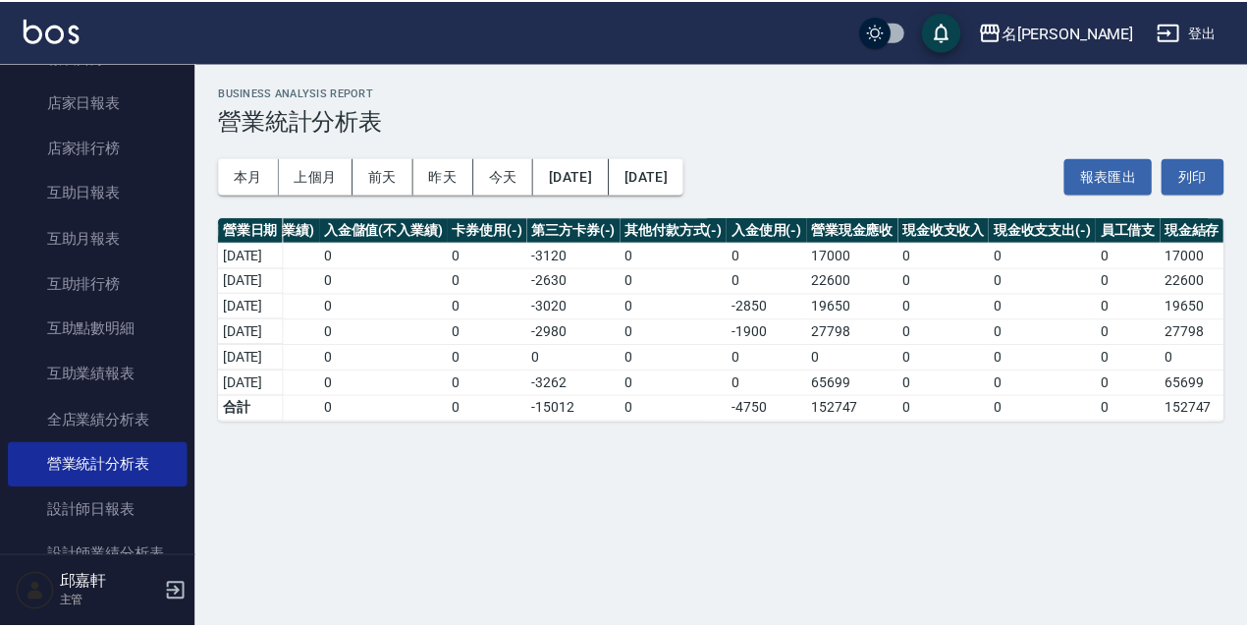
scroll to position [0, 0]
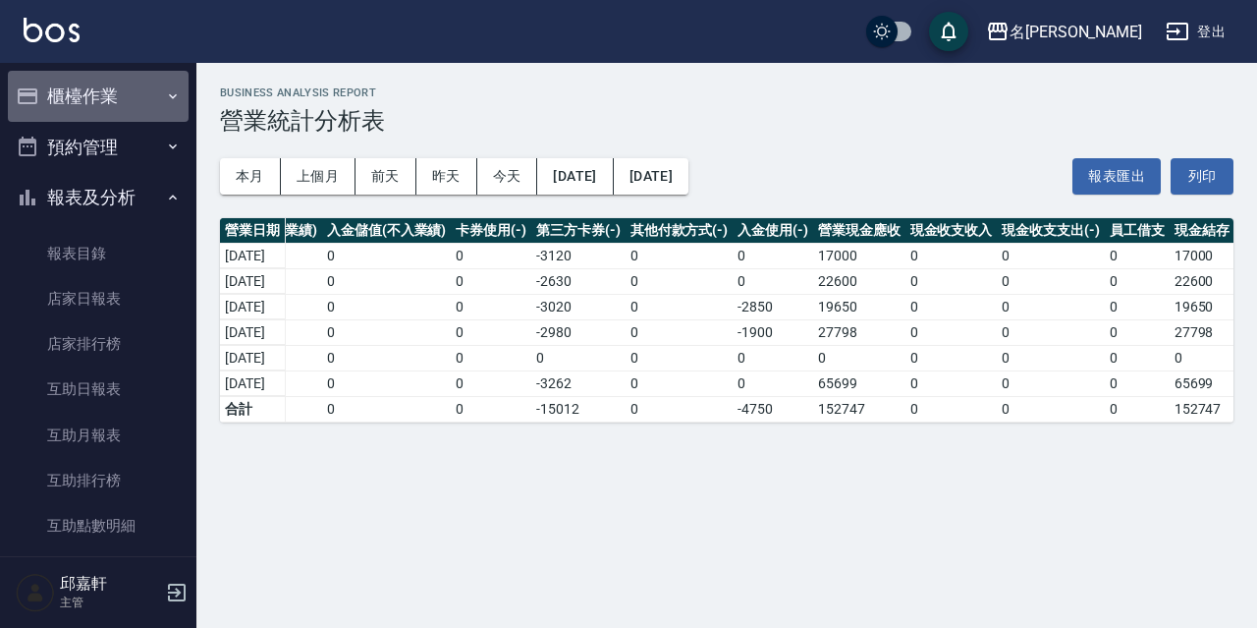
click at [111, 90] on button "櫃檯作業" at bounding box center [98, 96] width 181 height 51
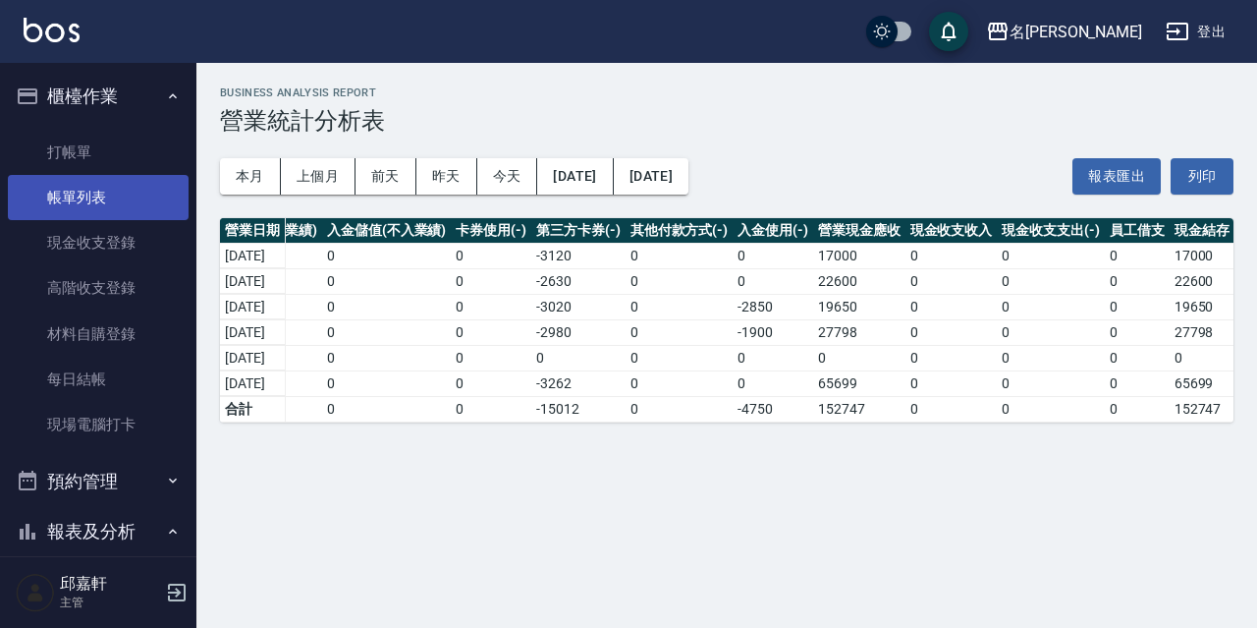
click at [117, 178] on link "帳單列表" at bounding box center [98, 197] width 181 height 45
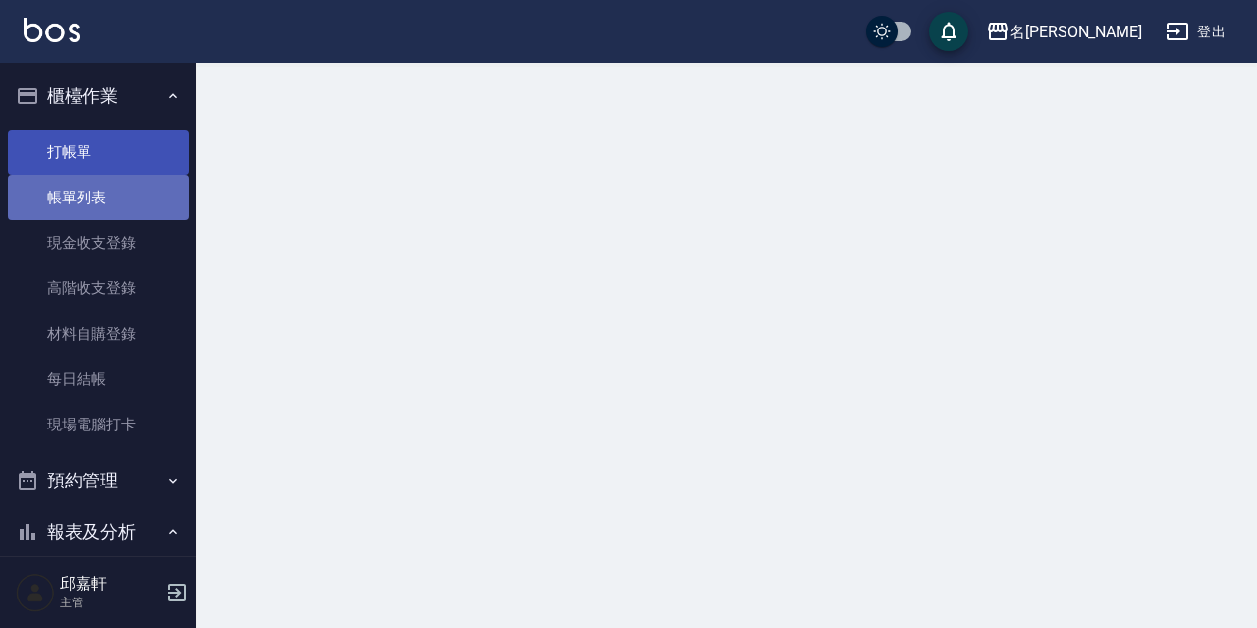
click at [144, 171] on ul "打帳單 帳單列表 現金收支登錄 高階收支登錄 材料自購登錄 每日結帳 現場電腦打卡" at bounding box center [98, 289] width 181 height 334
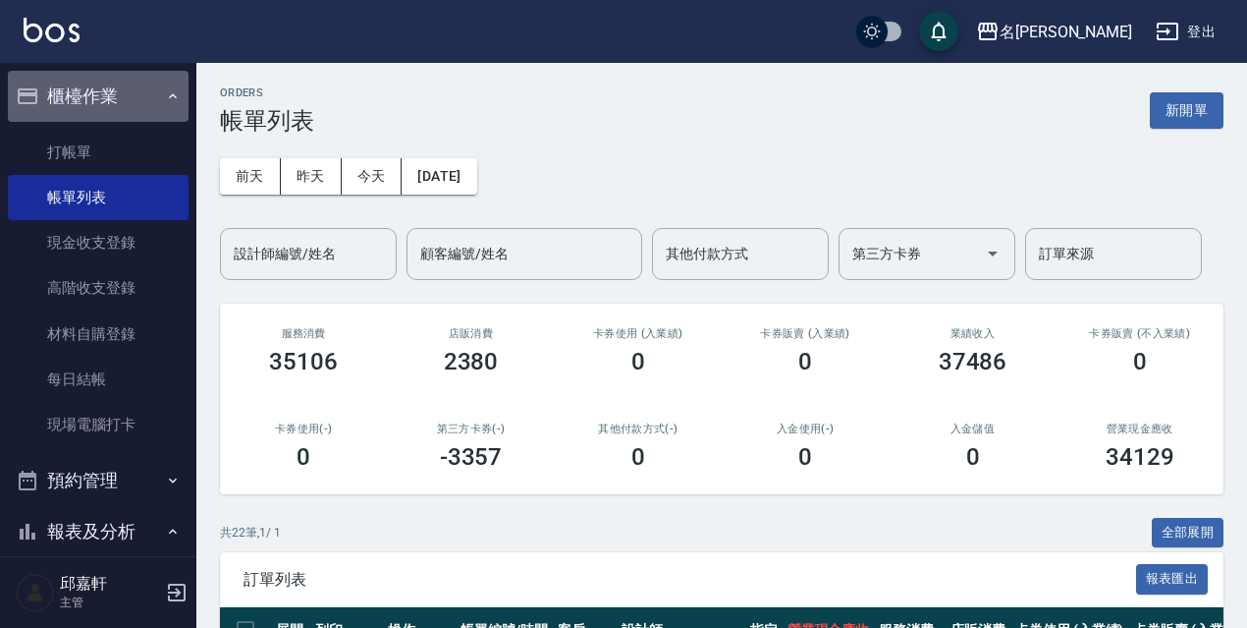
click at [119, 111] on button "櫃檯作業" at bounding box center [98, 96] width 181 height 51
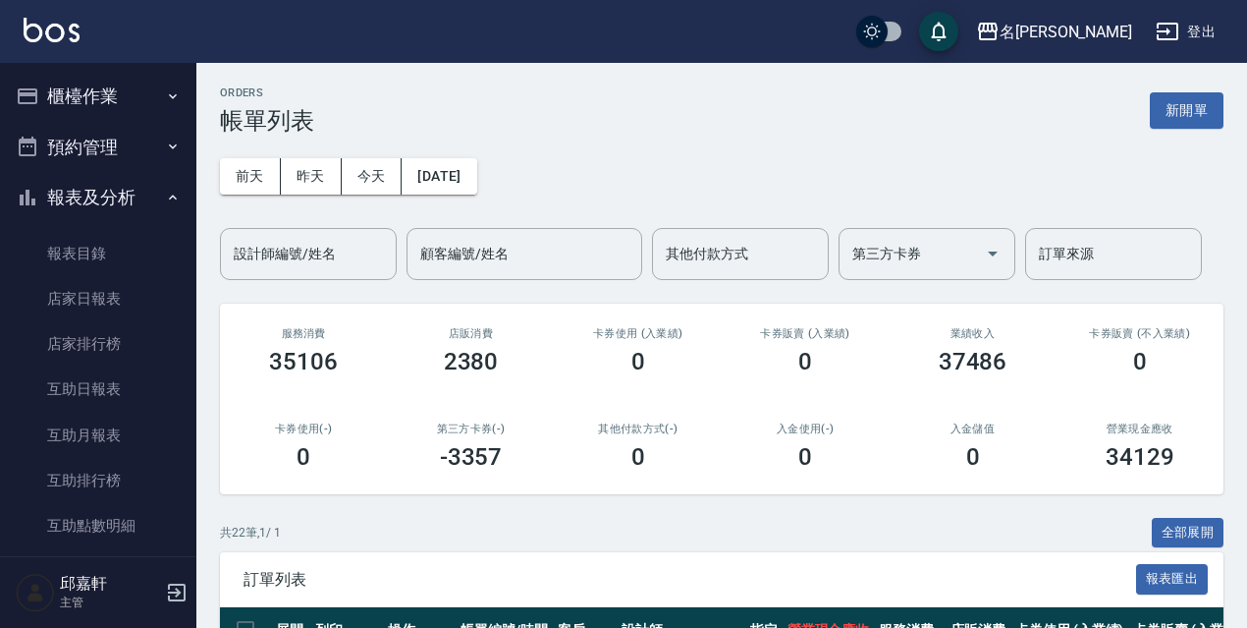
click at [140, 90] on button "櫃檯作業" at bounding box center [98, 96] width 181 height 51
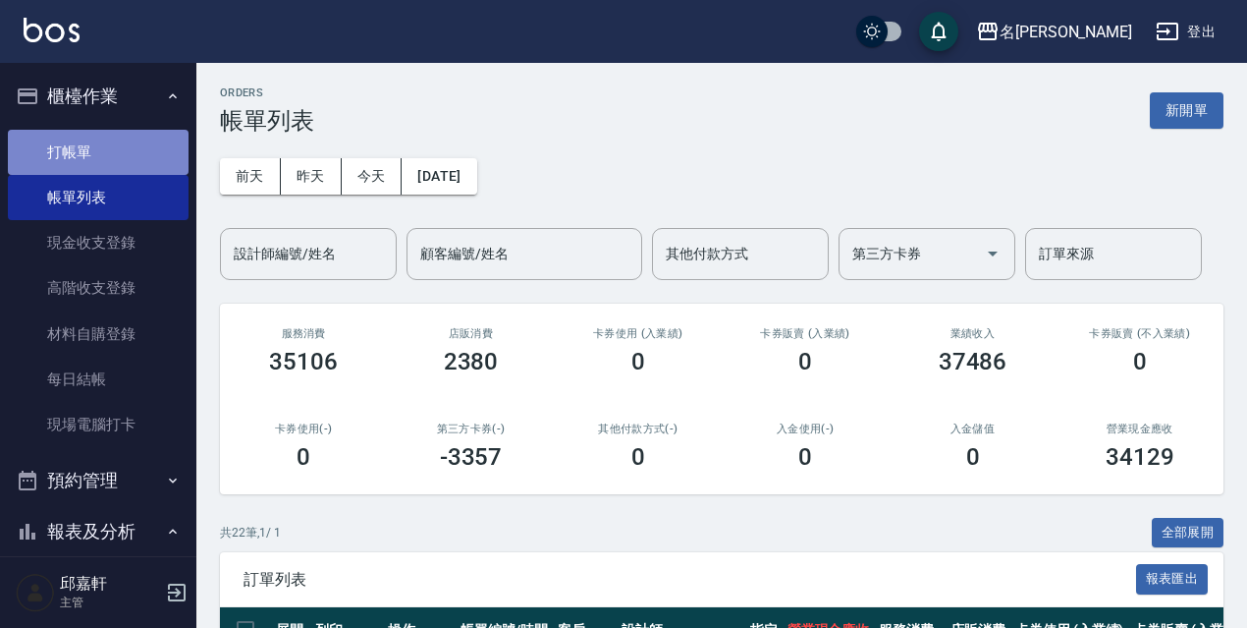
click at [118, 143] on link "打帳單" at bounding box center [98, 152] width 181 height 45
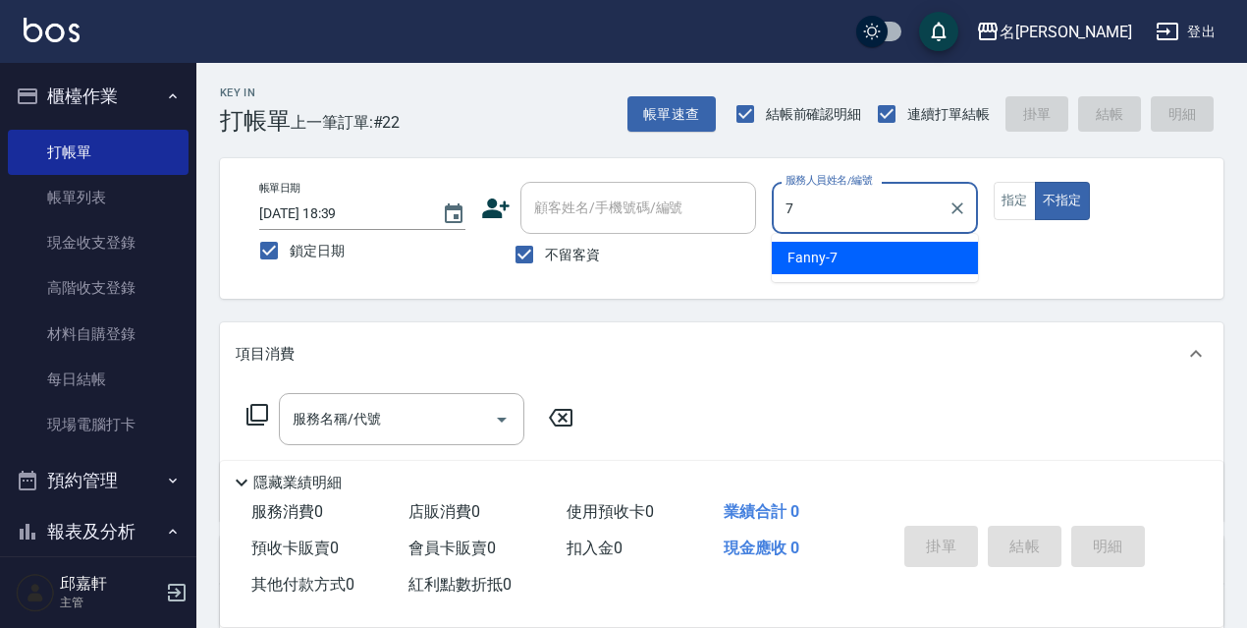
type input "Fanny-7"
type button "false"
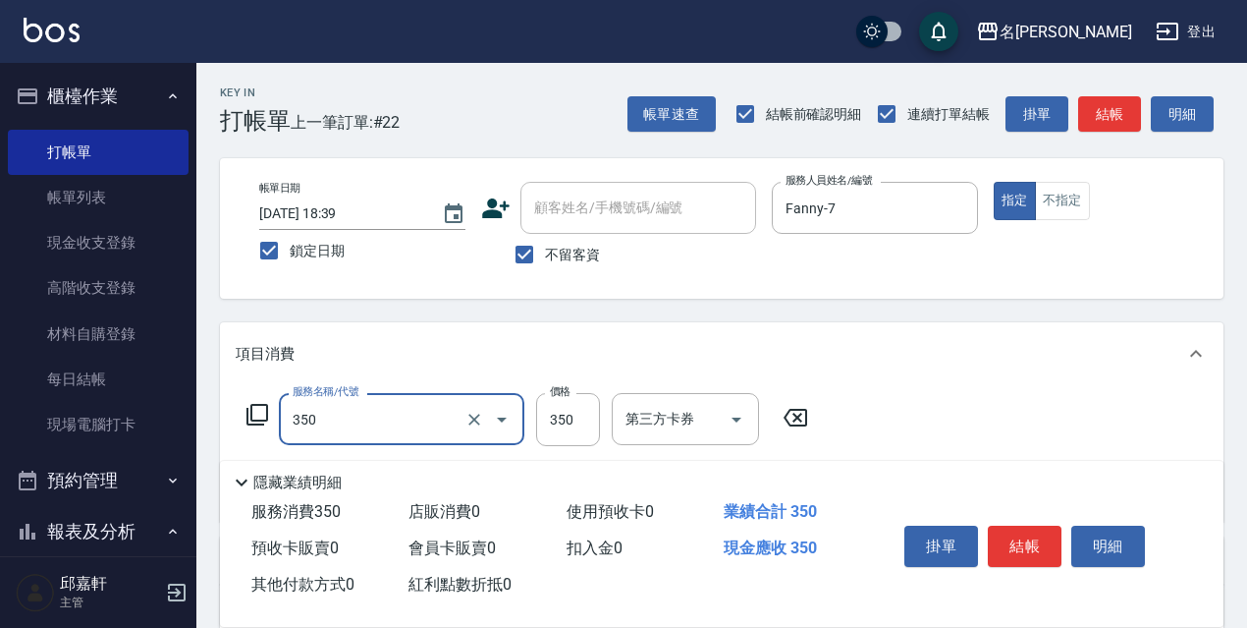
type input "洗髮350(350)"
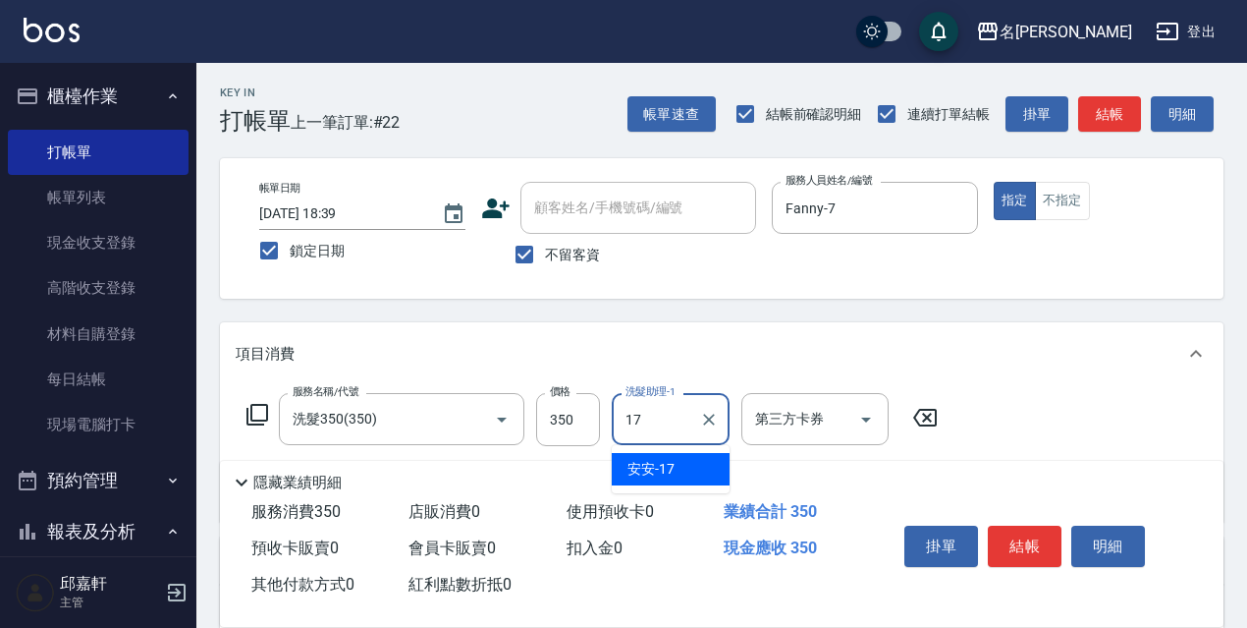
type input "安安-17"
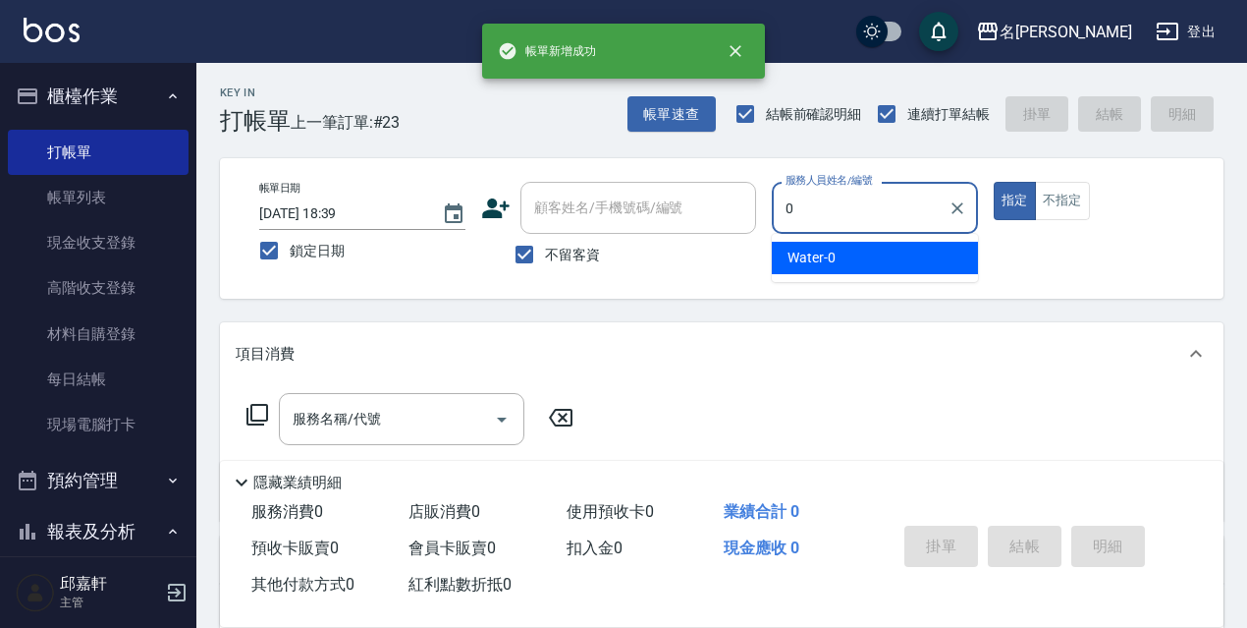
type input "Water-0"
type button "true"
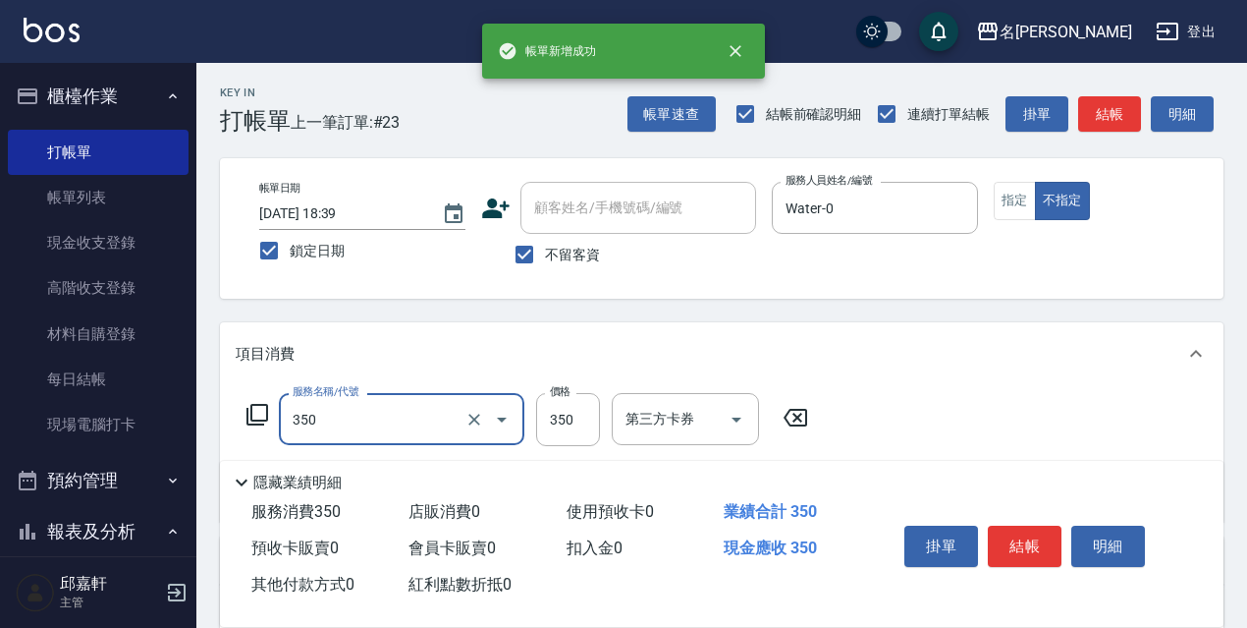
type input "洗髮350(350)"
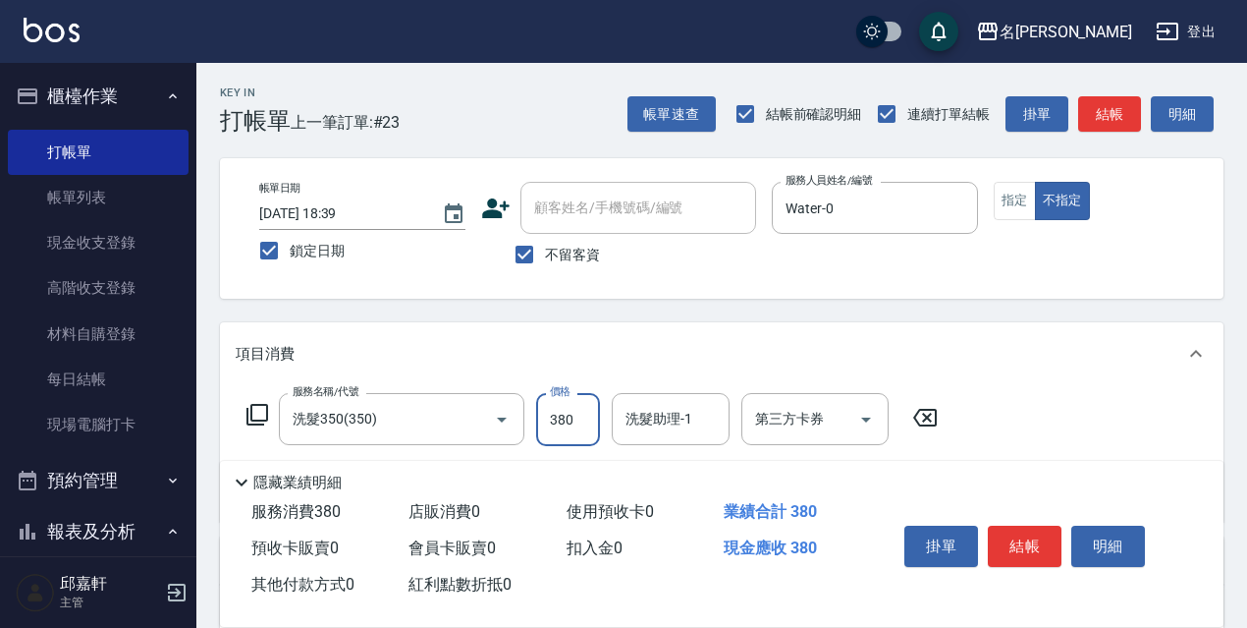
type input "380"
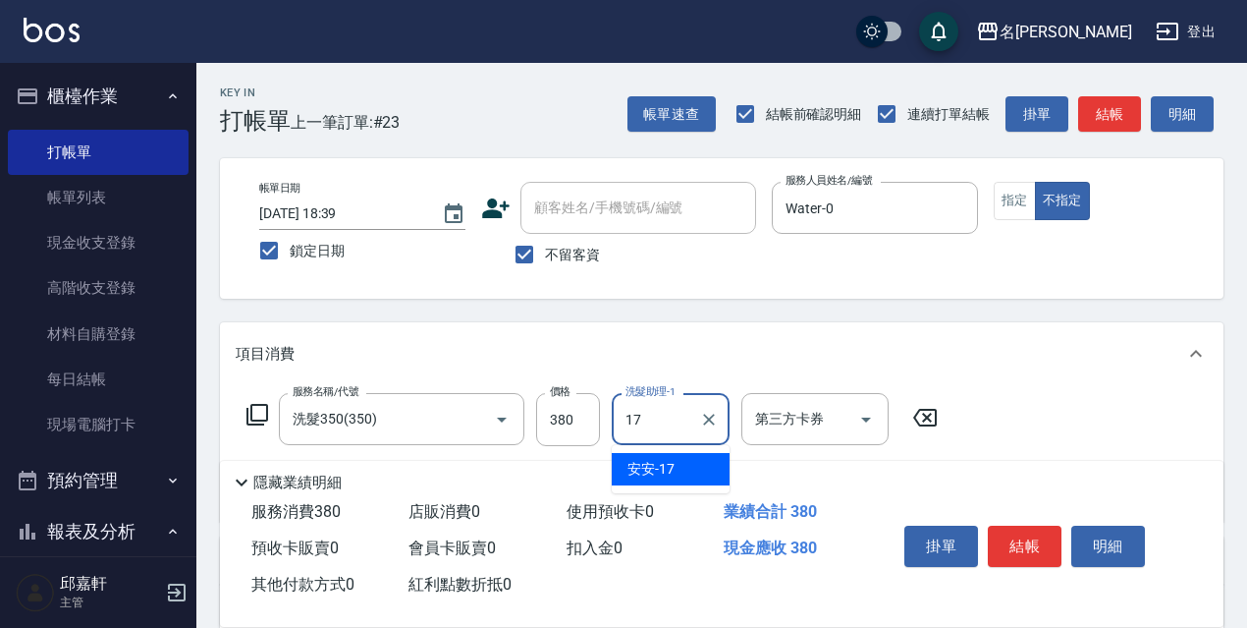
type input "安安-17"
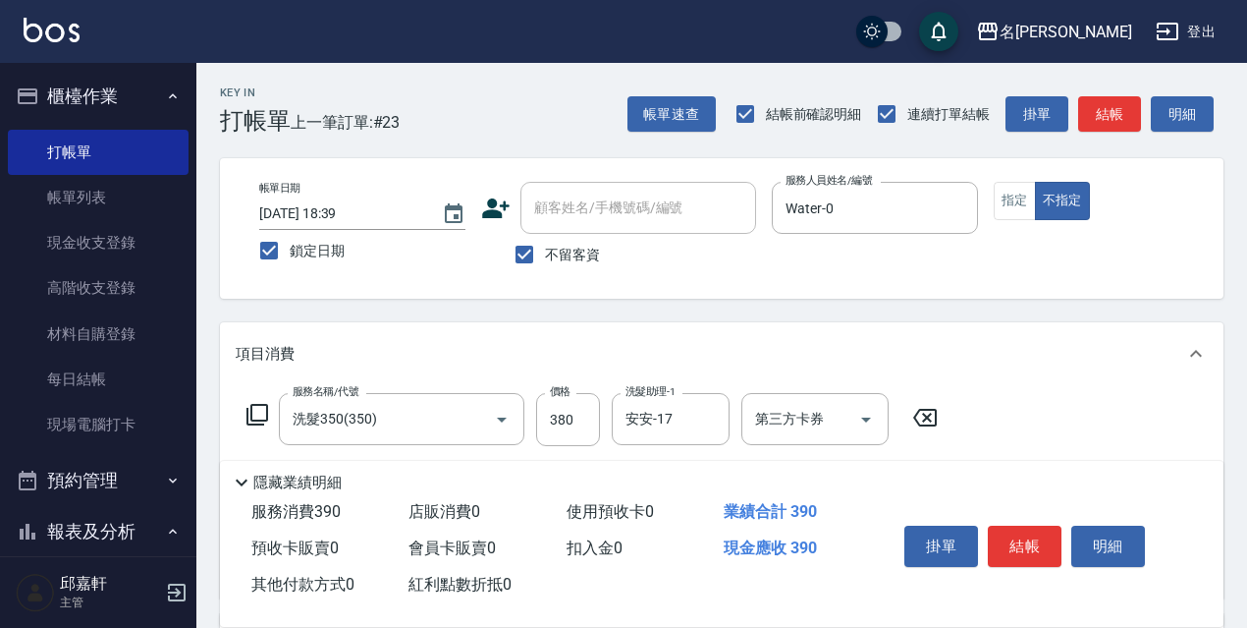
type input "潤絲精(801)"
type input "20"
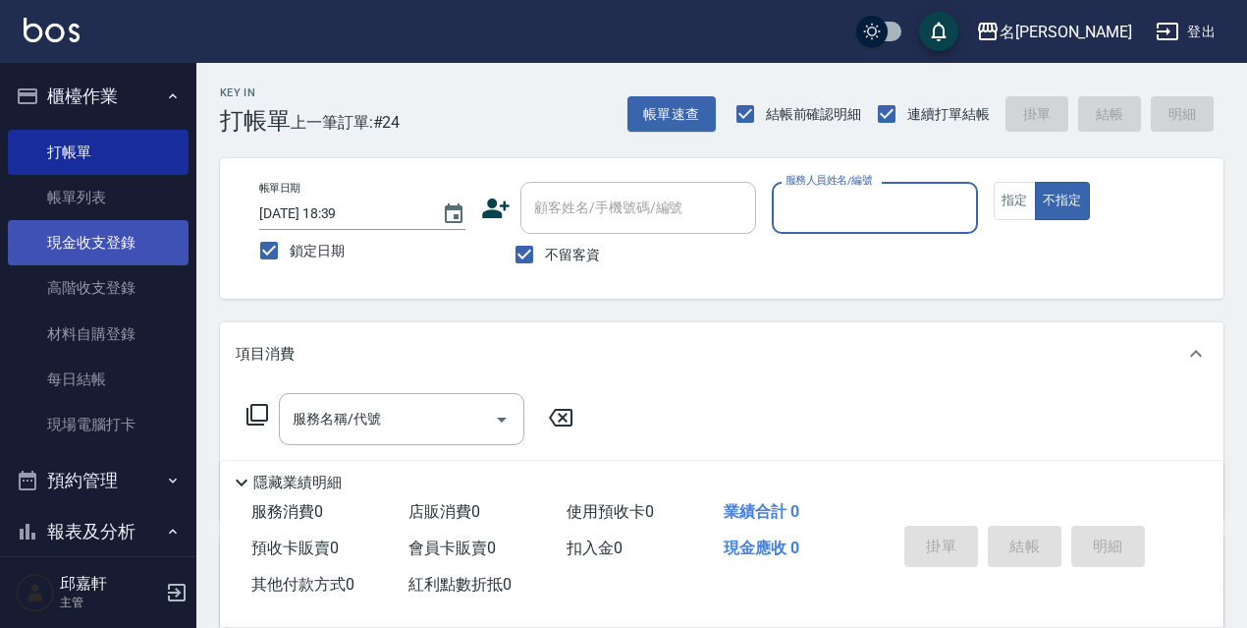
click at [108, 234] on link "現金收支登錄" at bounding box center [98, 242] width 181 height 45
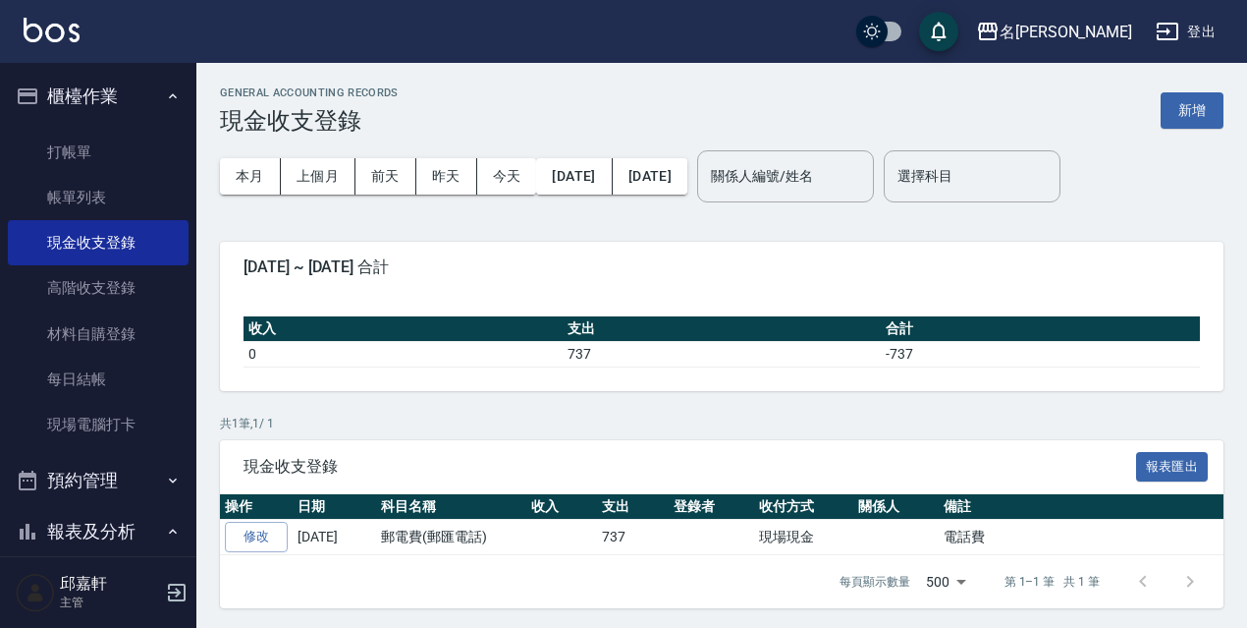
click at [1177, 97] on button "新增" at bounding box center [1192, 110] width 63 height 36
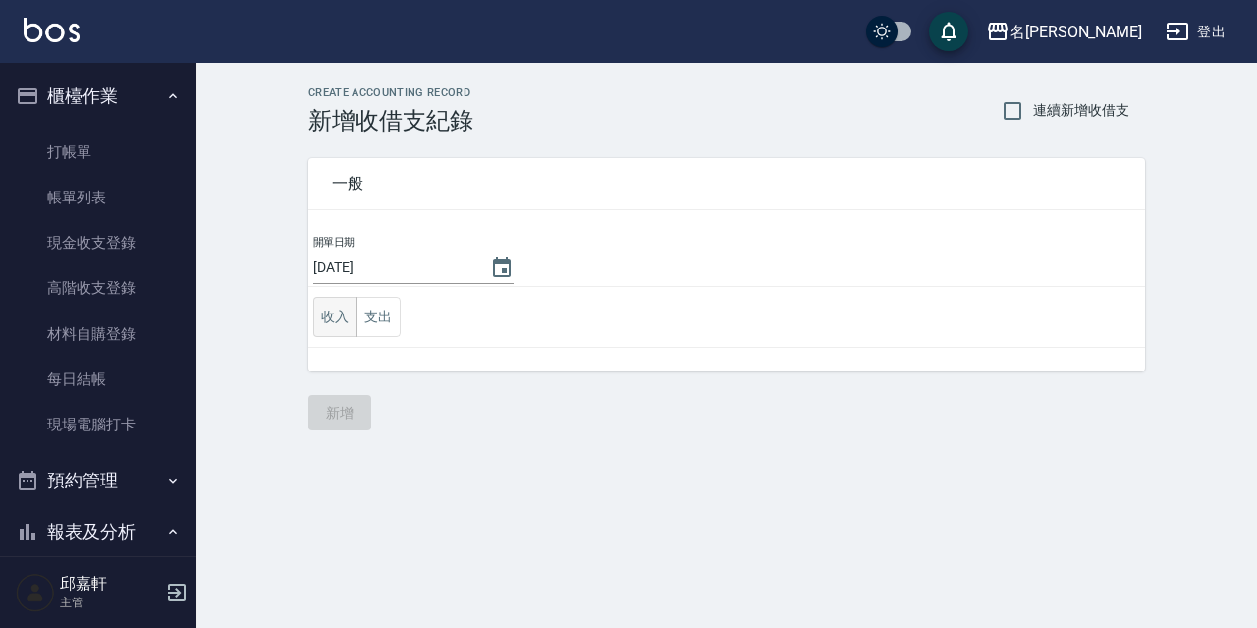
drag, startPoint x: 317, startPoint y: 334, endPoint x: 337, endPoint y: 333, distance: 19.7
click at [324, 335] on div "一般 開單日期 2025/10/04 收入 支出" at bounding box center [715, 253] width 860 height 237
click at [337, 333] on button "收入" at bounding box center [335, 317] width 44 height 40
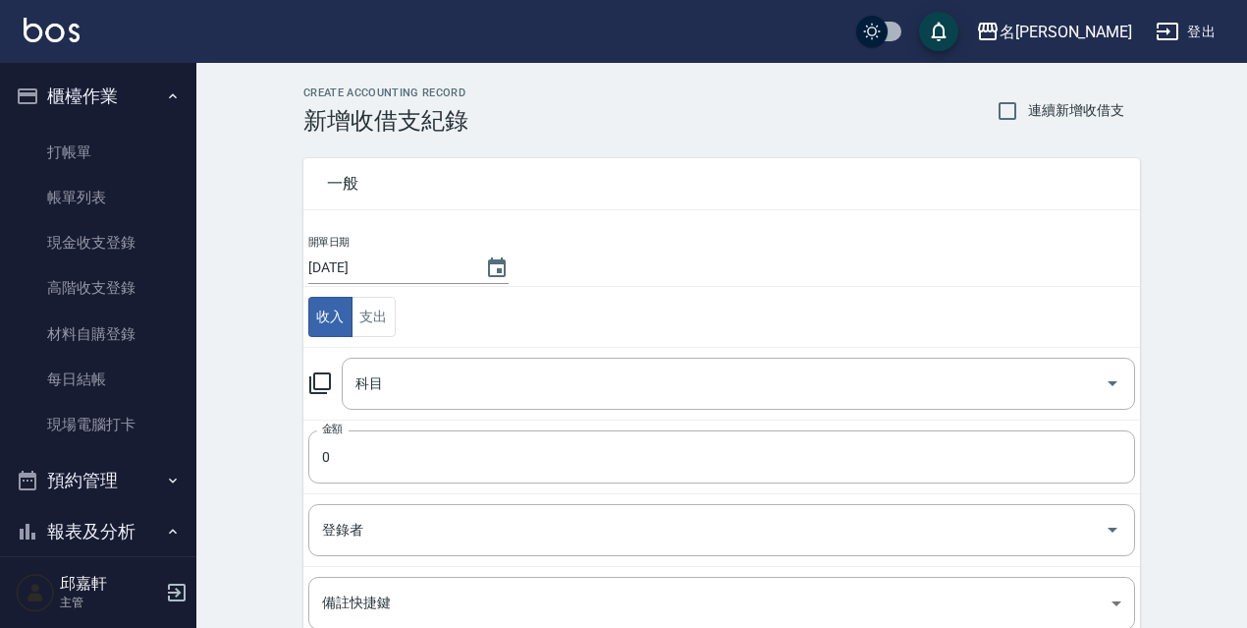
click at [320, 382] on icon at bounding box center [320, 383] width 24 height 24
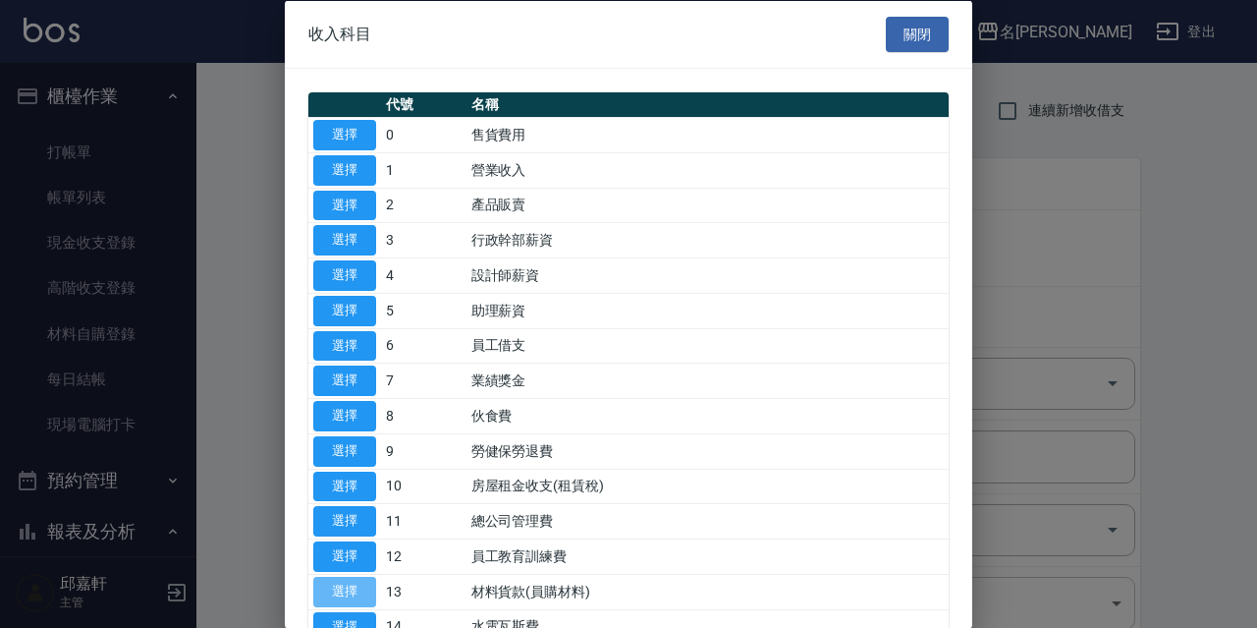
click at [336, 583] on button "選擇" at bounding box center [344, 591] width 63 height 30
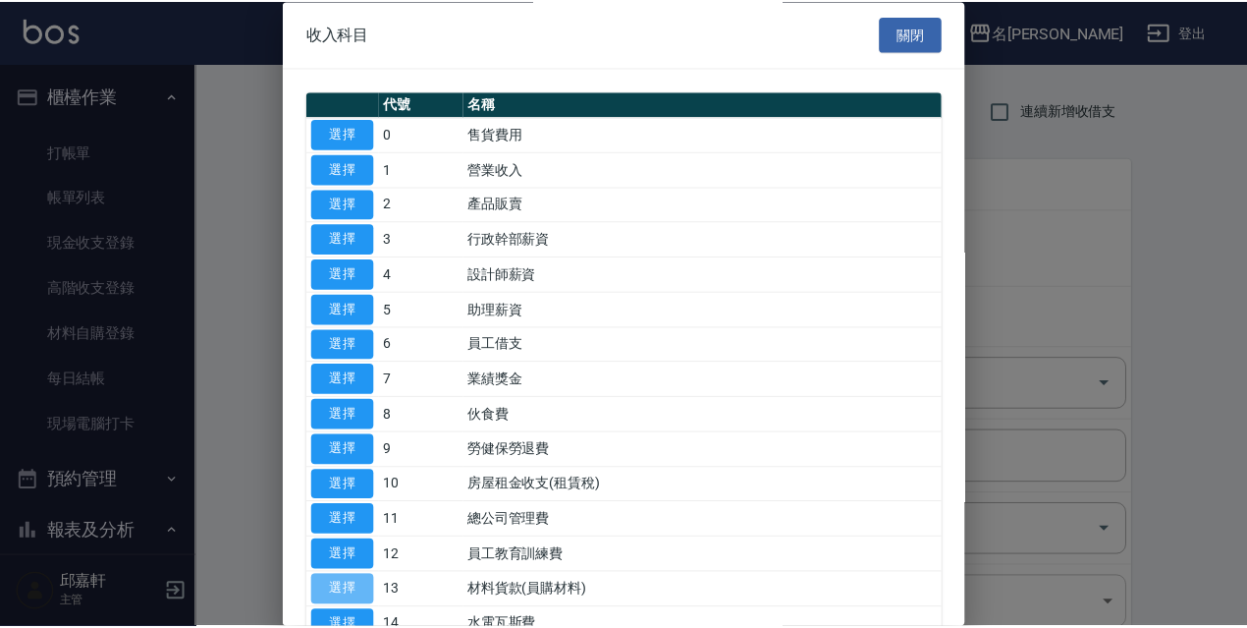
type input "13 材料貨款(員購材料)"
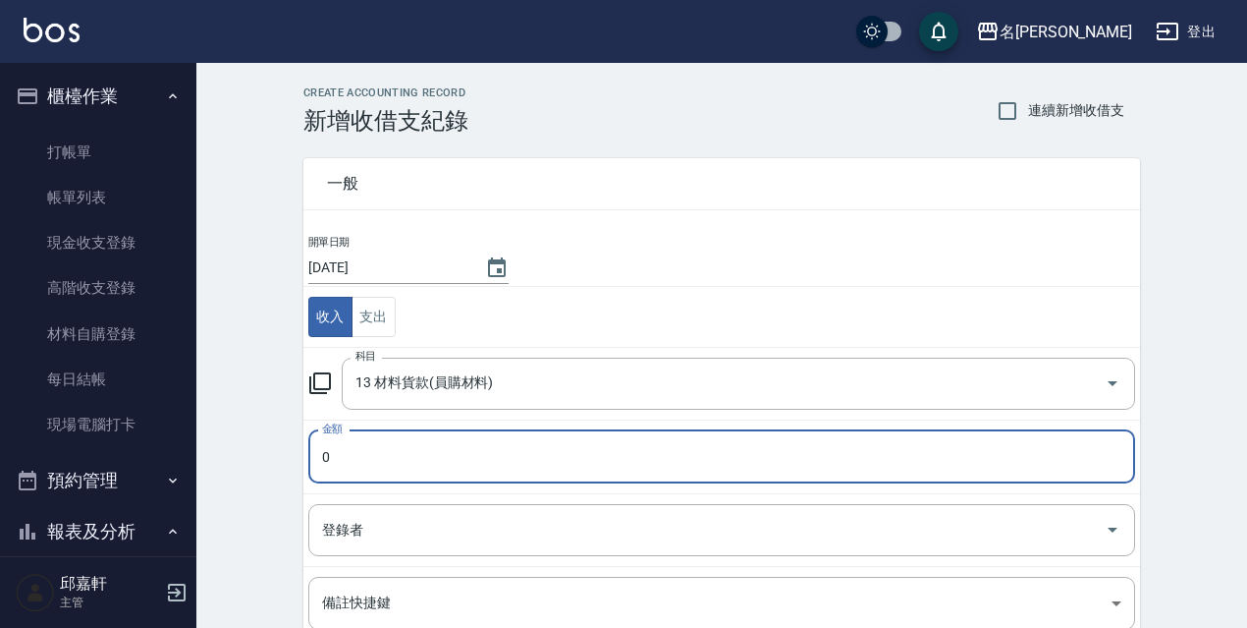
click at [367, 460] on input "0" at bounding box center [721, 456] width 827 height 53
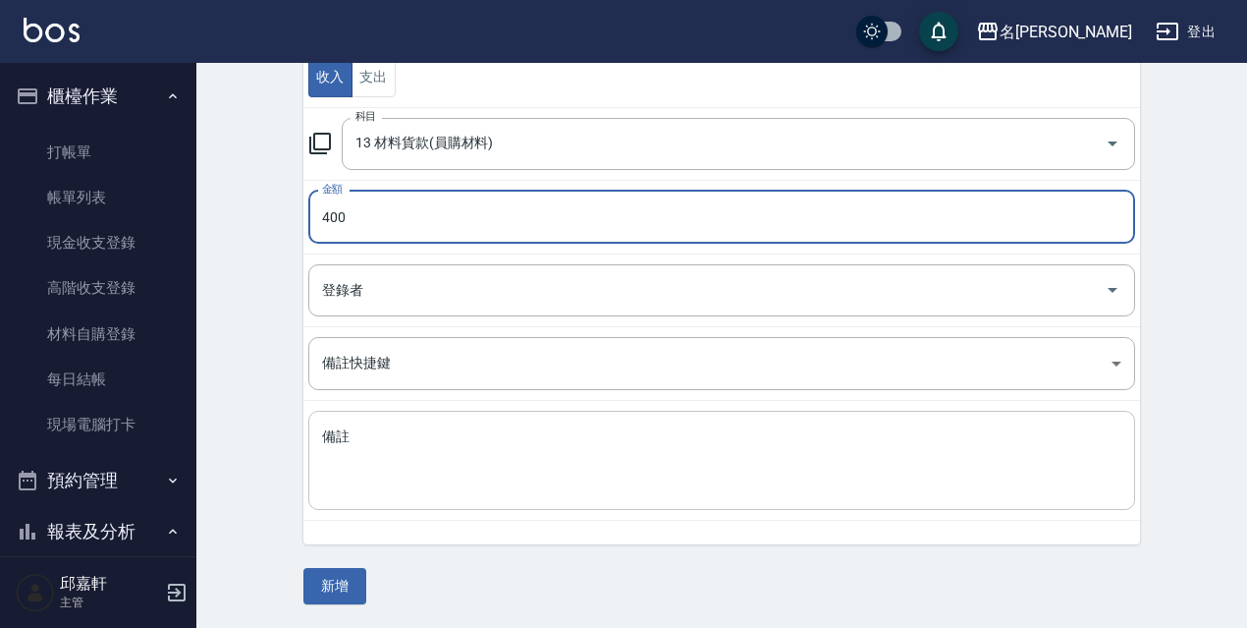
type input "400"
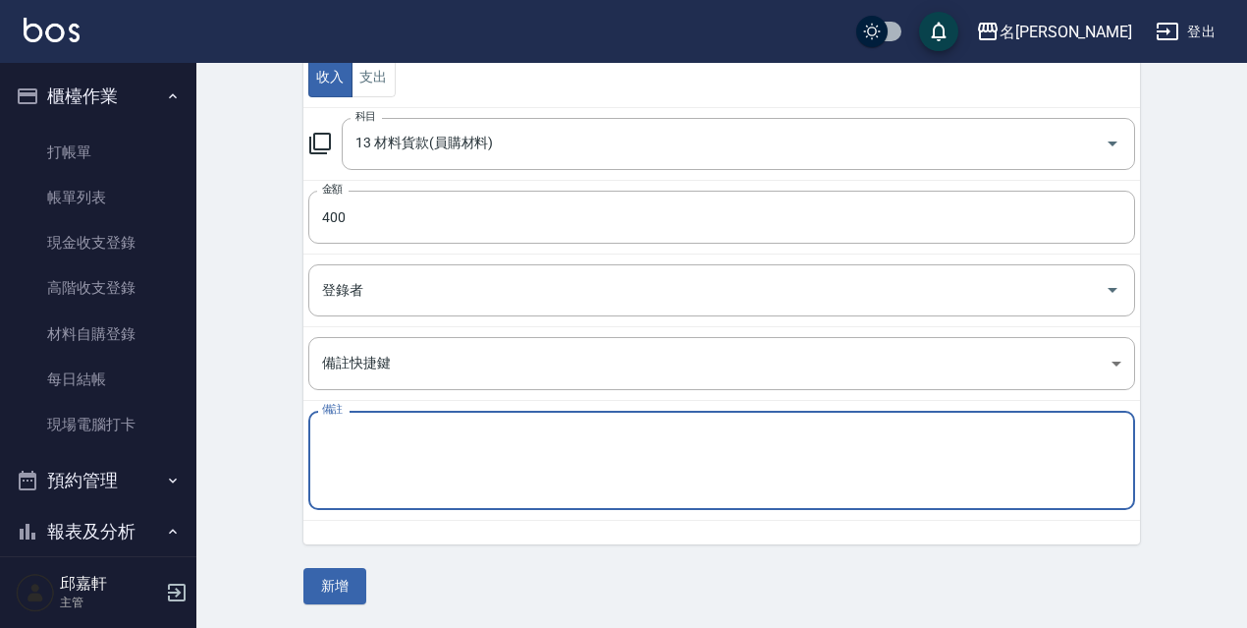
drag, startPoint x: 454, startPoint y: 435, endPoint x: 432, endPoint y: 431, distance: 22.0
click at [453, 436] on textarea "備註" at bounding box center [722, 460] width 800 height 67
type textarea "洗髮精"
click at [345, 578] on button "新增" at bounding box center [335, 586] width 63 height 36
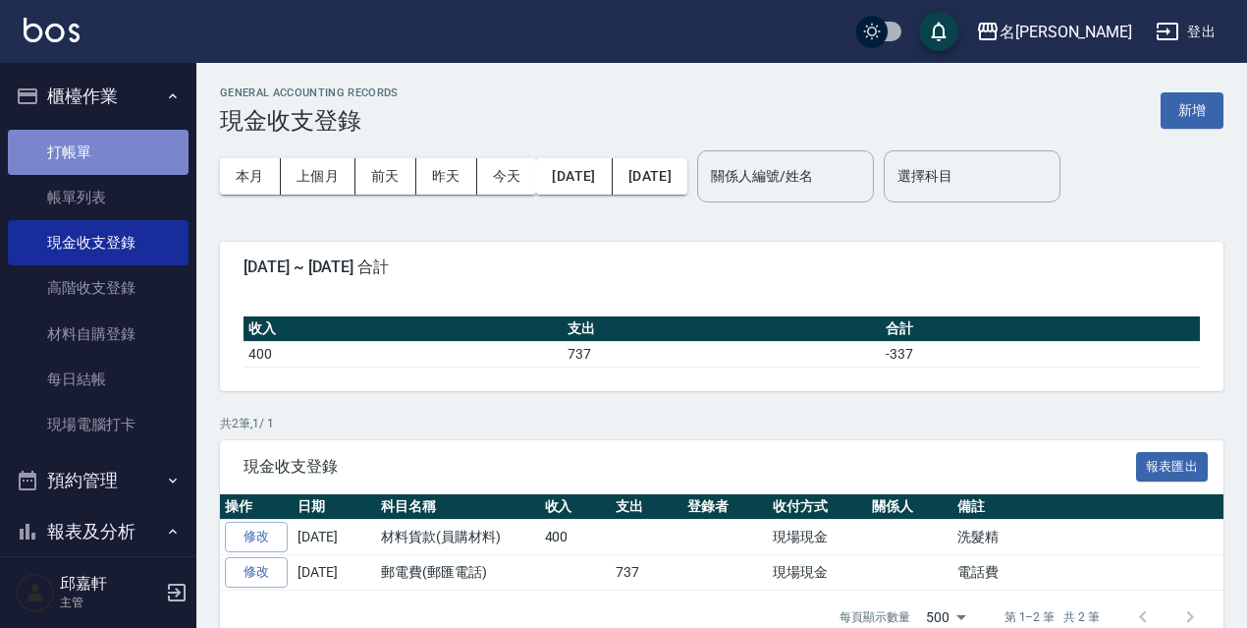
click at [123, 164] on link "打帳單" at bounding box center [98, 152] width 181 height 45
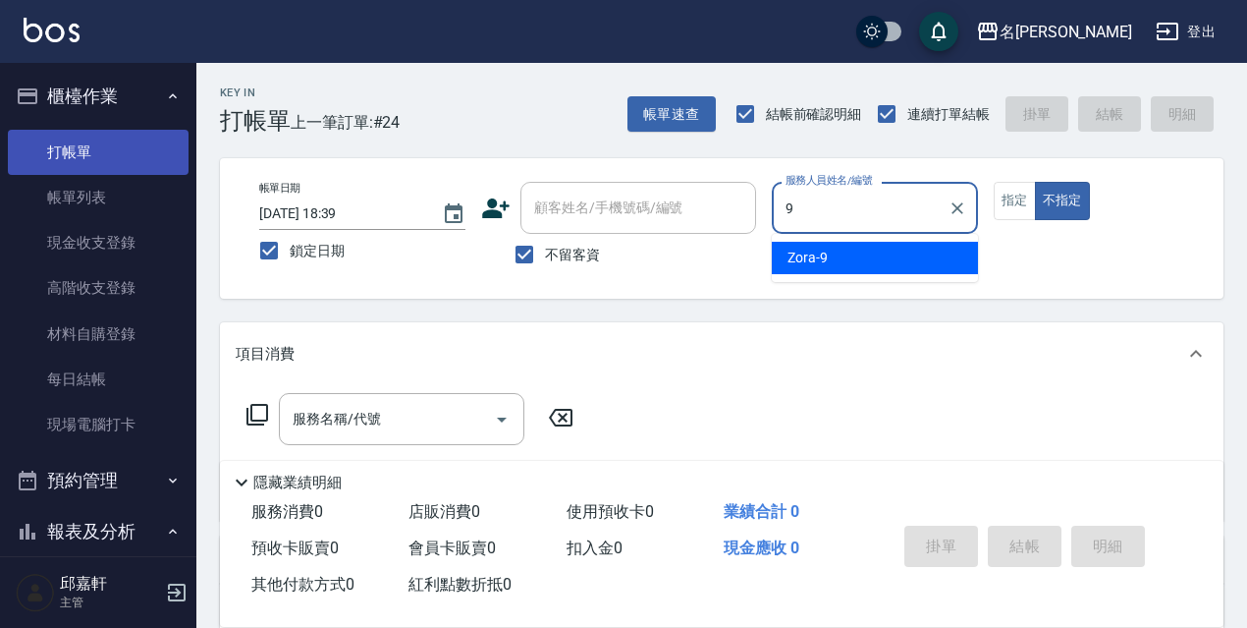
type input "Zora-9"
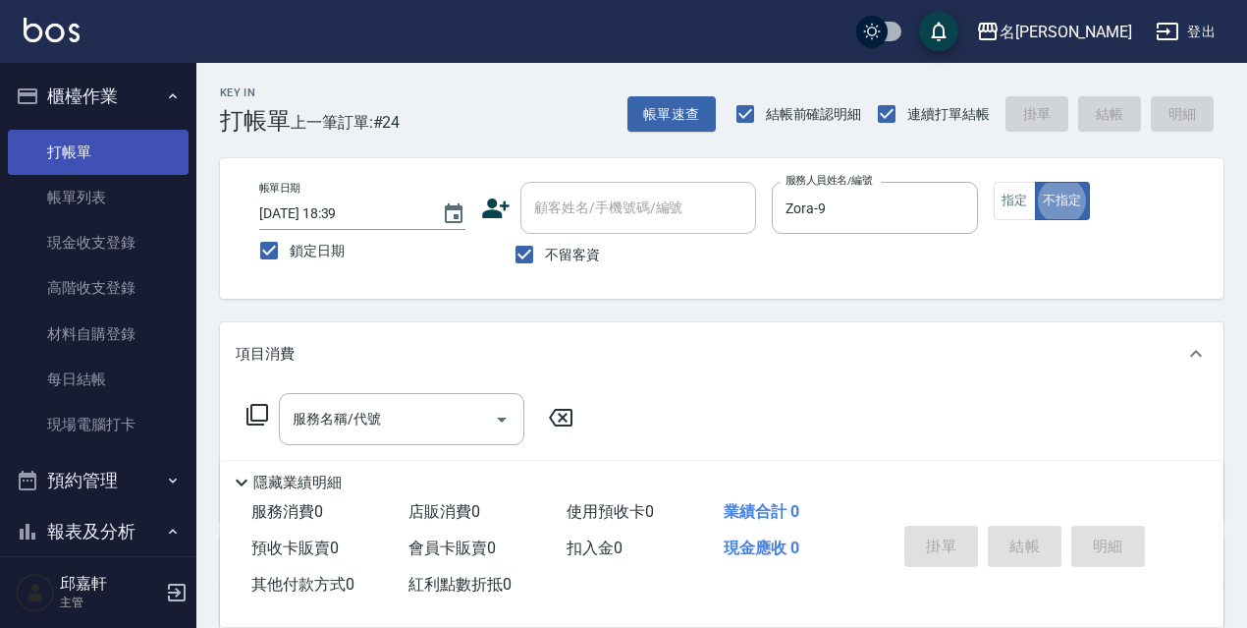
type button "false"
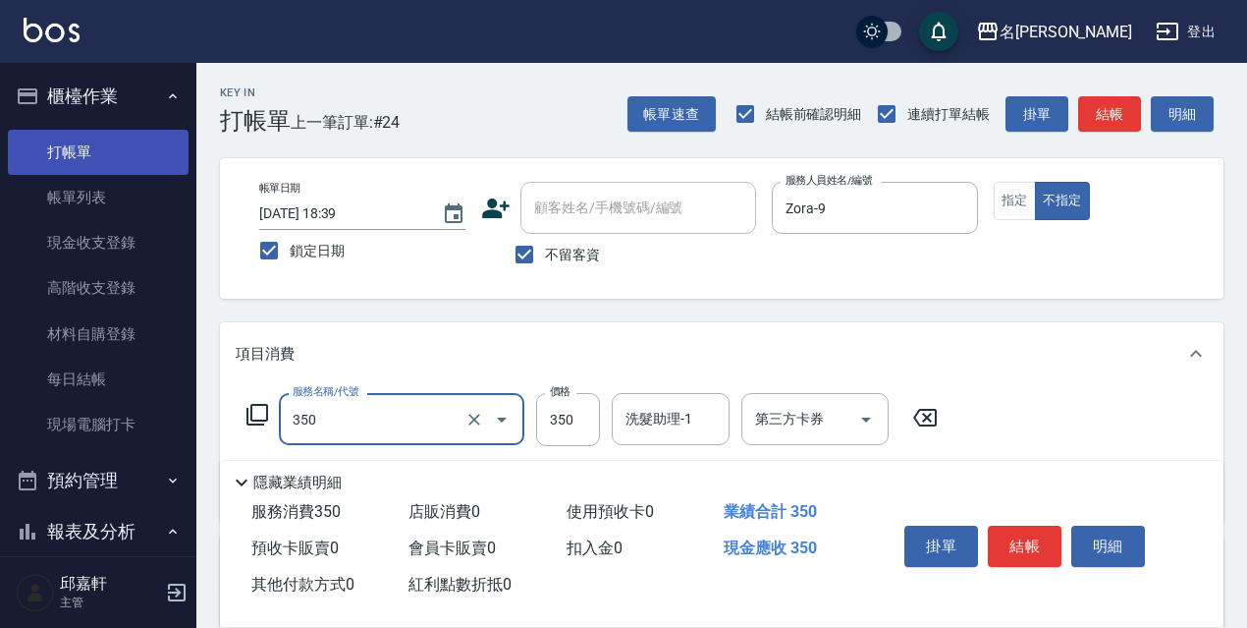
type input "洗髮350(350)"
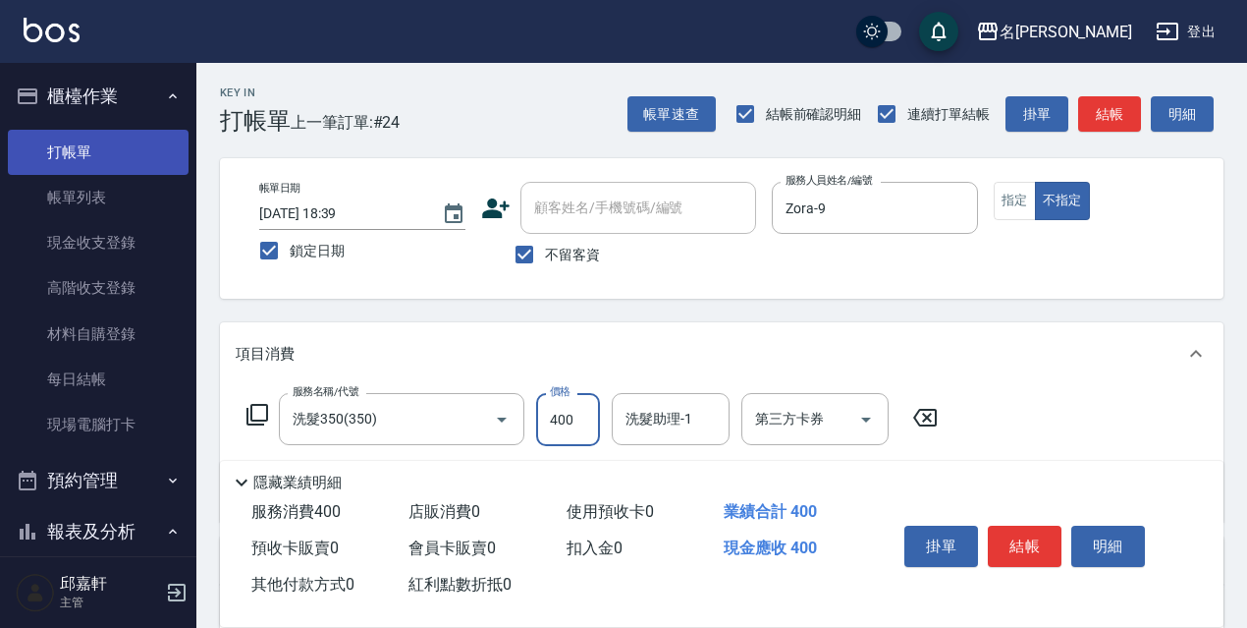
type input "400"
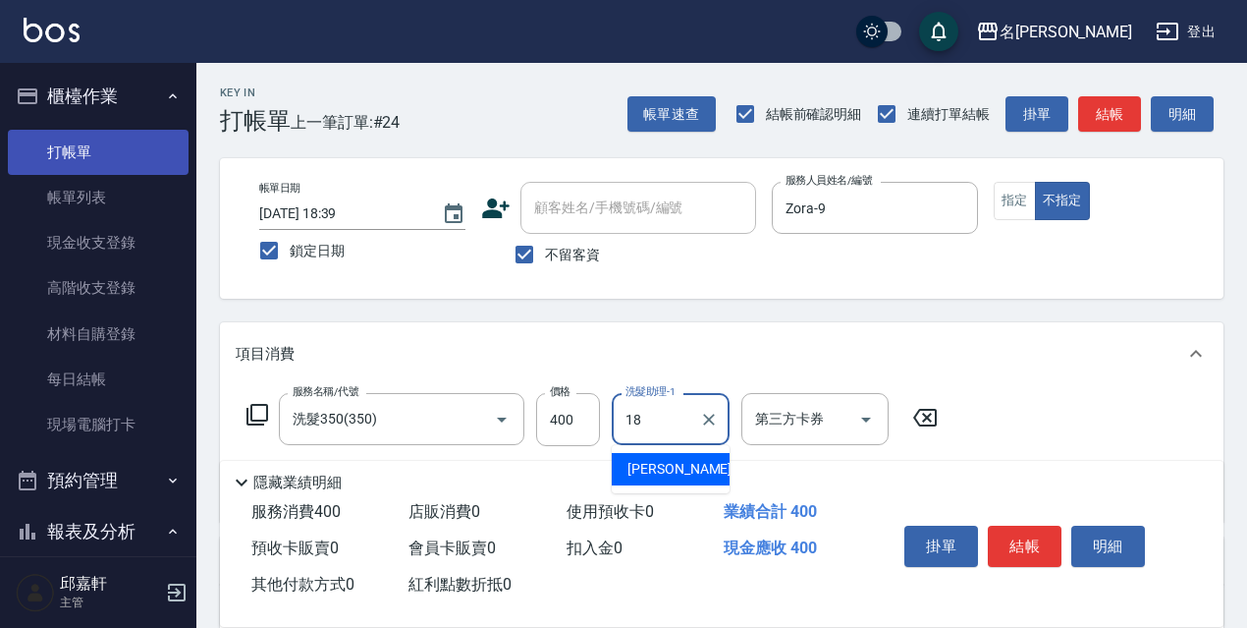
type input "倩倩-18"
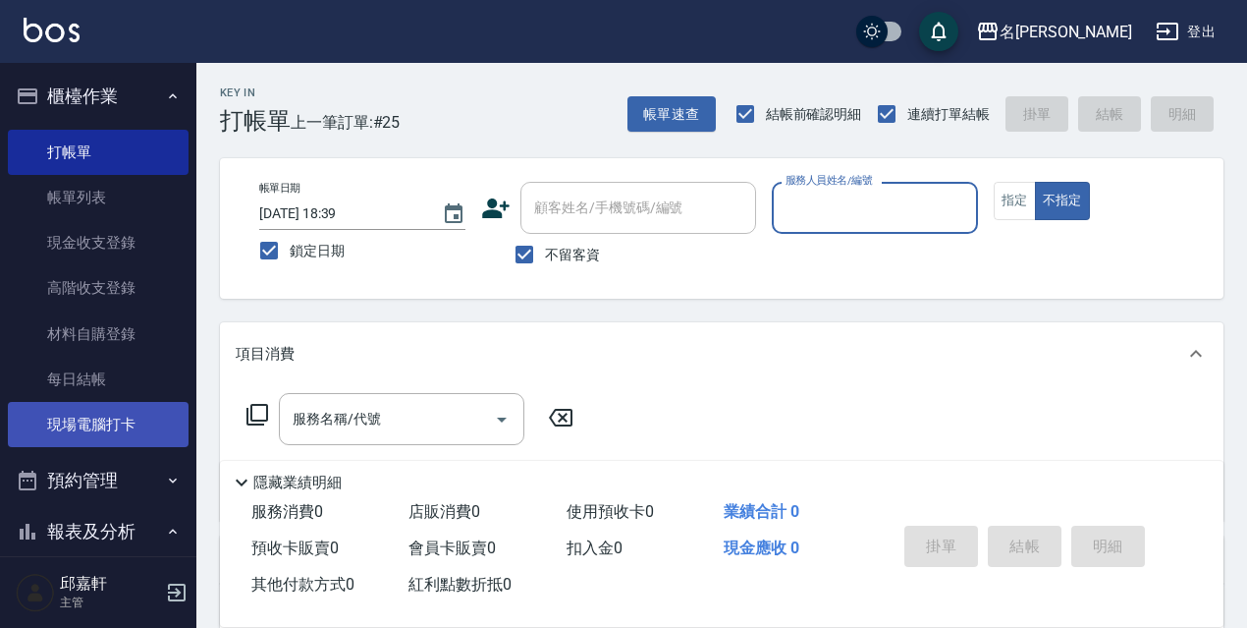
click at [91, 439] on link "現場電腦打卡" at bounding box center [98, 424] width 181 height 45
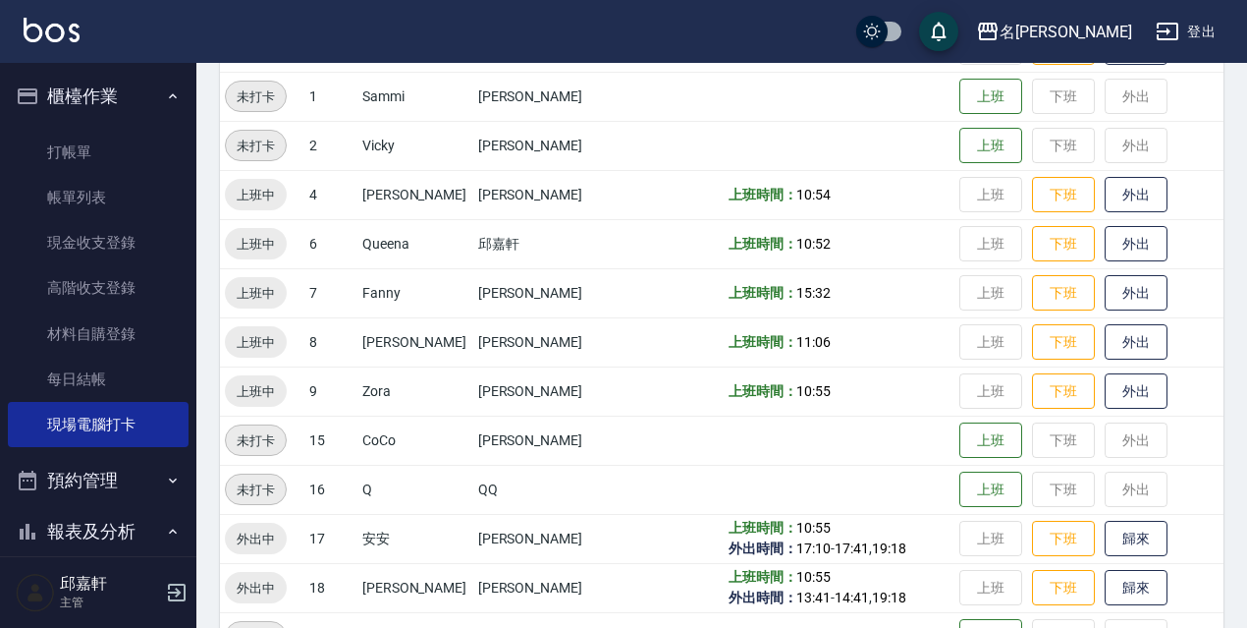
scroll to position [402, 0]
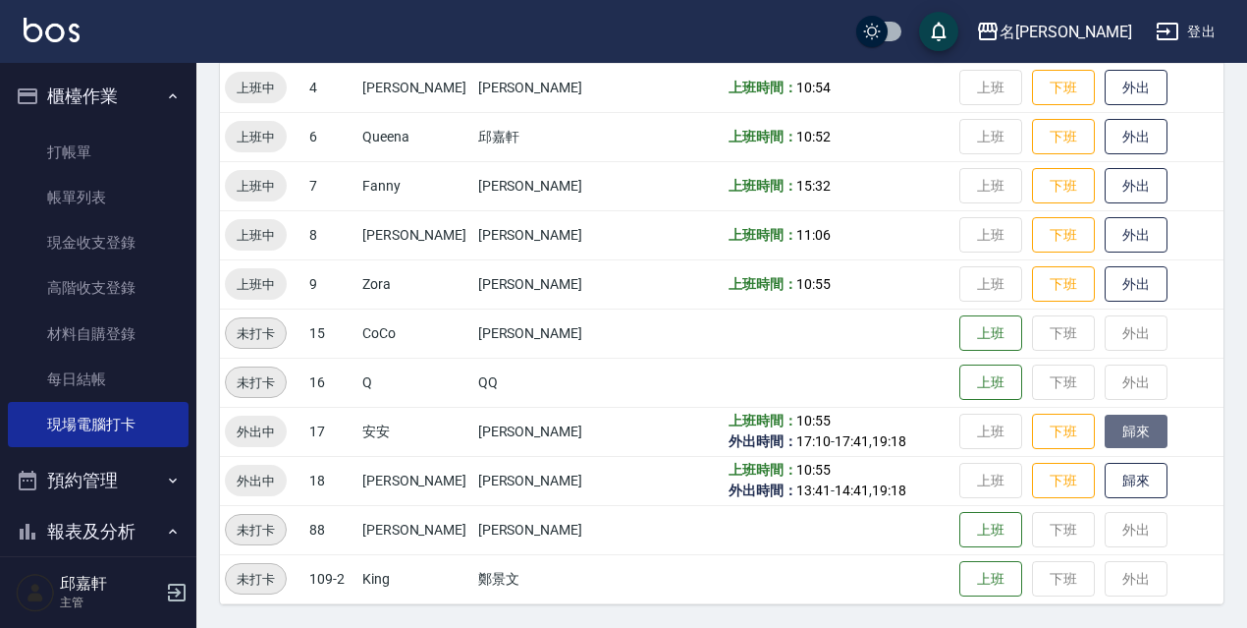
click at [1128, 433] on button "歸來" at bounding box center [1136, 431] width 63 height 34
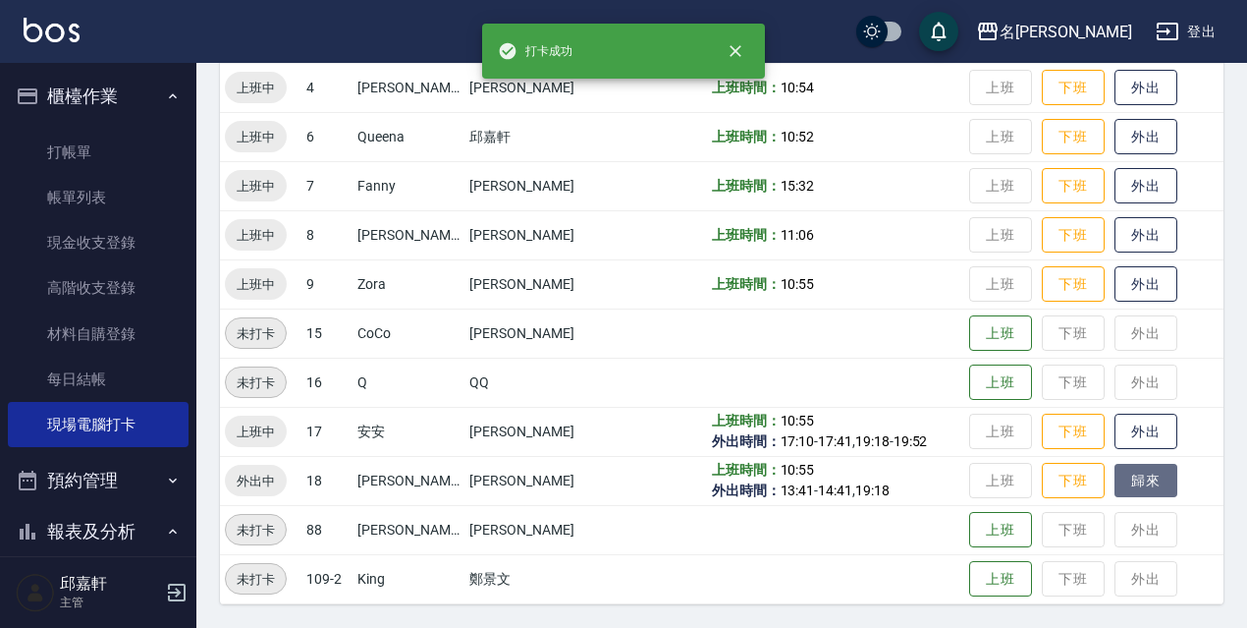
click at [1120, 484] on button "歸來" at bounding box center [1146, 481] width 63 height 34
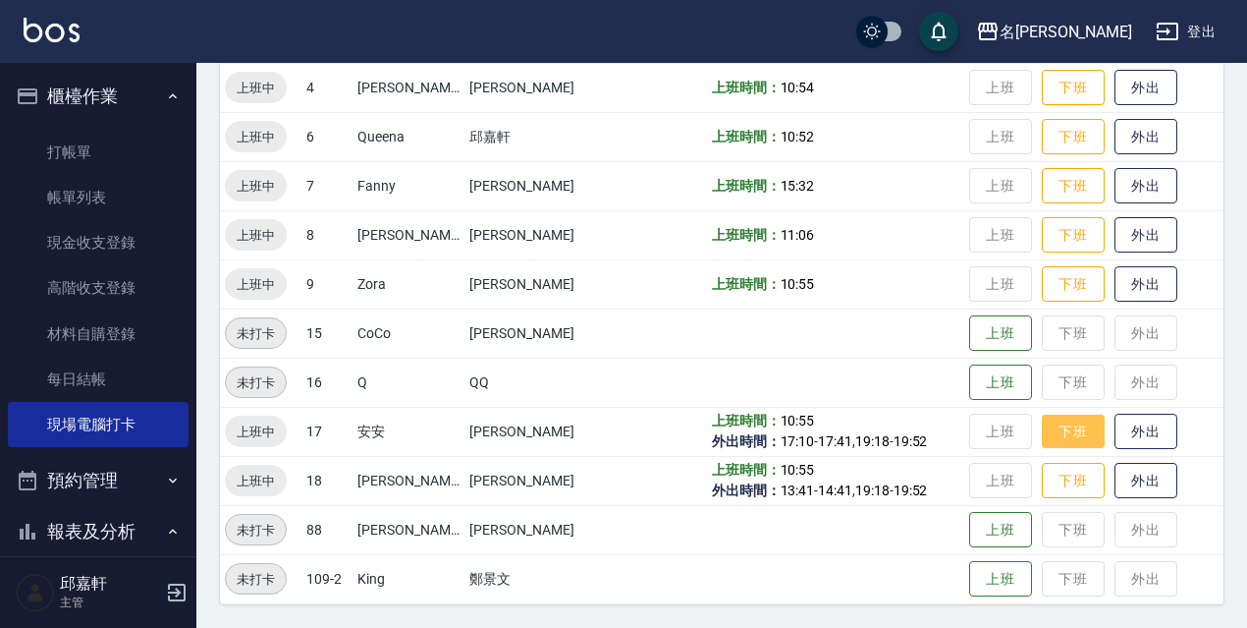
click at [1080, 435] on button "下班" at bounding box center [1073, 431] width 63 height 34
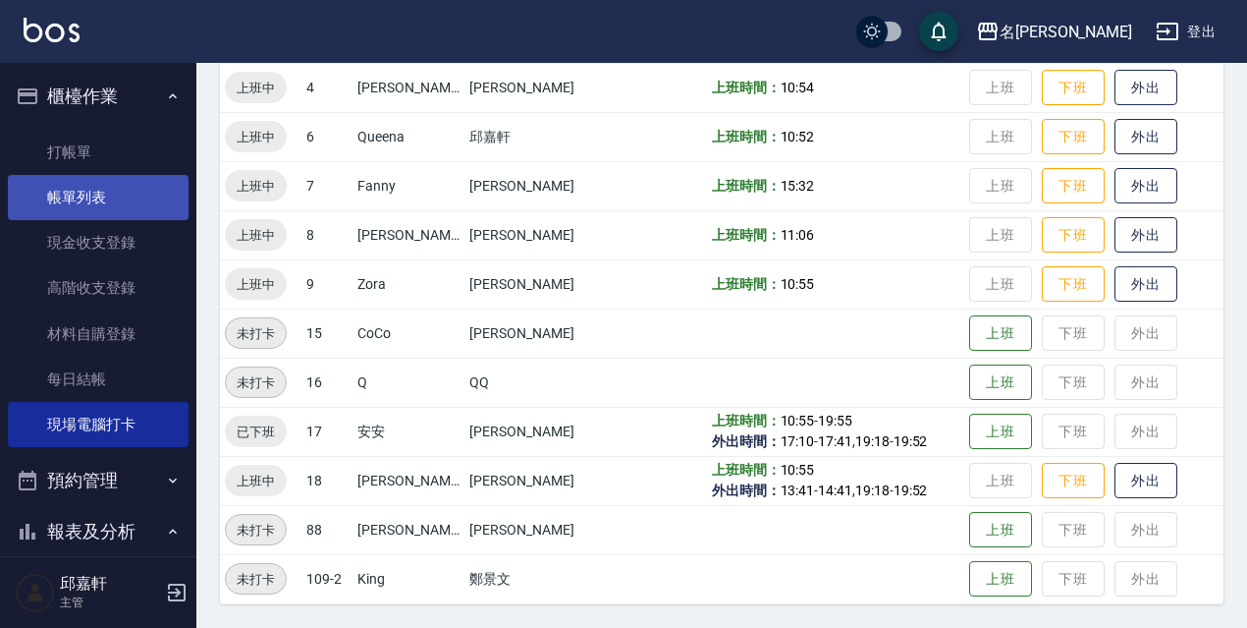
scroll to position [205, 0]
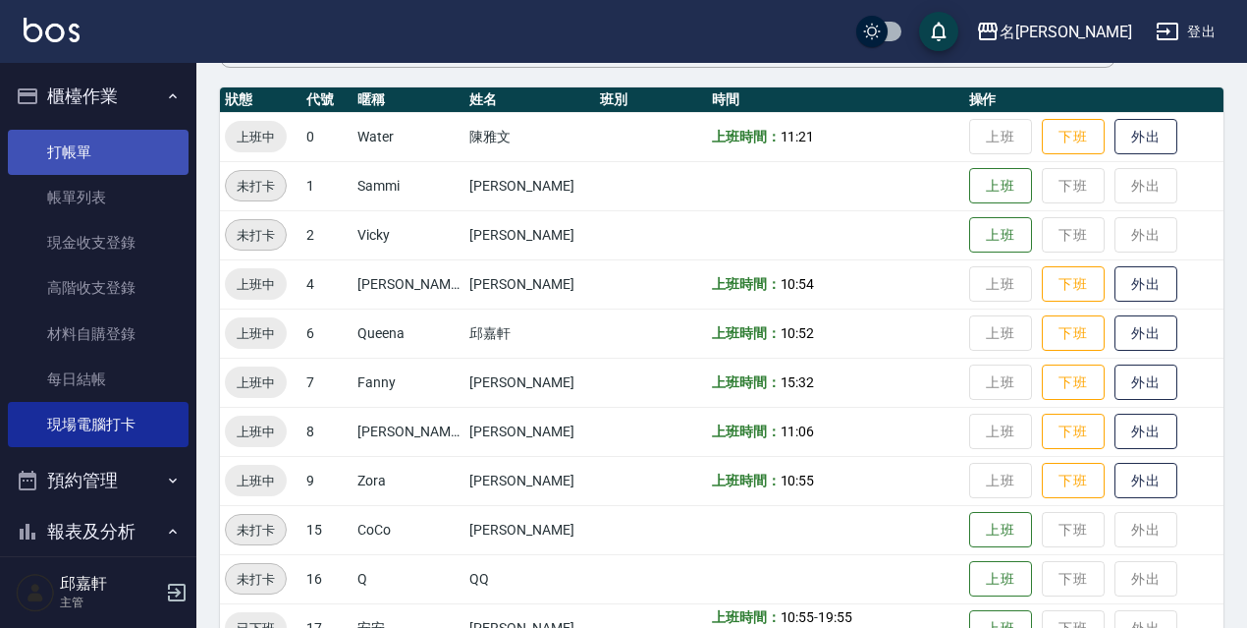
click at [120, 160] on link "打帳單" at bounding box center [98, 152] width 181 height 45
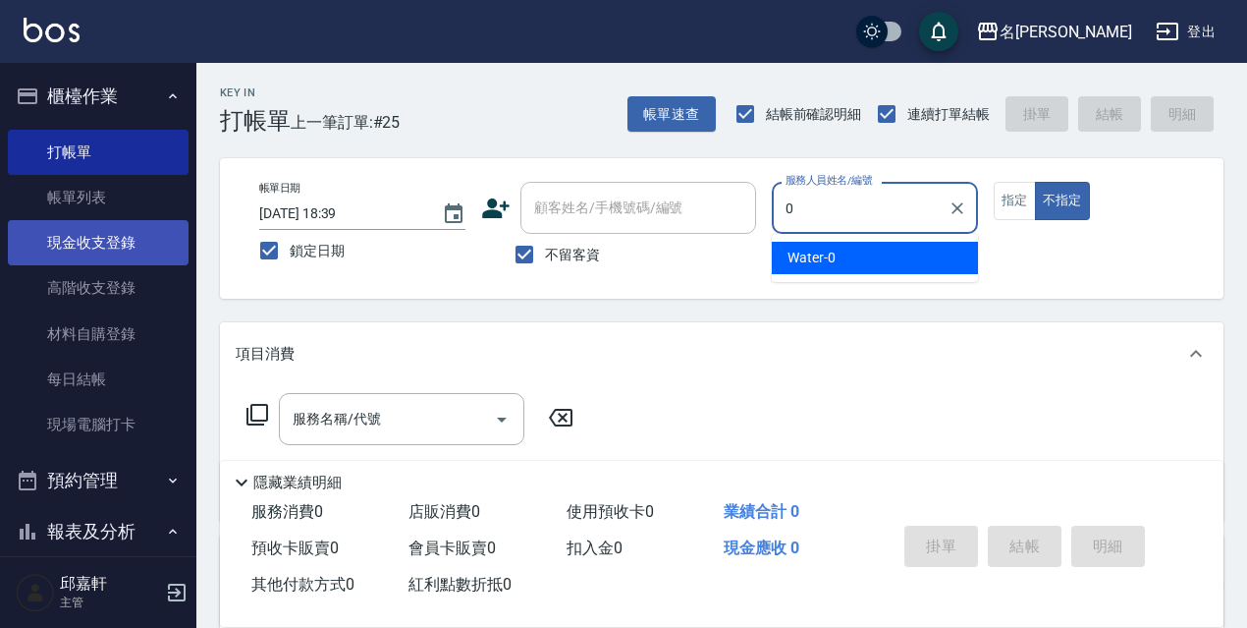
type input "Water-0"
type button "false"
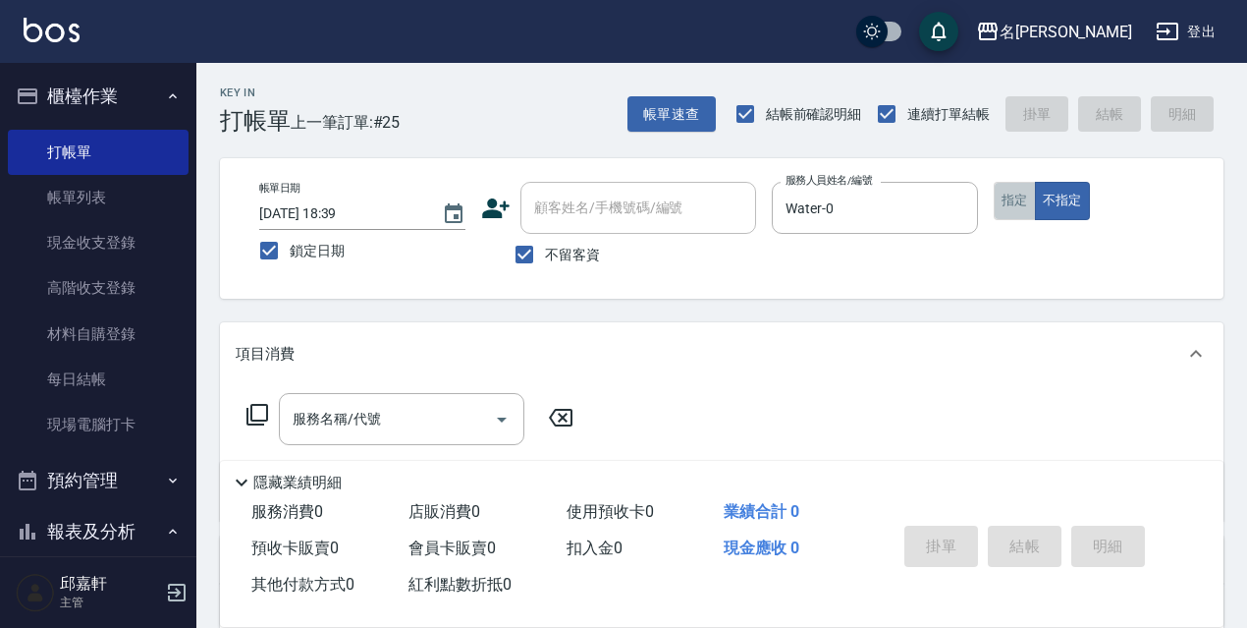
click at [1023, 193] on button "指定" at bounding box center [1015, 201] width 42 height 38
click at [348, 423] on input "服務名稱/代號" at bounding box center [387, 419] width 198 height 34
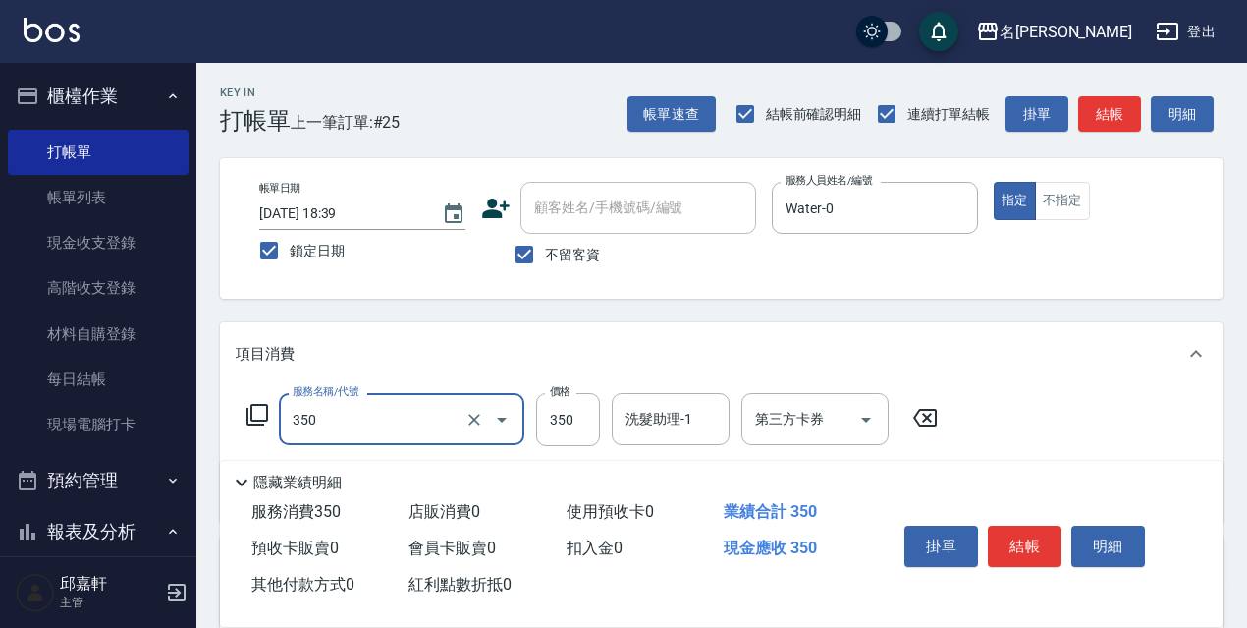
type input "洗髮350(350)"
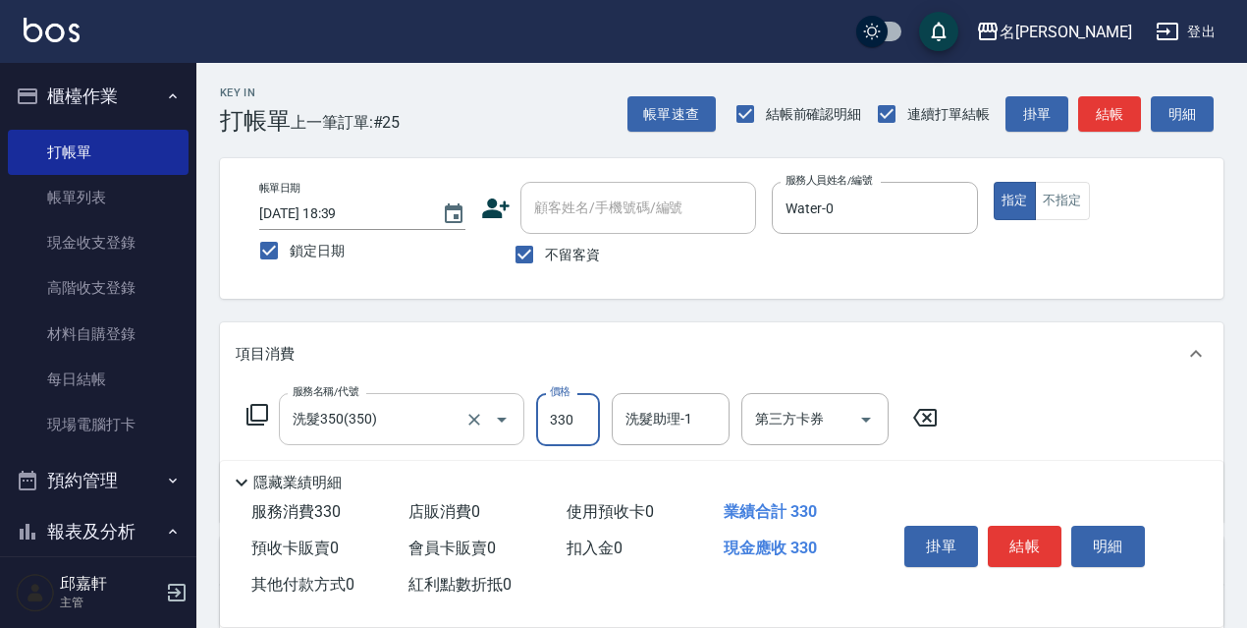
type input "330"
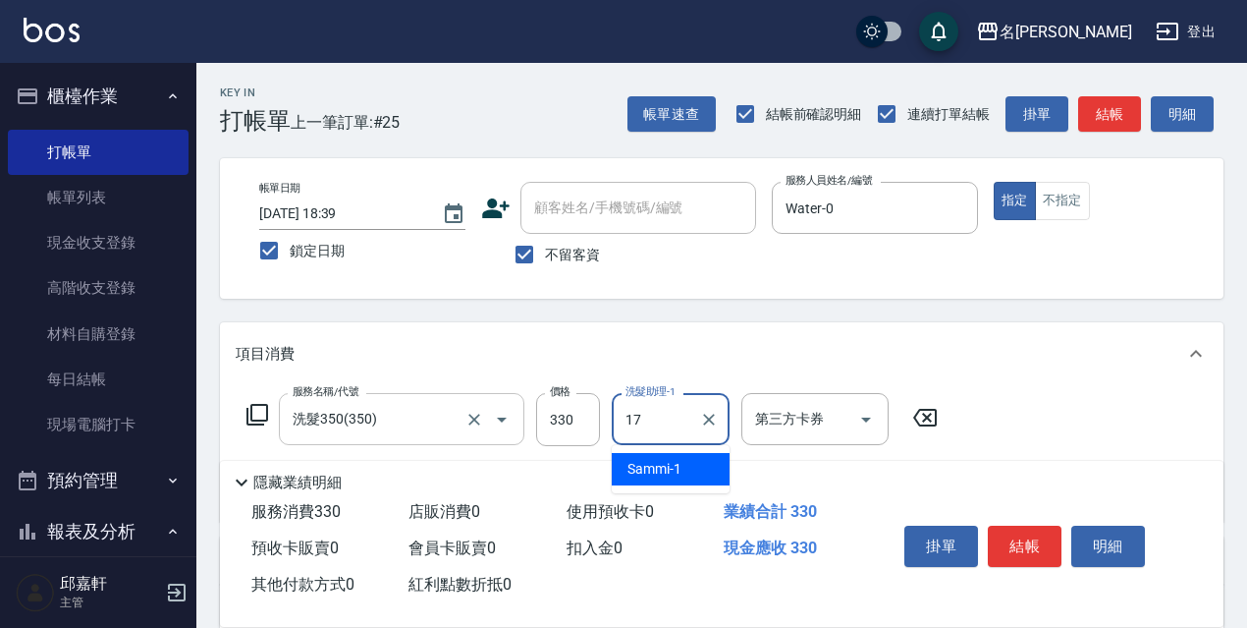
type input "安安-17"
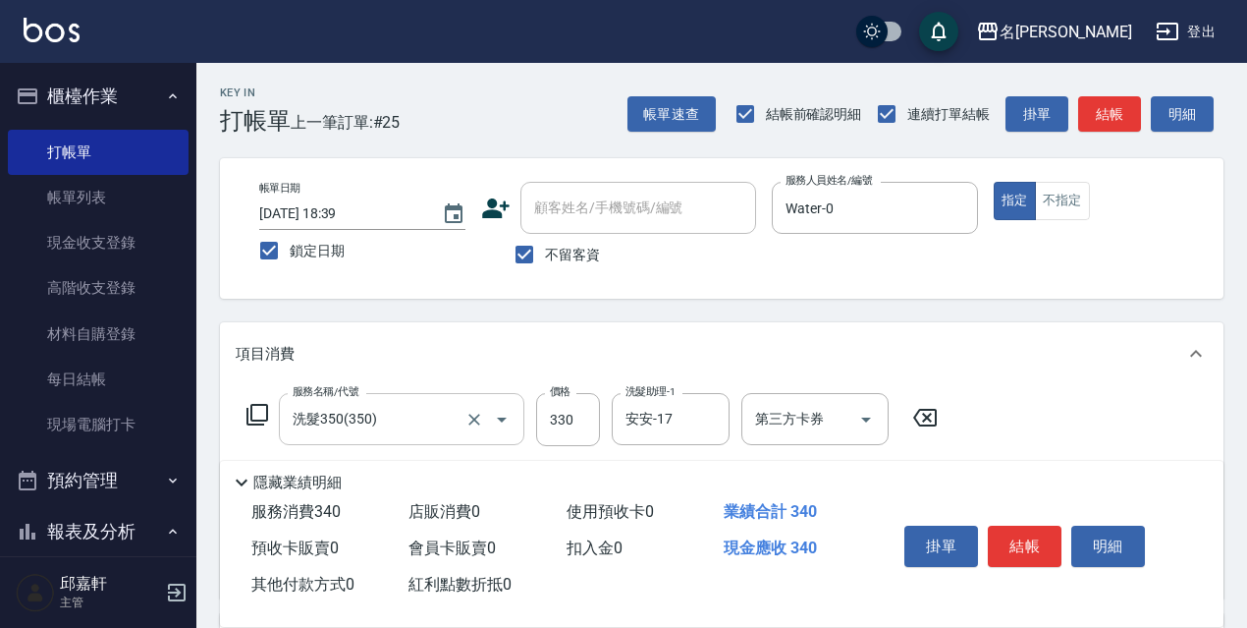
type input "潤絲精(801)"
type input "20"
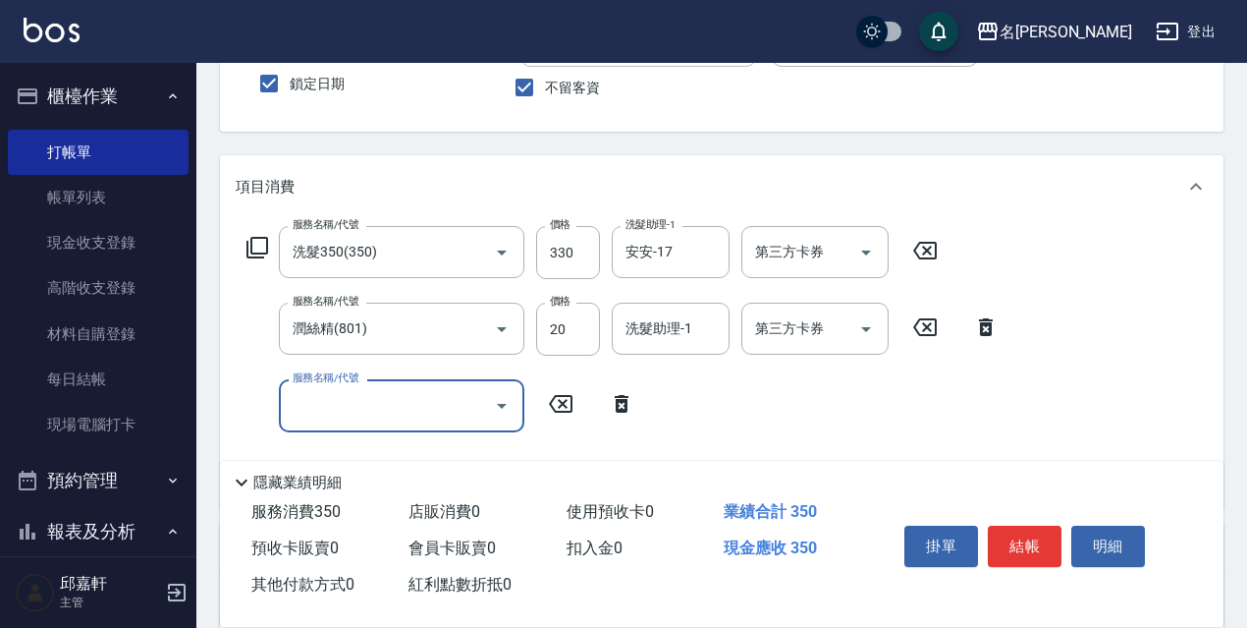
scroll to position [265, 0]
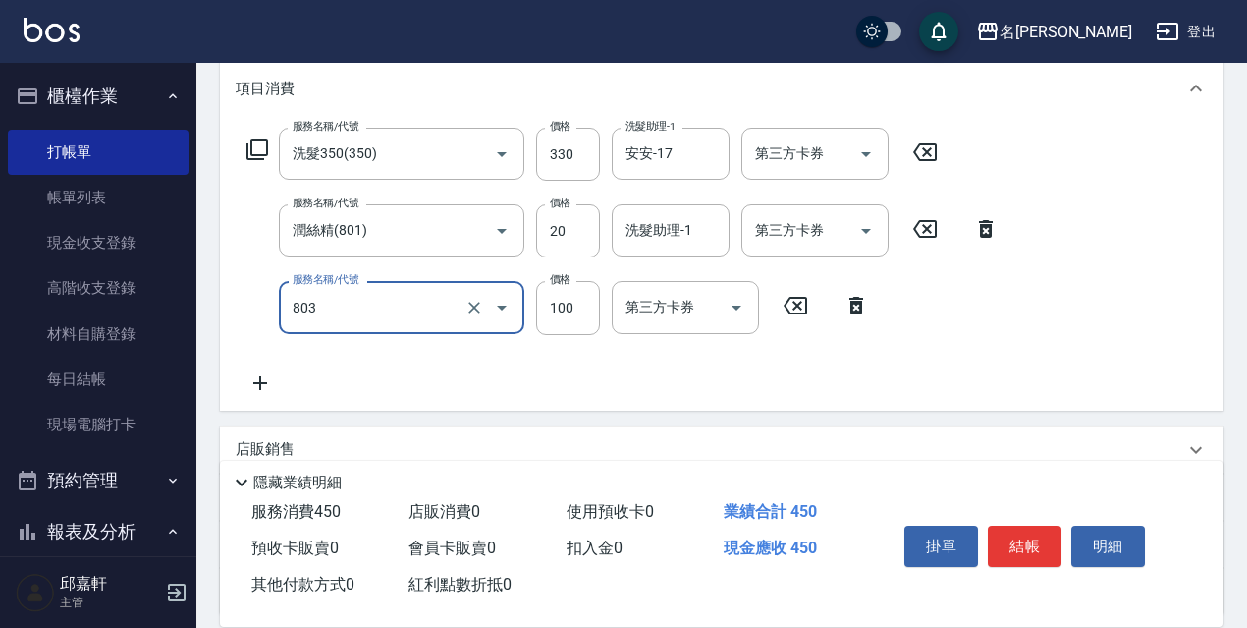
type input "電棒/夾直(803)"
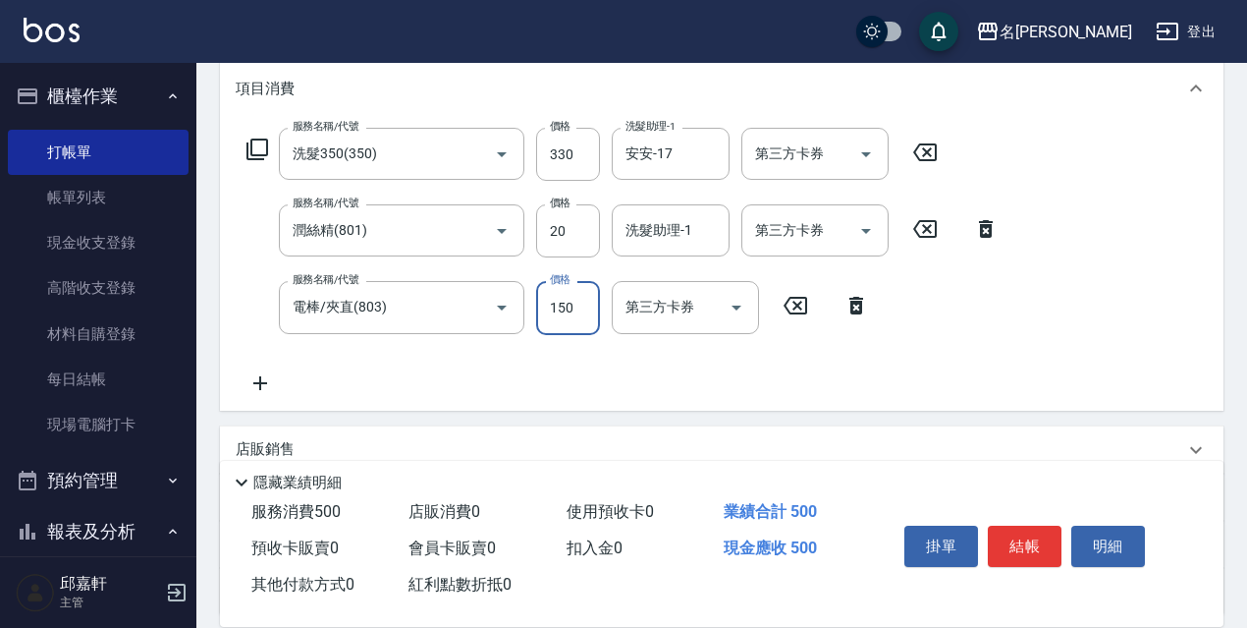
type input "150"
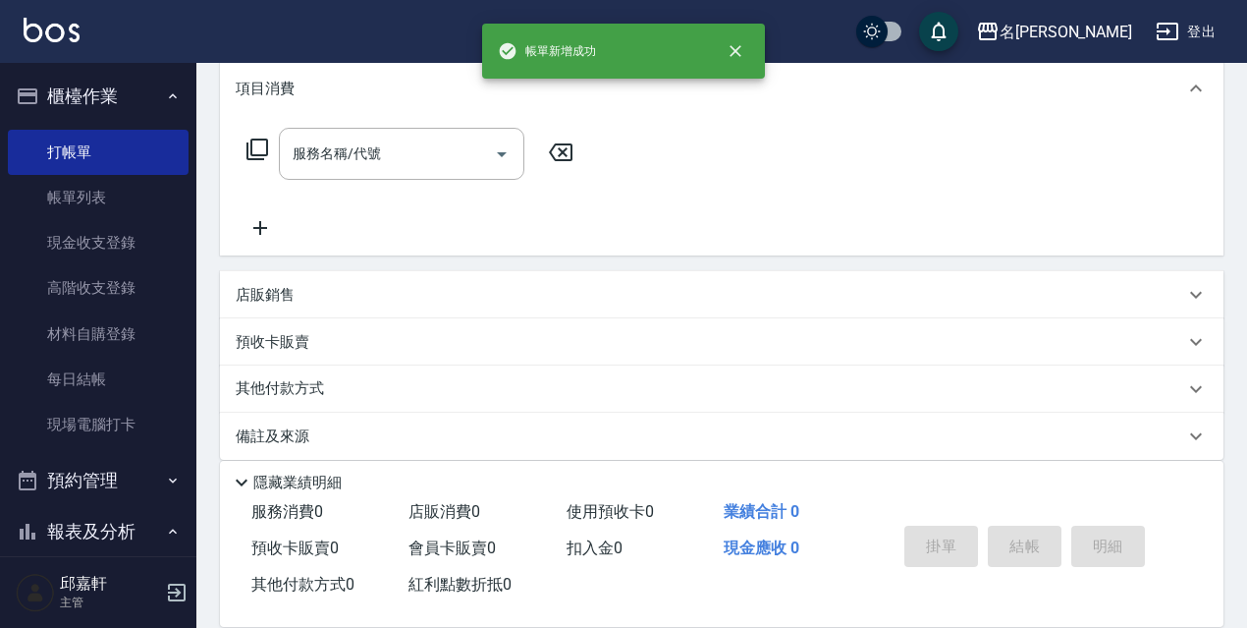
scroll to position [0, 0]
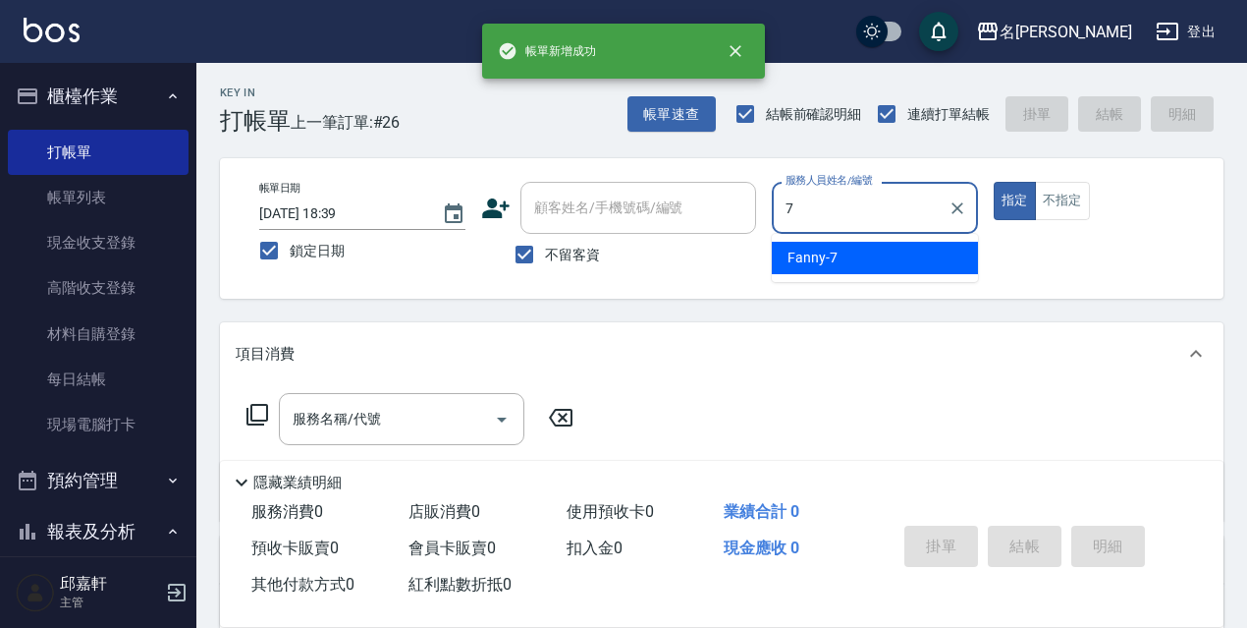
type input "Fanny-7"
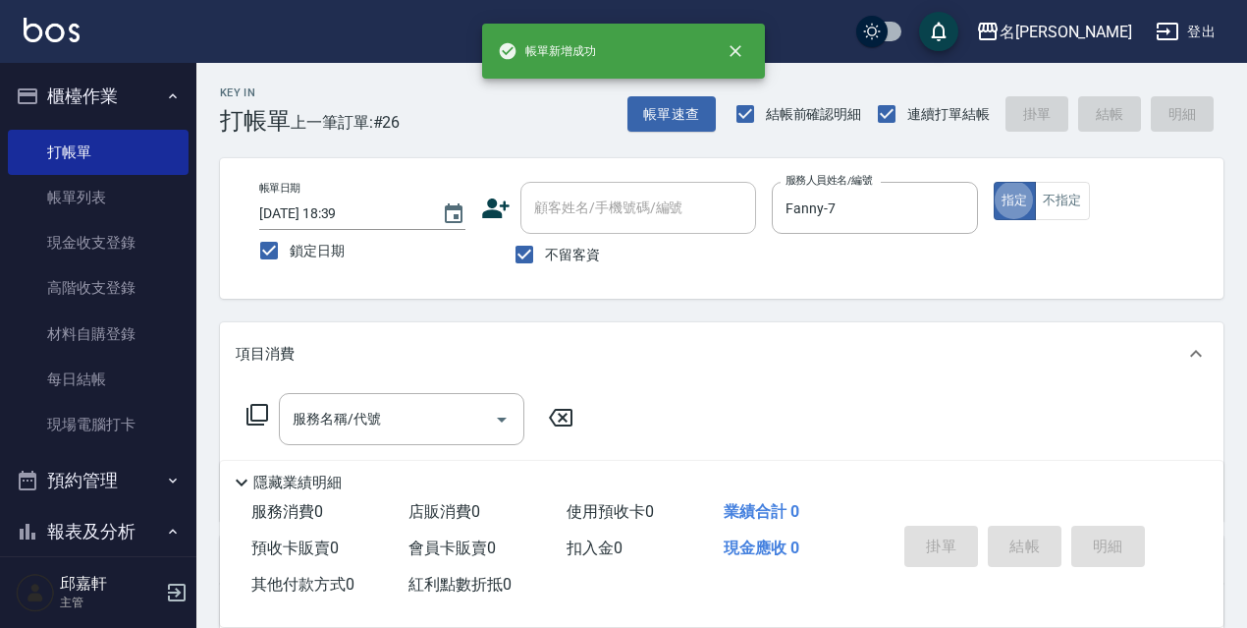
type button "true"
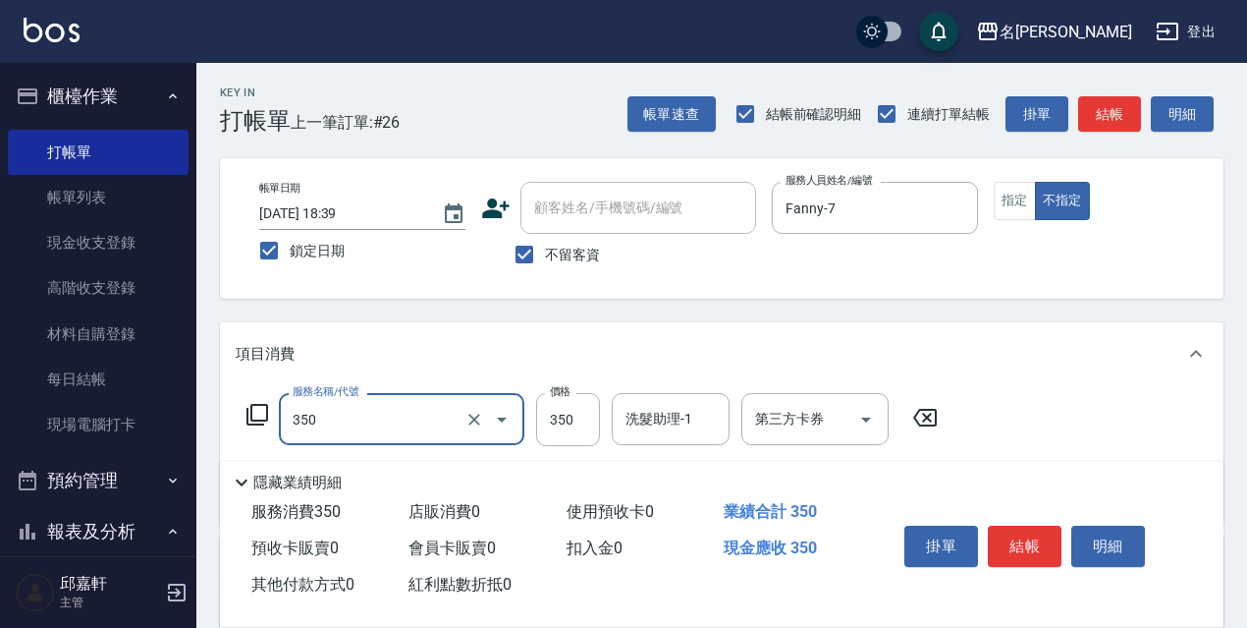
type input "洗髮350(350)"
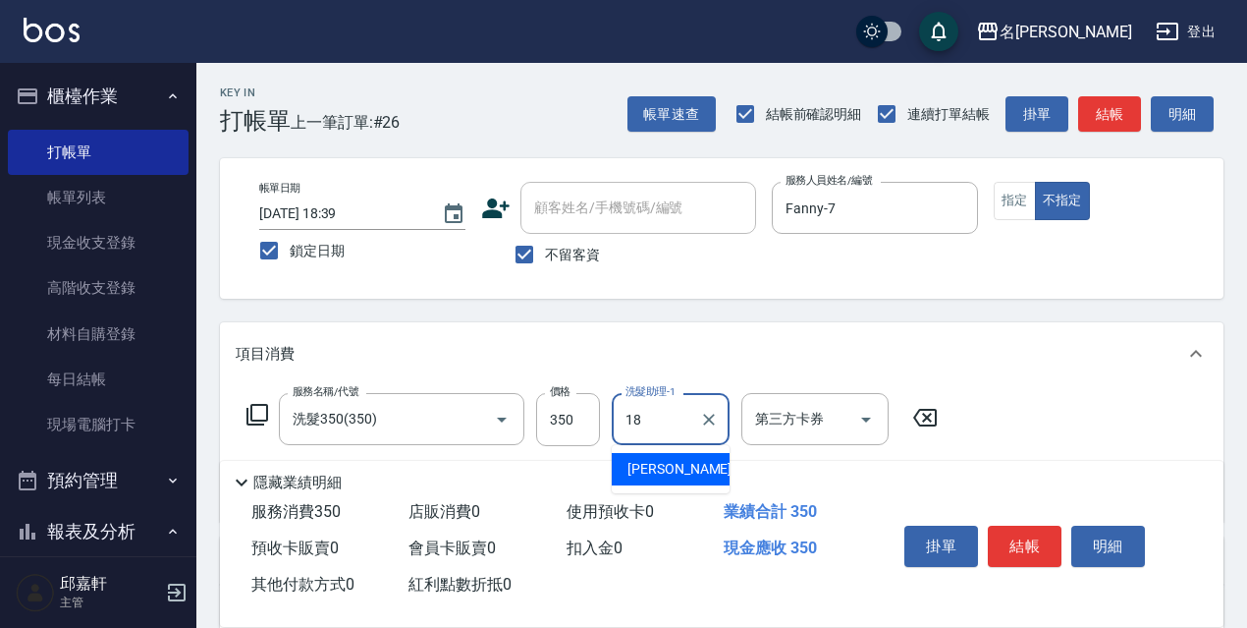
type input "倩倩-18"
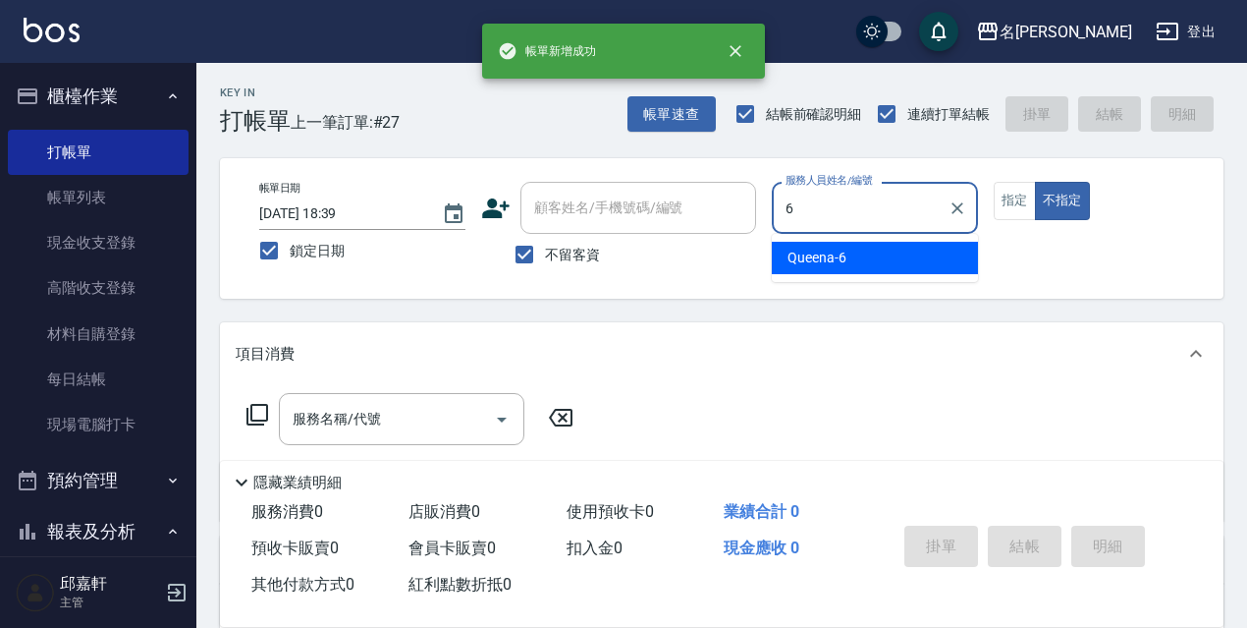
type input "Queena-6"
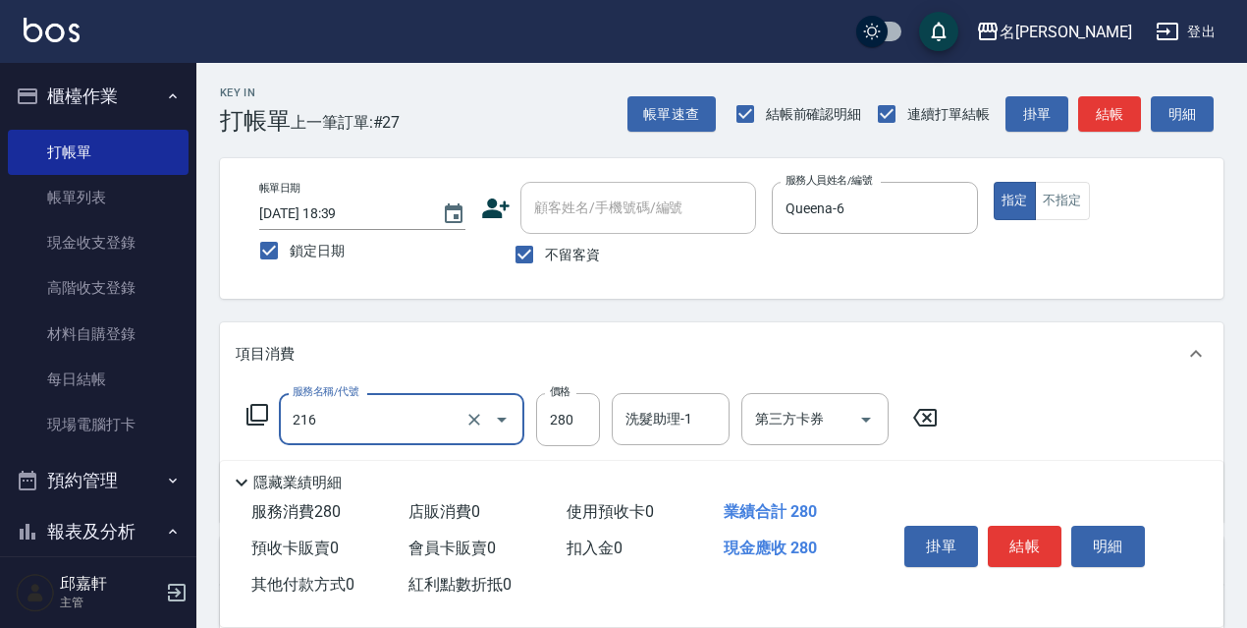
type input "洗髮卷<抵>280(216)"
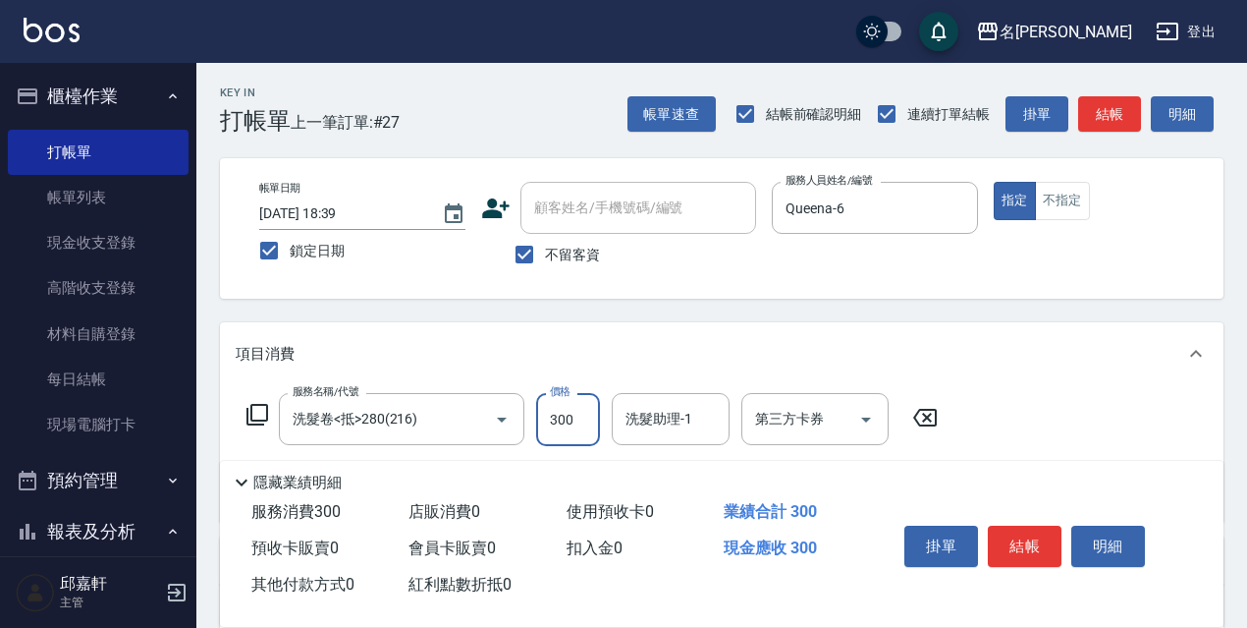
type input "300"
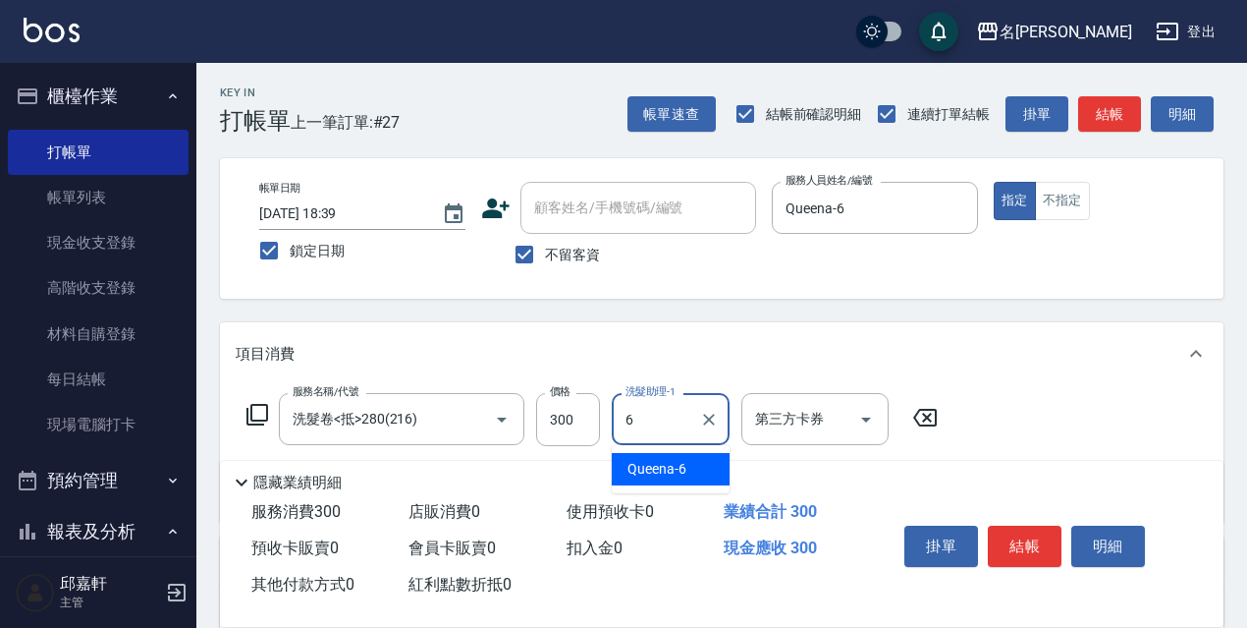
type input "Queena-6"
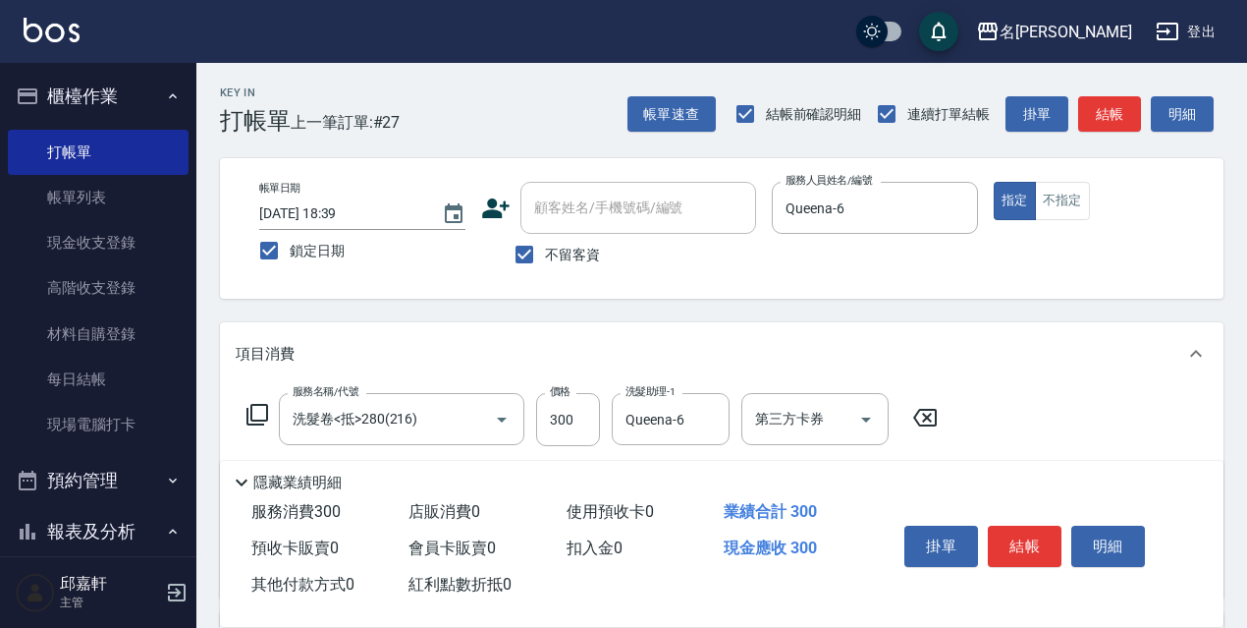
click at [844, 391] on div "服務名稱/代號 洗髮卷<抵>280(216) 服務名稱/代號 價格 300 價格 洗髮助理-1 Queena-6 洗髮助理-1 第三方卡券 第三方卡券 服務名…" at bounding box center [722, 491] width 1004 height 212
click at [832, 423] on input "第三方卡券" at bounding box center [800, 419] width 100 height 34
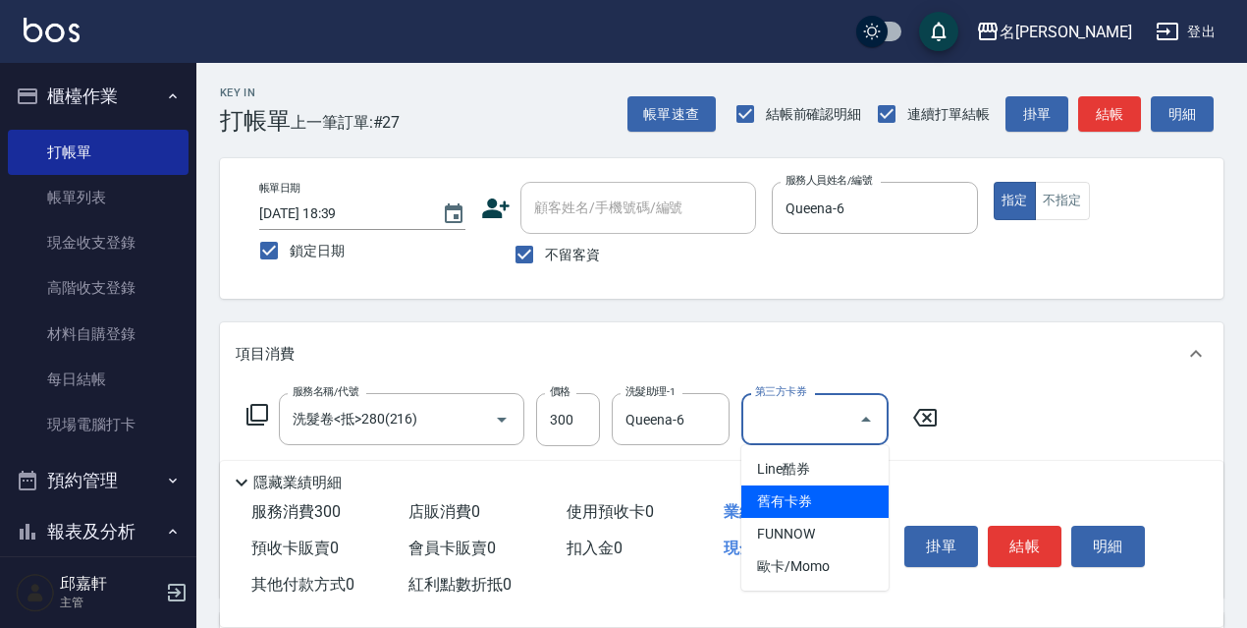
type input "舊有卡券"
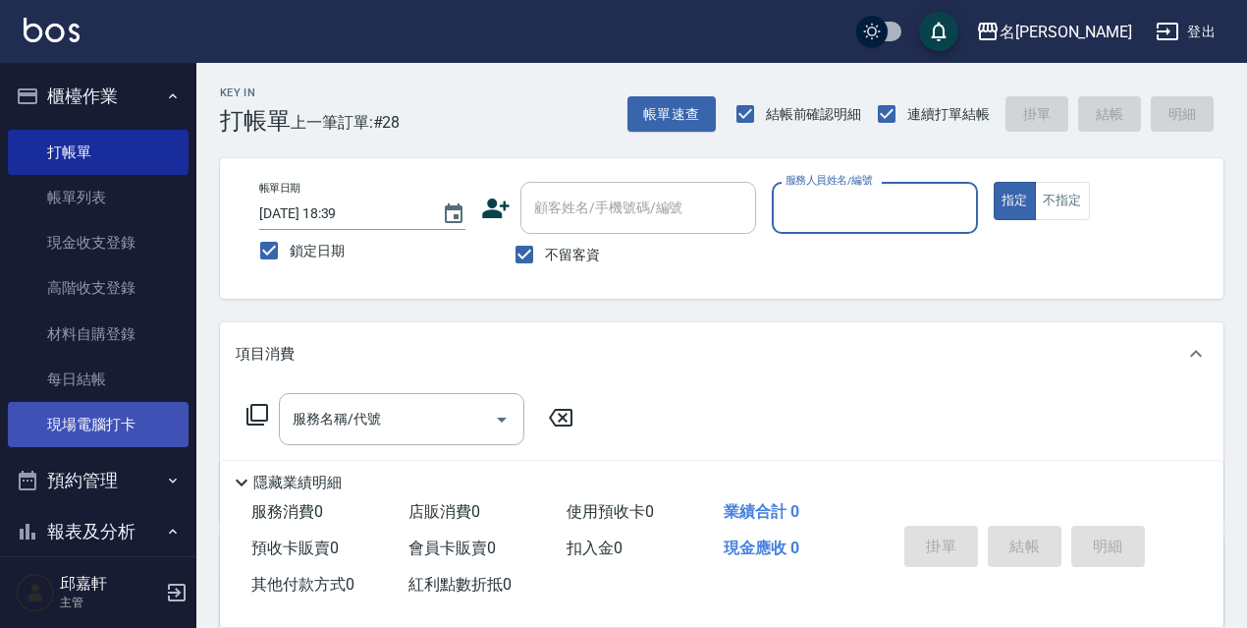
click at [113, 408] on link "現場電腦打卡" at bounding box center [98, 424] width 181 height 45
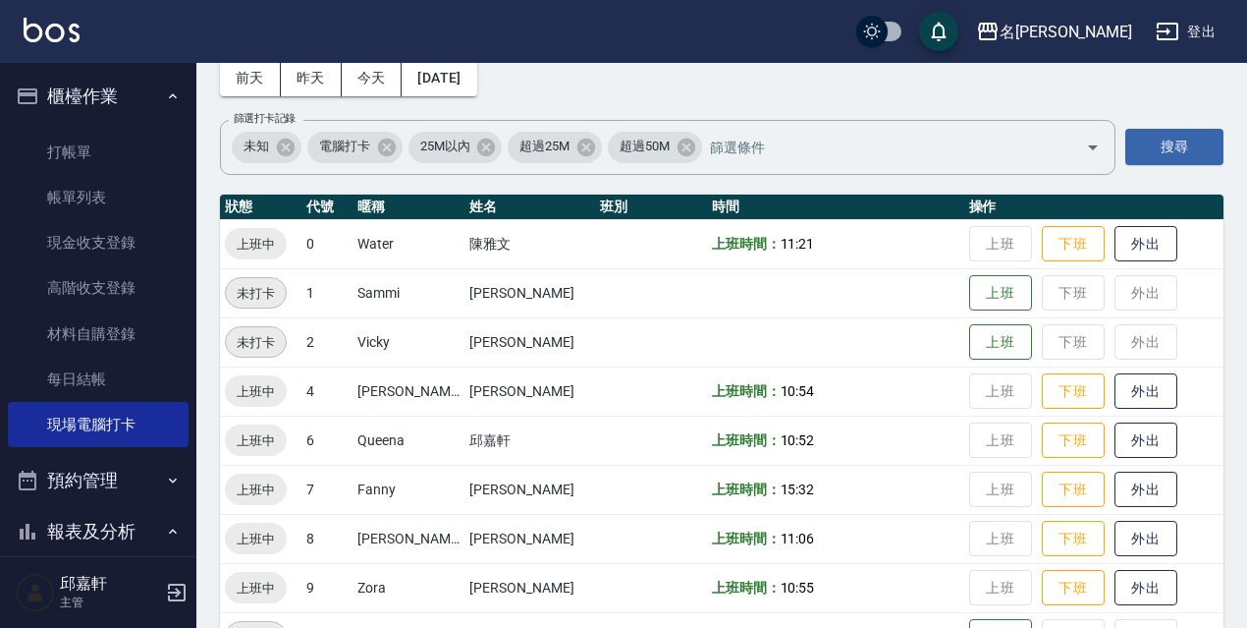
scroll to position [295, 0]
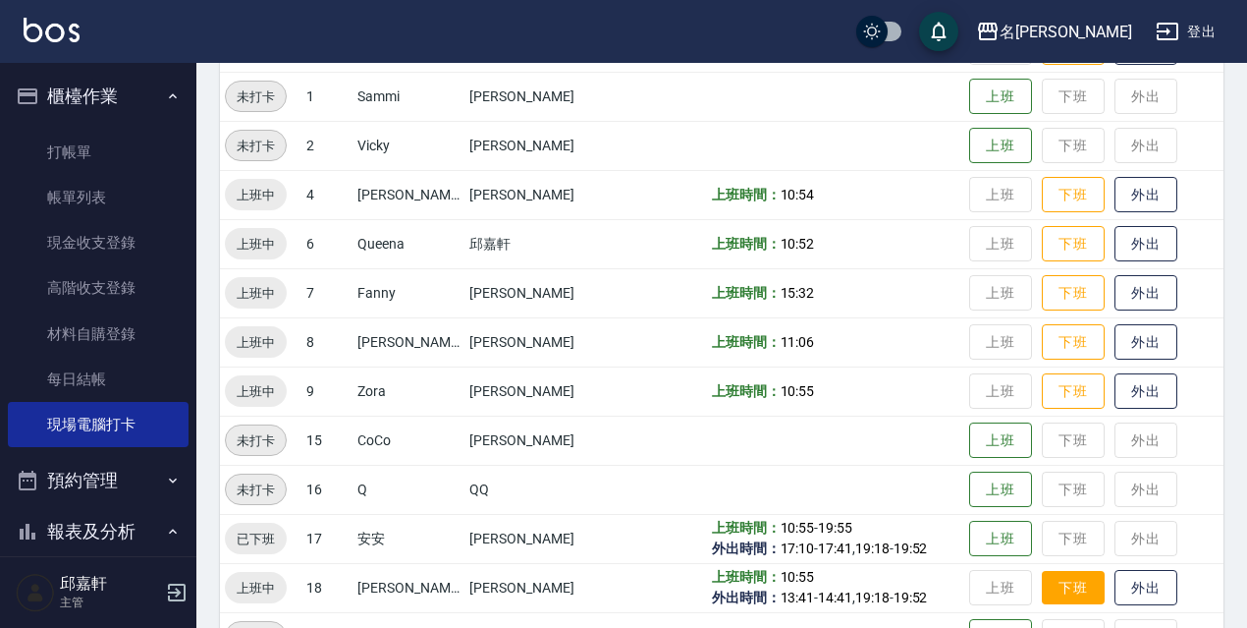
click at [1061, 582] on button "下班" at bounding box center [1073, 588] width 63 height 34
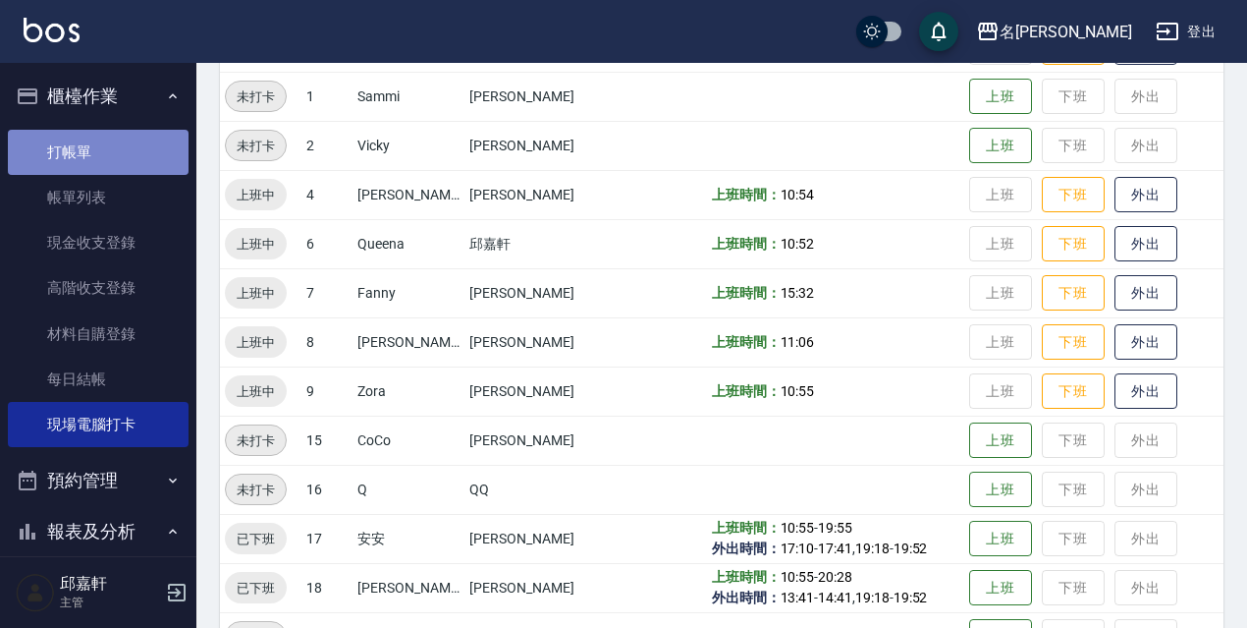
click at [135, 144] on link "打帳單" at bounding box center [98, 152] width 181 height 45
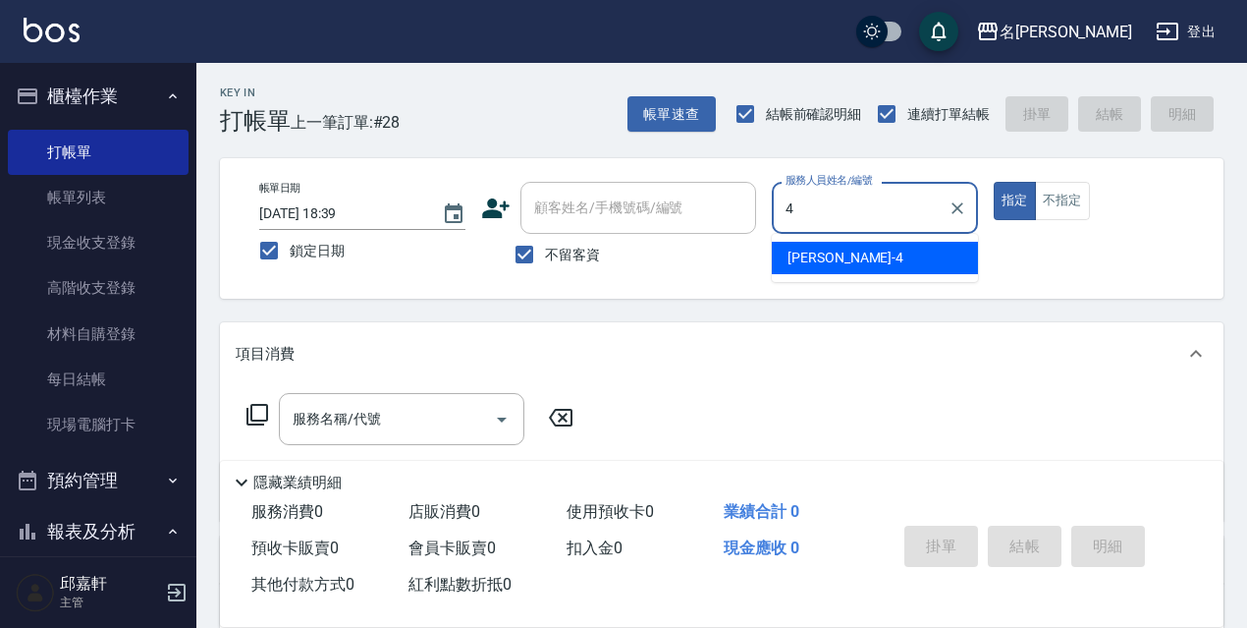
type input "小禎-4"
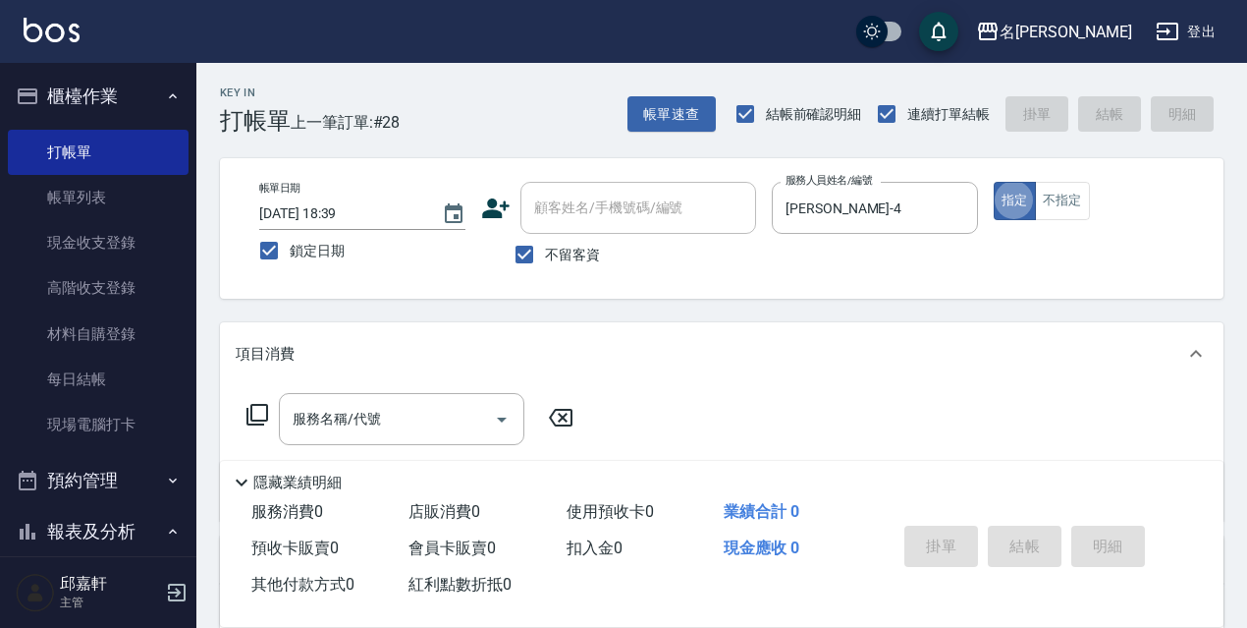
type button "true"
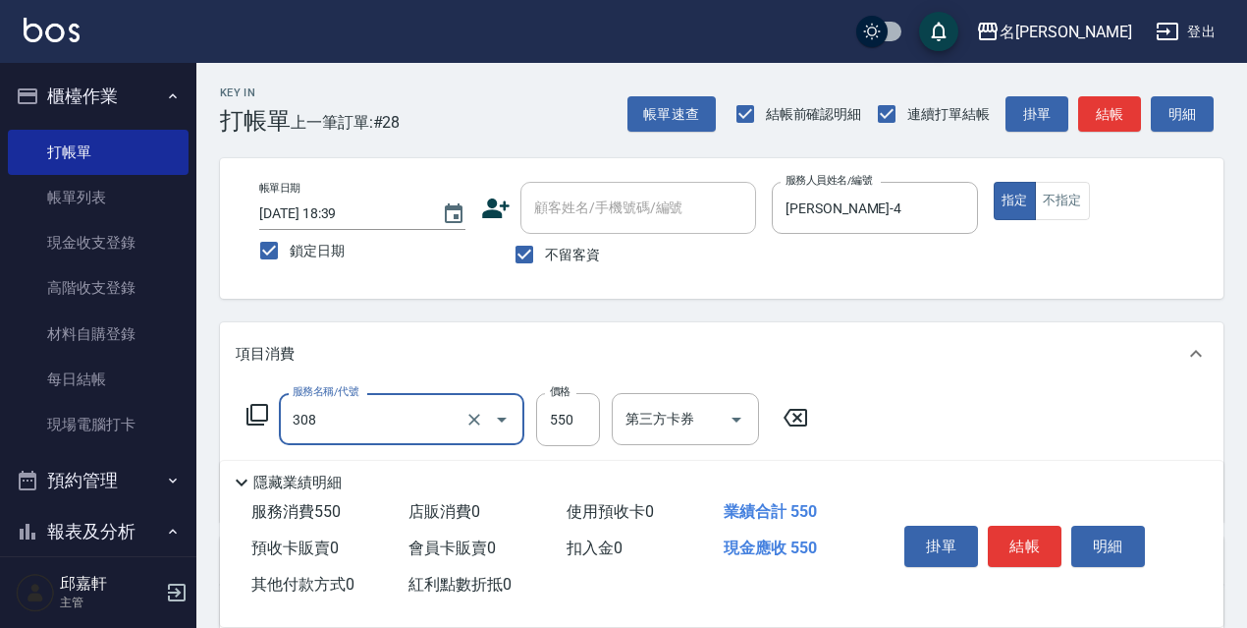
type input "剪髮550(308)"
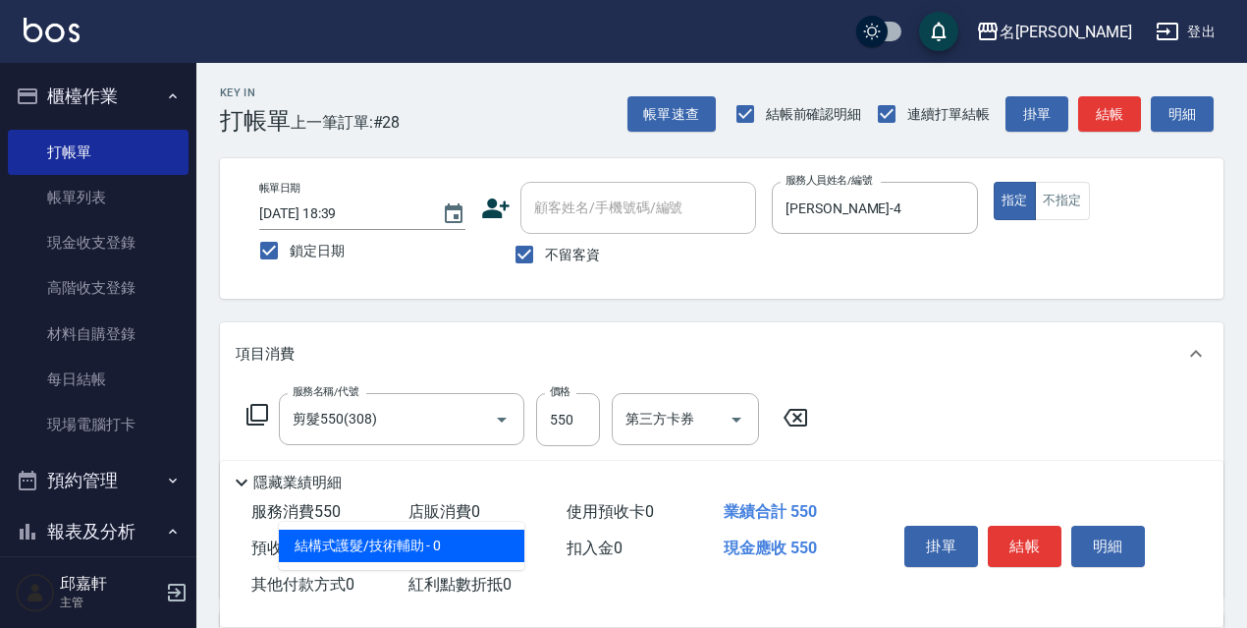
type input "結構式護髮/技術輔助(810)"
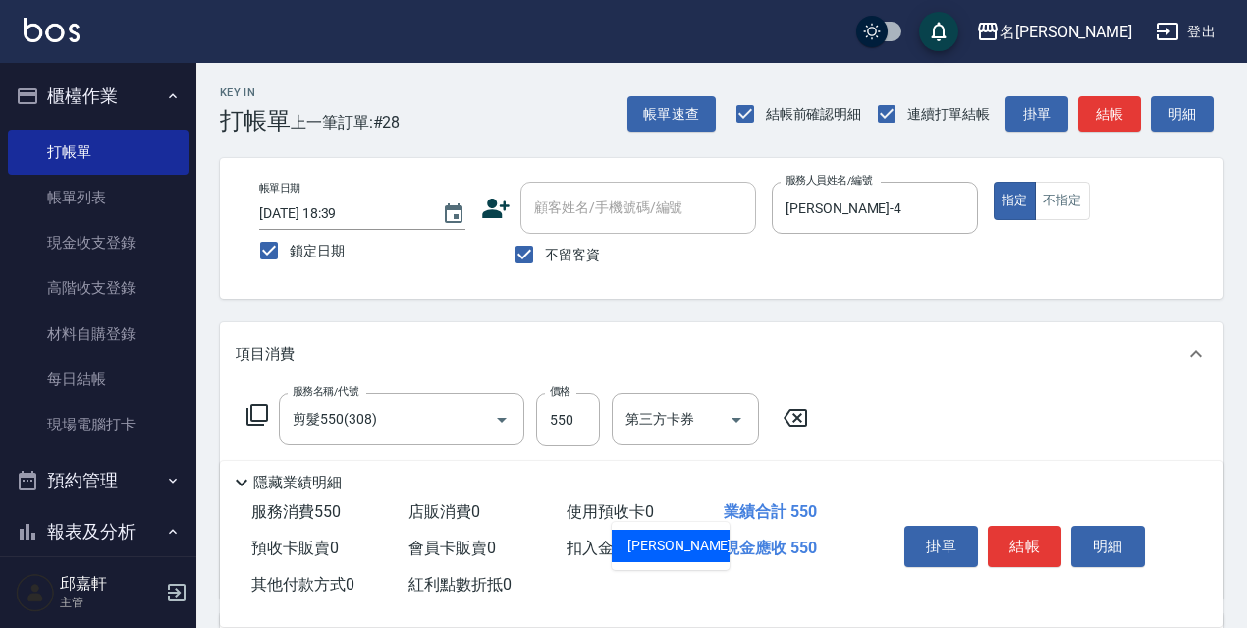
type input "倩倩-18"
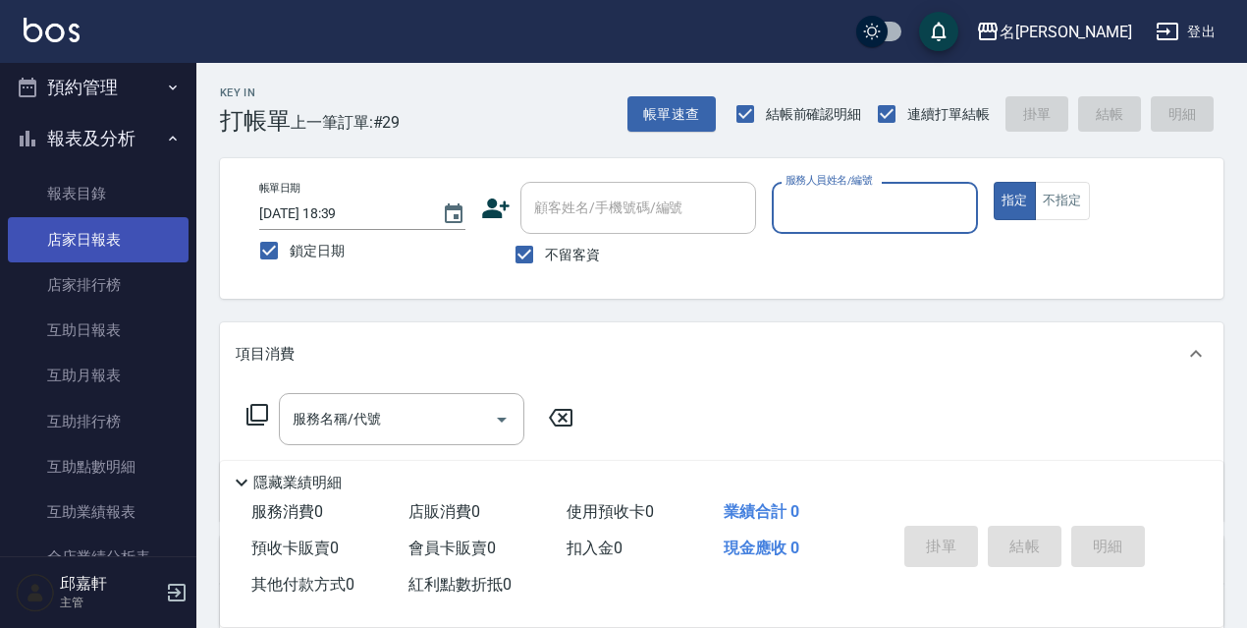
scroll to position [688, 0]
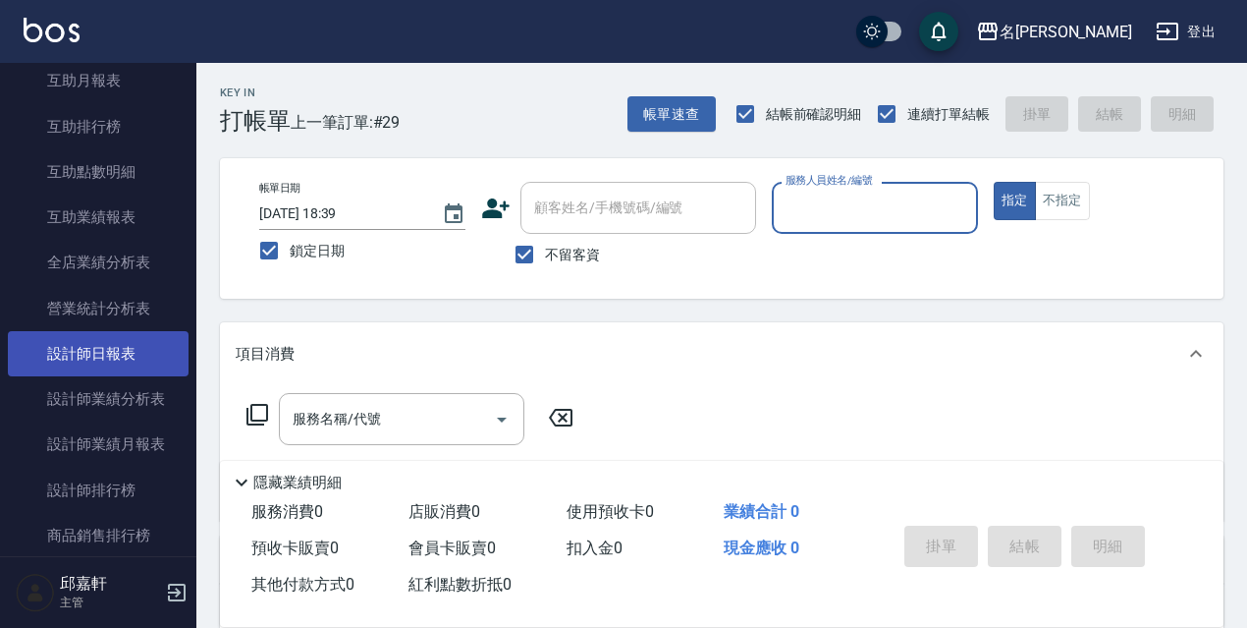
click at [148, 363] on link "設計師日報表" at bounding box center [98, 353] width 181 height 45
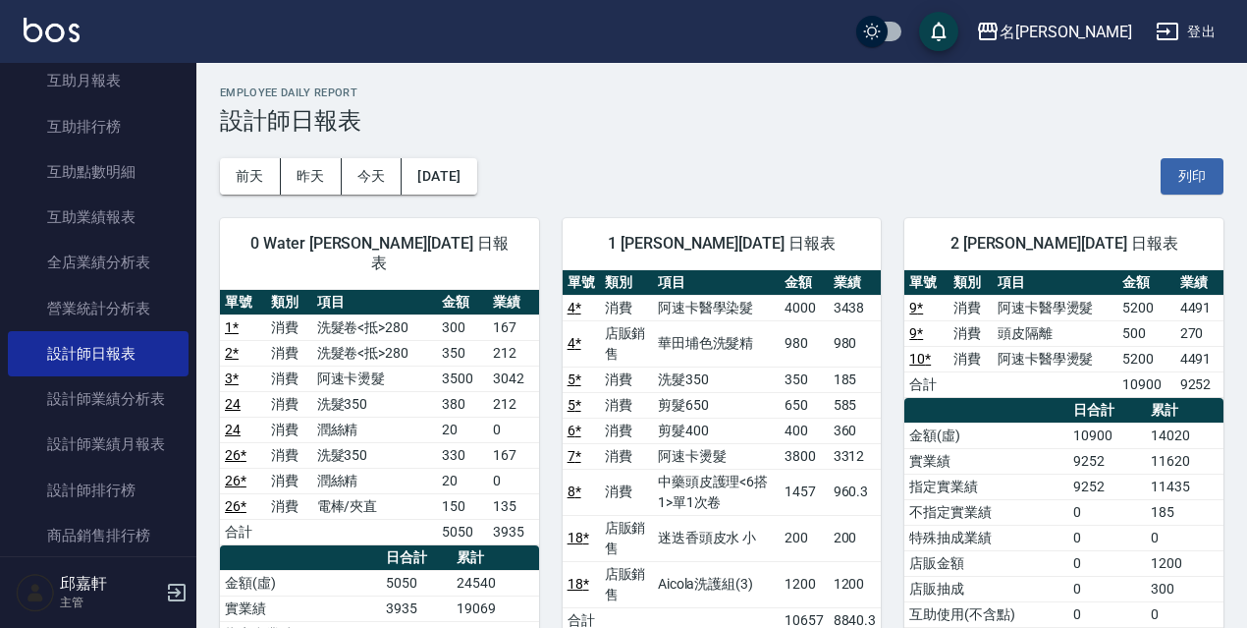
drag, startPoint x: 1220, startPoint y: 30, endPoint x: 394, endPoint y: 432, distance: 918.5
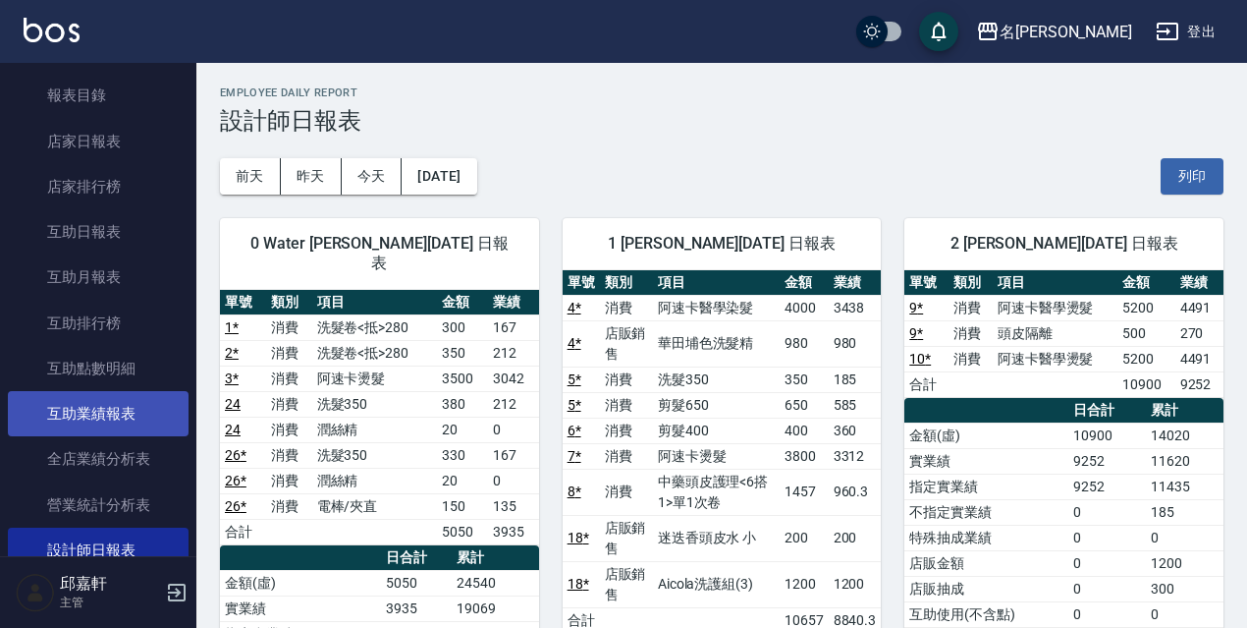
scroll to position [295, 0]
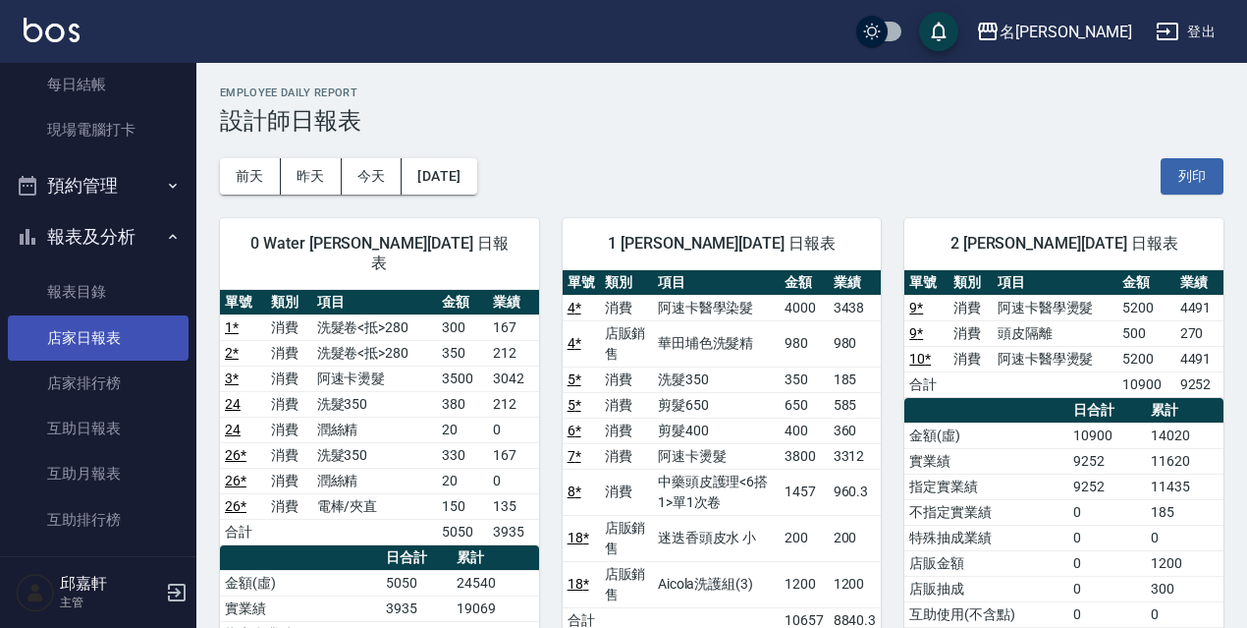
click at [119, 338] on link "店家日報表" at bounding box center [98, 337] width 181 height 45
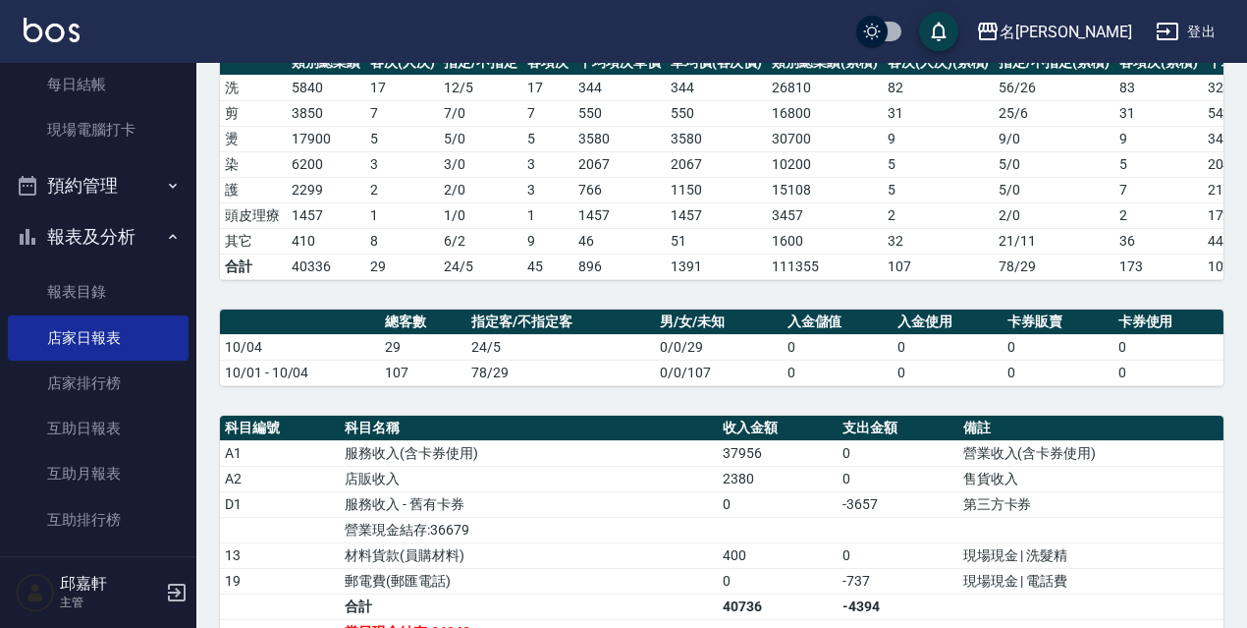
scroll to position [589, 0]
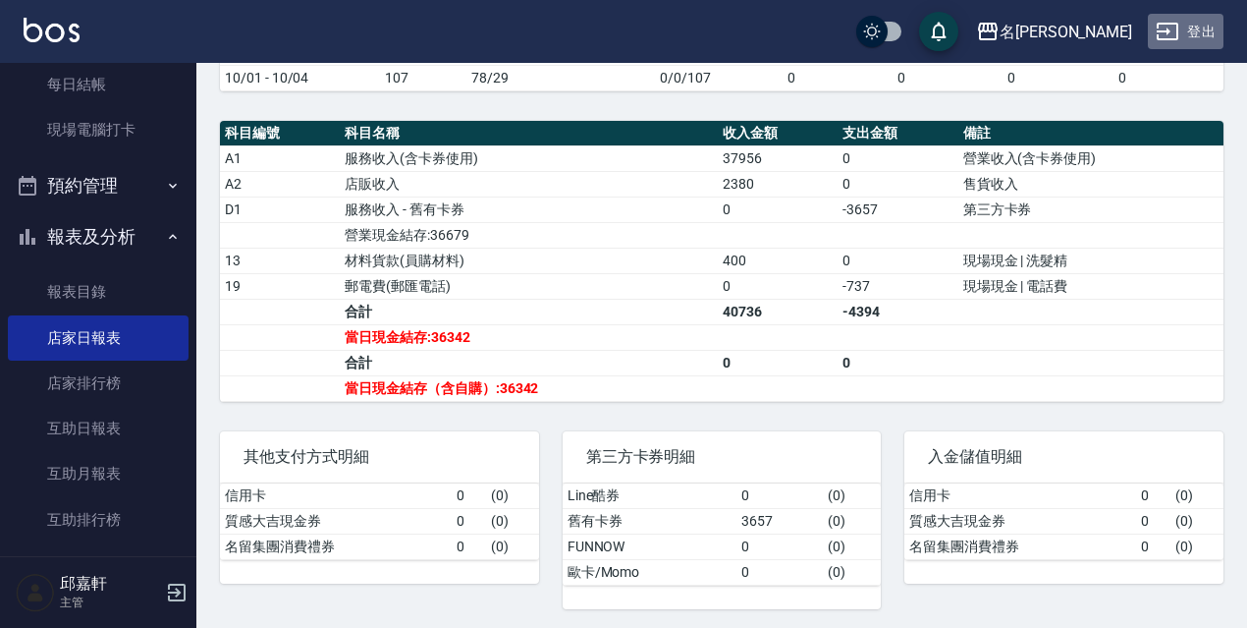
click at [1208, 26] on button "登出" at bounding box center [1186, 32] width 76 height 36
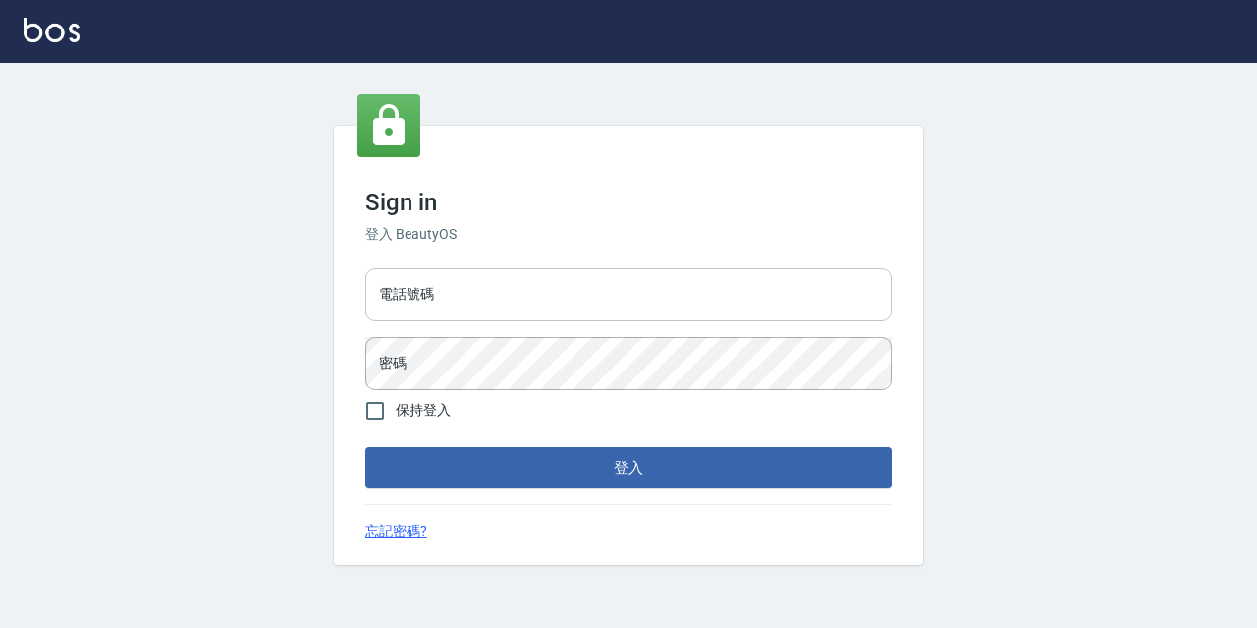
click at [453, 310] on input "電話號碼" at bounding box center [628, 294] width 526 height 53
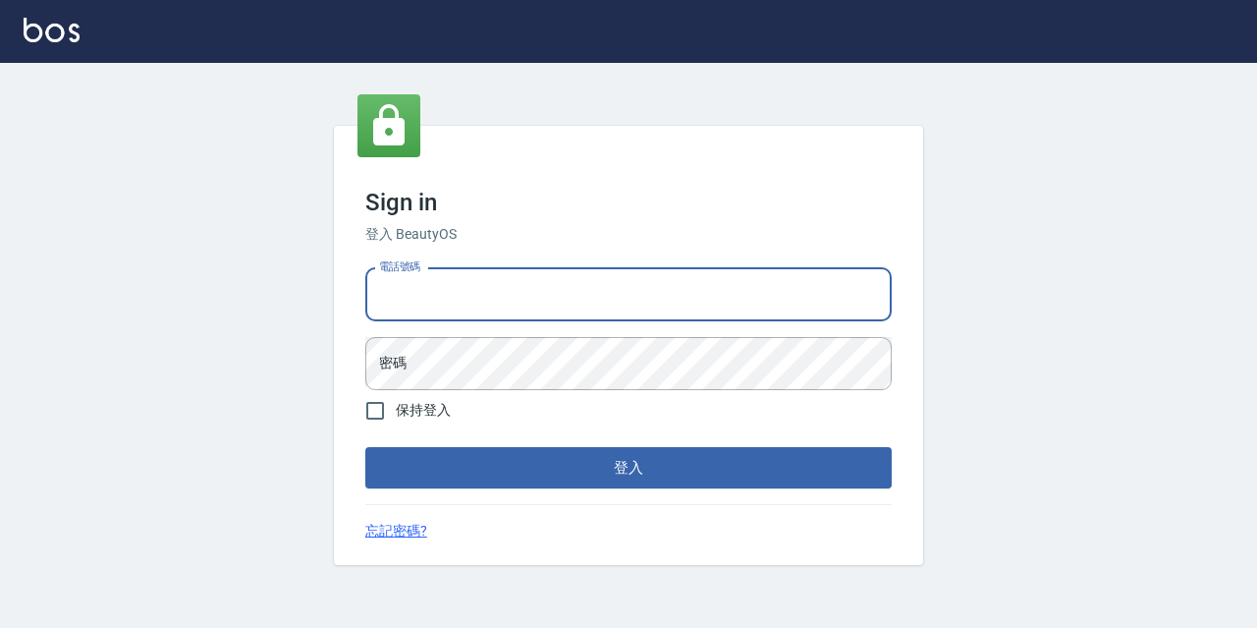
type input "0967388409"
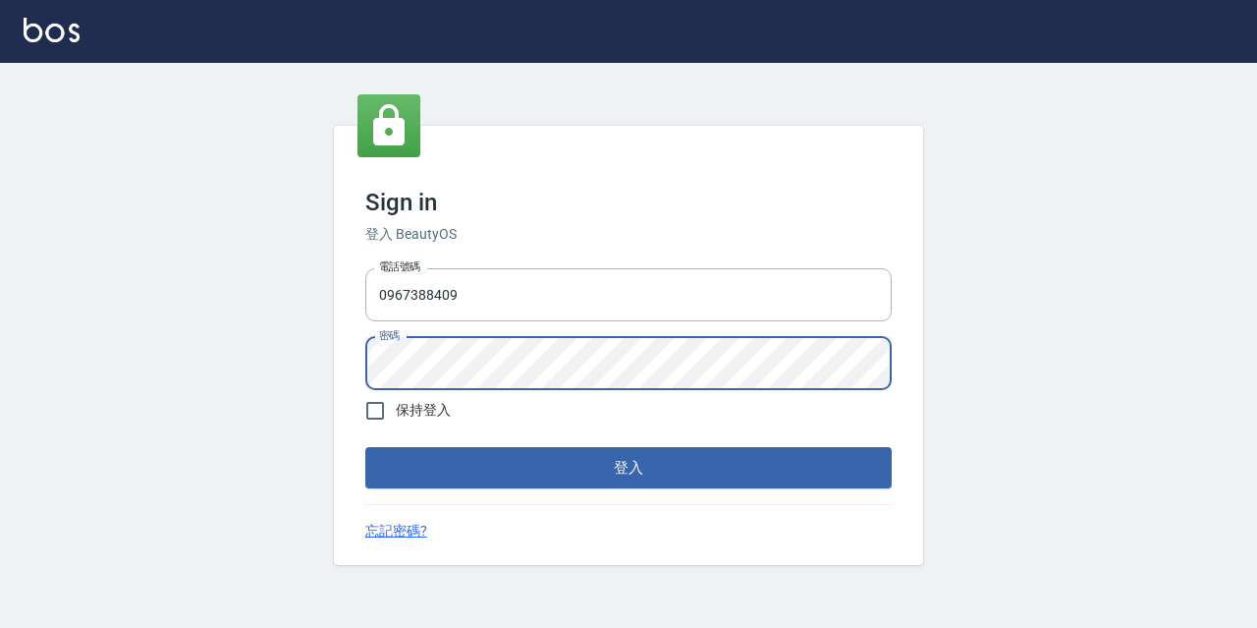
click at [365, 447] on button "登入" at bounding box center [628, 467] width 526 height 41
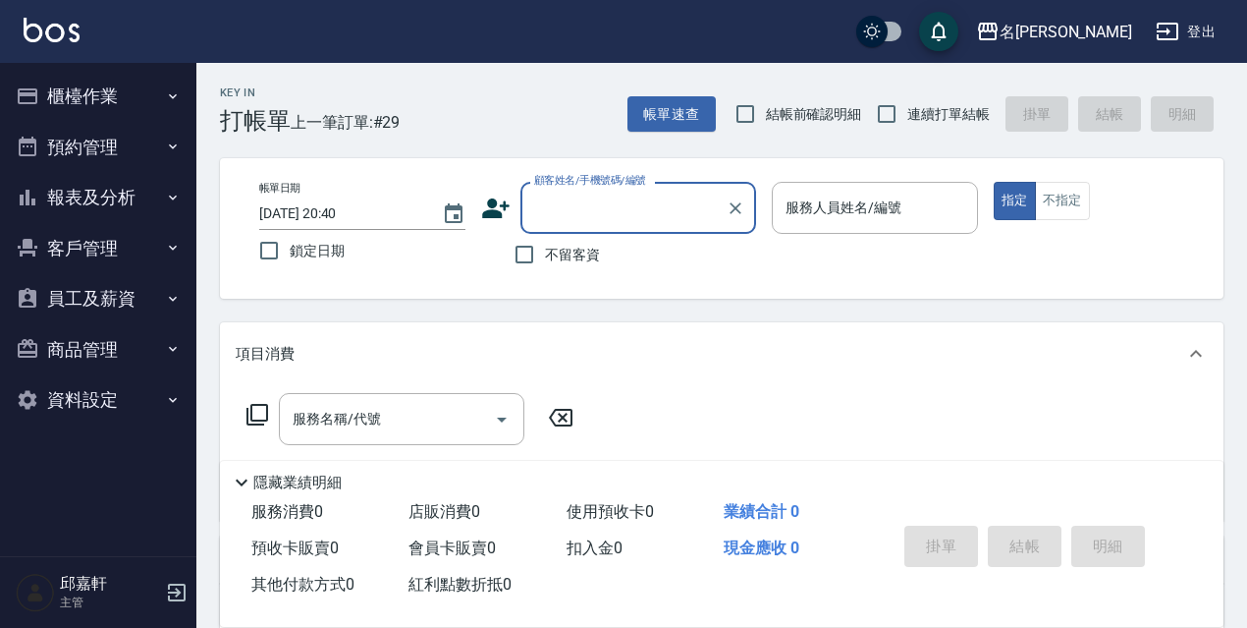
click at [172, 186] on button "報表及分析" at bounding box center [98, 197] width 181 height 51
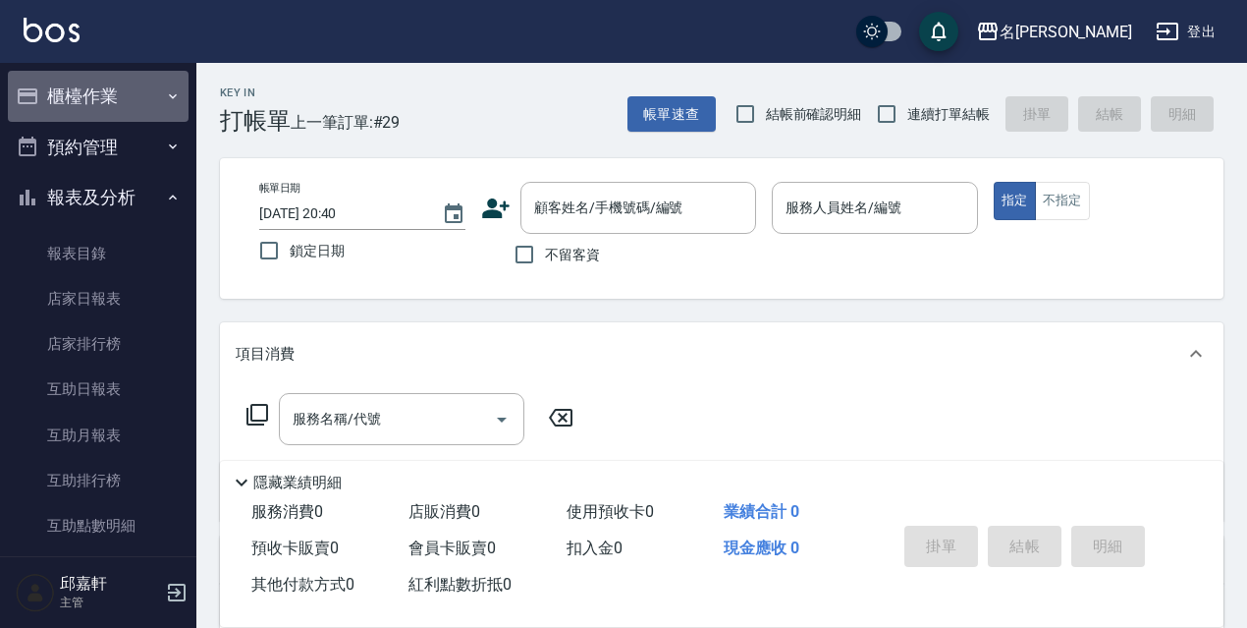
click at [110, 79] on button "櫃檯作業" at bounding box center [98, 96] width 181 height 51
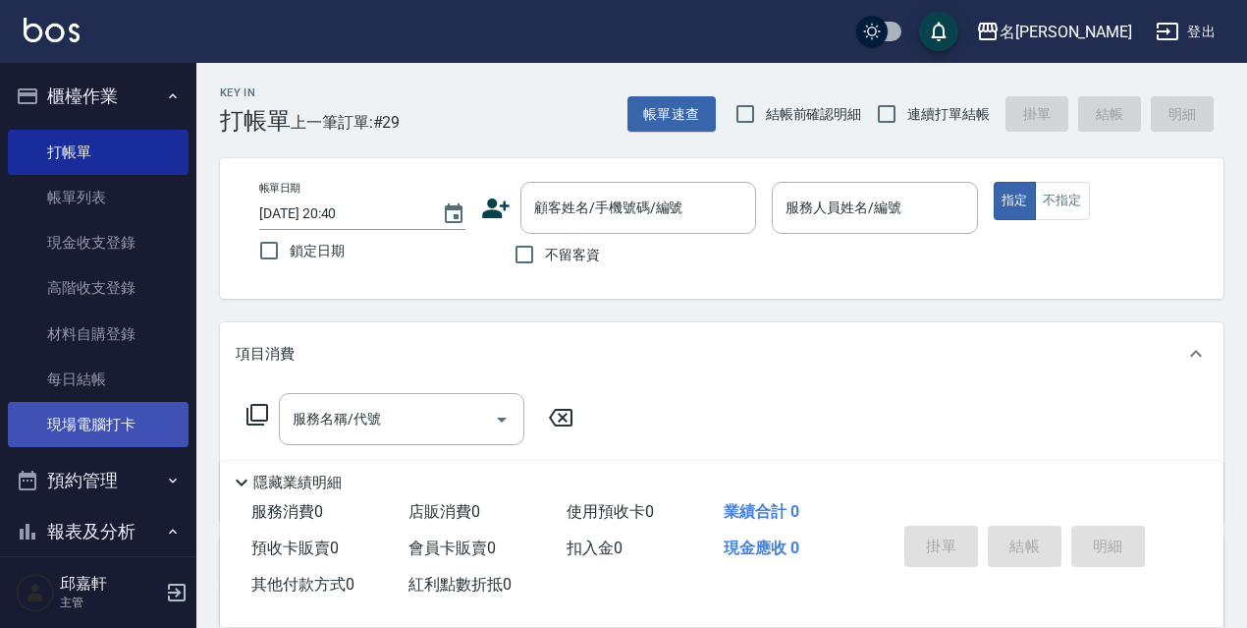
click at [152, 416] on link "現場電腦打卡" at bounding box center [98, 424] width 181 height 45
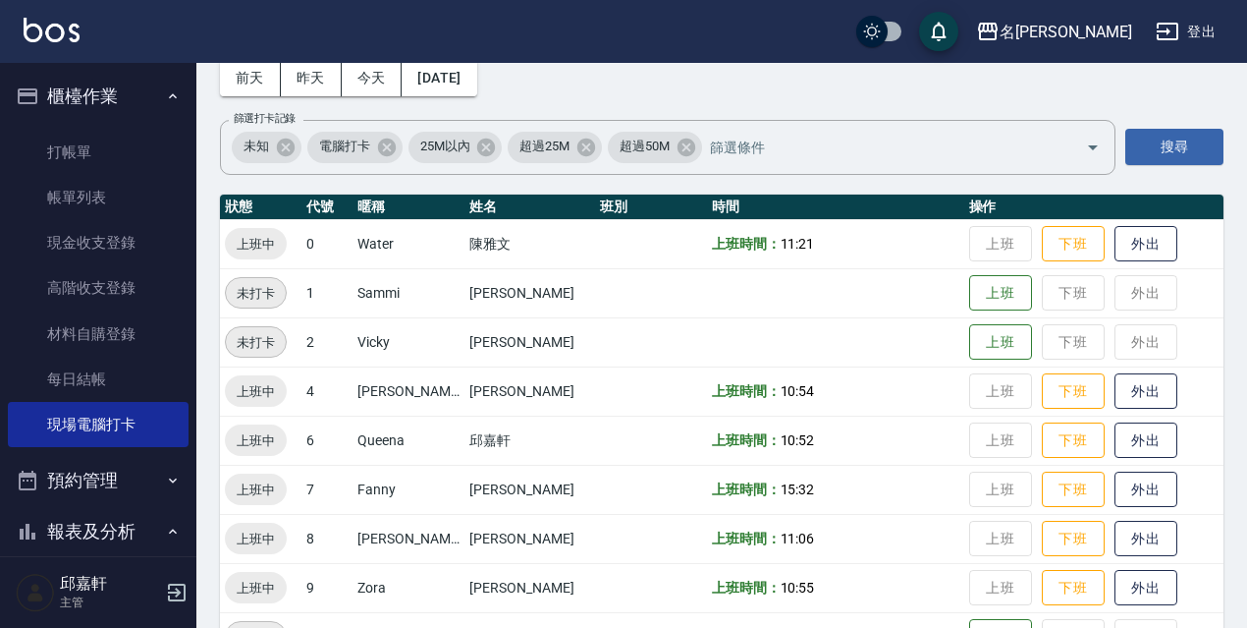
scroll to position [196, 0]
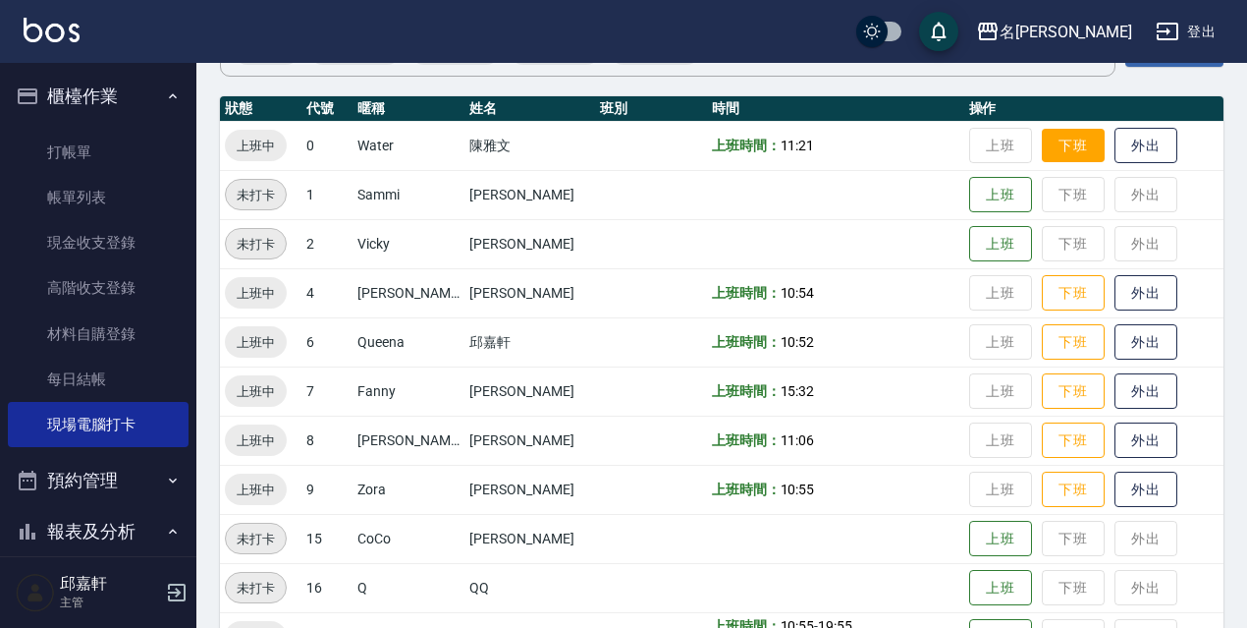
click at [1072, 143] on button "下班" at bounding box center [1073, 146] width 63 height 34
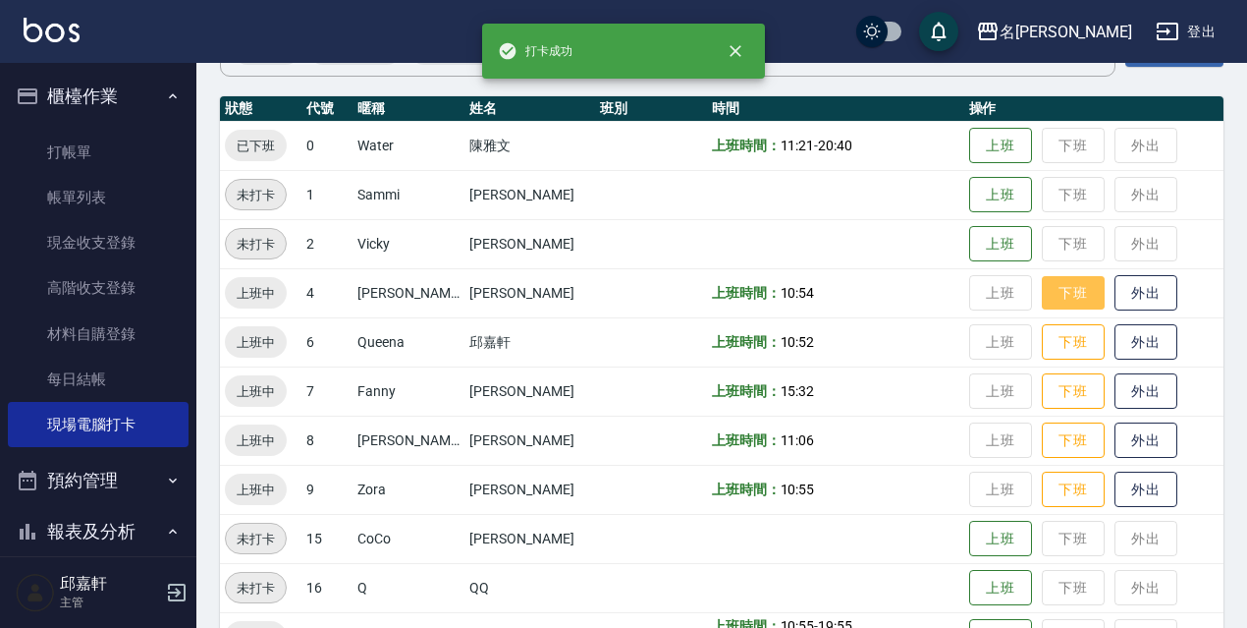
click at [1068, 303] on button "下班" at bounding box center [1073, 293] width 63 height 34
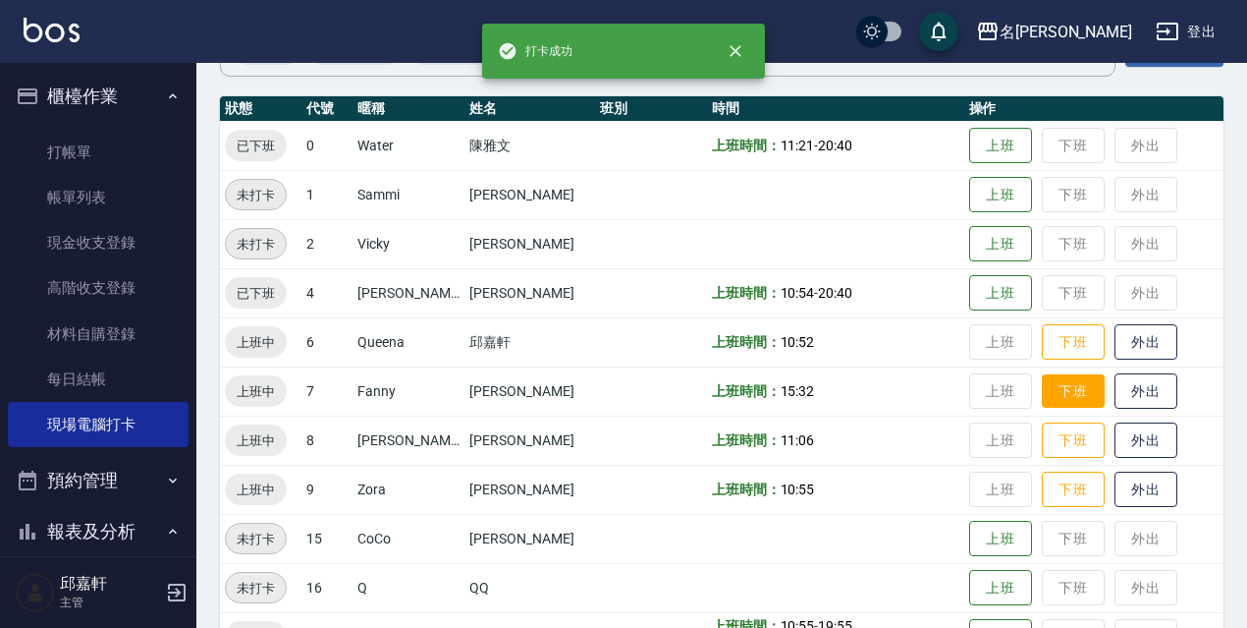
click at [1077, 403] on button "下班" at bounding box center [1073, 391] width 63 height 34
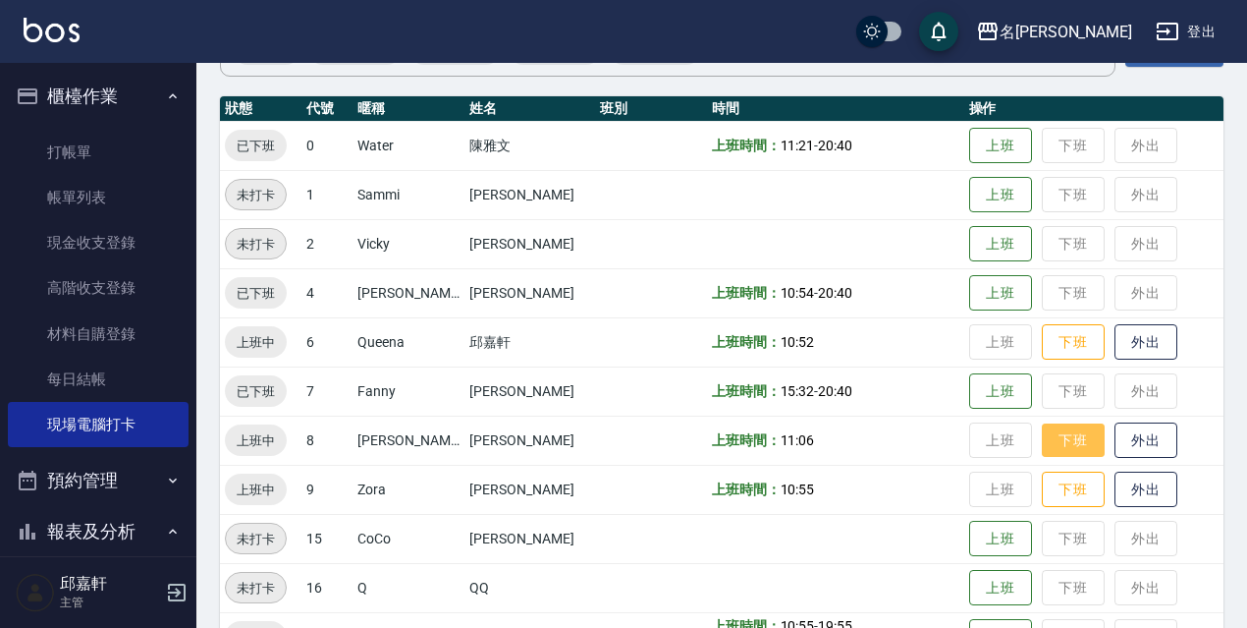
click at [1072, 433] on button "下班" at bounding box center [1073, 440] width 63 height 34
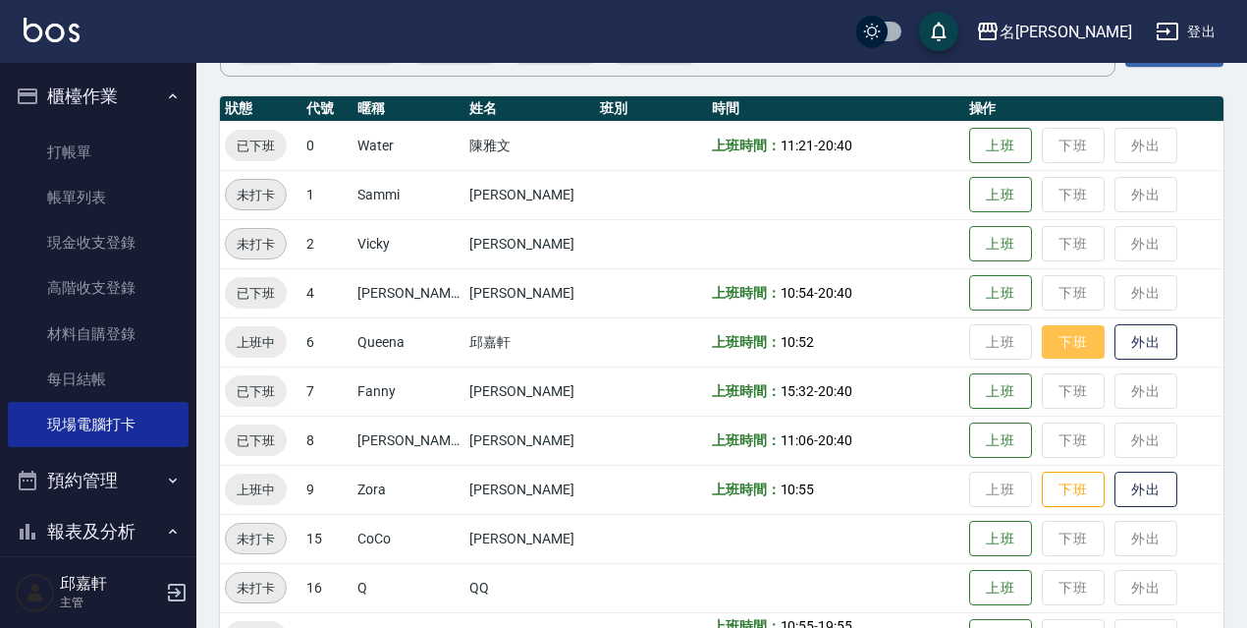
click at [1063, 352] on button "下班" at bounding box center [1073, 342] width 63 height 34
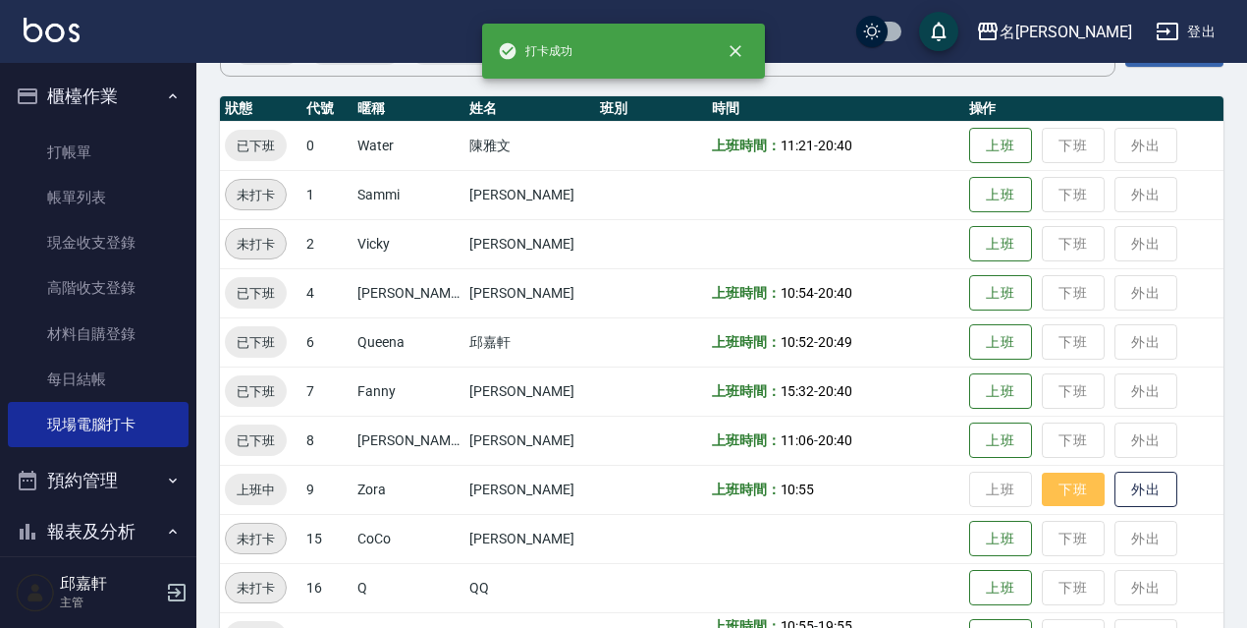
click at [1063, 495] on button "下班" at bounding box center [1073, 489] width 63 height 34
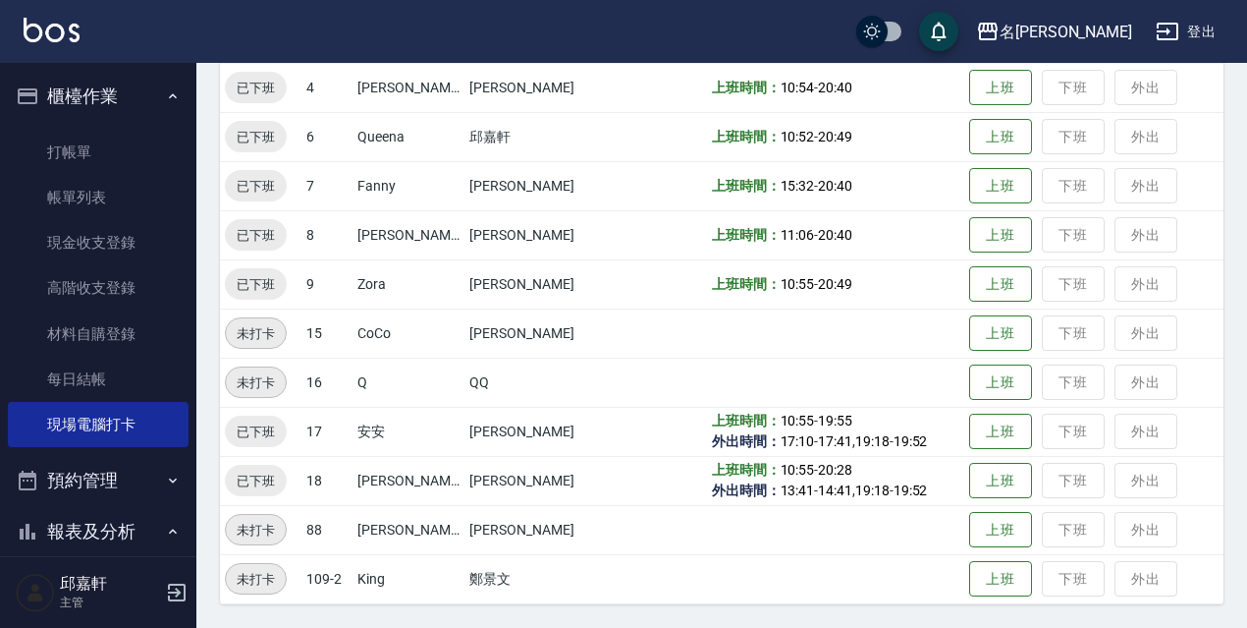
click at [1161, 22] on icon "button" at bounding box center [1168, 32] width 24 height 24
